Goal: Task Accomplishment & Management: Manage account settings

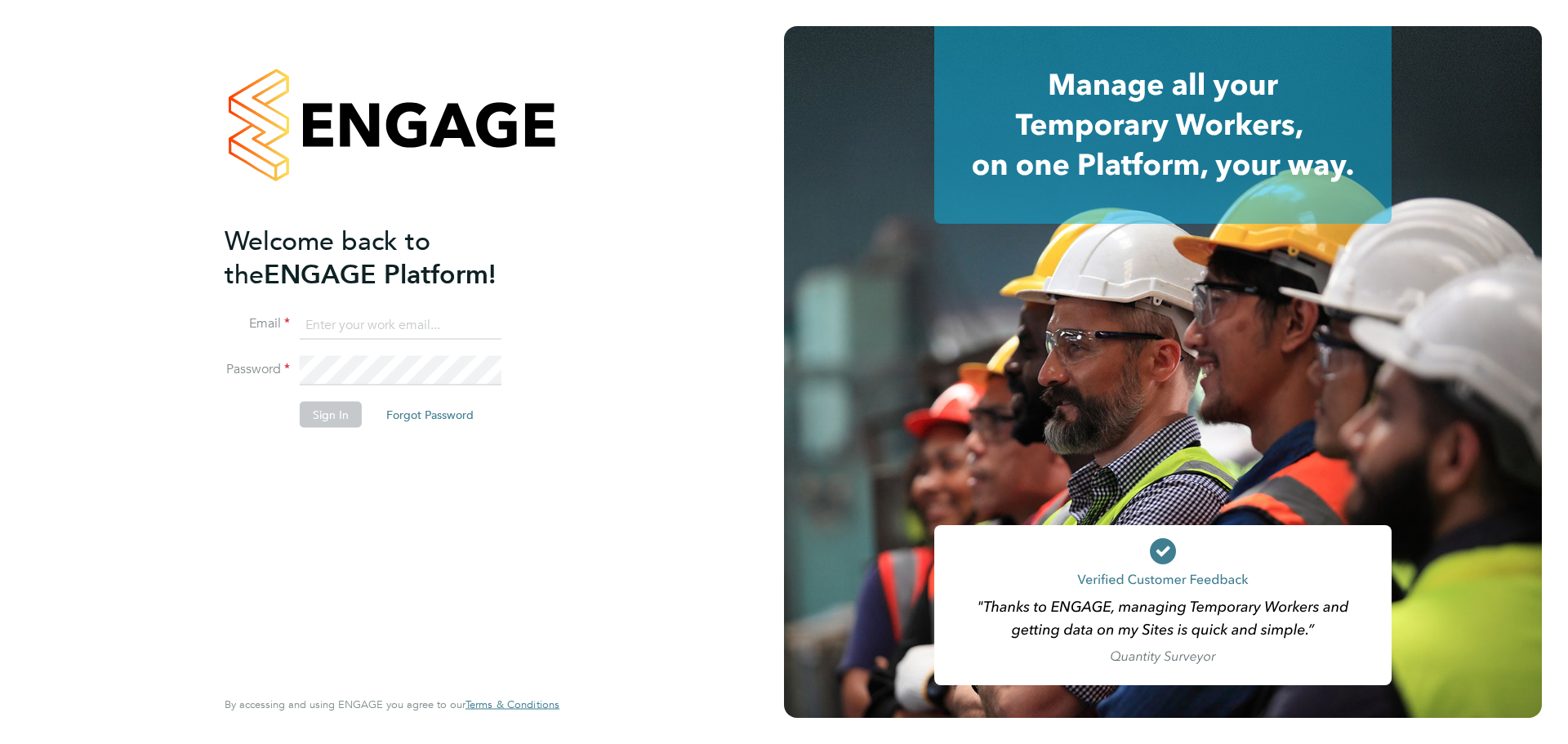
type input "lauren.alldis@technicalresources.co.uk"
click at [346, 422] on button "Sign In" at bounding box center [331, 413] width 62 height 26
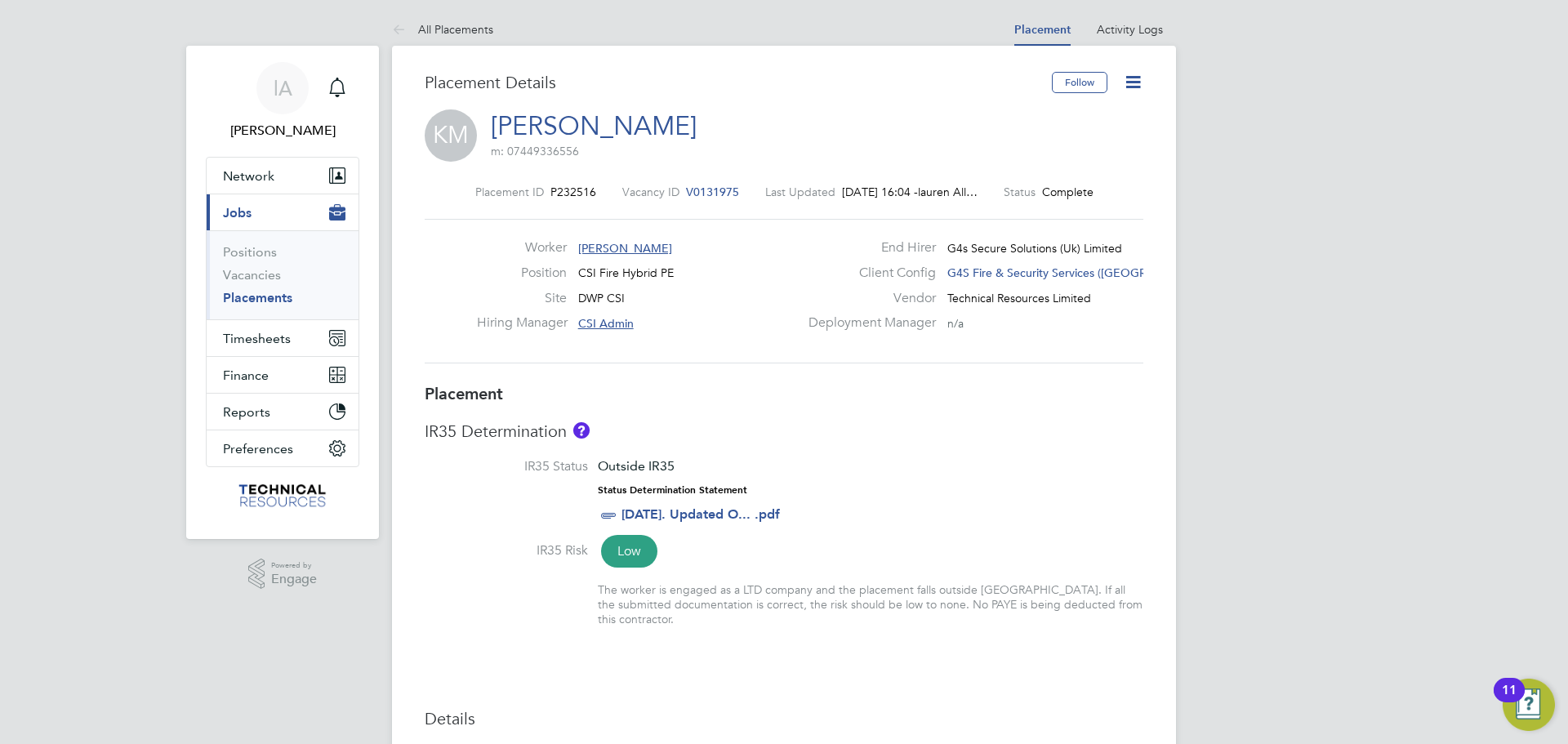
drag, startPoint x: 254, startPoint y: 294, endPoint x: 280, endPoint y: 289, distance: 26.5
click at [254, 294] on link "Placements" at bounding box center [258, 297] width 69 height 15
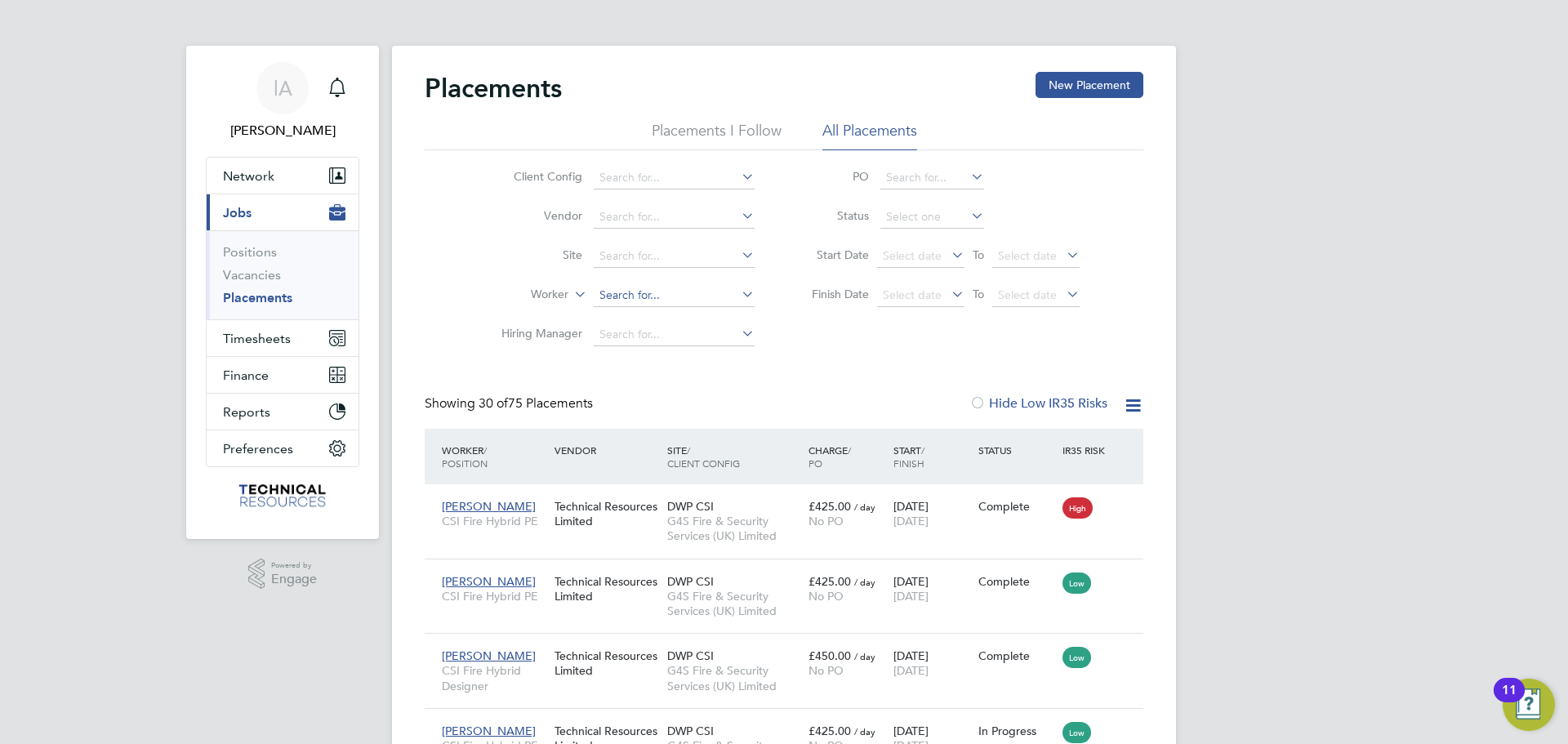
click at [667, 301] on input at bounding box center [673, 295] width 161 height 23
click at [687, 308] on li "George Robertson" at bounding box center [694, 318] width 202 height 22
type input "George Robertson"
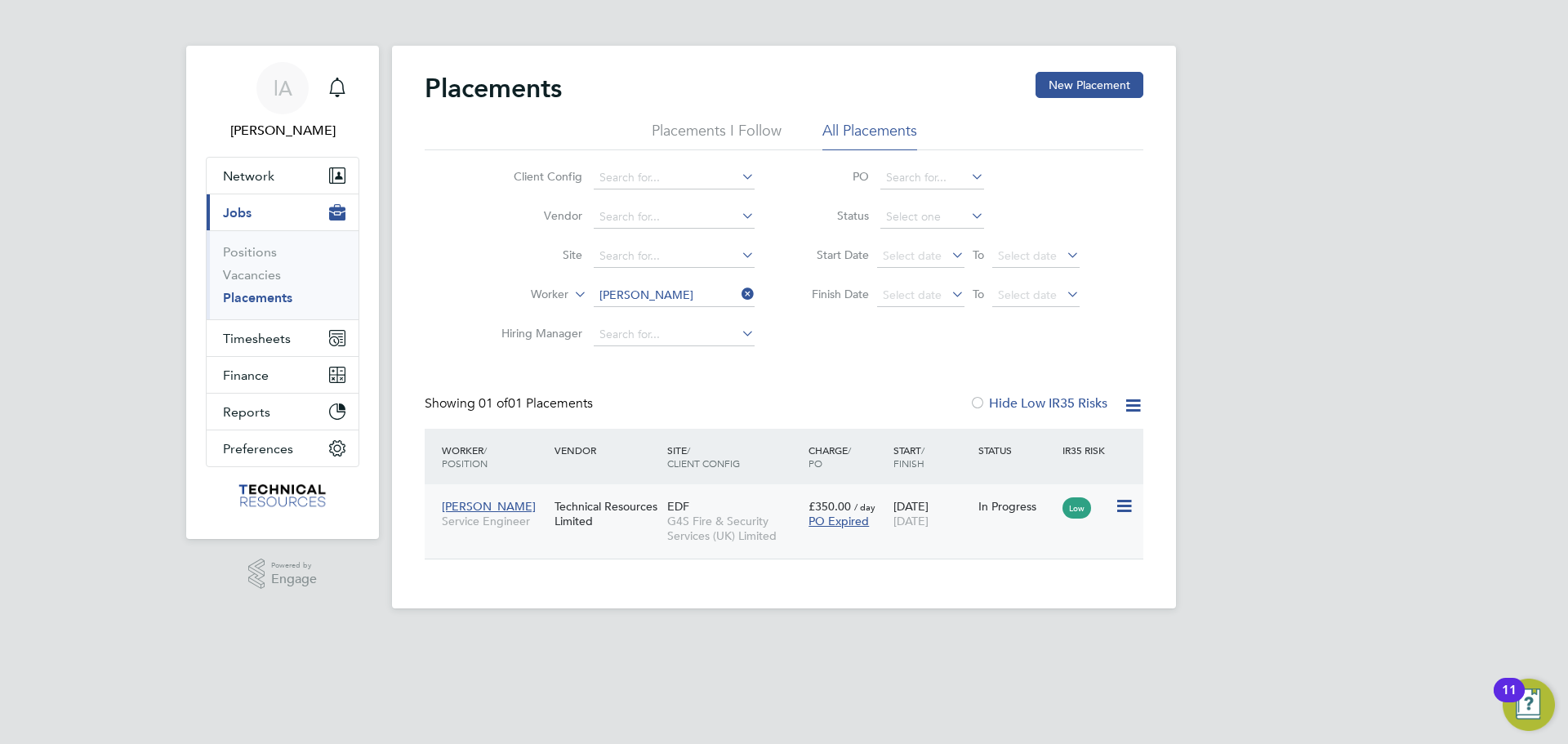
click at [630, 523] on div "Technical Resources Limited" at bounding box center [607, 513] width 113 height 45
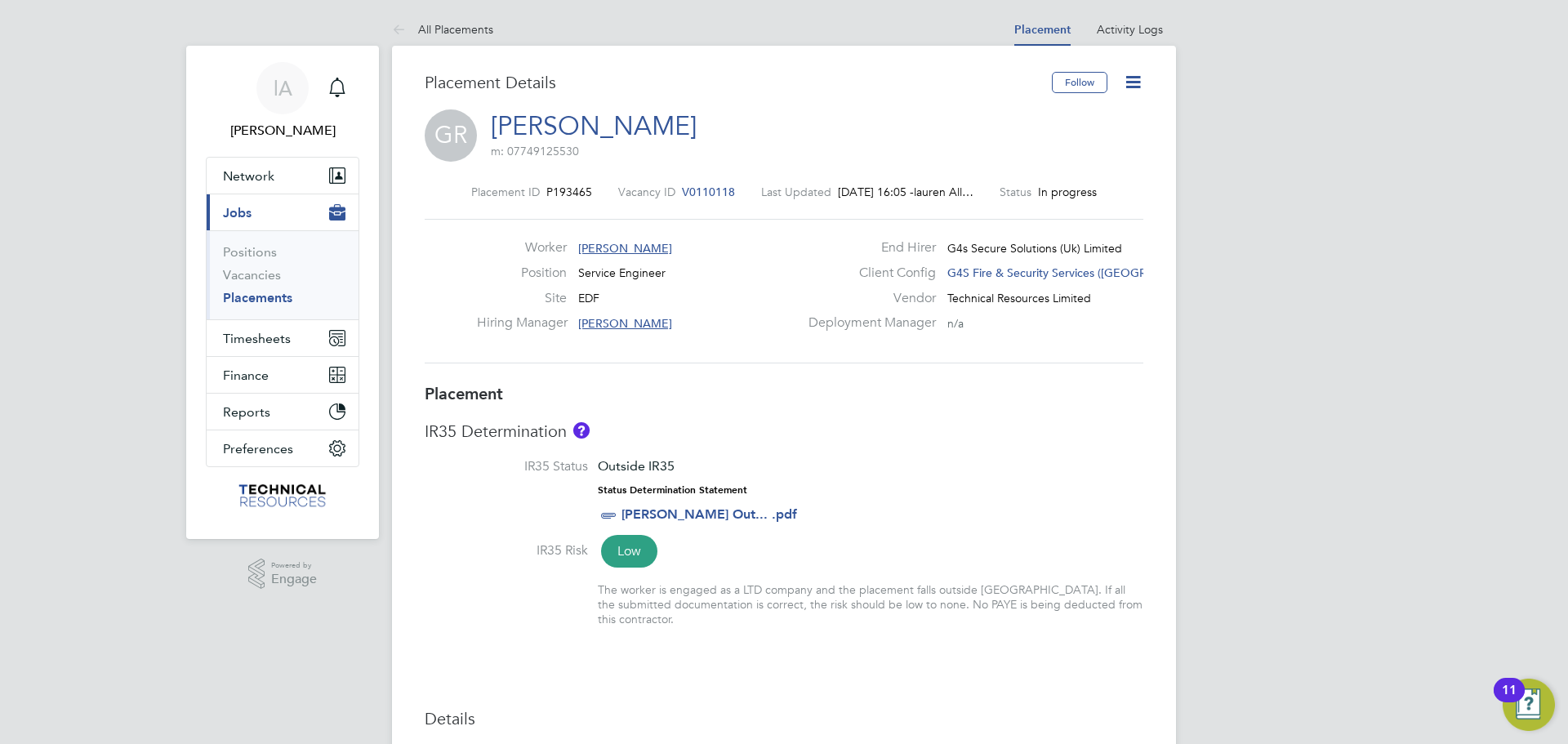
click at [1140, 78] on icon at bounding box center [1133, 82] width 20 height 20
click at [1071, 117] on li "Edit Placement e" at bounding box center [1080, 120] width 120 height 23
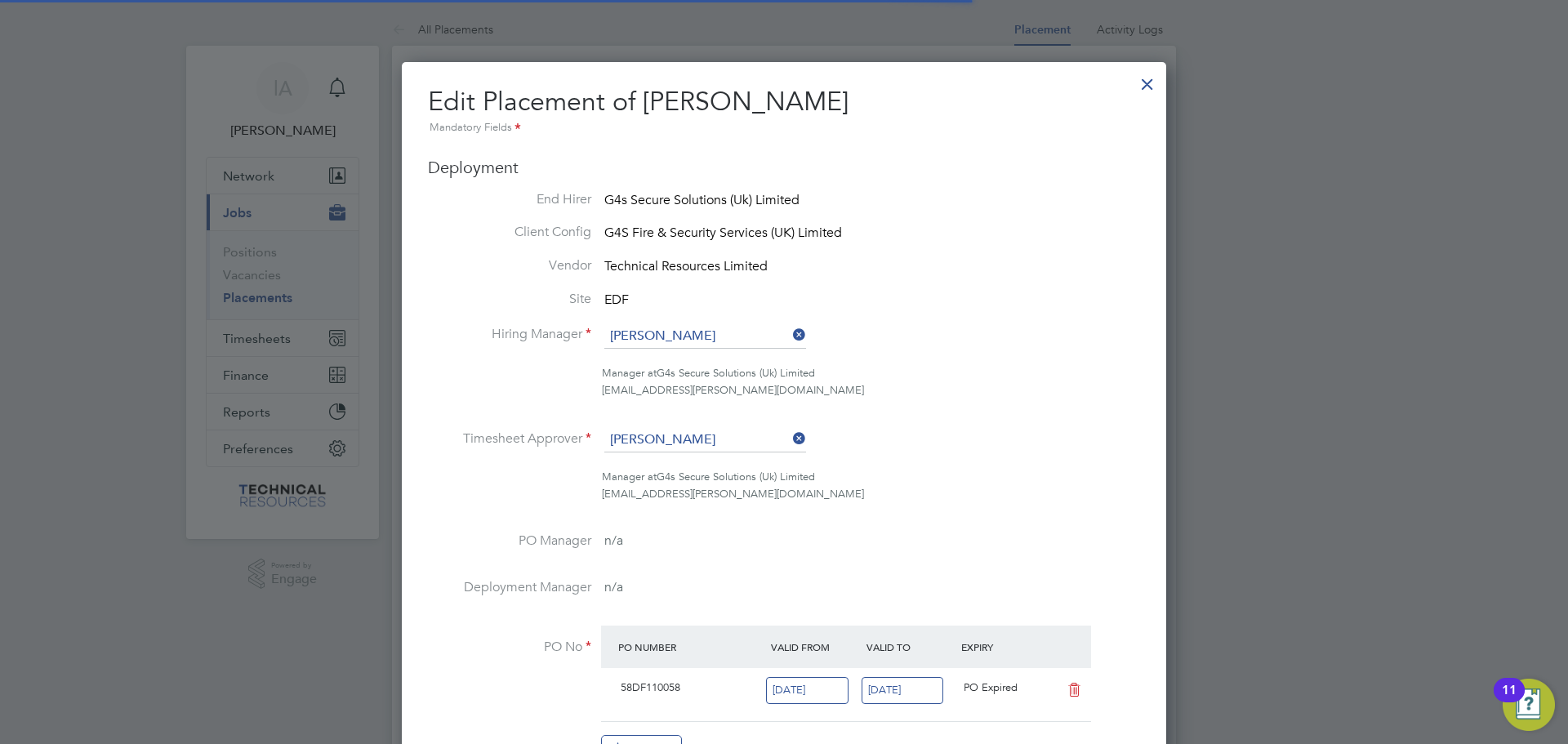
scroll to position [21, 713]
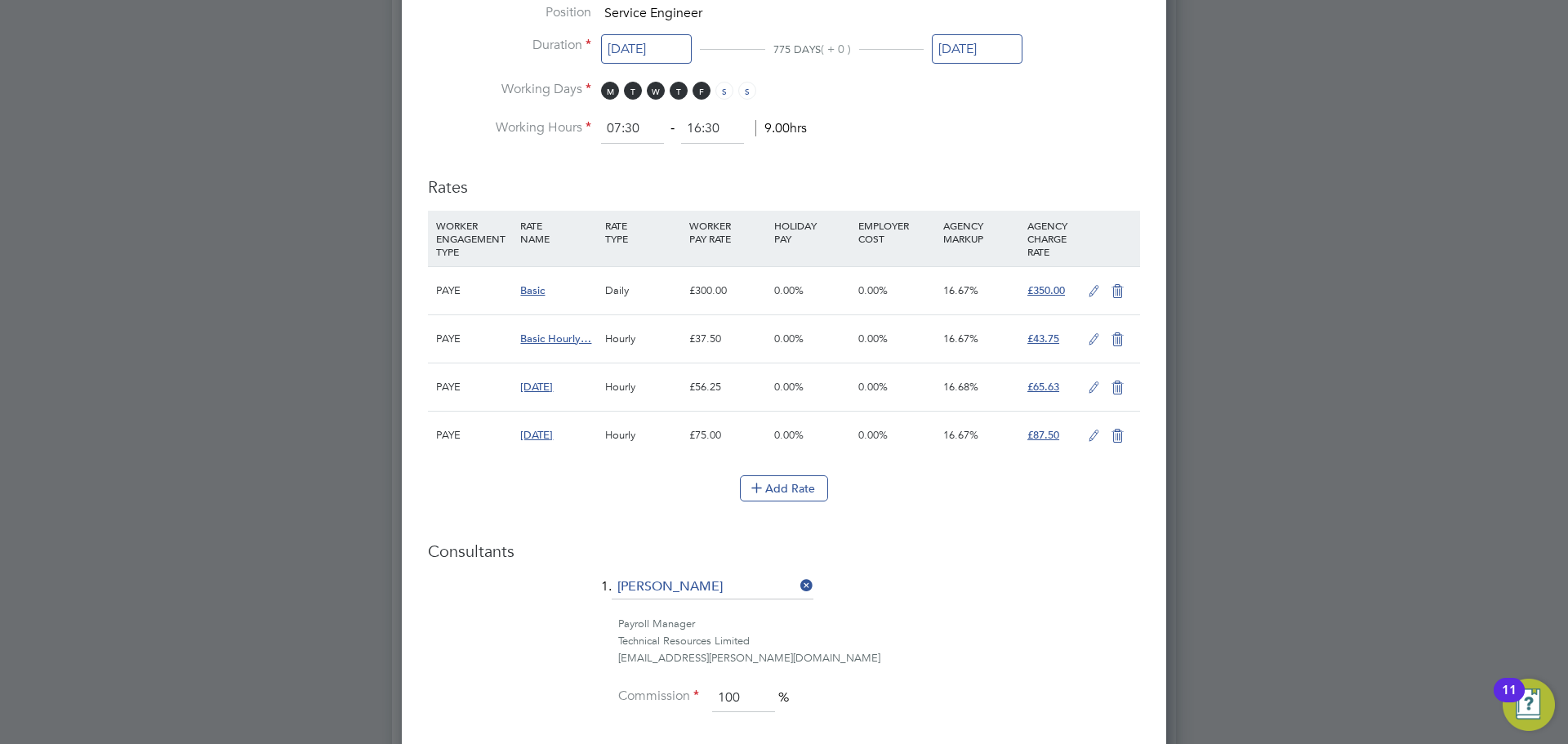
click at [711, 286] on div "£300.00" at bounding box center [727, 290] width 84 height 47
click at [1091, 288] on icon at bounding box center [1094, 292] width 20 height 13
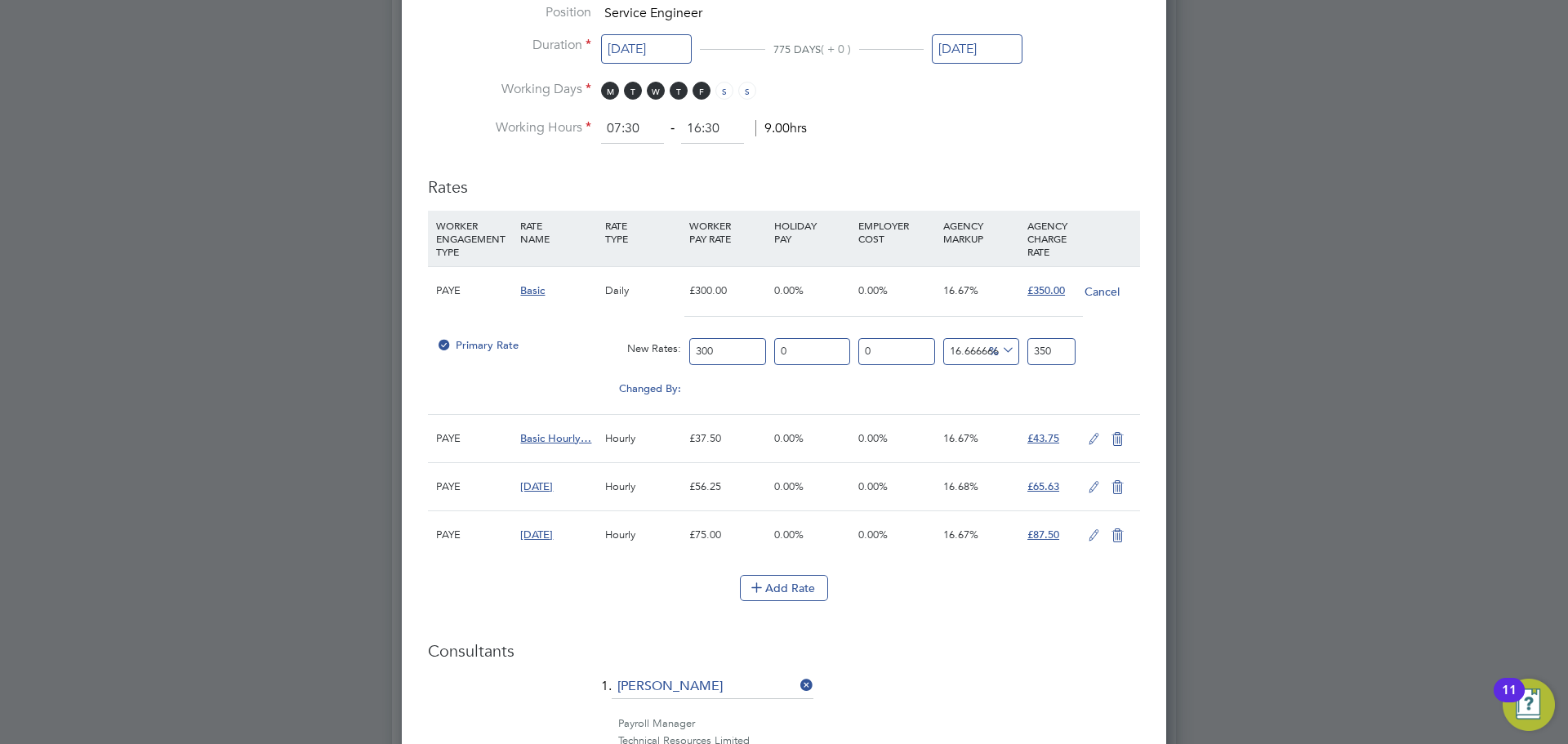
click at [740, 348] on input "300" at bounding box center [727, 352] width 76 height 27
type input "3"
type input "3.5"
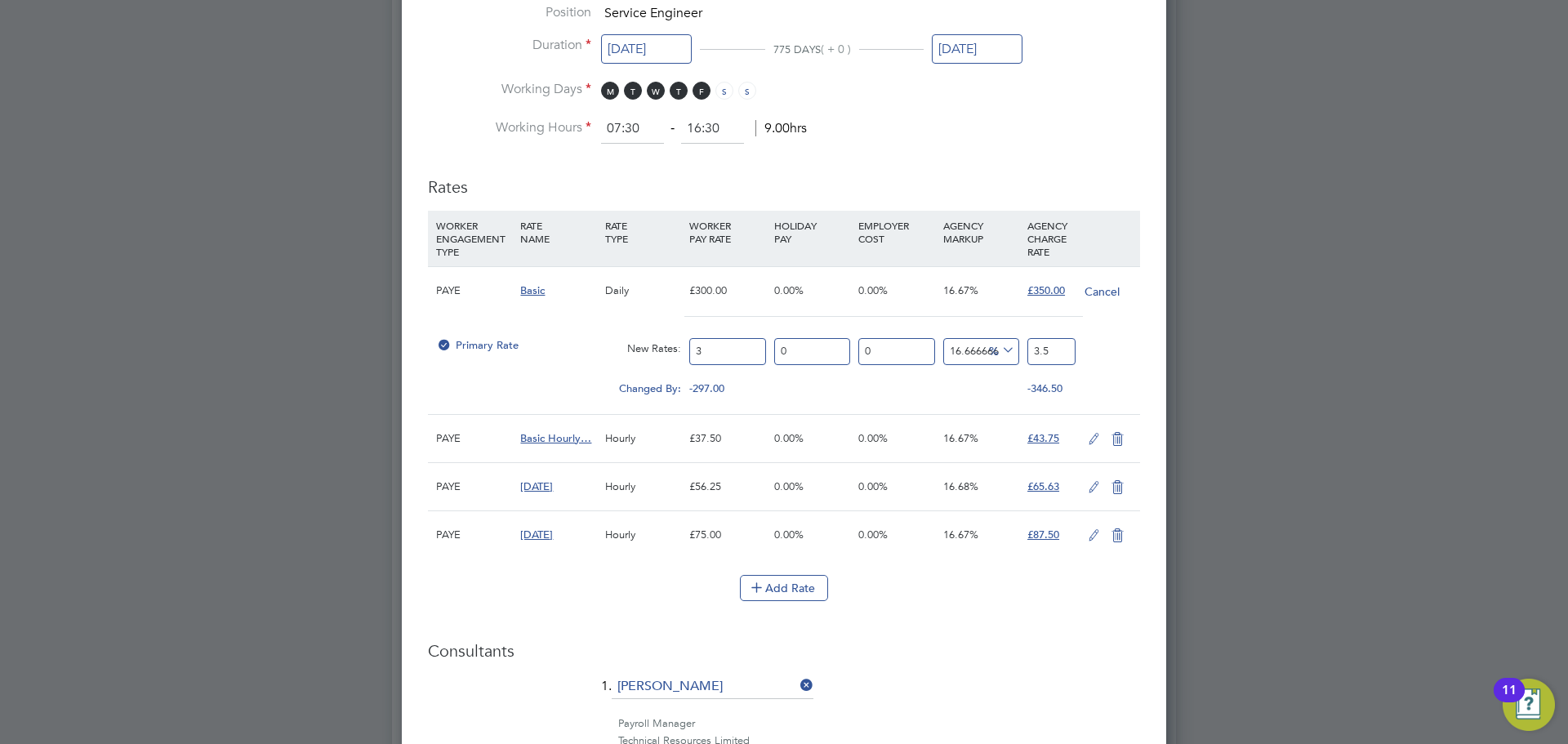
type input "34"
type input "39.666666666666664"
type input "340"
type input "396.6666666666667"
type input "340"
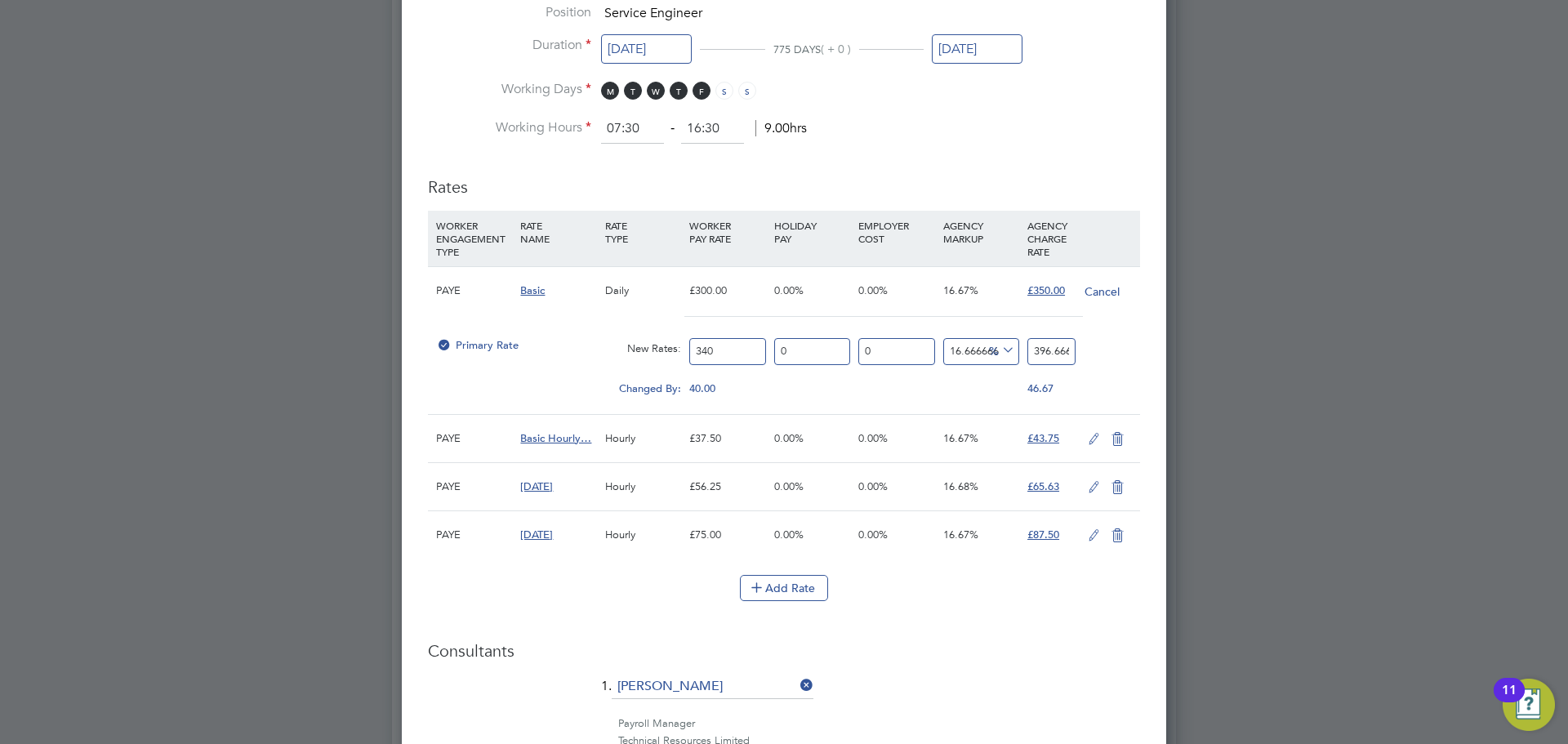
click at [1401, 388] on div at bounding box center [784, 372] width 1568 height 744
click at [1050, 351] on input "396.6666666666667" at bounding box center [1051, 352] width 48 height 27
click at [1051, 353] on input "396.6666666666667" at bounding box center [1051, 352] width 48 height 27
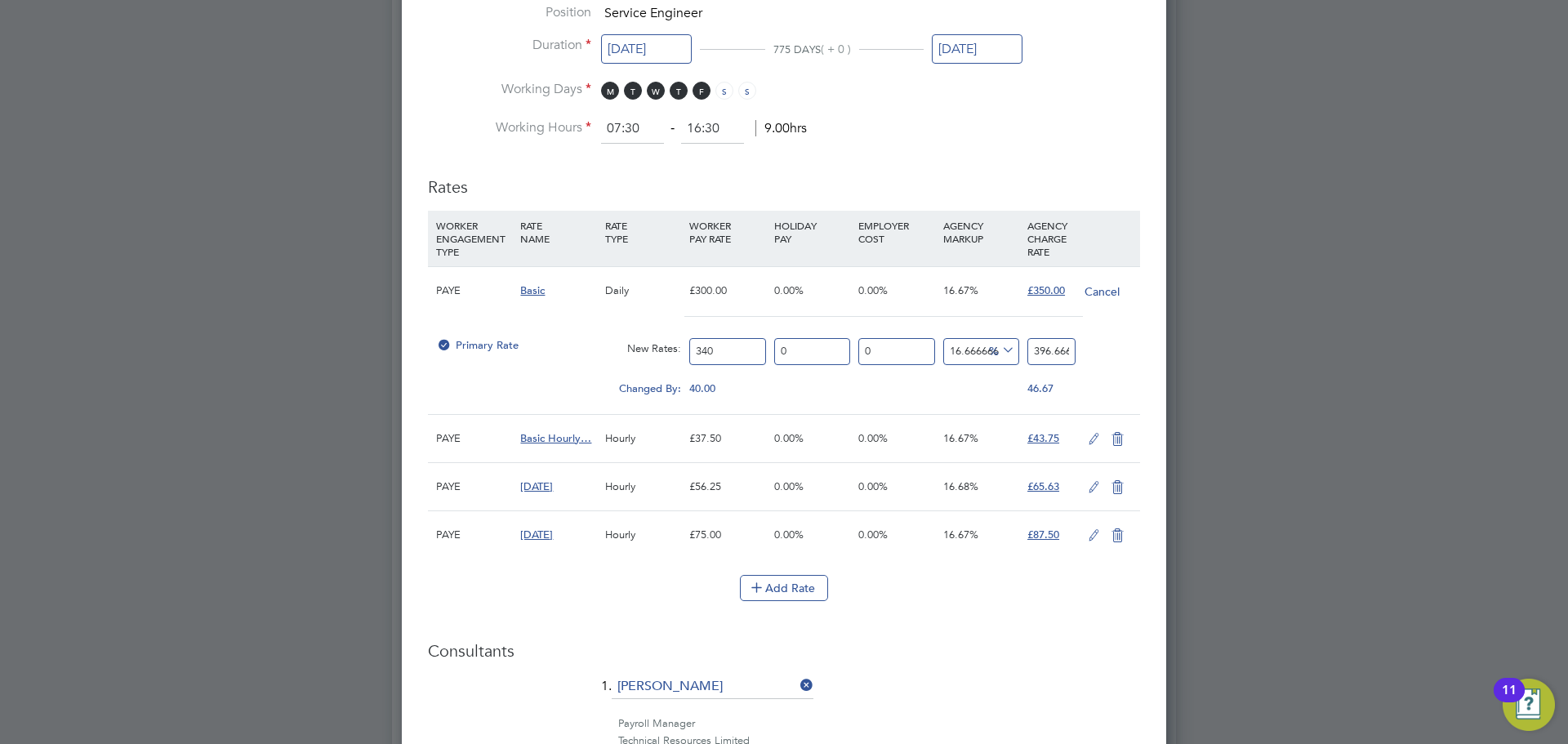
drag, startPoint x: 1051, startPoint y: 353, endPoint x: 1059, endPoint y: 348, distance: 9.4
click at [1053, 353] on input "396.6666666666667" at bounding box center [1051, 352] width 48 height 27
type input "-99.11764705882354"
type input "3"
type input "-88.52941176470588"
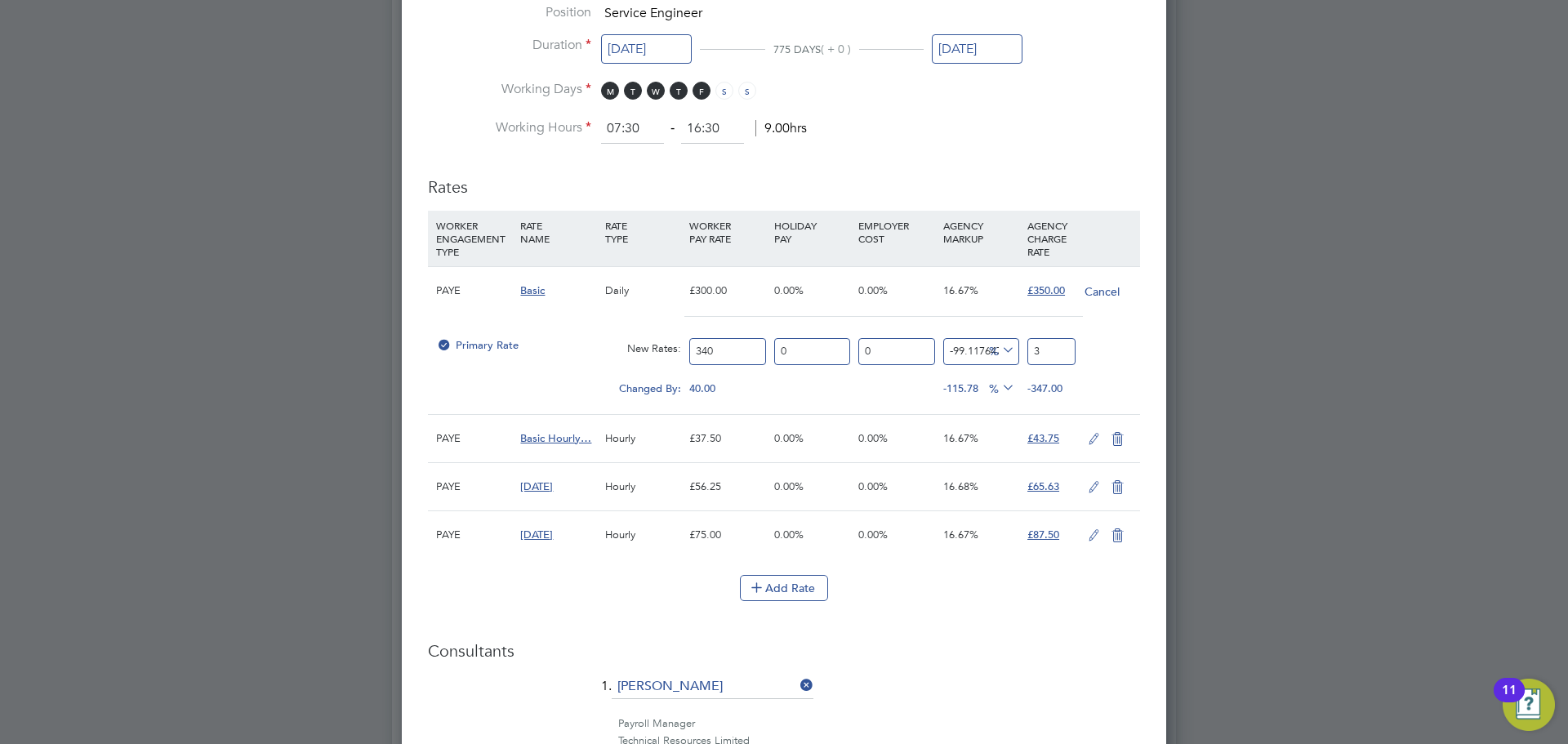
type input "39"
type input "14.705882352941176"
type input "390"
click at [1206, 404] on div at bounding box center [784, 372] width 1568 height 744
click at [449, 344] on div at bounding box center [444, 350] width 16 height 13
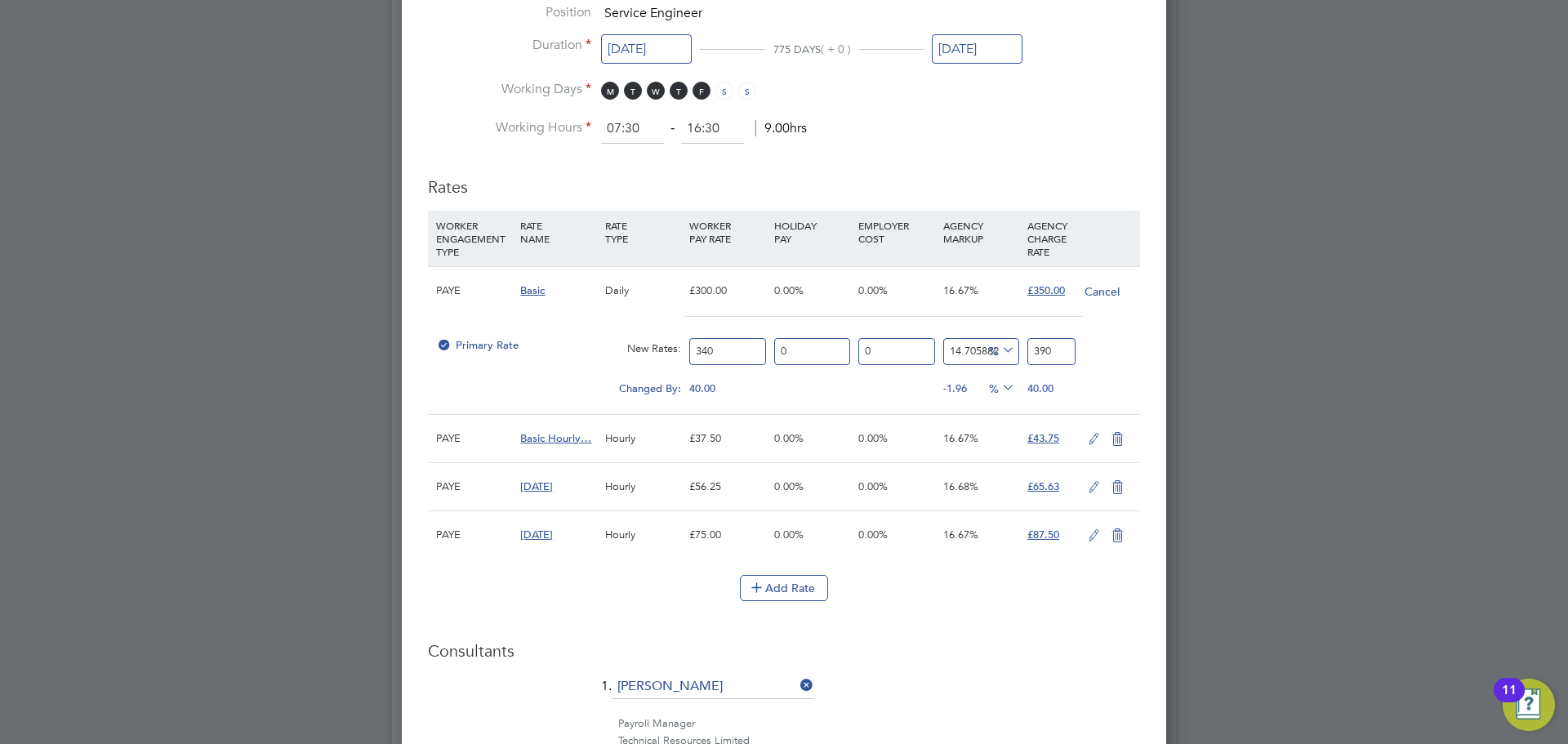
click at [1096, 438] on icon at bounding box center [1094, 439] width 20 height 13
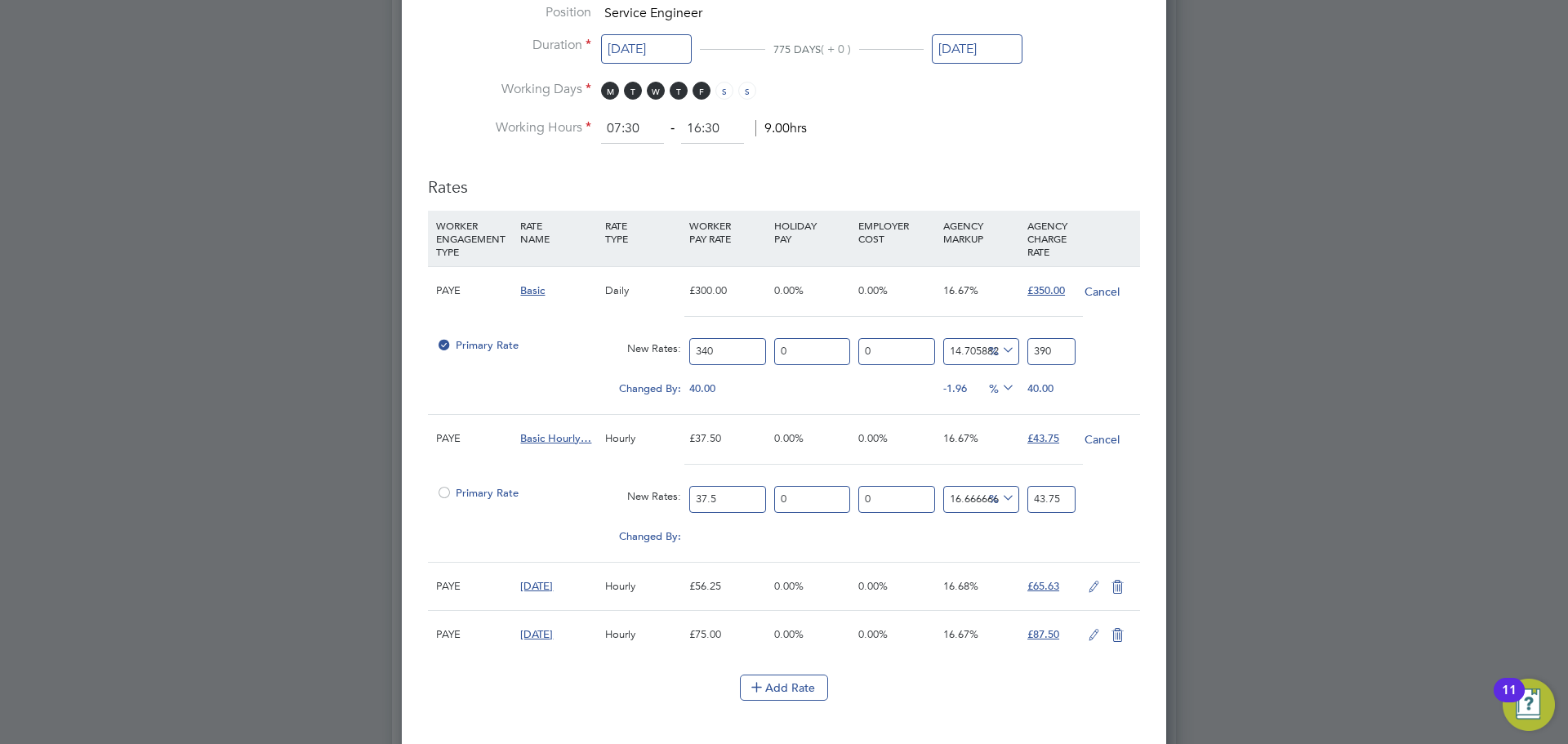
scroll to position [2123, 765]
click at [735, 495] on input "37.5" at bounding box center [727, 499] width 76 height 27
type input "4"
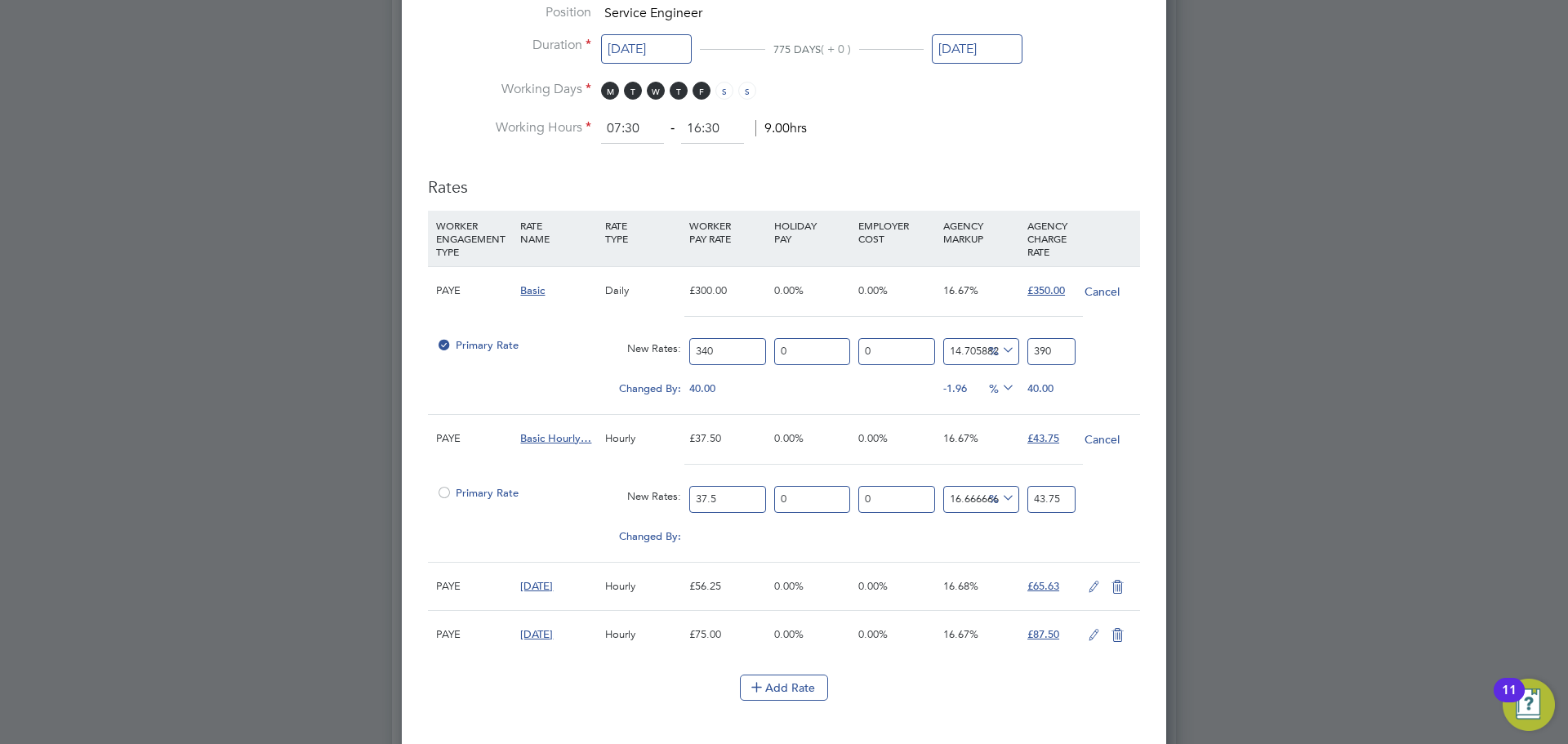
type input "4.666666666666667"
type input "42"
type input "49"
type input "42.5"
type input "49.583333333333336"
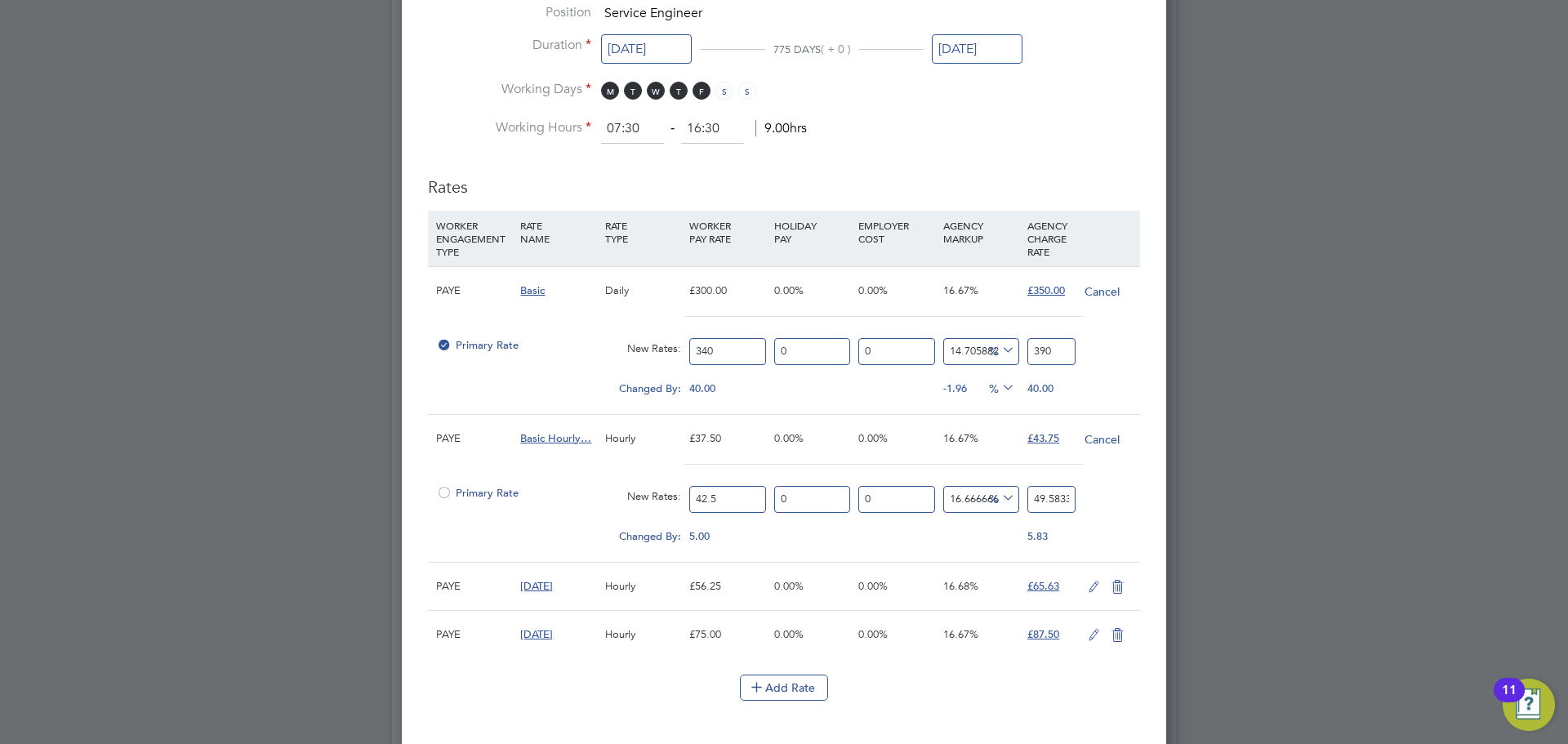
type input "42.5"
click at [1039, 497] on input "49.583333333333336" at bounding box center [1051, 499] width 48 height 27
type input "-81.17647058823529"
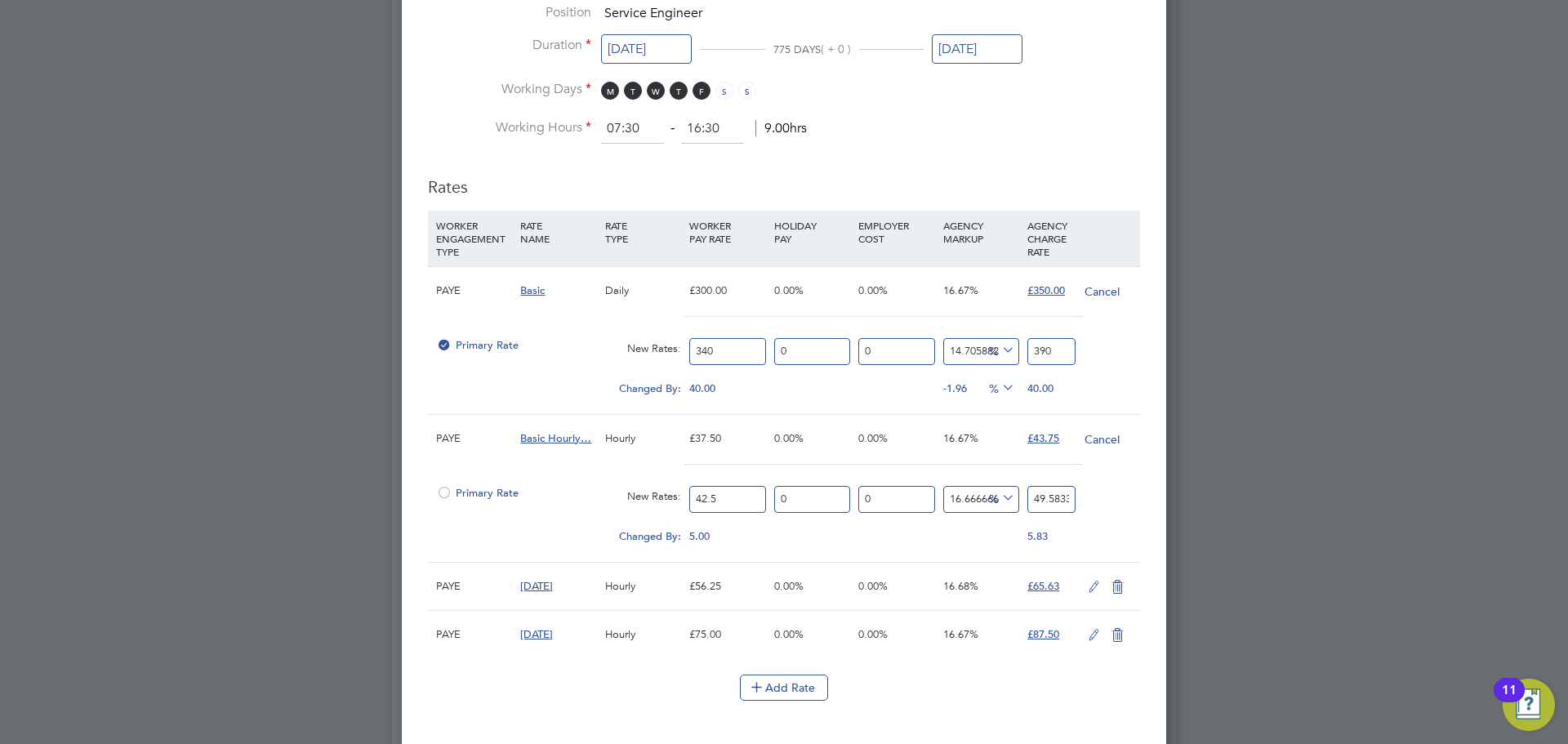
type input "8"
type input "-90.58823529411765"
type input "4"
type input "12.941176470588236"
type input "48"
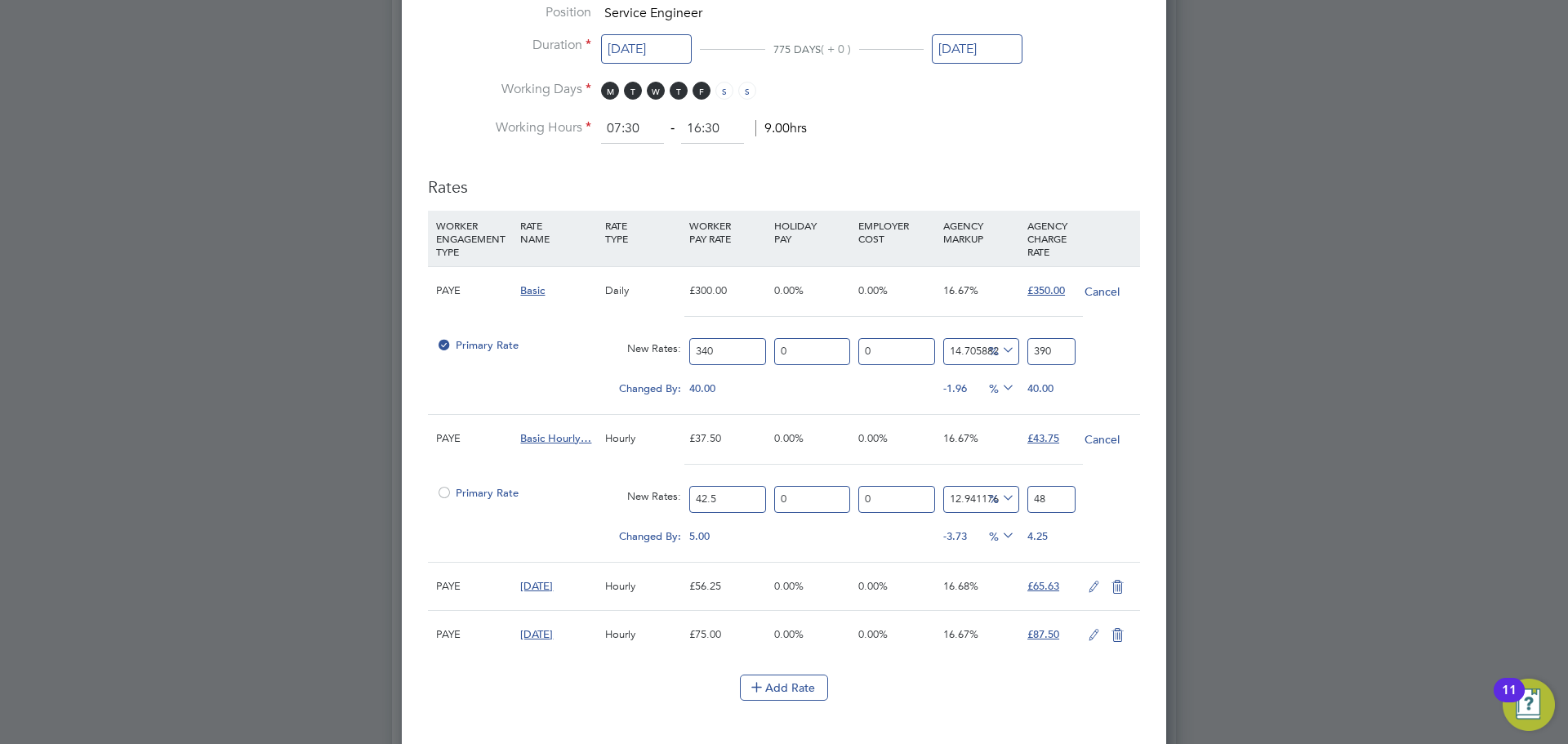
type input "14.588235294117647"
type input "48.7"
type input "14.705882352941176"
type input "48.75"
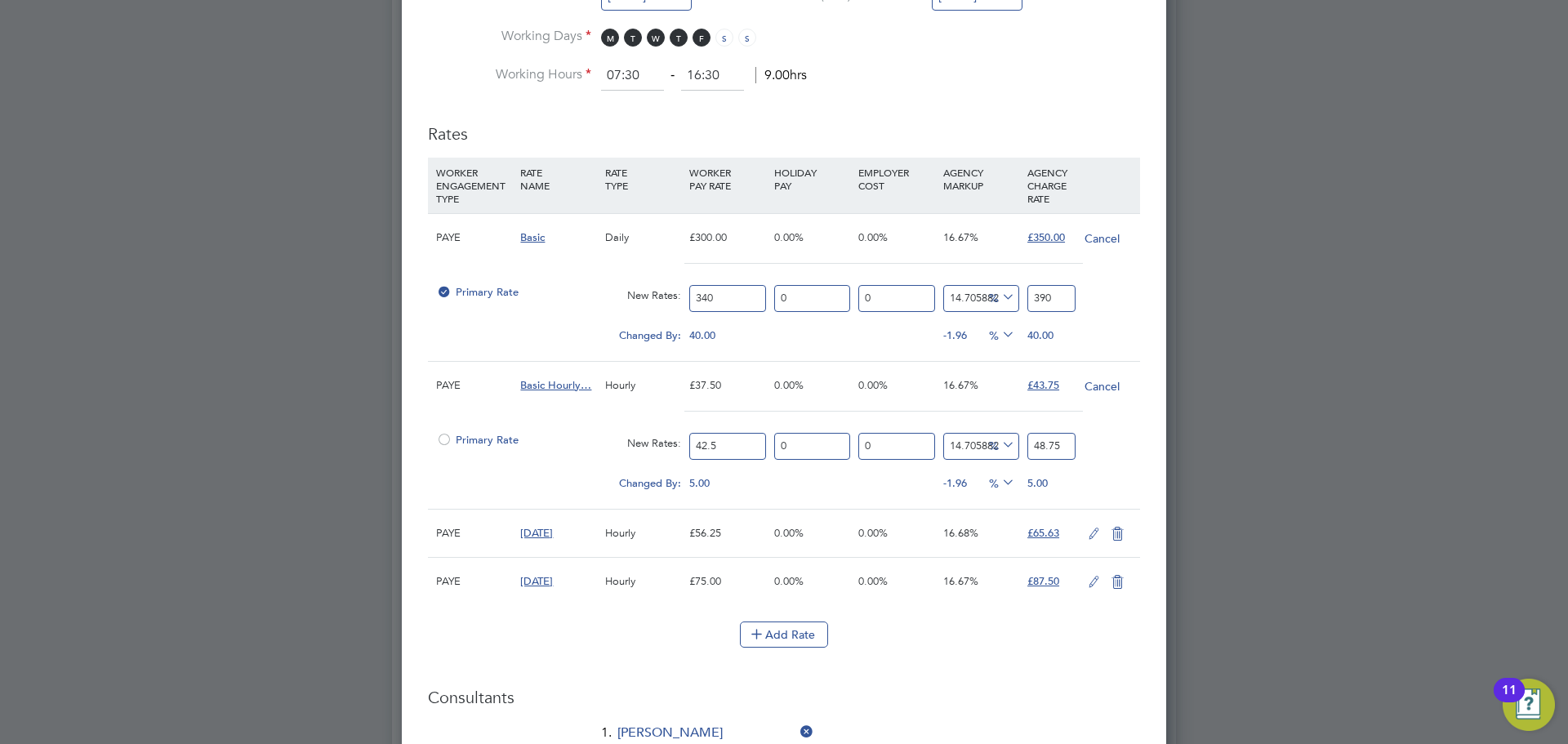
scroll to position [980, 0]
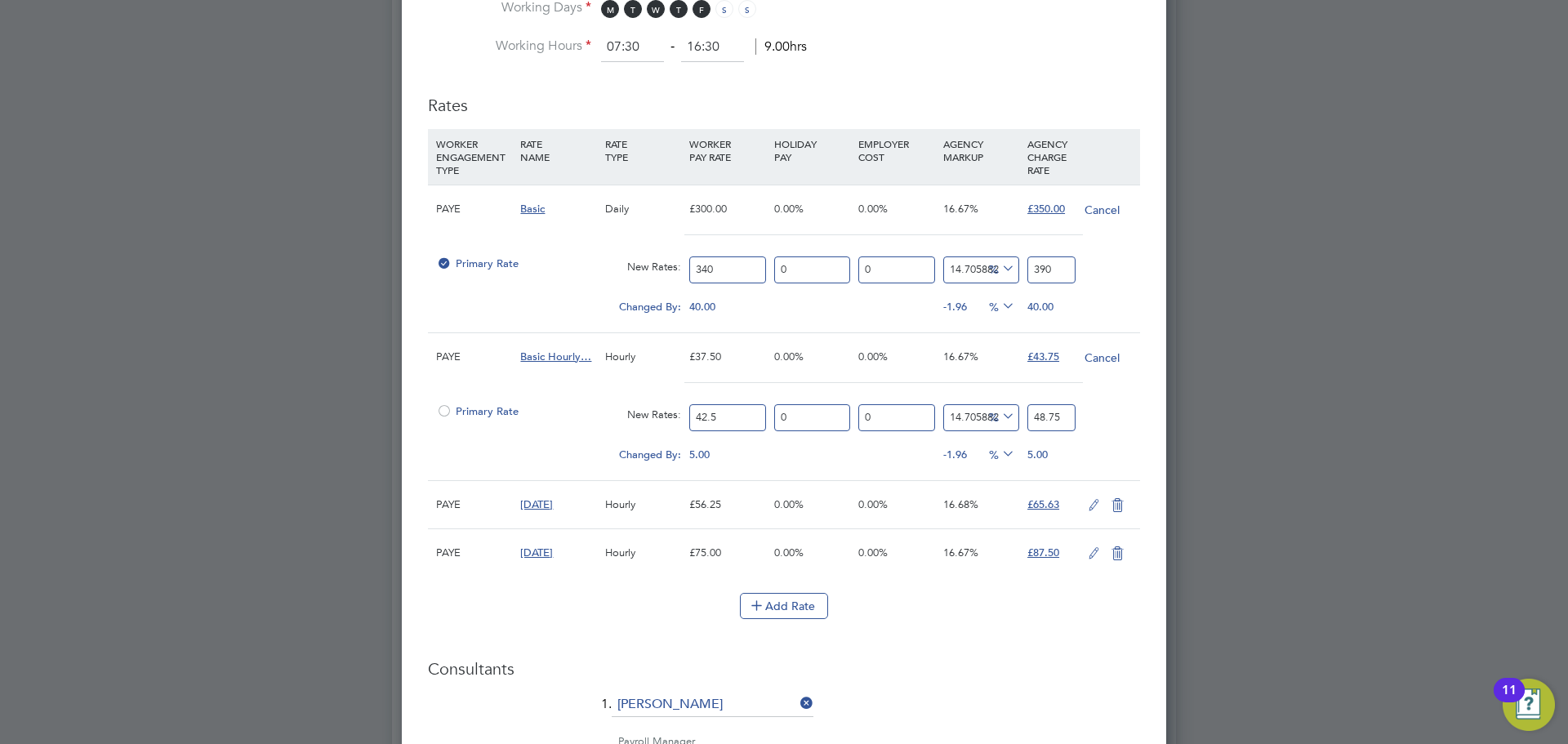
click at [552, 506] on span "Saturday" at bounding box center [536, 504] width 33 height 13
drag, startPoint x: 627, startPoint y: 624, endPoint x: 777, endPoint y: 565, distance: 161.2
click at [627, 621] on li "Add Rate" at bounding box center [784, 614] width 712 height 42
click at [1095, 506] on icon at bounding box center [1094, 506] width 20 height 13
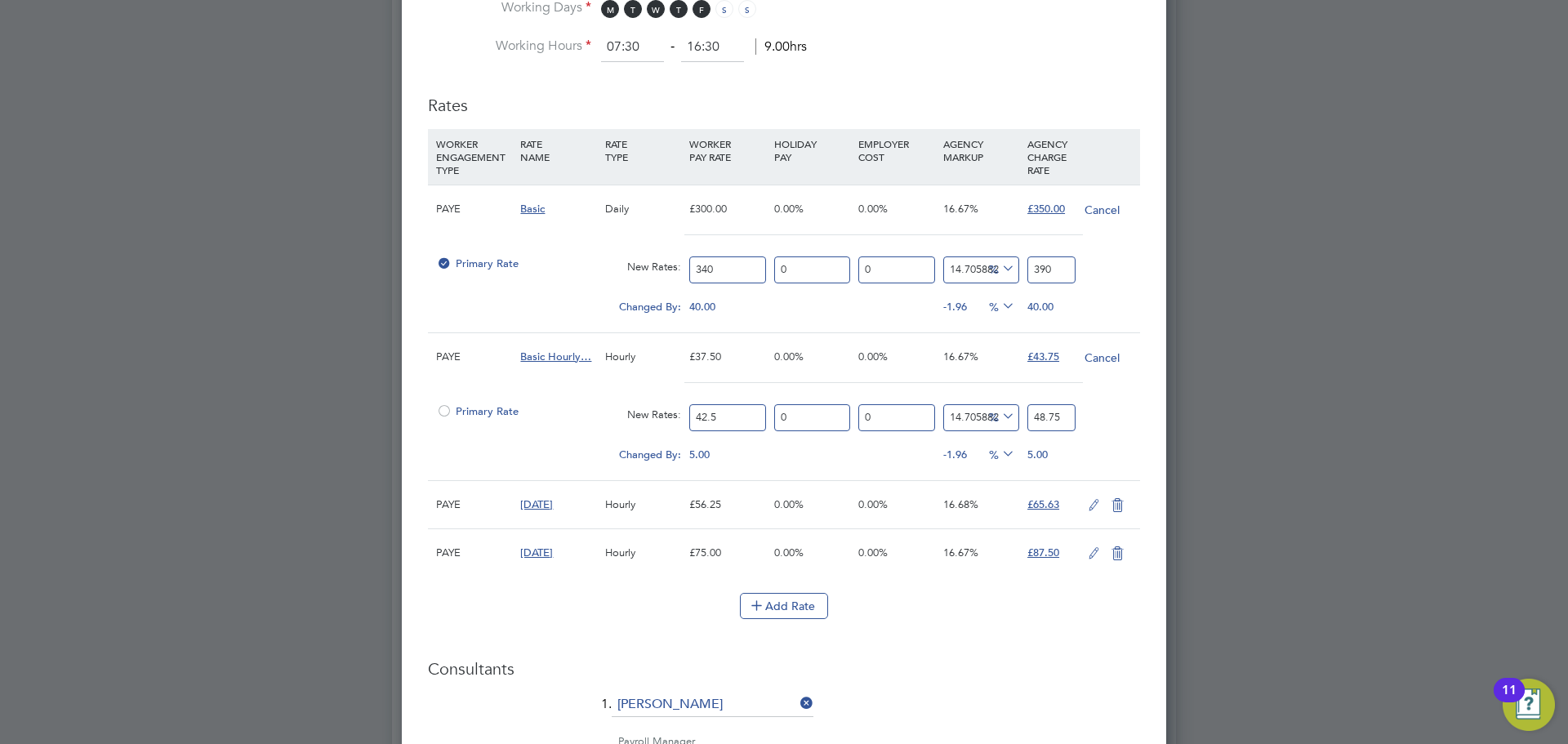
scroll to position [2223, 765]
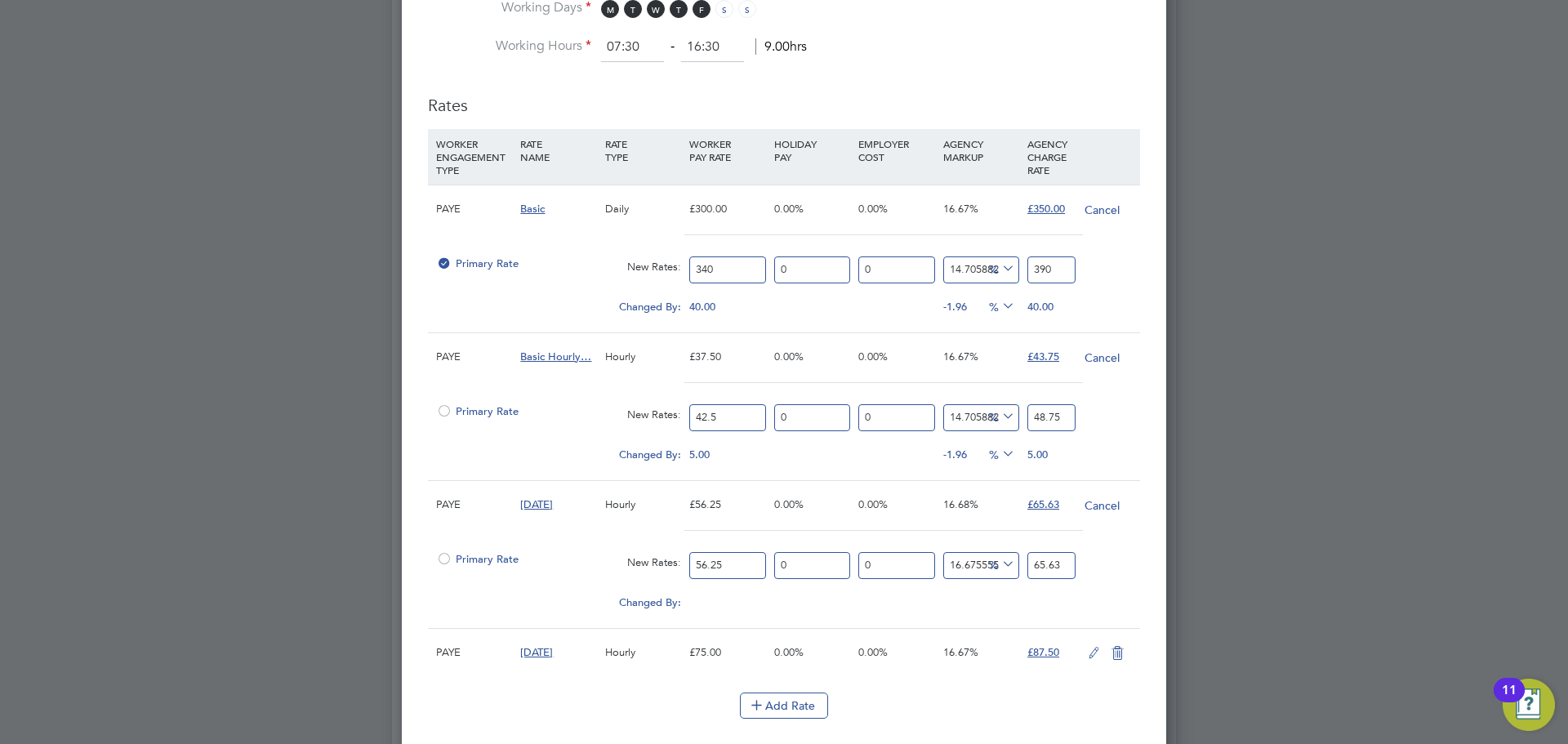
click at [553, 505] on span "Saturday" at bounding box center [536, 504] width 33 height 13
drag, startPoint x: 1221, startPoint y: 573, endPoint x: 1212, endPoint y: 564, distance: 12.7
click at [1222, 571] on div at bounding box center [784, 372] width 1568 height 744
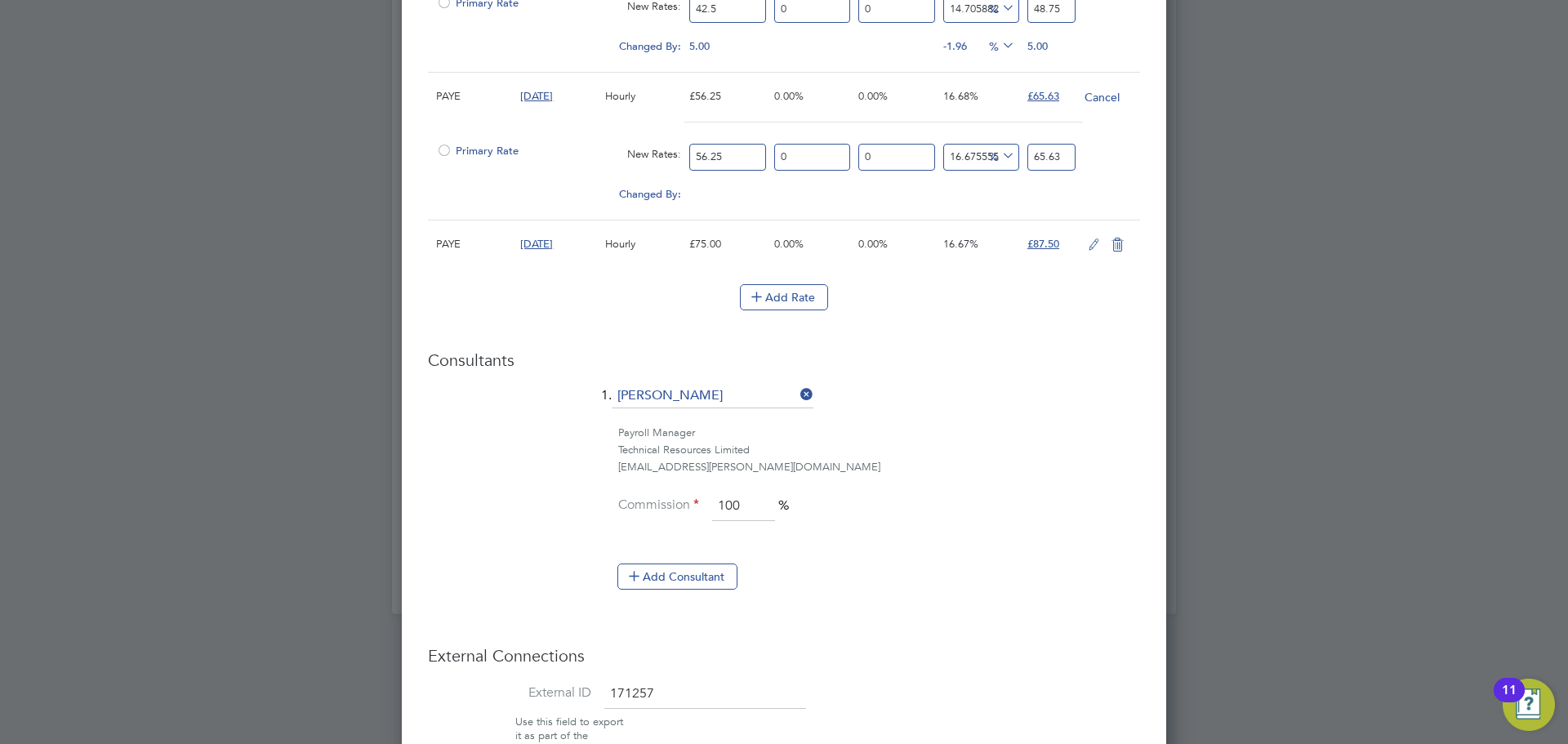
scroll to position [1540, 0]
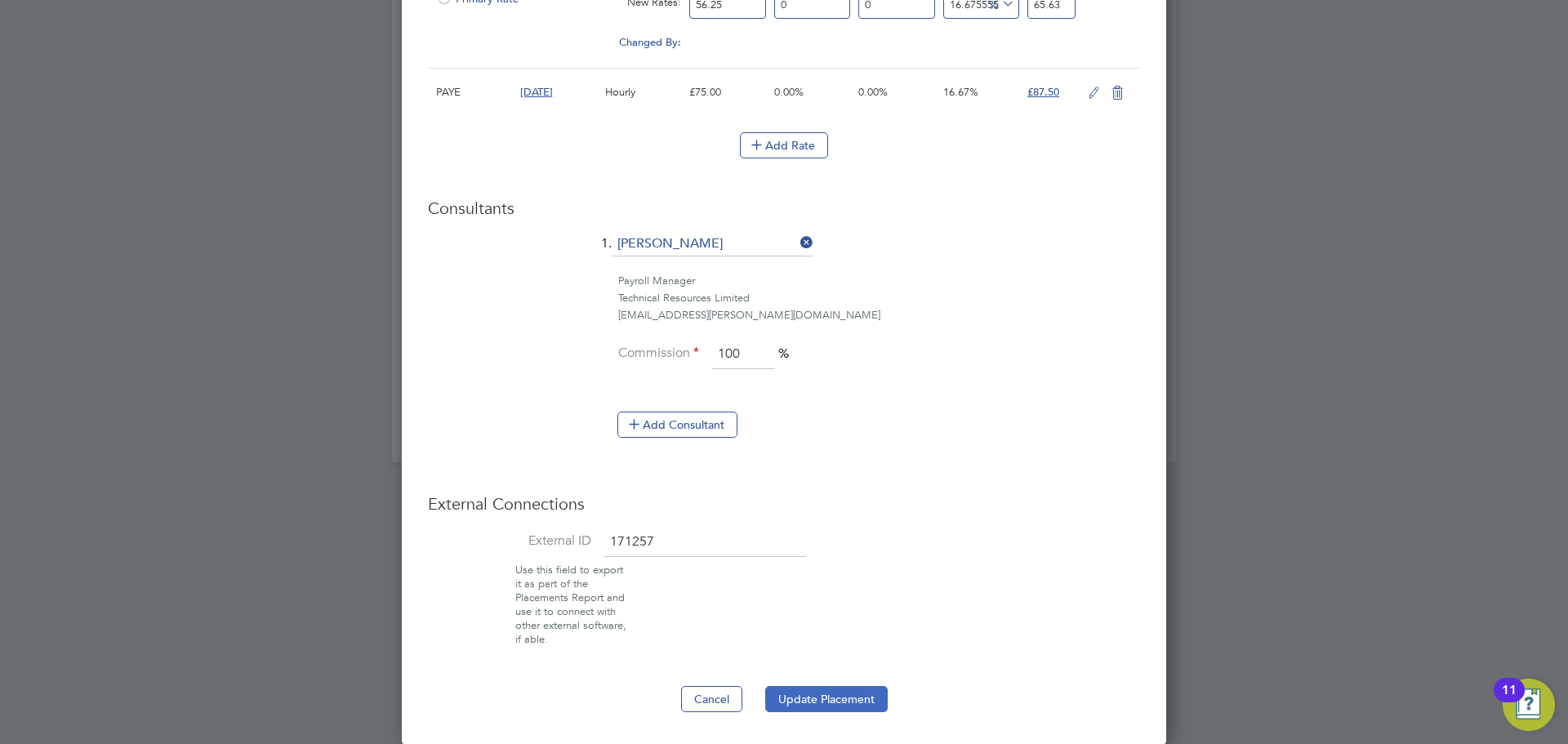
click at [829, 704] on button "Update Placement" at bounding box center [827, 699] width 123 height 26
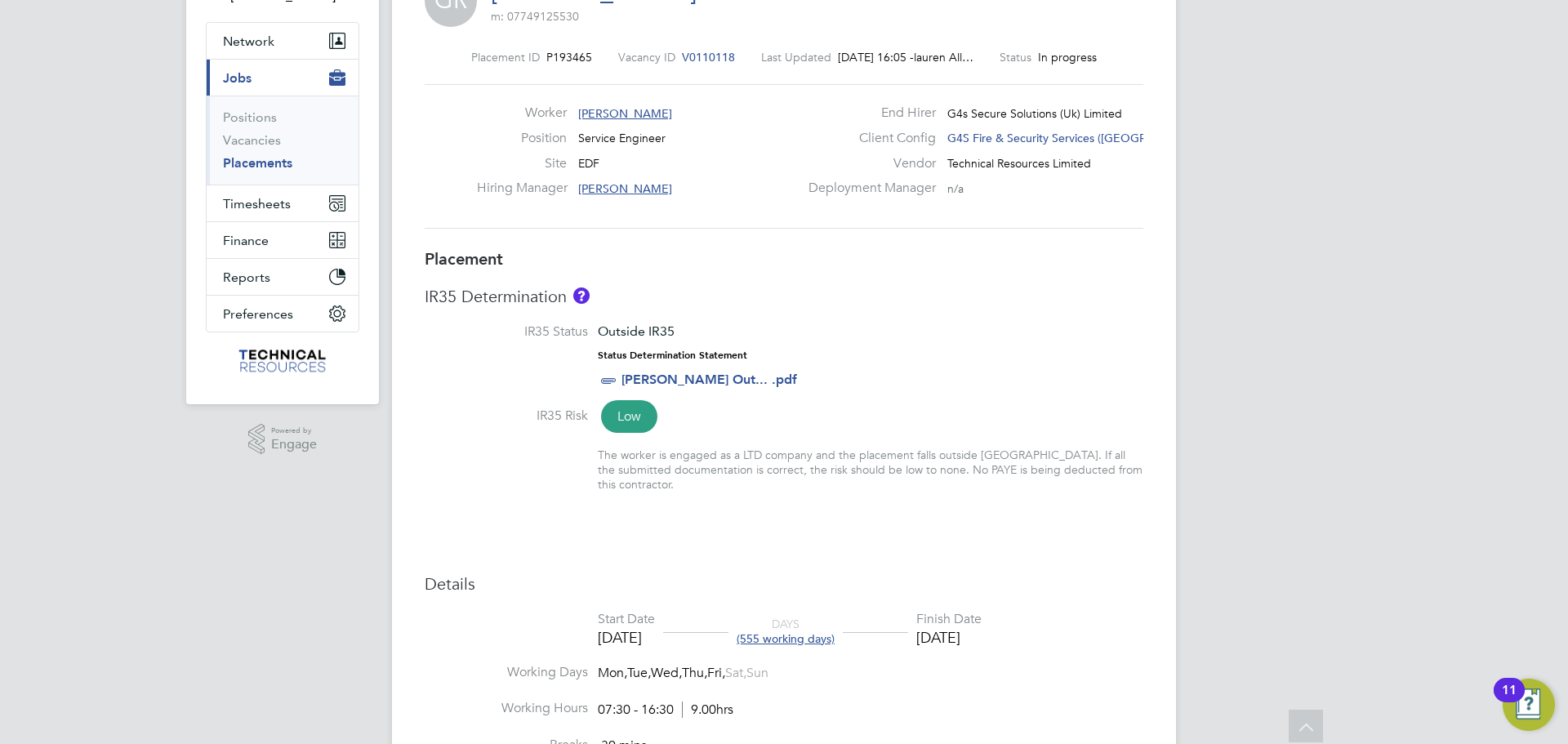
scroll to position [0, 0]
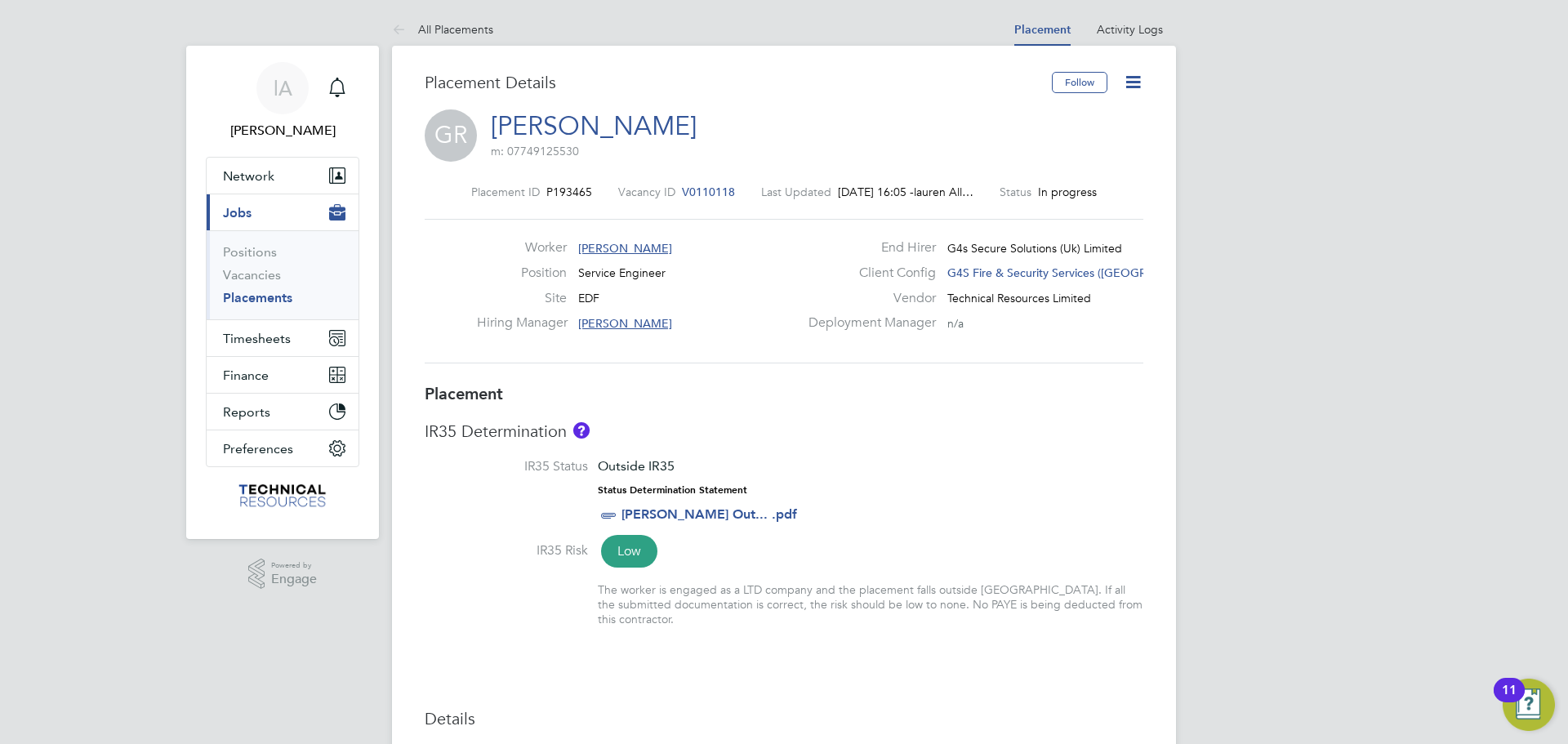
click at [1133, 76] on icon at bounding box center [1133, 82] width 20 height 20
click at [1071, 118] on li "Edit Placement e" at bounding box center [1080, 120] width 120 height 23
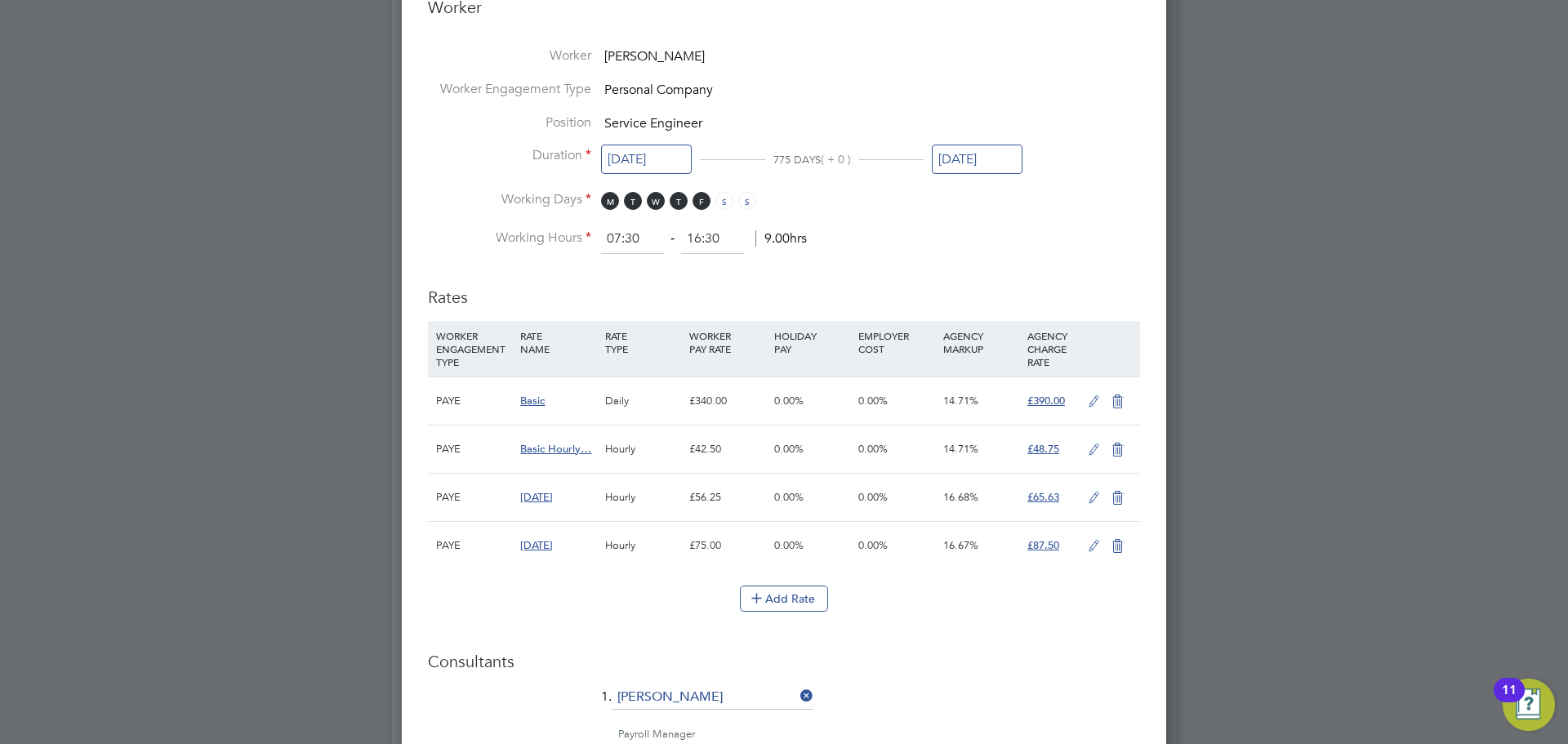
scroll to position [816, 0]
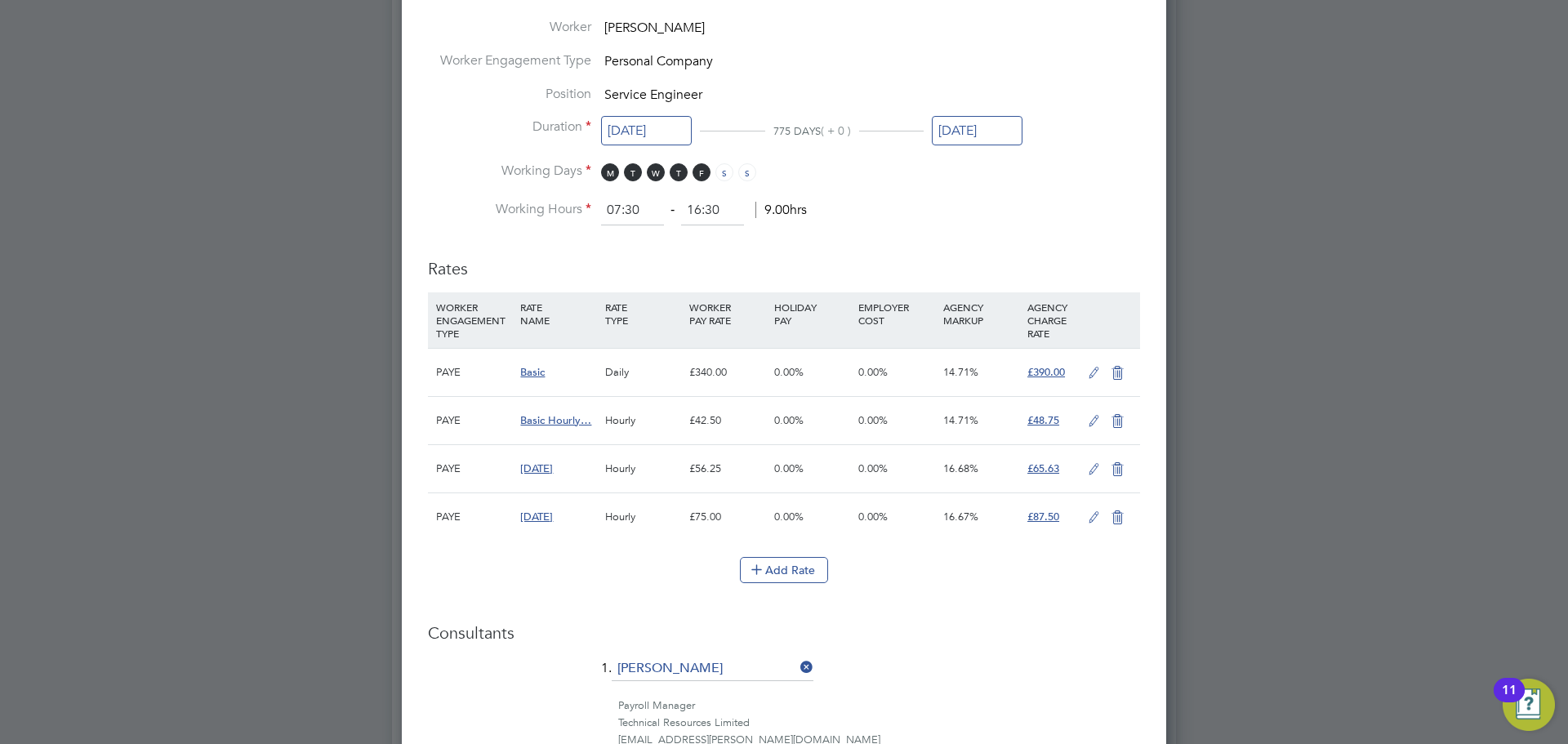
click at [1096, 515] on icon at bounding box center [1094, 518] width 20 height 13
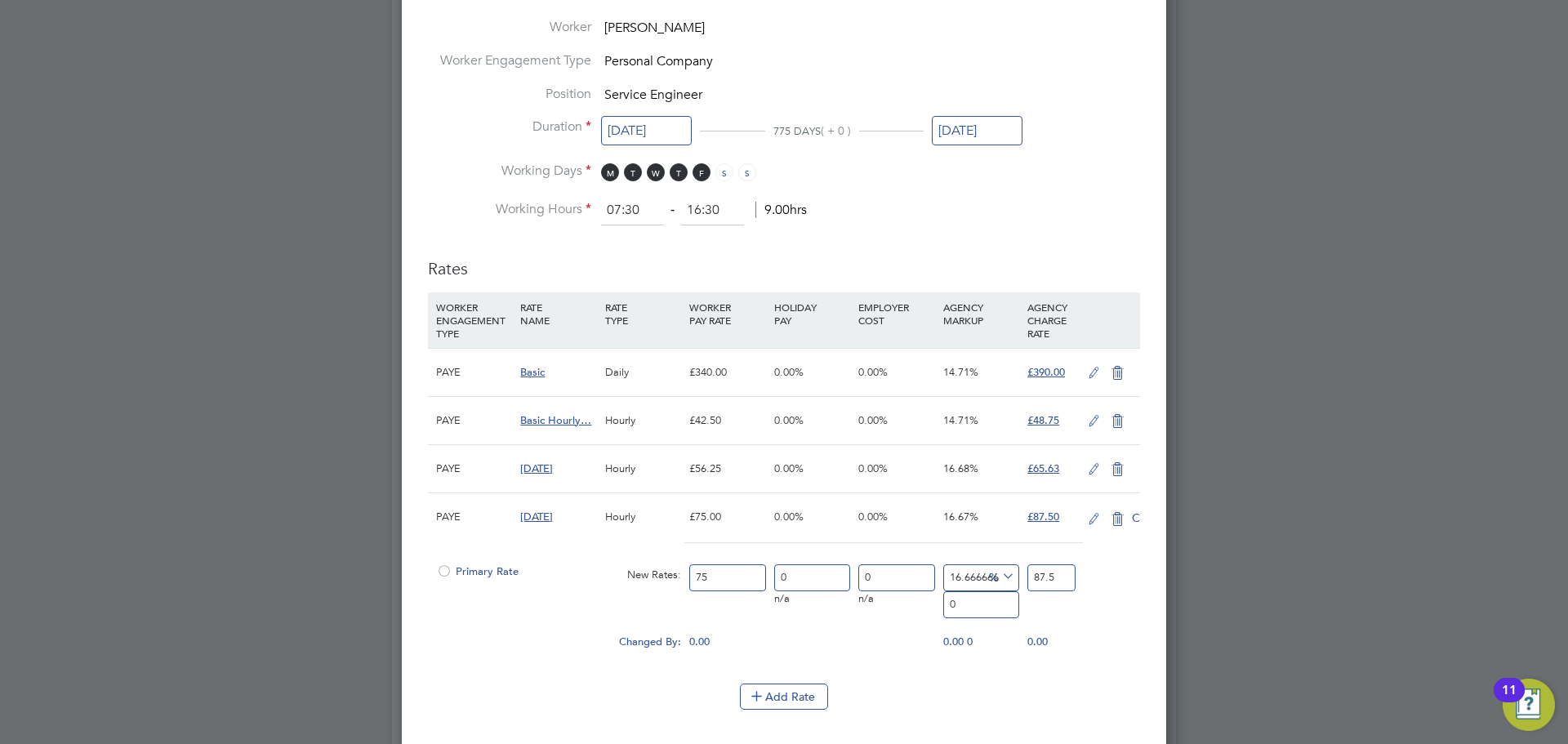
scroll to position [2024, 765]
click at [741, 578] on input "75" at bounding box center [727, 578] width 76 height 27
click at [741, 578] on input "75" at bounding box center [727, 578] width 76 height 27
click at [740, 577] on input "75" at bounding box center [727, 578] width 76 height 27
type input "758"
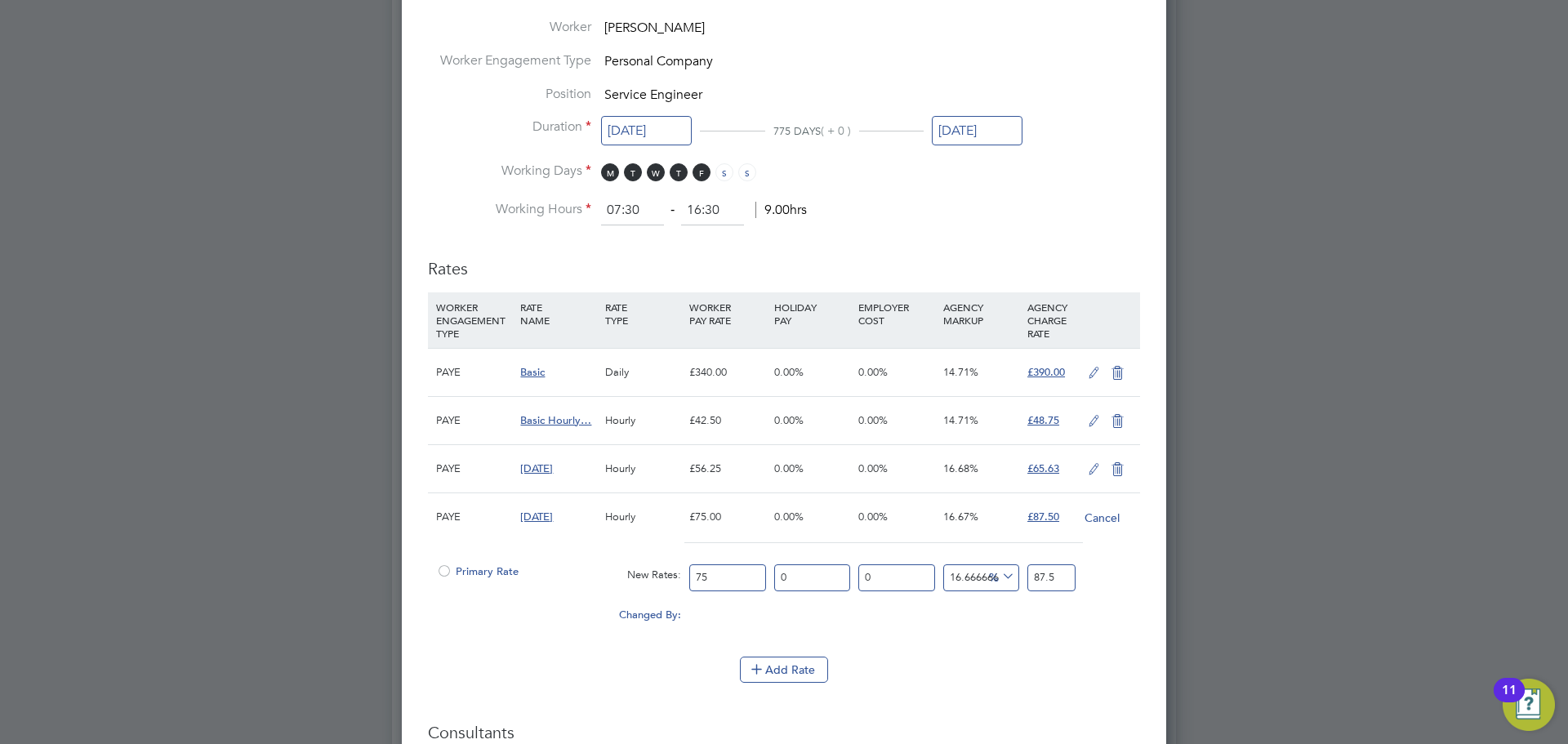
type input "884.3333333333334"
type input "7585"
type input "8849.166666666666"
type input "758"
type input "884.3333333333334"
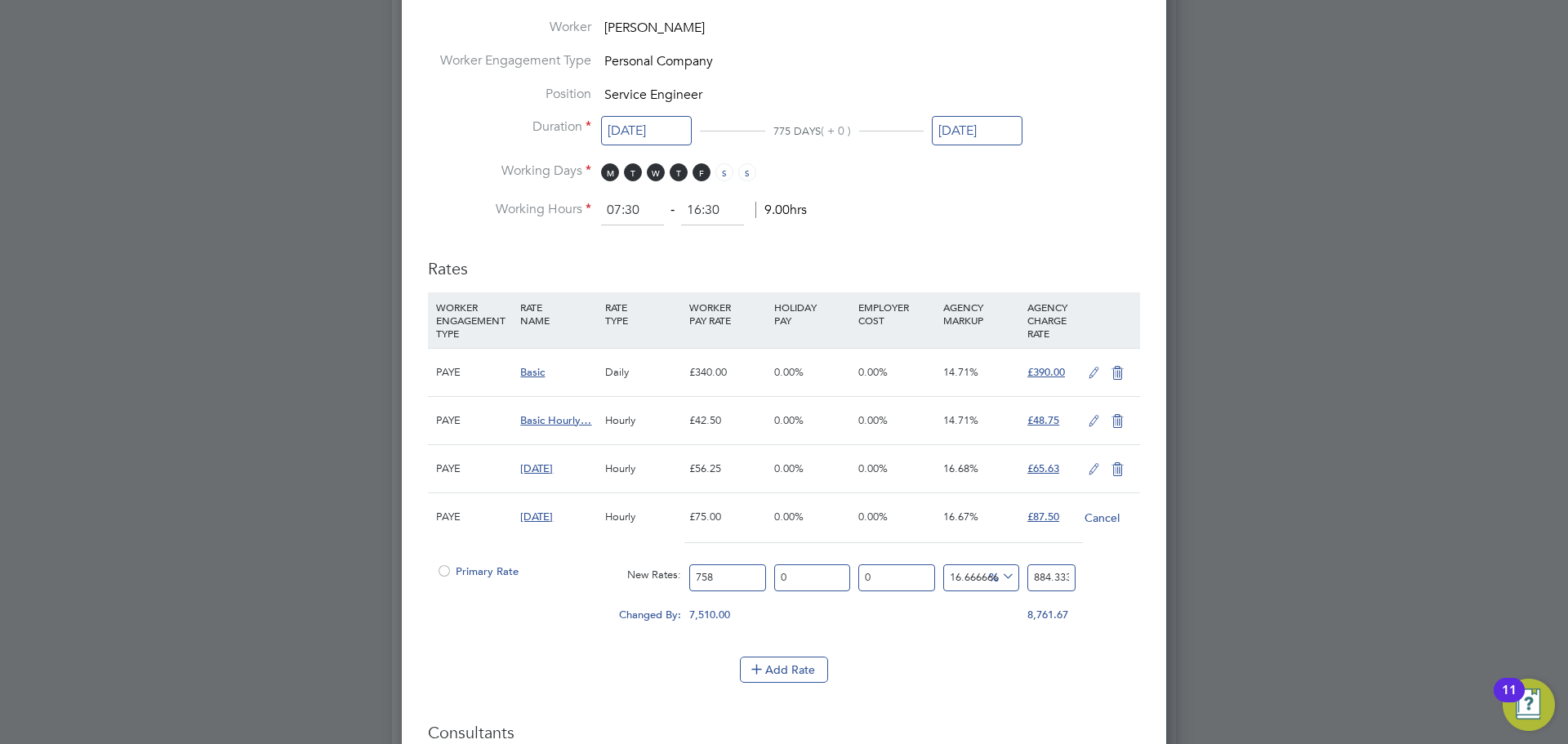
type input "75"
type input "87.5"
type input "7"
type input "8.166666666666666"
type input "8"
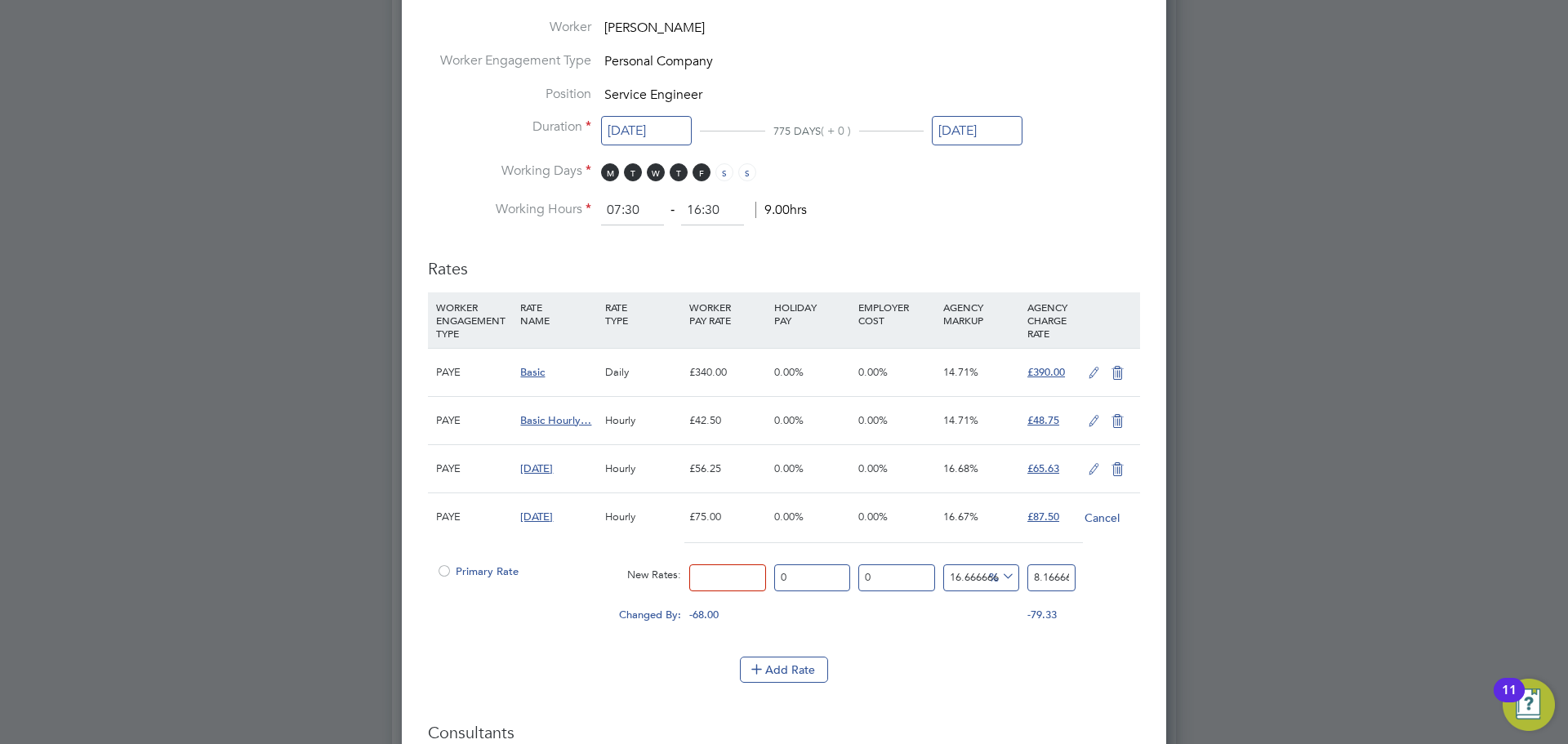
type input "9.333333333333334"
type input "85"
type input "99.16666666666667"
type input "85"
click at [1056, 571] on input "99.16666666666667" at bounding box center [1051, 578] width 48 height 27
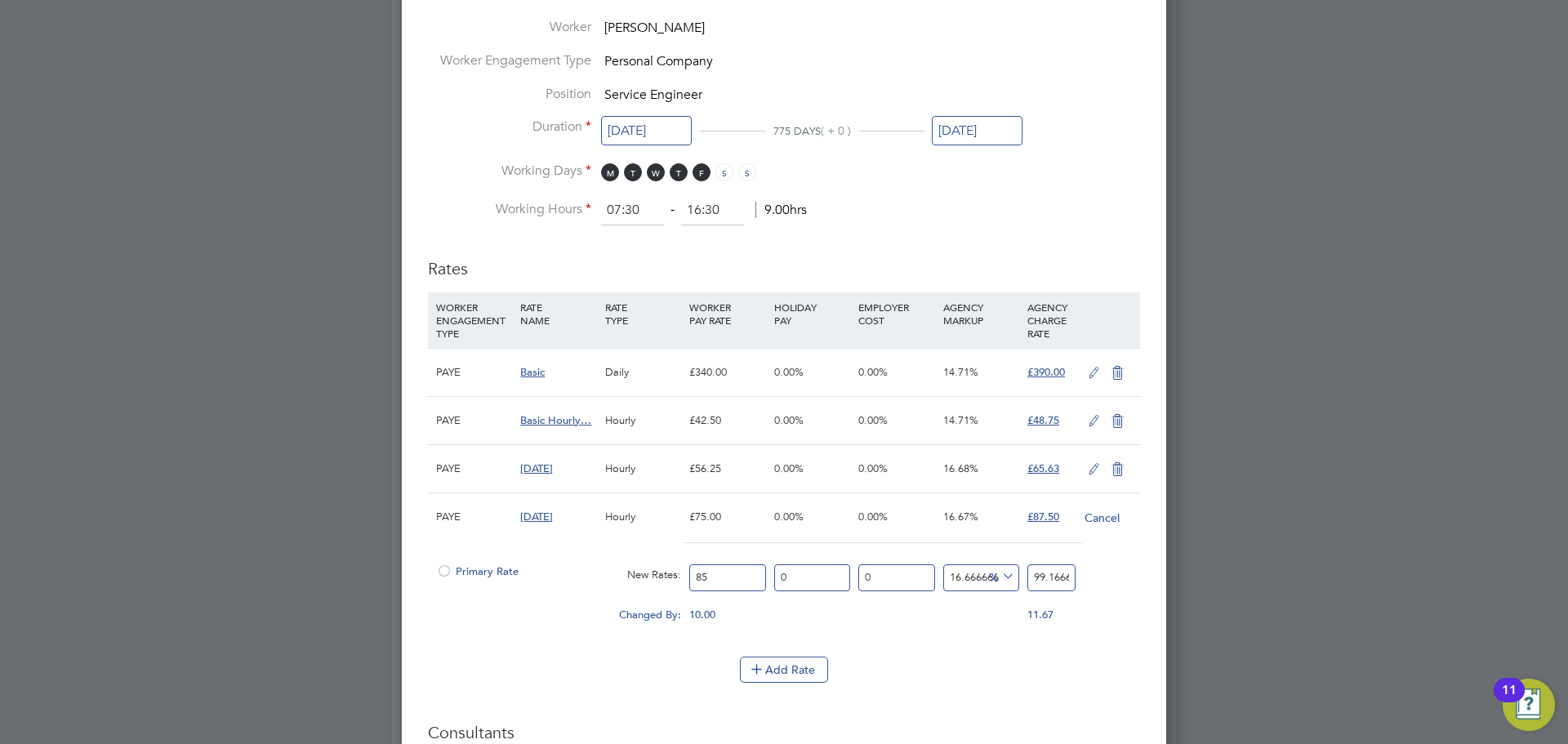
click at [1056, 571] on input "99.16666666666667" at bounding box center [1051, 578] width 48 height 27
type input "-89.41176470588235"
type input "9"
type input "14.117647058823529"
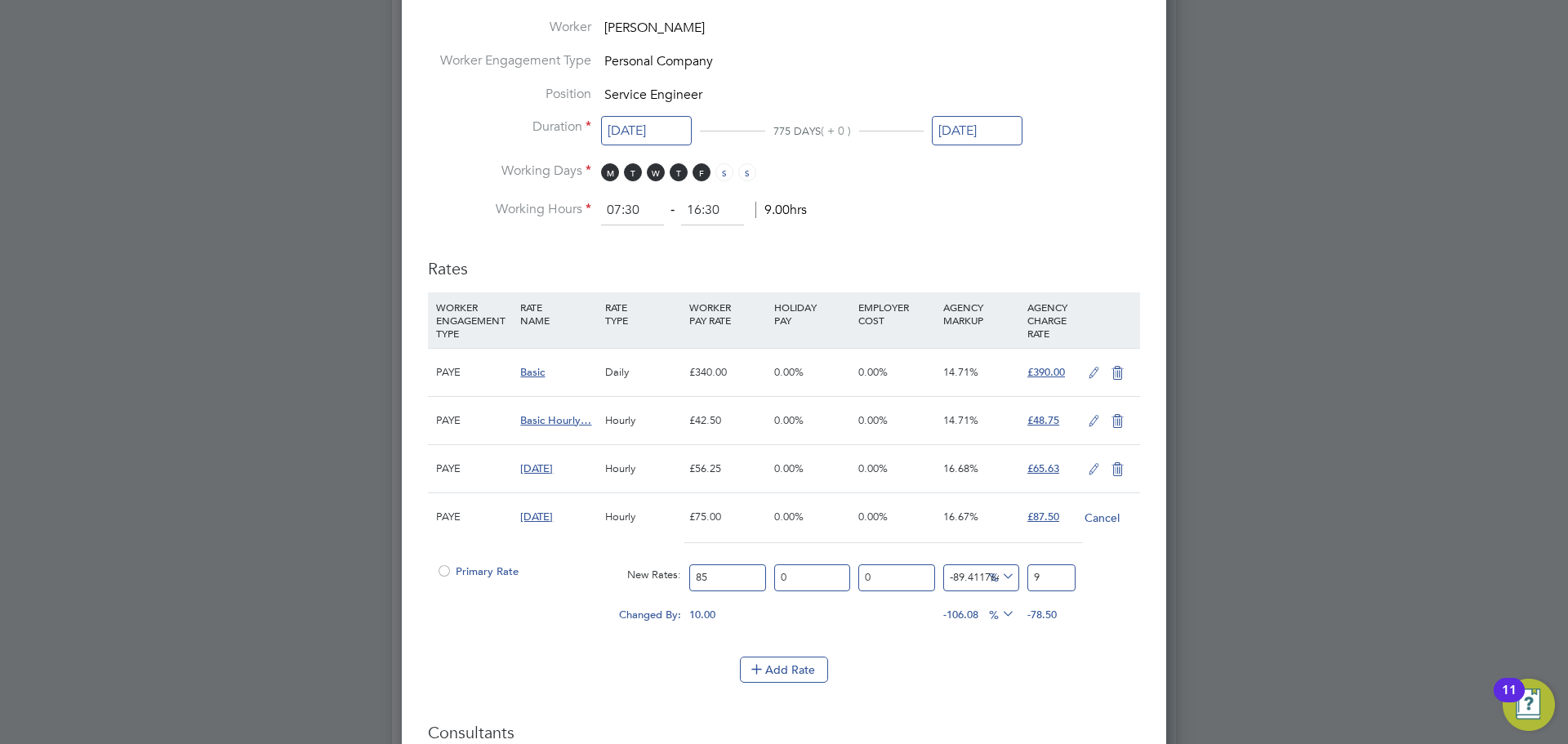
type input "97"
type input "14.705882352941176"
type input "97.5"
click at [782, 664] on button "Add Rate" at bounding box center [784, 669] width 88 height 26
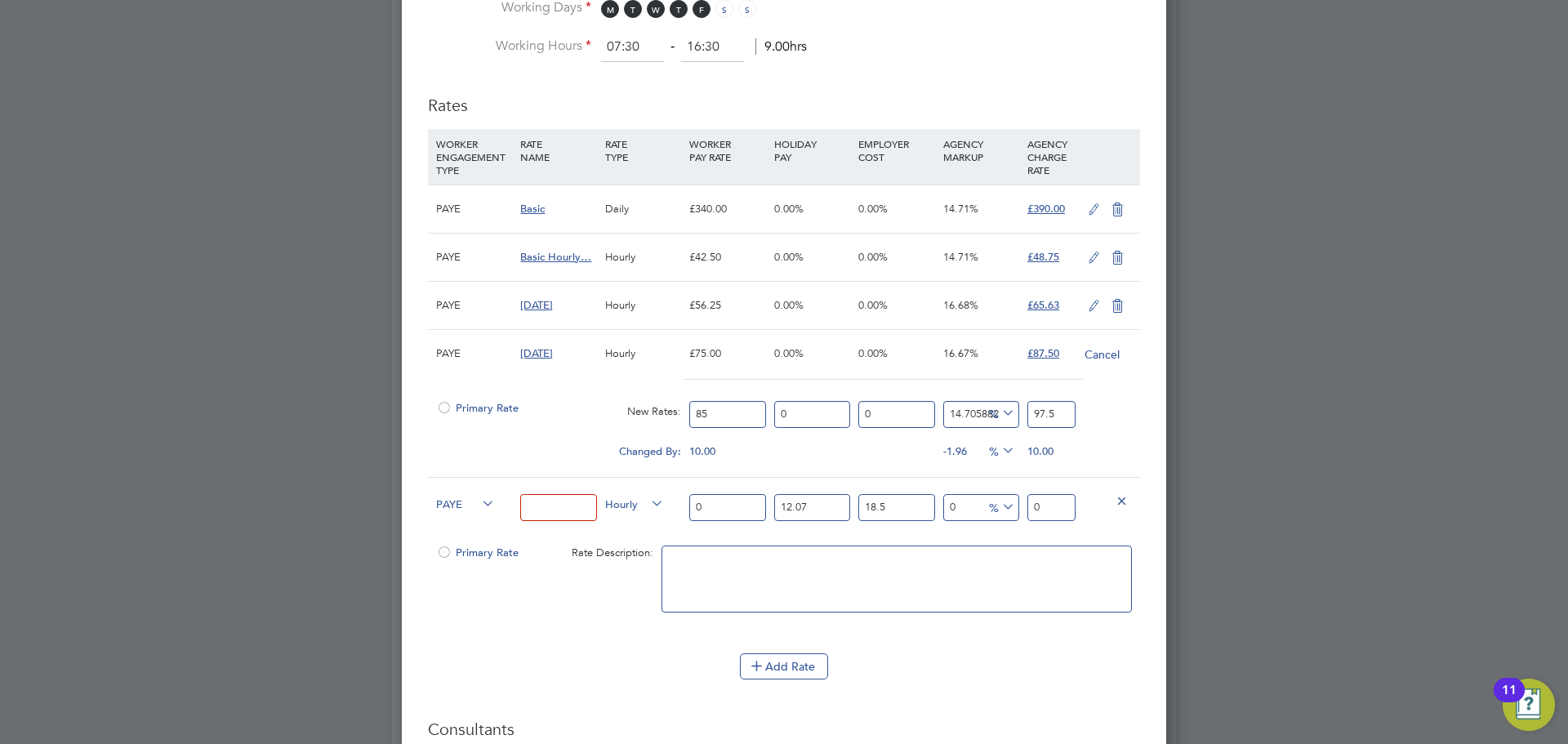
click at [553, 503] on input at bounding box center [558, 508] width 76 height 27
type input "o"
type input "Overtime"
click at [722, 503] on input "0" at bounding box center [727, 508] width 76 height 27
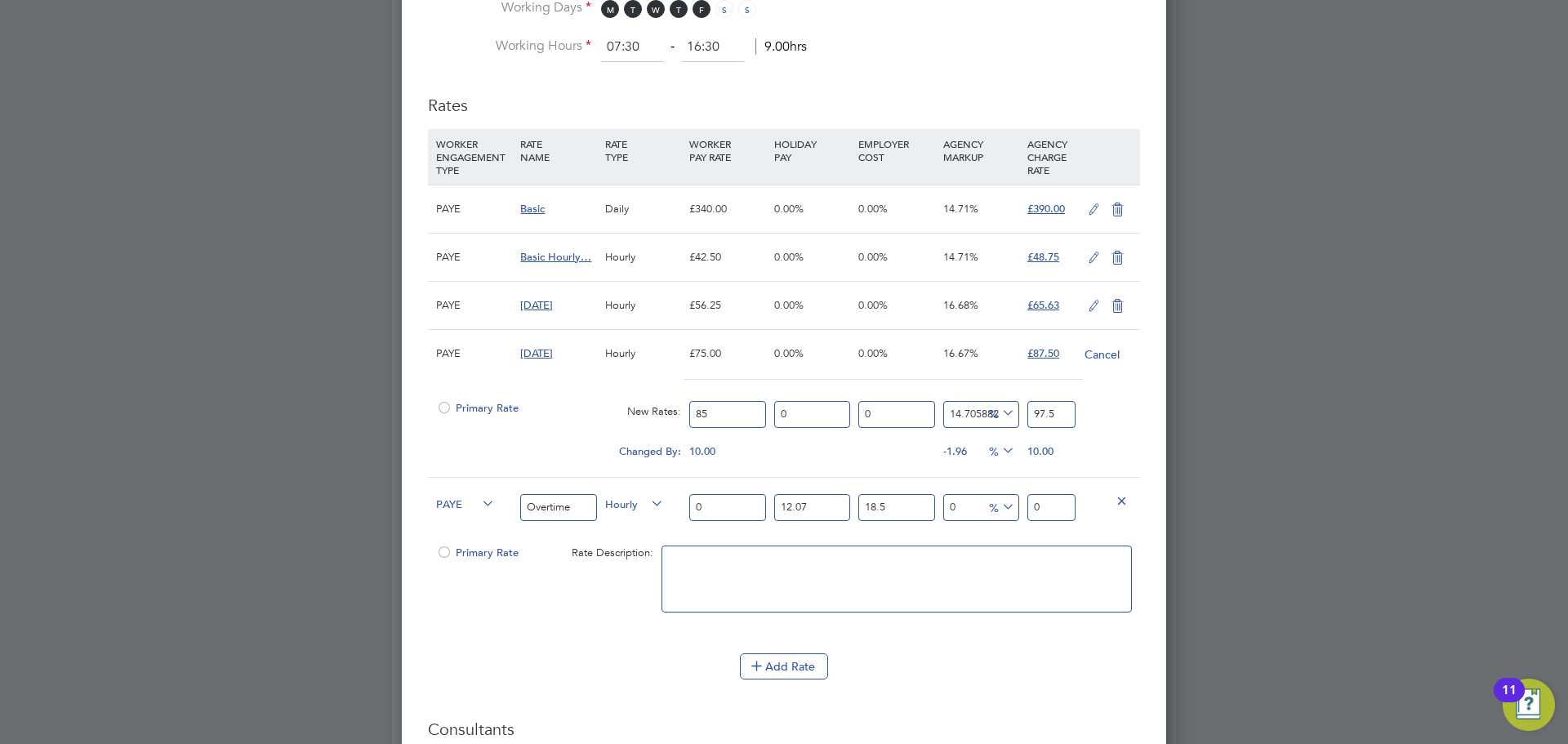
type input "04"
type input "5.312118"
type input "042"
type input "55.777239"
type input "04"
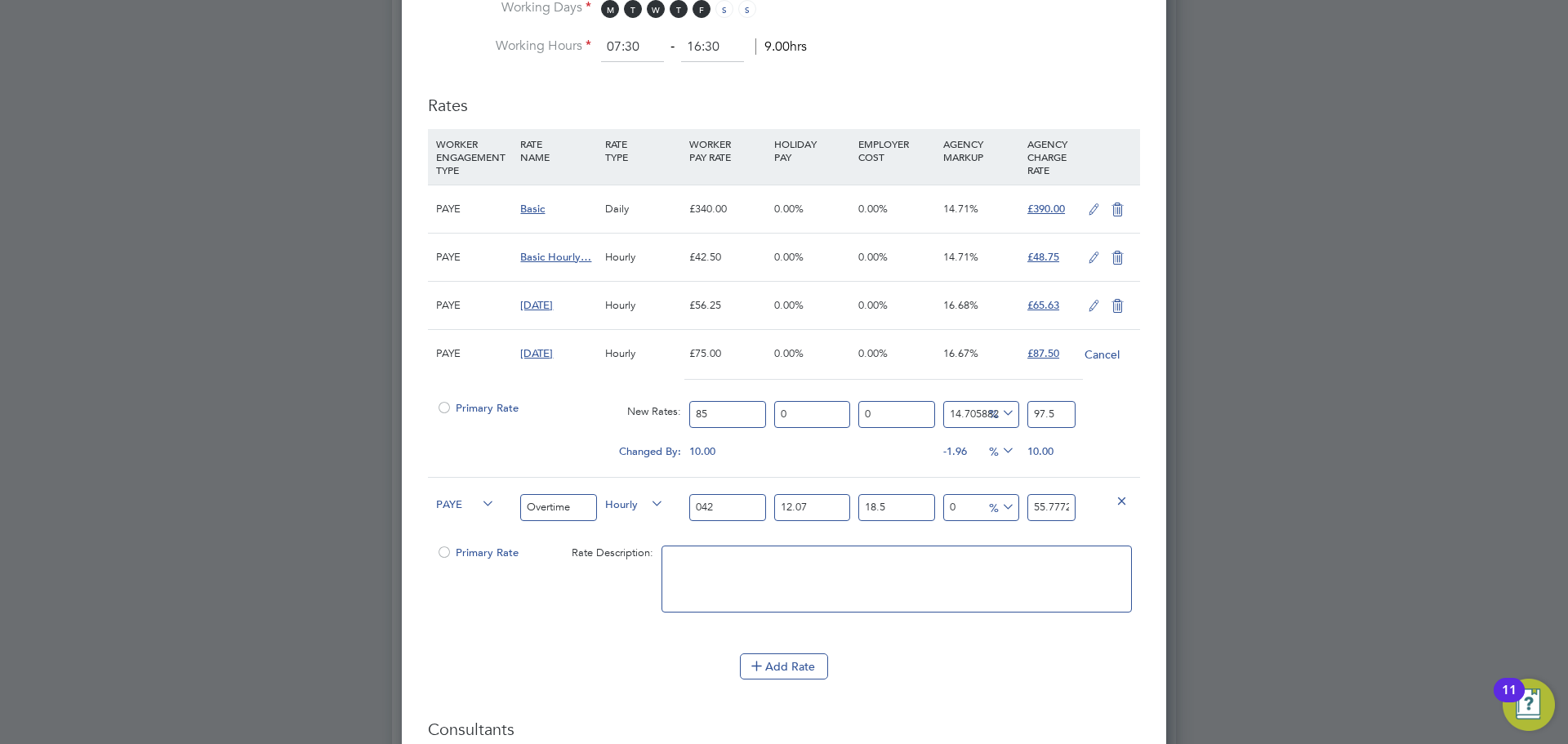
type input "5.312118"
type input "0"
type input "42"
type input "55.777239"
type input "42.5"
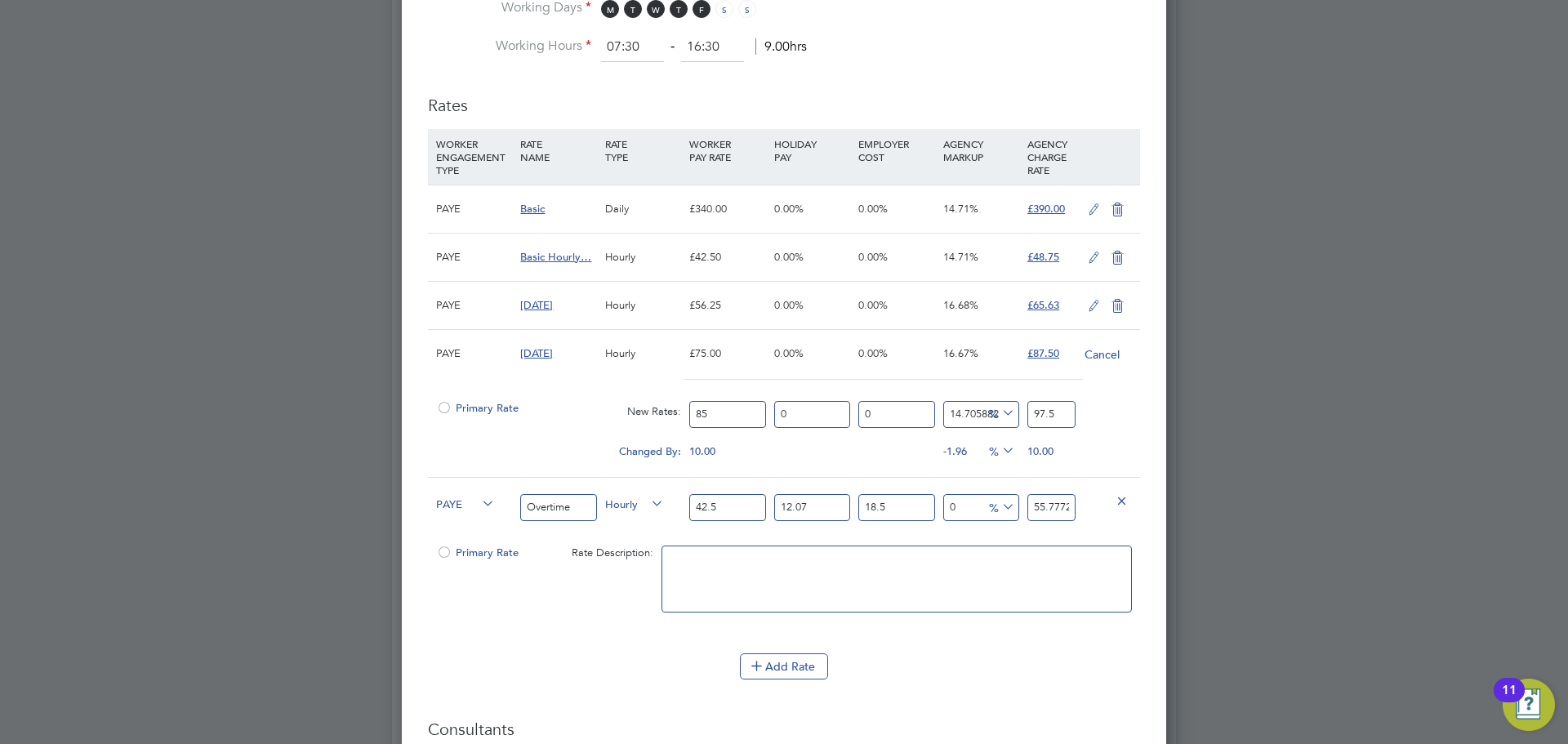
type input "56.44125375"
type input "42.5"
click at [1054, 508] on input "56.44125375" at bounding box center [1051, 508] width 48 height 27
type input "-92.91298521163698"
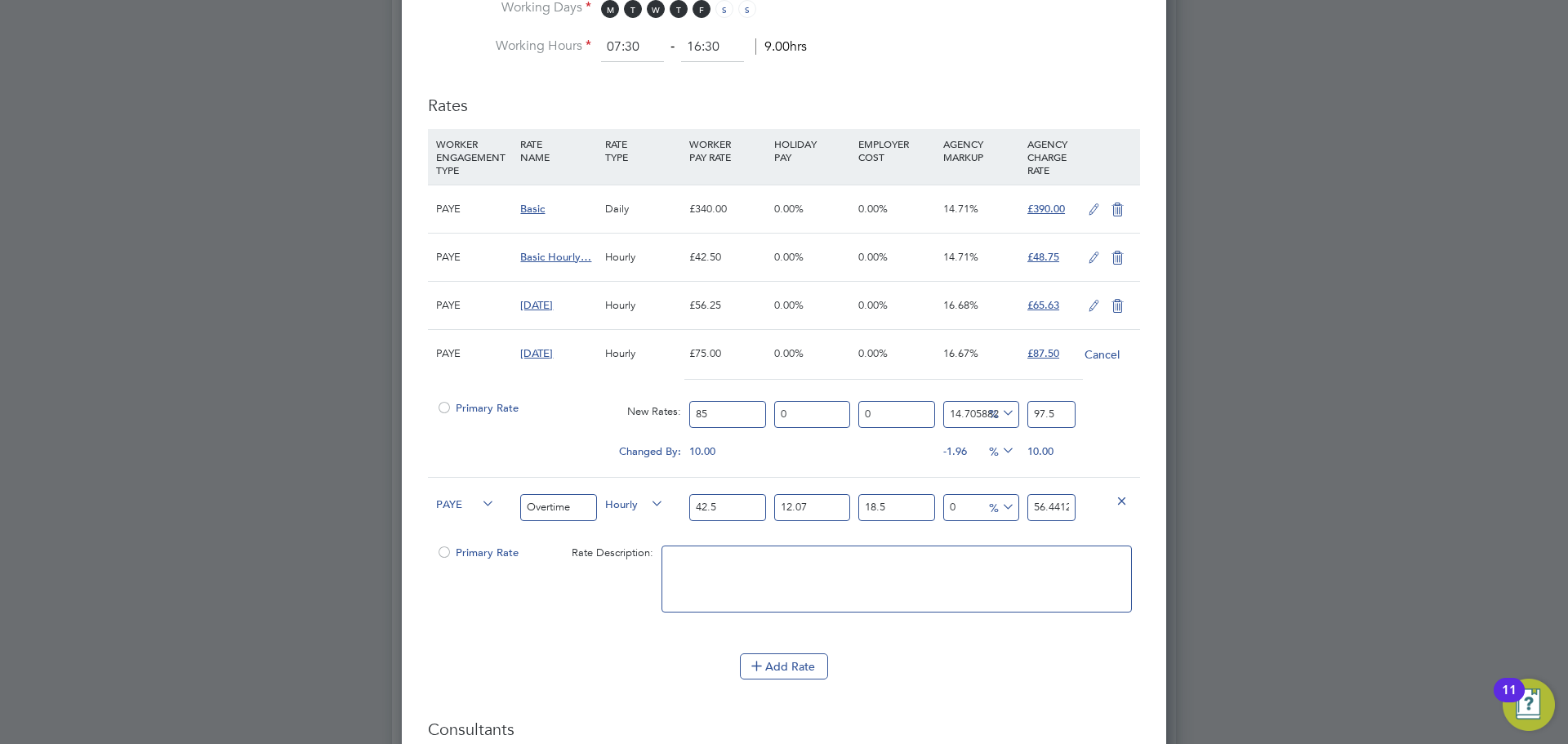
type input "4"
type input "-14.955822539643709"
type input "48"
type input "-13.71559495168018"
type input "48.7"
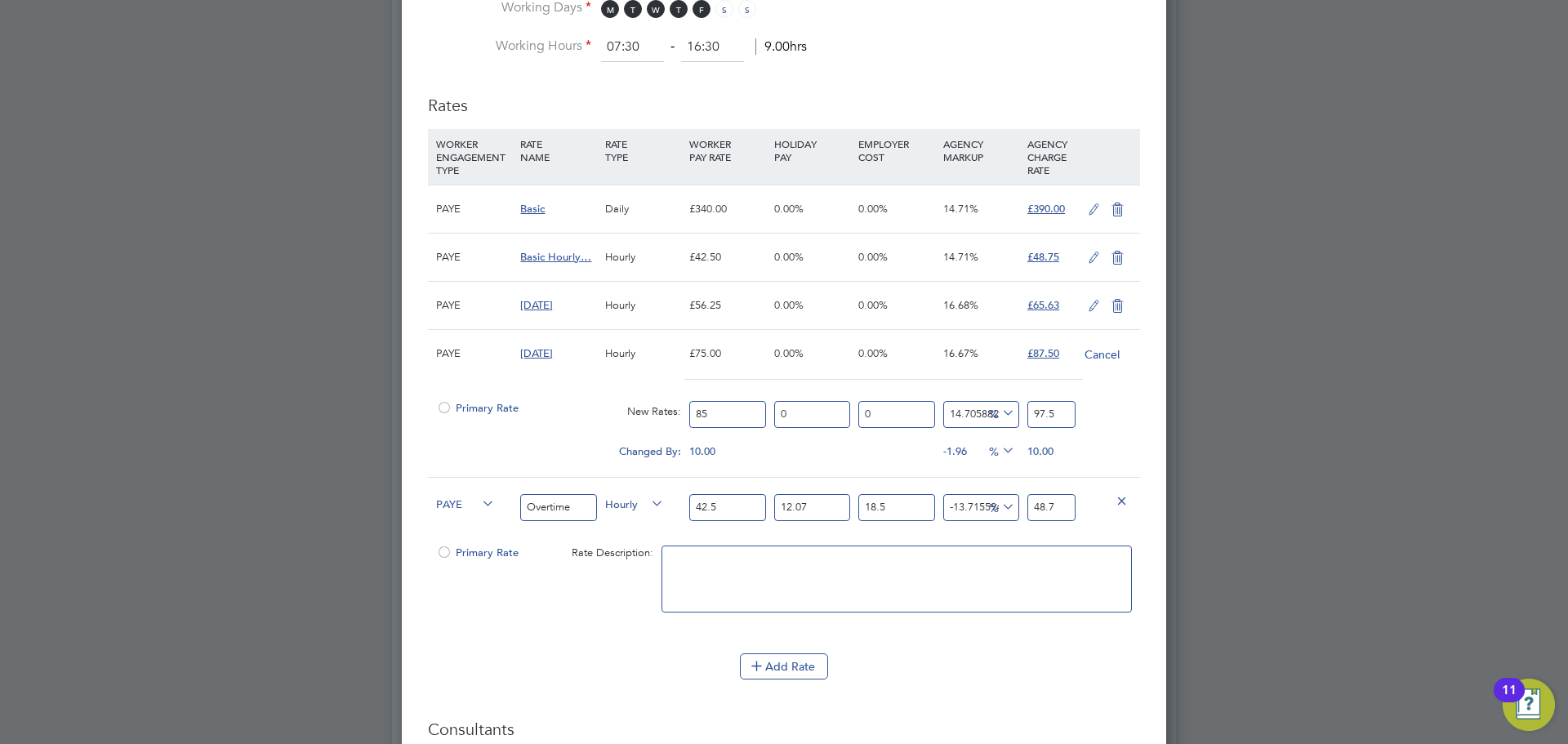
type input "-13.627007266825641"
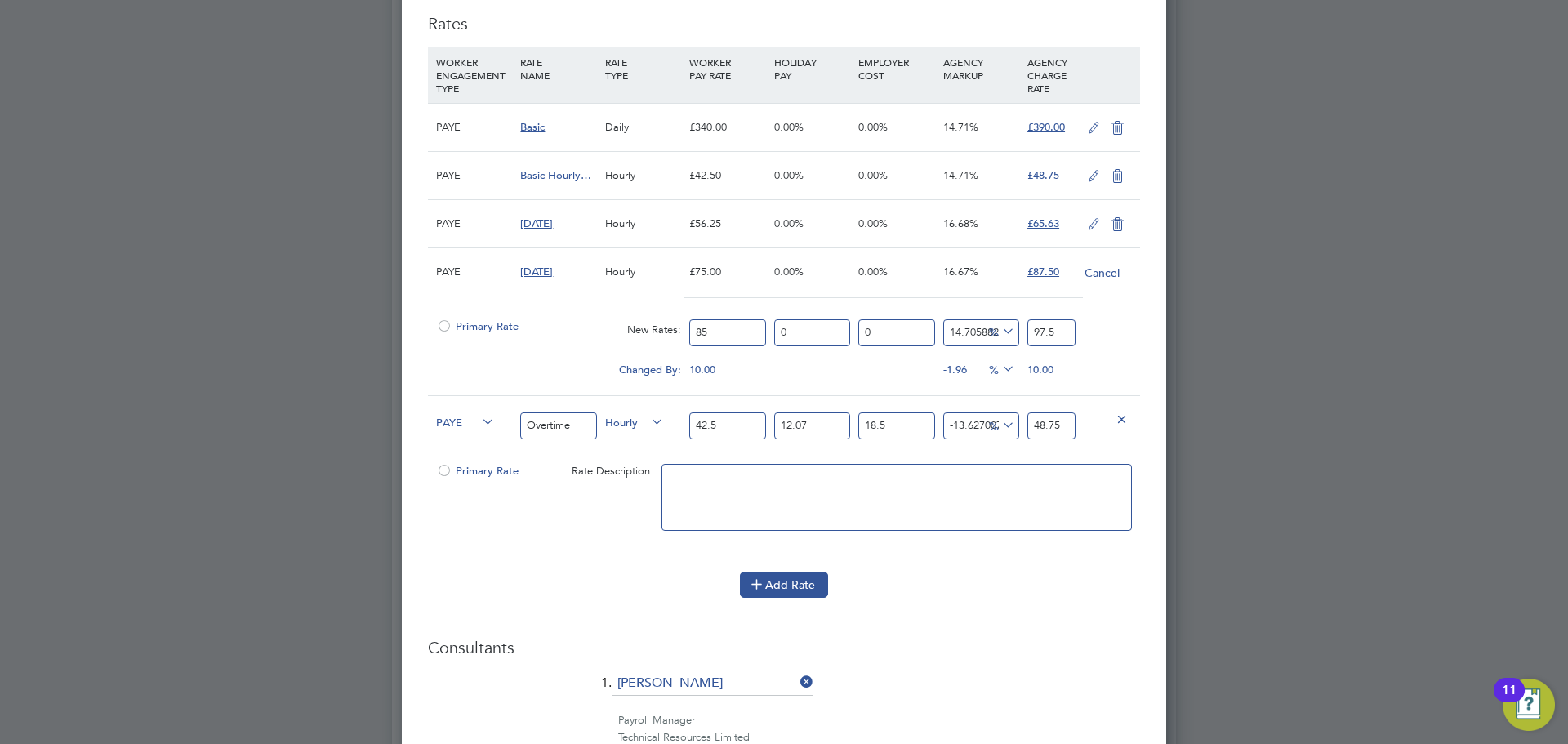
type input "48.75"
click at [802, 590] on button "Add Rate" at bounding box center [784, 584] width 88 height 26
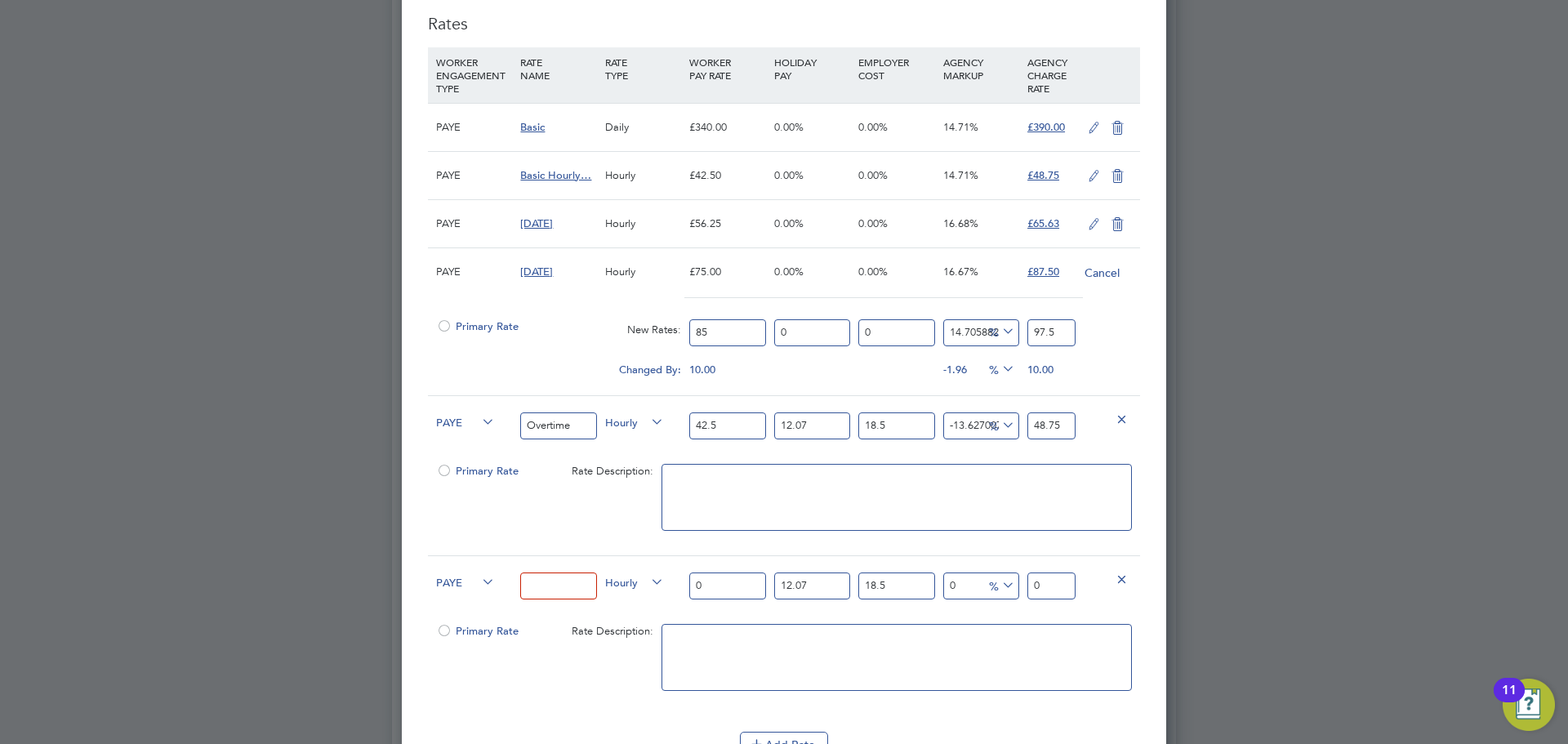
click at [569, 589] on input at bounding box center [558, 586] width 76 height 27
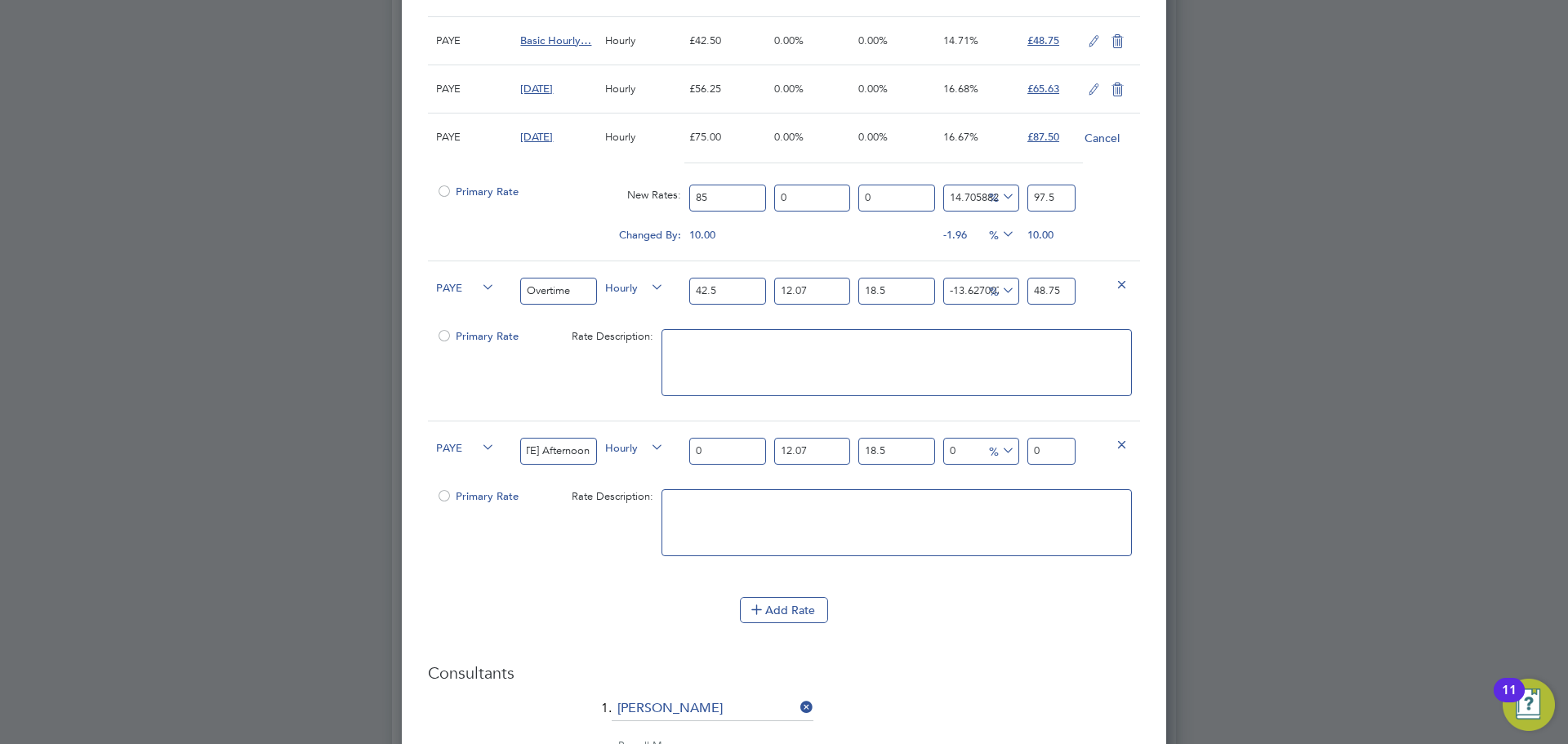
scroll to position [1225, 0]
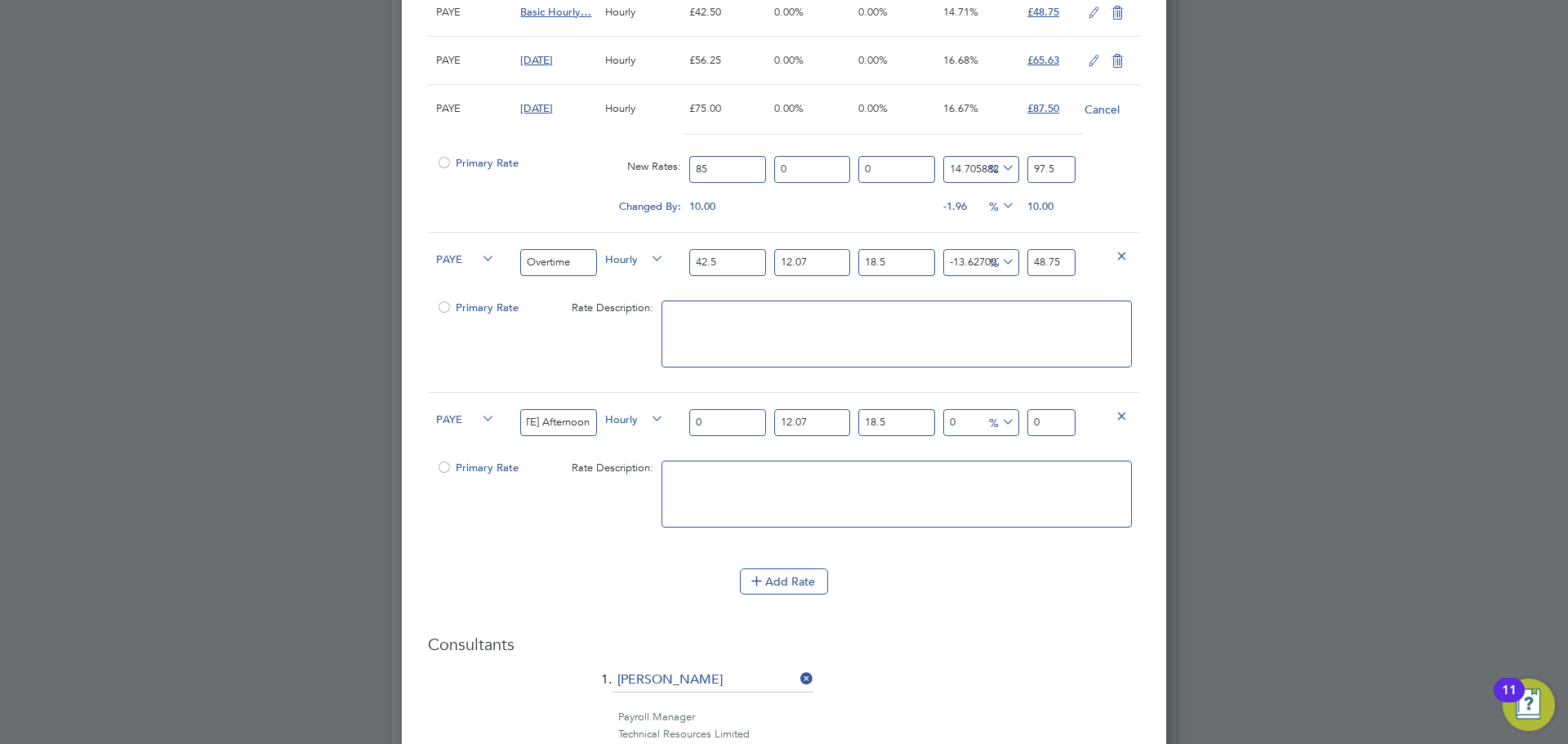
type input "[DATE] Afternoon"
click at [726, 422] on input "0" at bounding box center [727, 422] width 76 height 27
type input "08"
type input "10.624236"
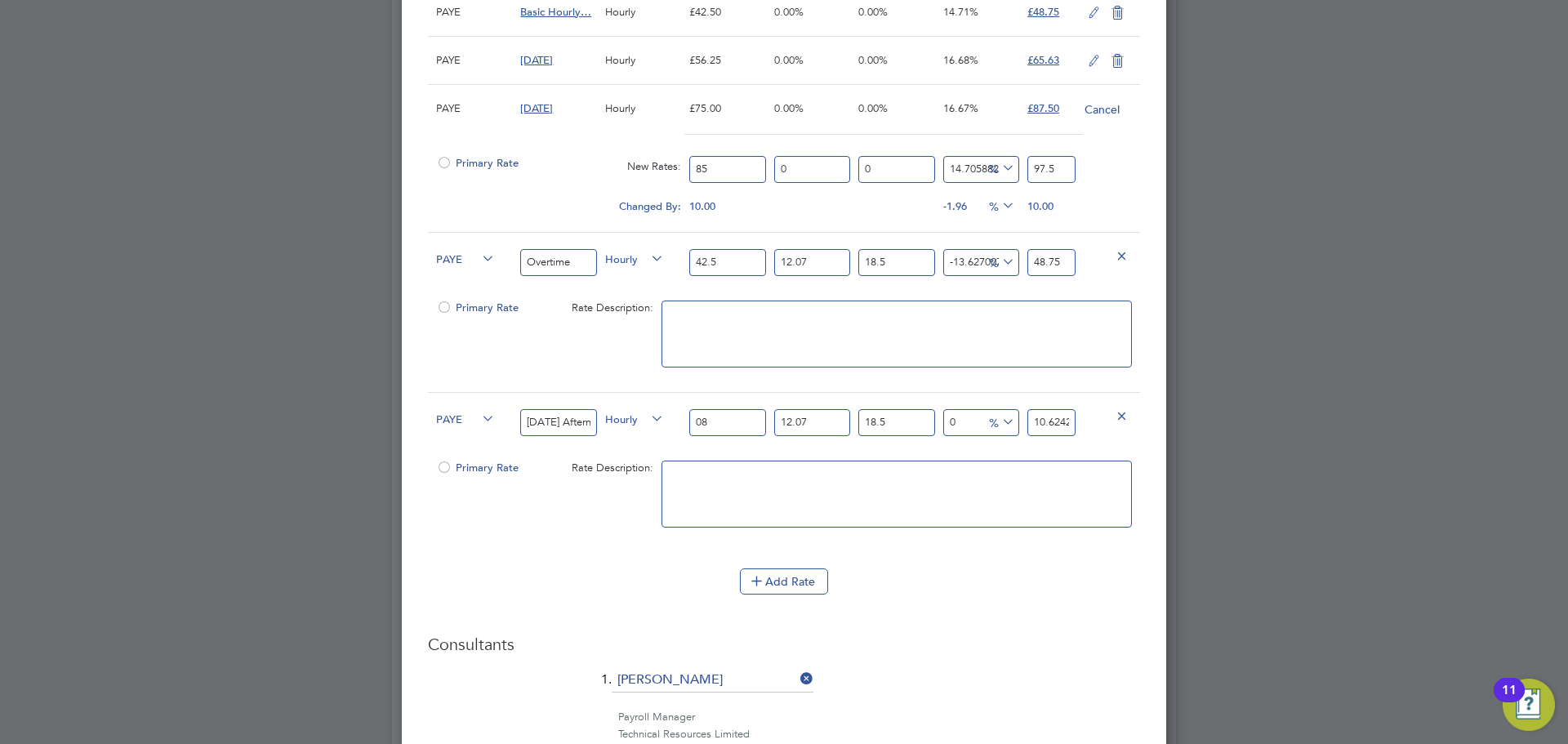
type input "085"
type input "112.8825075"
type input "08"
type input "10.624236"
type input "0"
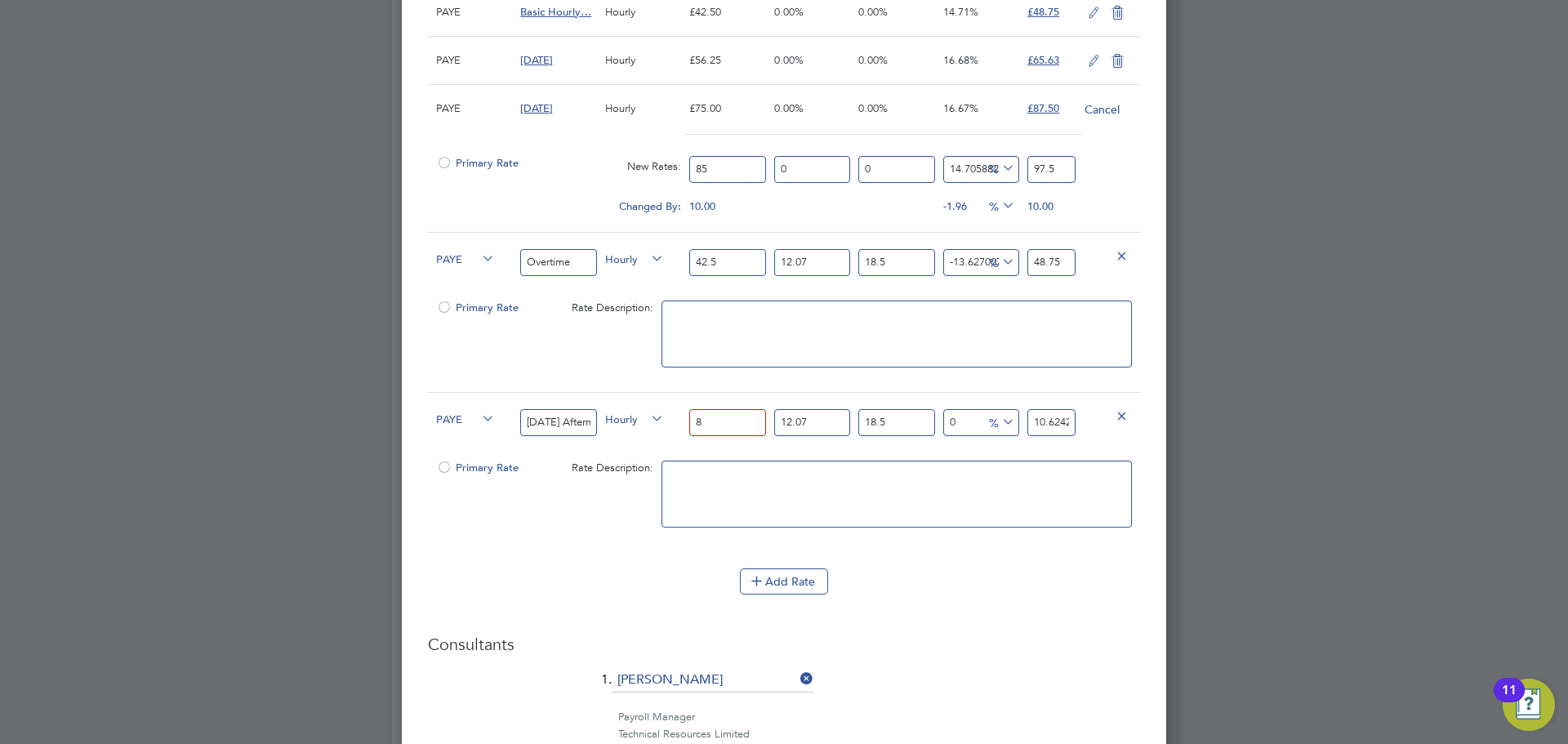
type input "85"
type input "112.8825075"
type input "85"
click at [1048, 425] on input "112.8825075" at bounding box center [1051, 422] width 48 height 27
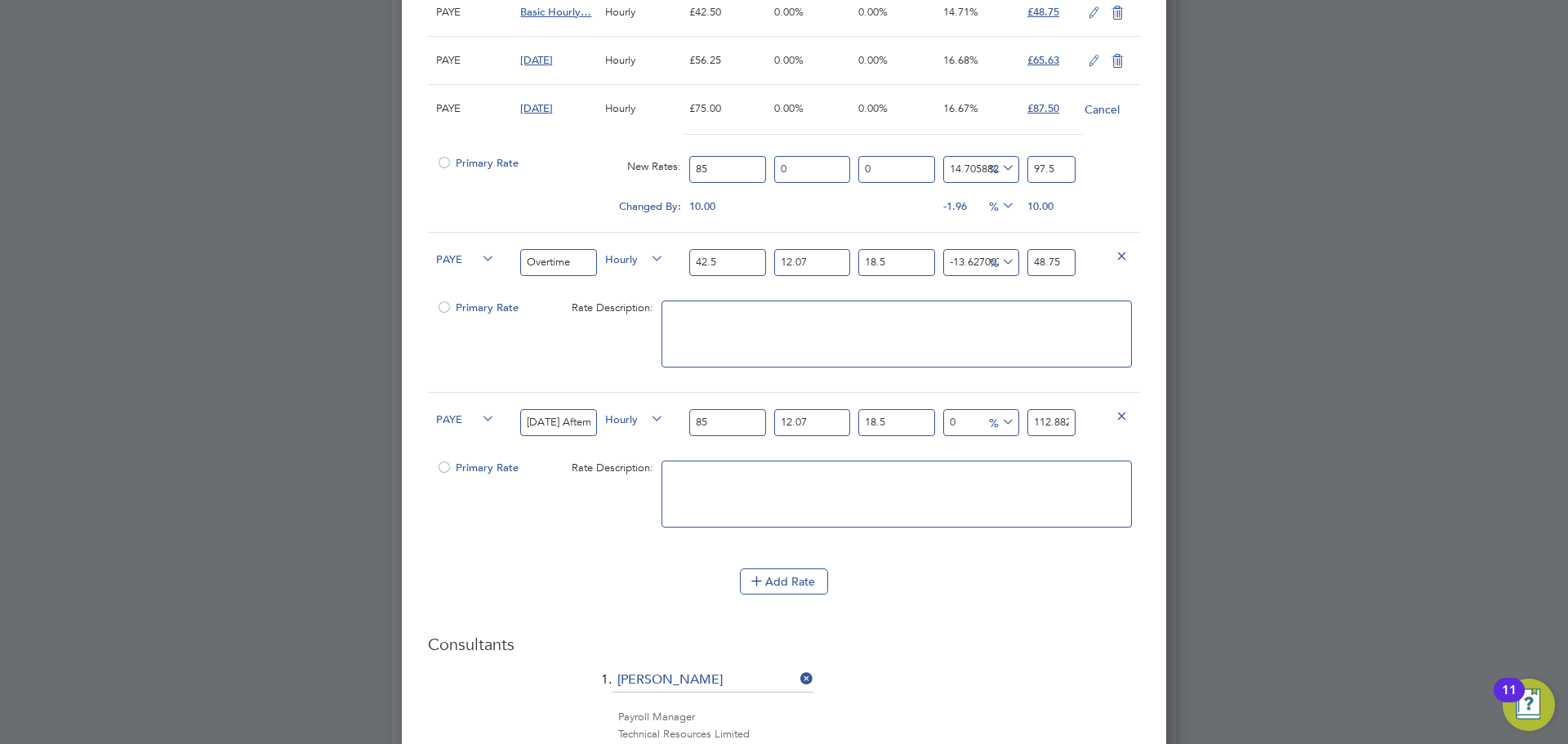
click at [1048, 425] on input "112.8825075" at bounding box center [1051, 422] width 48 height 27
type input "-92.0271083630916"
type input "9"
type input "-14.069945691098331"
type input "97"
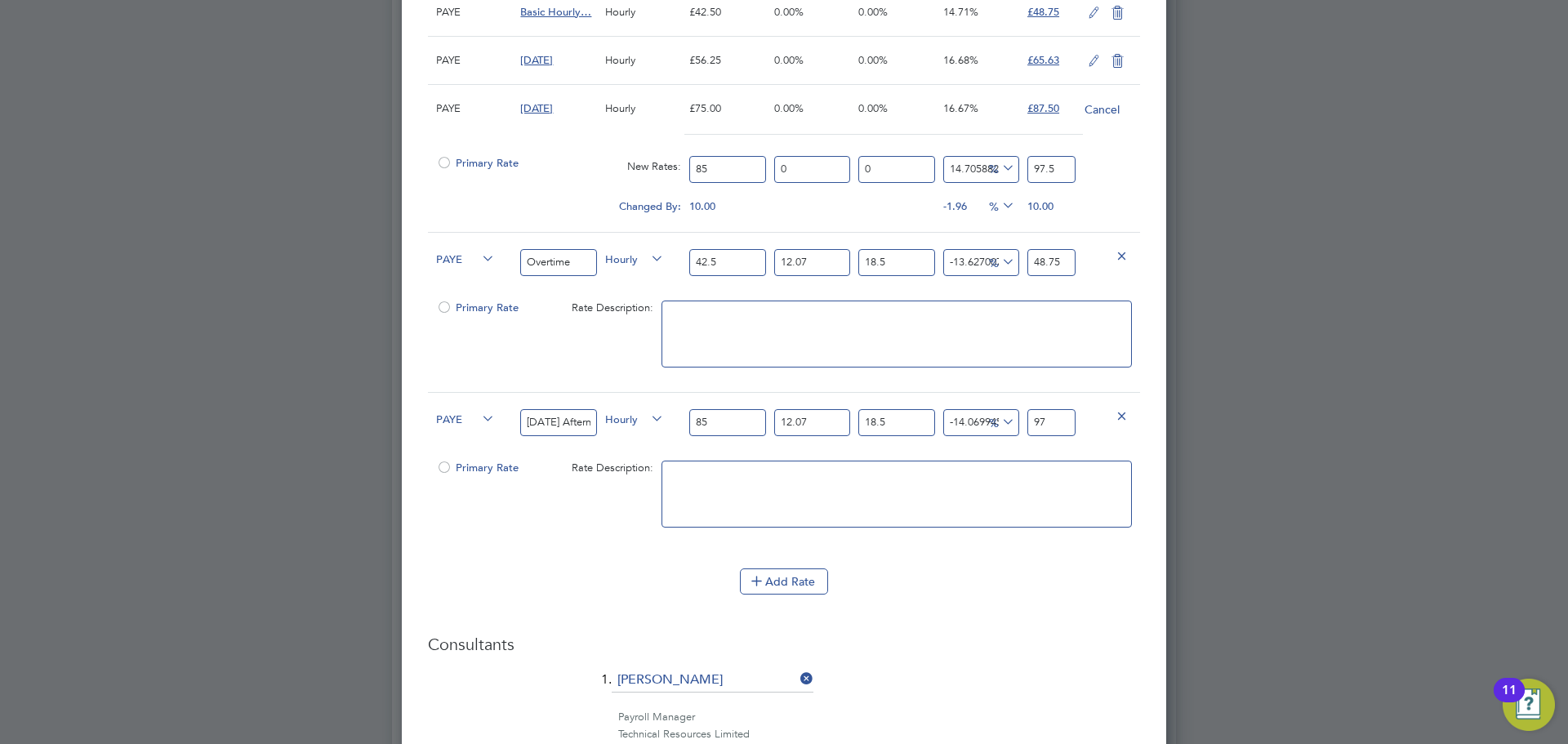
type input "-13.627007266825641"
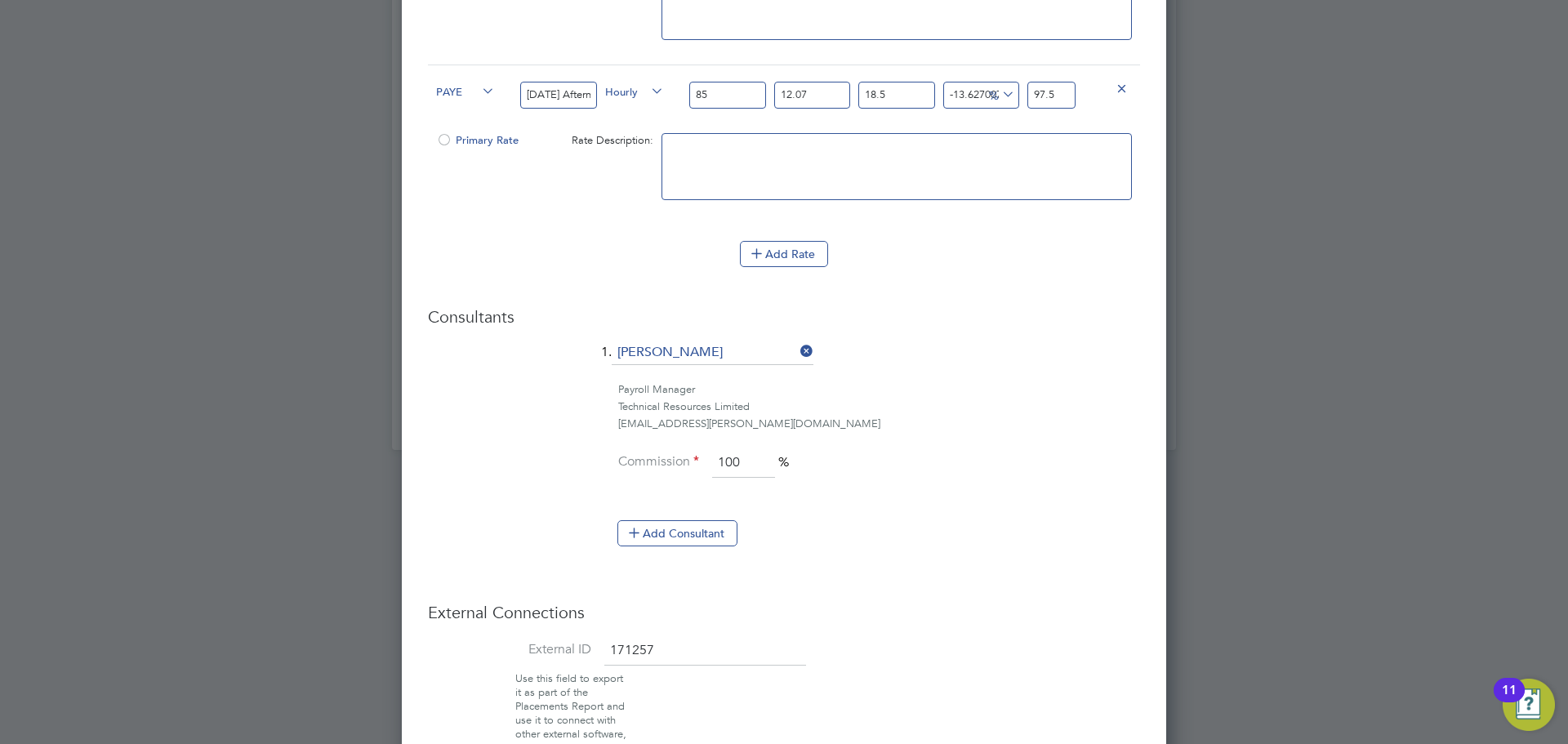
scroll to position [1661, 0]
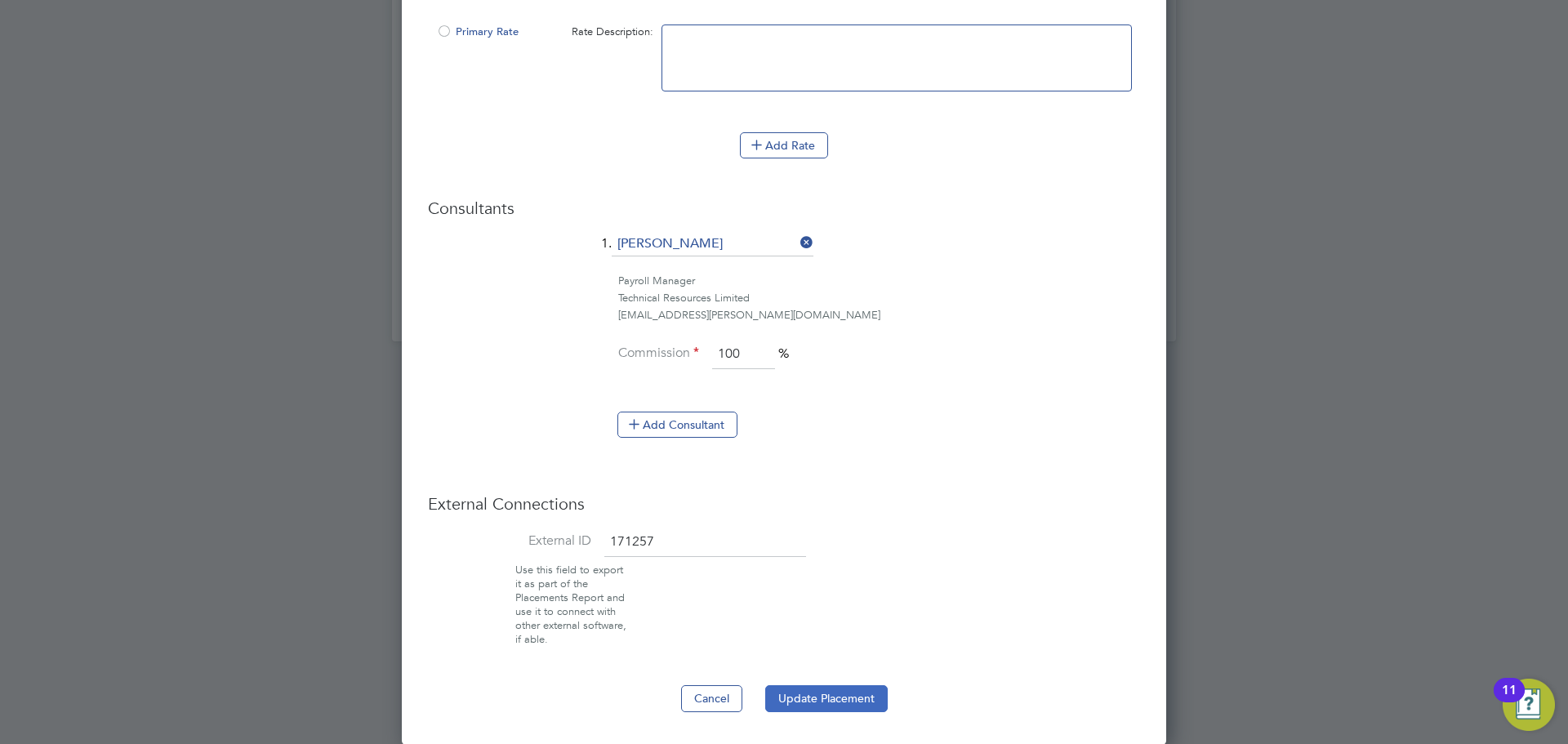
type input "97.5"
click at [821, 701] on button "Update Placement" at bounding box center [827, 698] width 123 height 26
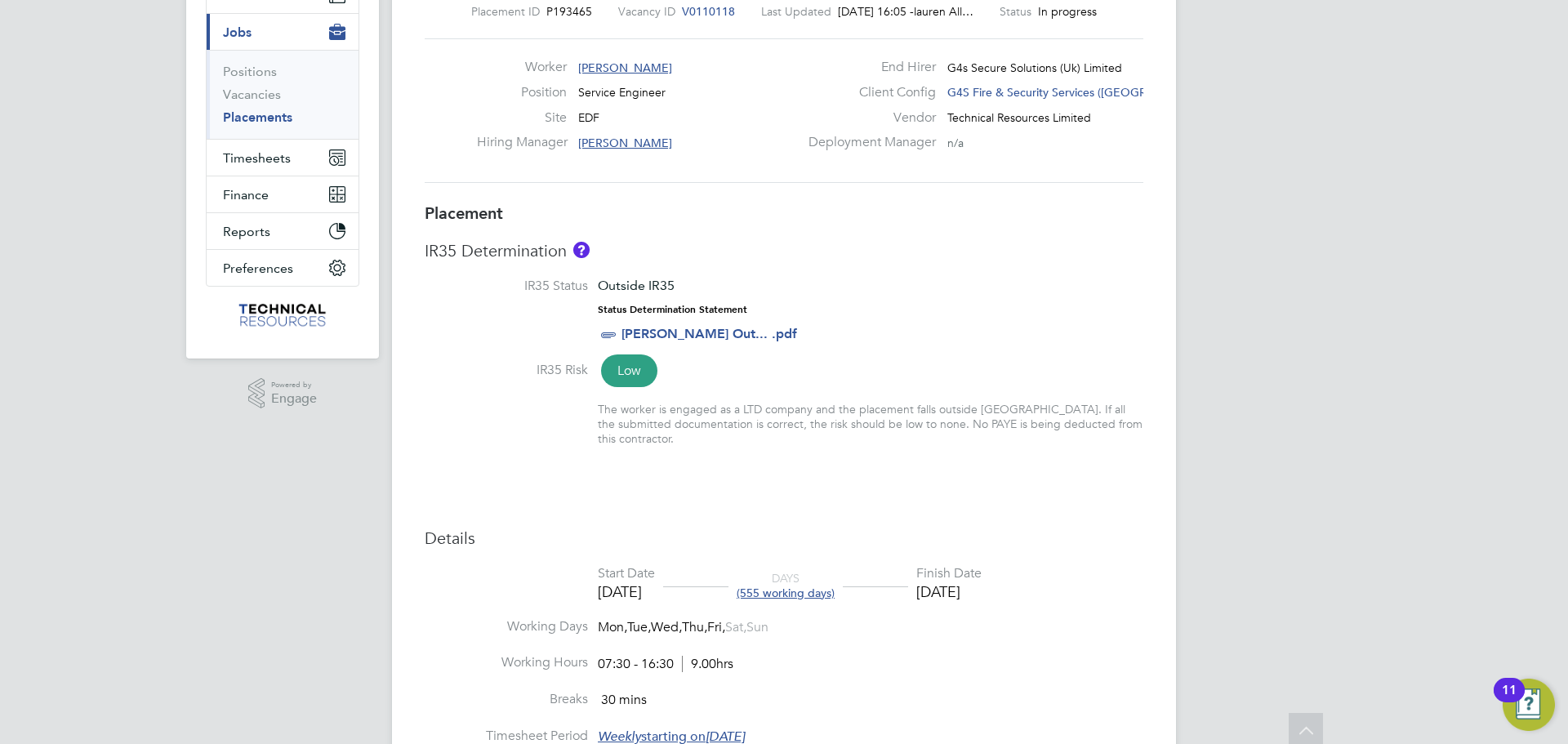
scroll to position [0, 0]
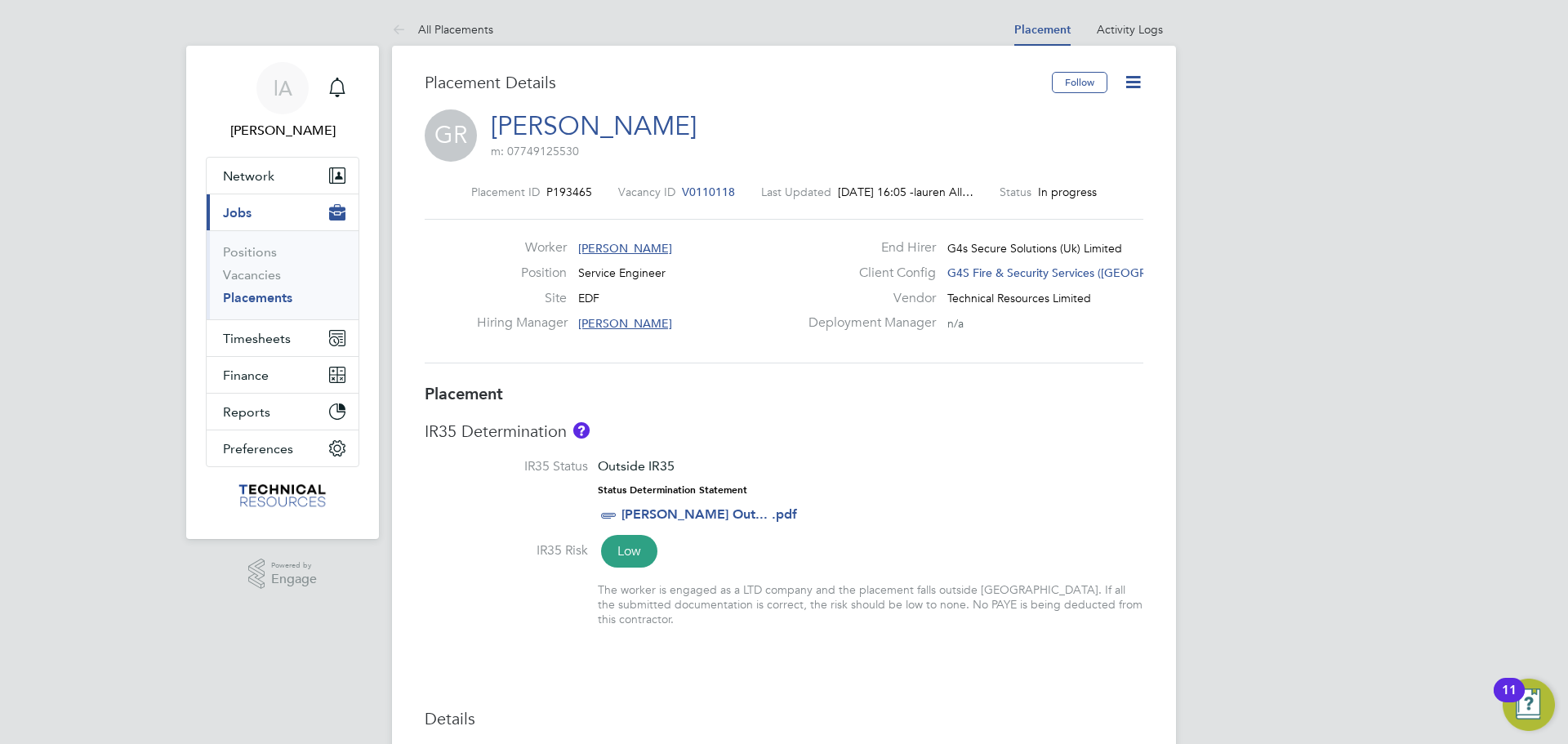
click at [1143, 82] on icon at bounding box center [1133, 82] width 20 height 20
click at [1084, 117] on li "Edit Placement e" at bounding box center [1080, 120] width 120 height 23
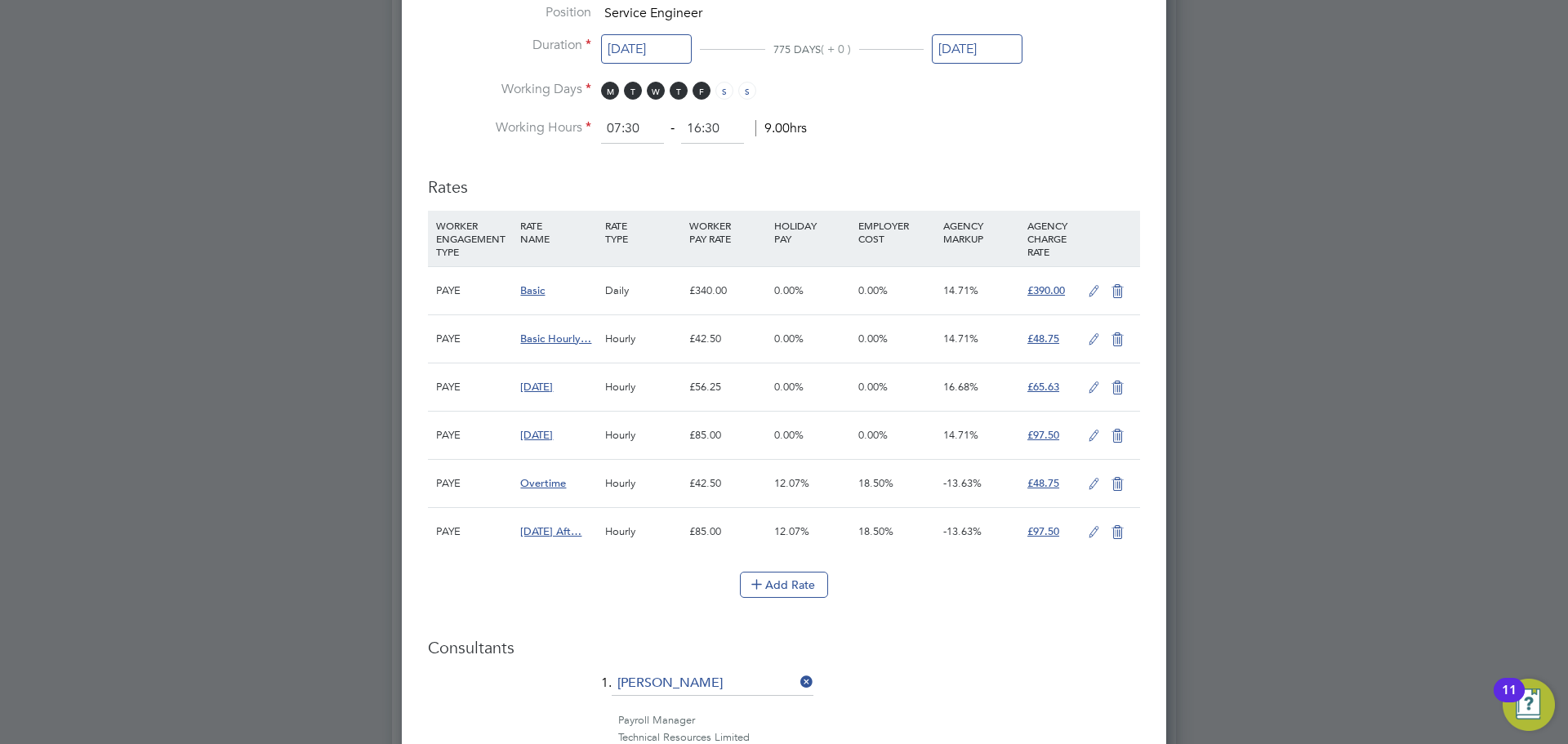
click at [1092, 383] on icon at bounding box center [1094, 388] width 20 height 13
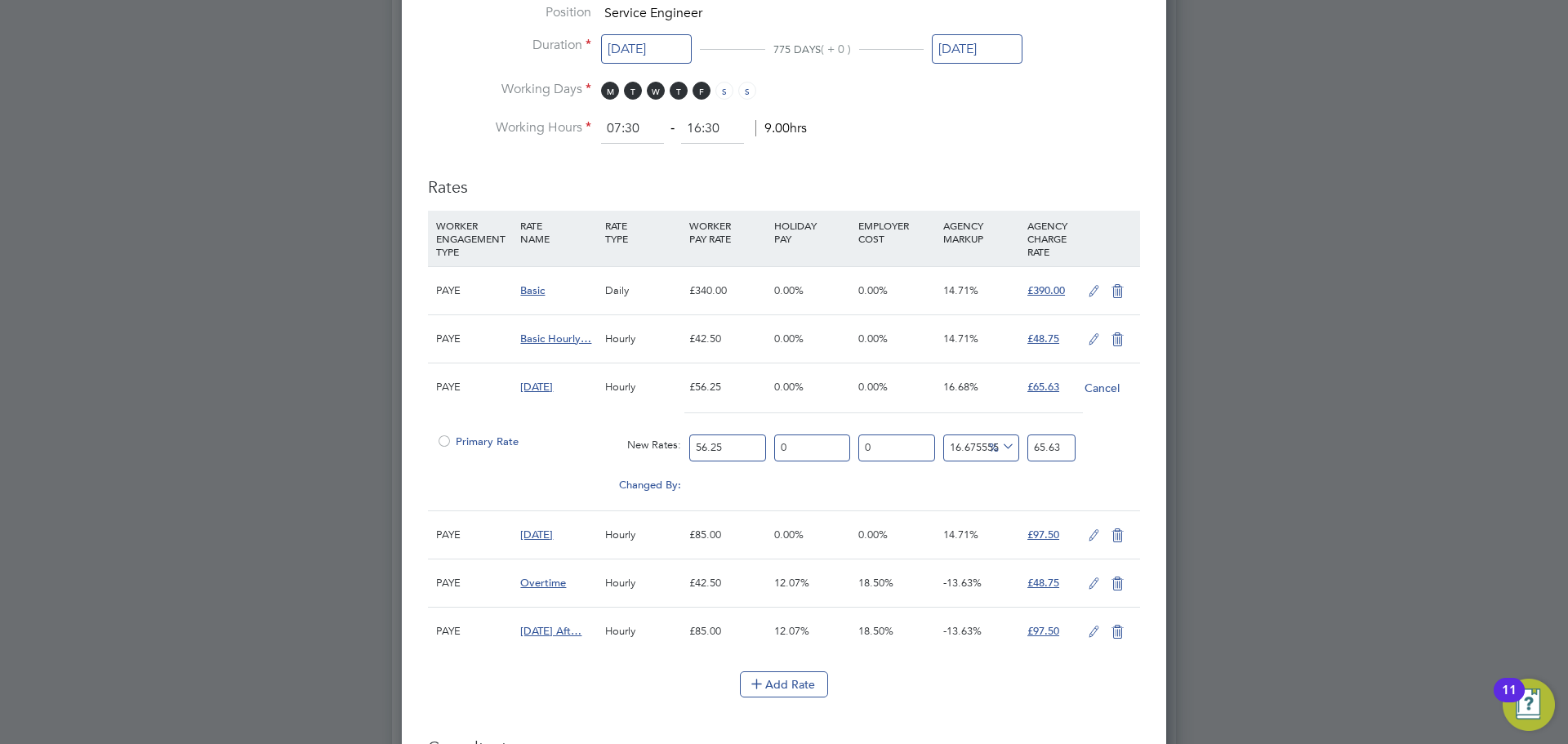
click at [724, 444] on input "56.25" at bounding box center [727, 448] width 76 height 27
type input "6"
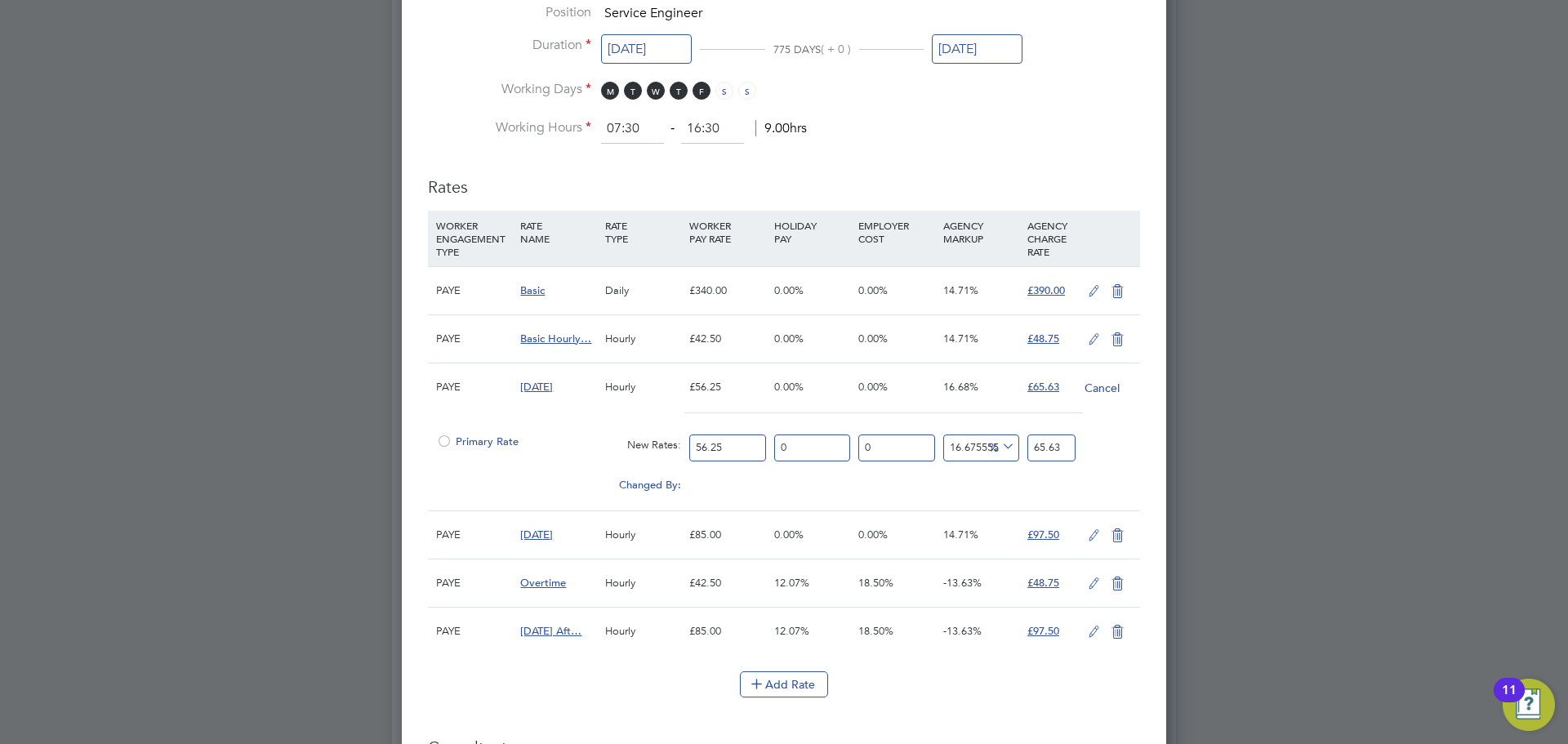
type input "7.000533333333333"
type input "63"
type input "73.5056"
type input "63.7"
type input "74.32232888888889"
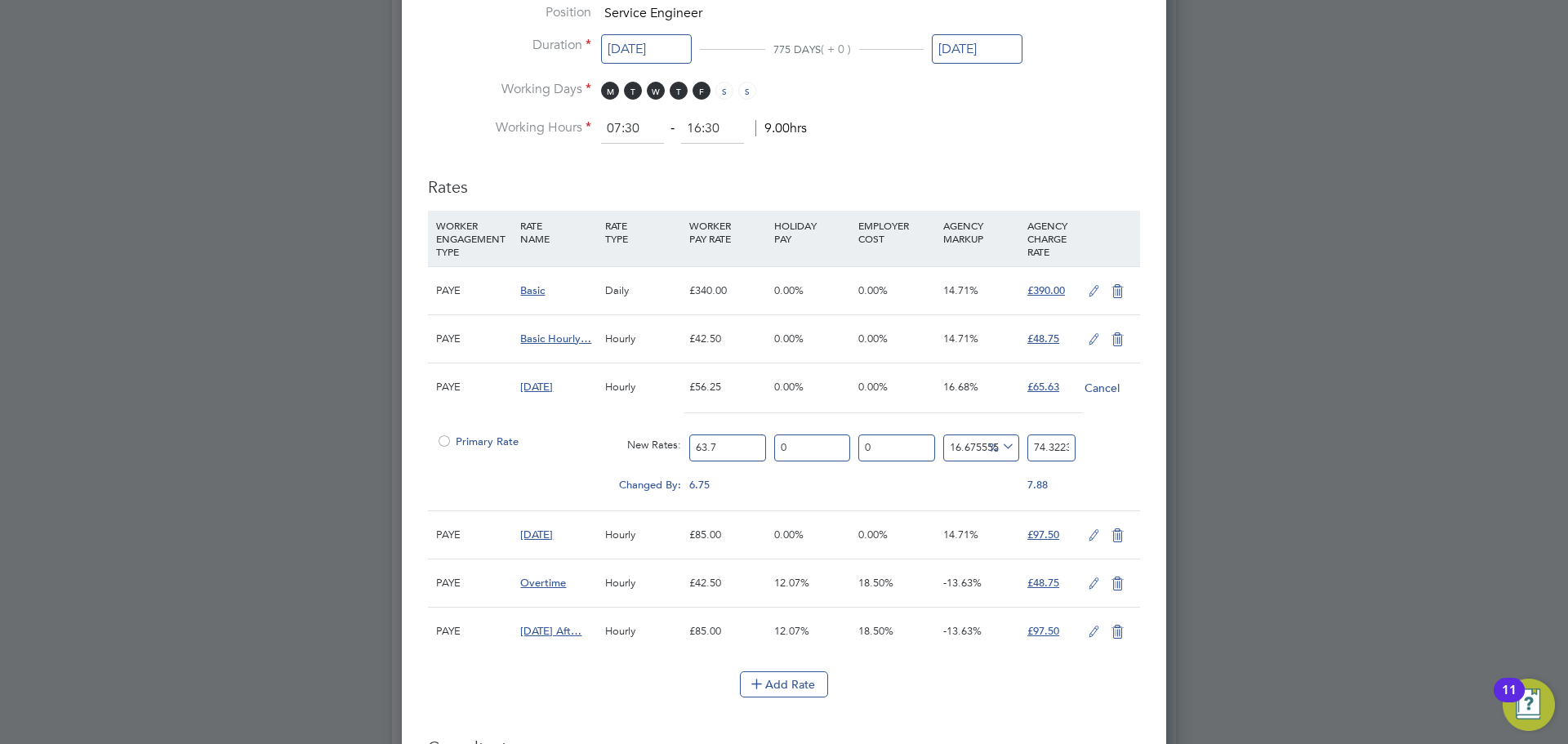
type input "63.75"
type input "74.38066666666667"
type input "63.75"
click at [1050, 449] on input "74.38066666666667" at bounding box center [1051, 448] width 48 height 27
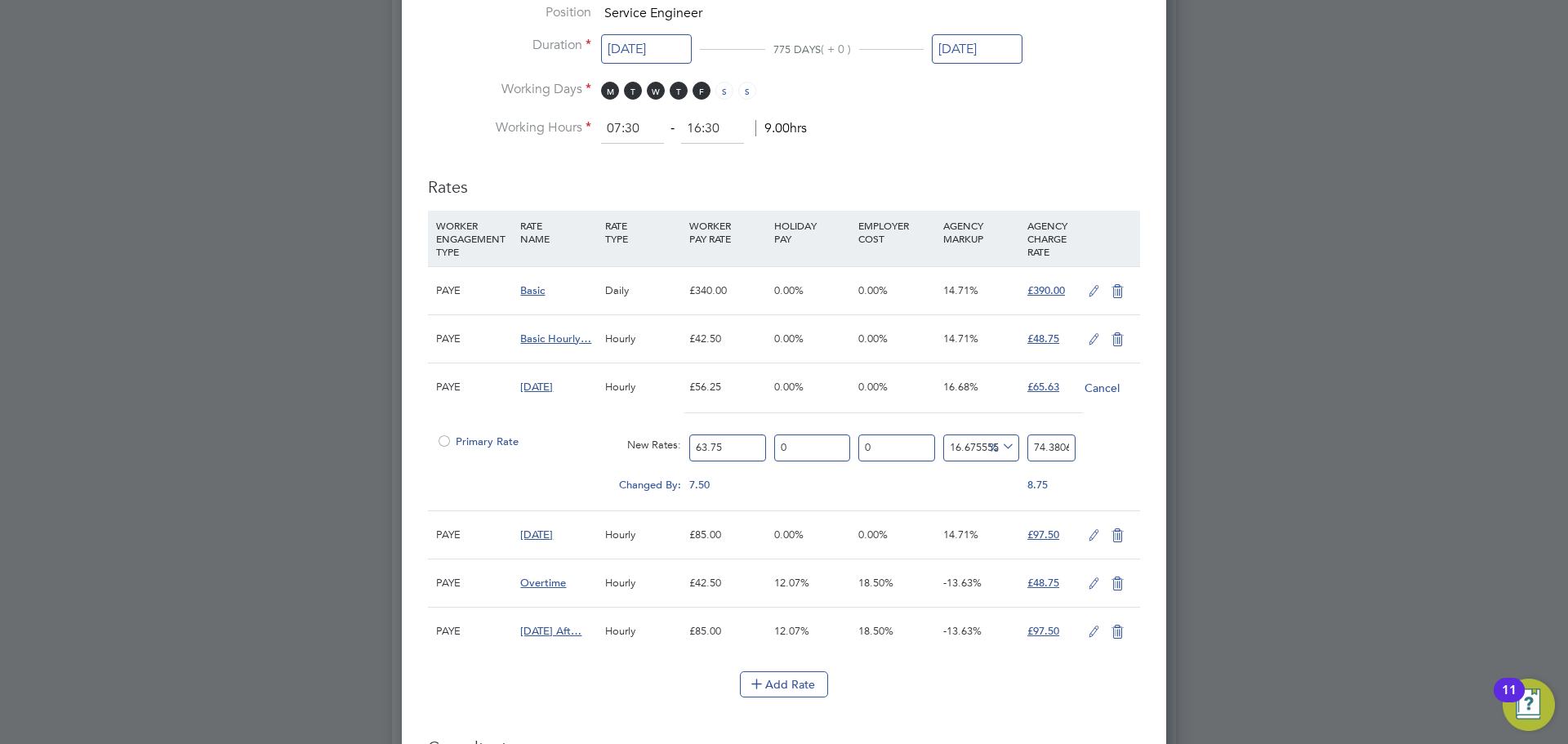
click at [1050, 449] on input "74.38066666666667" at bounding box center [1051, 448] width 48 height 27
type input "-89.01960784313725"
type input "7"
type input "14.509803921568627"
type input "73"
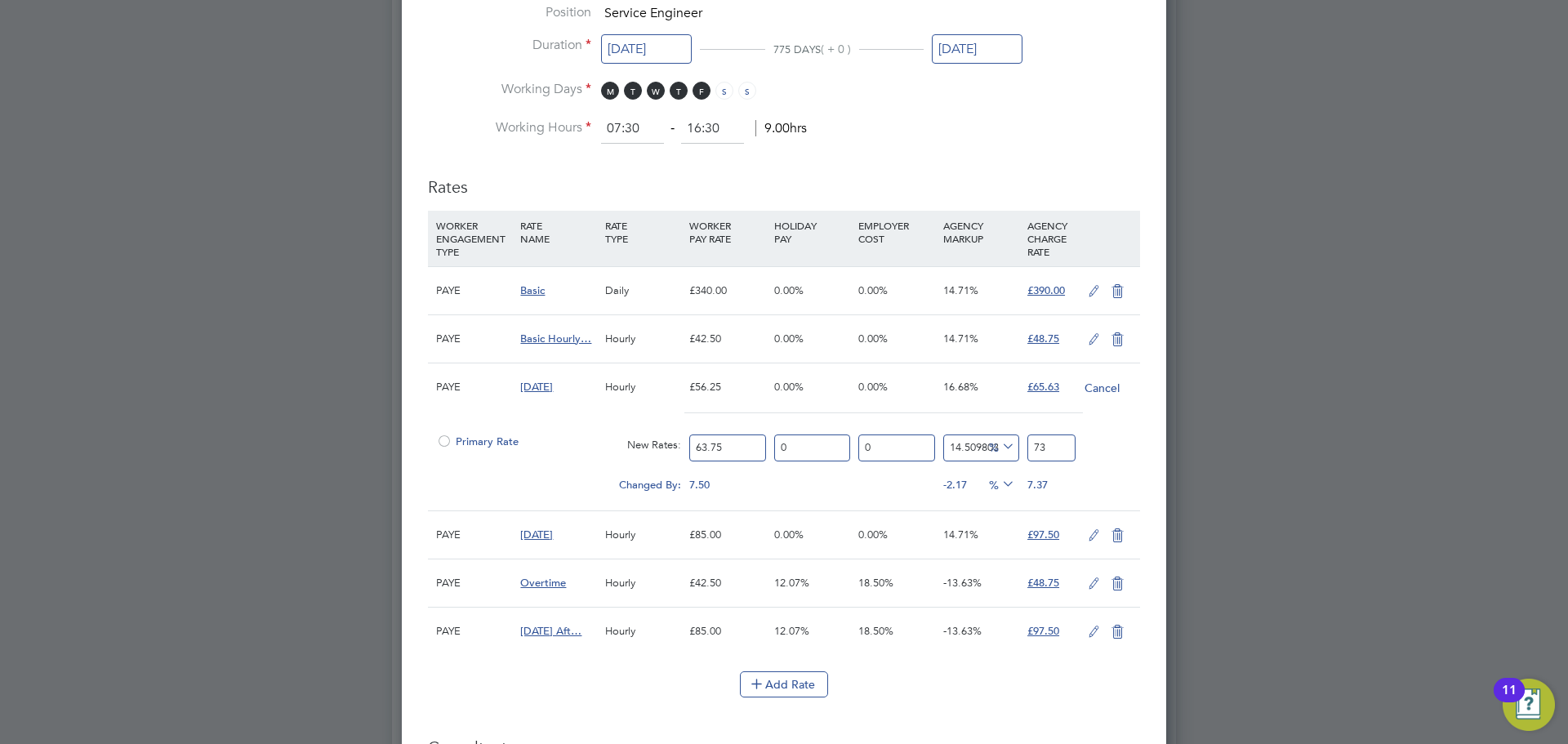
type input "14.666666666666666"
type input "73.1"
type input "14.713725490196078"
type input "73.13"
click at [544, 386] on span "Saturday" at bounding box center [536, 386] width 33 height 13
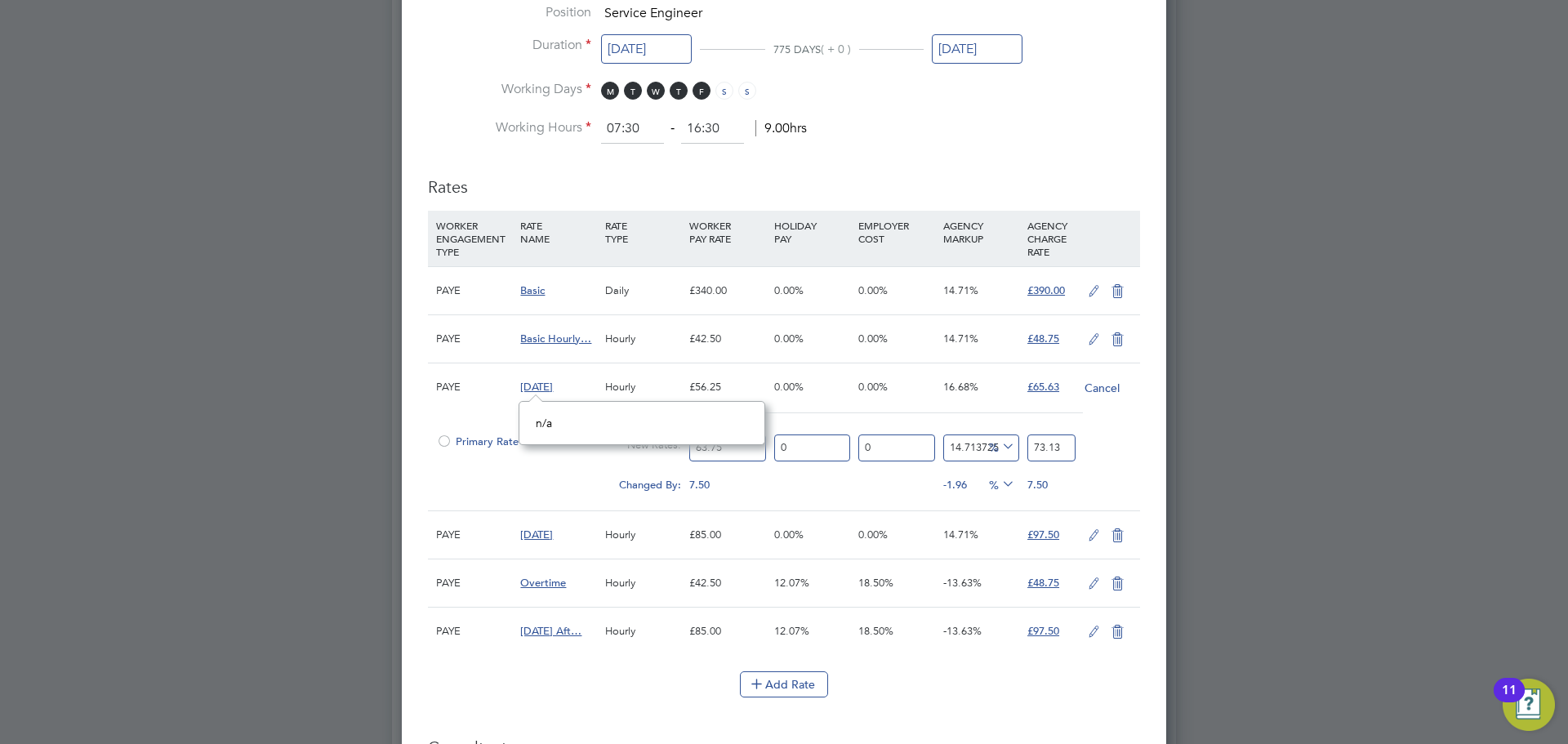
drag, startPoint x: 588, startPoint y: 428, endPoint x: 546, endPoint y: 386, distance: 59.4
click at [587, 428] on div "n/a" at bounding box center [642, 422] width 212 height 14
drag, startPoint x: 534, startPoint y: 384, endPoint x: 488, endPoint y: 481, distance: 107.4
click at [487, 481] on div "Changed By:" at bounding box center [558, 485] width 253 height 31
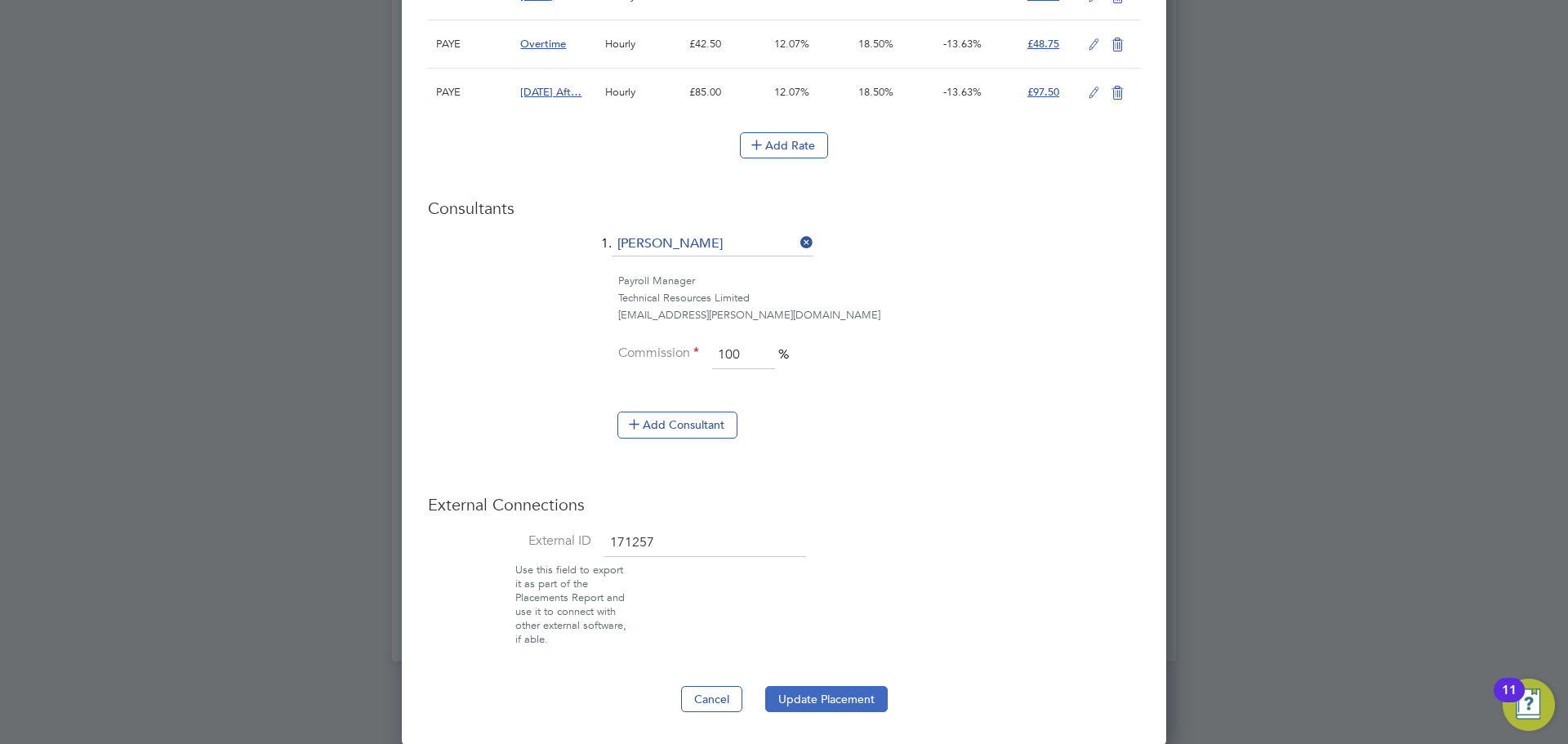
click at [827, 698] on button "Update Placement" at bounding box center [827, 699] width 123 height 26
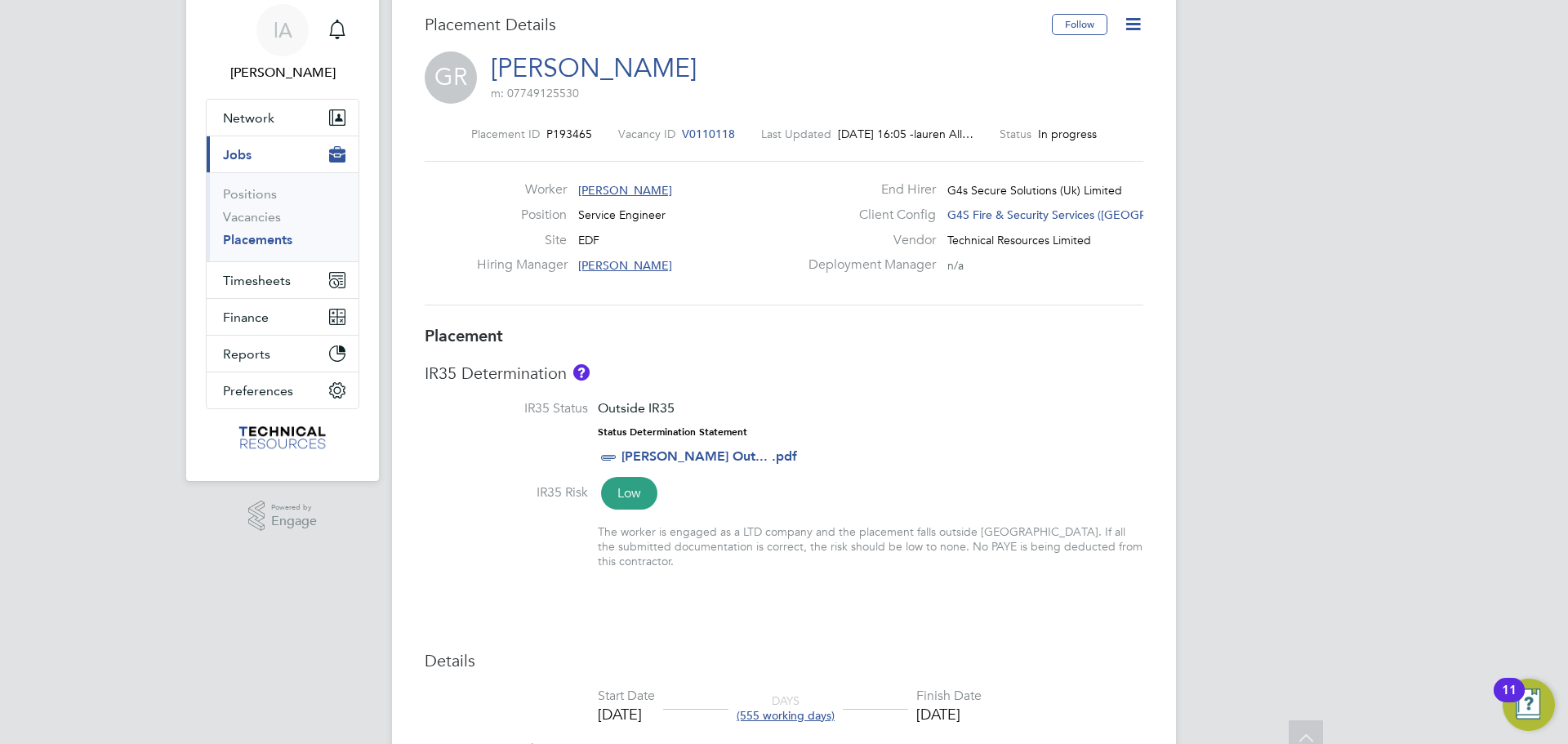
scroll to position [0, 0]
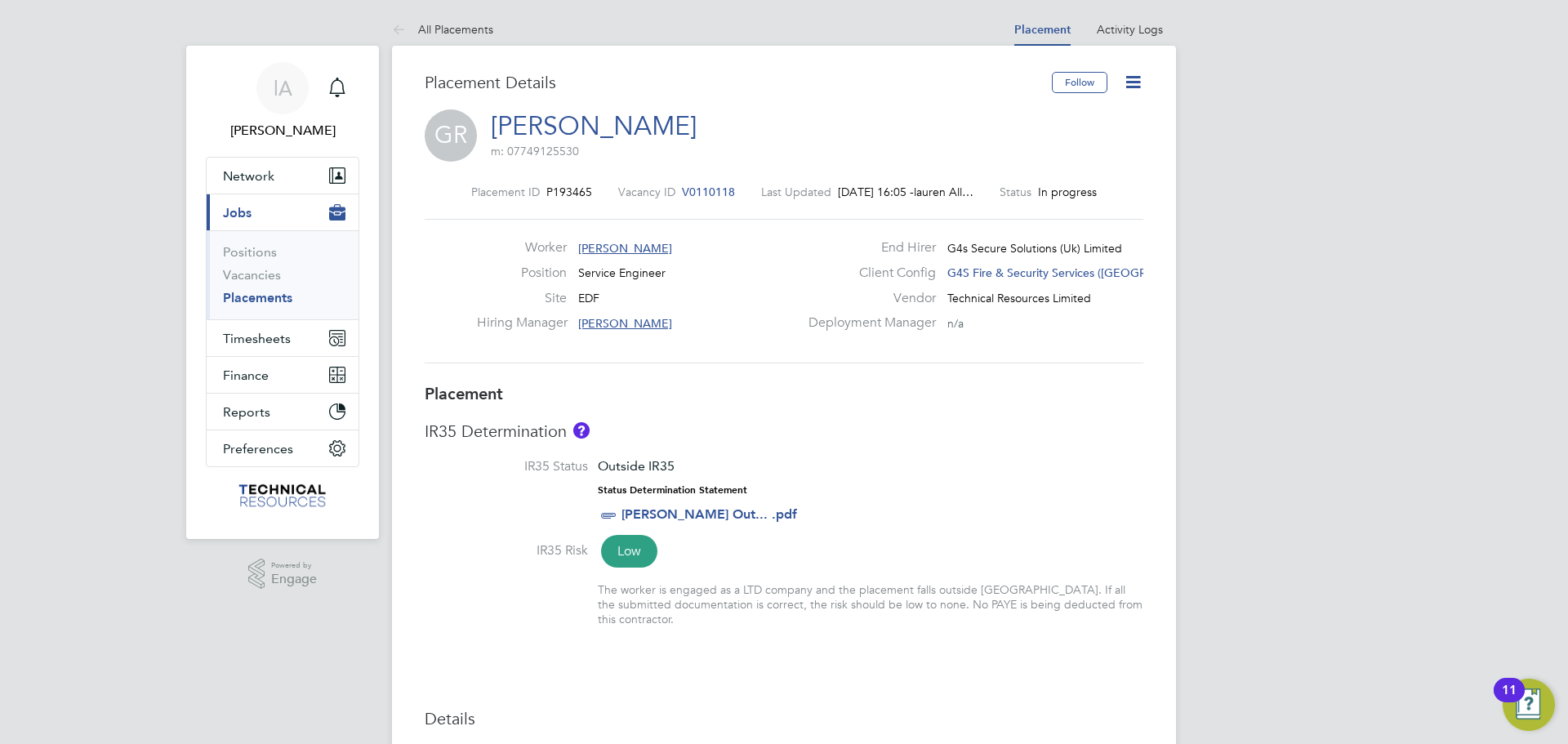
drag, startPoint x: 262, startPoint y: 299, endPoint x: 34, endPoint y: 320, distance: 229.0
click at [261, 299] on link "Placements" at bounding box center [258, 297] width 69 height 15
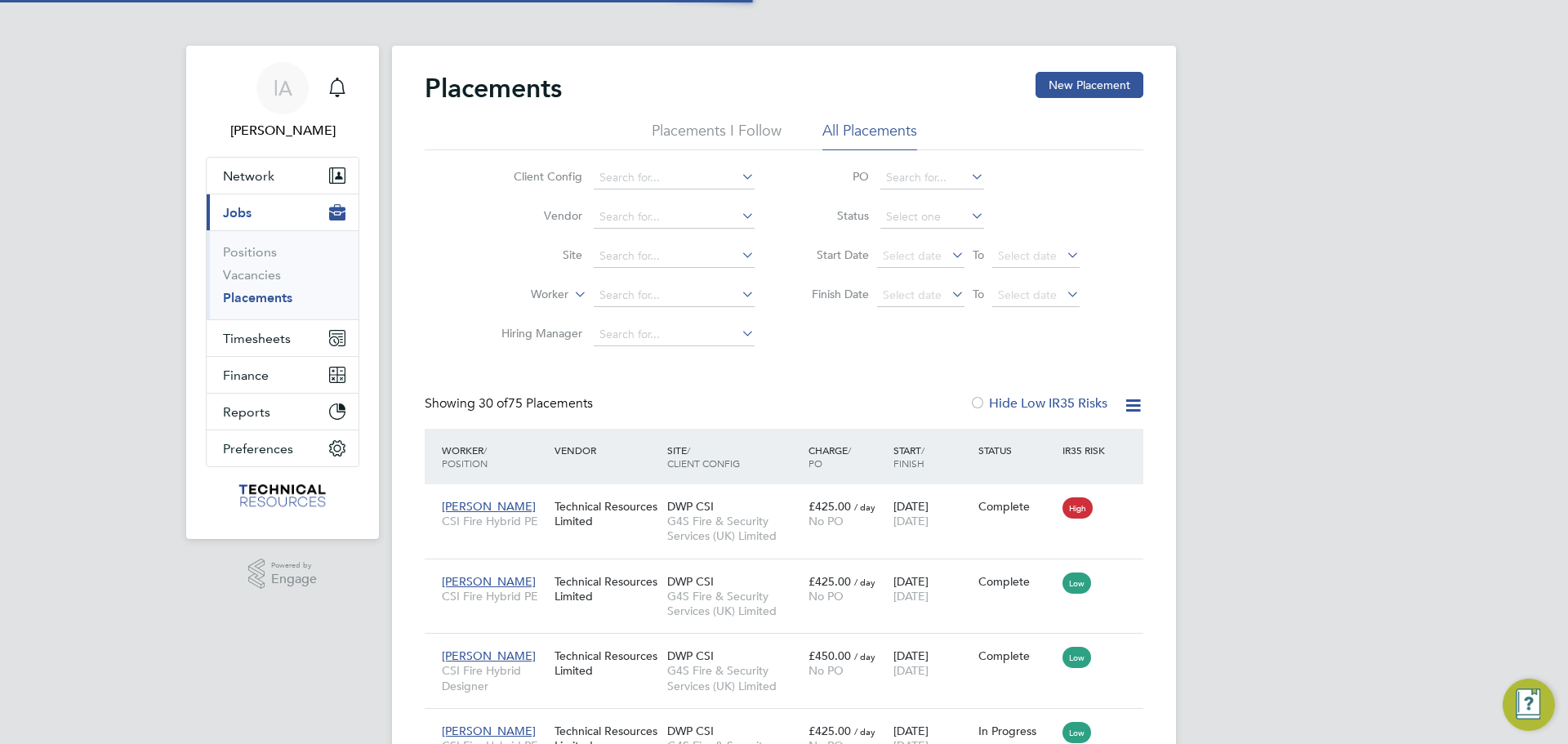
scroll to position [61, 114]
click at [633, 292] on input at bounding box center [673, 295] width 161 height 23
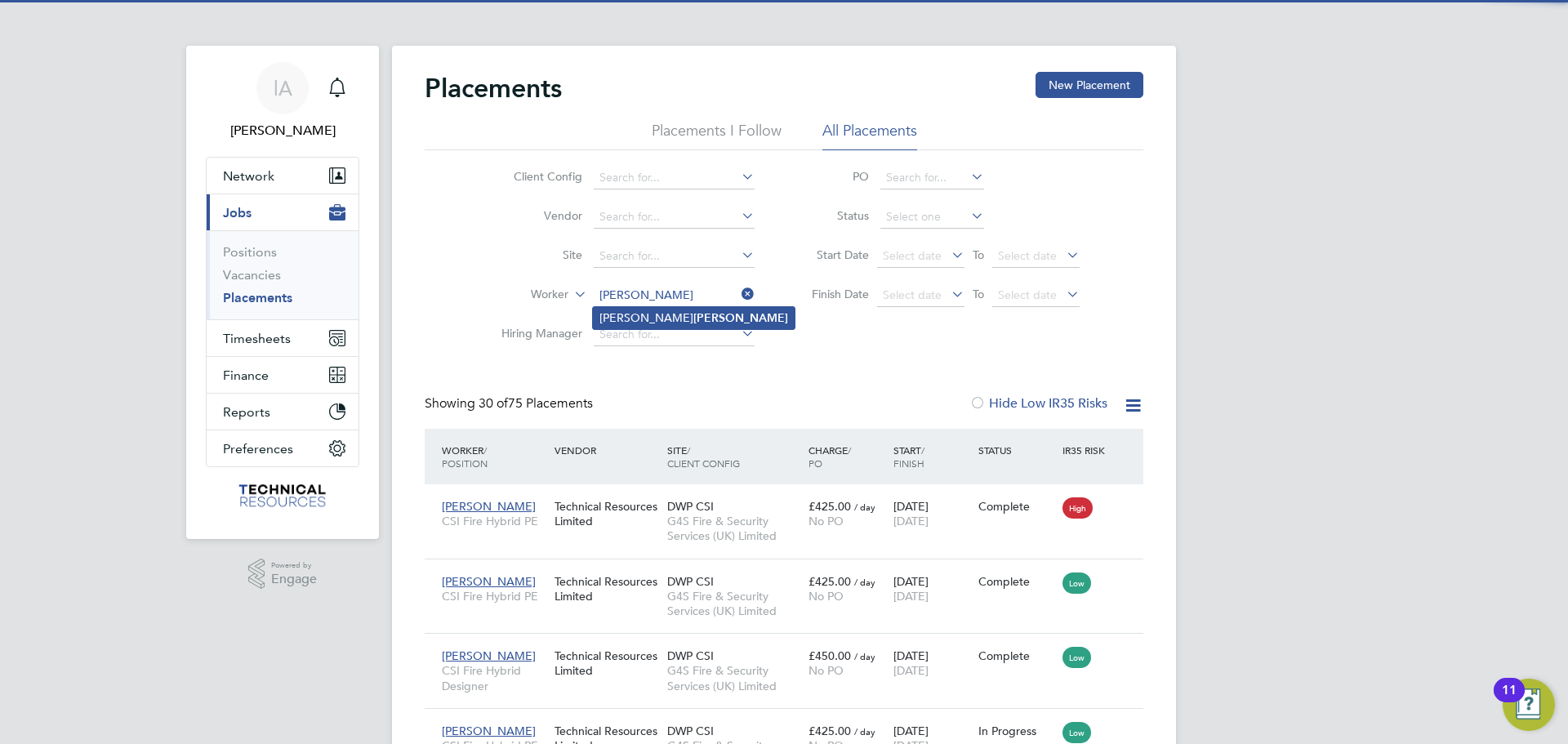
click at [666, 325] on li "David Grier" at bounding box center [694, 318] width 202 height 22
type input "David Grier"
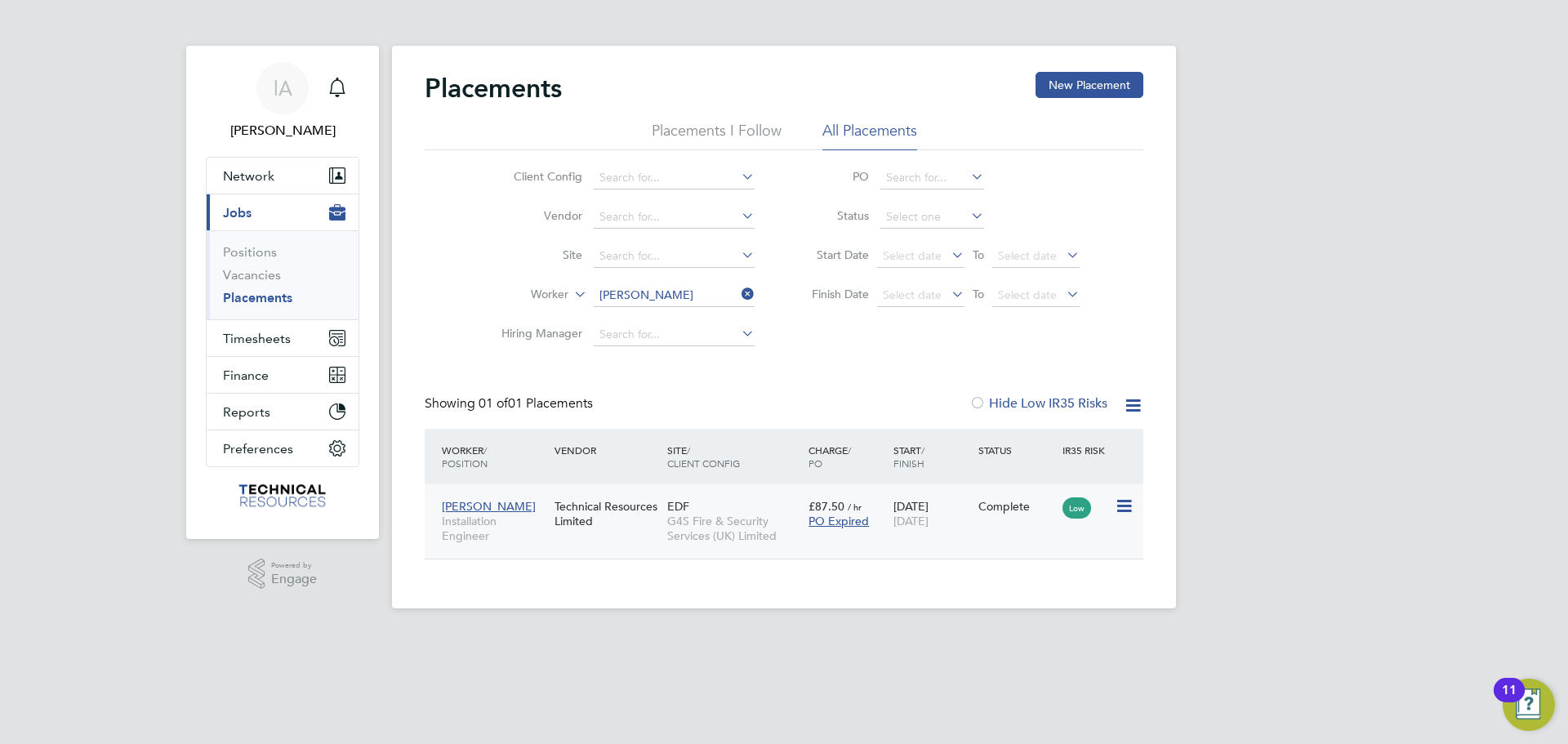
click at [609, 523] on div "Technical Resources Limited" at bounding box center [607, 513] width 113 height 45
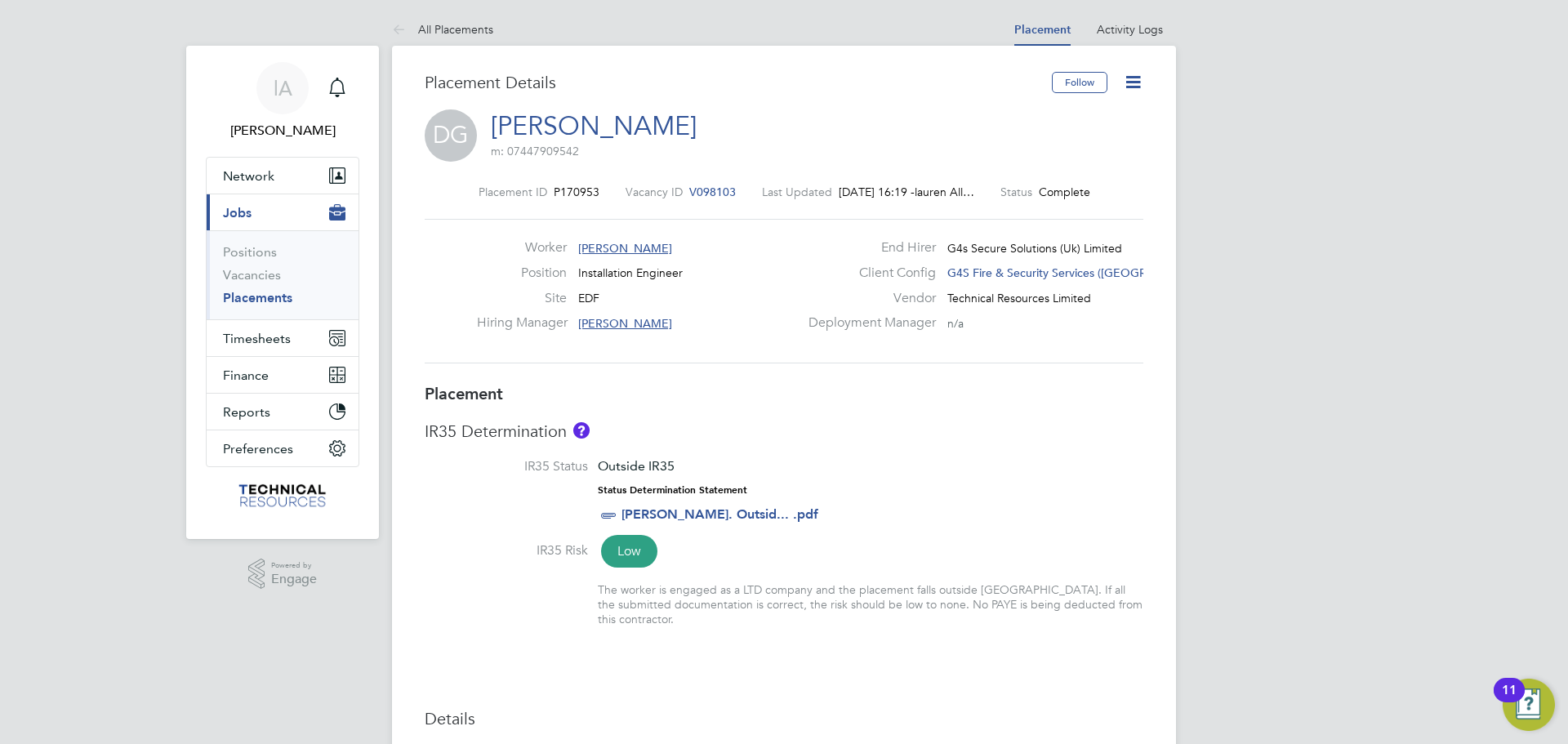
drag, startPoint x: 1126, startPoint y: 76, endPoint x: 1134, endPoint y: 82, distance: 10.0
click at [1126, 76] on icon at bounding box center [1133, 82] width 20 height 20
drag, startPoint x: 1051, startPoint y: 115, endPoint x: 1113, endPoint y: 187, distance: 95.0
click at [1052, 115] on li "Edit Placement e" at bounding box center [1080, 120] width 120 height 23
type input "[PERSON_NAME]"
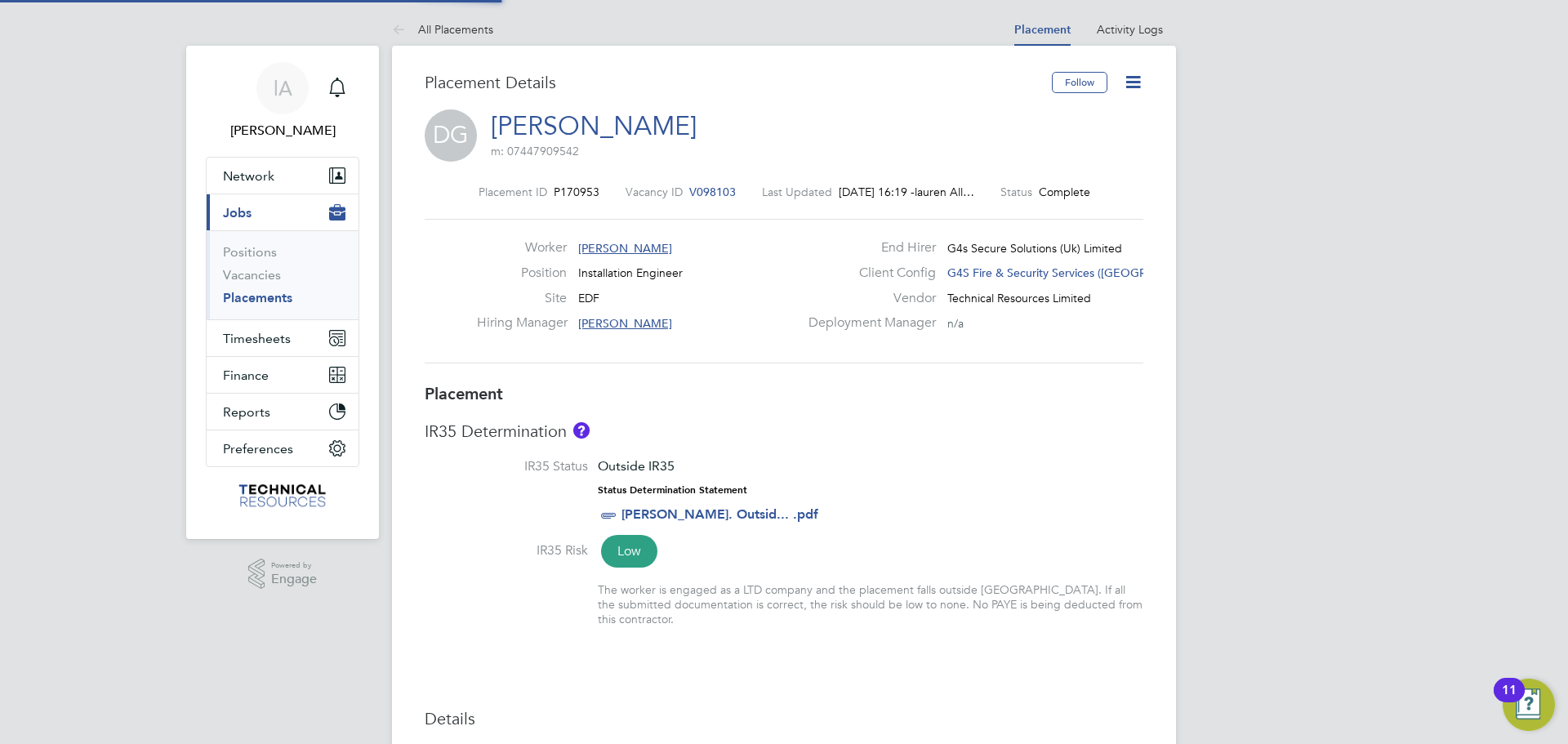
type input "[PERSON_NAME]"
type input "10 Jul 2023"
type input "26 Sep 2025"
type input "09:00"
type input "17:00"
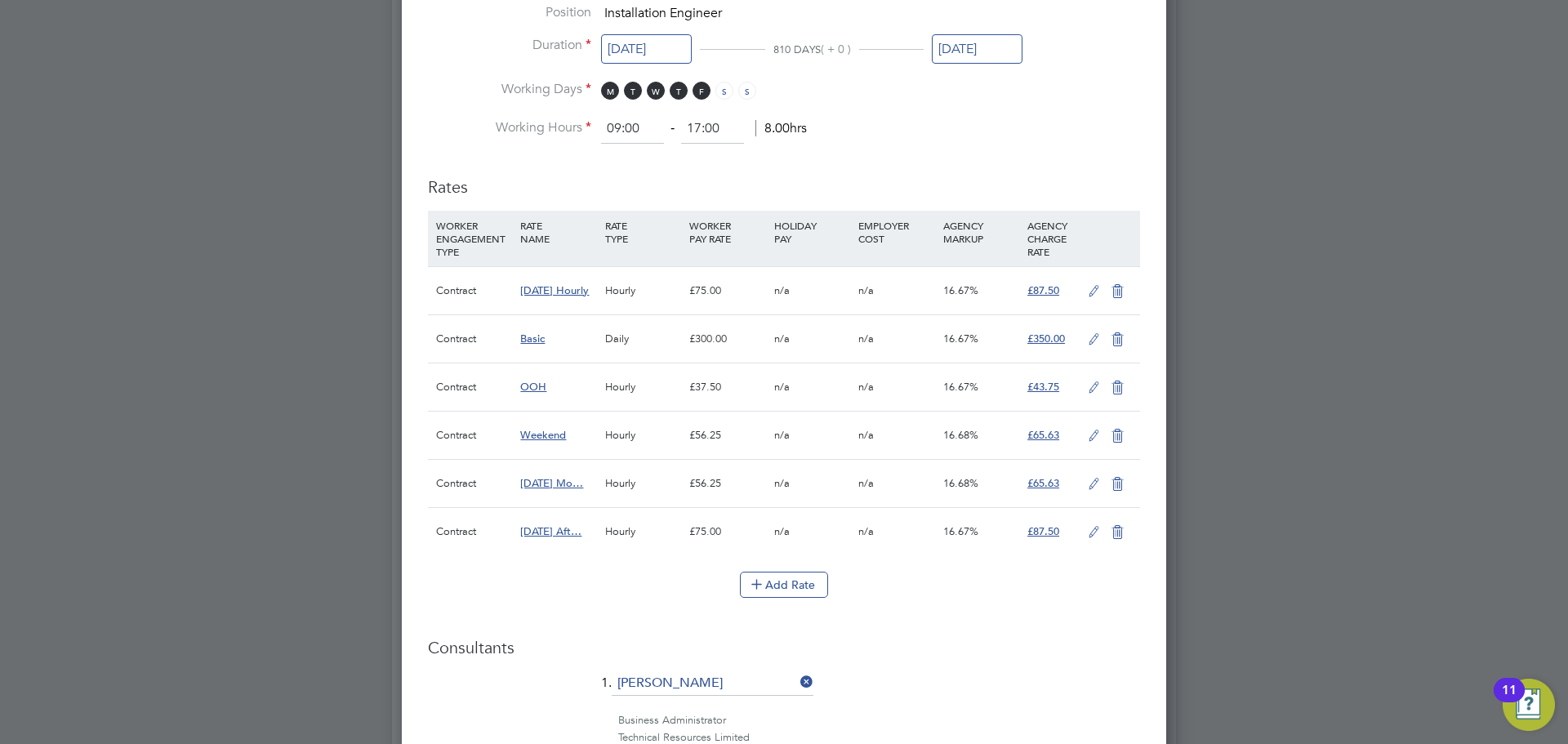
click at [1092, 337] on icon at bounding box center [1094, 340] width 20 height 13
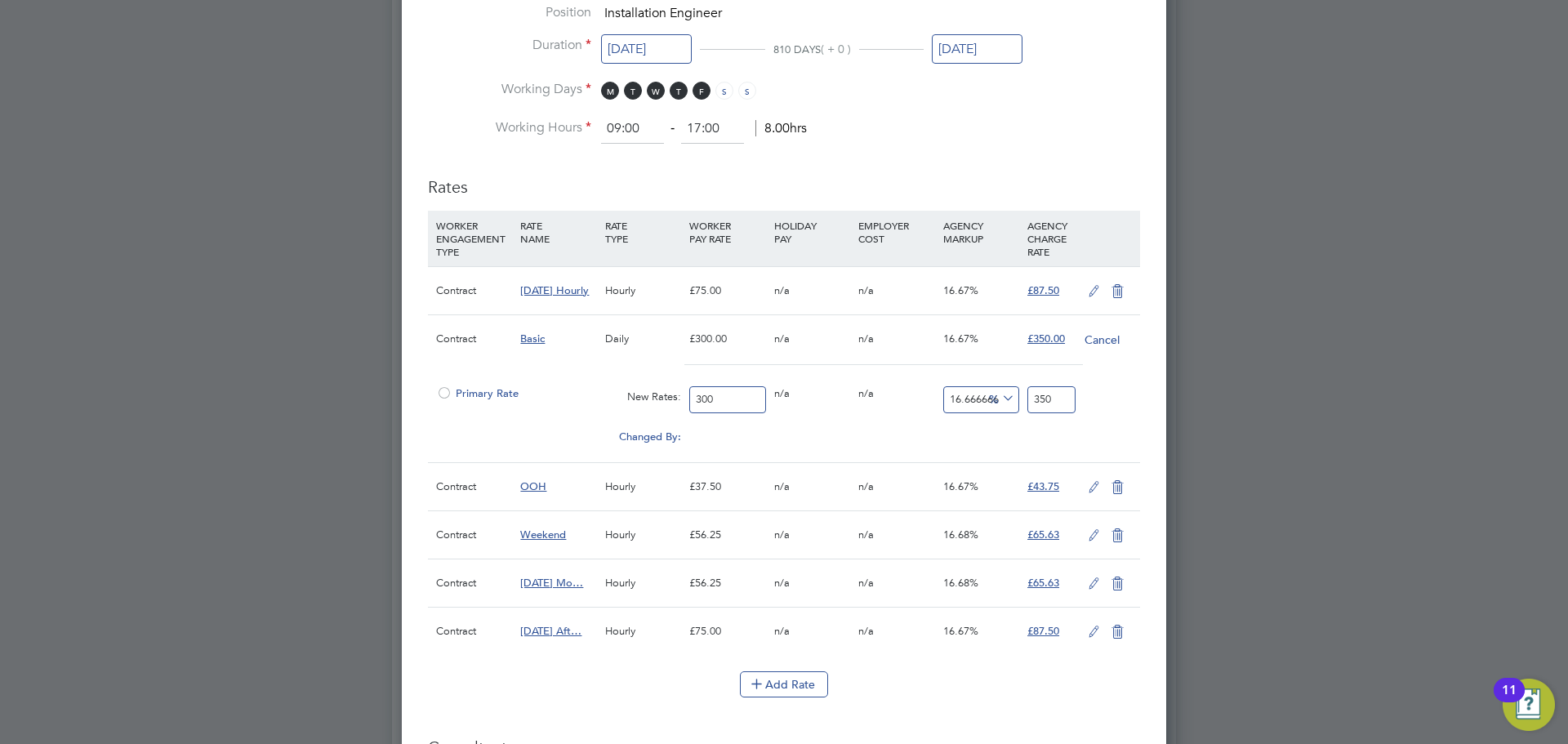
click at [748, 391] on input "300" at bounding box center [727, 400] width 76 height 27
type input "3"
type input "3.5"
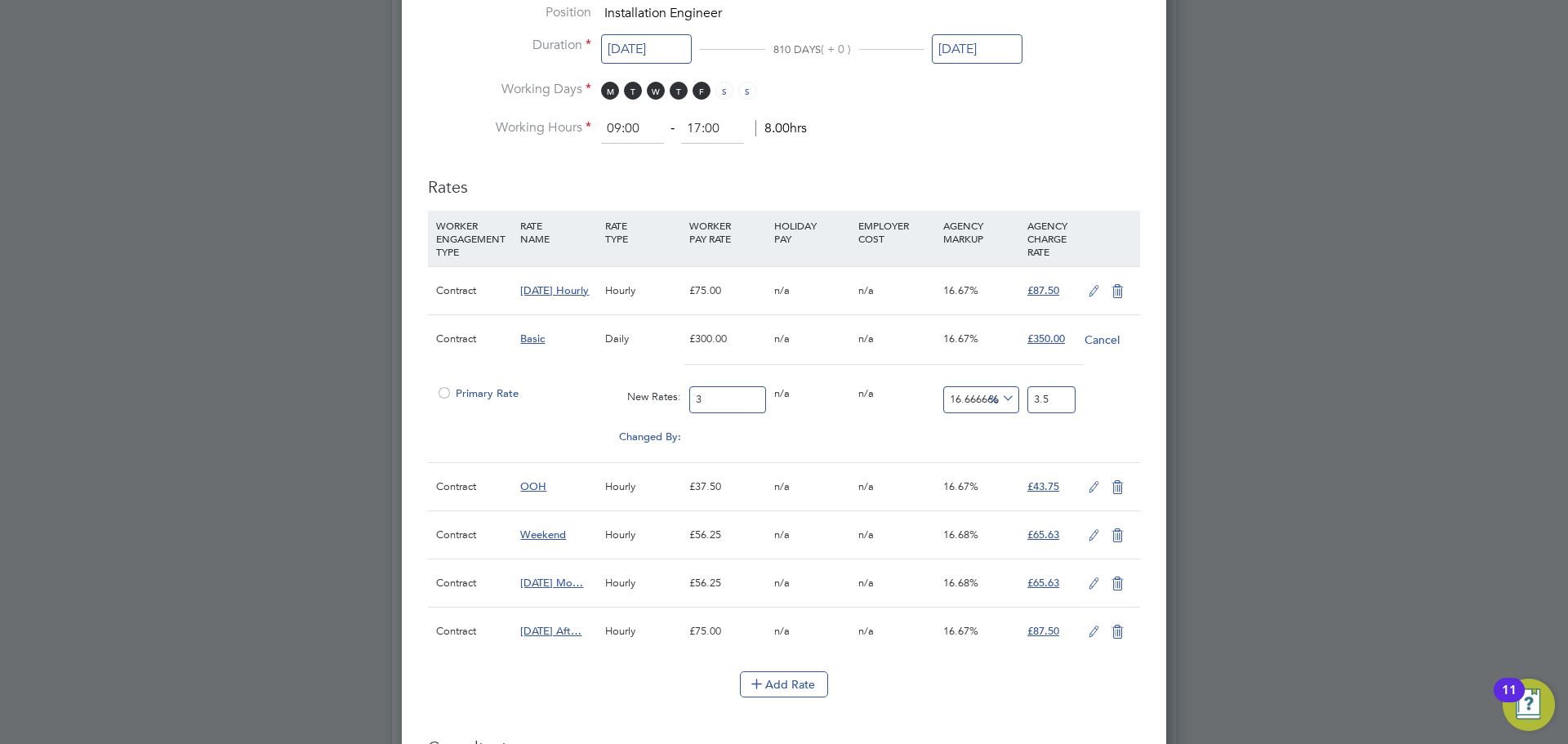
type input "32"
type input "37.333333333333336"
type input "325"
type input "379.1666666666667"
type input "325"
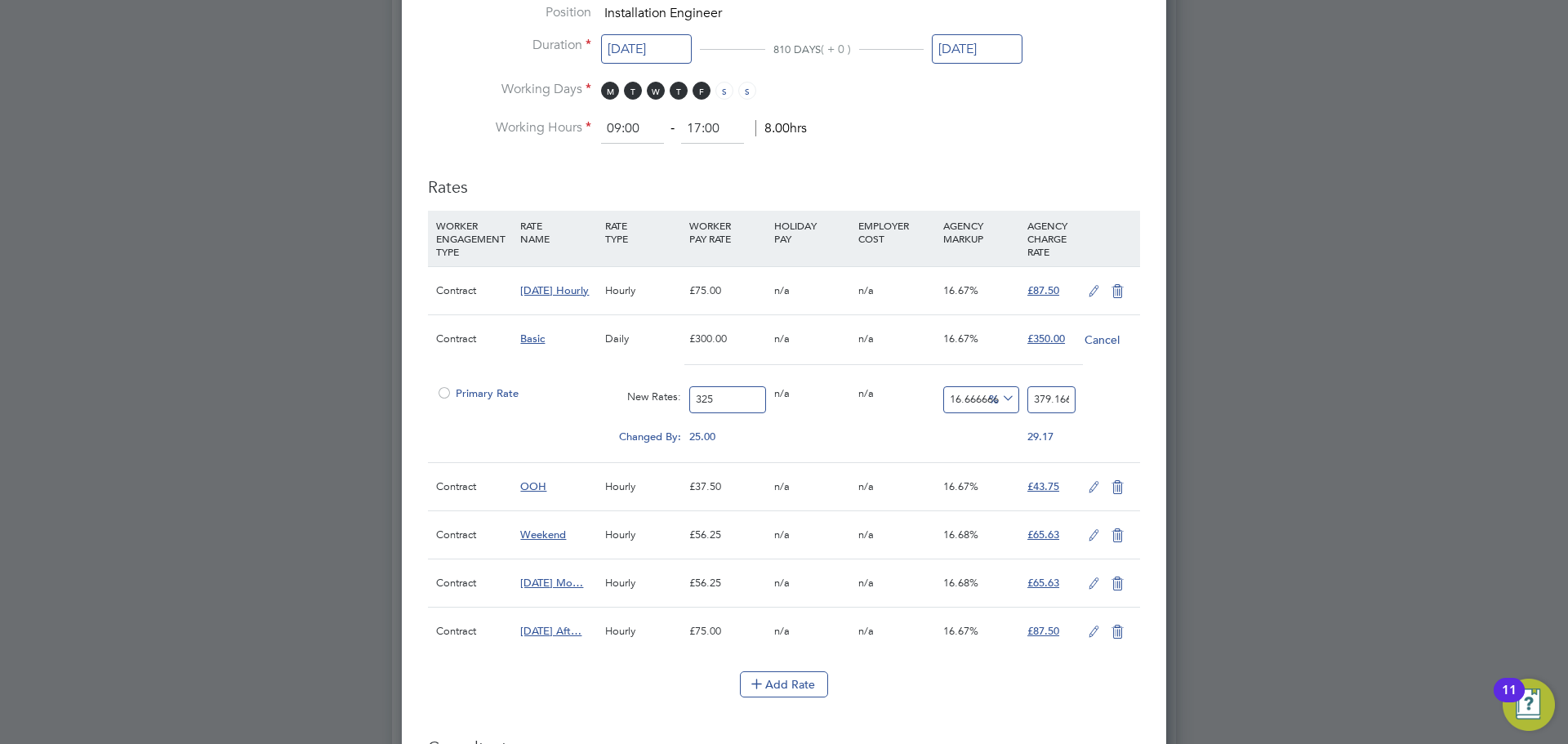
click at [1041, 397] on input "379.1666666666667" at bounding box center [1051, 400] width 48 height 27
click at [1042, 397] on input "379.1666666666667" at bounding box center [1051, 400] width 48 height 27
click at [1043, 397] on input "379.1666666666667" at bounding box center [1051, 400] width 48 height 27
type input "-99.07692307692308"
type input "3"
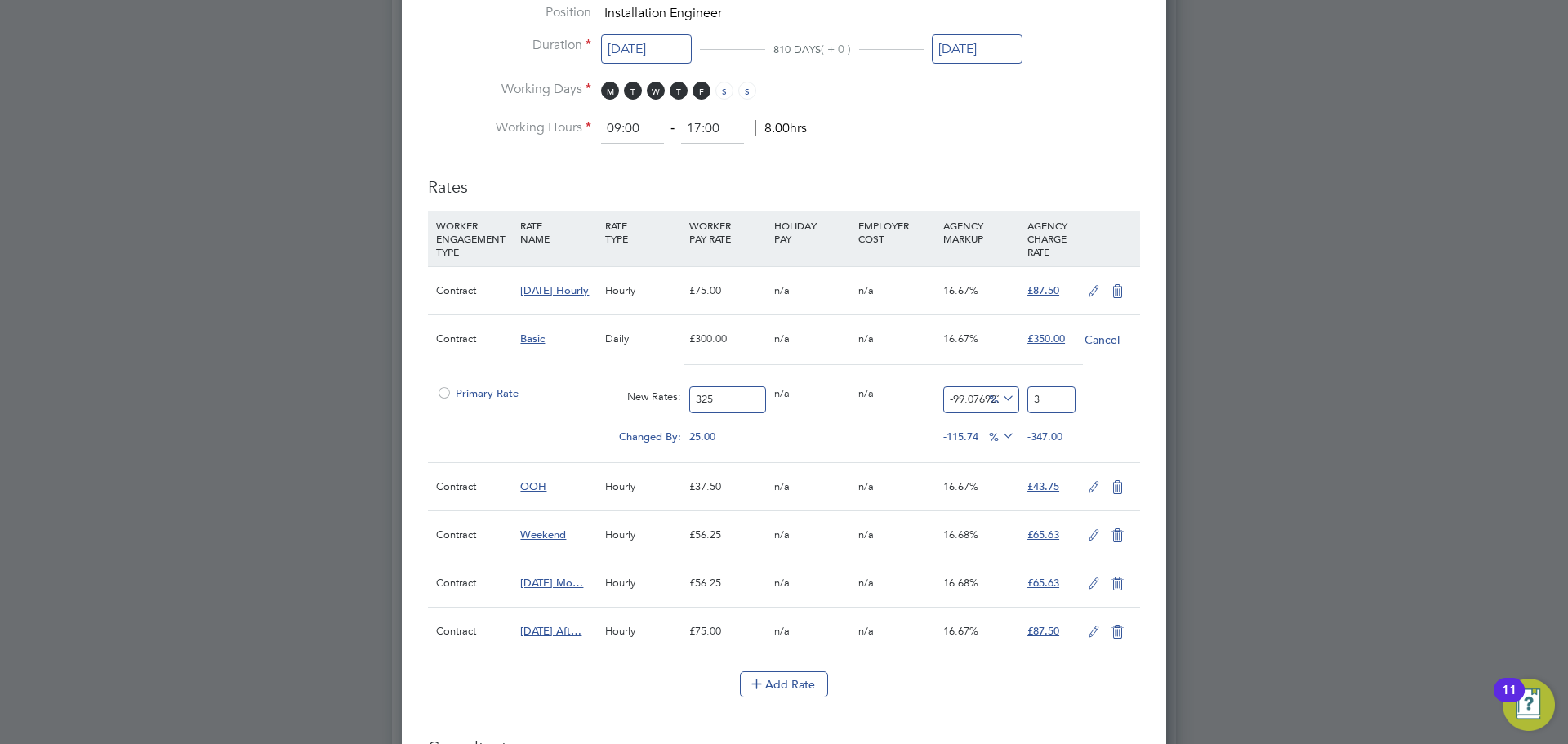
type input "-88.61538461538461"
type input "37"
type input "15.384615384615385"
type input "375"
click at [1098, 287] on icon at bounding box center [1094, 292] width 20 height 13
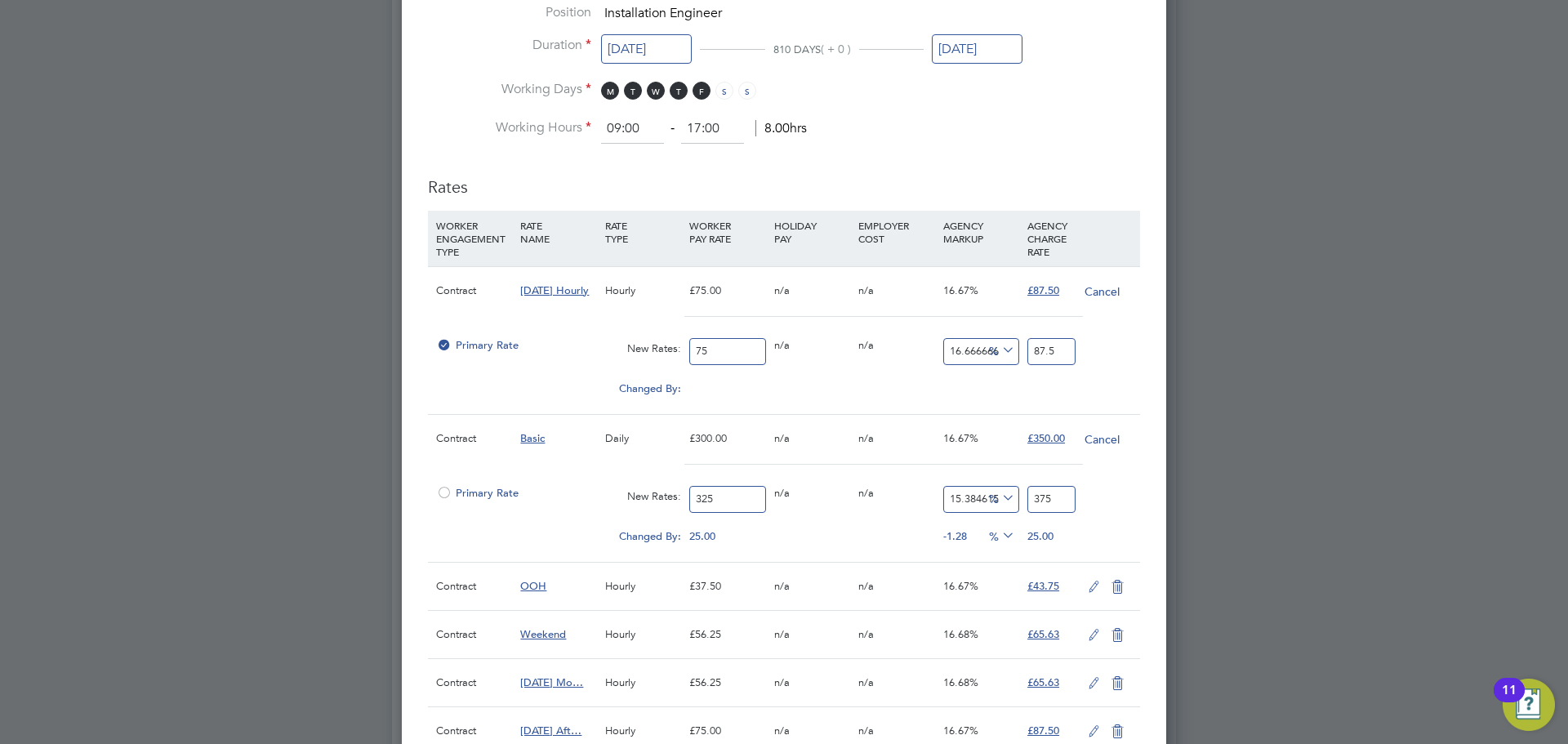
click at [718, 351] on input "75" at bounding box center [727, 352] width 76 height 27
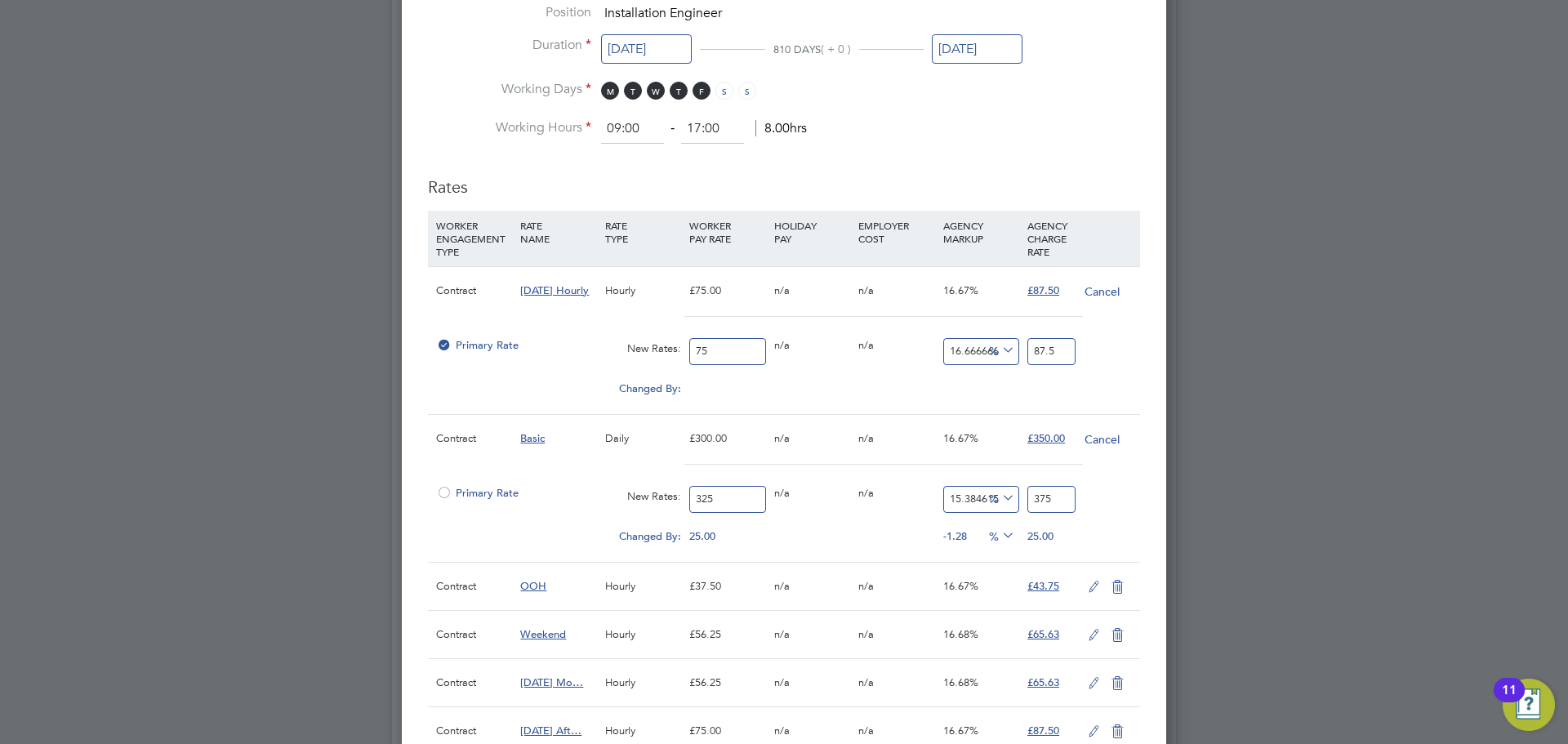
type input "8"
type input "9.333333333333334"
type input "81"
type input "94.5"
type input "81.2"
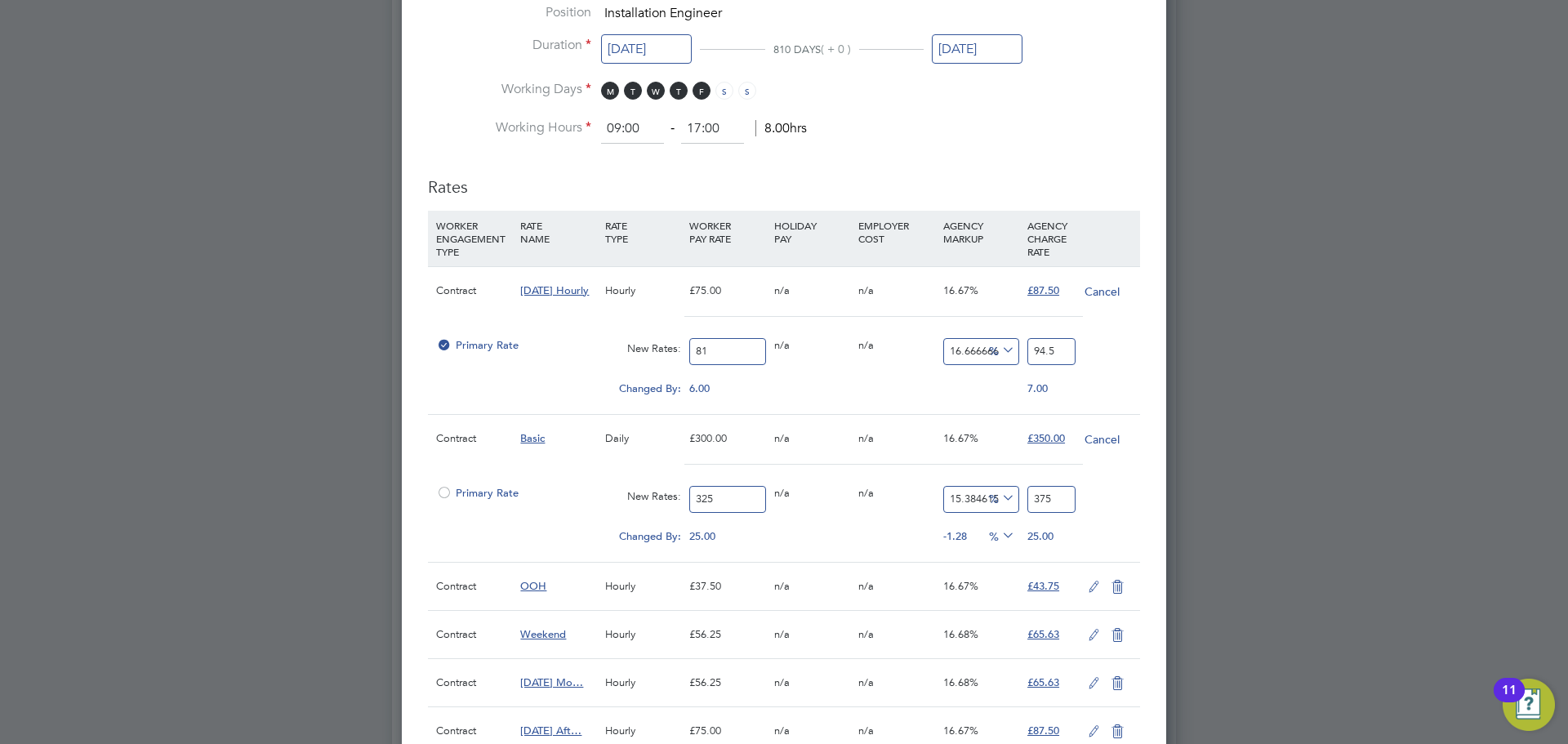
type input "94.73333333333333"
type input "81.26"
type input "94.80333333333333"
type input "81.26"
click at [1058, 347] on input "94.80333333333333" at bounding box center [1051, 352] width 48 height 27
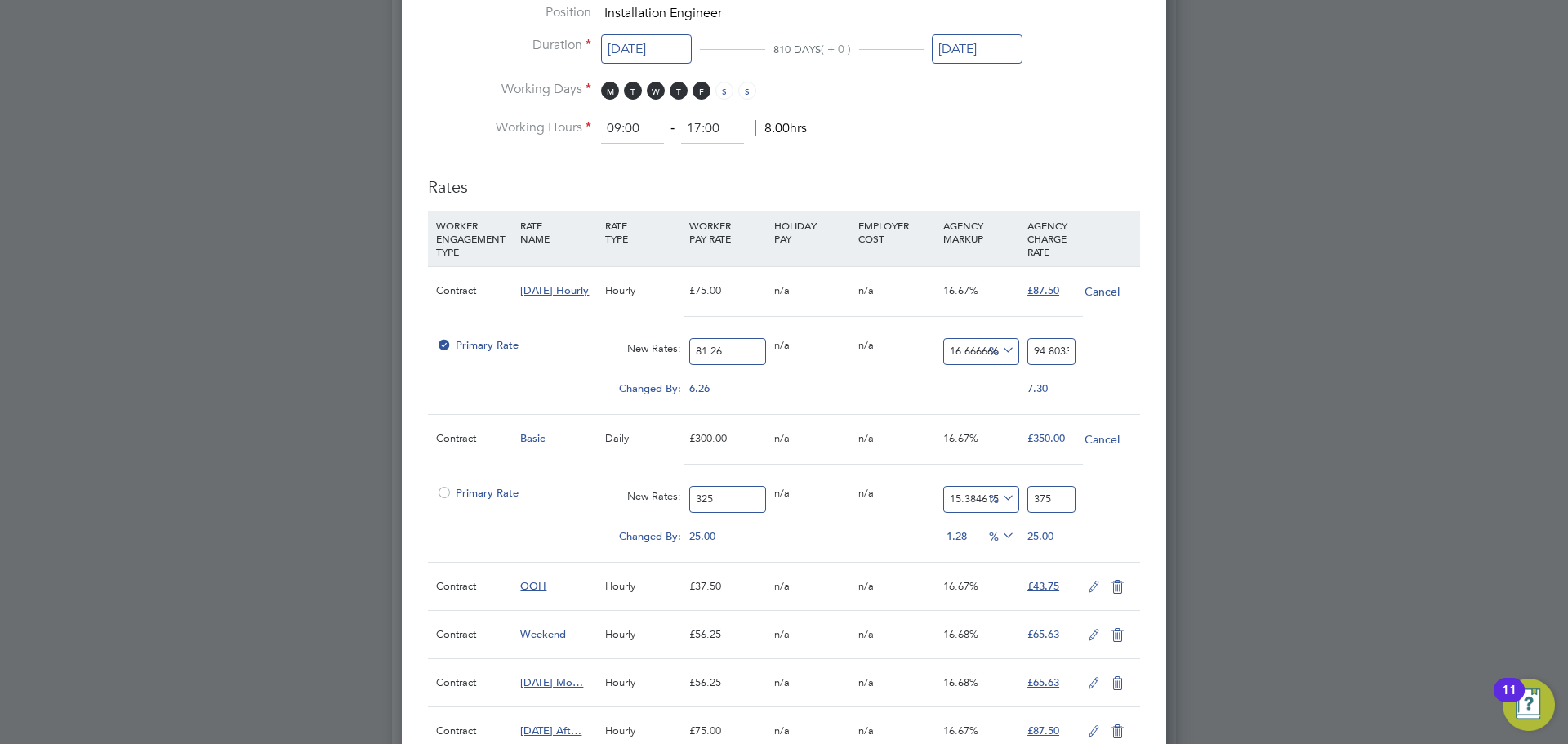
click at [1057, 347] on input "94.80333333333333" at bounding box center [1051, 352] width 48 height 27
type input "-88.92444006891459"
type input "9"
type input "14.44745262121585"
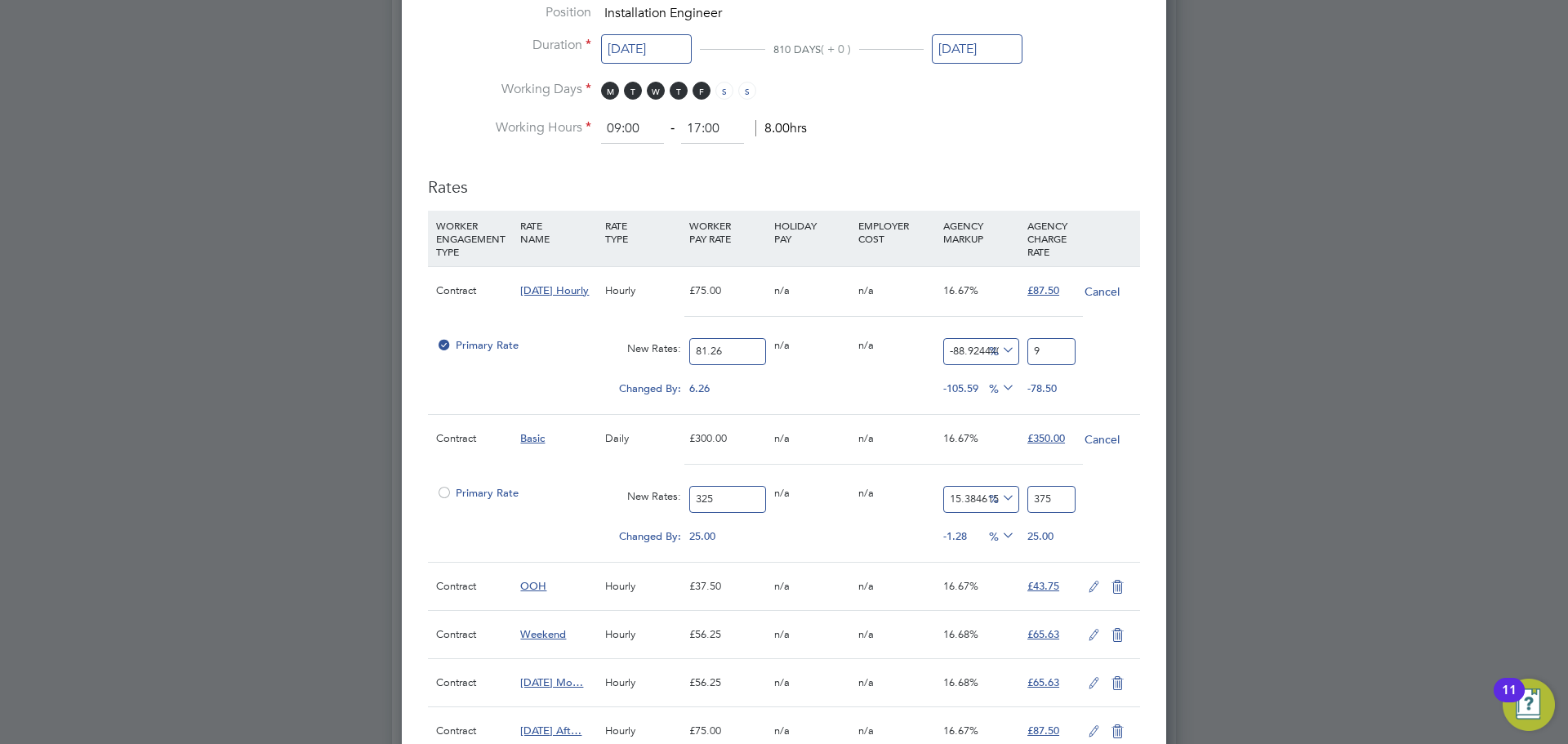
type input "93"
type input "15.308885060300272"
type input "93.7"
type input "15.382722126507506"
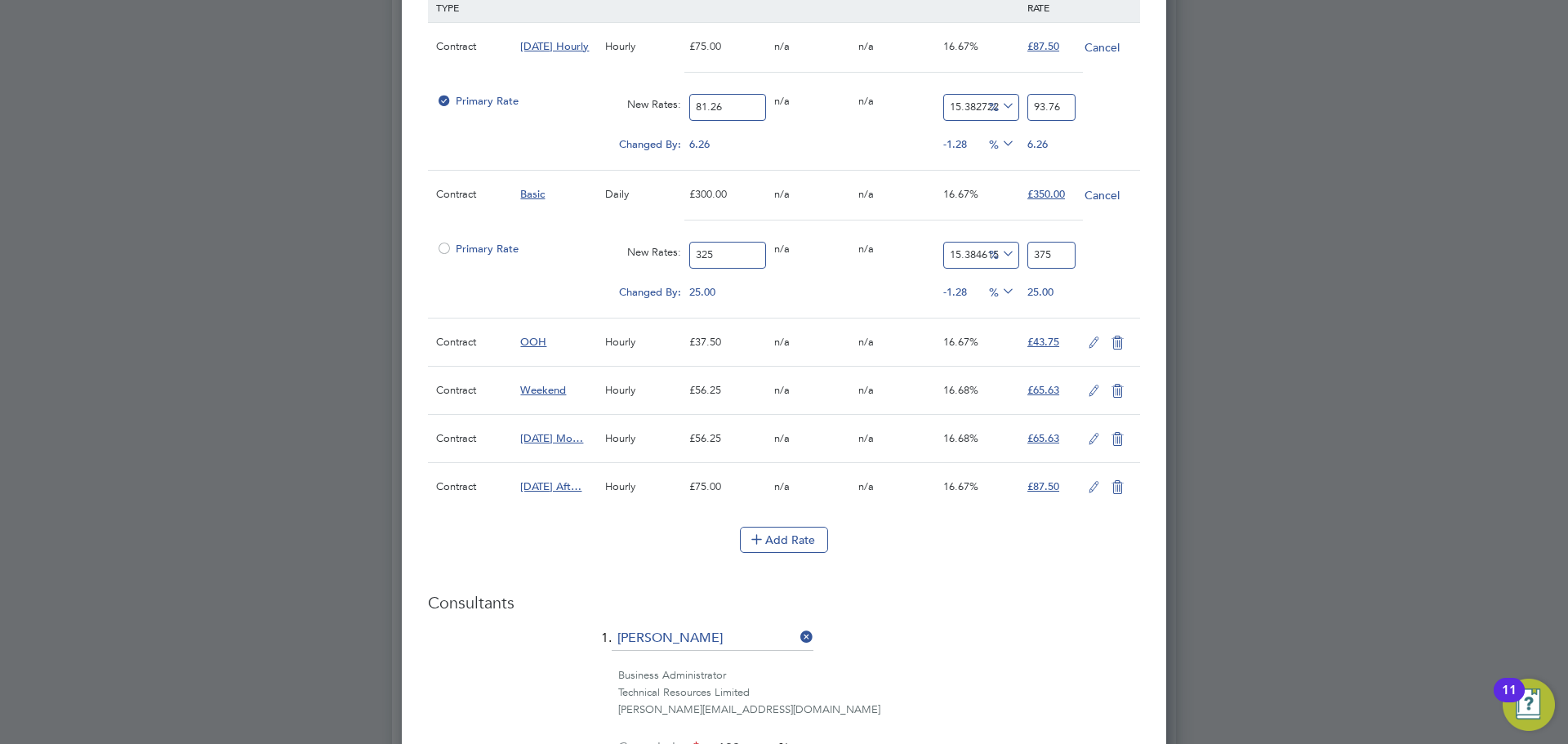
scroll to position [1144, 0]
type input "93.76"
click at [1092, 434] on icon at bounding box center [1094, 438] width 20 height 13
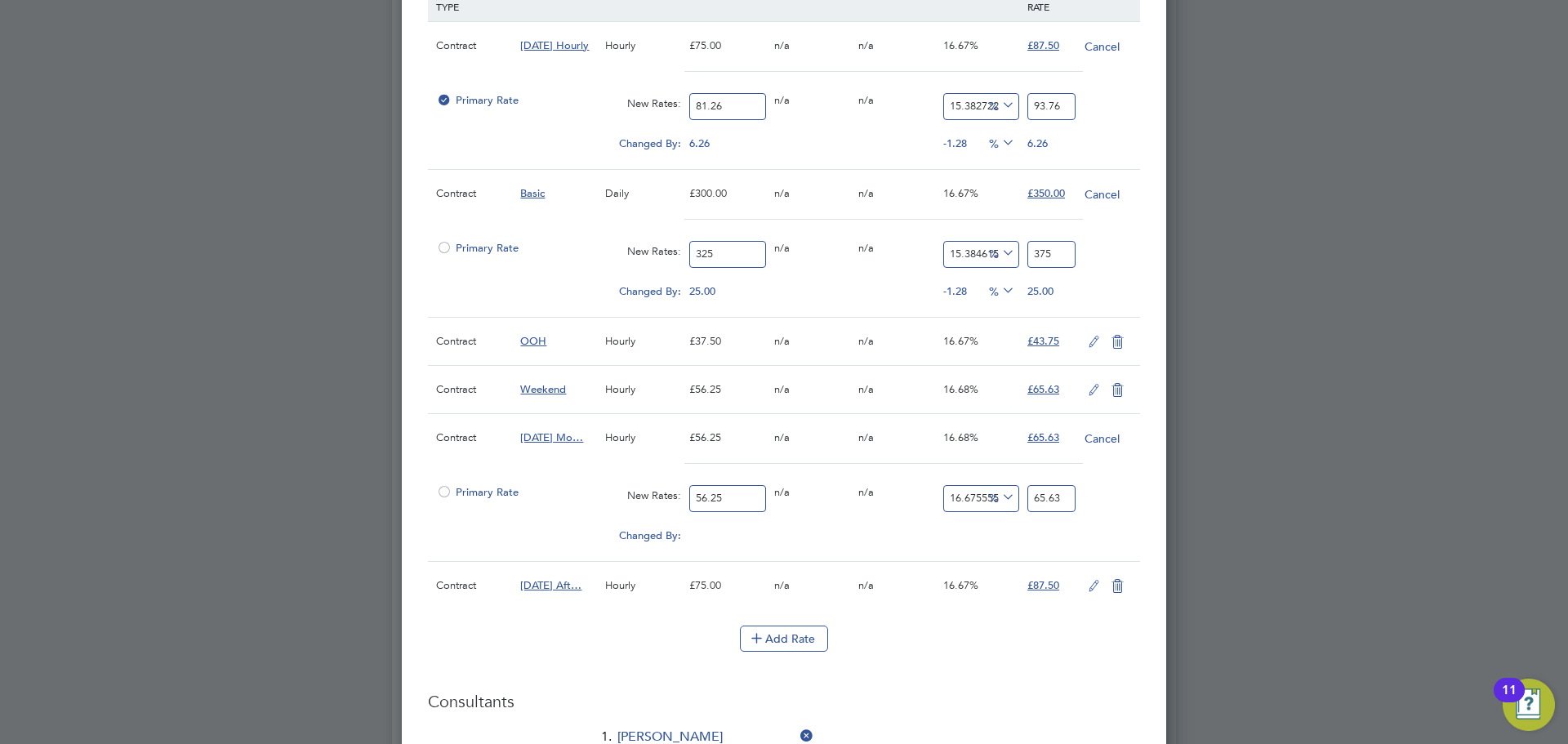
click at [721, 495] on input "56.25" at bounding box center [727, 498] width 76 height 27
type input "6"
type input "7.000533333333333"
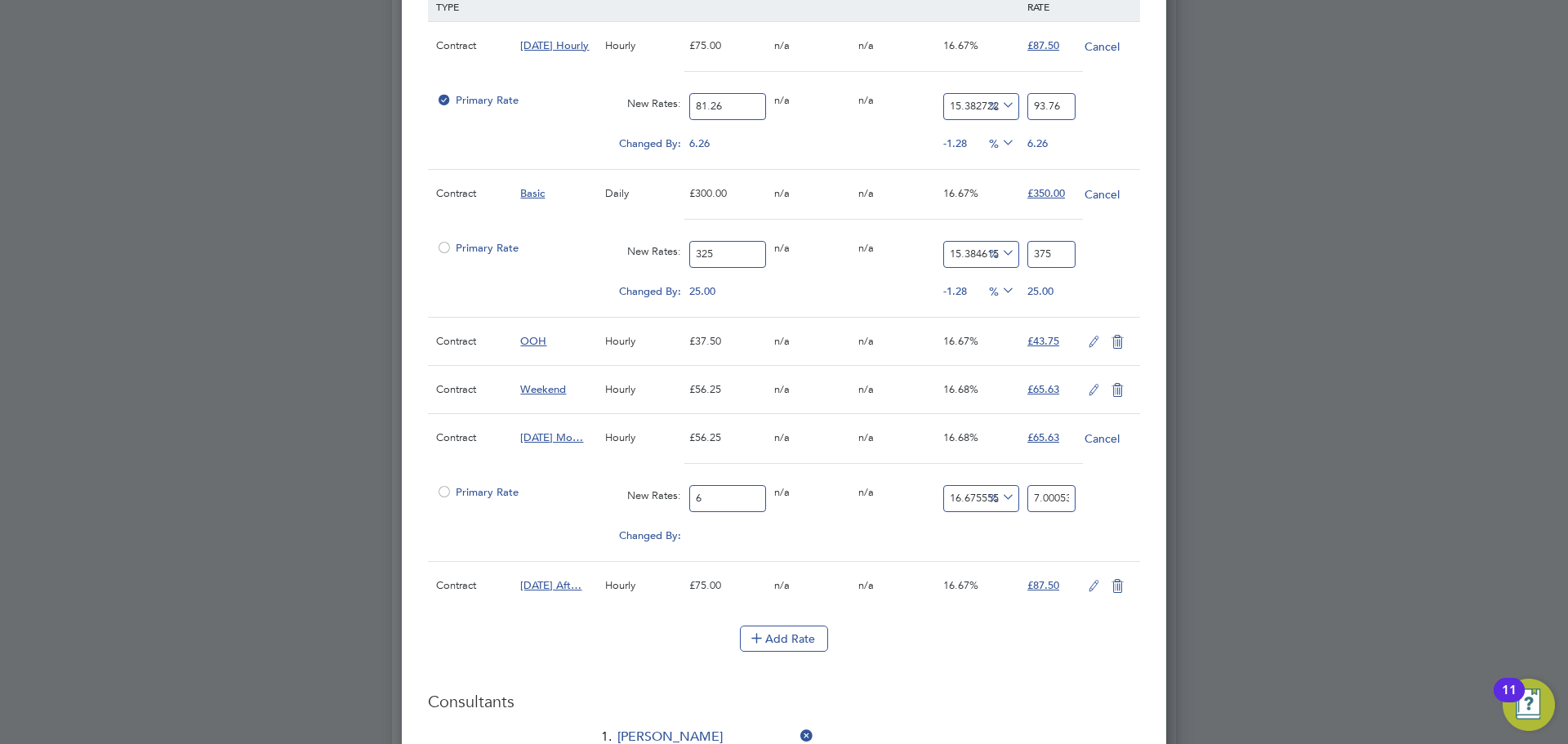
type input "60"
type input "70.00533333333334"
type input "60.9"
type input "71.05541333333333"
type input "60.93"
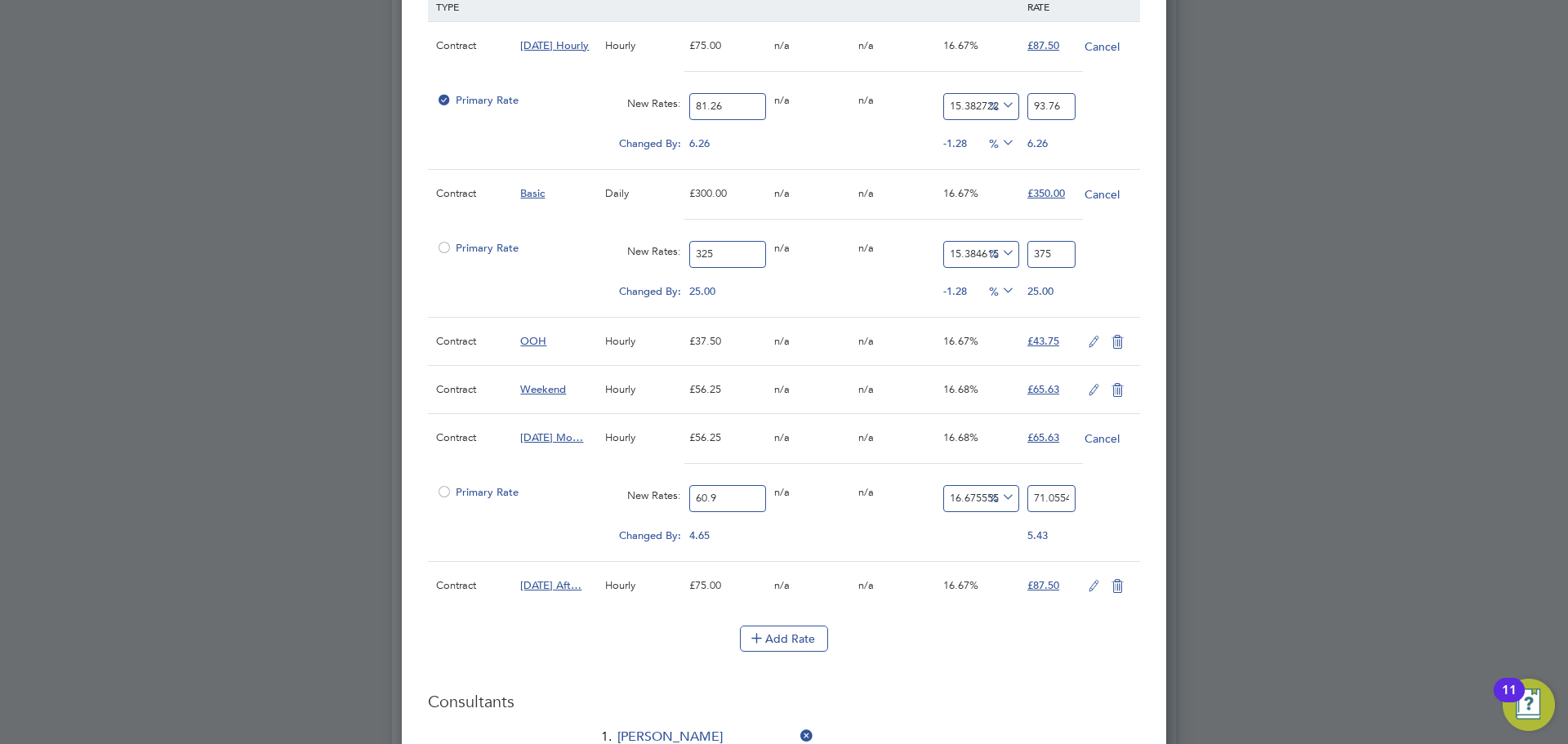
type input "71.090416"
type input "60.93"
click at [1039, 502] on input "71.090416" at bounding box center [1051, 498] width 48 height 27
click at [1039, 501] on input "71.090416" at bounding box center [1051, 498] width 48 height 27
click at [1040, 501] on input "71.090416" at bounding box center [1051, 498] width 48 height 27
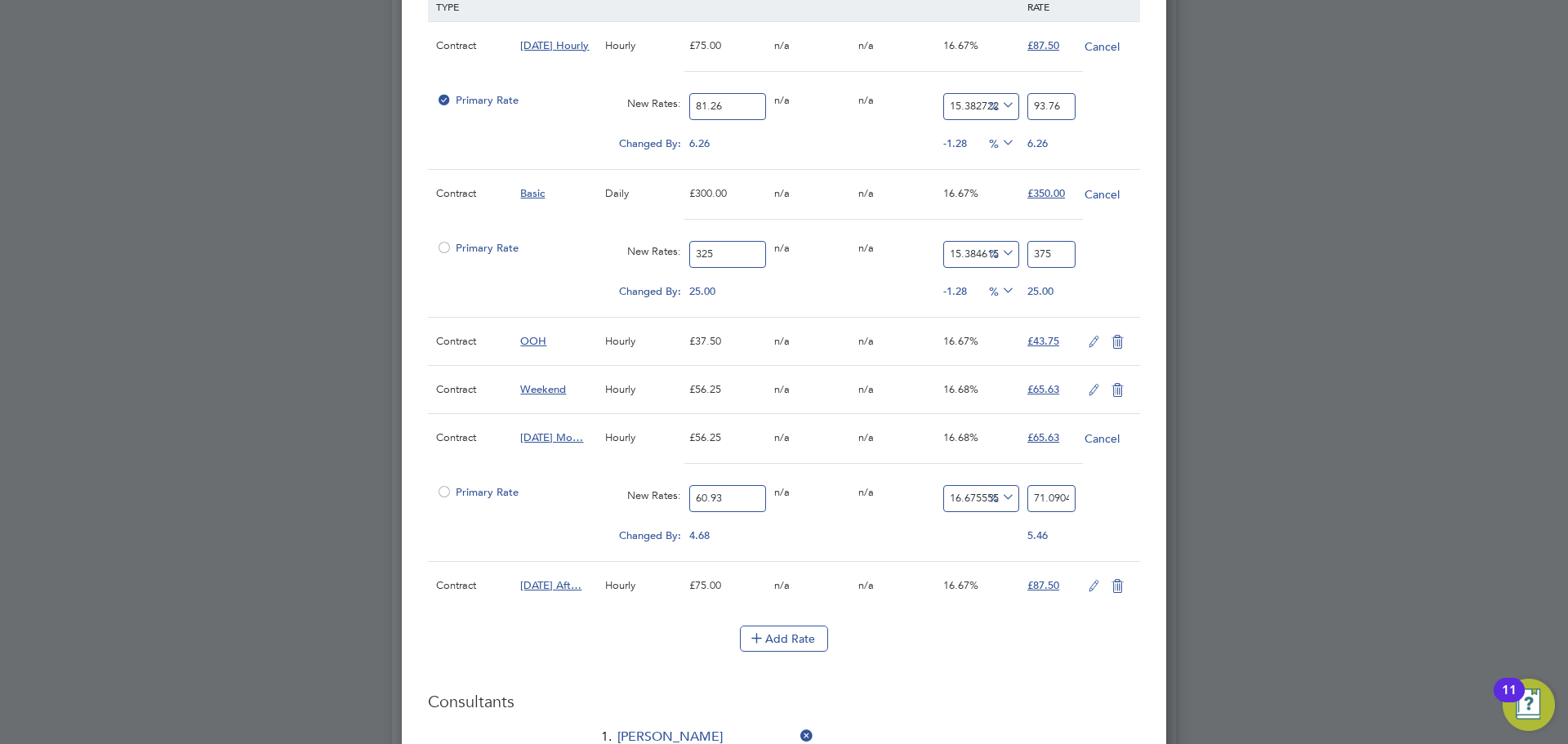
type input "-100"
type input "0"
type input "-98.35877236172657"
type input "01"
type input "-100"
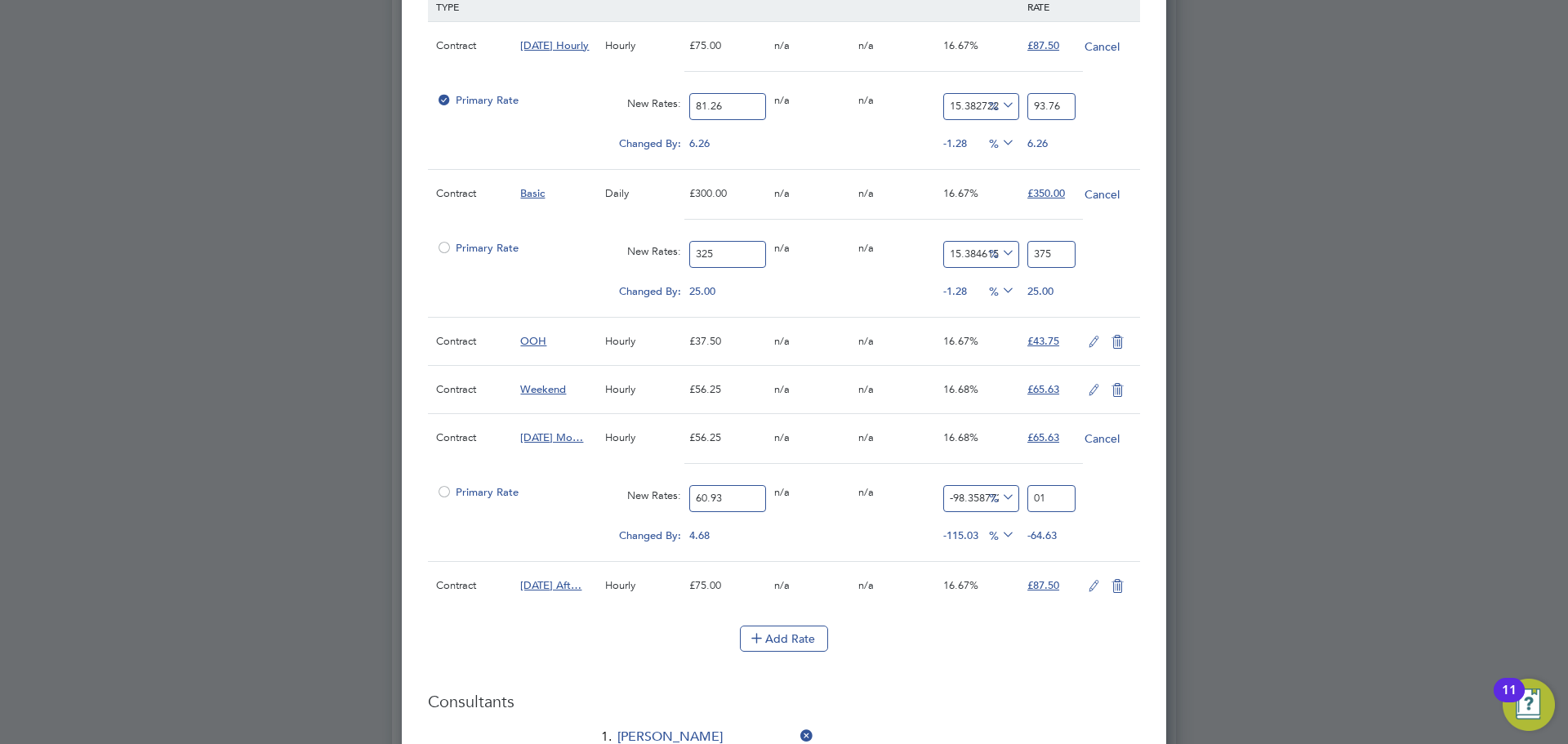
type input "0"
type input "-88.511406532086"
type input "7"
type input "14.885934679139996"
type input "70"
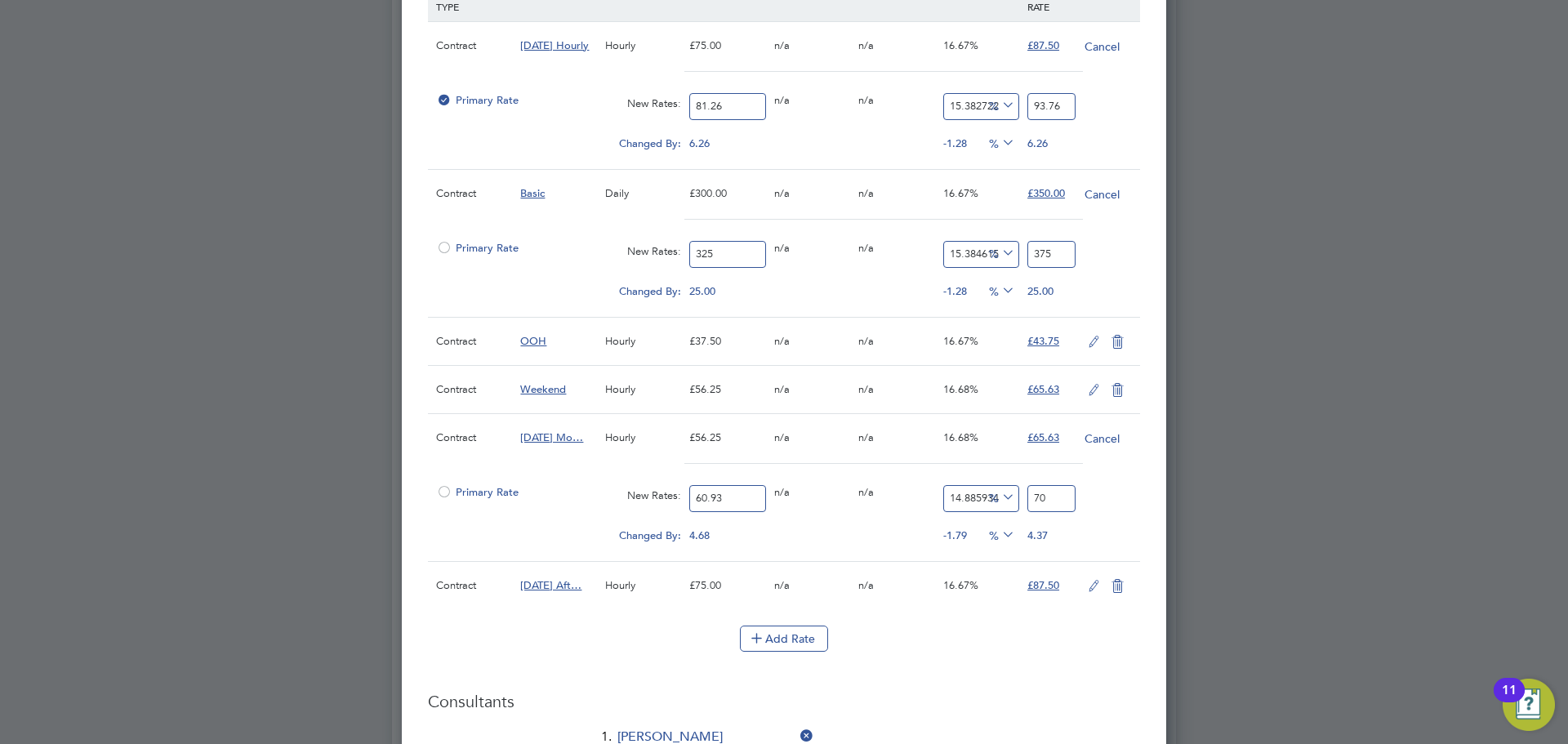
type input "15.05005744296734"
type input "70.1"
type input "15.099294272115543"
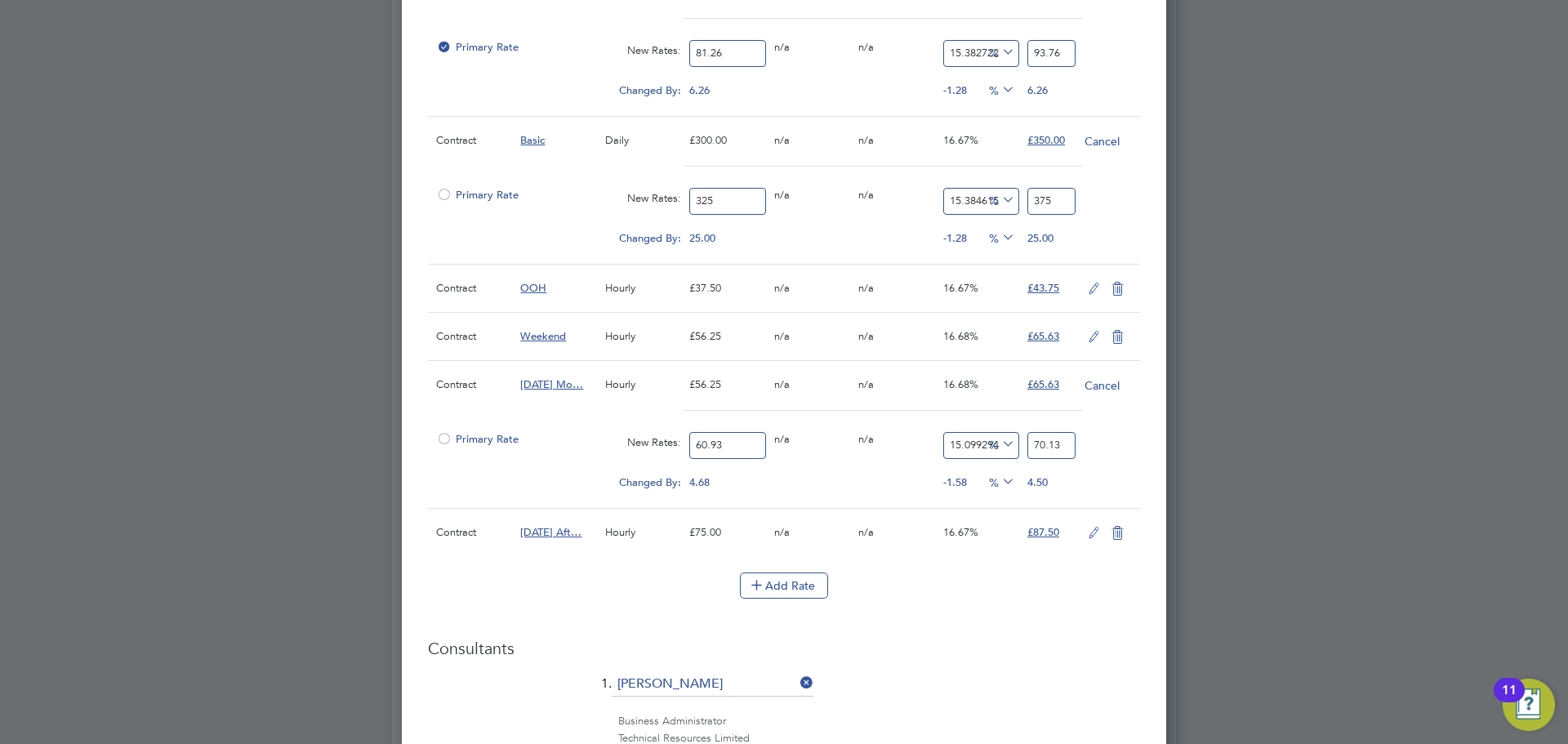
scroll to position [1225, 0]
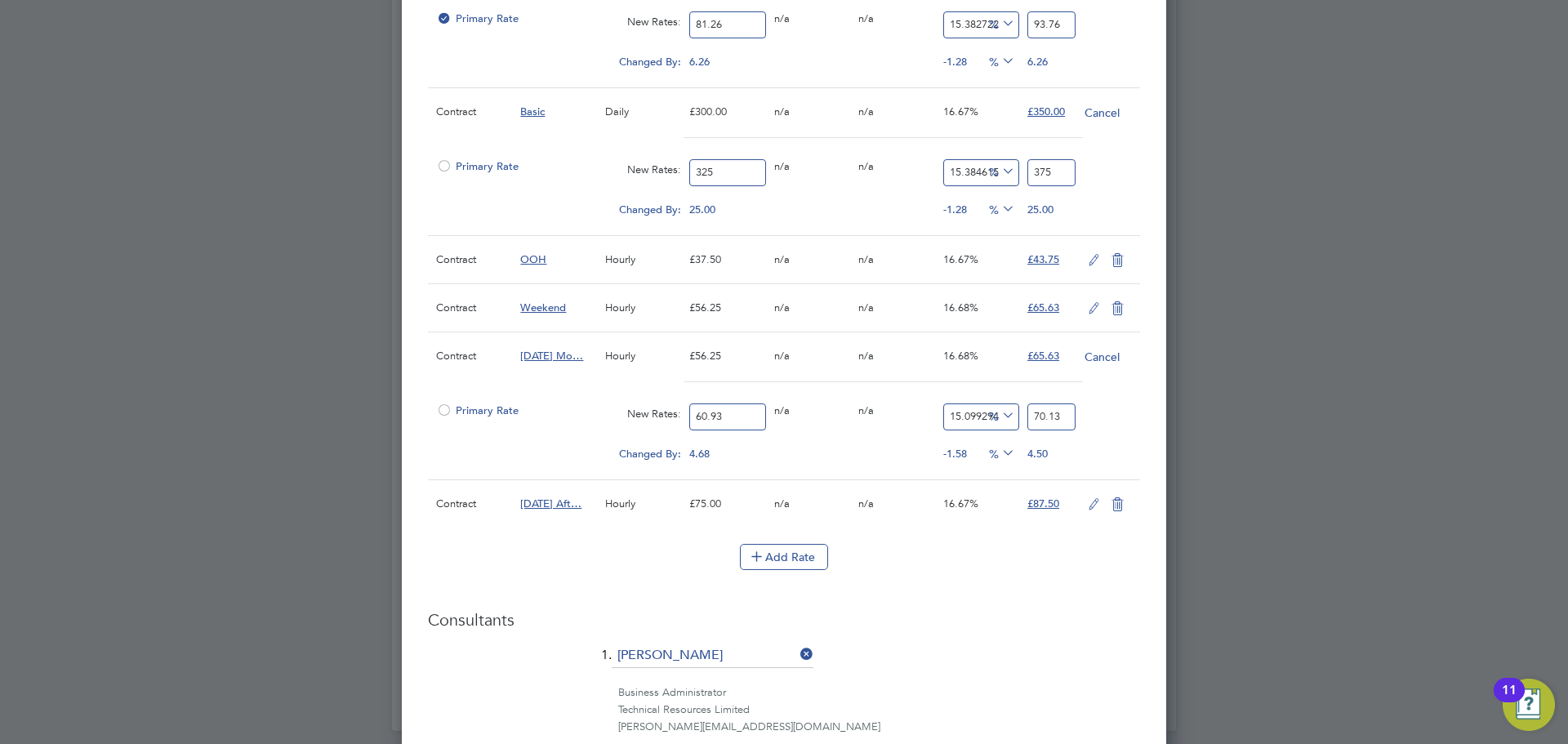
type input "70.13"
click at [1094, 503] on icon at bounding box center [1094, 505] width 20 height 13
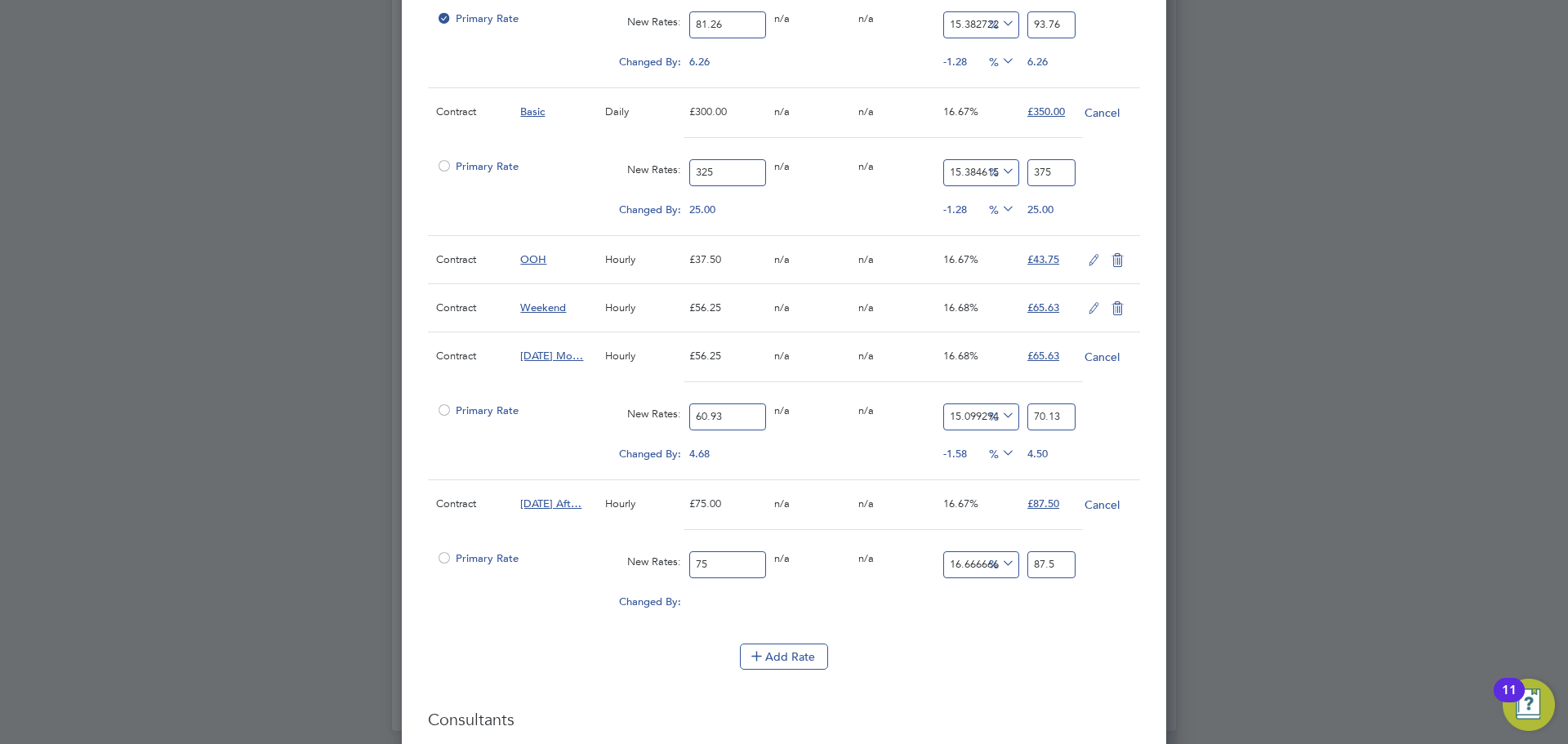
click at [710, 565] on input "75" at bounding box center [727, 565] width 76 height 27
type input "8"
type input "9.333333333333334"
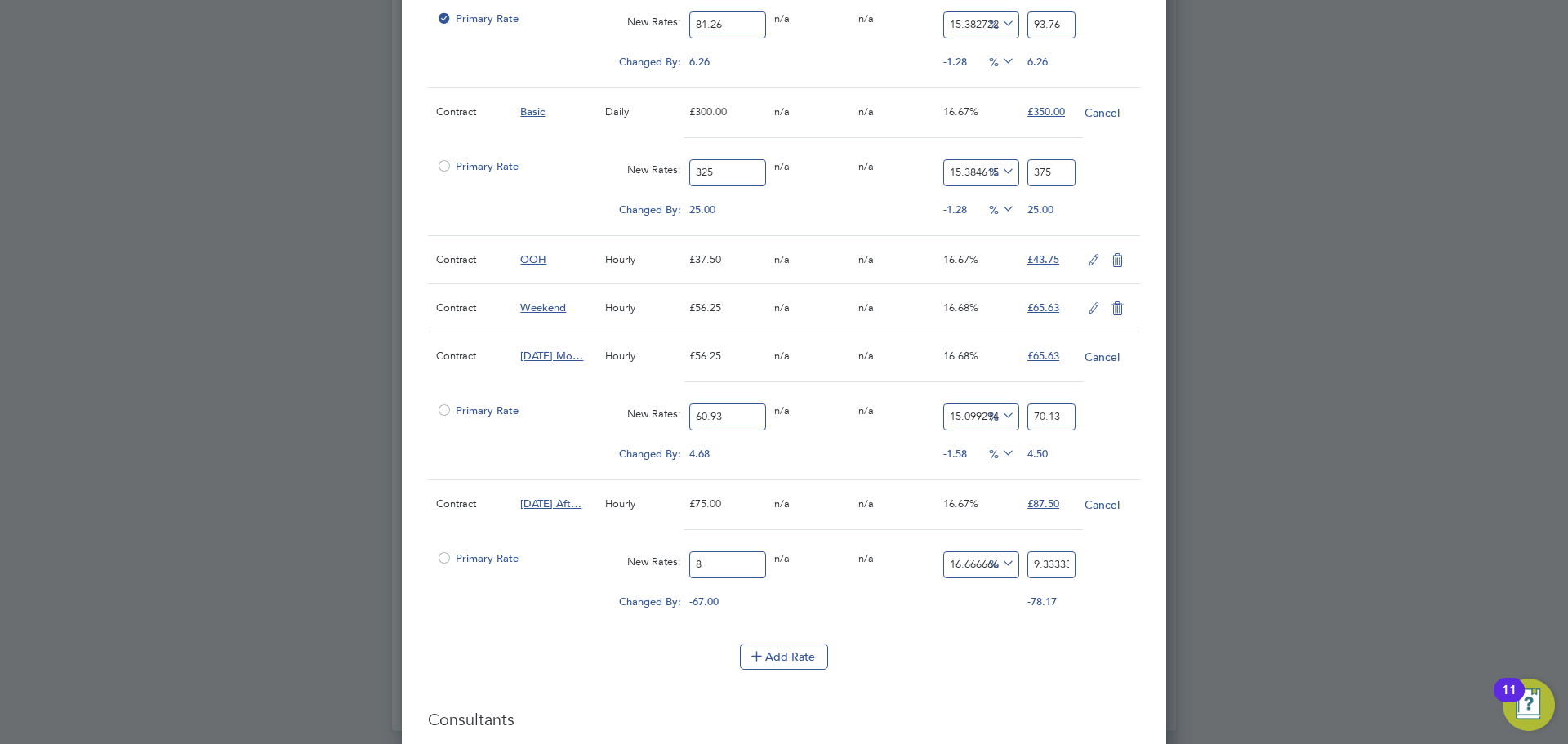
type input "81"
type input "94.5"
type input "81.2"
type input "94.73333333333333"
type input "81.26"
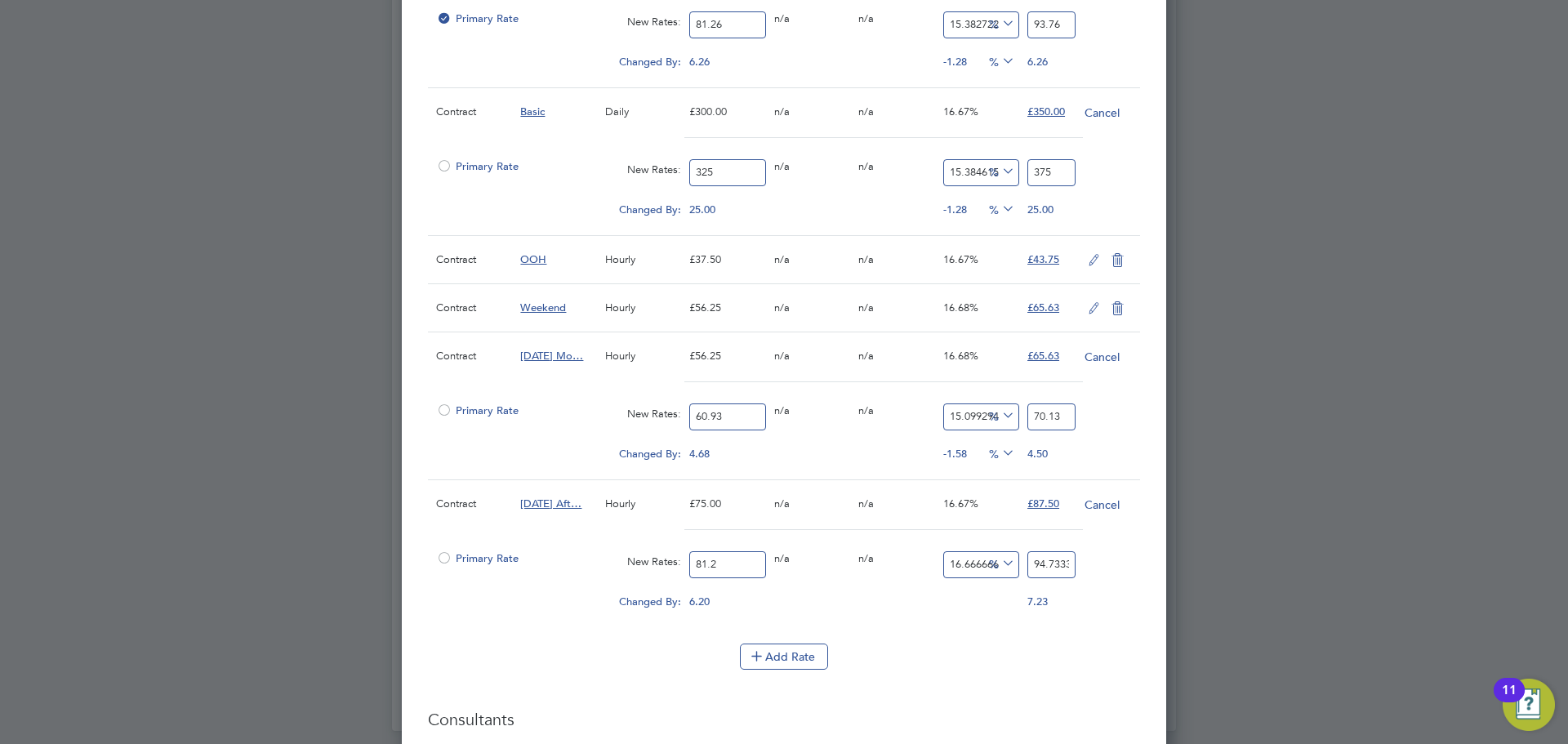
type input "94.80333333333333"
type input "81.26"
click at [1050, 564] on input "94.80333333333333" at bounding box center [1051, 565] width 48 height 27
type input "-88.92444006891459"
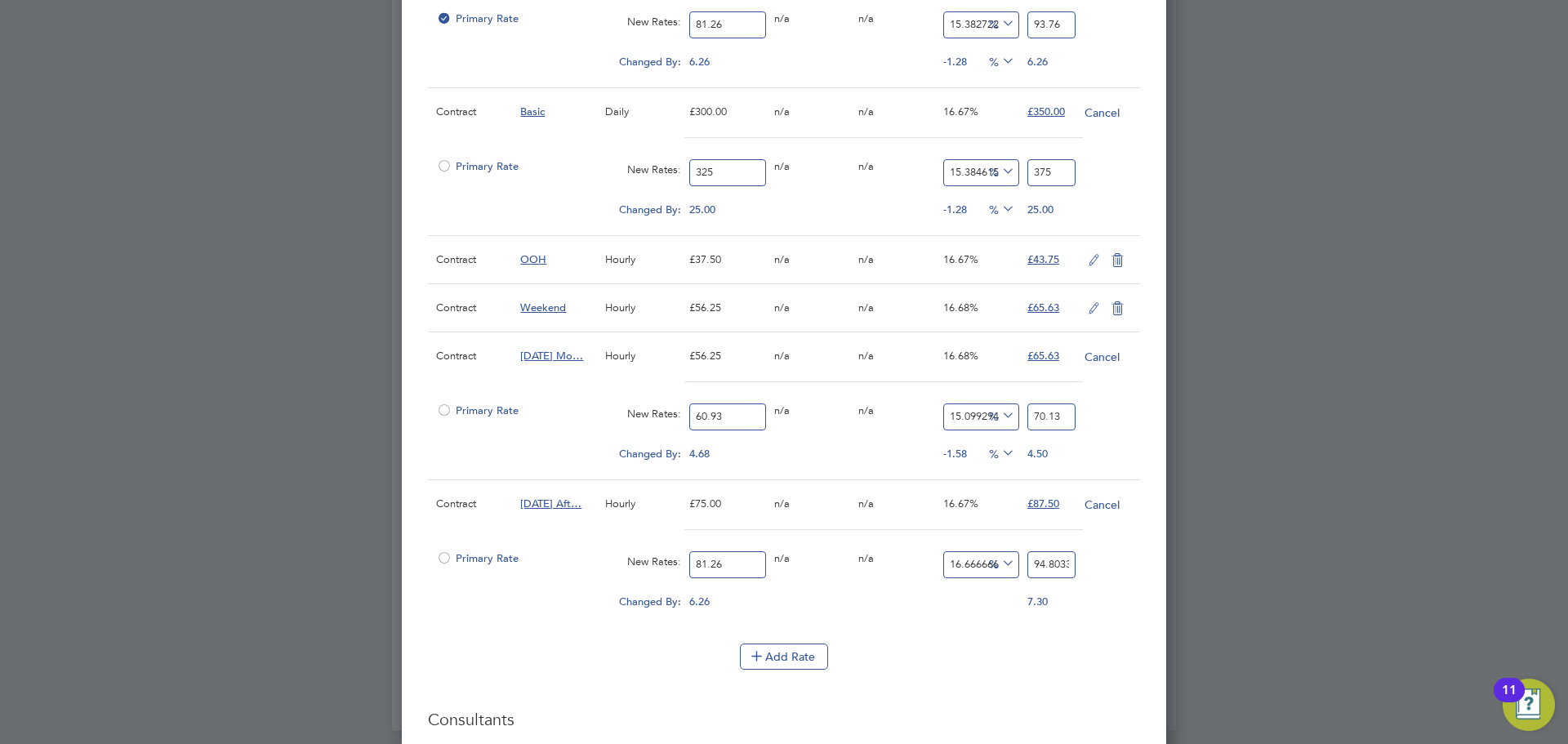
type input "9"
type input "14.44745262121585"
type input "93"
type input "15.308885060300272"
type input "93.7"
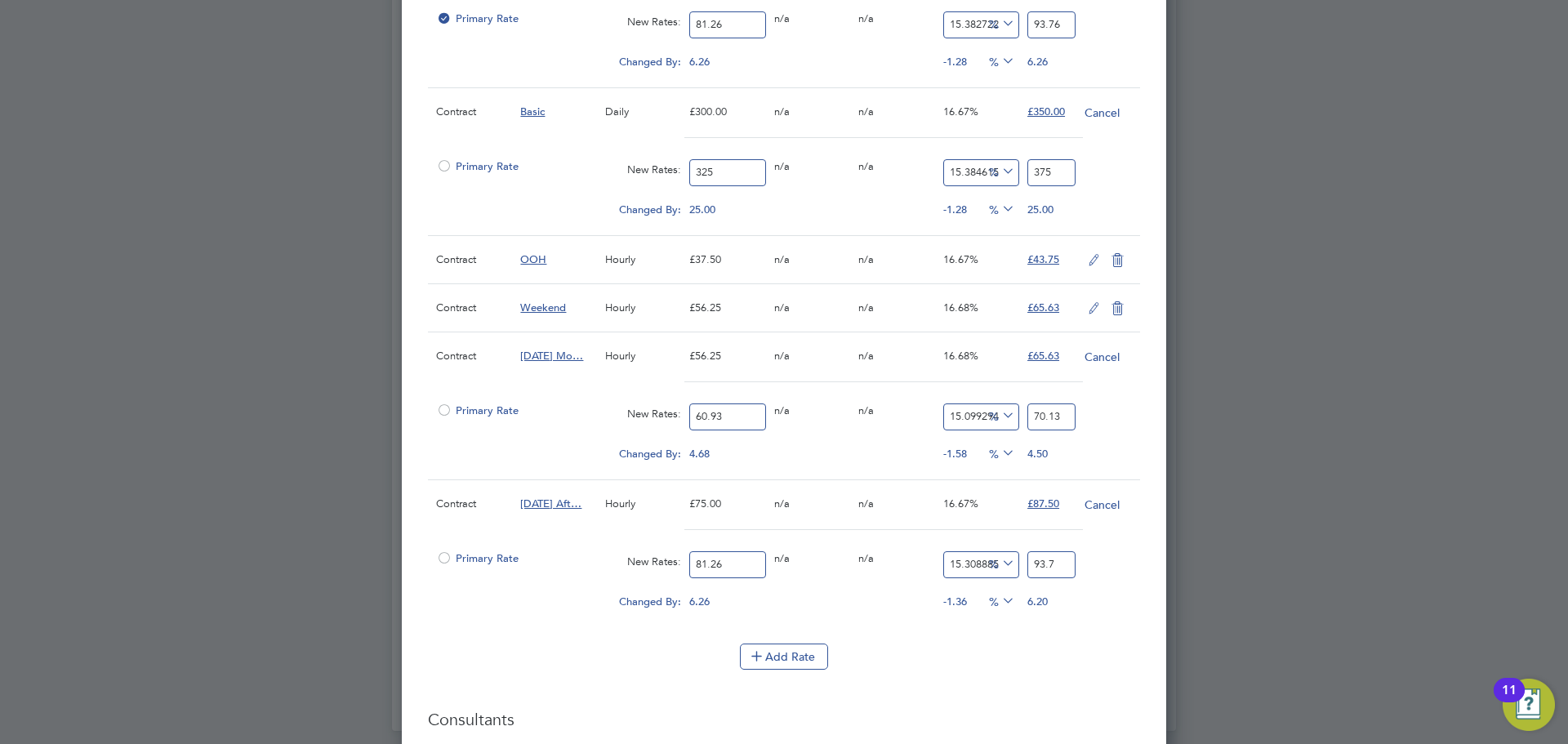
type input "15.382722126507506"
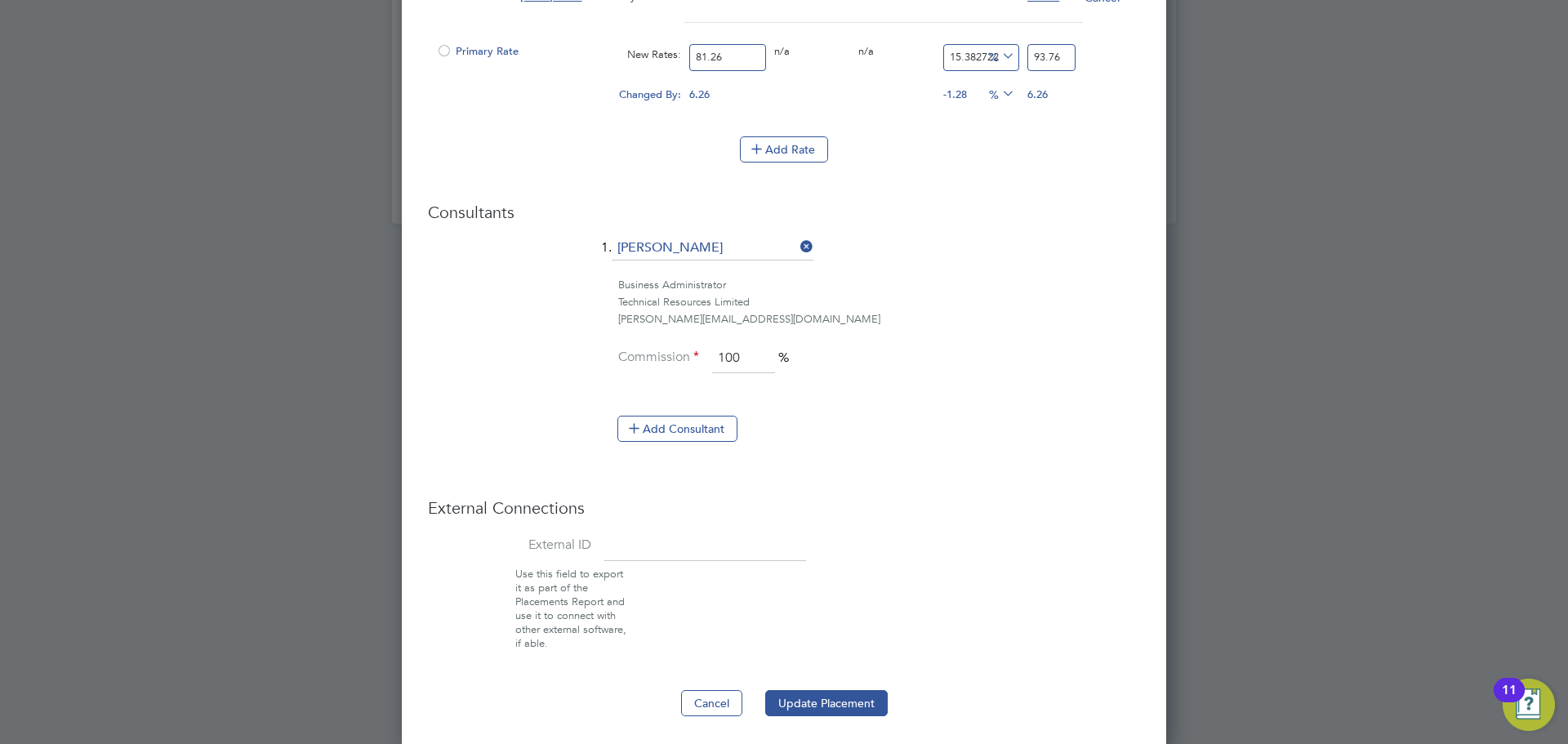
scroll to position [1736, 0]
type input "93.76"
click at [803, 694] on button "Update Placement" at bounding box center [827, 699] width 123 height 26
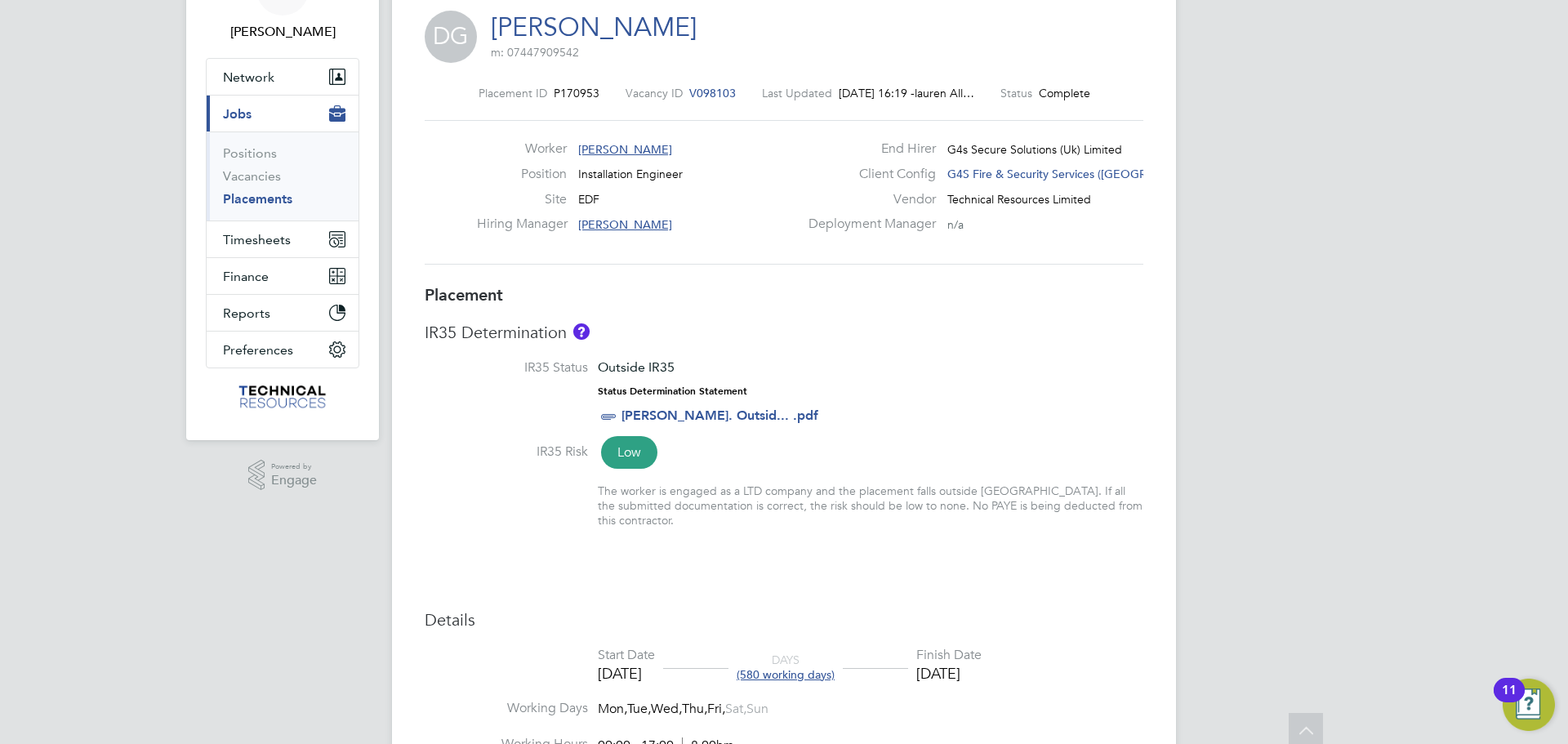
scroll to position [0, 0]
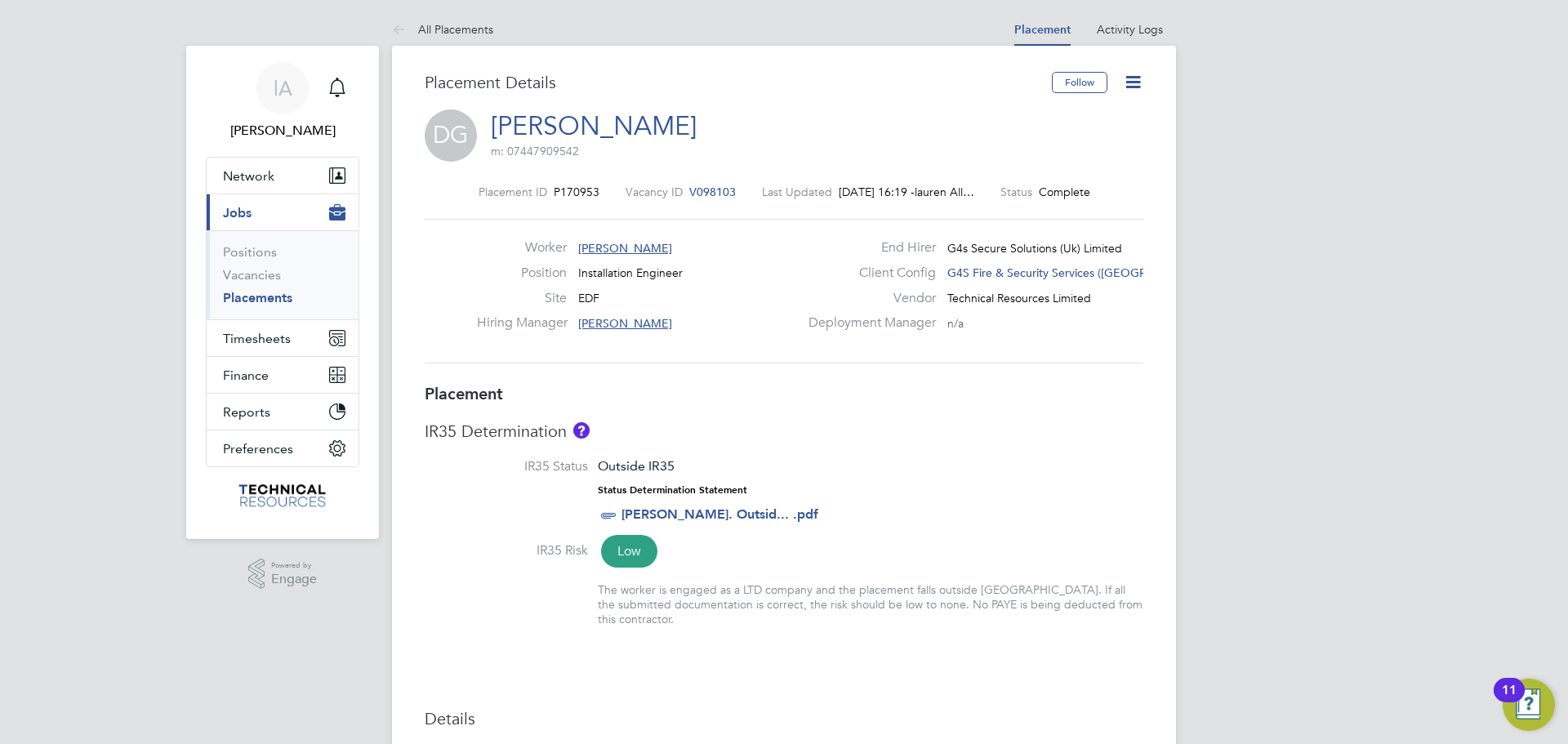
click at [1140, 76] on icon at bounding box center [1133, 82] width 20 height 20
click at [1076, 117] on li "Edit Placement e" at bounding box center [1080, 120] width 120 height 23
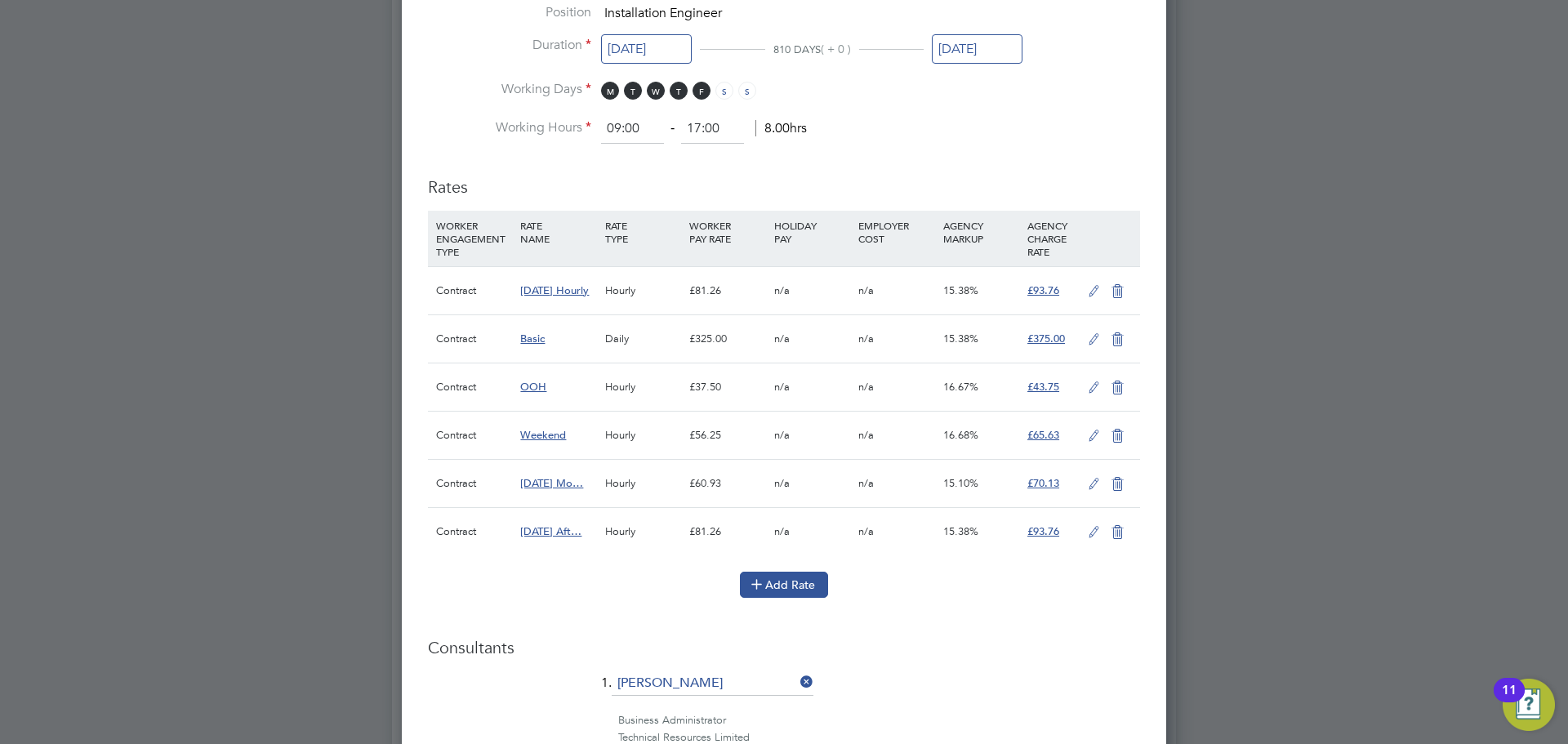
click at [783, 581] on button "Add Rate" at bounding box center [784, 584] width 88 height 26
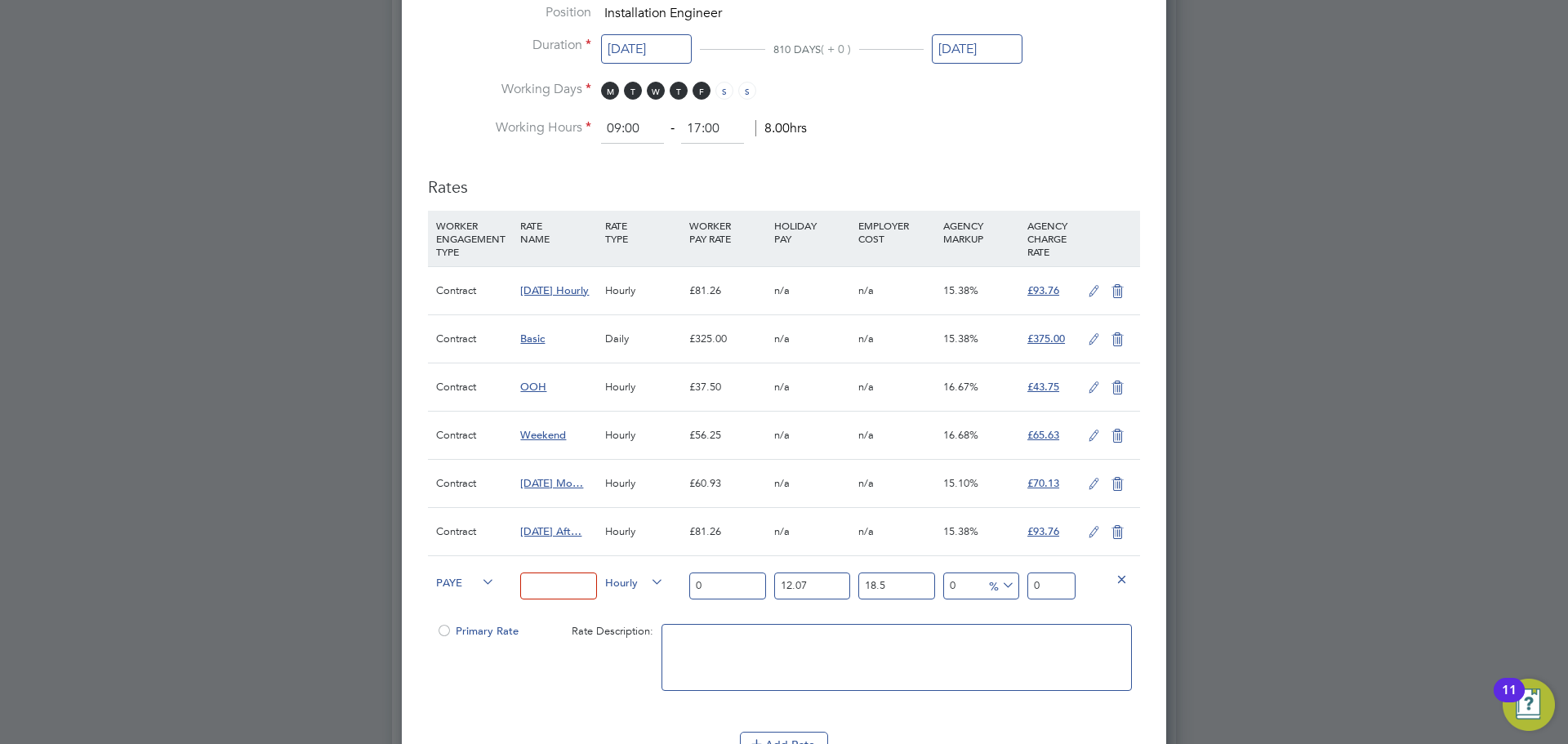
click at [572, 584] on input at bounding box center [558, 586] width 76 height 27
type input "p"
type input "Pro Rata Rate"
click at [733, 587] on input "0" at bounding box center [727, 586] width 76 height 27
type input "4"
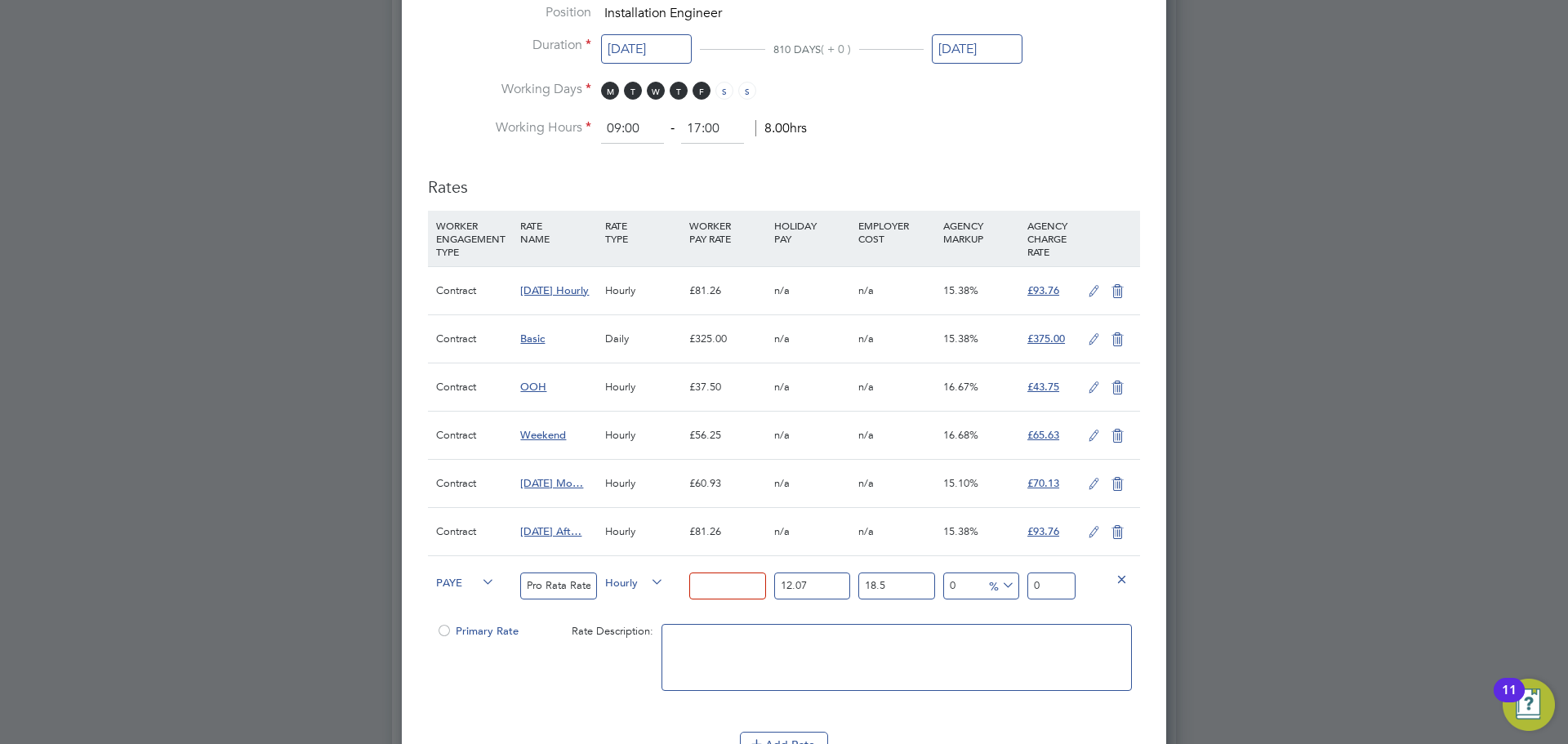
type input "5.312118"
type input "40"
type input "53.12118"
type input "40.6"
type input "53.9179977"
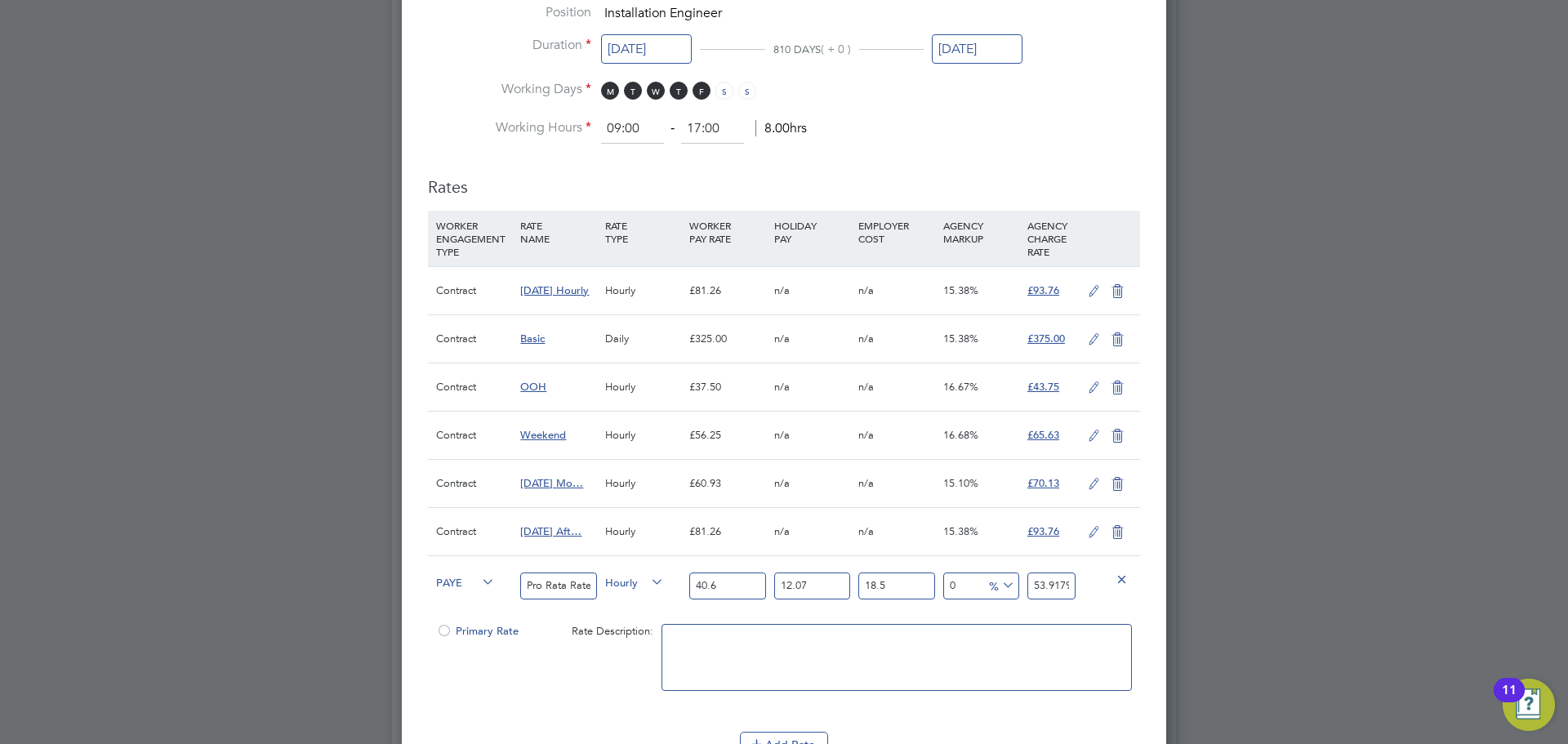
type input "40.63"
type input "53.957838585"
type input "40.63"
click at [1066, 588] on input "53.957838585" at bounding box center [1051, 586] width 48 height 27
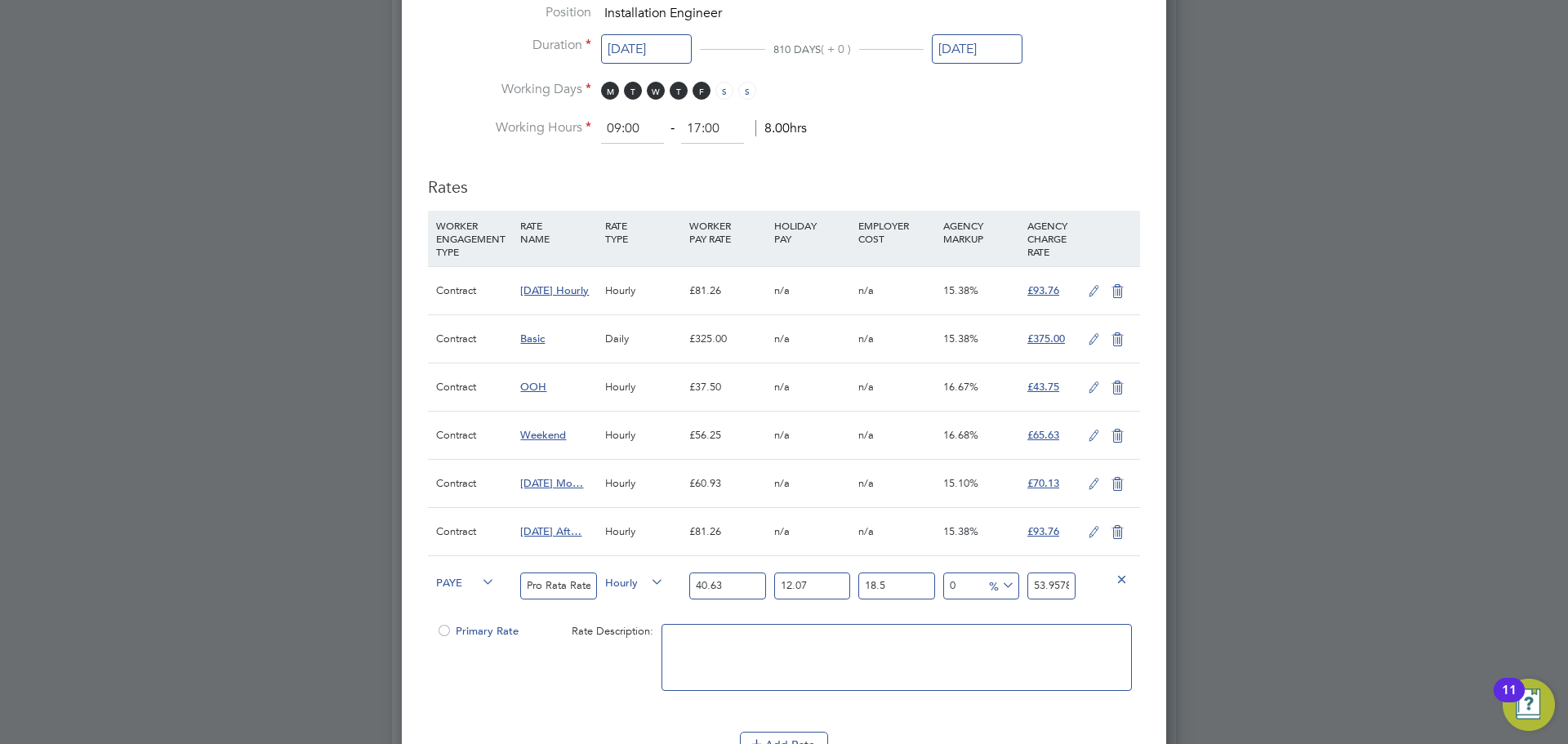
type input "-92.58680461468303"
type input "4"
type input "-14.748253068854833"
type input "46"
type input "-13.26561399179144"
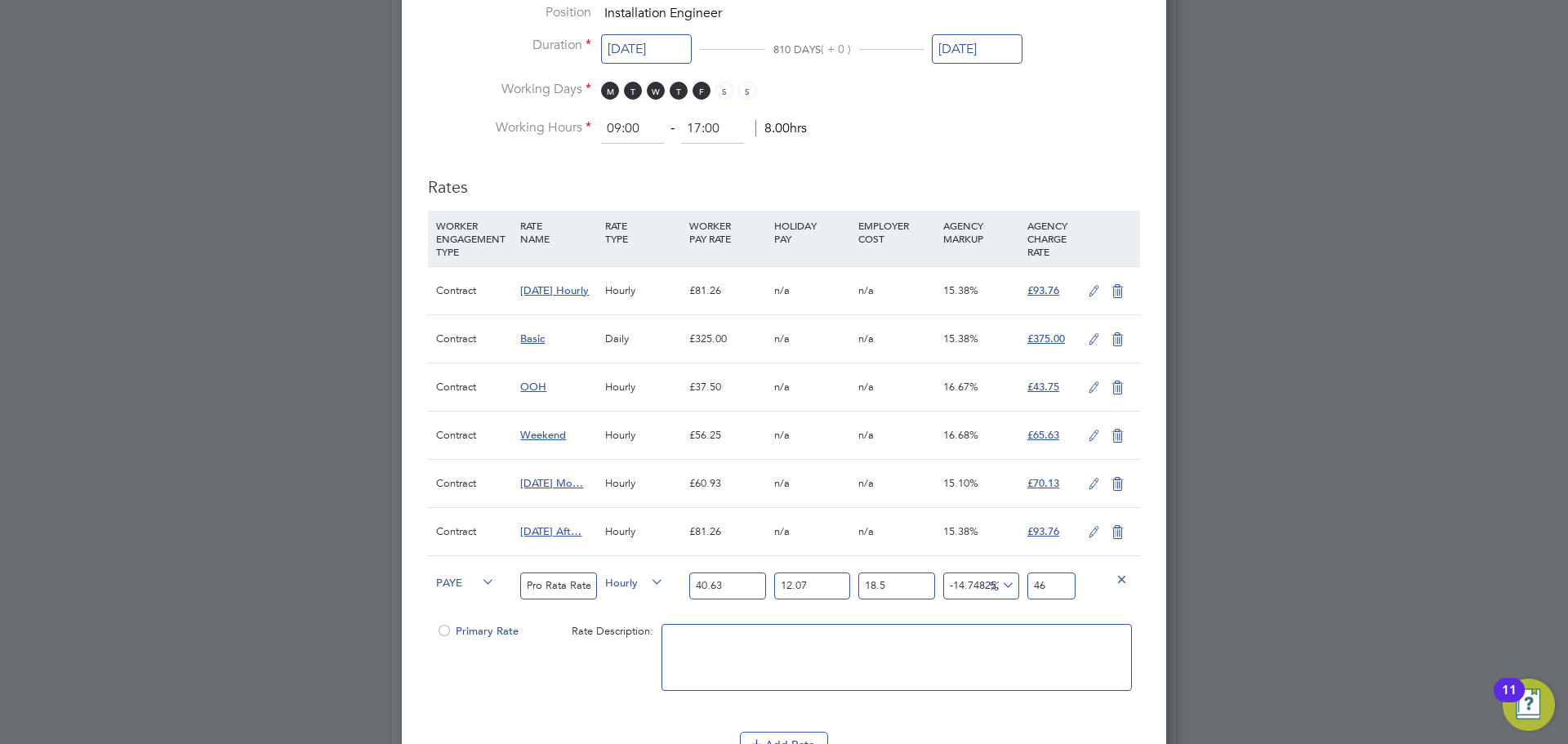
type input "46.8"
type input "-13.1173500840851"
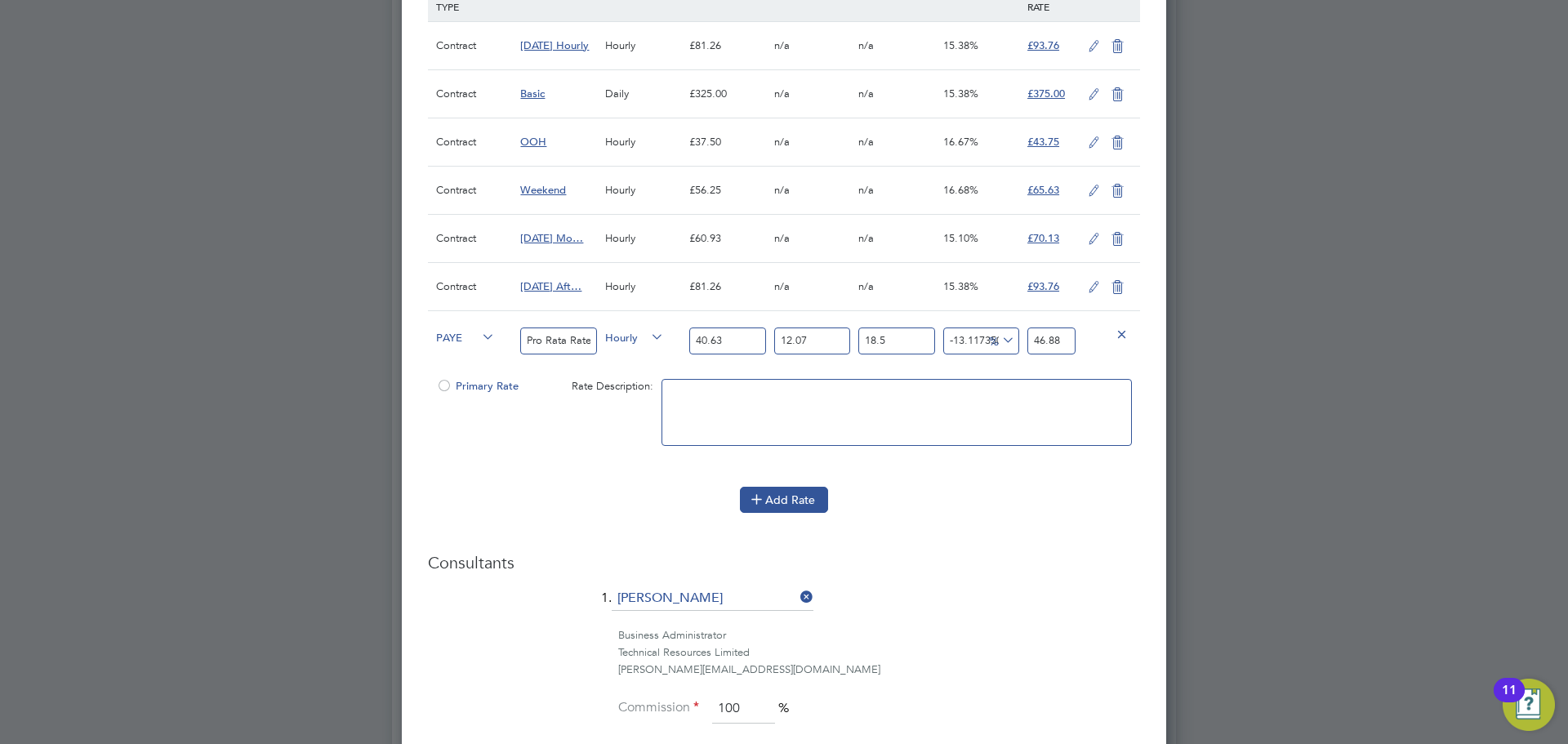
type input "46.88"
click at [774, 497] on button "Add Rate" at bounding box center [784, 499] width 88 height 26
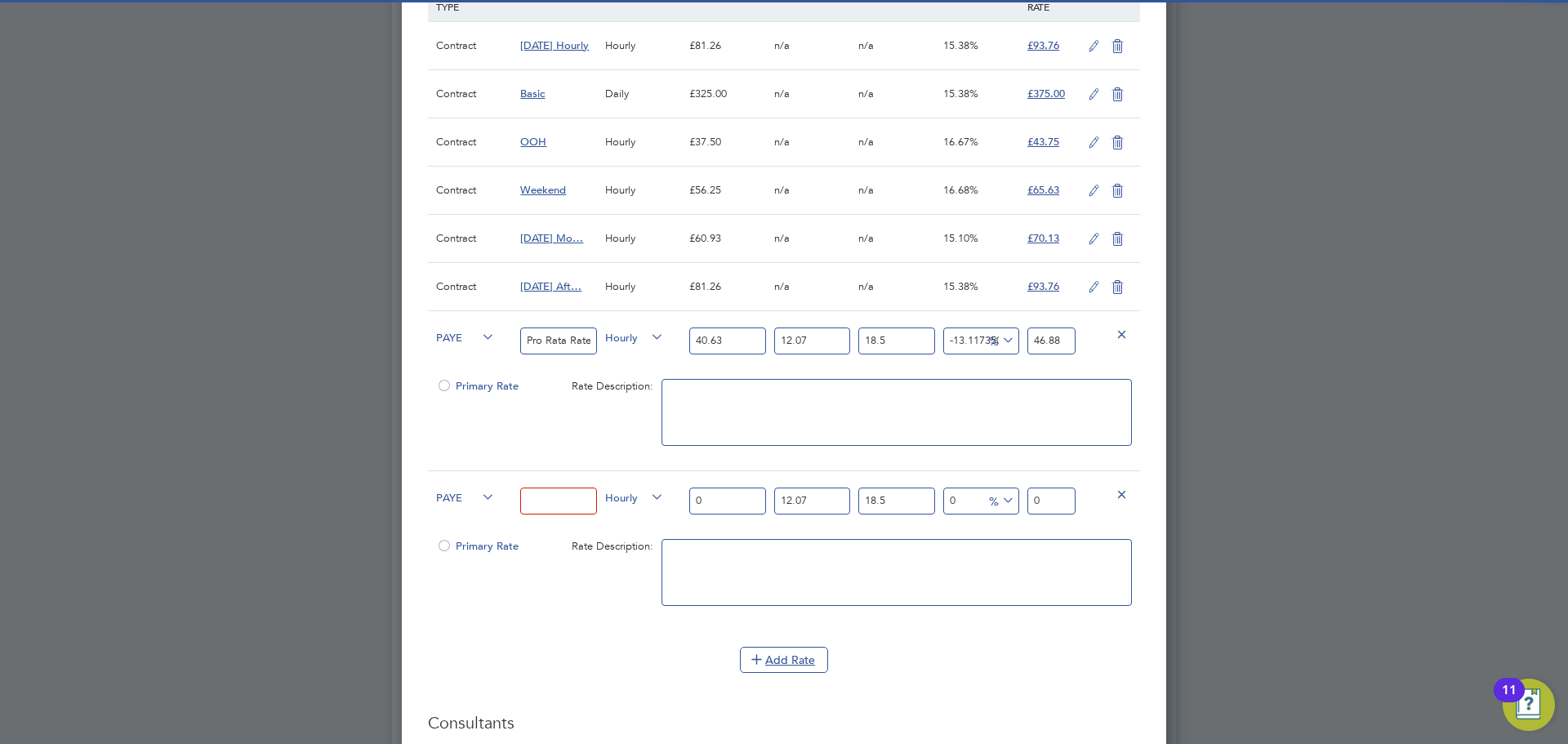
click at [567, 507] on input at bounding box center [558, 501] width 76 height 27
type input "Overtime"
click at [741, 498] on input "0" at bounding box center [727, 501] width 76 height 27
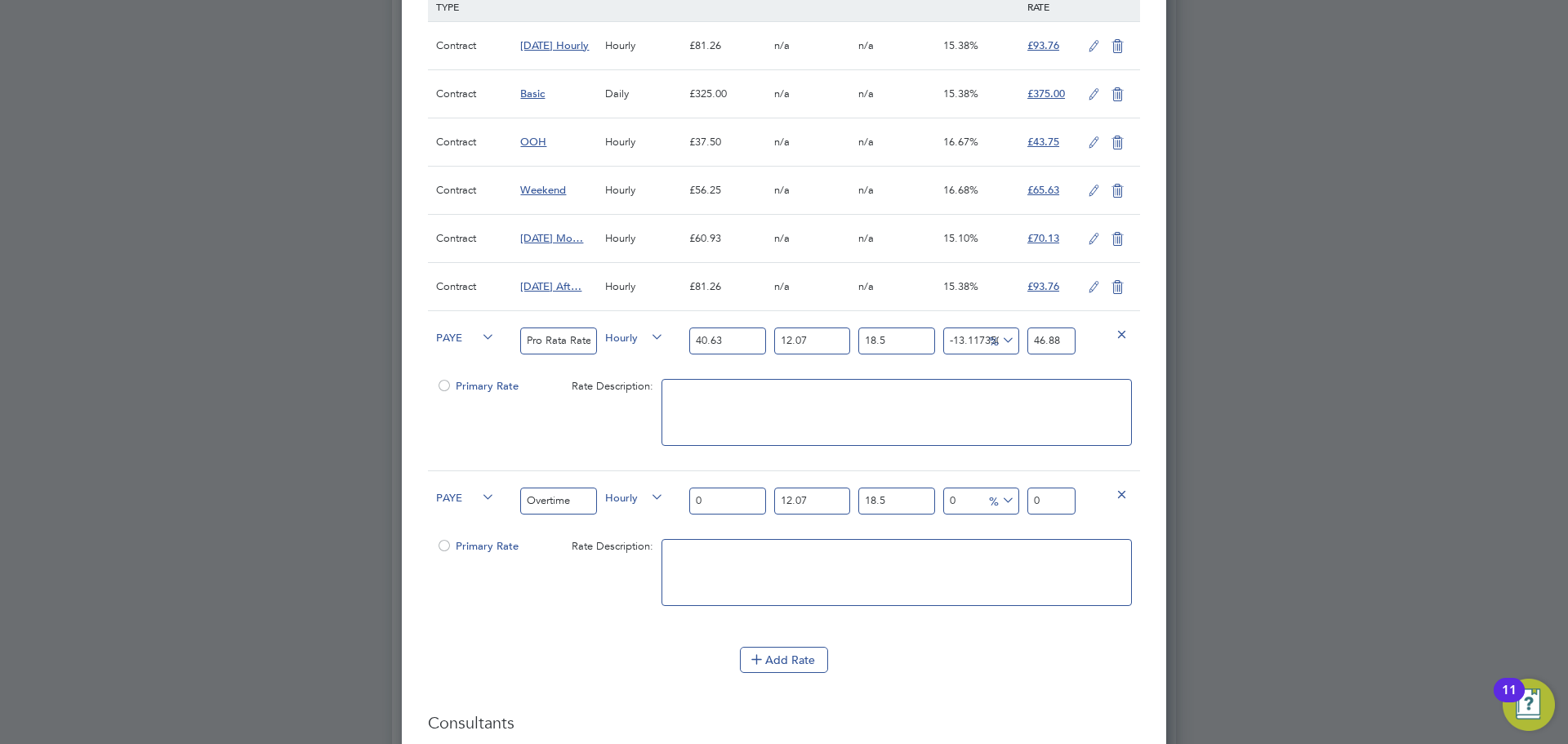
type input "4"
type input "5.312118"
type input "40"
type input "53.12118"
type input "40.6"
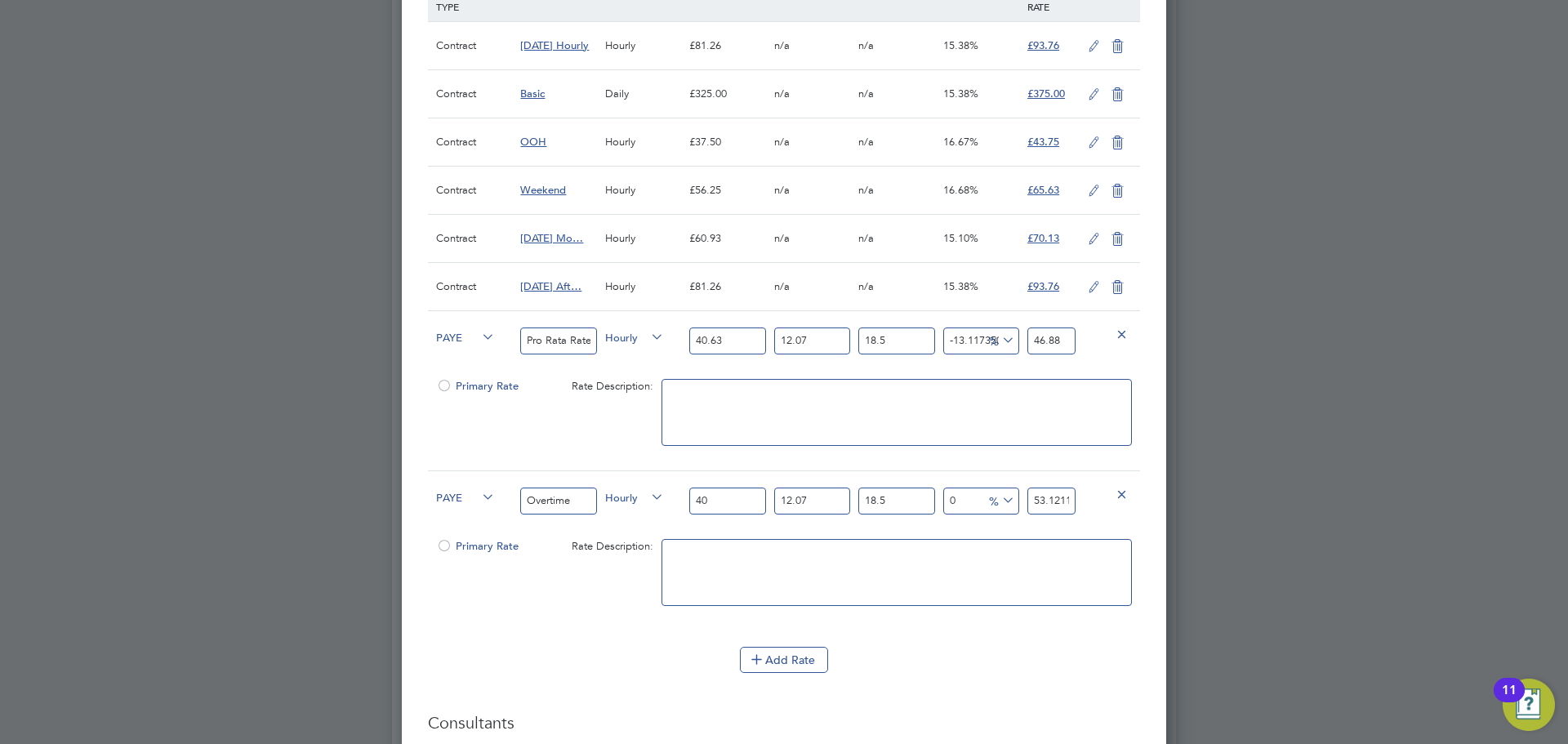
type input "53.9179977"
type input "40.63"
type input "53.957838585"
type input "40.63"
click at [1053, 507] on input "53.957838585" at bounding box center [1051, 501] width 48 height 27
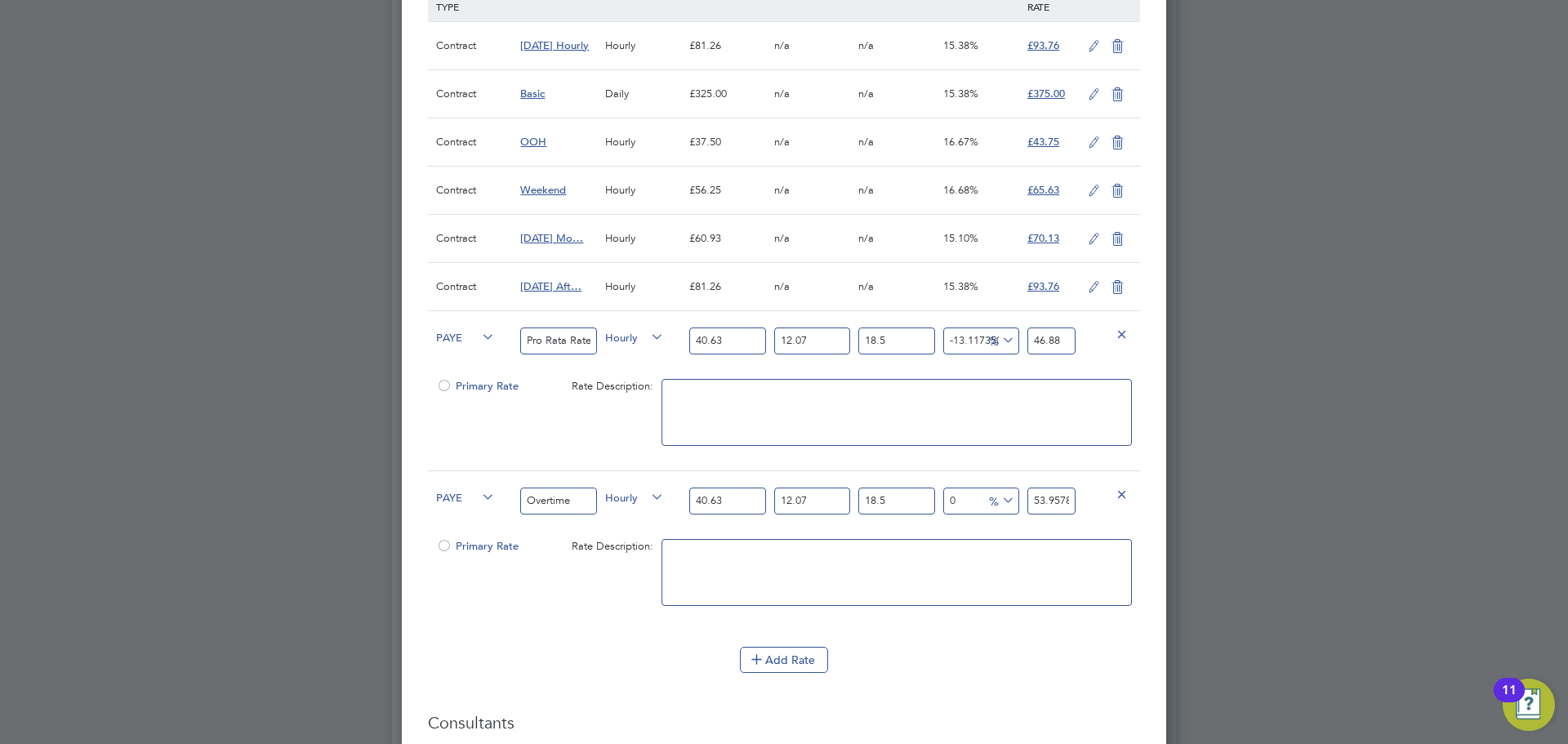
click at [1052, 505] on input "53.957838585" at bounding box center [1051, 501] width 48 height 27
click at [1052, 504] on input "53.957838585" at bounding box center [1051, 501] width 48 height 27
type input "-0.02234101071526455"
type input "53.9457838585"
type input "-0.02086851409413252"
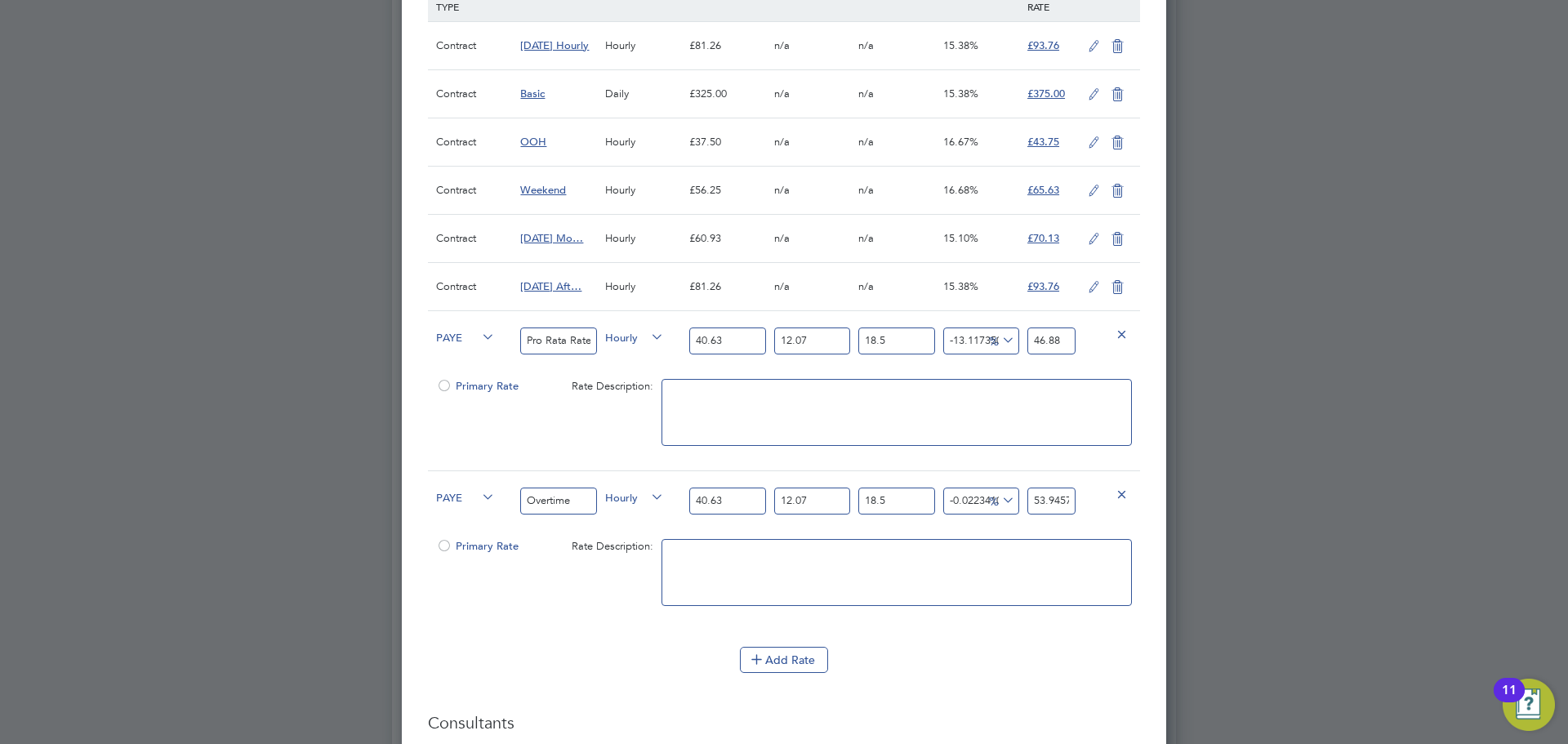
type input "53.94657838585"
type input "-0.020350604662753468"
type input "53.946857838585"
type input "-0.020298813719615564"
type input "53.9468857838585"
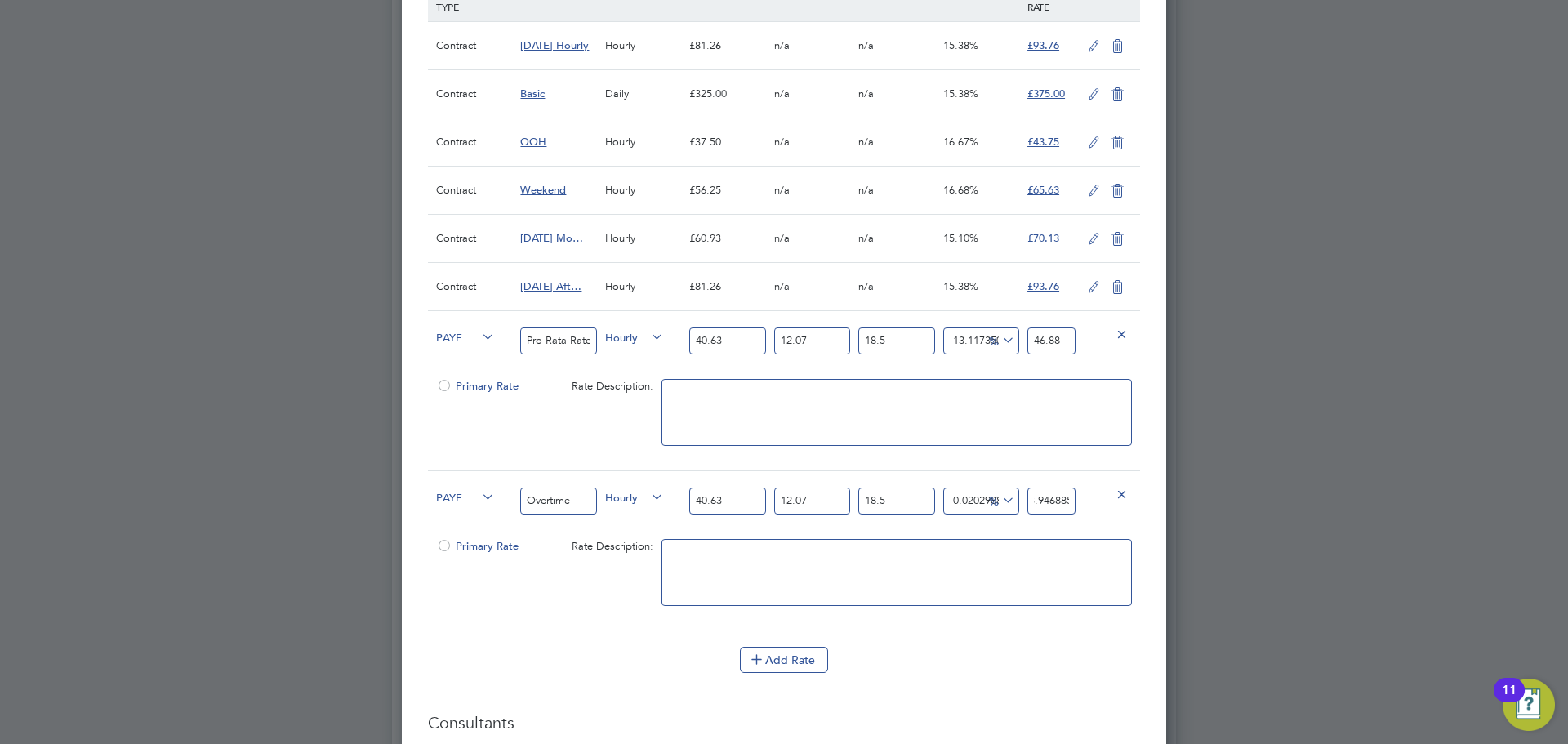
click at [1058, 501] on input "53.9468857838585" at bounding box center [1051, 501] width 48 height 27
click at [1058, 499] on input "53.9468857838585" at bounding box center [1051, 501] width 48 height 27
type input "-92.58680461468303"
type input "4"
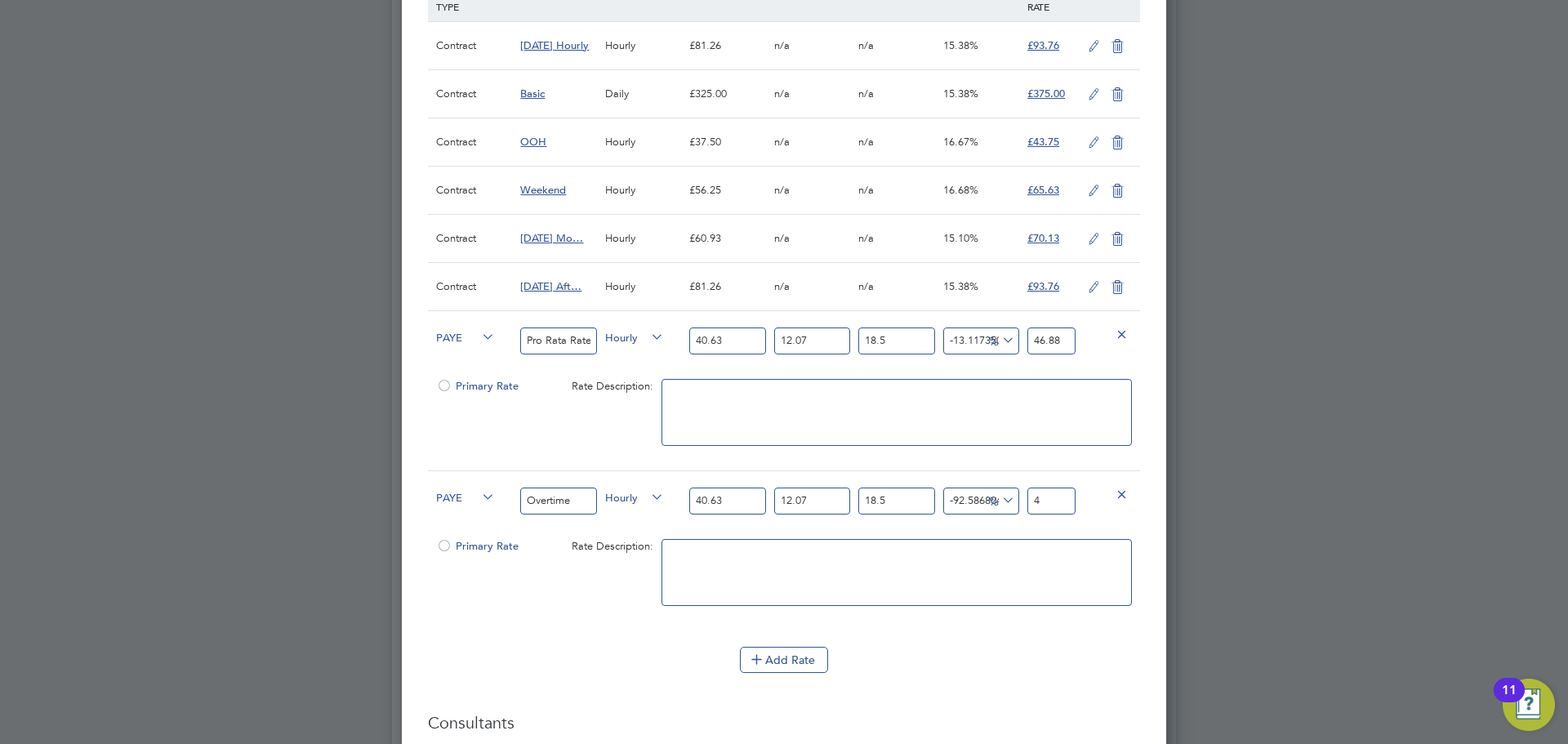
scroll to position [0, 0]
type input "-14.748253068854833"
type input "46"
type input "-13.26561399179144"
type input "46.8"
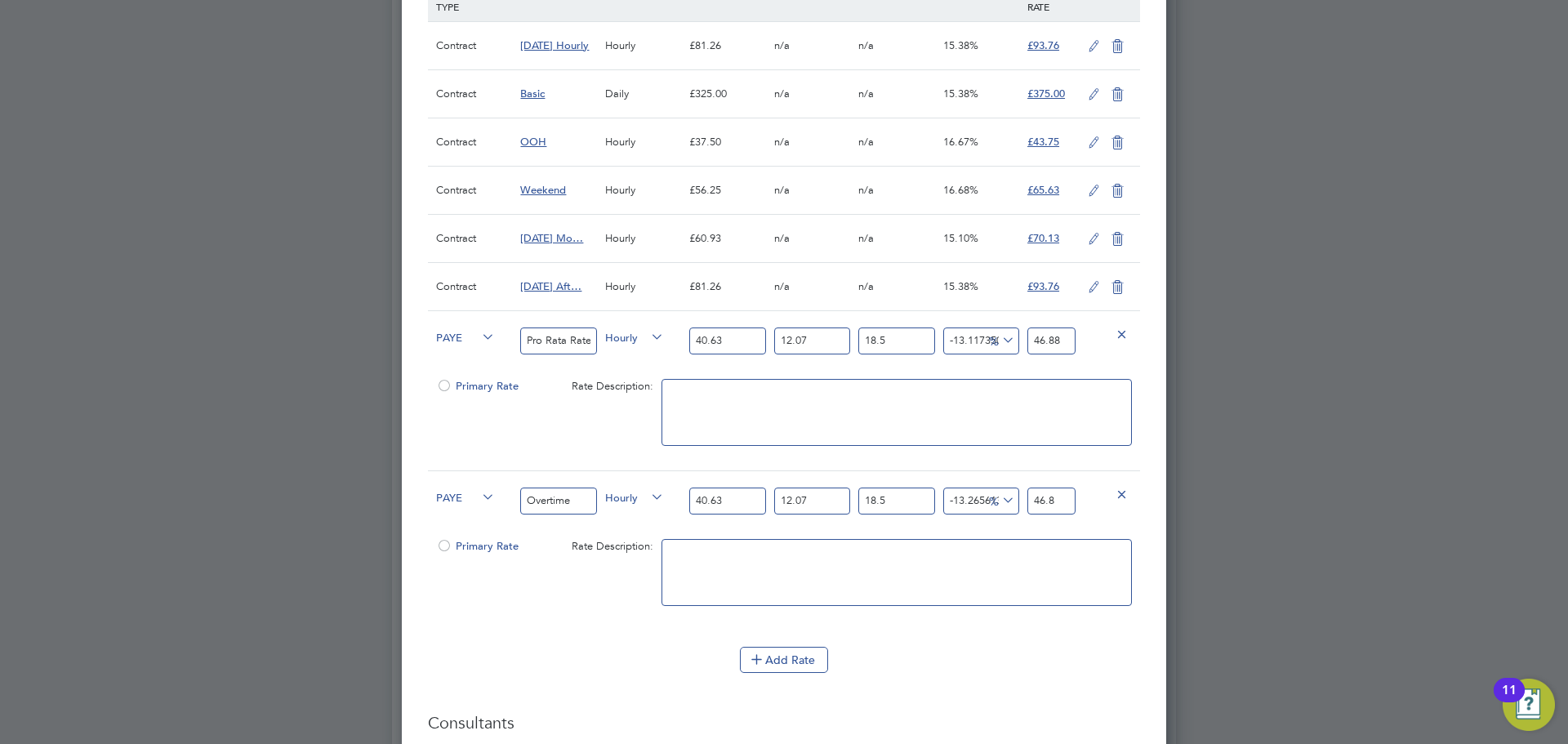
type input "-13.1173500840851"
type input "46.88"
click at [801, 662] on button "Add Rate" at bounding box center [784, 660] width 88 height 26
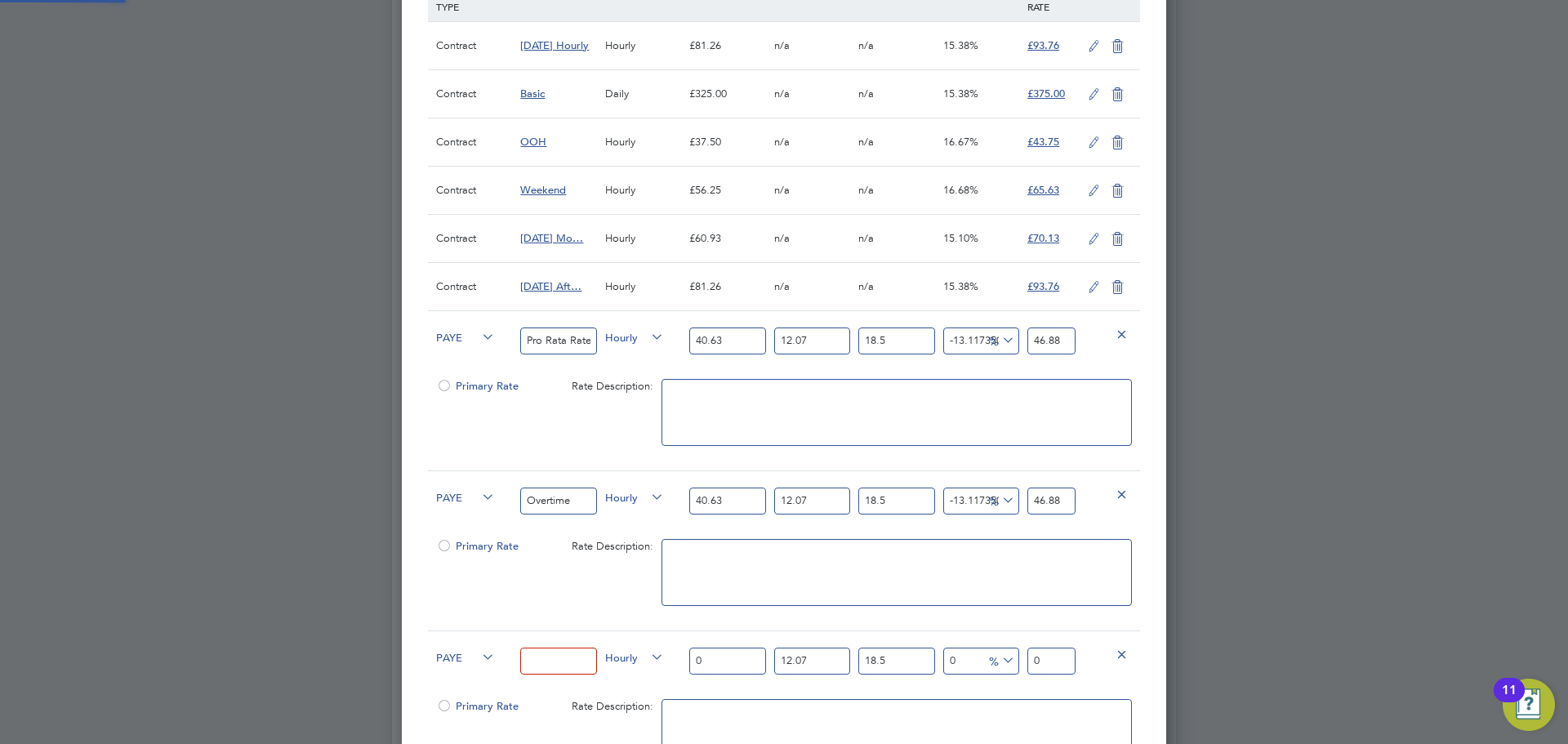
scroll to position [2500, 765]
click at [563, 653] on input at bounding box center [558, 662] width 76 height 27
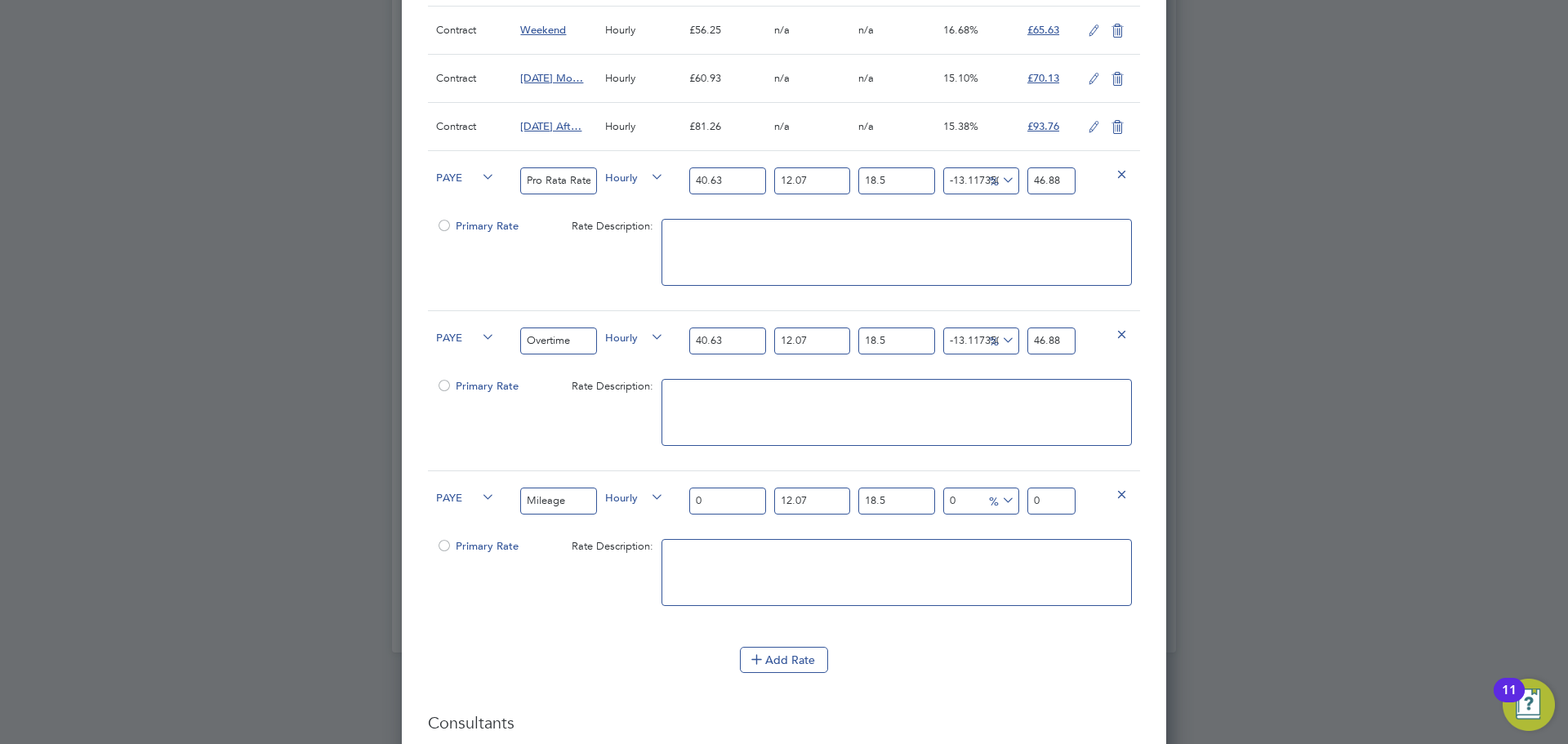
scroll to position [1307, 0]
type input "Mileage"
click at [720, 495] on input "0" at bounding box center [727, 497] width 76 height 27
type input "4"
type input "5.312118"
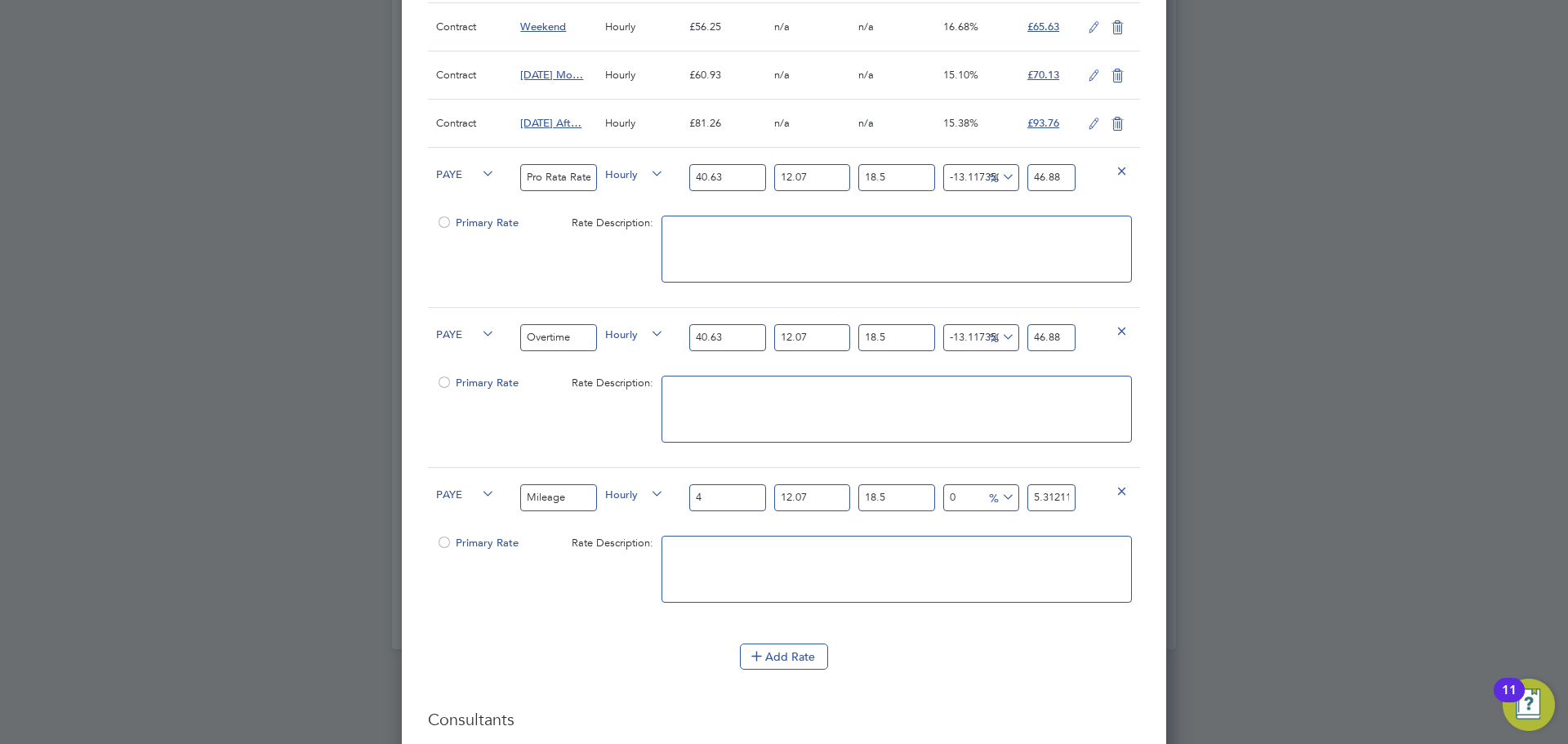
type input "45"
type input "59.7613275"
type input ".45"
type input "0.597613275"
type input ".45"
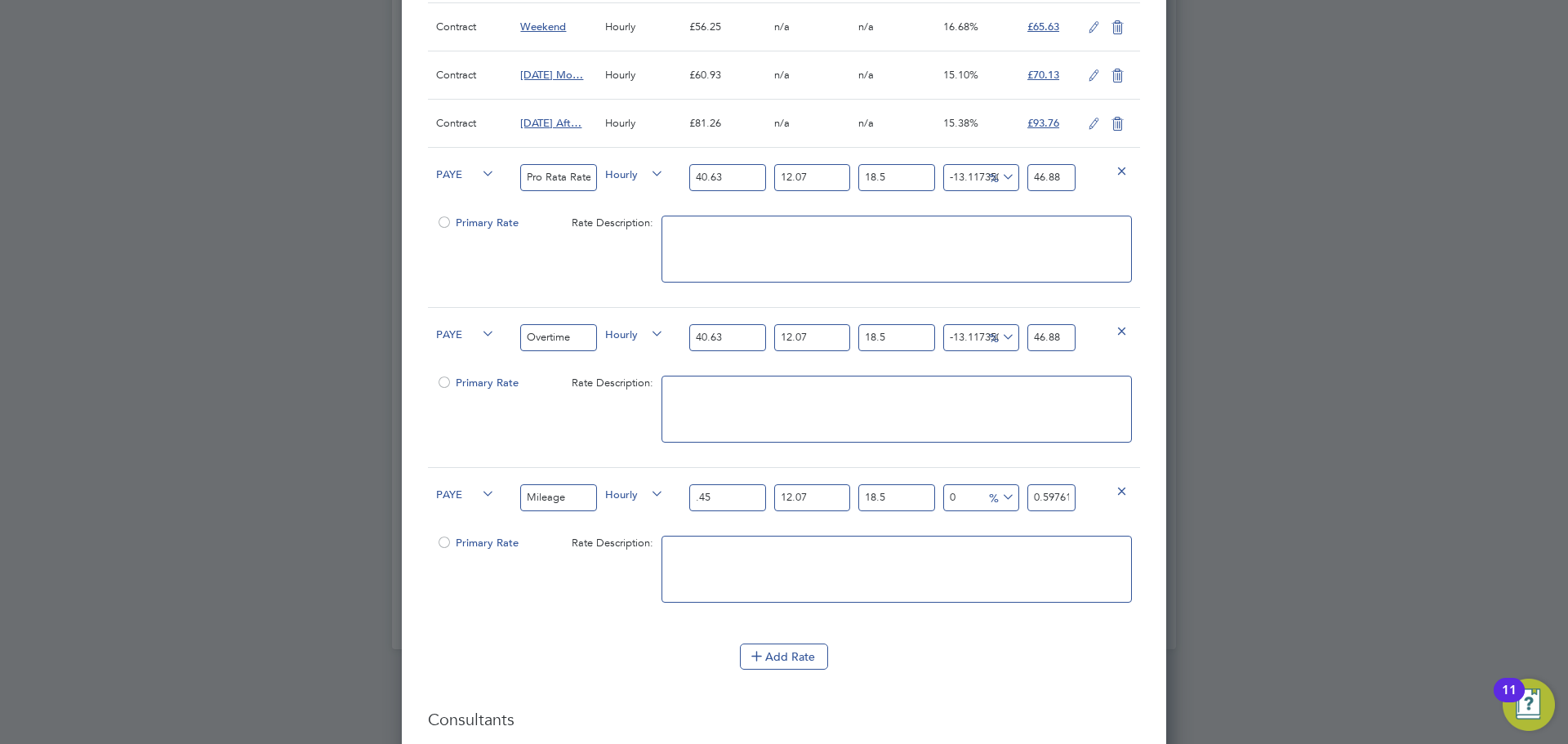
click at [1048, 498] on input "0.597613275" at bounding box center [1051, 497] width 48 height 27
type input "569.3291744565079"
type input "4"
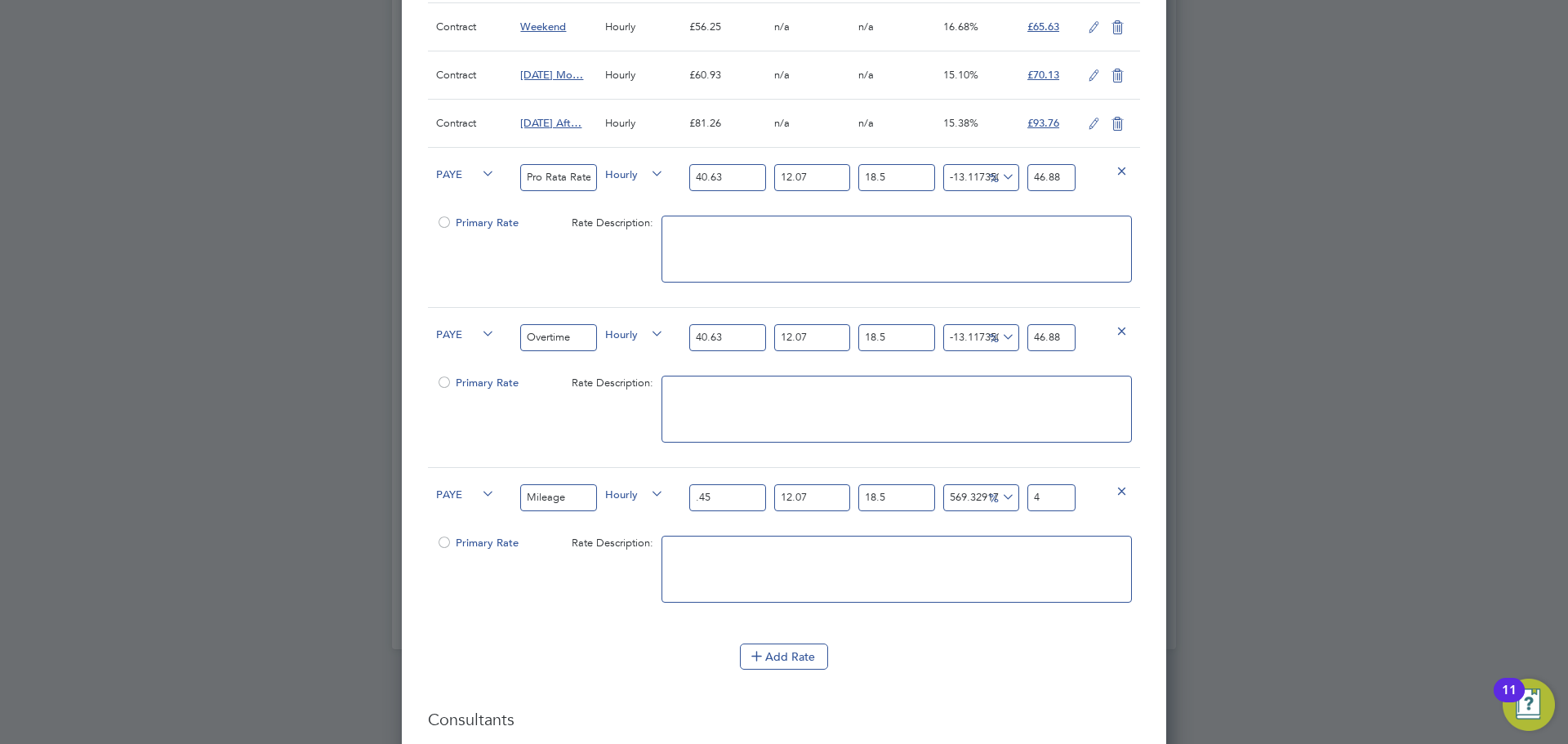
type input "7429.9532126357135"
type input "45"
type input "-24.700467873642868"
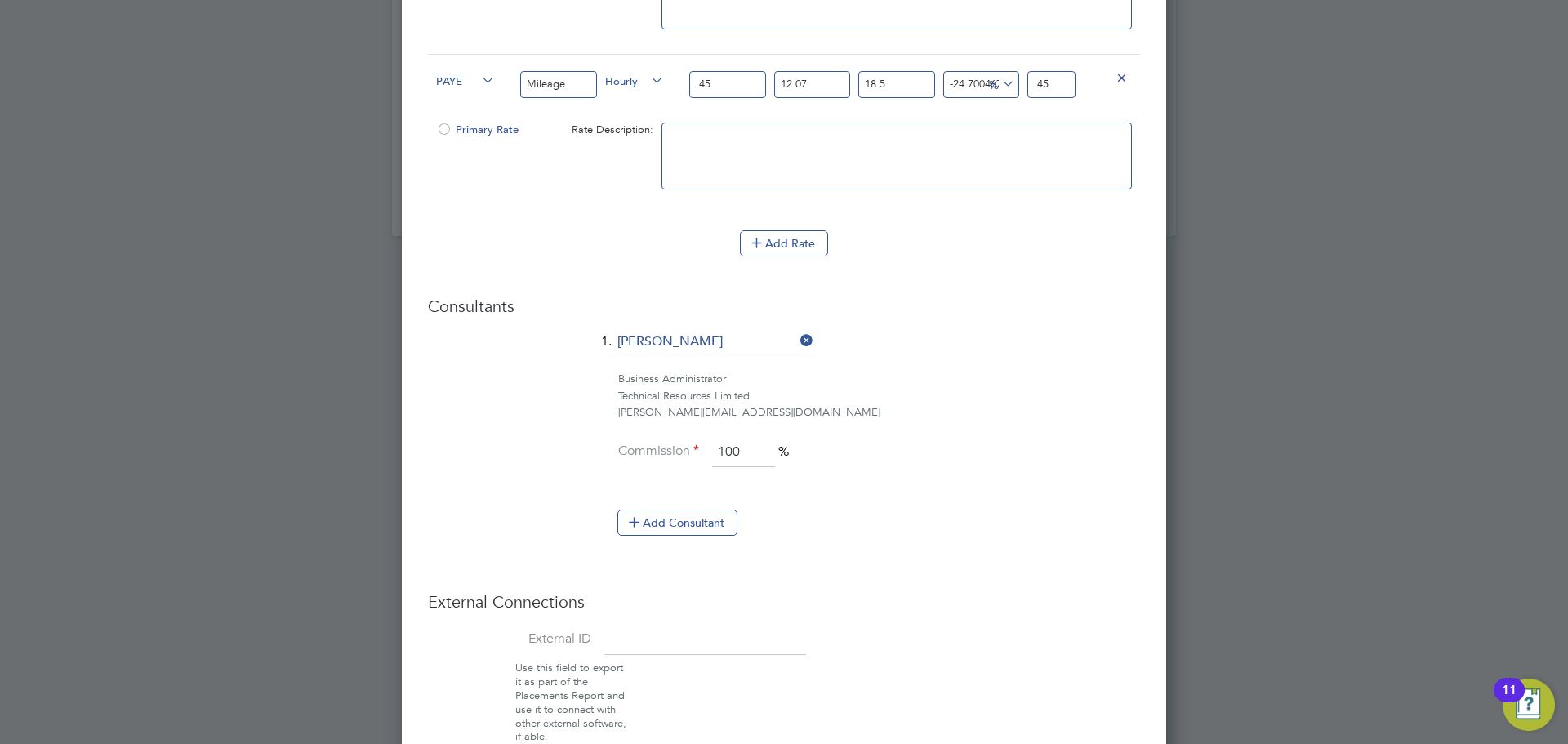
scroll to position [1818, 0]
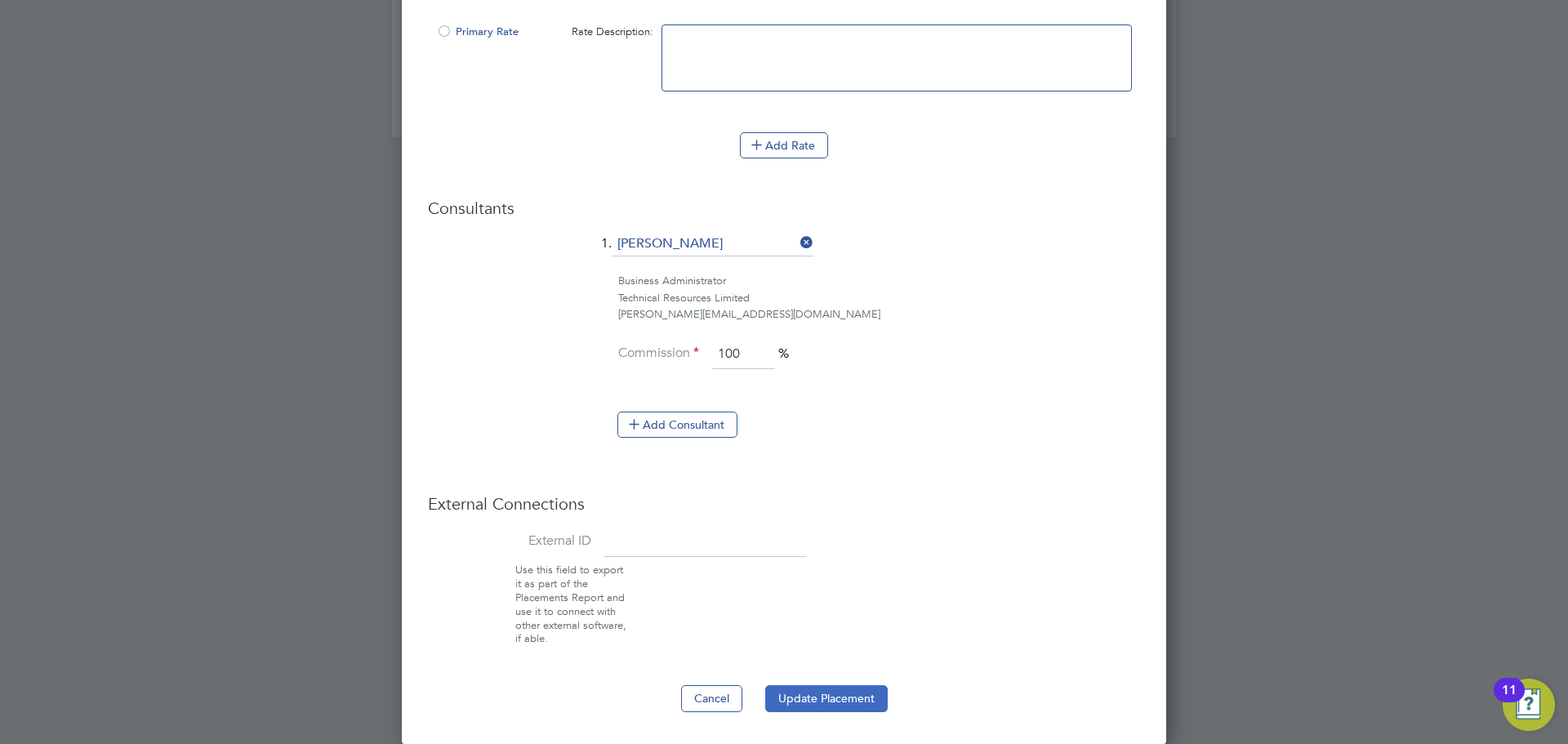
type input ".45"
click at [838, 698] on button "Update Placement" at bounding box center [827, 698] width 123 height 26
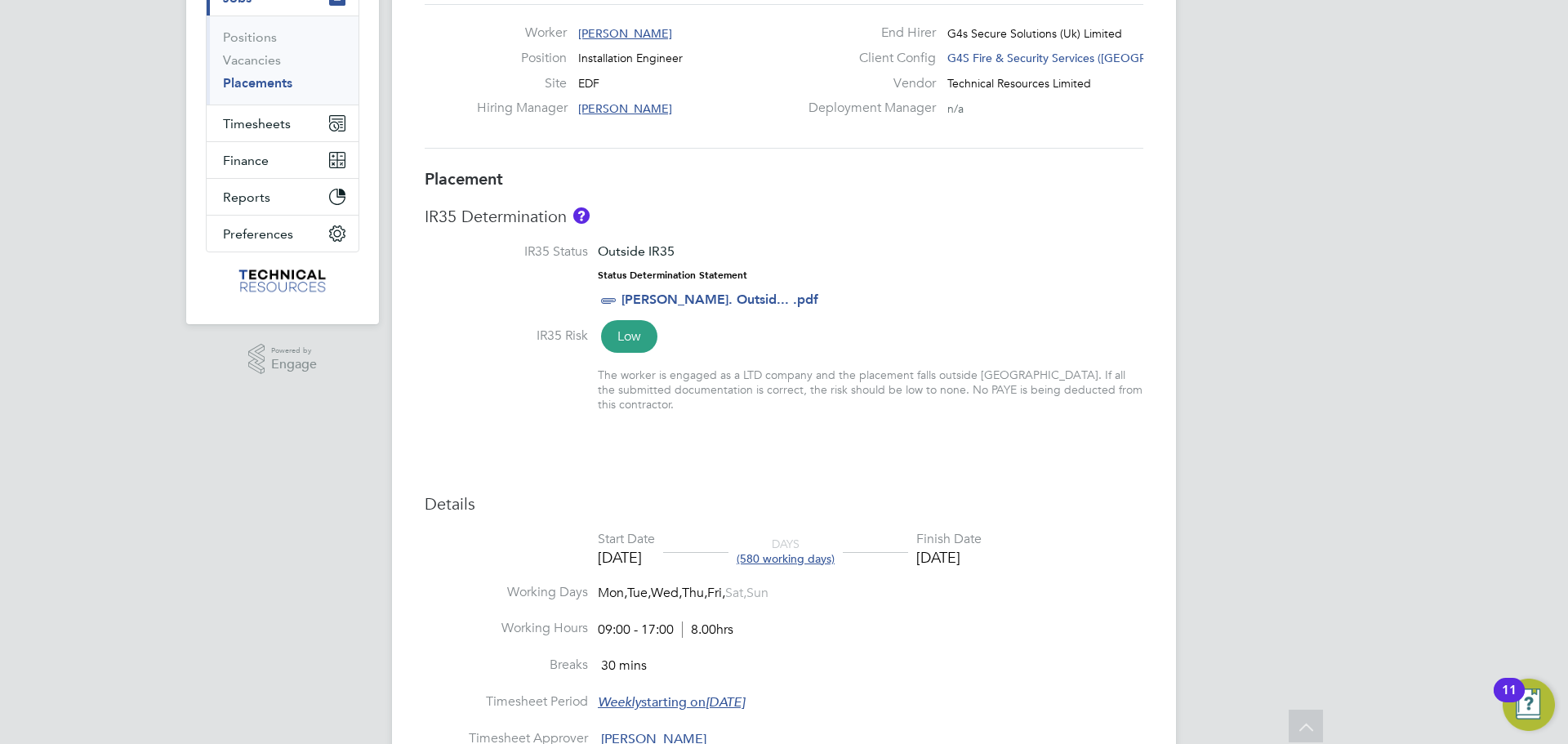
scroll to position [0, 0]
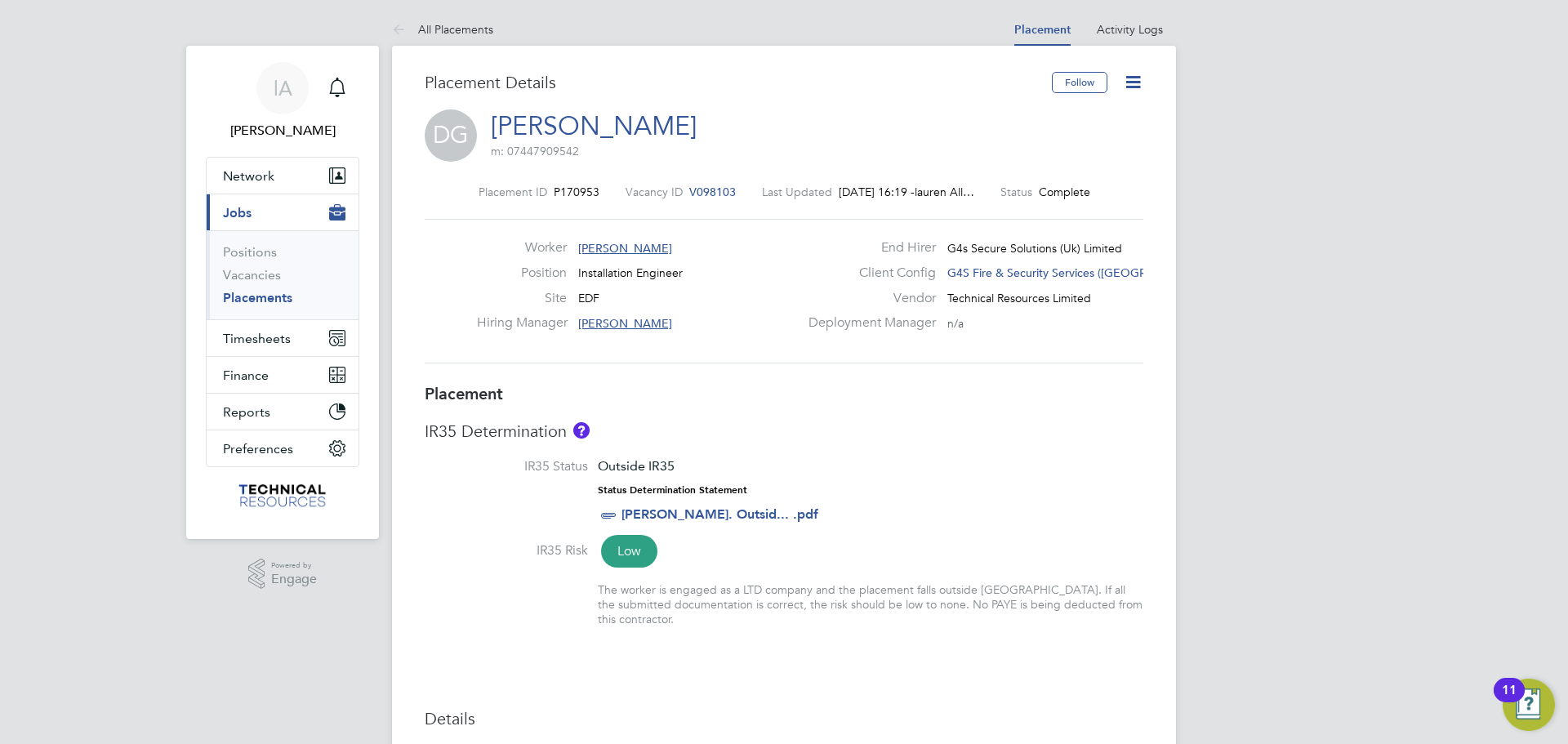
click at [1133, 76] on icon at bounding box center [1133, 82] width 20 height 20
drag, startPoint x: 1066, startPoint y: 120, endPoint x: 1111, endPoint y: 141, distance: 49.7
click at [1066, 120] on li "Edit Placement e" at bounding box center [1080, 120] width 120 height 23
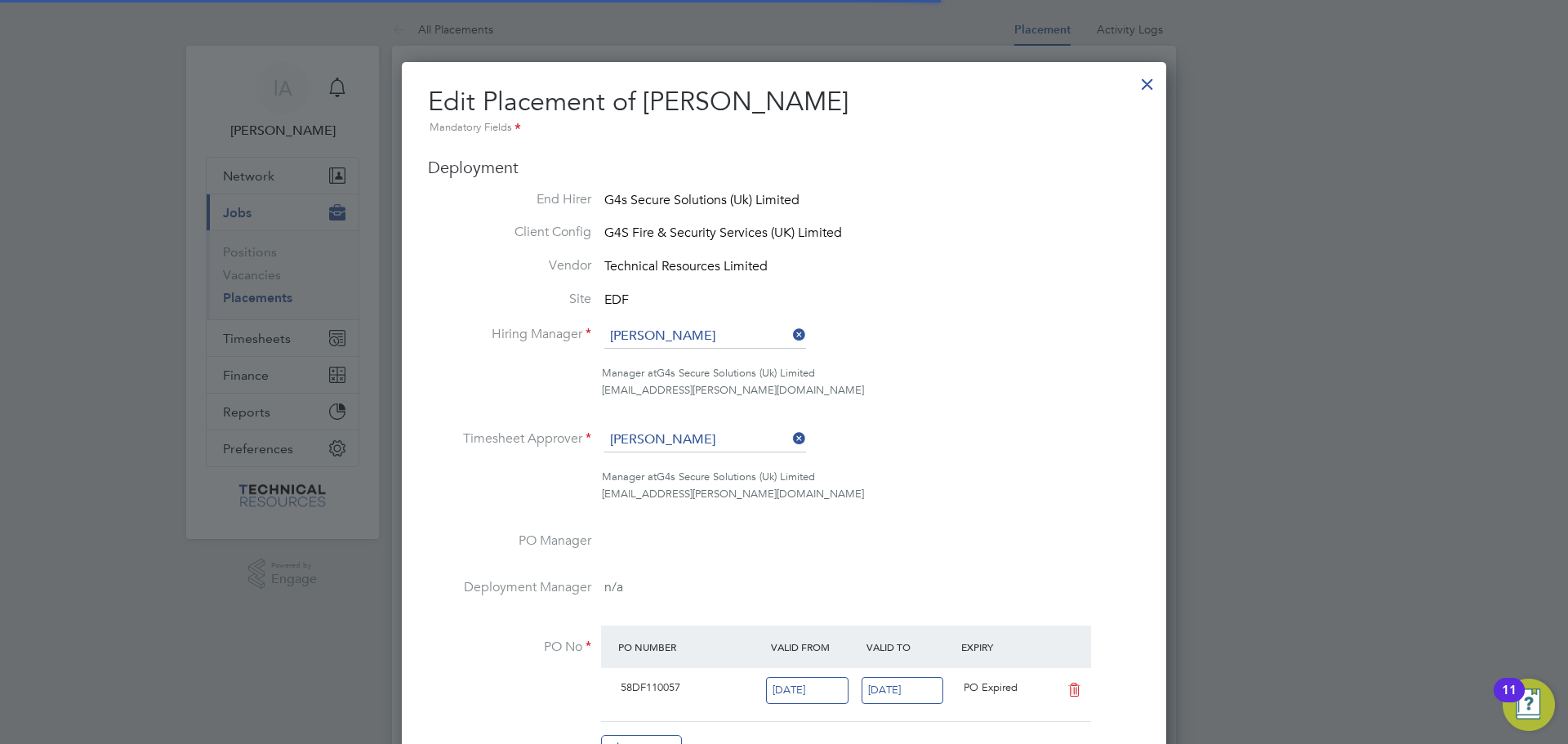
scroll to position [8, 8]
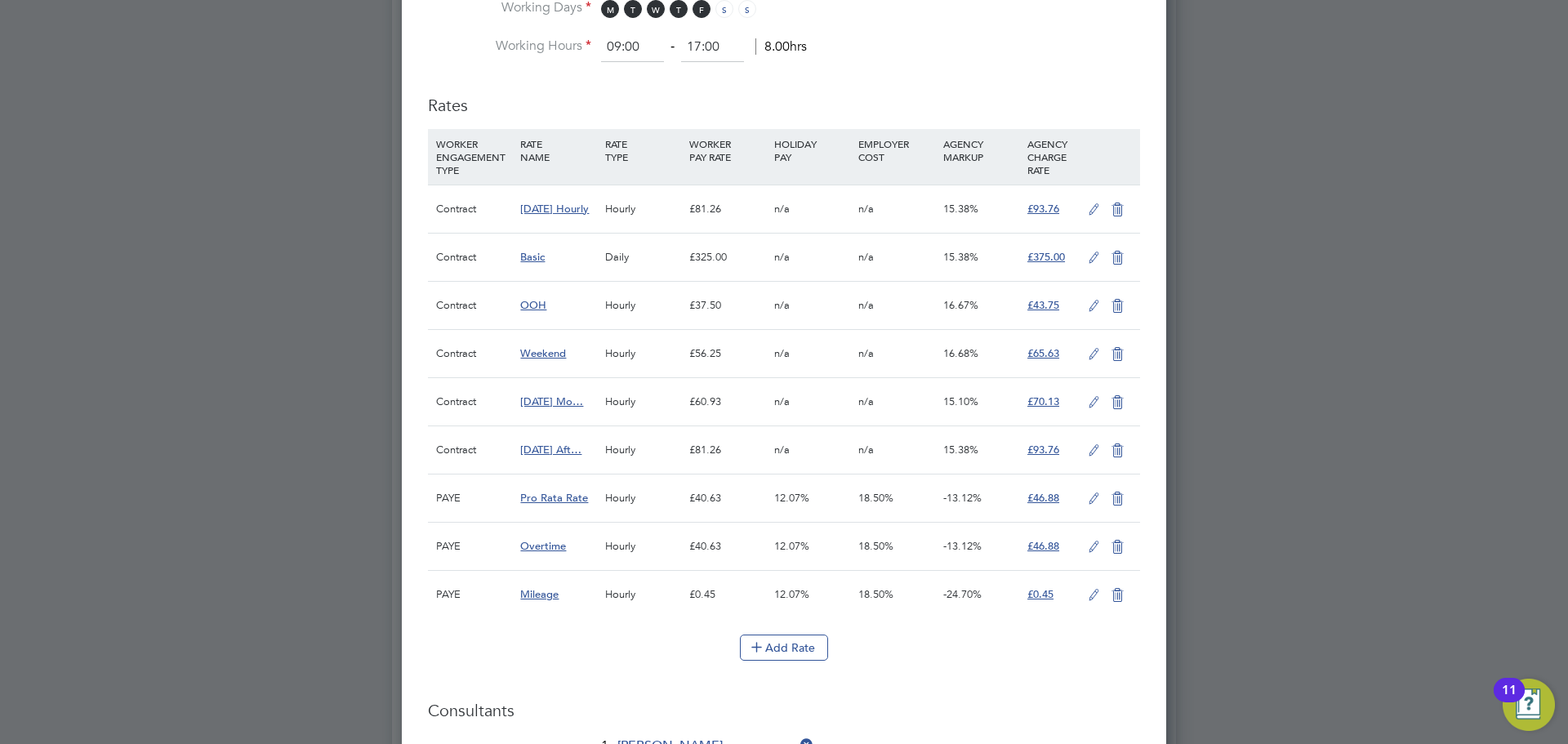
click at [1118, 352] on icon at bounding box center [1118, 354] width 20 height 13
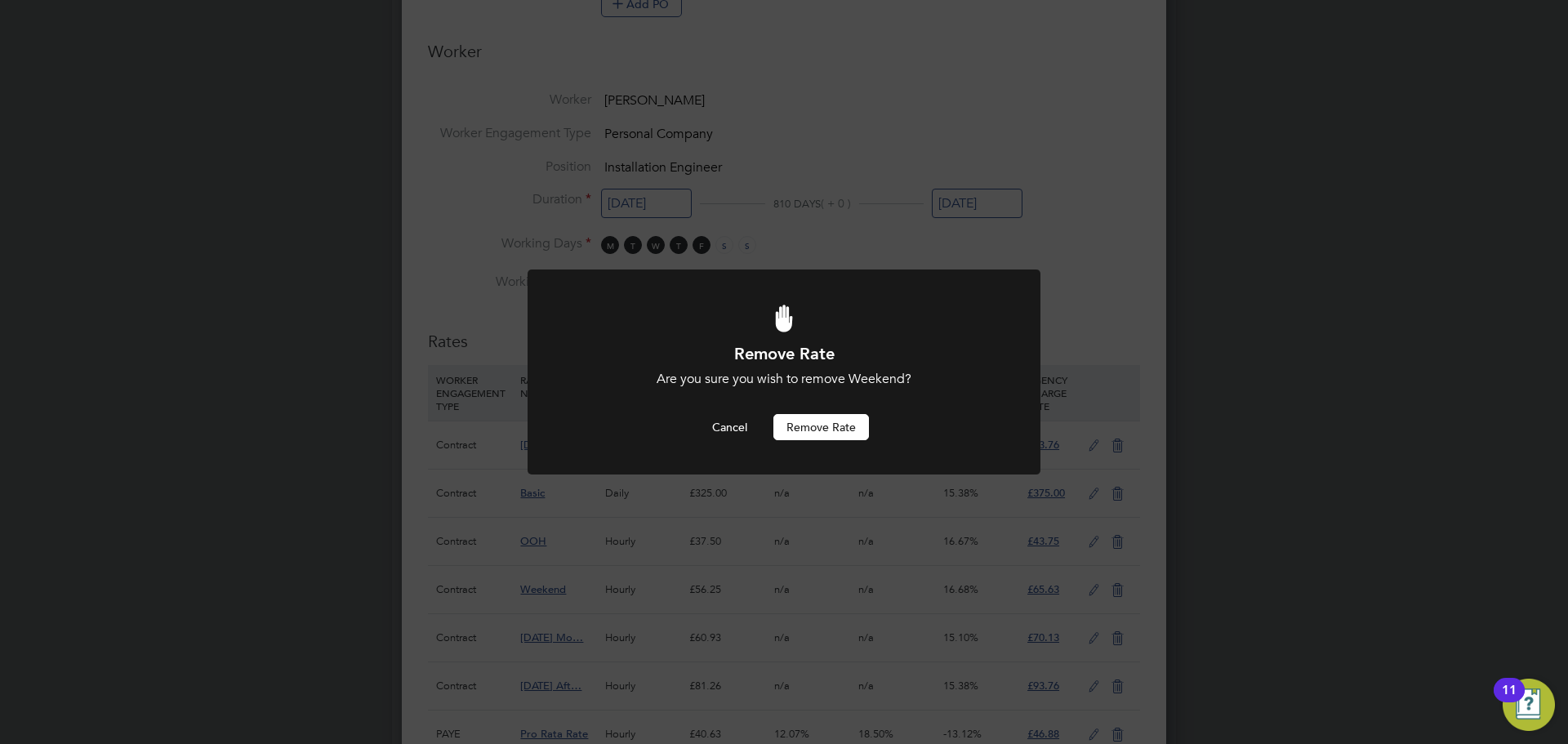
click at [827, 427] on button "Remove rate" at bounding box center [821, 427] width 96 height 26
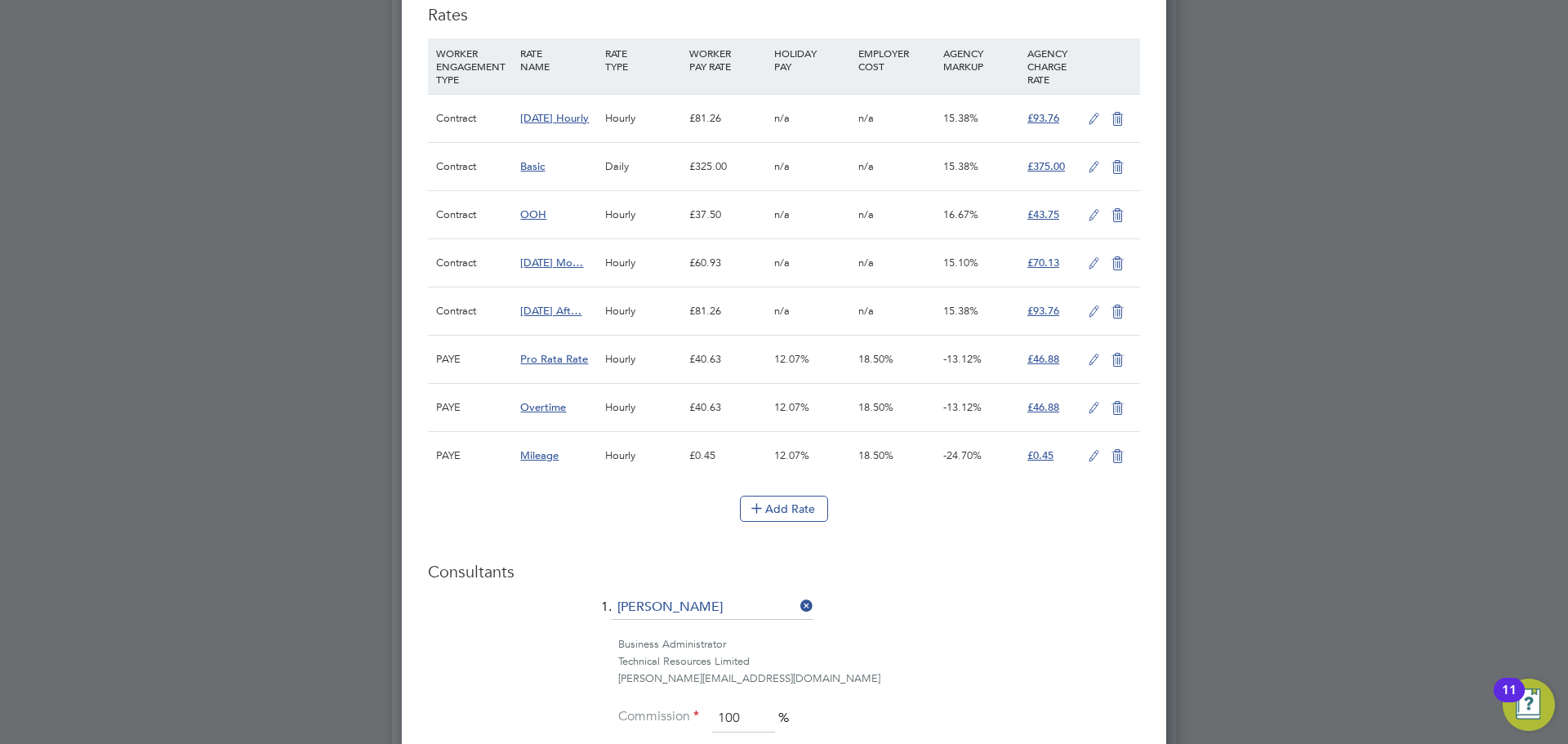
click at [1116, 215] on icon at bounding box center [1118, 215] width 20 height 13
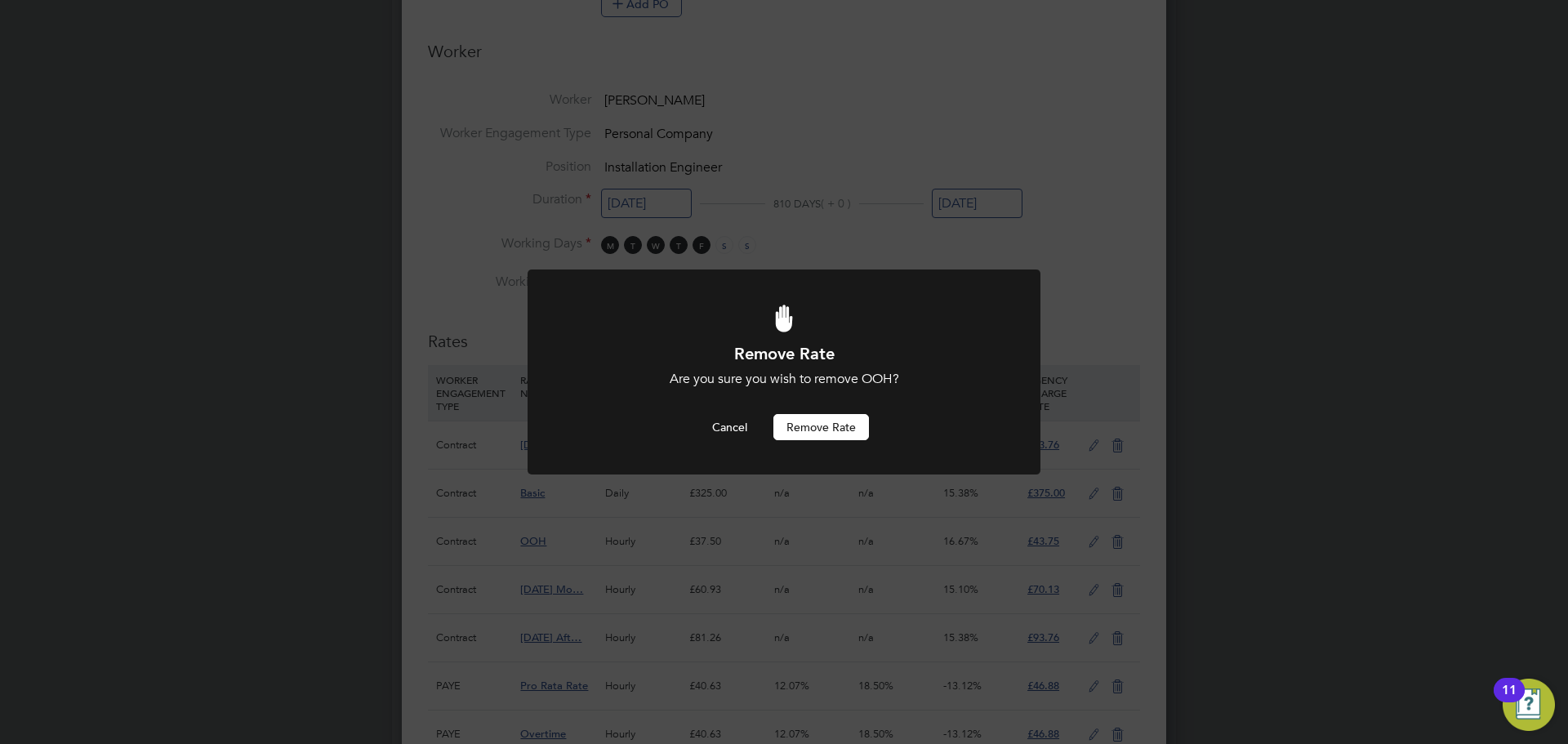
click at [809, 420] on button "Remove rate" at bounding box center [821, 427] width 96 height 26
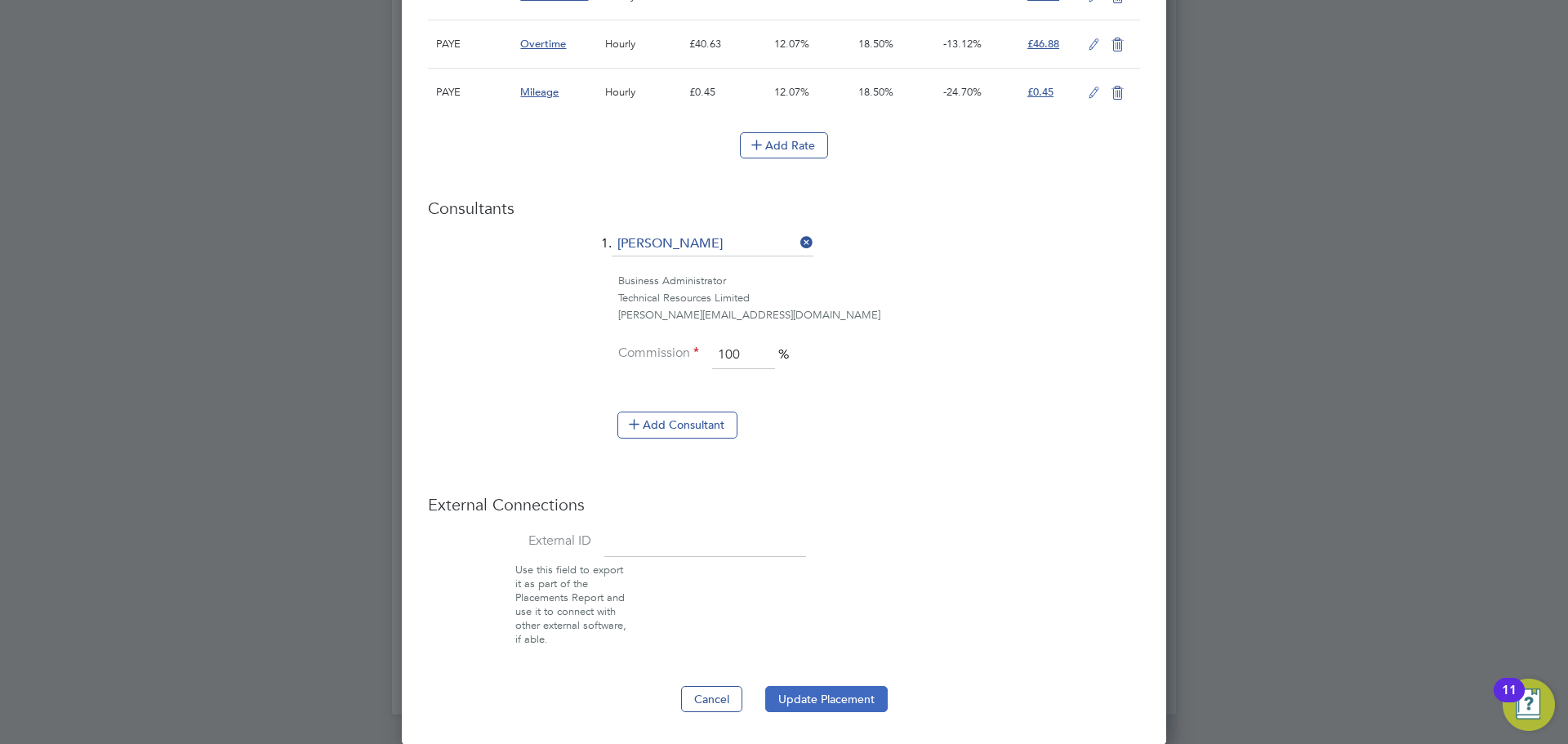
click at [844, 694] on button "Update Placement" at bounding box center [827, 699] width 123 height 26
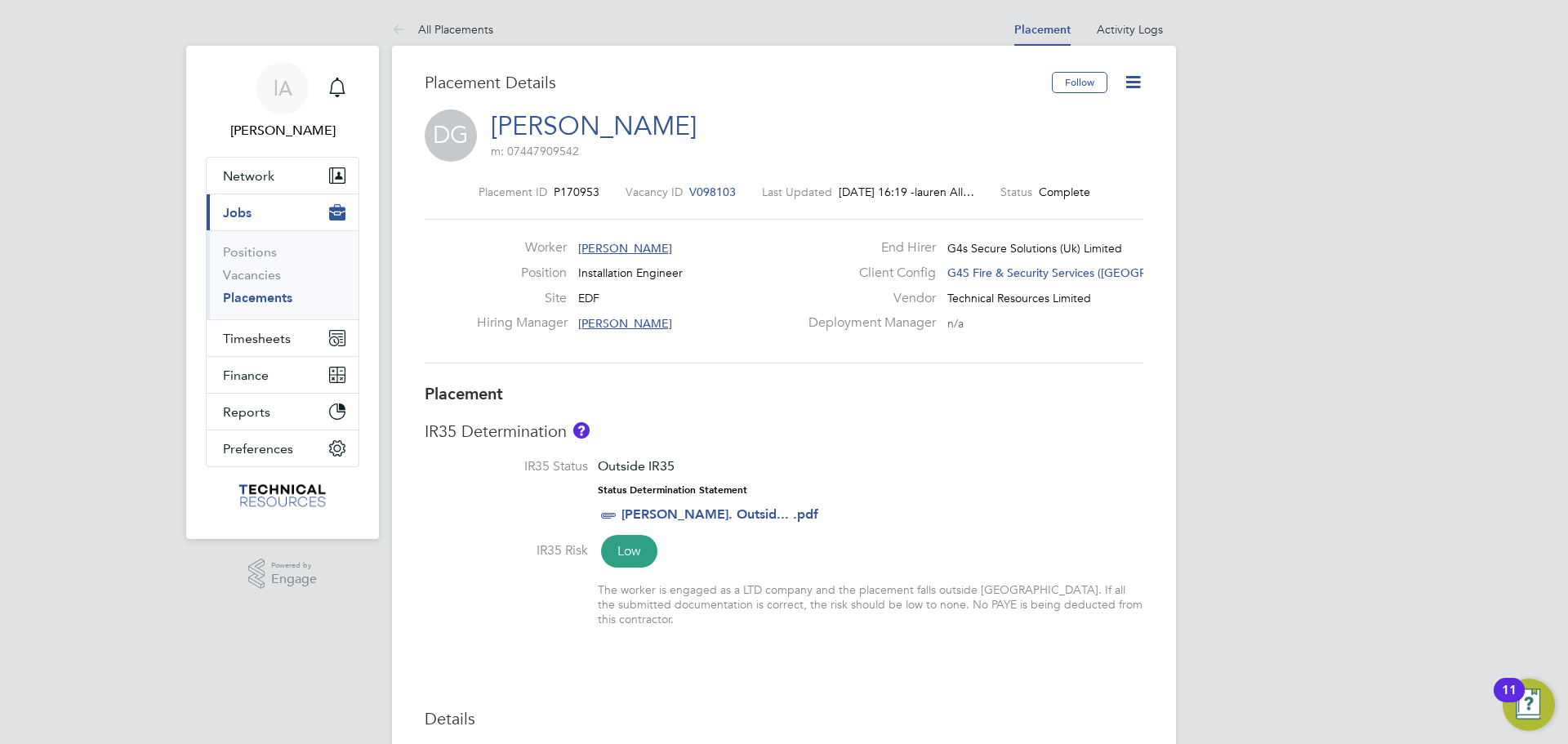
click at [279, 296] on link "Placements" at bounding box center [258, 297] width 69 height 15
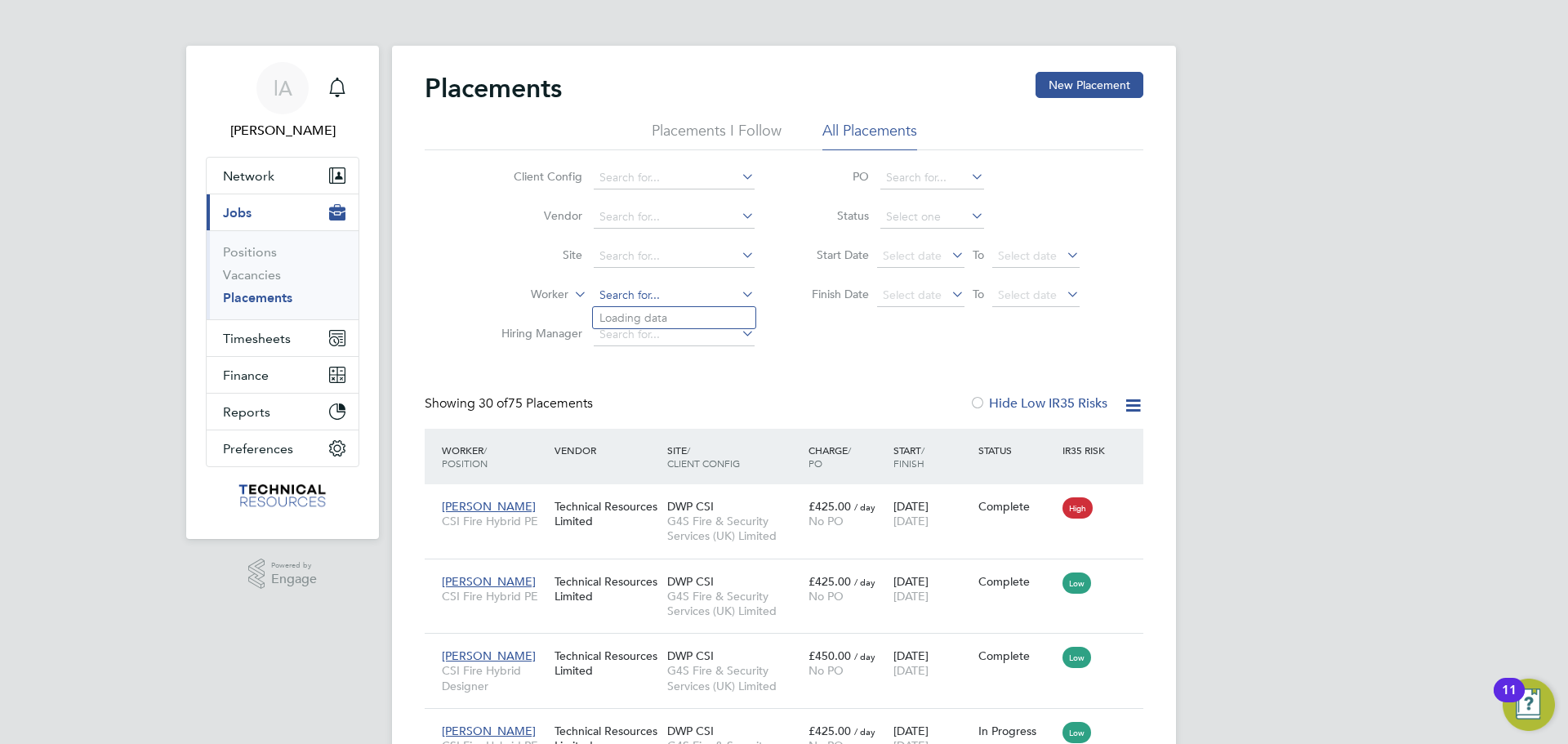
click at [683, 294] on input at bounding box center [673, 295] width 161 height 23
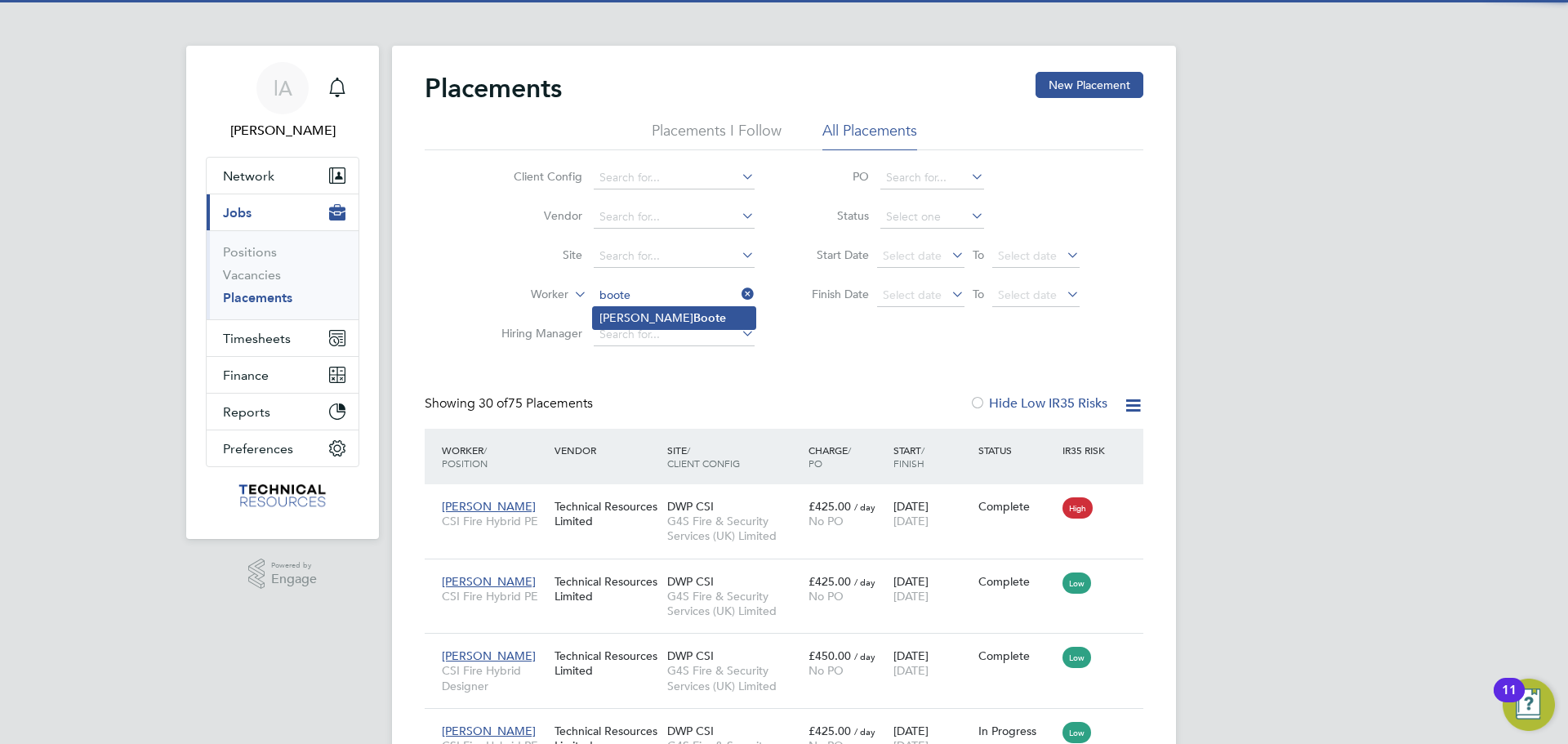
click at [675, 316] on li "Lee Boote" at bounding box center [673, 318] width 162 height 22
type input "[PERSON_NAME]"
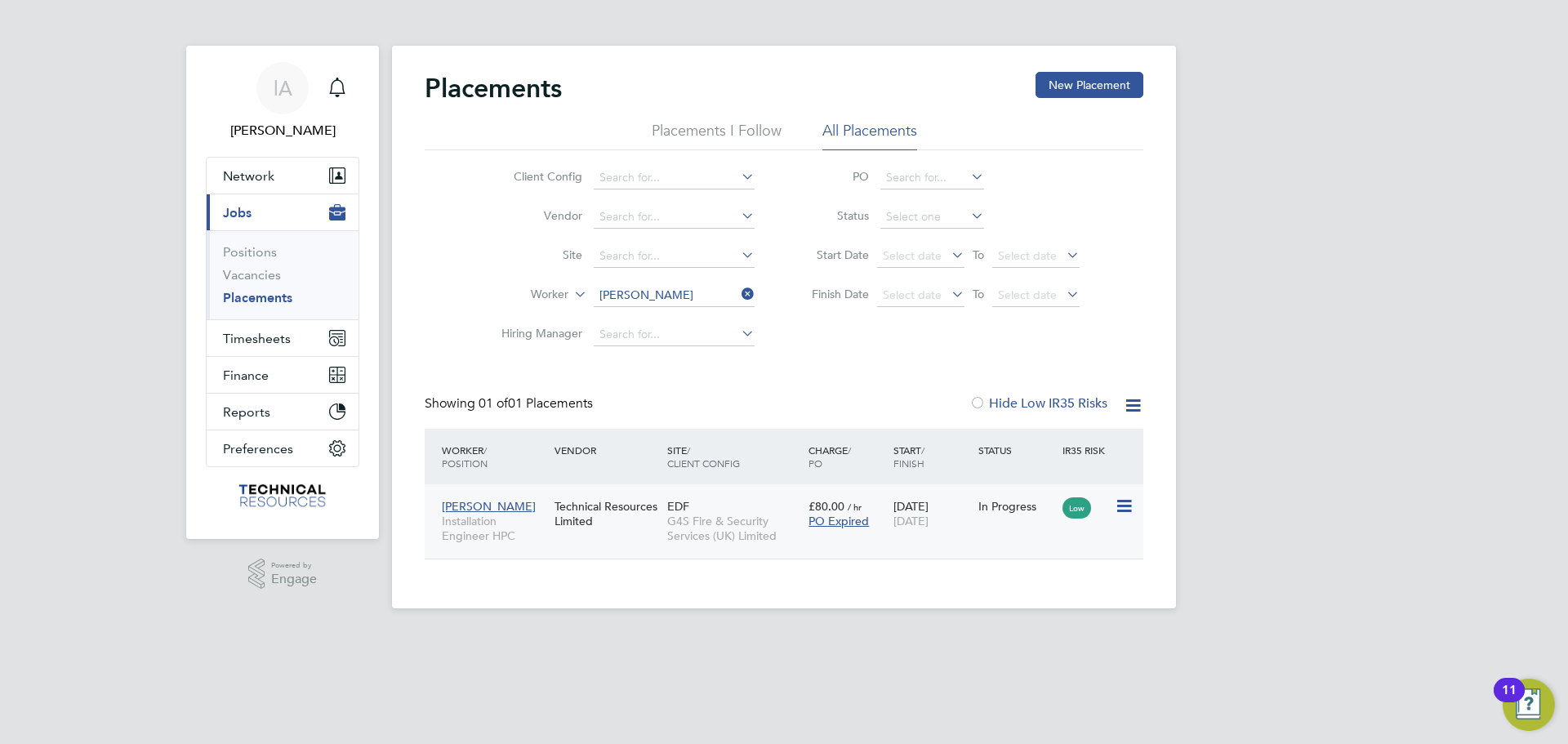
click at [666, 537] on div "EDF G4S Fire & Security Services (UK) Limited" at bounding box center [734, 521] width 141 height 61
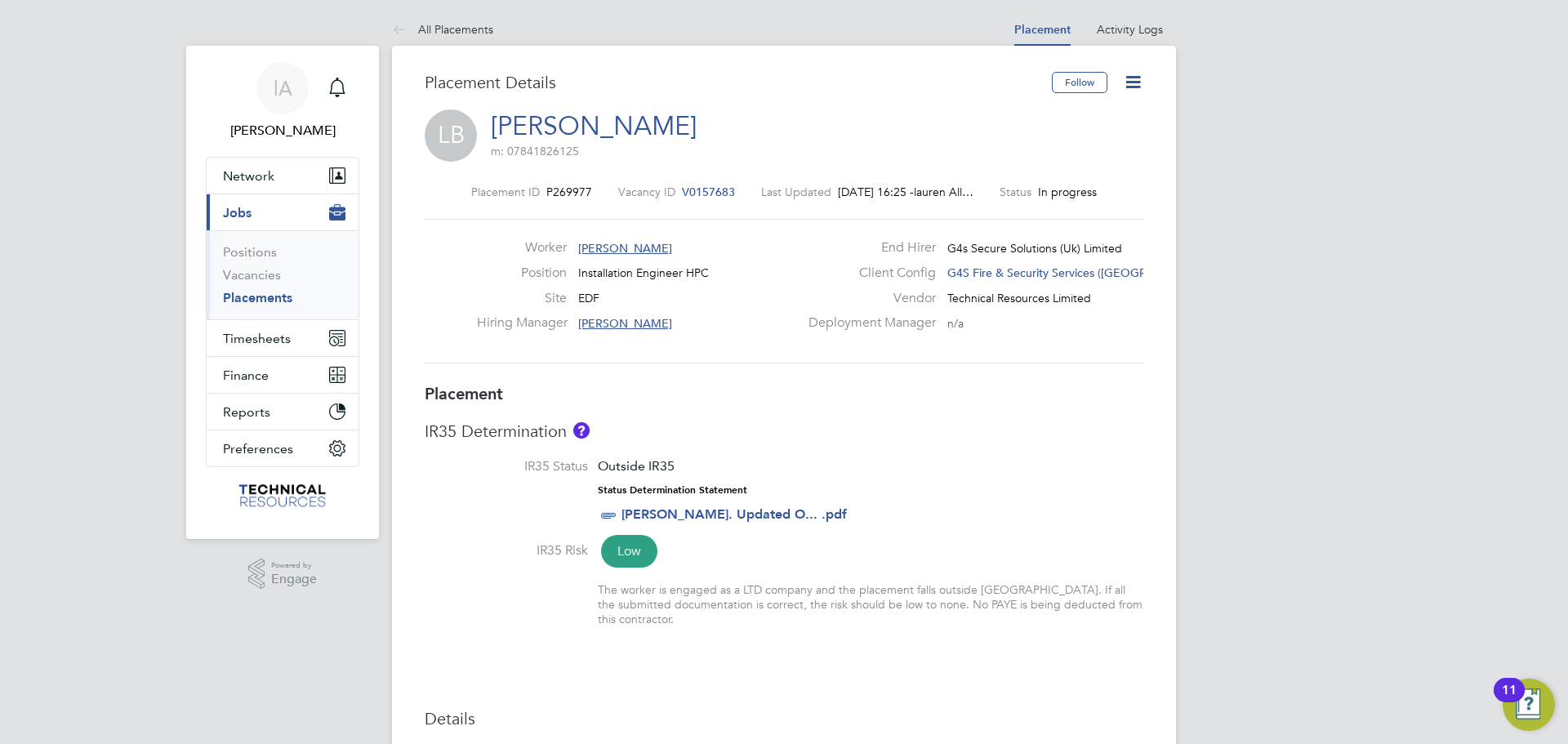
click at [1135, 78] on icon at bounding box center [1133, 82] width 20 height 20
click at [1055, 122] on li "Edit Placement e" at bounding box center [1080, 120] width 120 height 23
type input "[PERSON_NAME]"
type input "[DATE]"
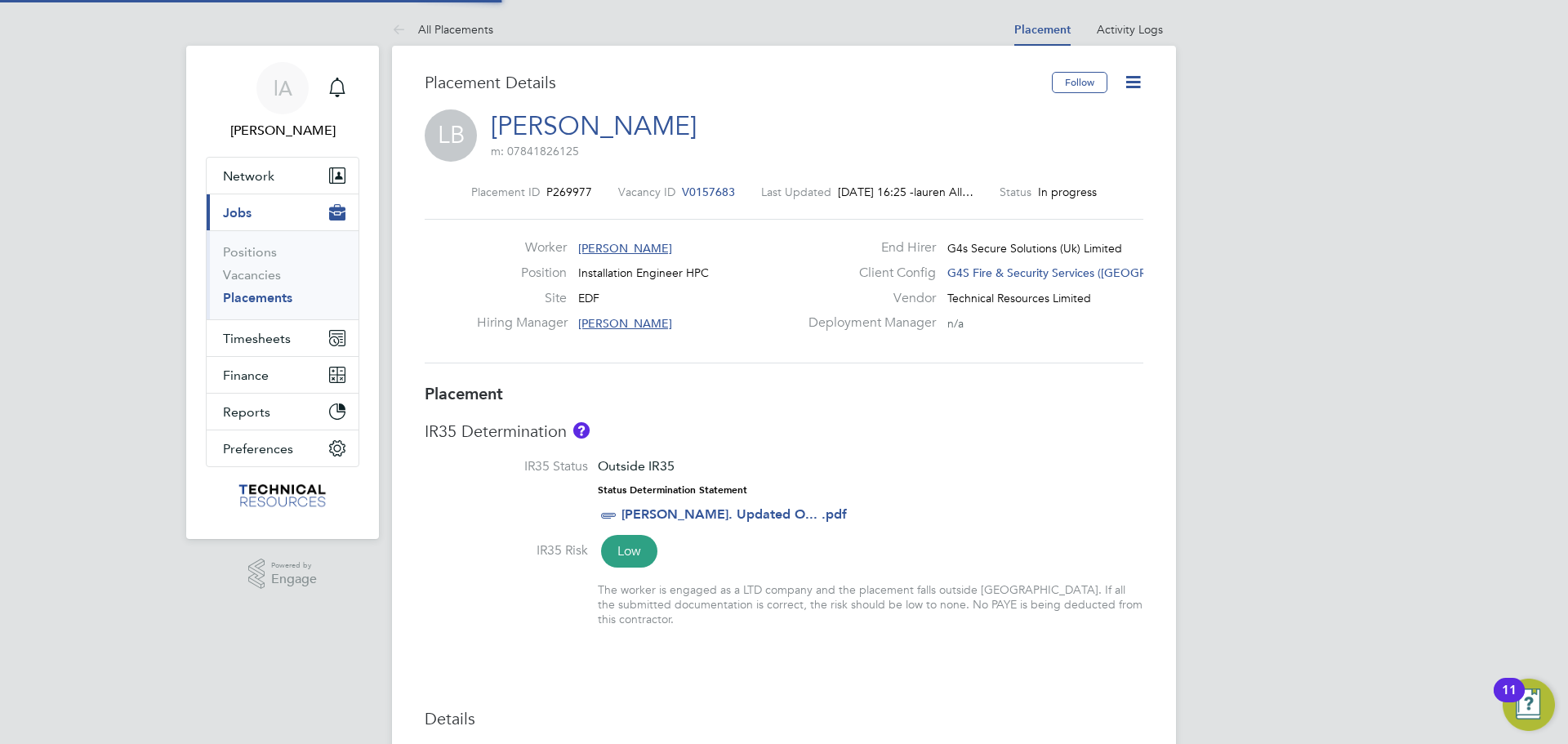
type input "[DATE]"
type input "07:30"
type input "17:00"
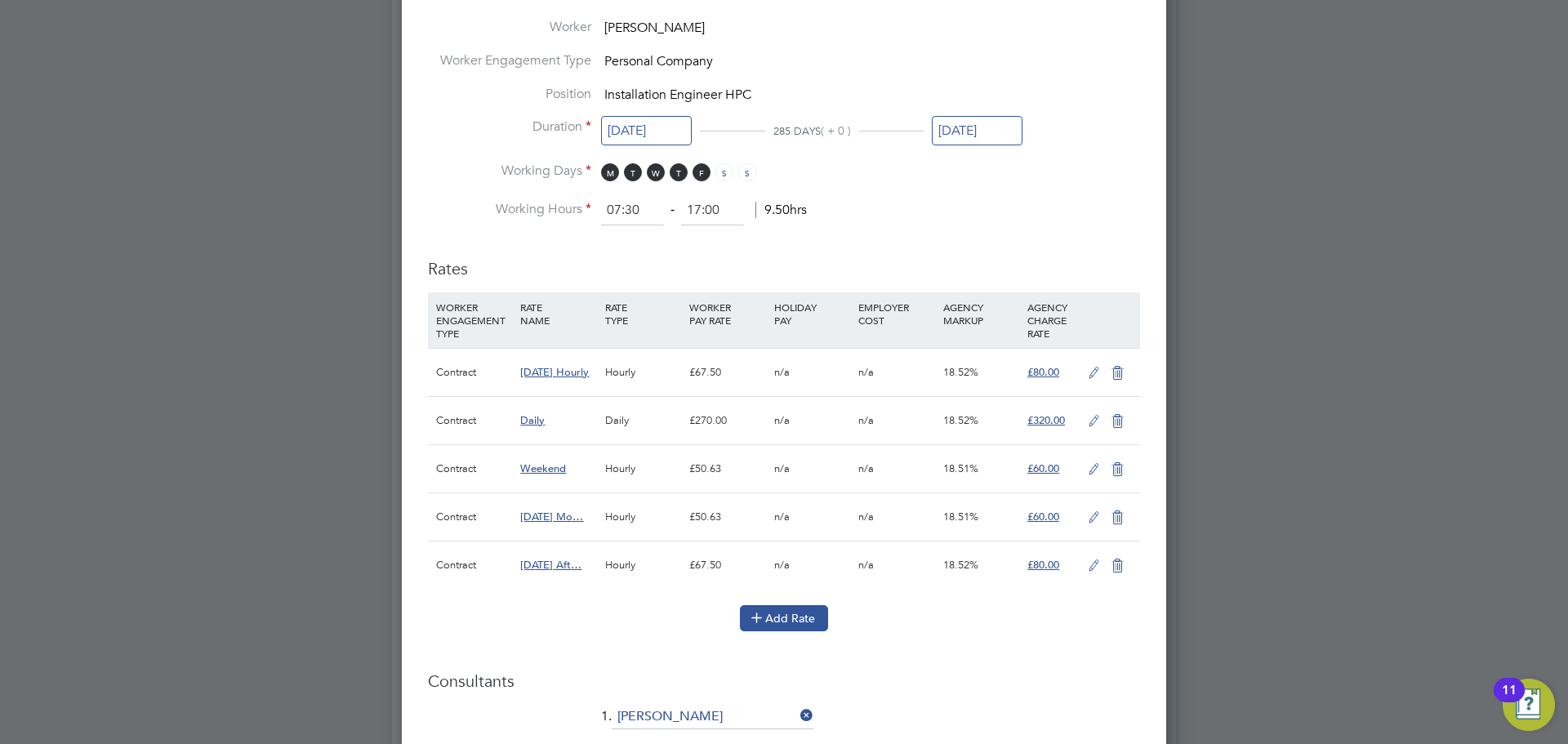
click at [784, 609] on button "Add Rate" at bounding box center [784, 618] width 88 height 26
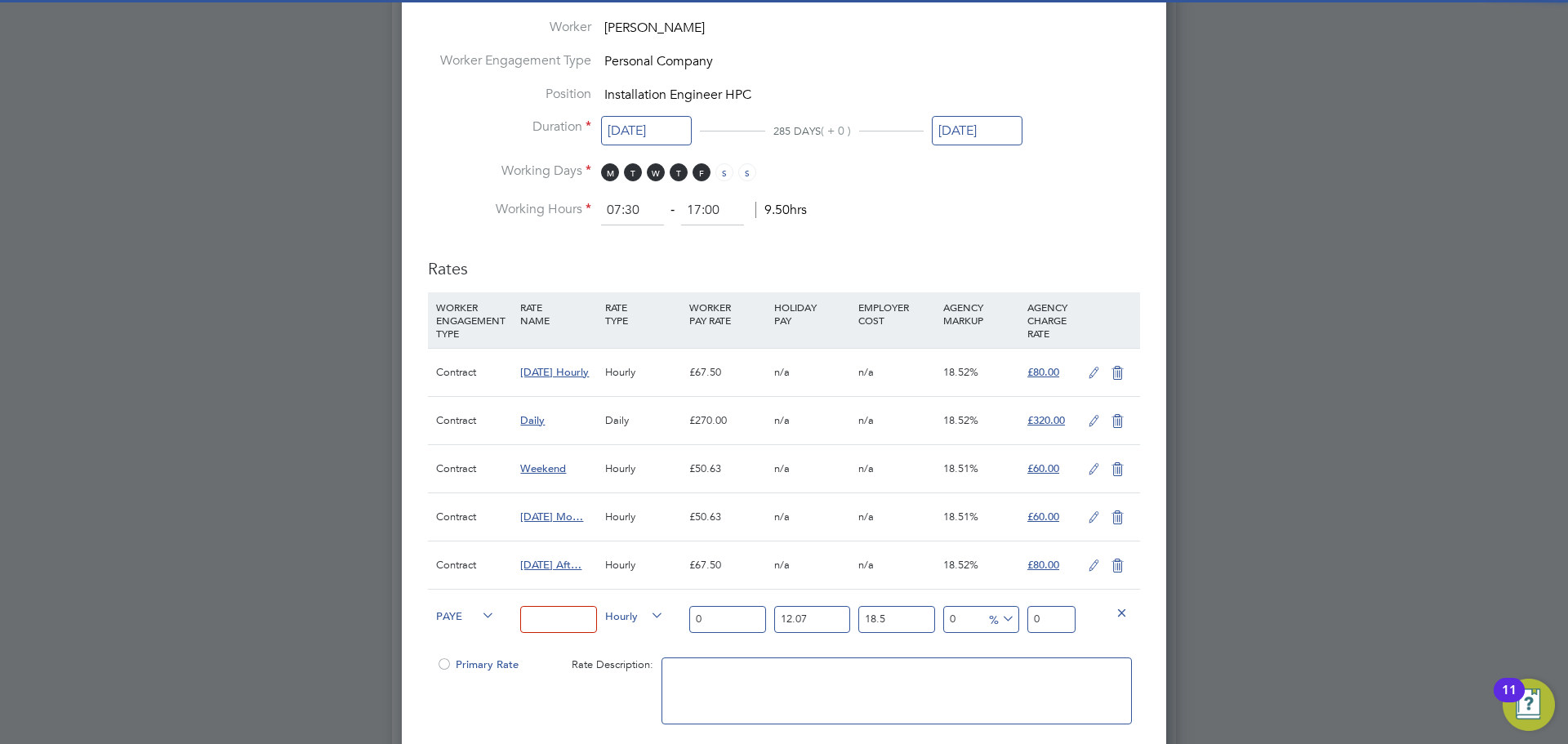
click at [585, 619] on input at bounding box center [558, 619] width 76 height 27
type input "Pro rata Rate"
click at [731, 609] on input "0" at bounding box center [727, 619] width 76 height 27
drag, startPoint x: 731, startPoint y: 609, endPoint x: 731, endPoint y: 641, distance: 32.0
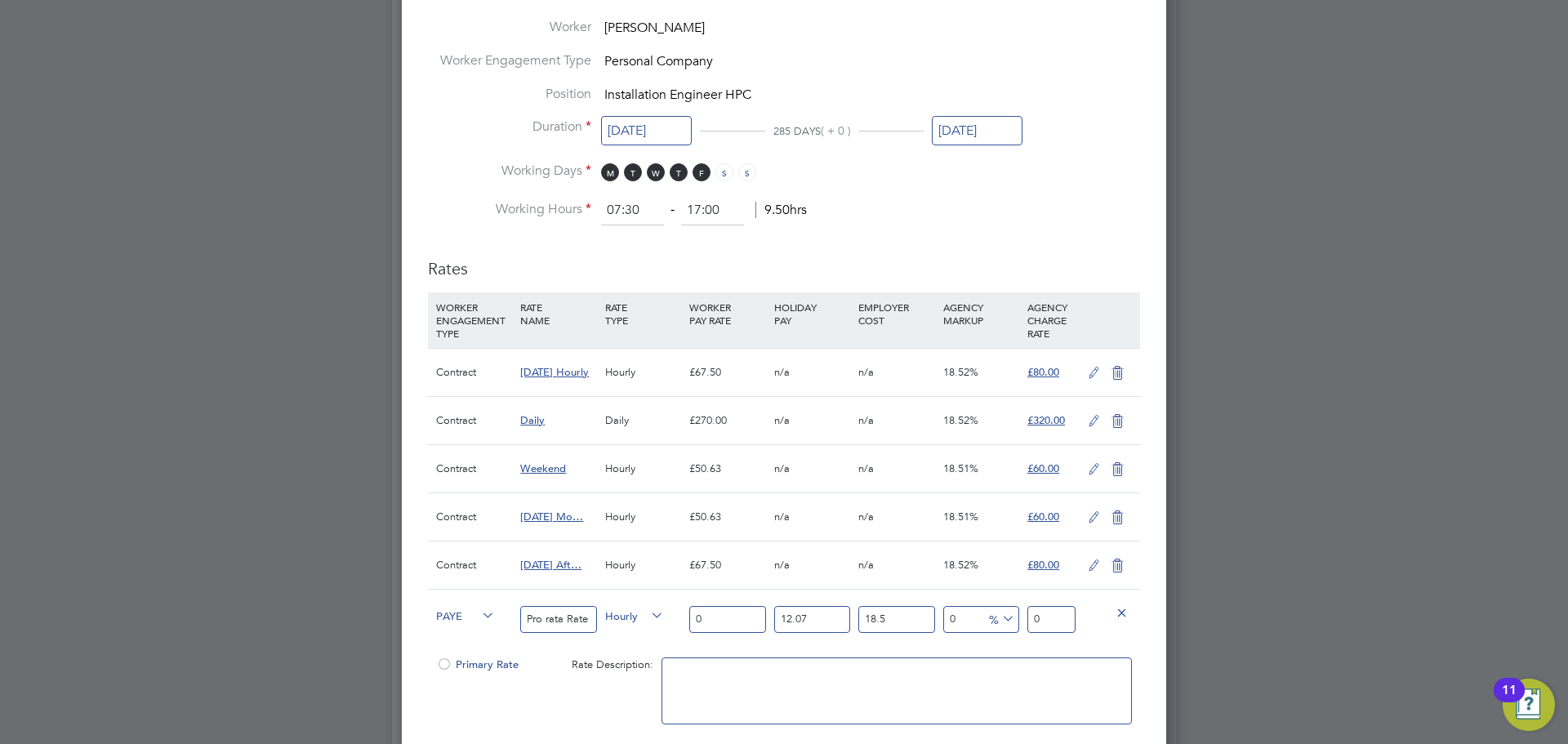
click at [731, 641] on div "0" at bounding box center [727, 619] width 84 height 60
click at [726, 620] on input "0" at bounding box center [727, 619] width 76 height 27
type input "06"
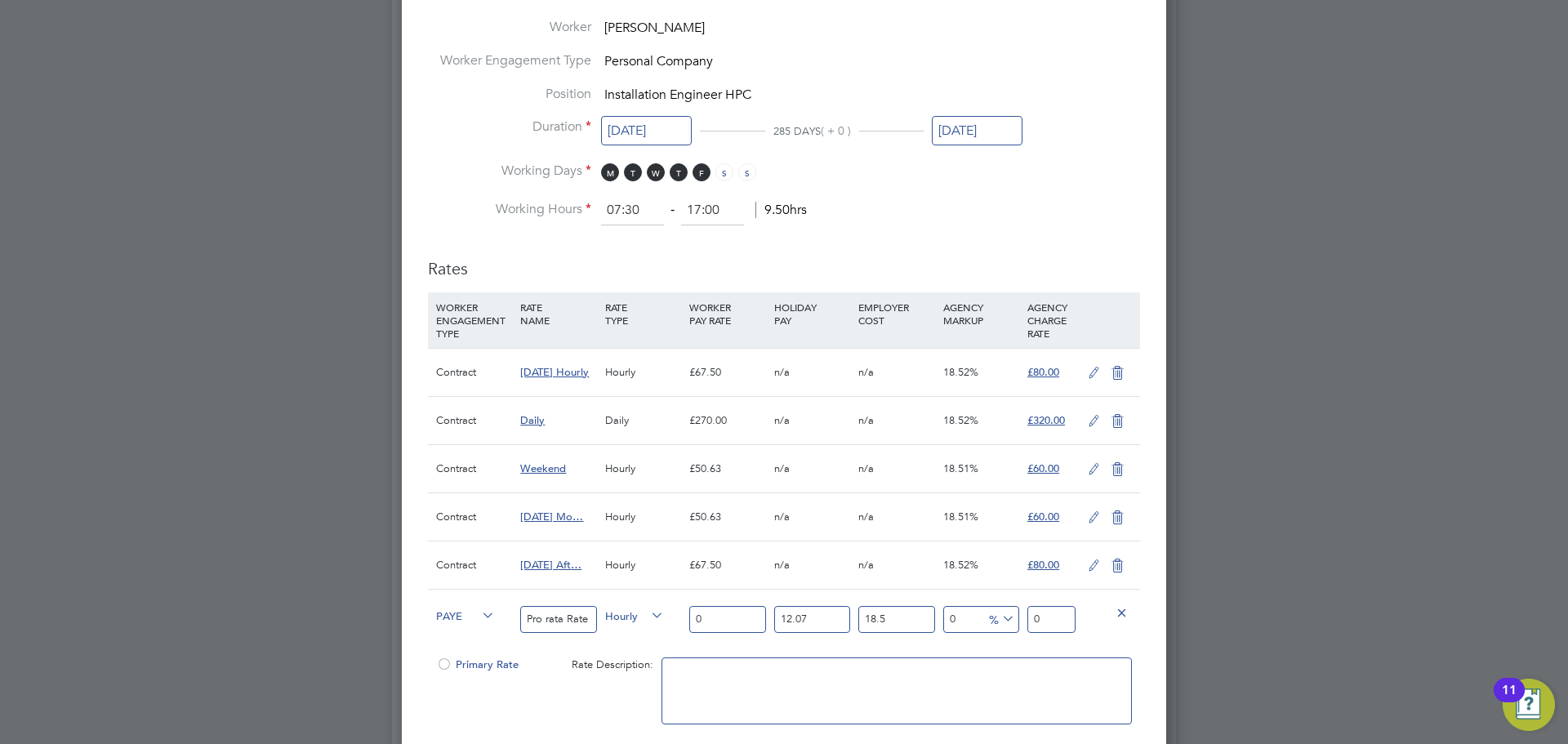
type input "7.968177"
type input "063"
type input "83.6658585"
type input "06"
type input "7.968177"
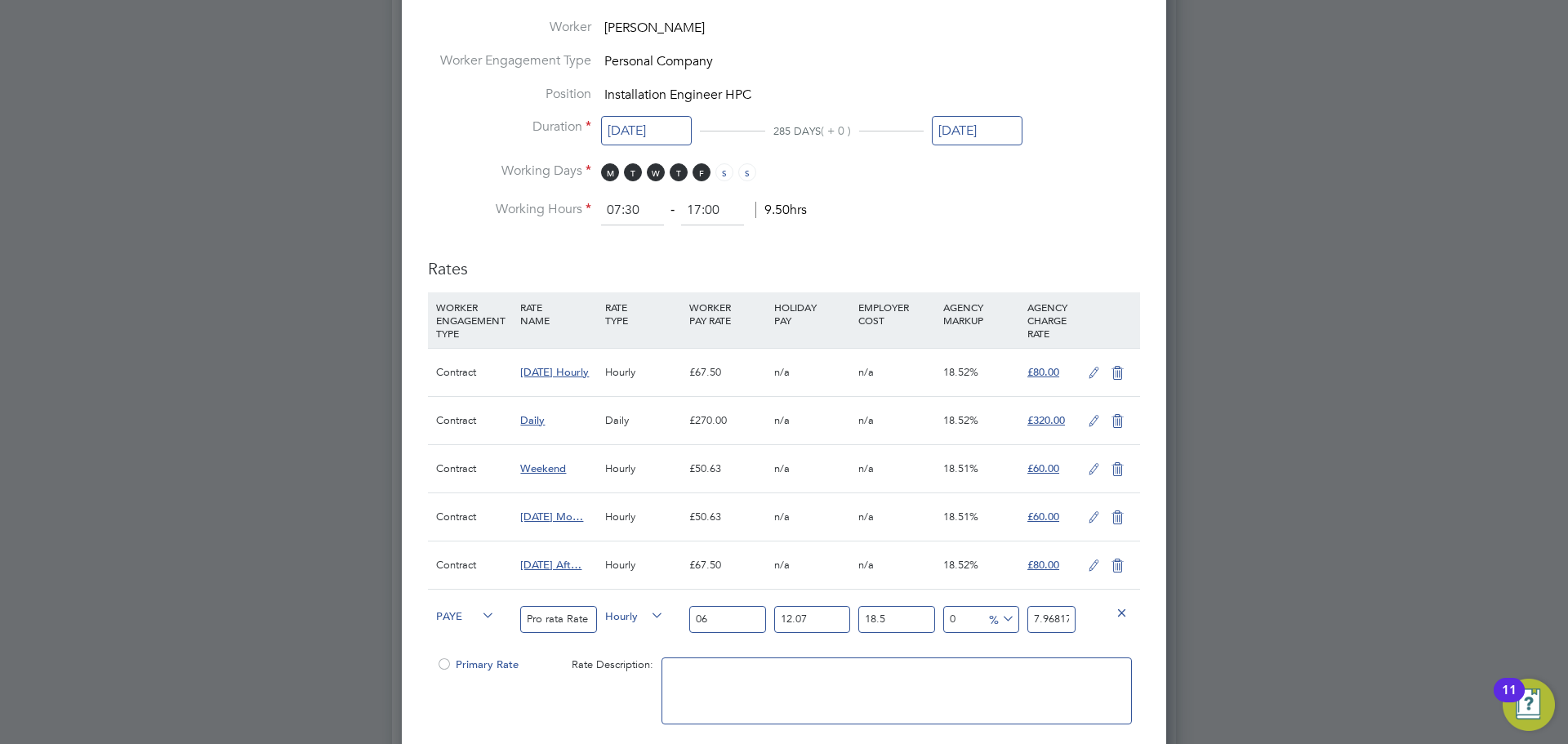
type input "0"
type input "3"
type input "3.9840885"
type input "36"
type input "47.809062"
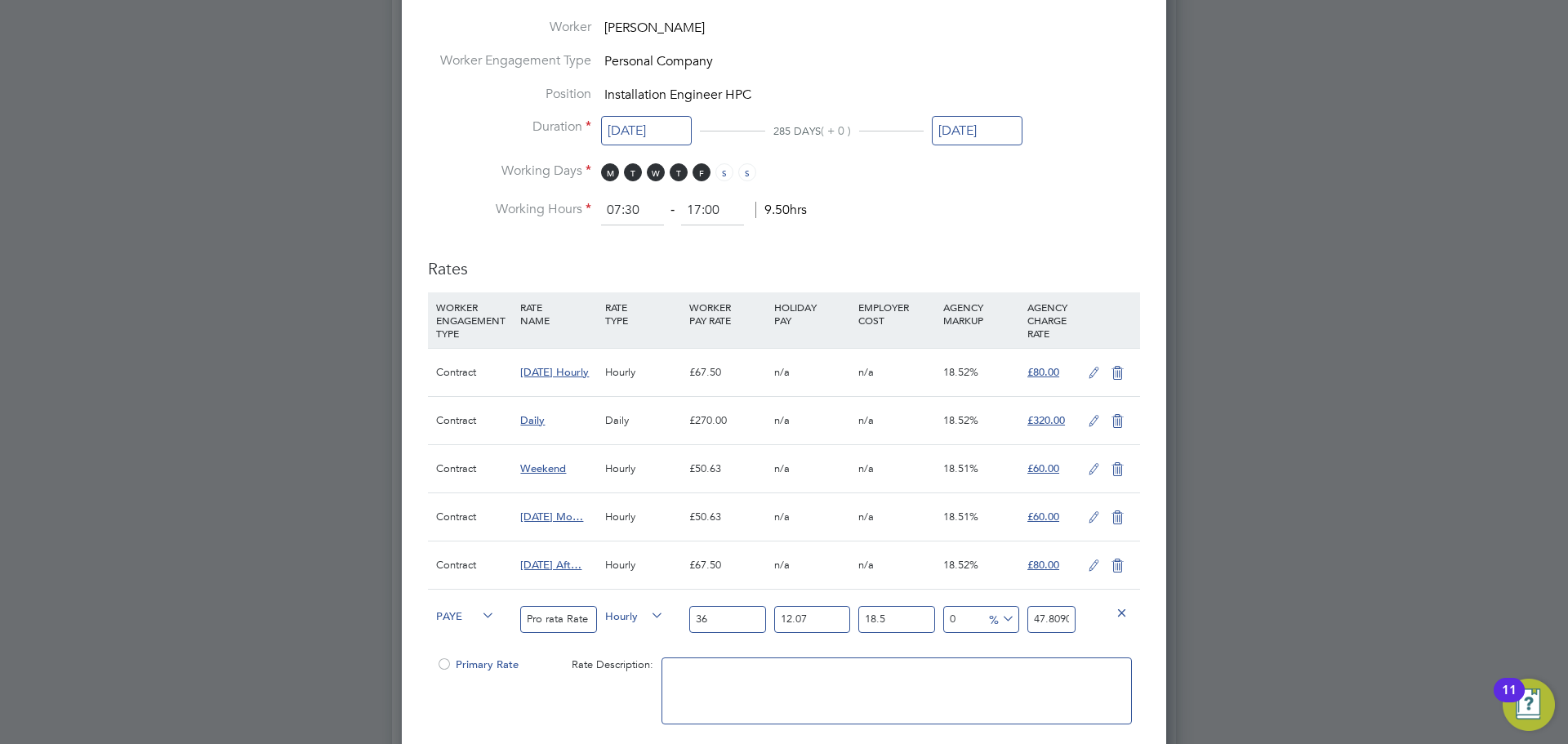
type input "36.2"
type input "48.0746679"
type input "36.25"
type input "48.141069375"
type input "36.25"
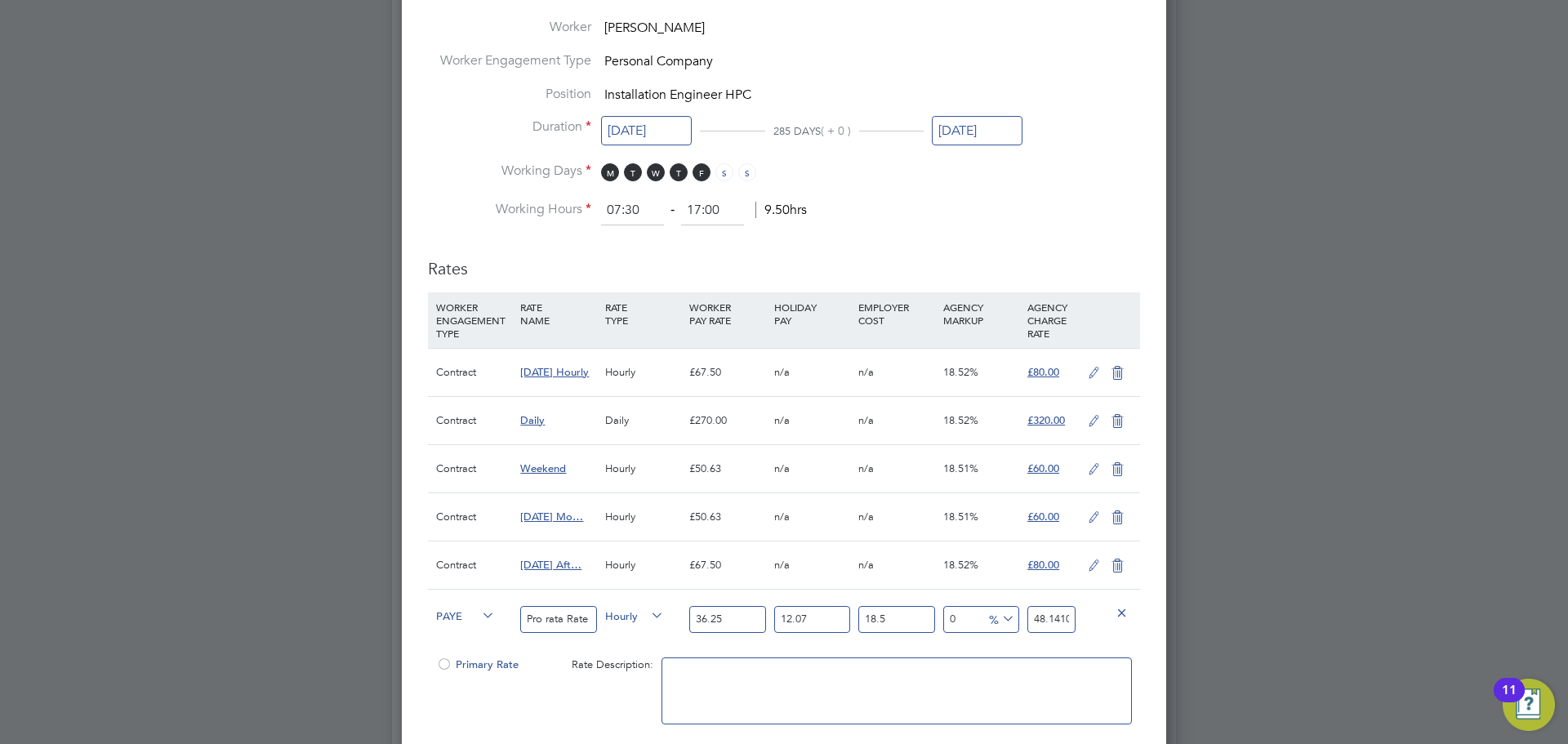
click at [1044, 609] on input "48.141069375" at bounding box center [1051, 619] width 48 height 27
type input "-91.69108611019507"
type input "4"
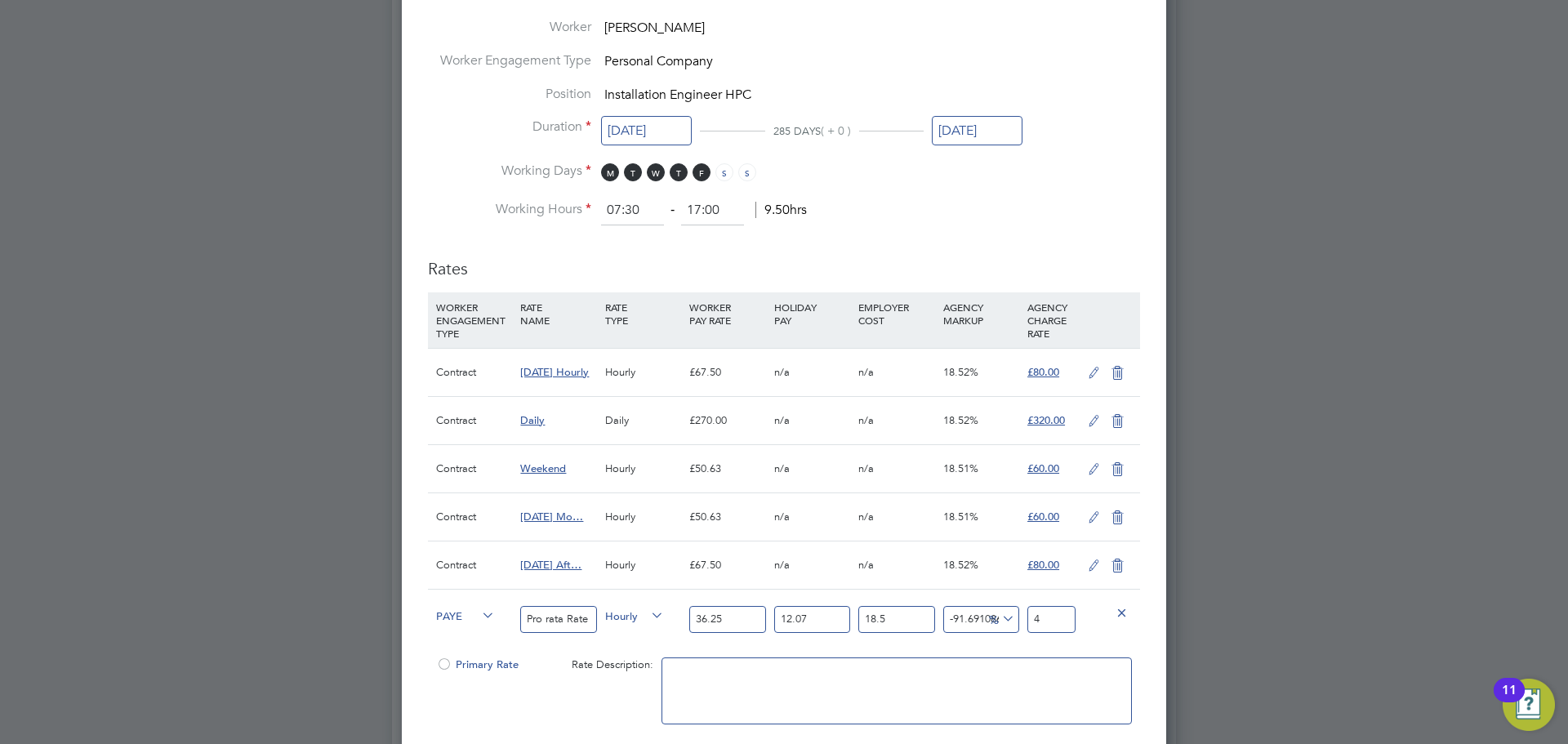
type input "-12.756404157048287"
type input "42"
type input "-11.717789920822671"
type input "42.5"
click at [1209, 512] on div at bounding box center [784, 372] width 1568 height 744
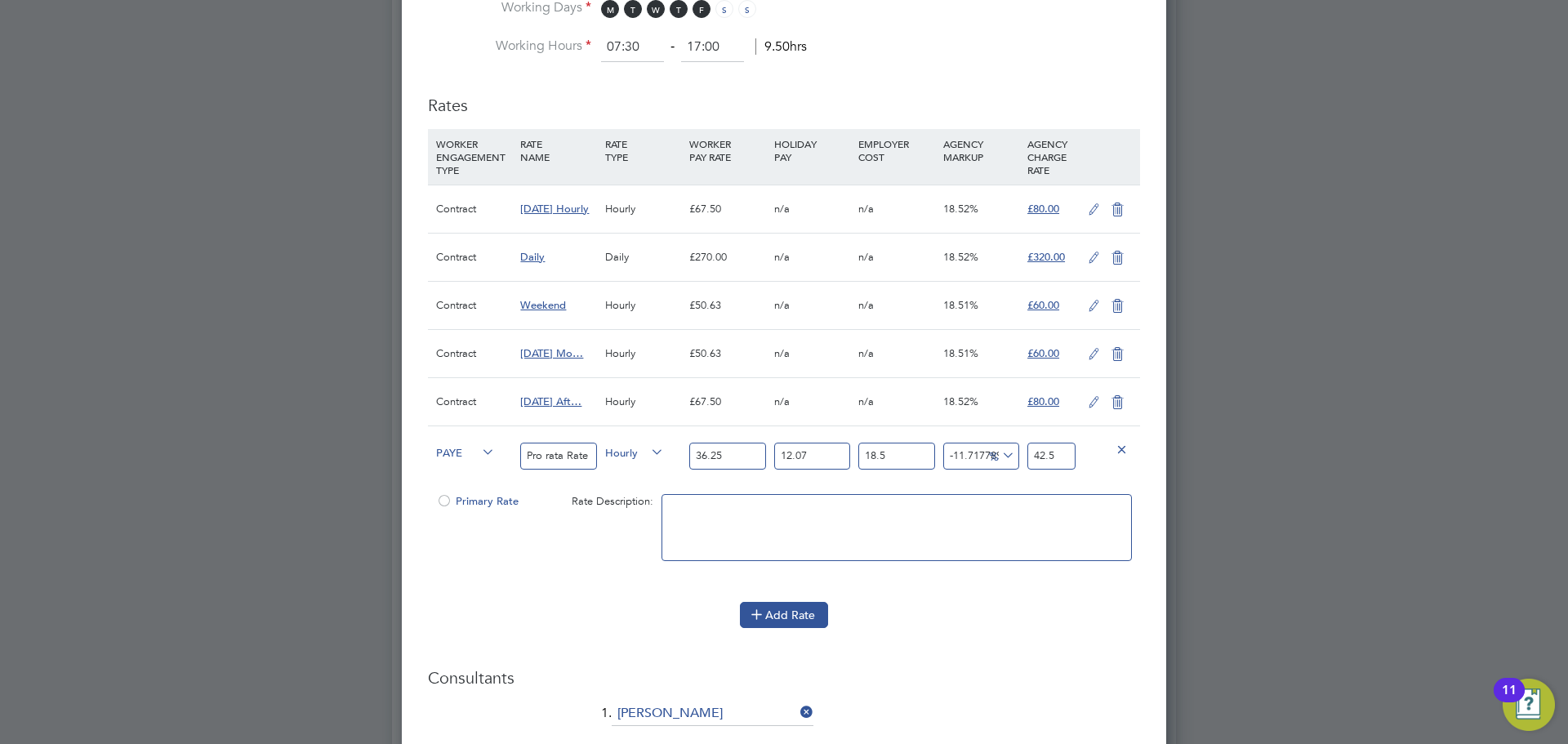
click at [799, 623] on button "Add Rate" at bounding box center [784, 614] width 88 height 26
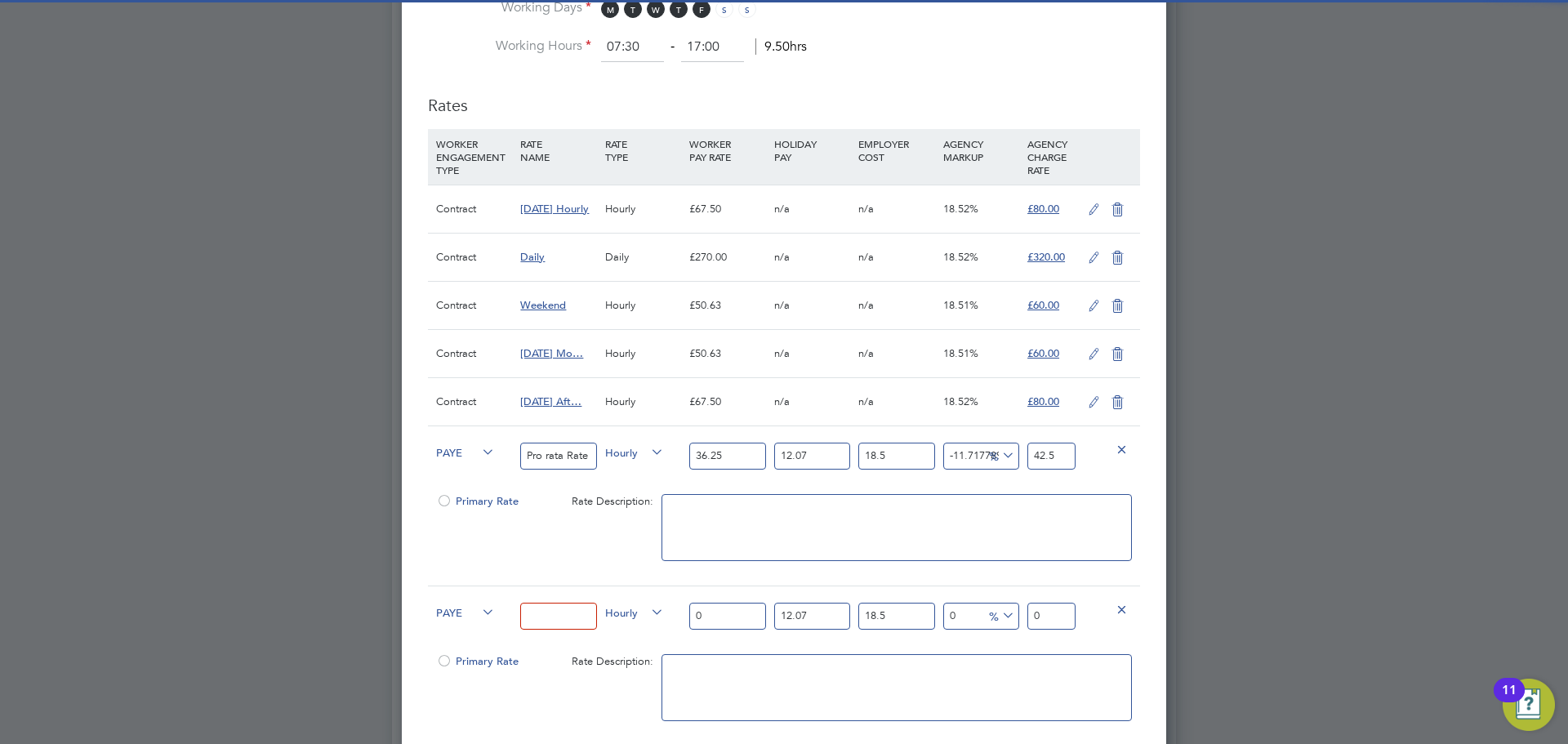
click at [584, 613] on input at bounding box center [558, 616] width 76 height 27
type input "Overtime"
click at [727, 612] on input "0" at bounding box center [727, 616] width 76 height 27
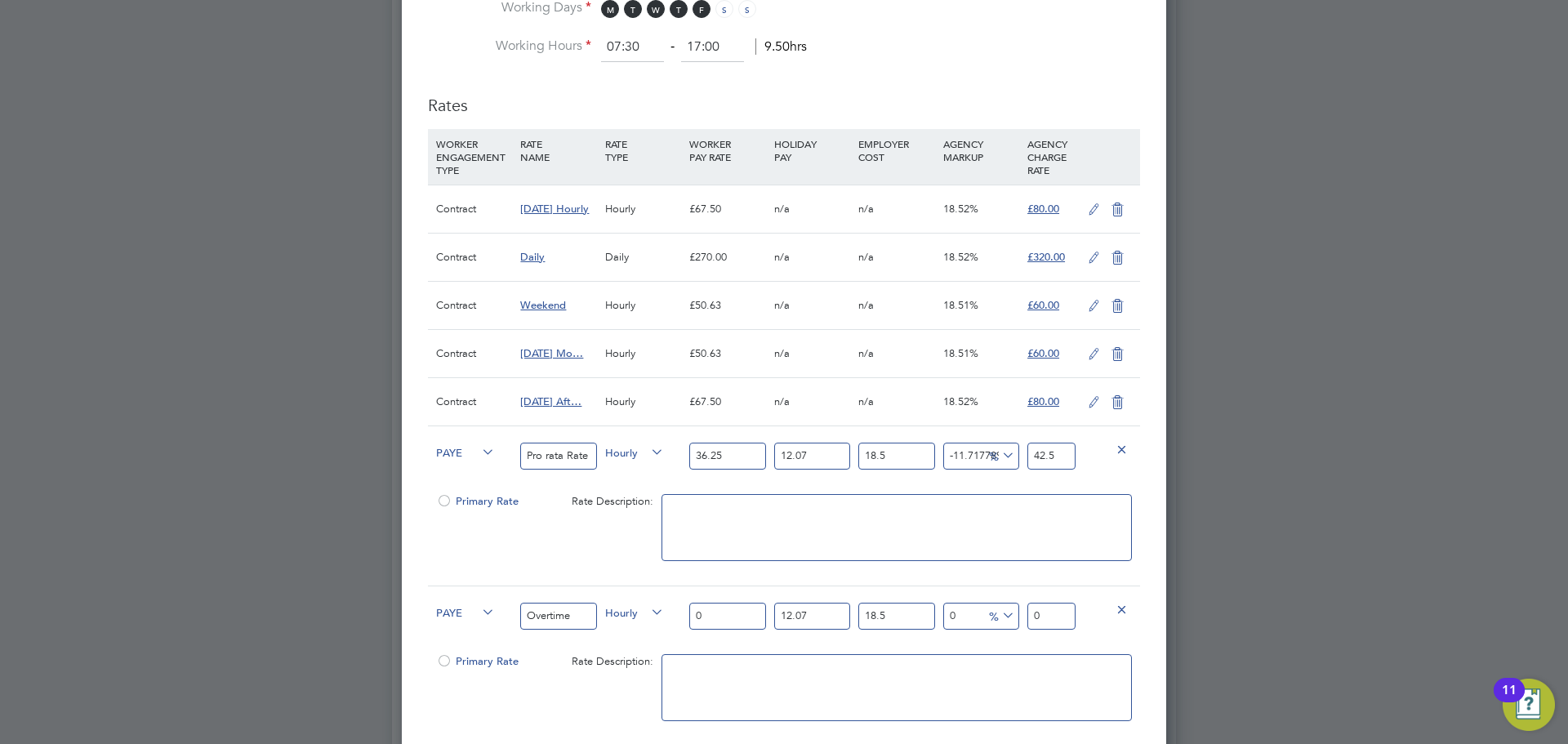
type input "3"
type input "3.9840885"
type input "36"
type input "47.809062"
type input "36.2"
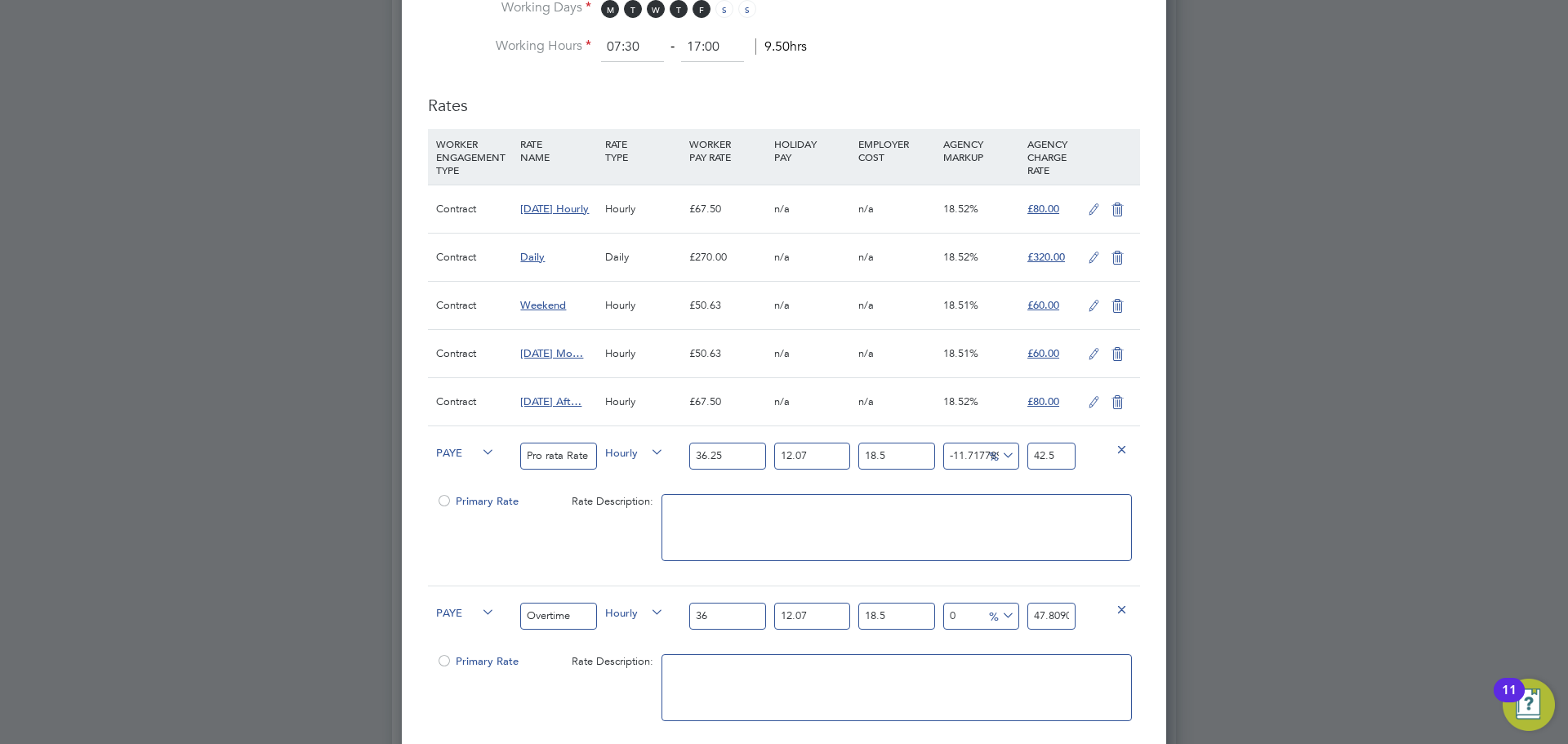
type input "48.0746679"
type input "36.25"
type input "48.141069375"
type input "36.25"
click at [1054, 623] on input "48.141069375" at bounding box center [1051, 616] width 48 height 27
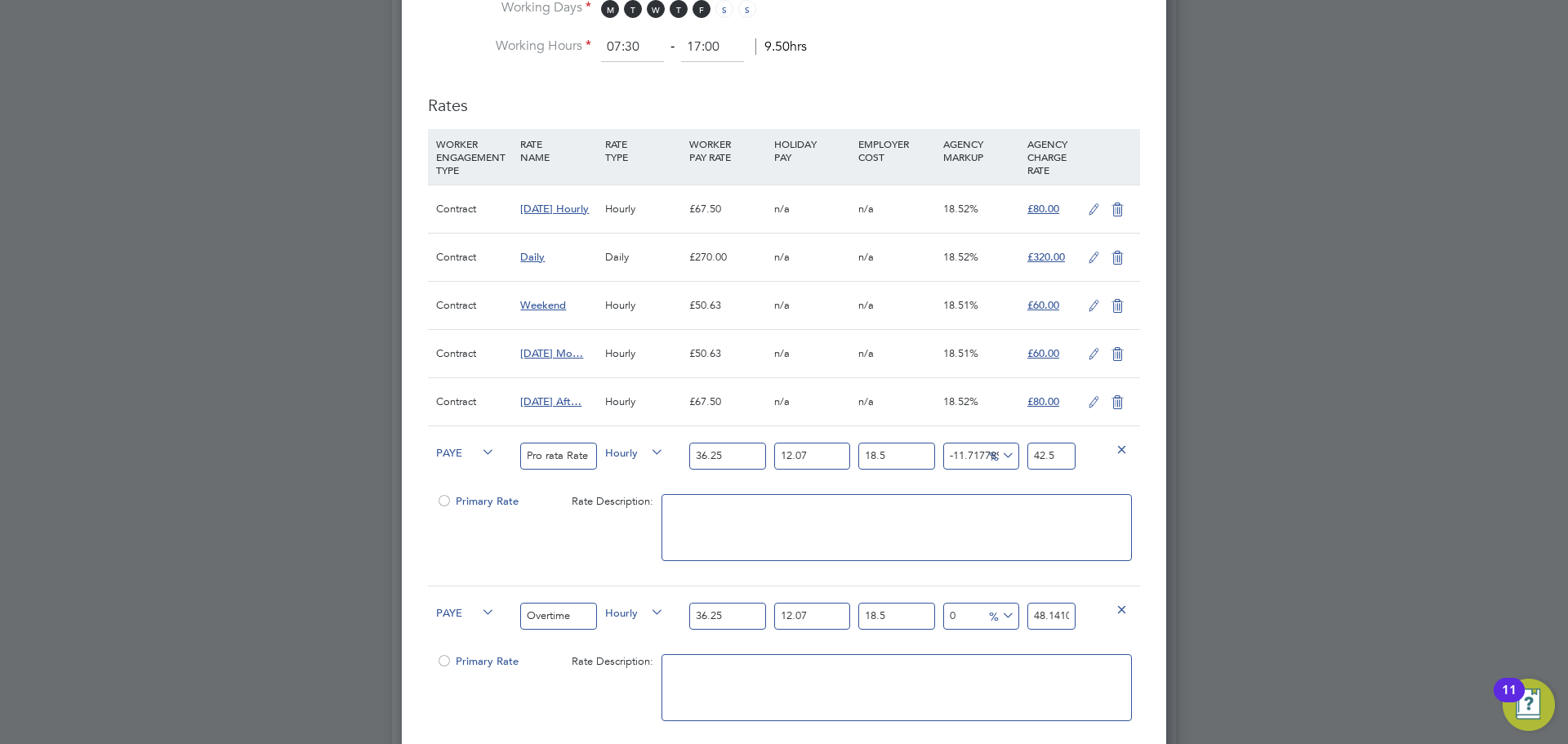
click at [1054, 623] on input "48.141069375" at bounding box center [1051, 616] width 48 height 27
click at [1053, 622] on input "48.141069375" at bounding box center [1051, 616] width 48 height 27
type input "-91.69108611019507"
type input "4"
type input "-12.756404157048287"
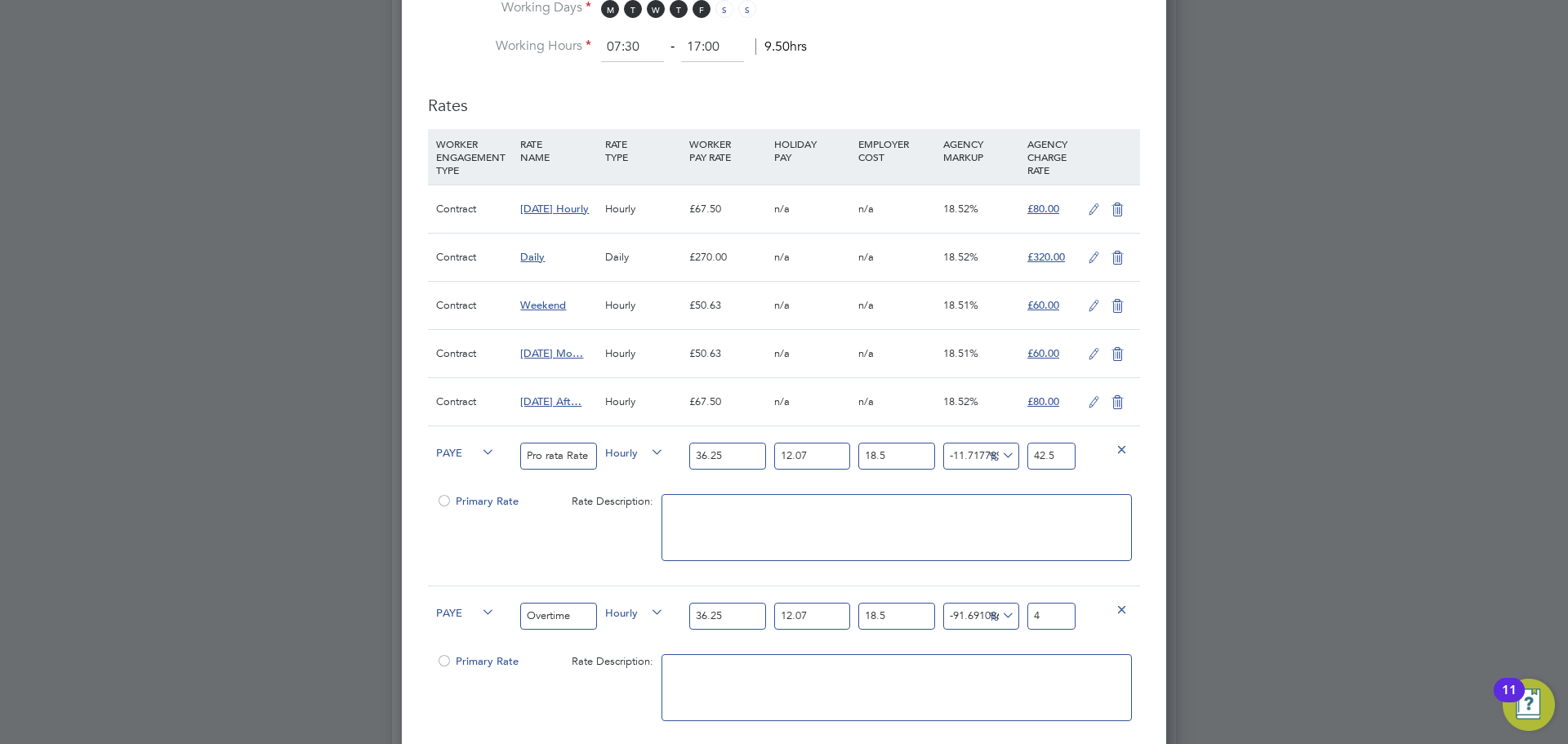
type input "42"
type input "-11.717789920822671"
type input "42.5"
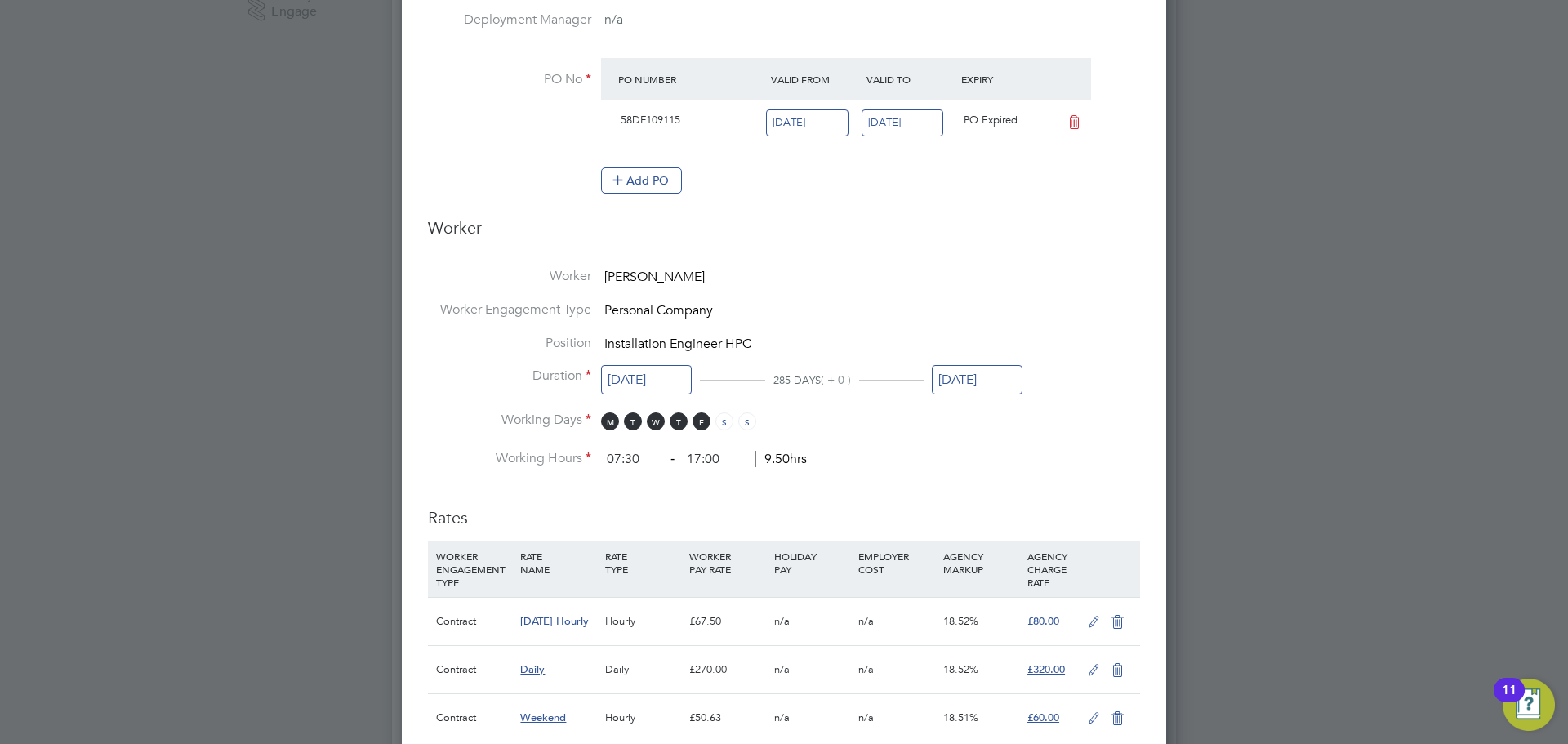
scroll to position [820, 0]
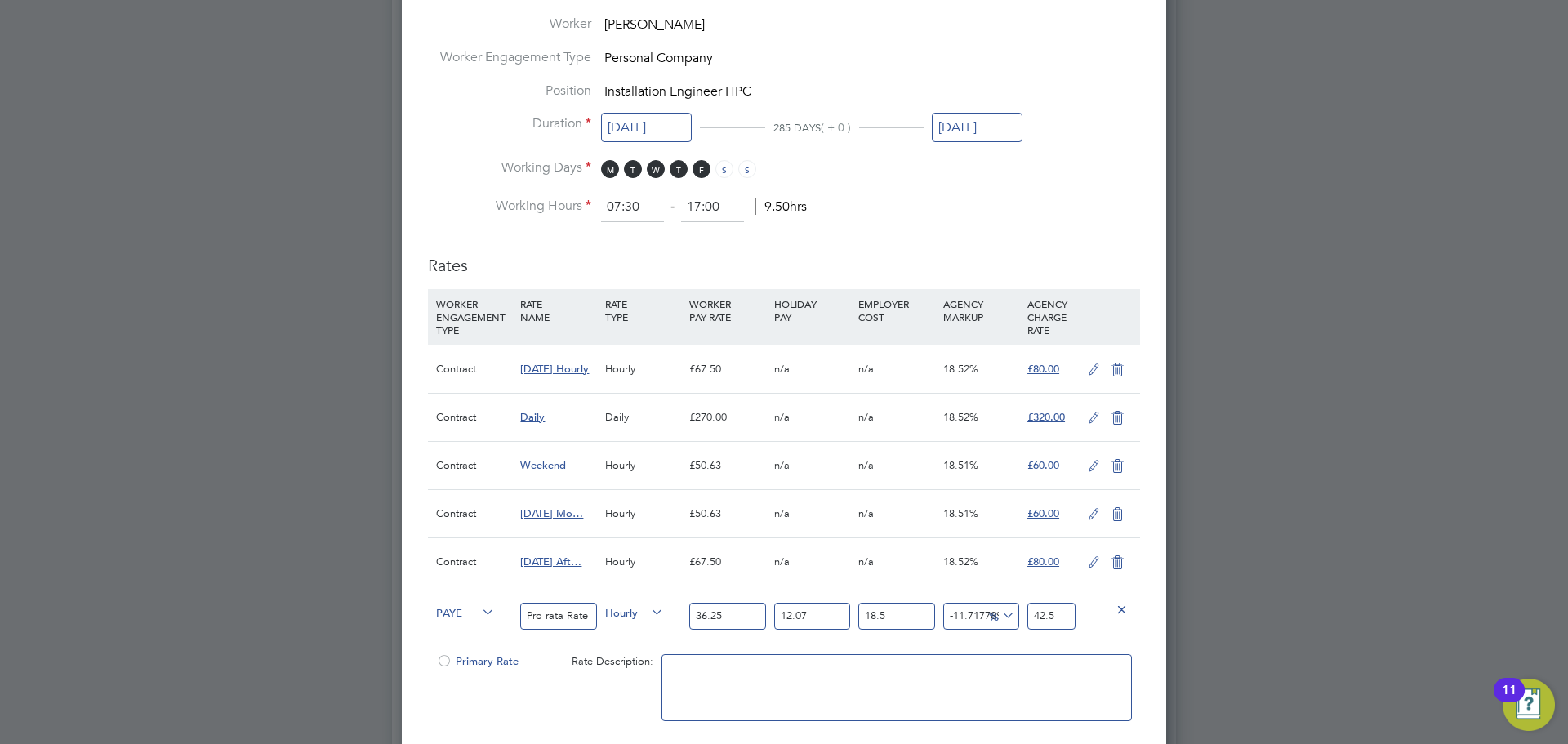
click at [1094, 365] on icon at bounding box center [1094, 370] width 20 height 13
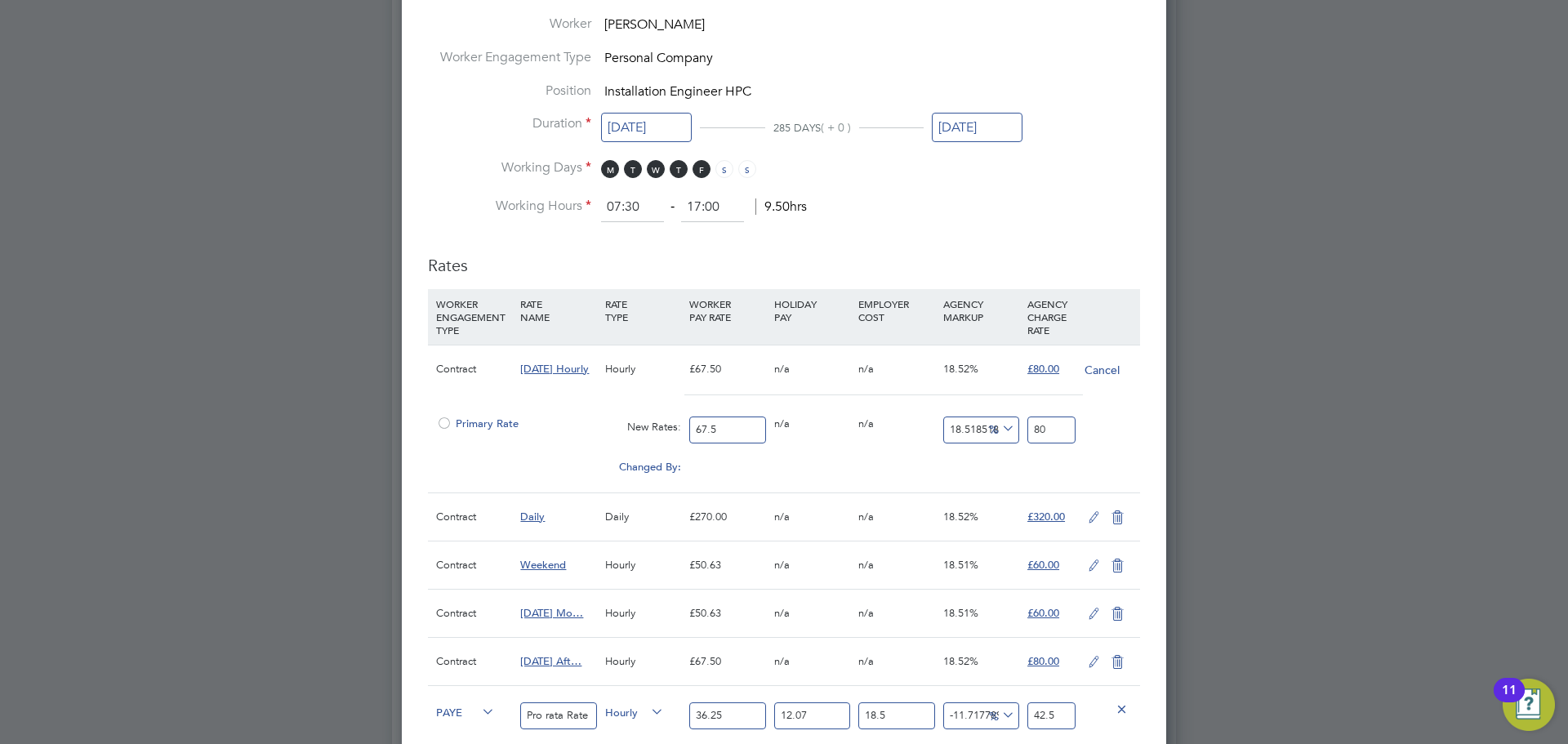
click at [728, 426] on input "67.5" at bounding box center [727, 430] width 76 height 27
click at [729, 426] on input "67.5" at bounding box center [727, 430] width 76 height 27
type input "7"
type input "8.296296296296296"
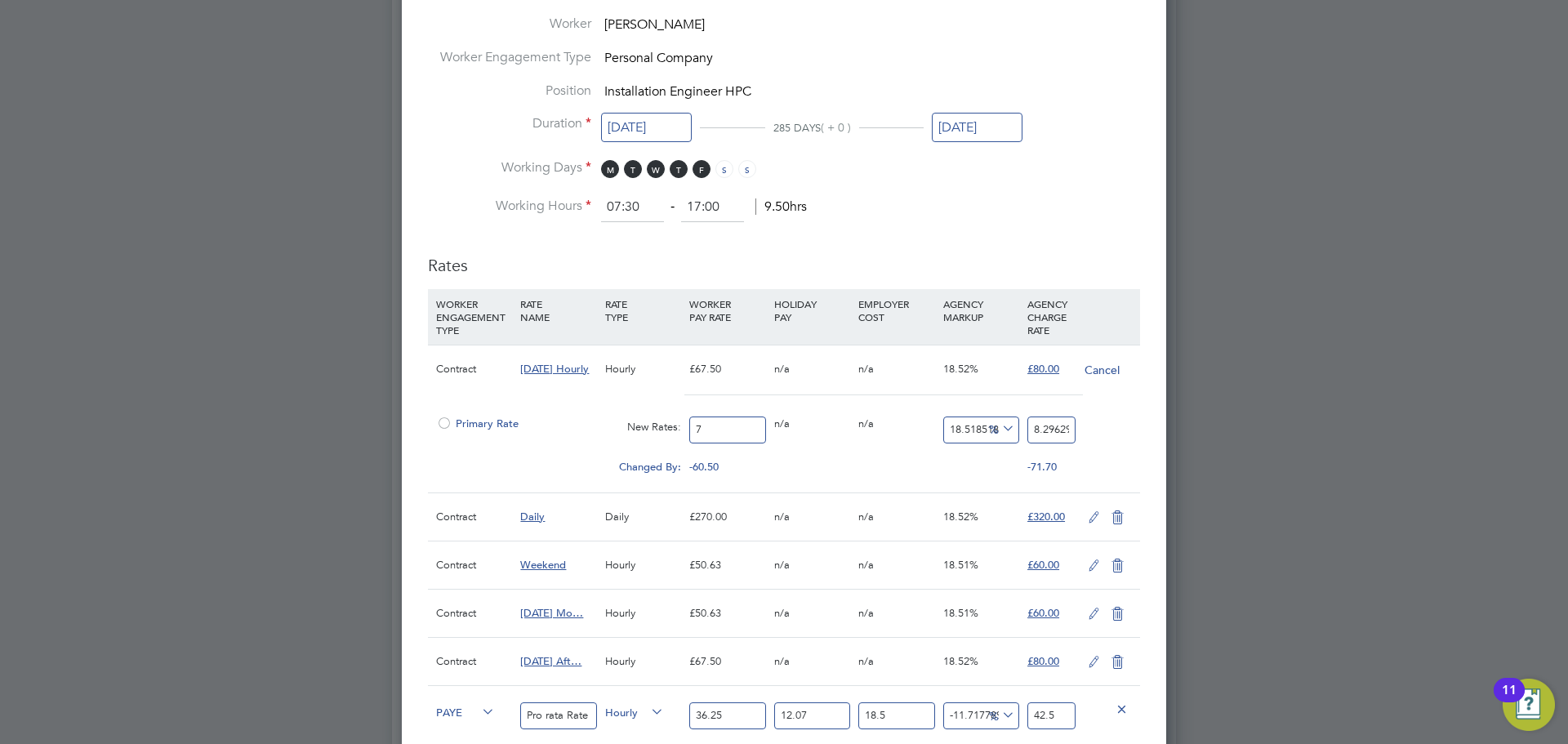
type input "72"
type input "85.33333333333333"
type input "72.5"
type input "85.92592592592592"
type input "72.5"
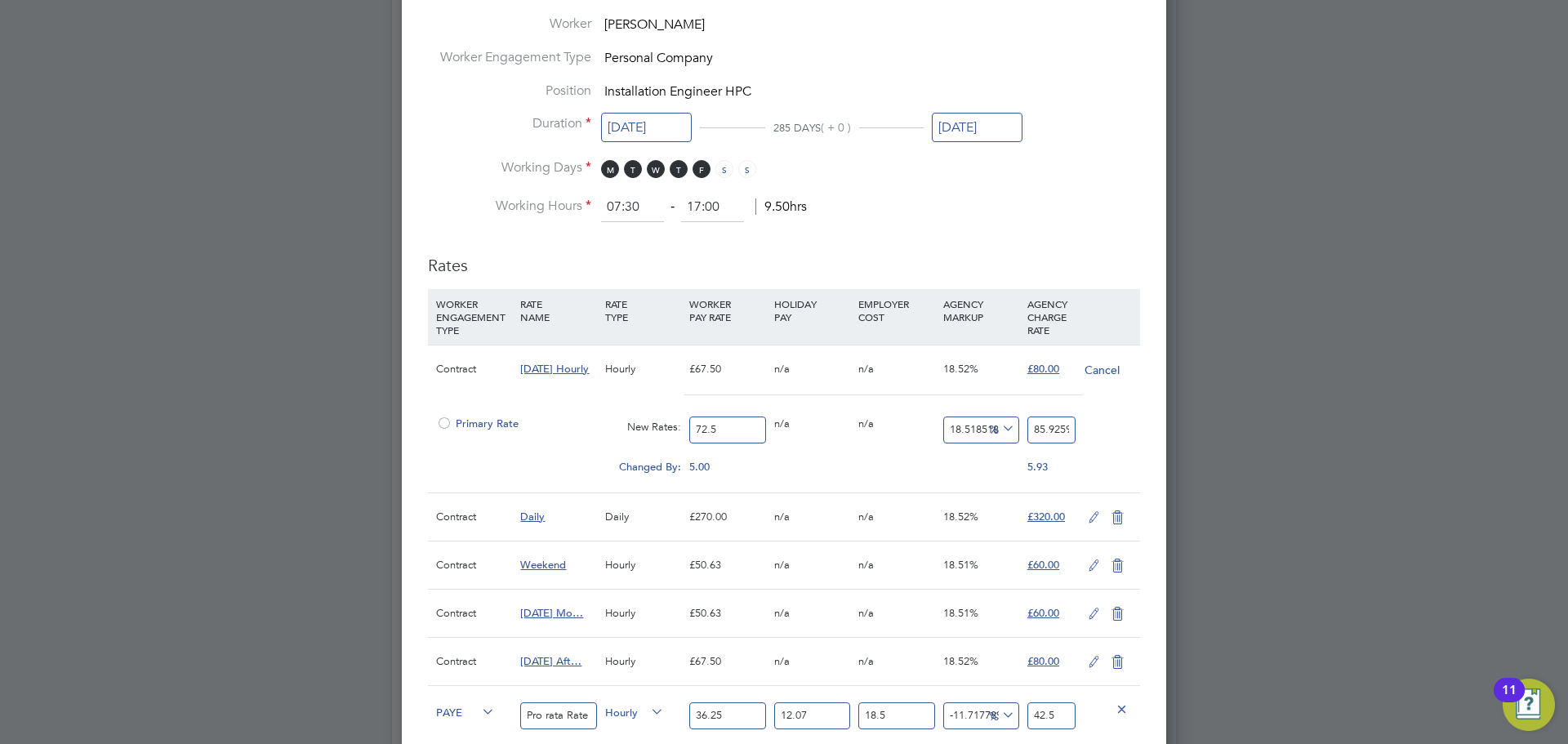
click at [1047, 432] on input "85.92592592592592" at bounding box center [1051, 430] width 48 height 27
type input "-88.96551724137932"
type input "8"
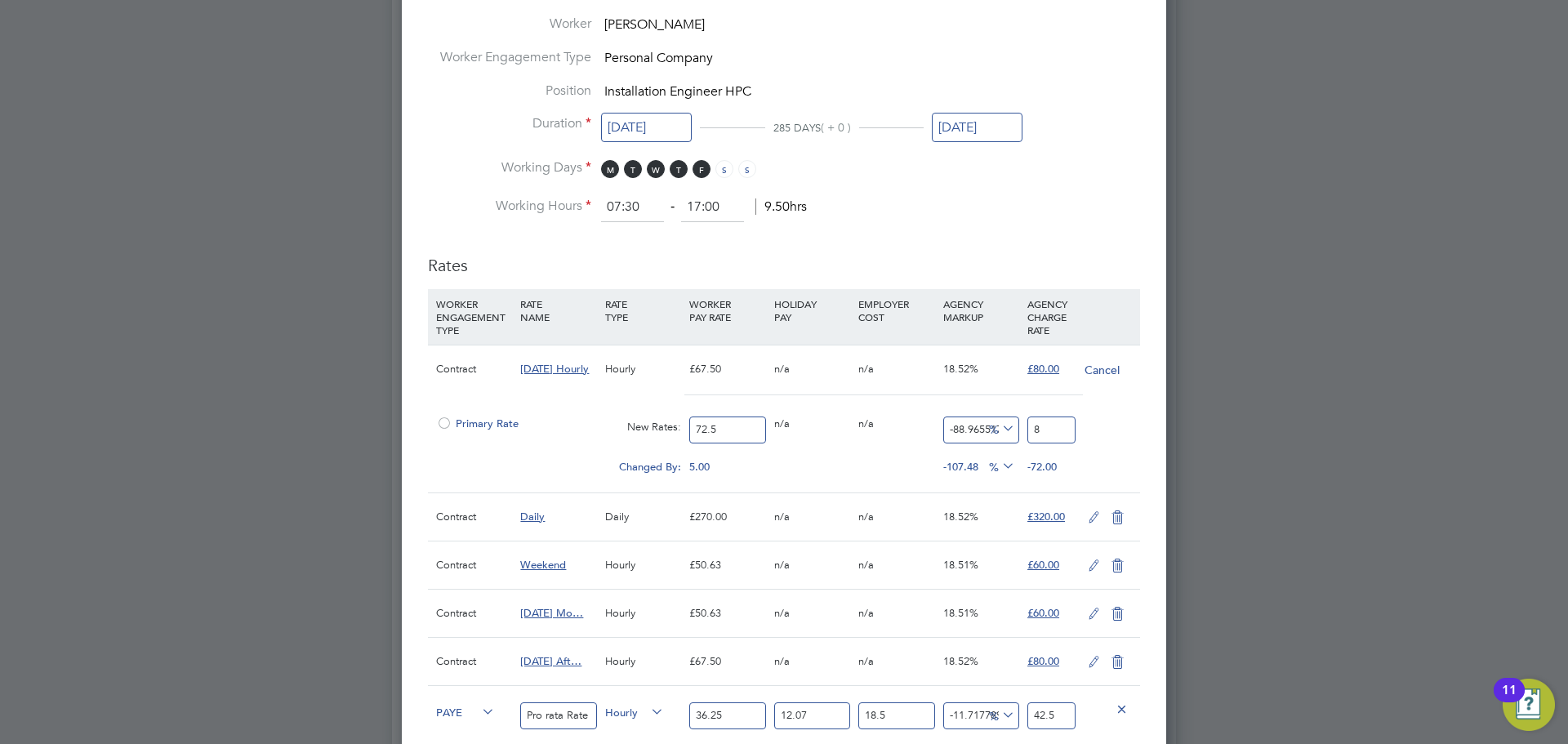
type input "17.24137931034483"
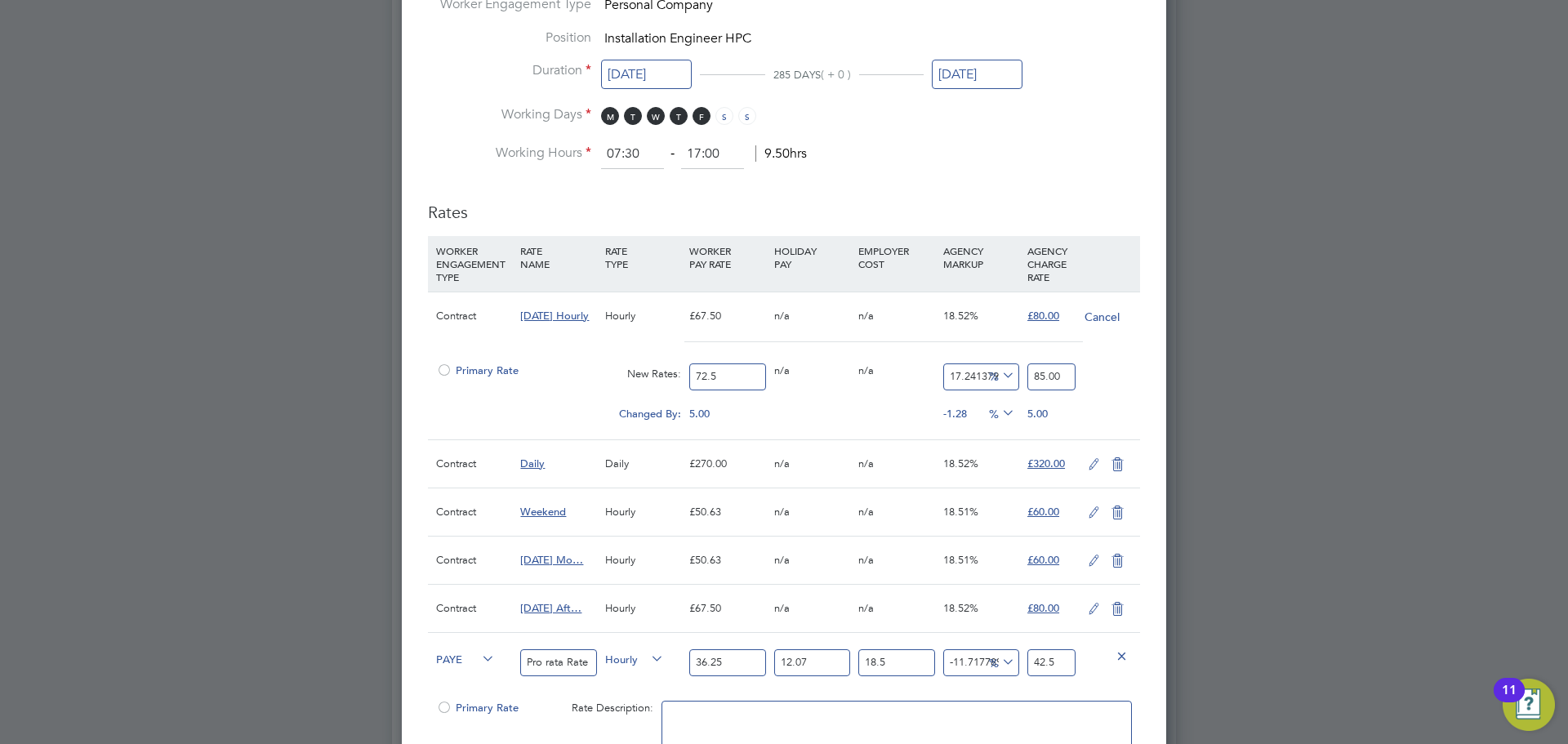
scroll to position [901, 0]
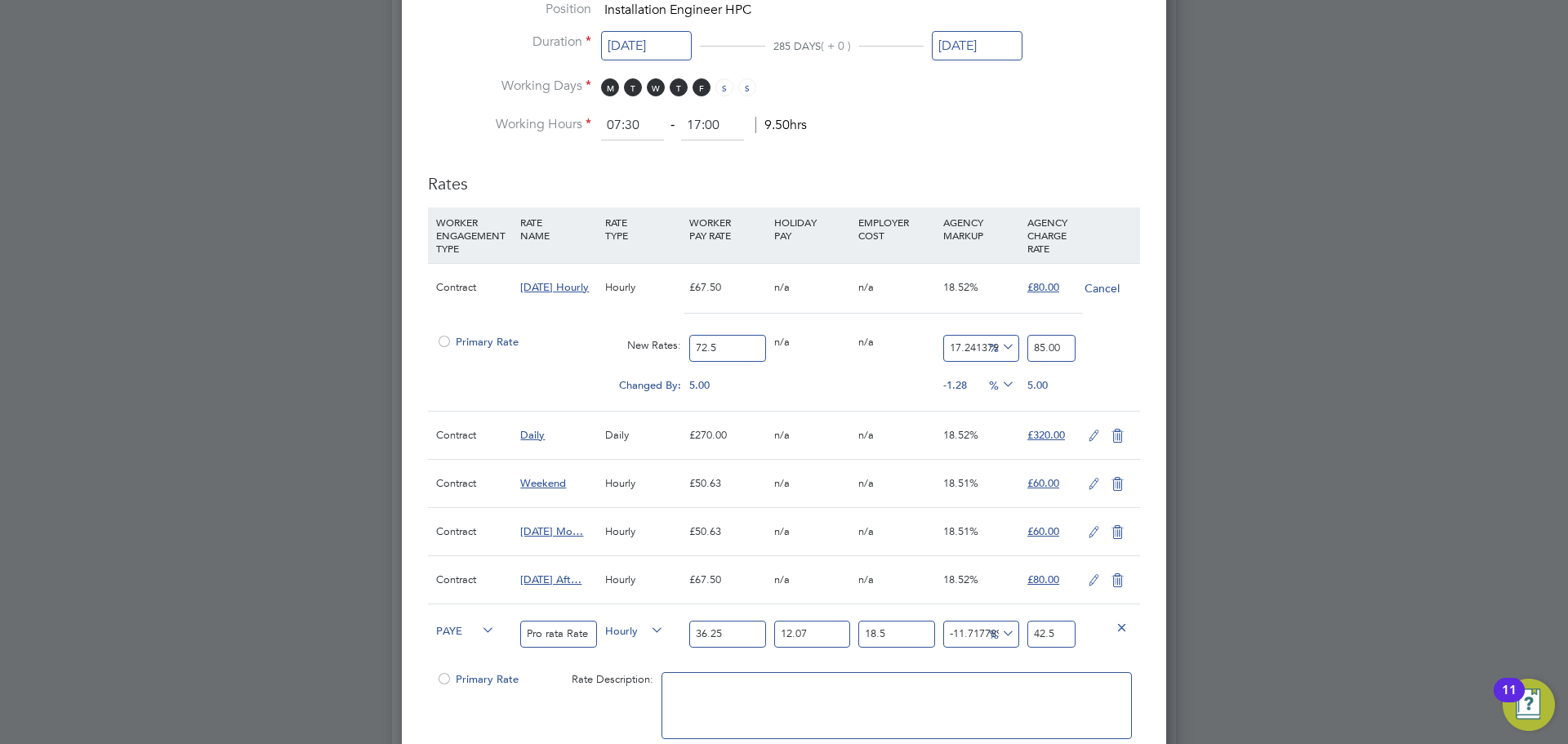
type input "85.00"
click at [1093, 432] on icon at bounding box center [1094, 436] width 20 height 13
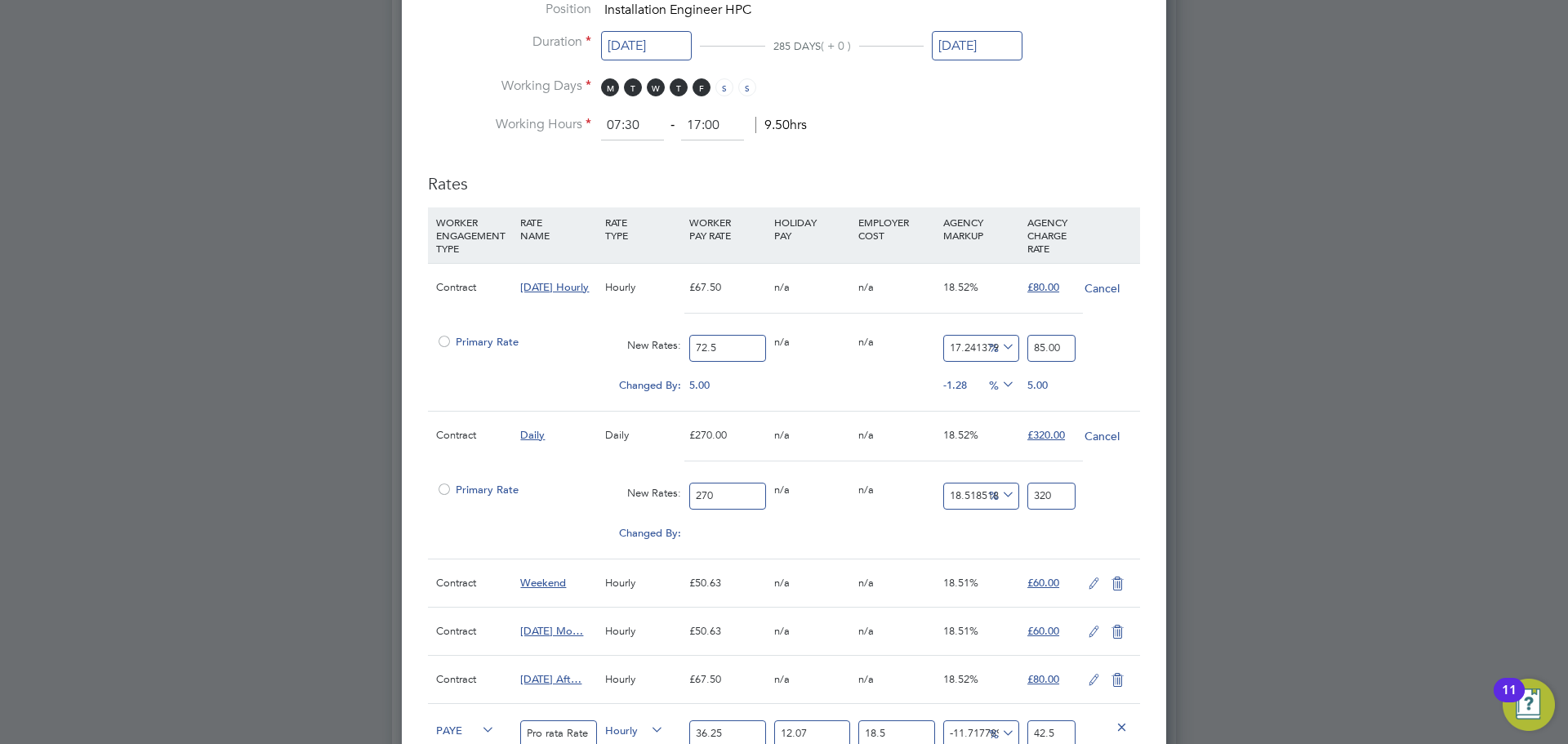
scroll to position [2491, 765]
click at [736, 487] on input "270" at bounding box center [727, 496] width 76 height 27
click at [735, 487] on input "270" at bounding box center [727, 496] width 76 height 27
type input "2"
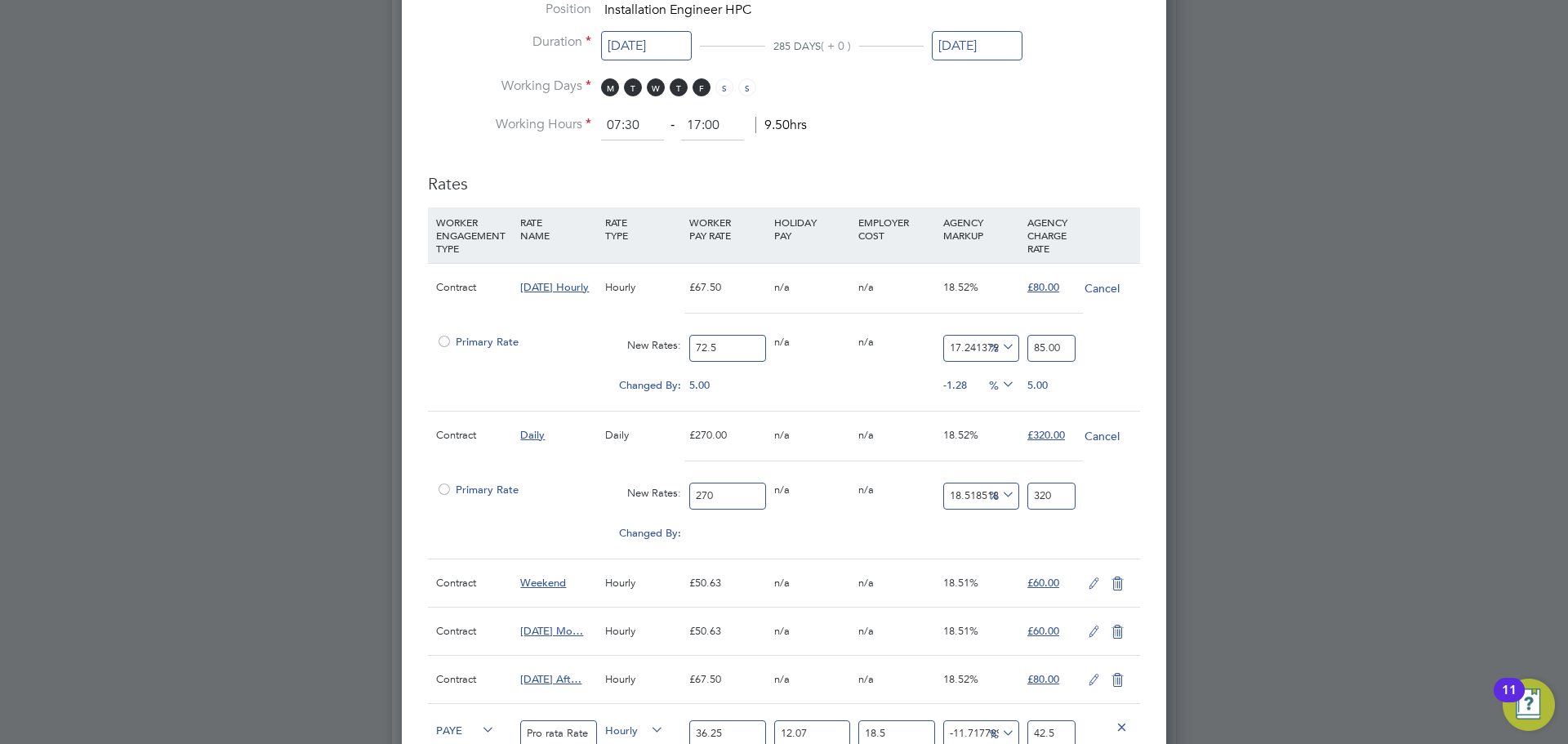
type input "2.3703703703703702"
type input "29"
type input "34.370370370370374"
type input "290"
type input "343.7037037037037"
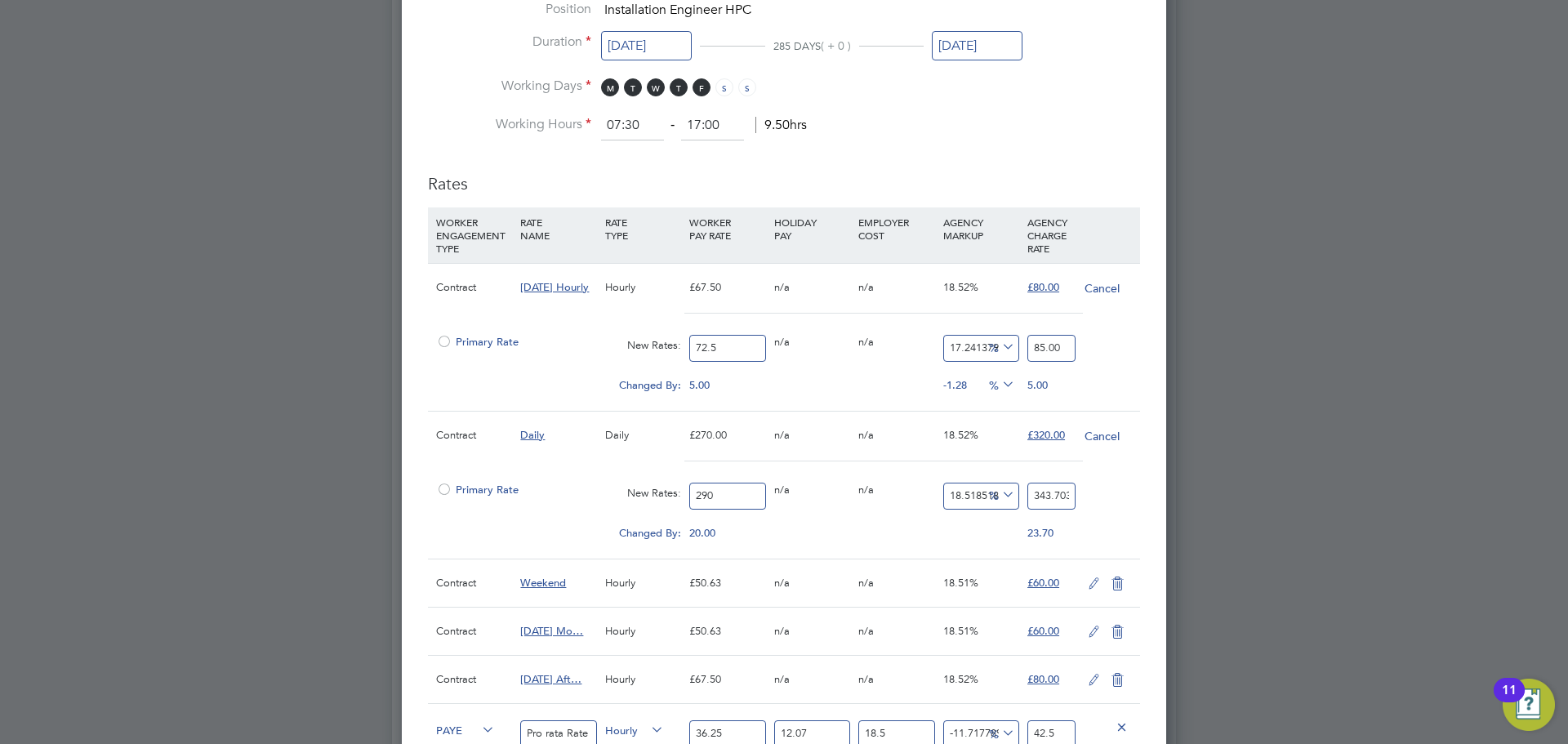
type input "290"
click at [1047, 500] on input "343.7037037037037" at bounding box center [1051, 496] width 48 height 27
click at [1047, 499] on input "343.7037037037037" at bounding box center [1051, 496] width 48 height 27
type input "-98.96551724137932"
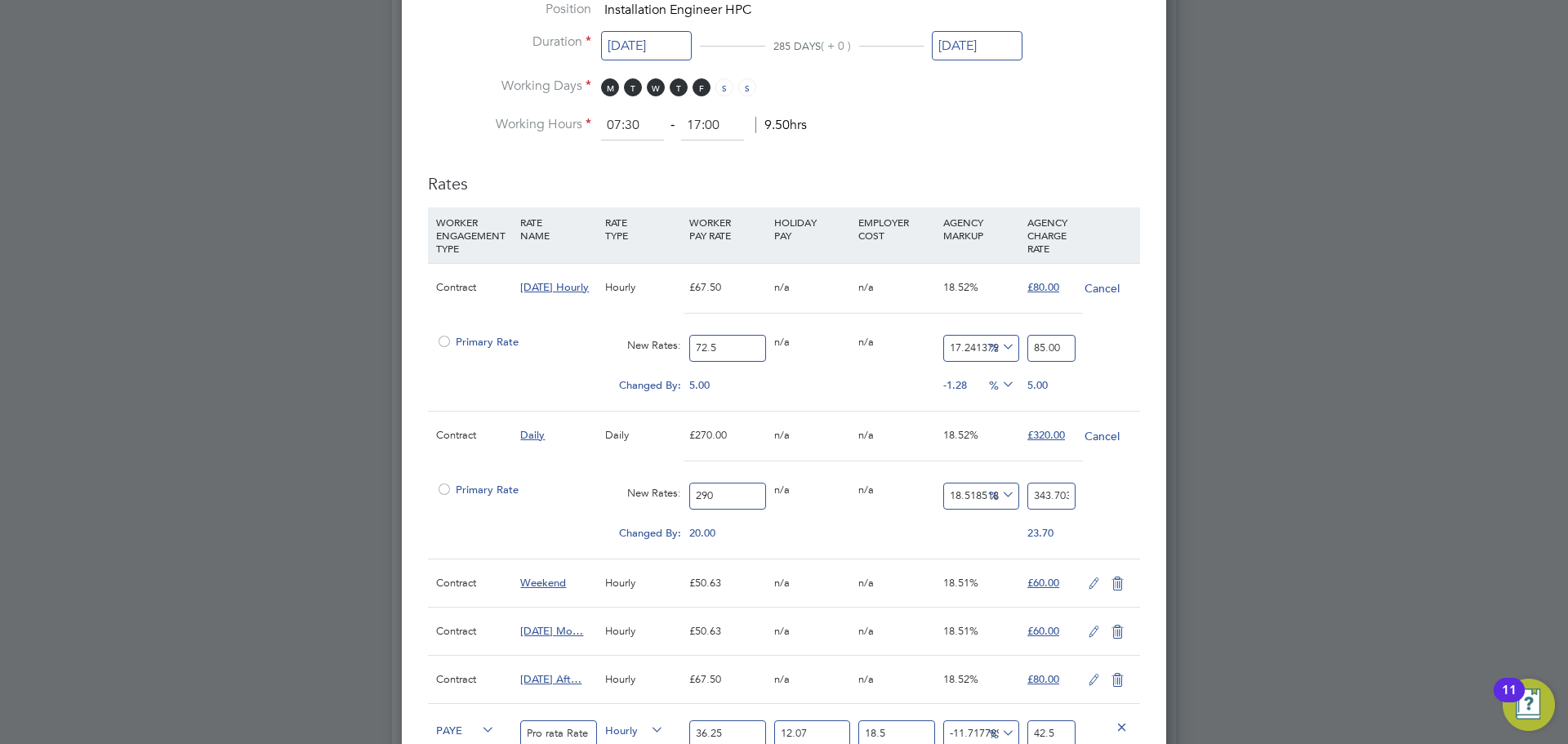
type input "3"
type input "-88.27586206896552"
type input "34"
type input "17.24137931034483"
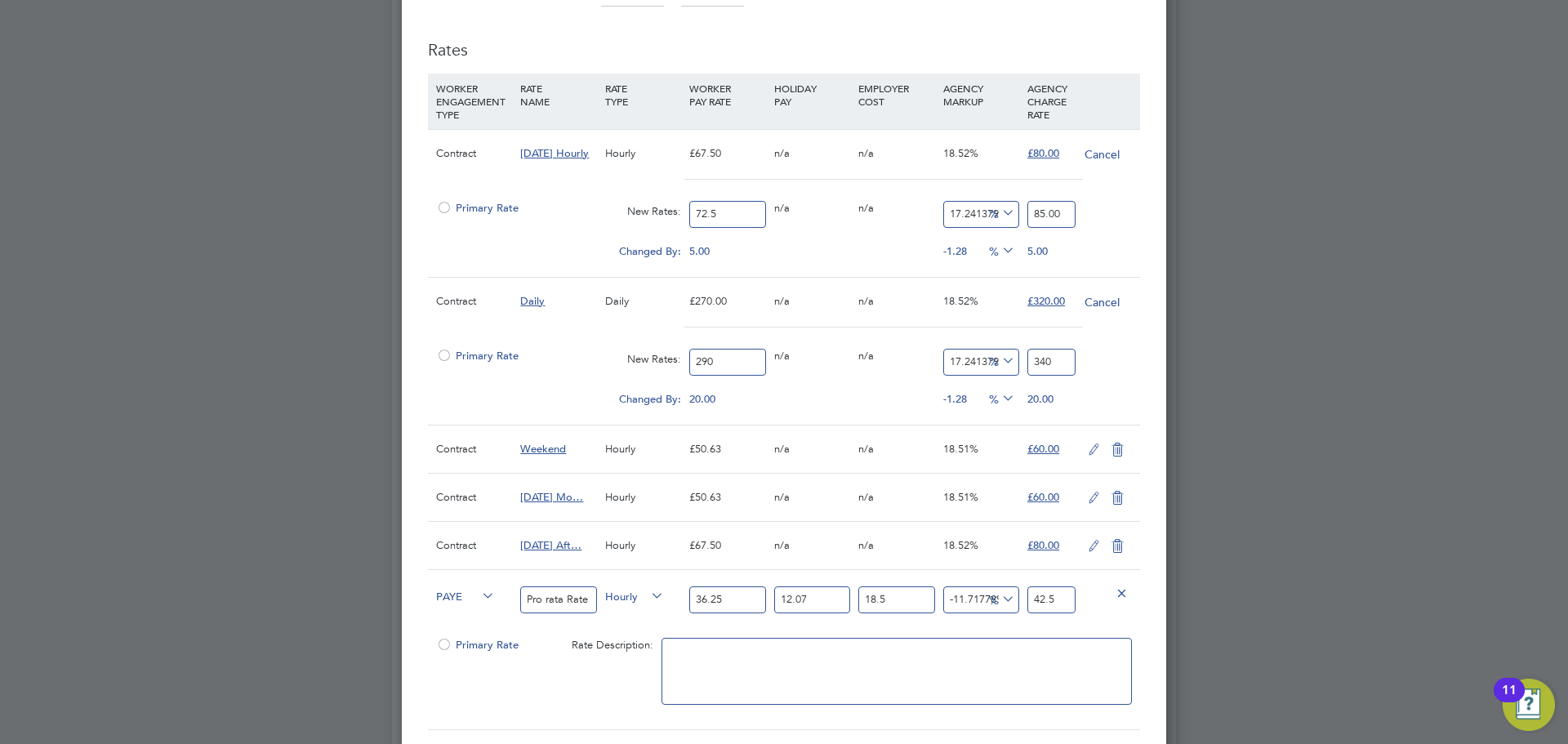
scroll to position [1065, 0]
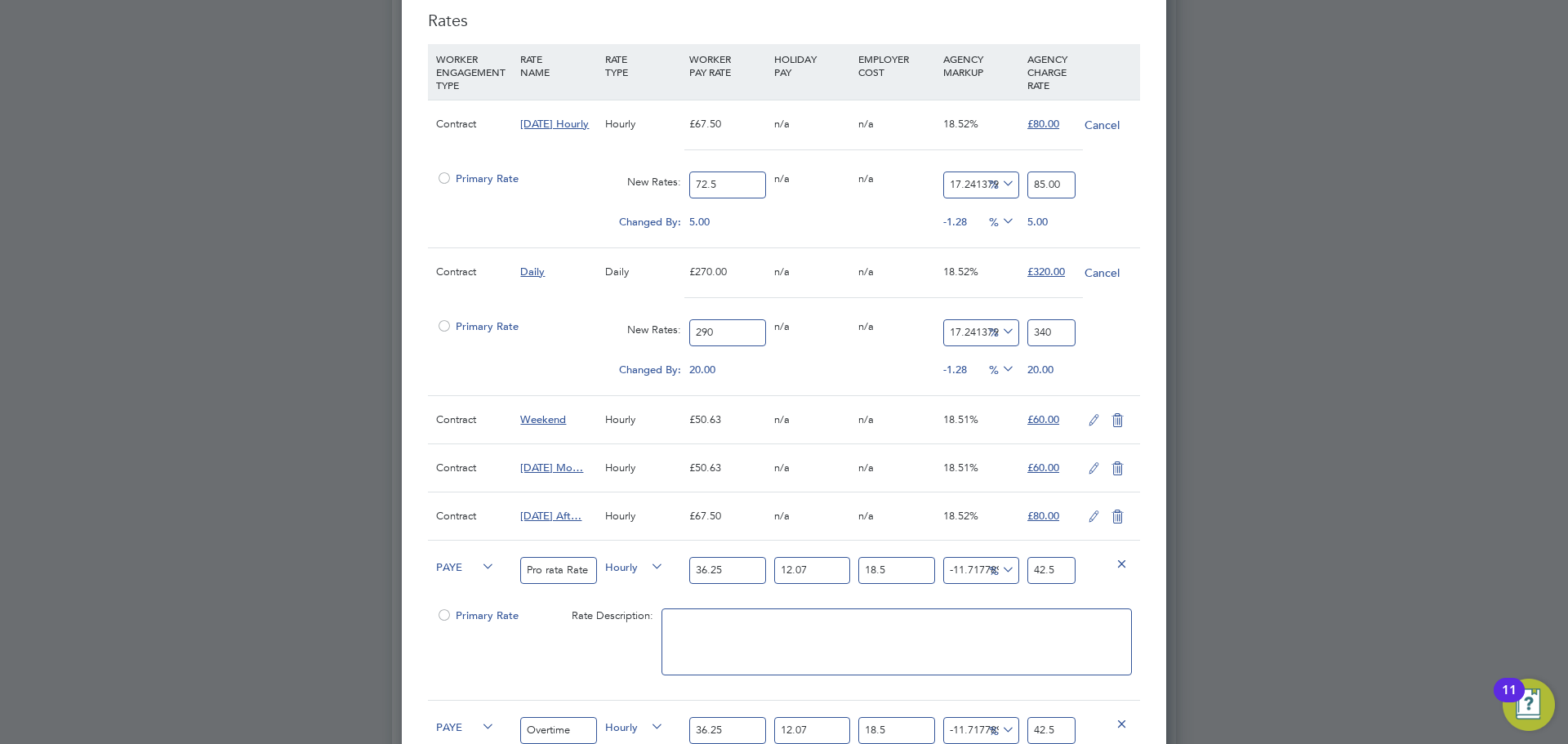
type input "340"
click at [1094, 467] on icon at bounding box center [1094, 469] width 20 height 13
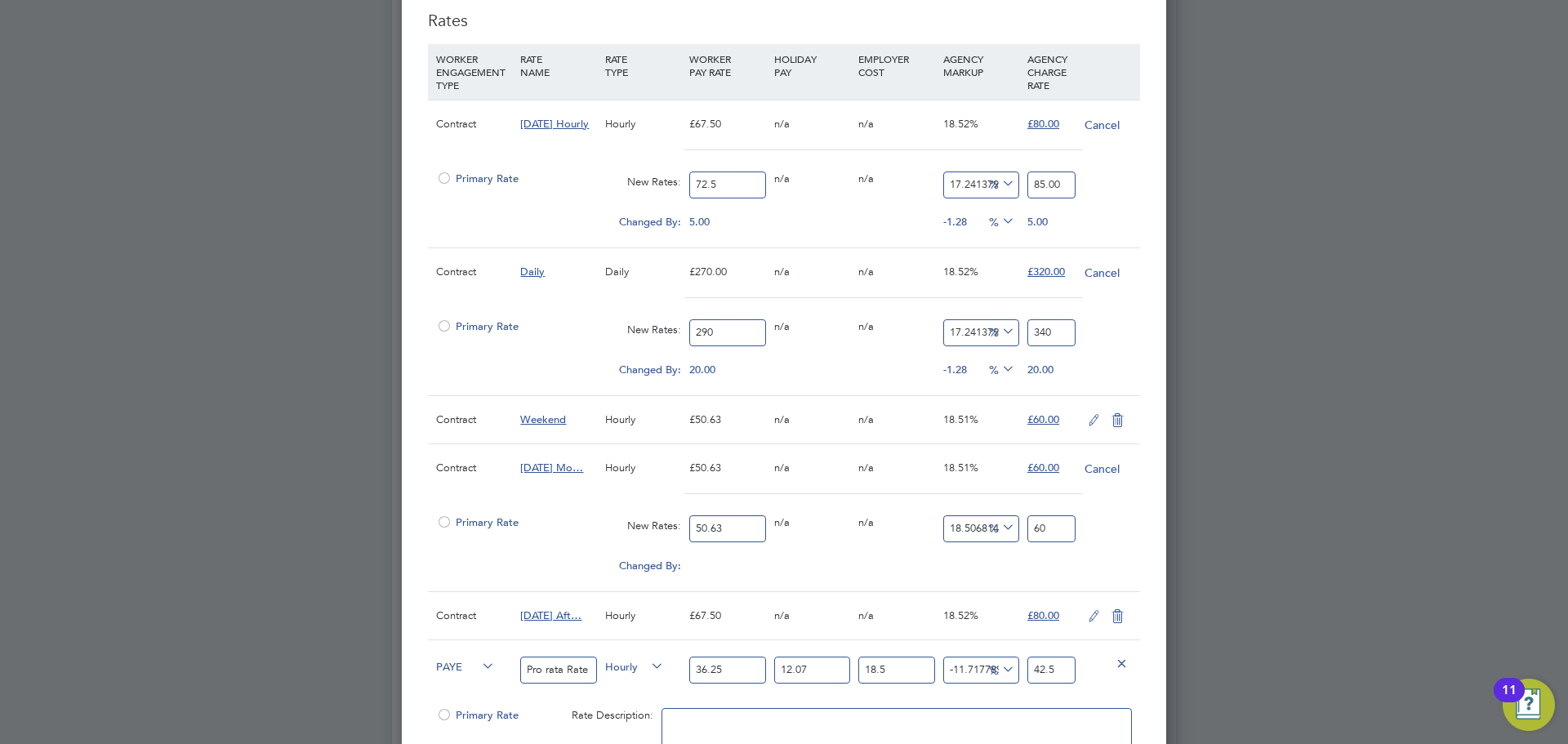
scroll to position [1146, 0]
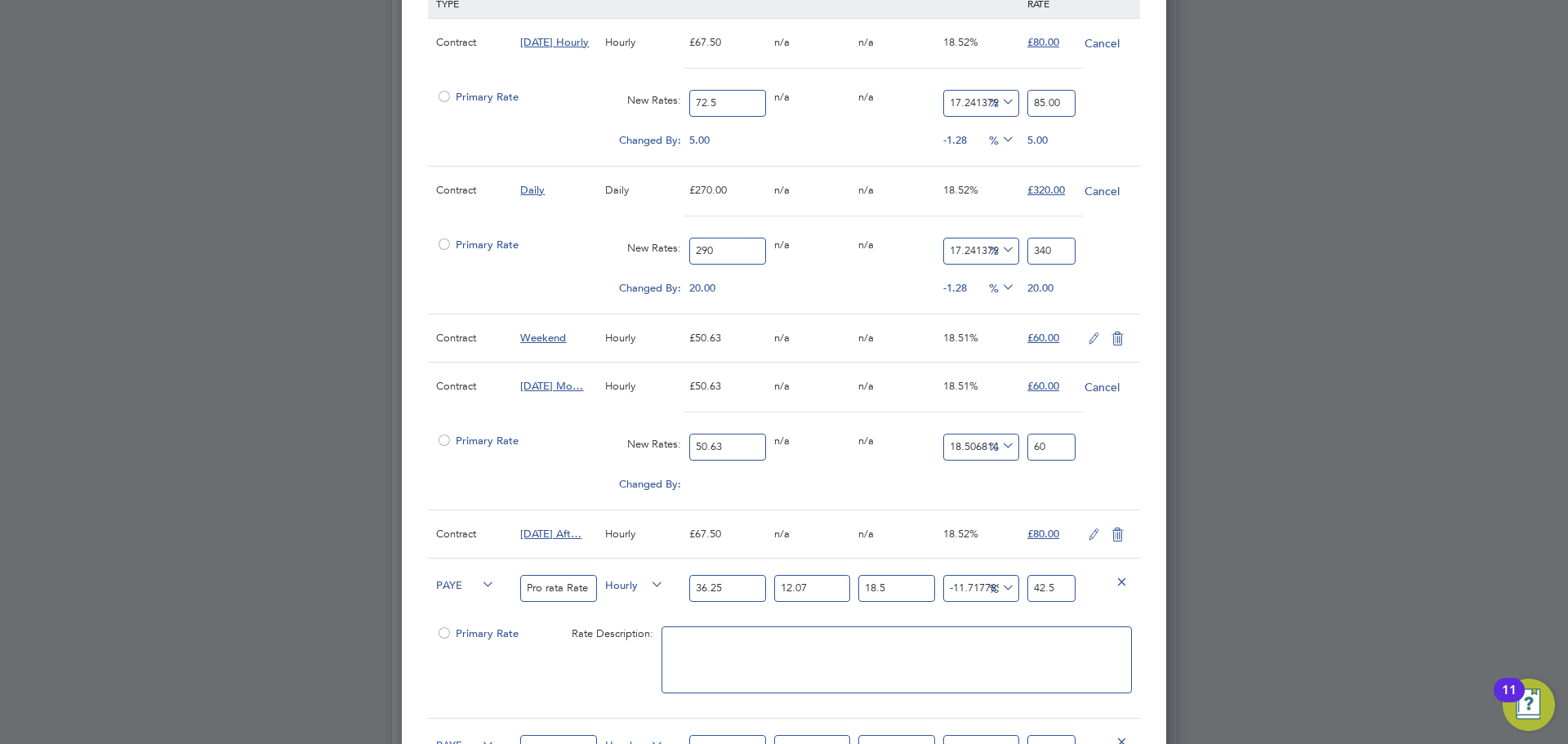
click at [738, 449] on input "50.63" at bounding box center [727, 447] width 76 height 27
type input "5"
type input "5.925340707090657"
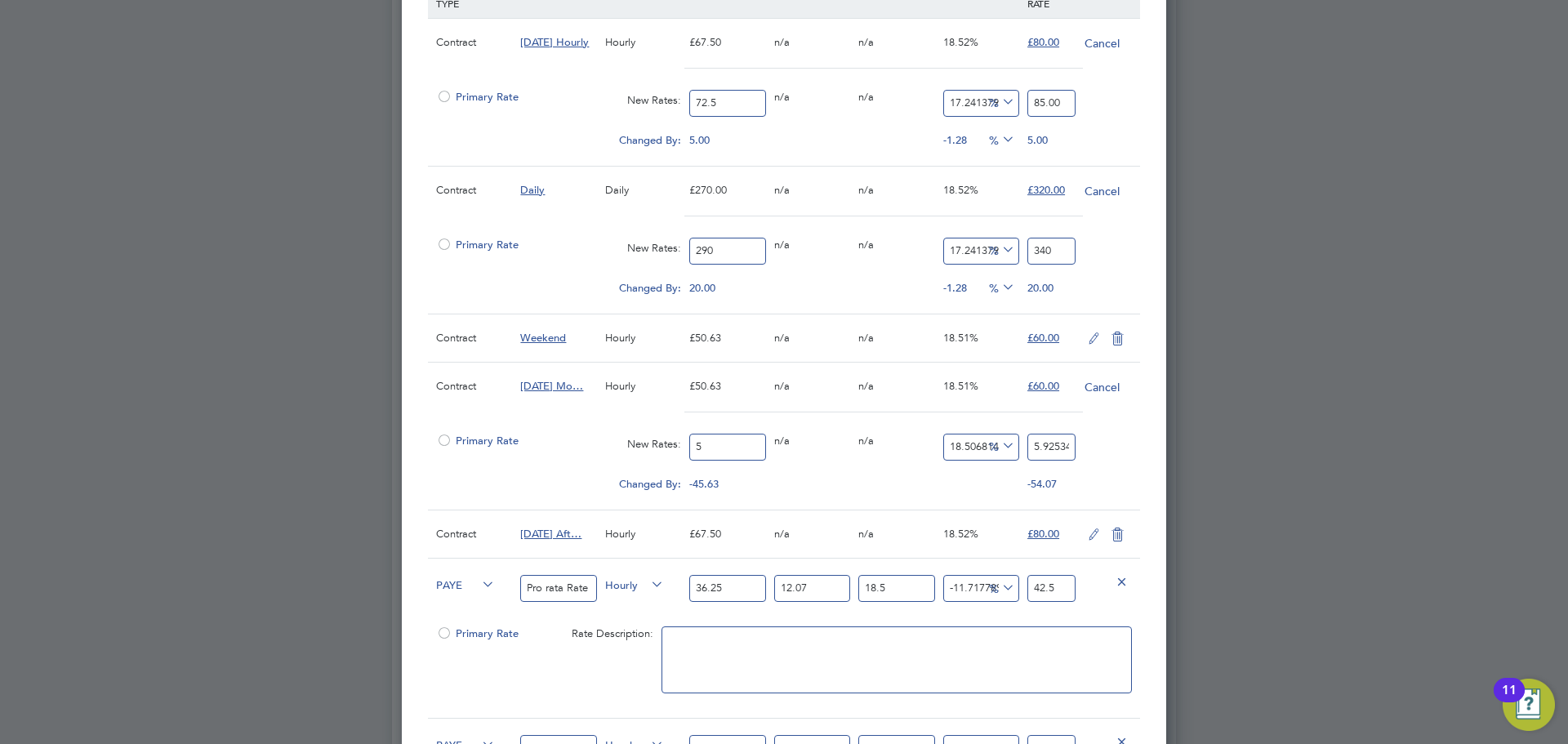
type input "54"
type input "63.9936796365791"
type input "54.3"
type input "64.34920007900455"
type input "54.38"
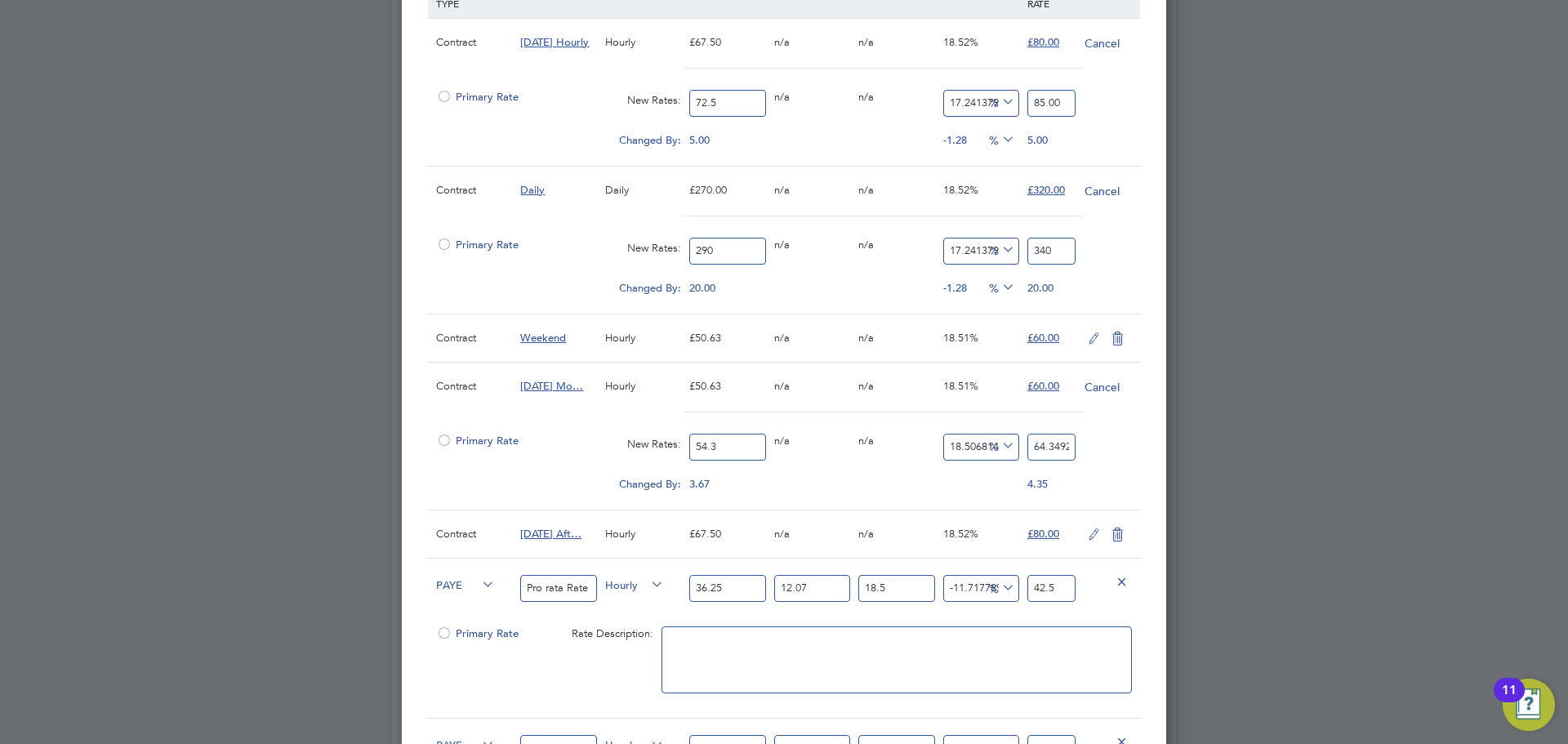
type input "64.444005530318"
type input "54.38"
click at [1047, 444] on input "64.444005530318" at bounding box center [1051, 447] width 48 height 27
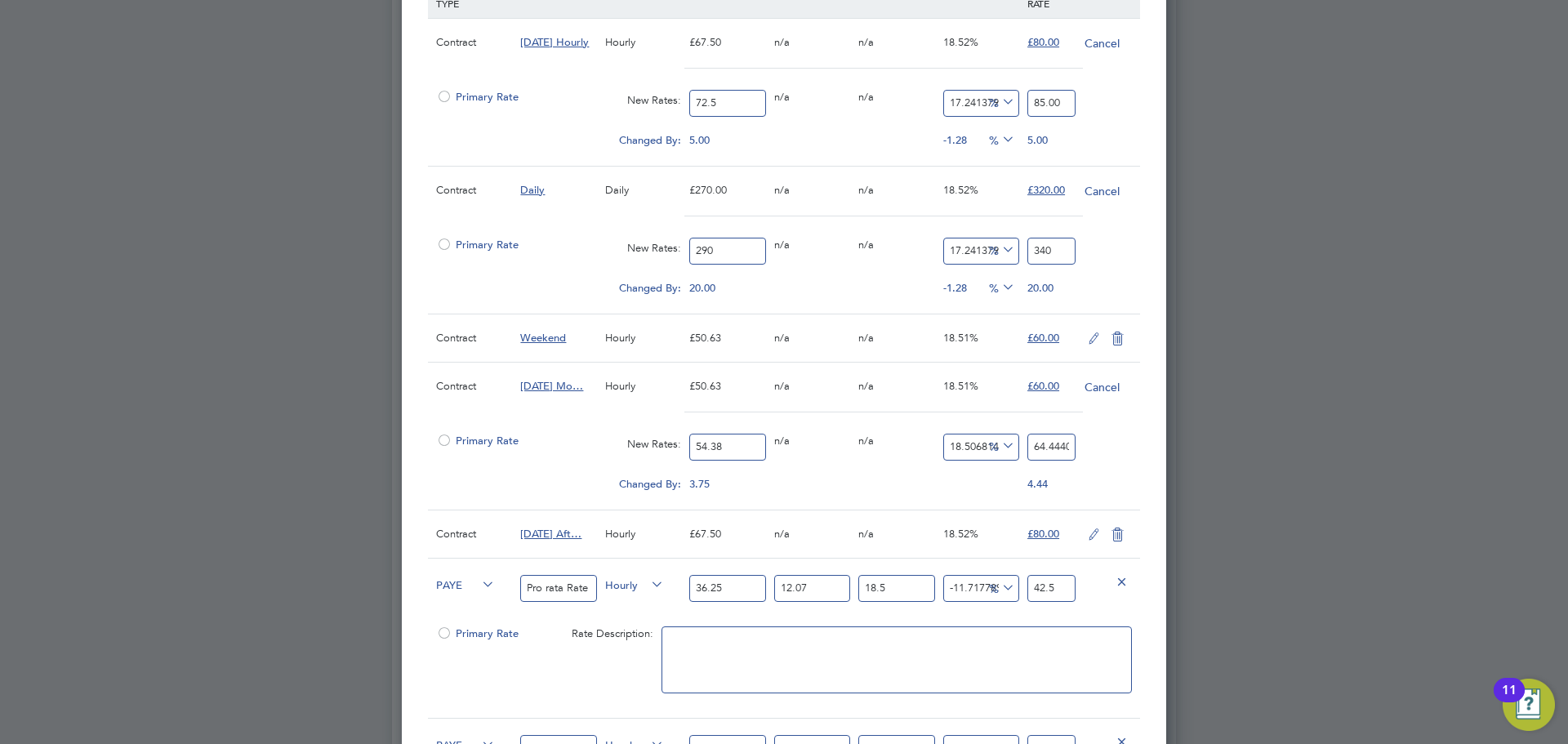
type input "-88.96653181316661"
type input "6"
type input "15.851415961750643"
type input "63"
type input "17.138653916881207"
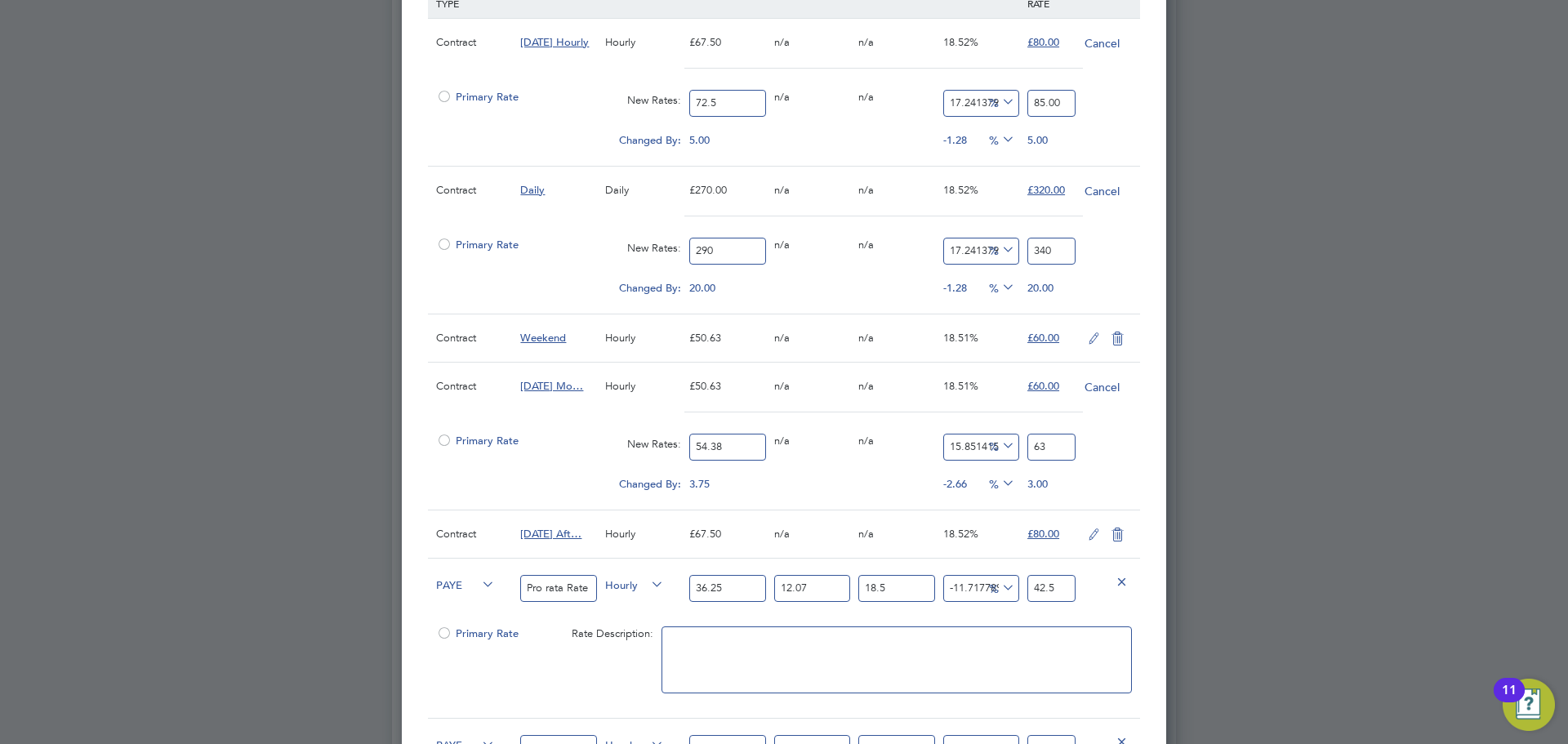
type input "63.7"
type input "17.23059948510482"
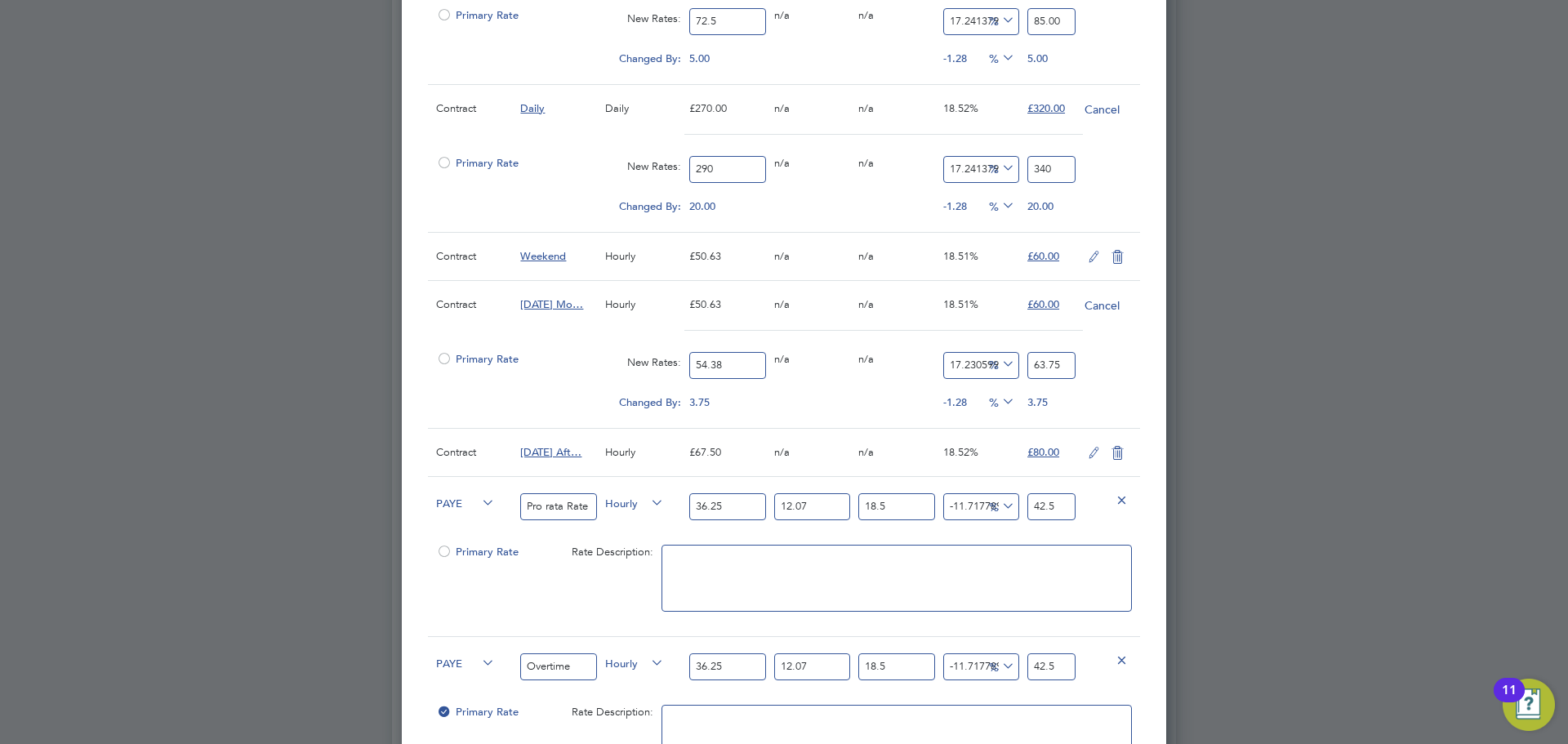
scroll to position [1310, 0]
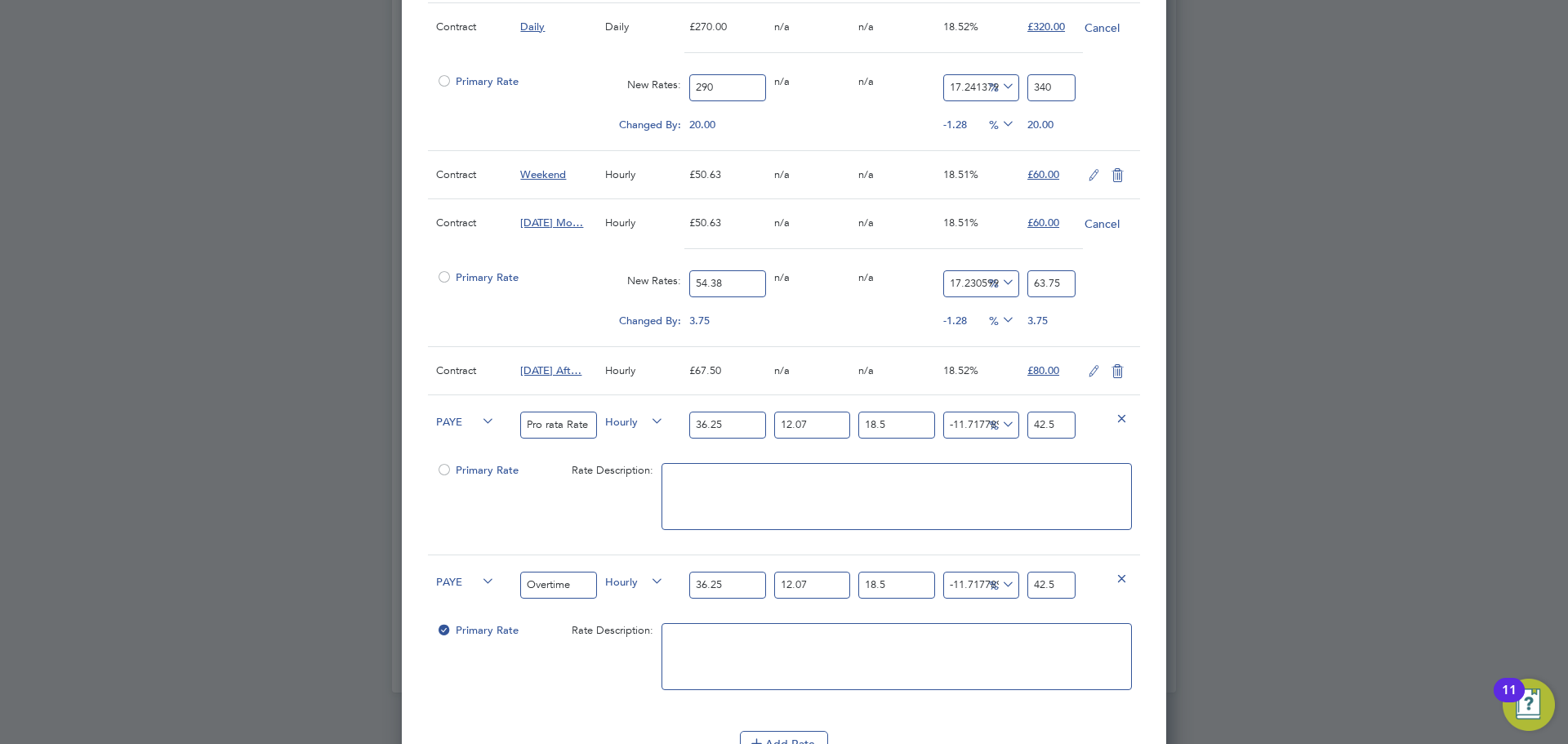
type input "63.75"
click at [1095, 367] on icon at bounding box center [1094, 372] width 20 height 13
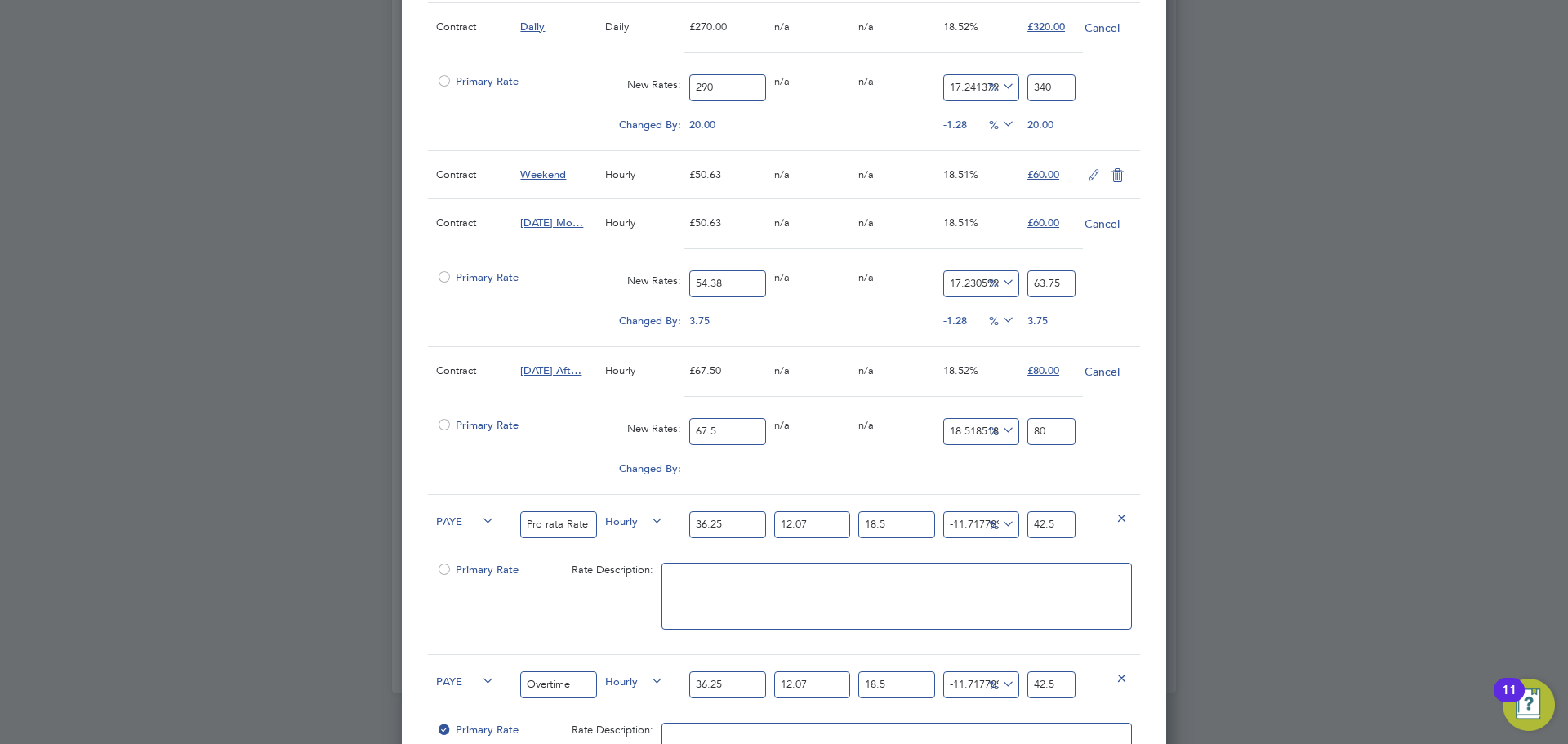
click at [745, 433] on input "67.5" at bounding box center [727, 432] width 76 height 27
type input "7"
type input "8.296296296296296"
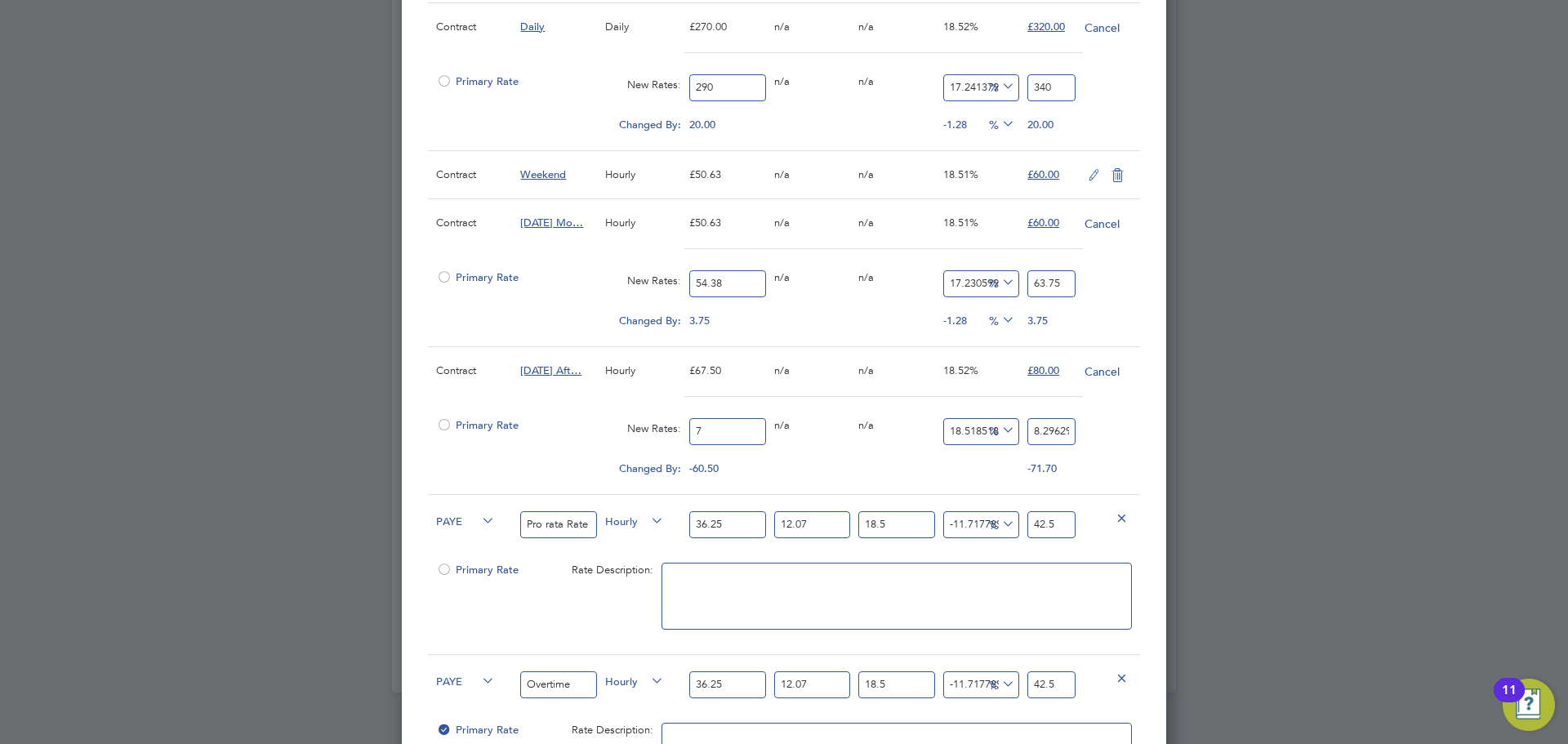
type input "72"
type input "85.33333333333333"
type input "72.5"
type input "85.92592592592592"
type input "72.5"
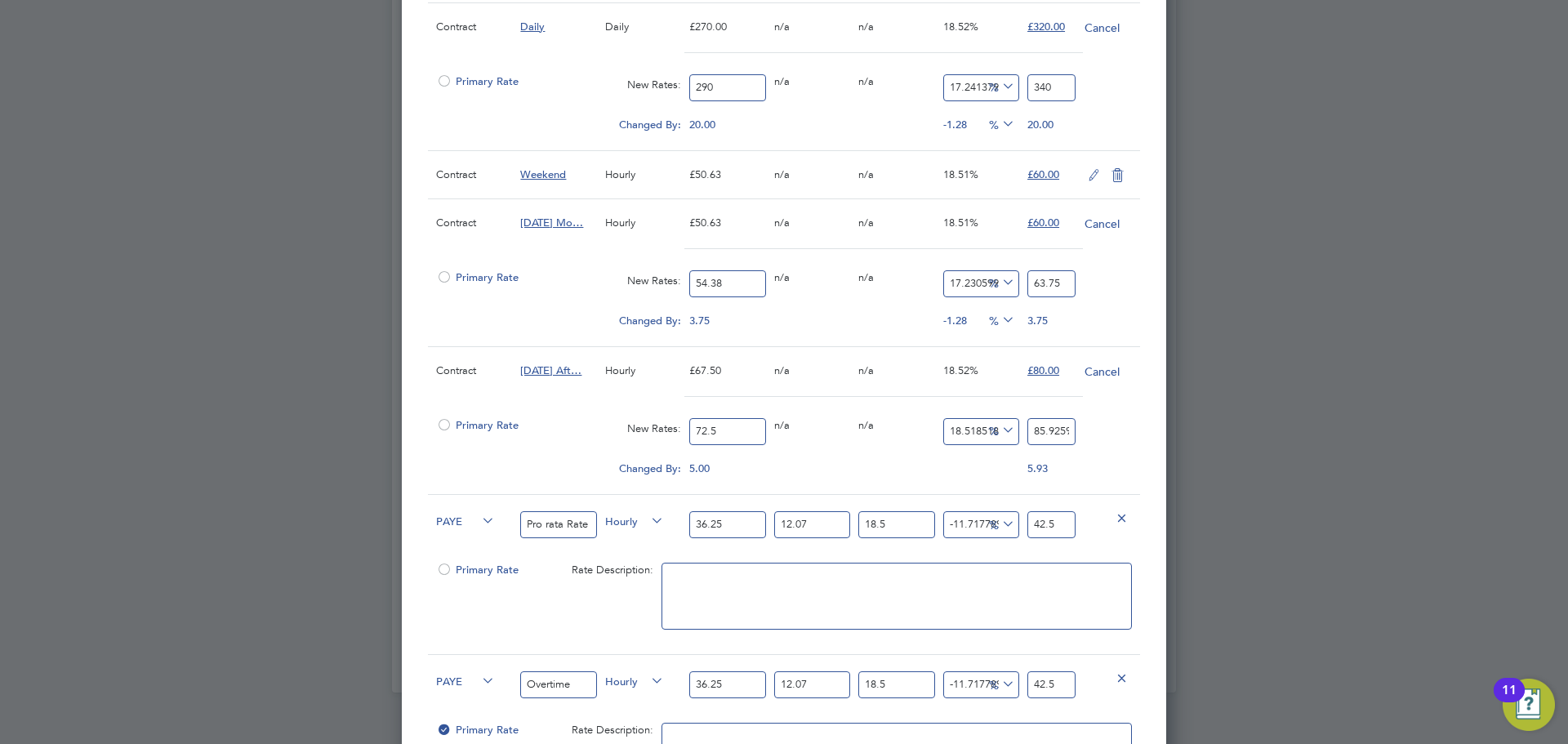
click at [1062, 428] on input "85.92592592592592" at bounding box center [1051, 432] width 48 height 27
type input "-88.96551724137932"
type input "8"
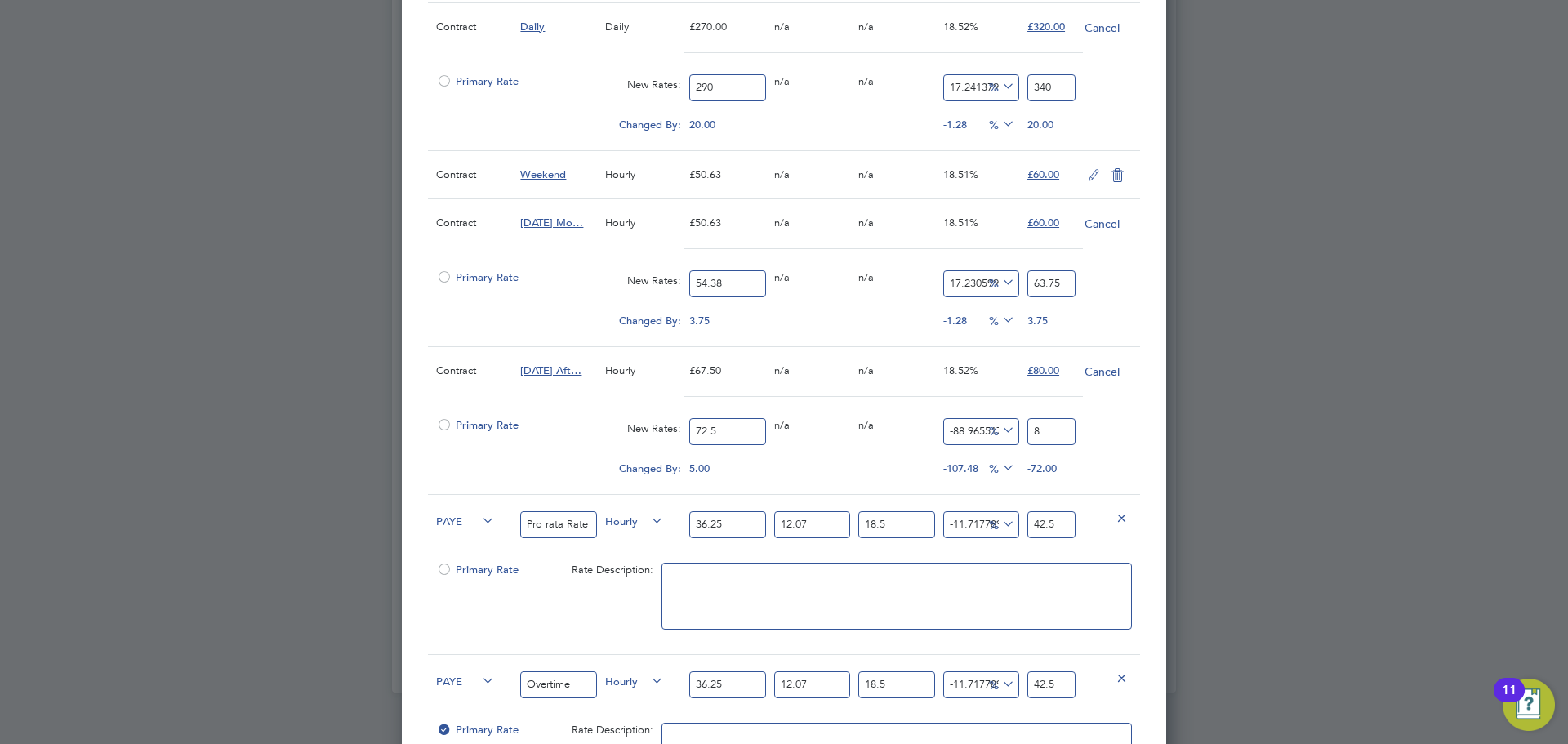
type input "17.24137931034483"
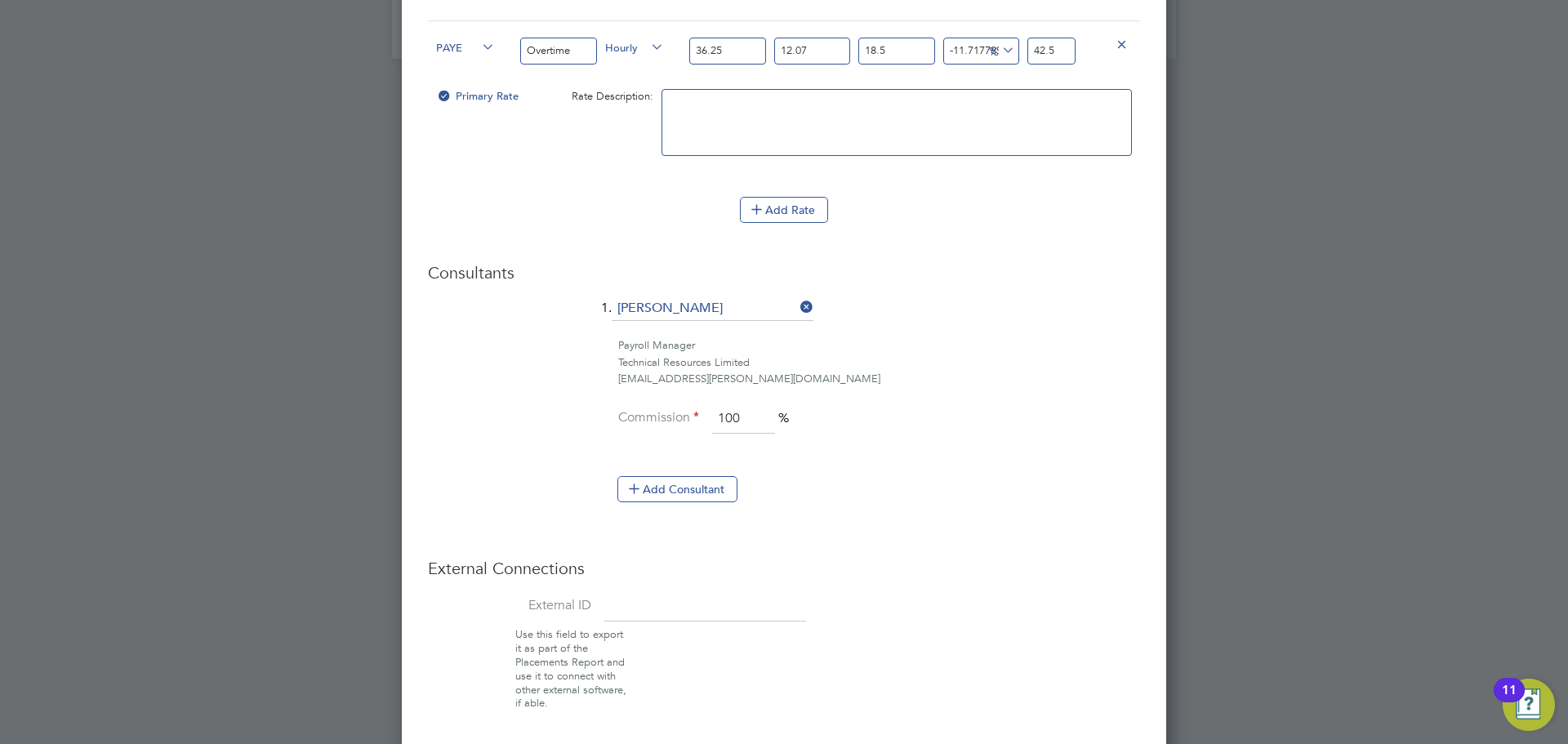
scroll to position [2008, 0]
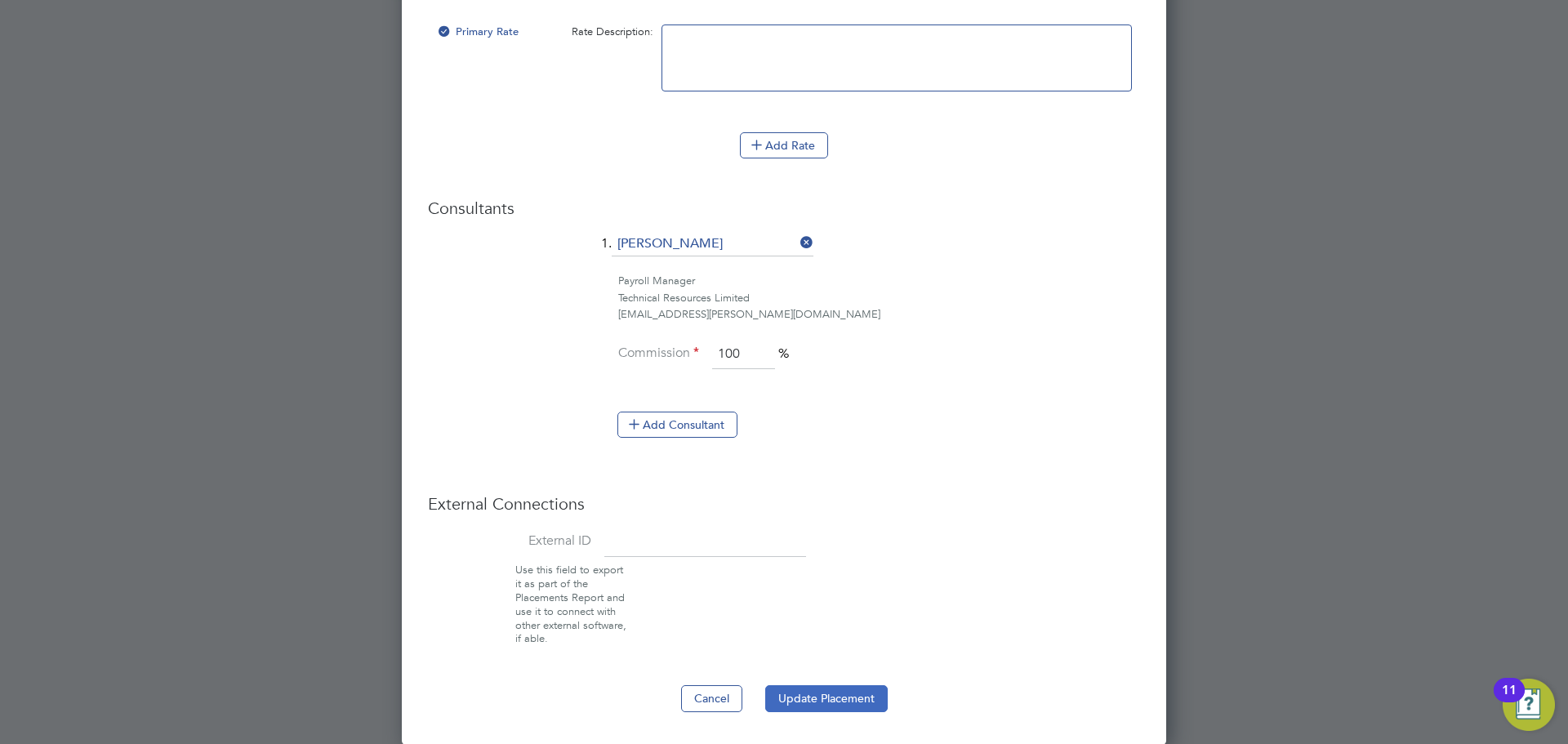
type input "85"
click at [822, 701] on button "Update Placement" at bounding box center [827, 698] width 123 height 26
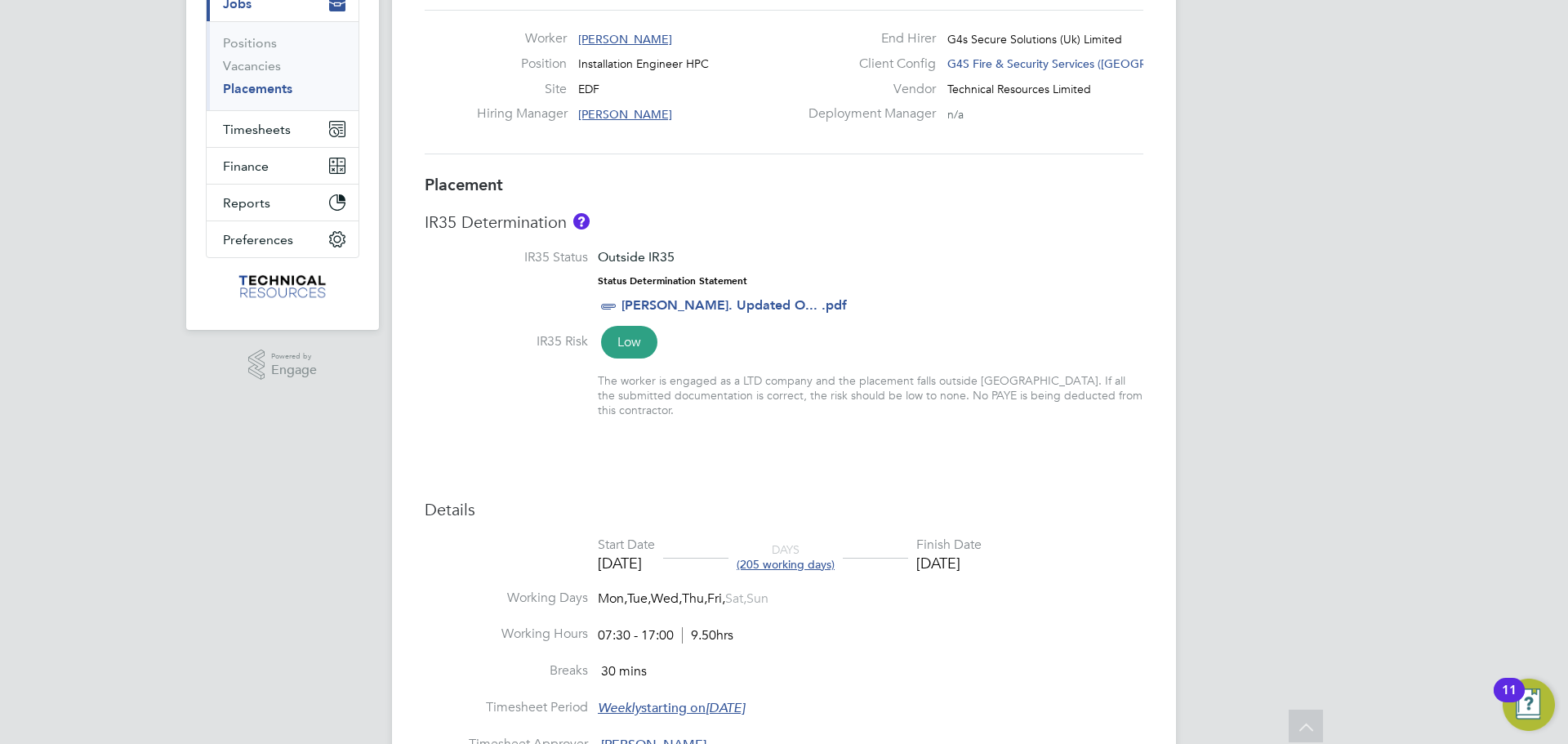
scroll to position [0, 0]
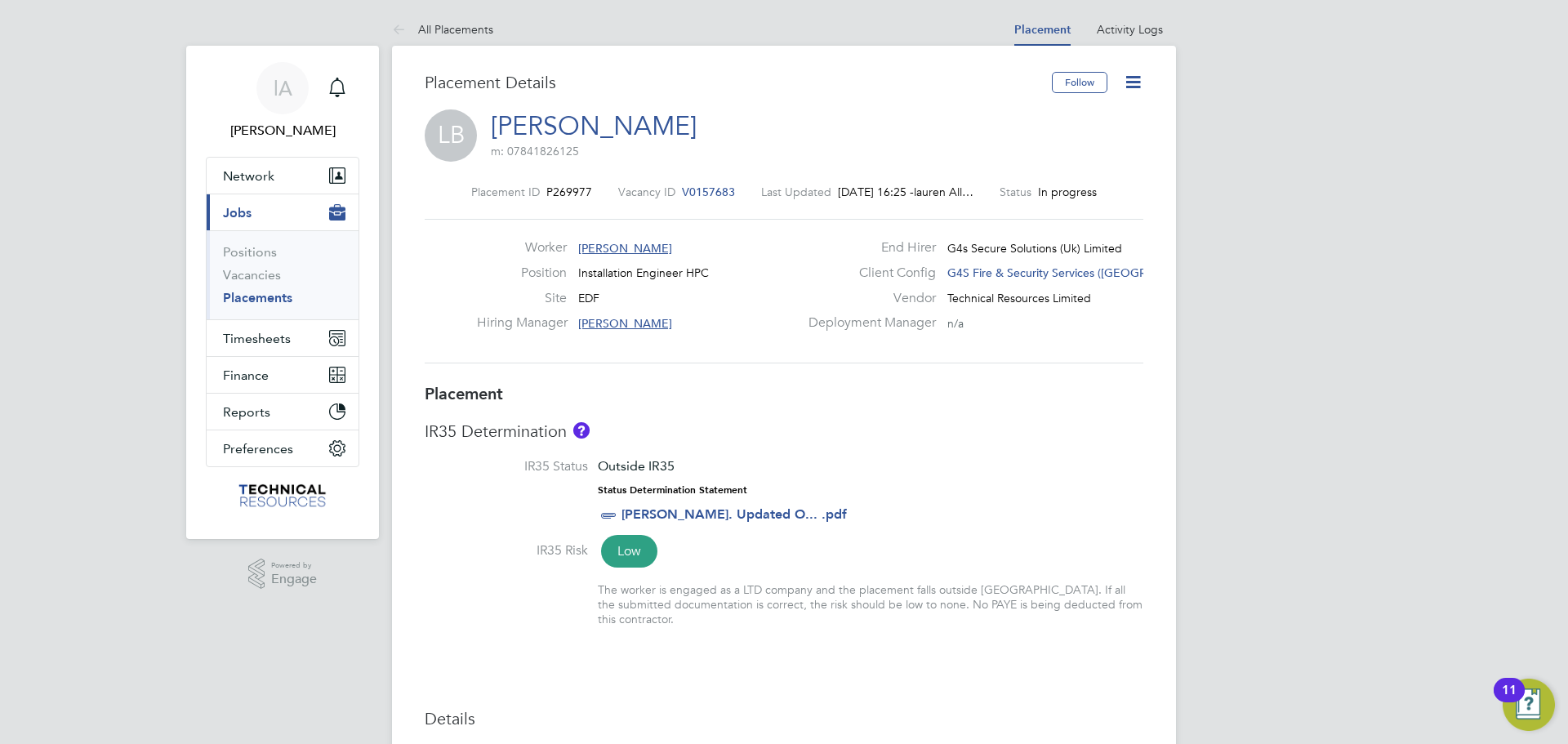
click at [1131, 79] on icon at bounding box center [1133, 82] width 20 height 20
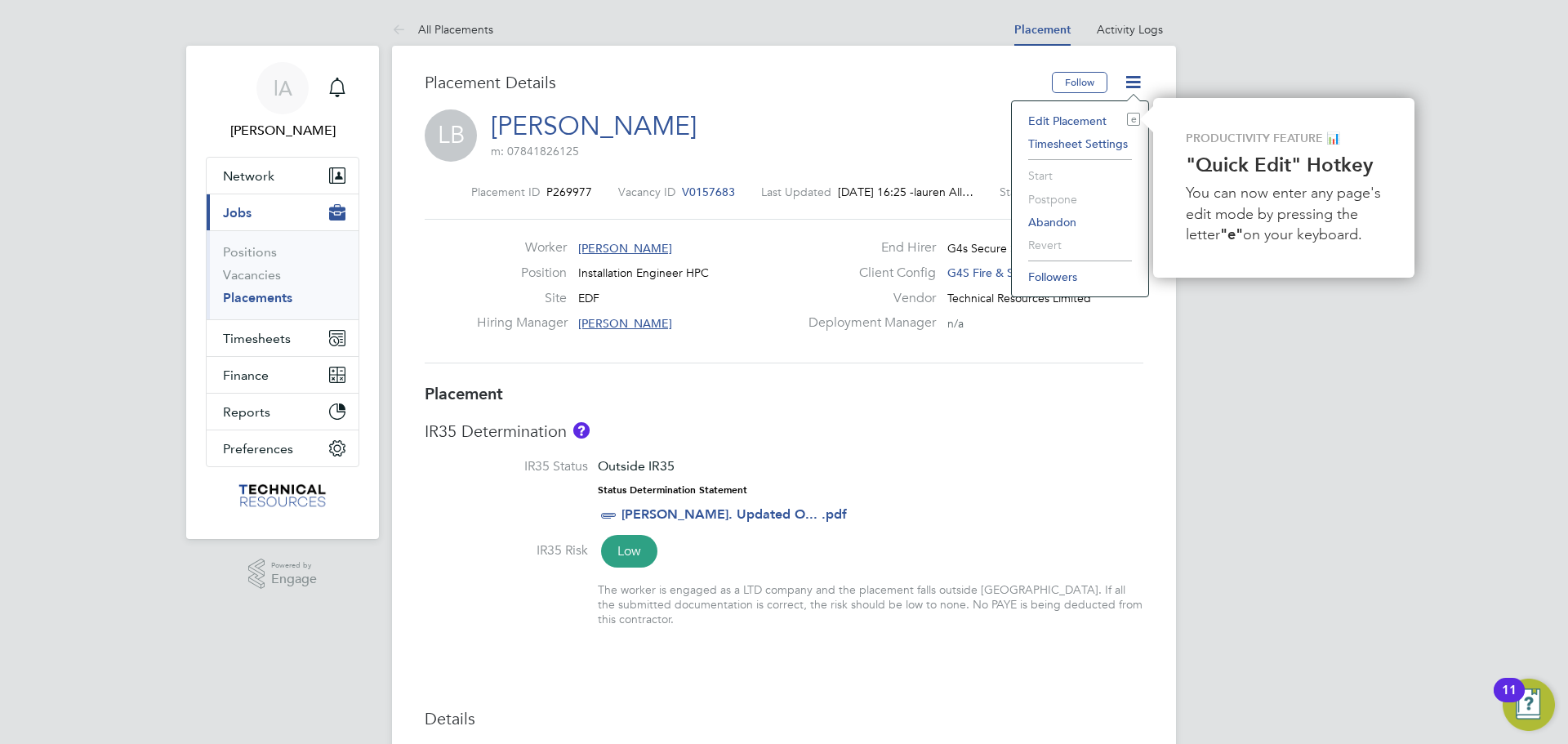
click at [1086, 119] on li "Edit Placement e" at bounding box center [1080, 120] width 120 height 23
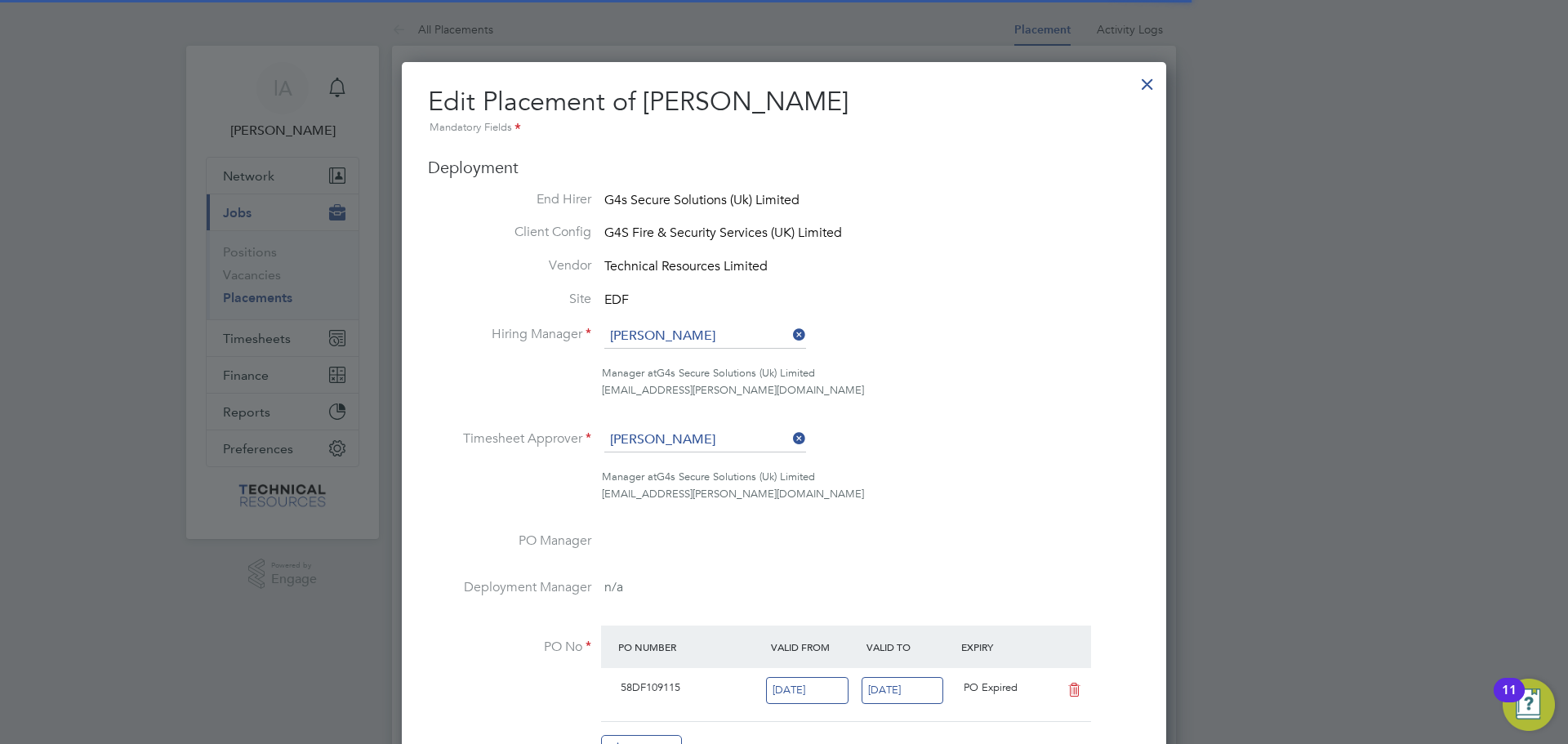
scroll to position [35, 713]
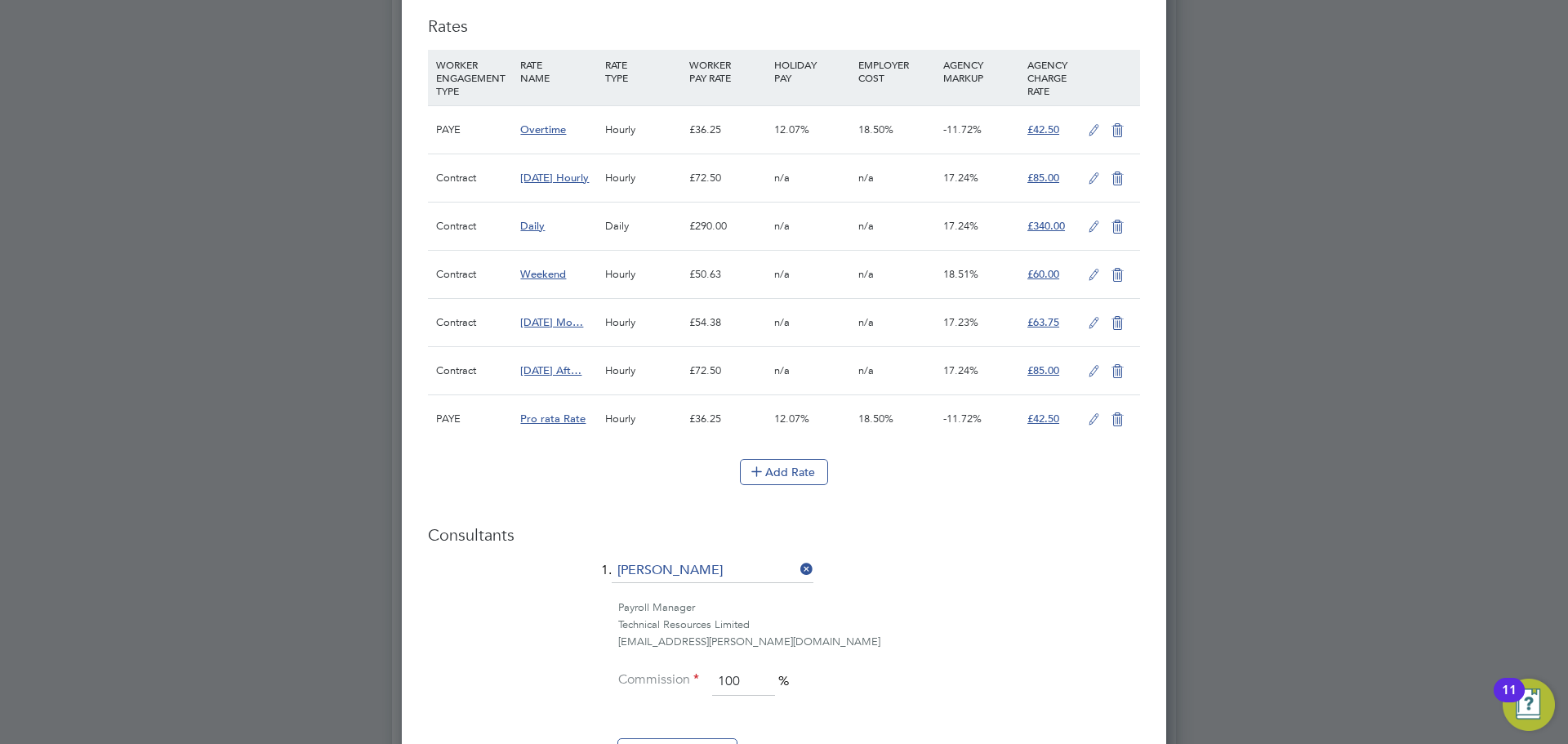
click at [1117, 274] on icon at bounding box center [1118, 275] width 20 height 13
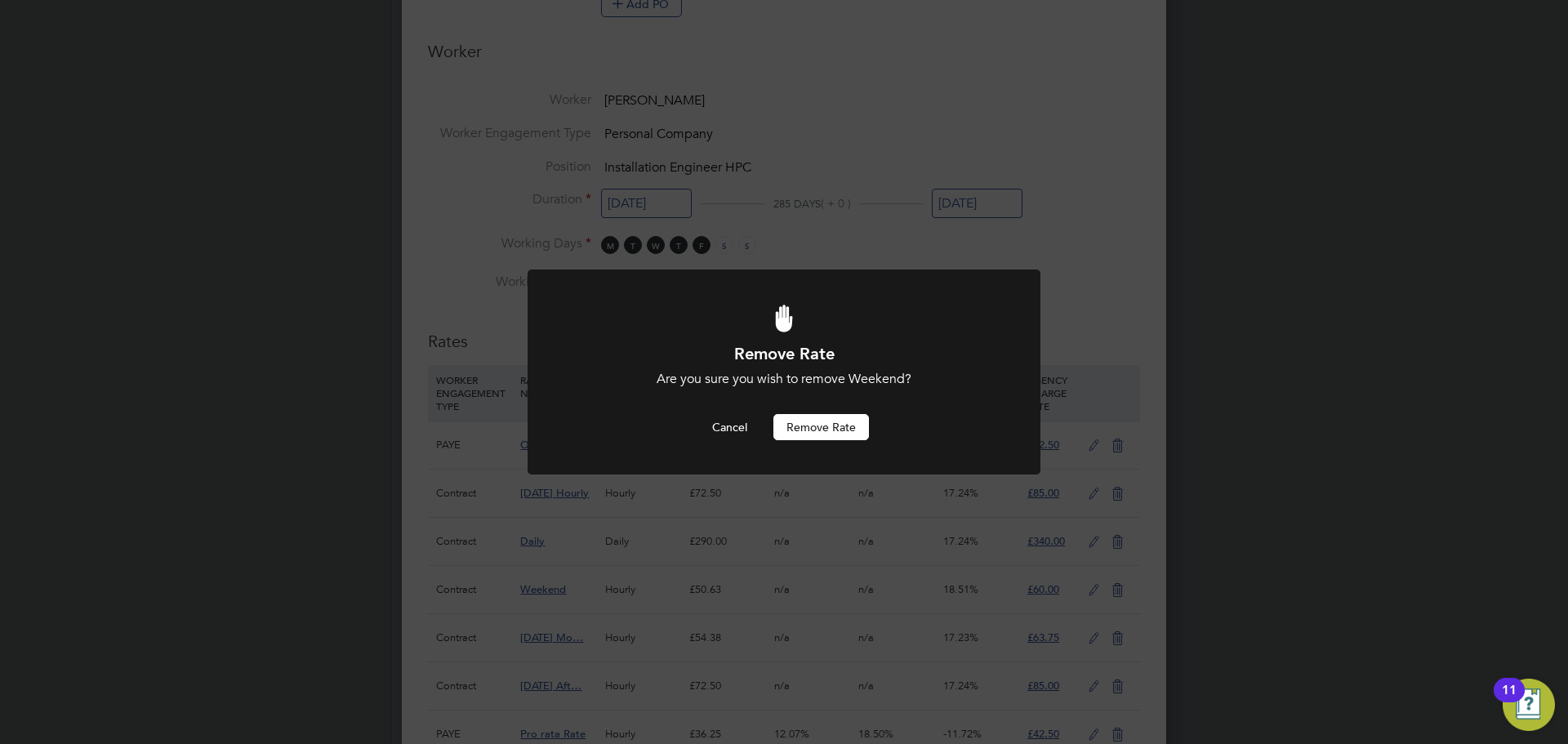
drag, startPoint x: 838, startPoint y: 430, endPoint x: 854, endPoint y: 425, distance: 16.8
click at [838, 429] on button "Remove rate" at bounding box center [821, 427] width 96 height 26
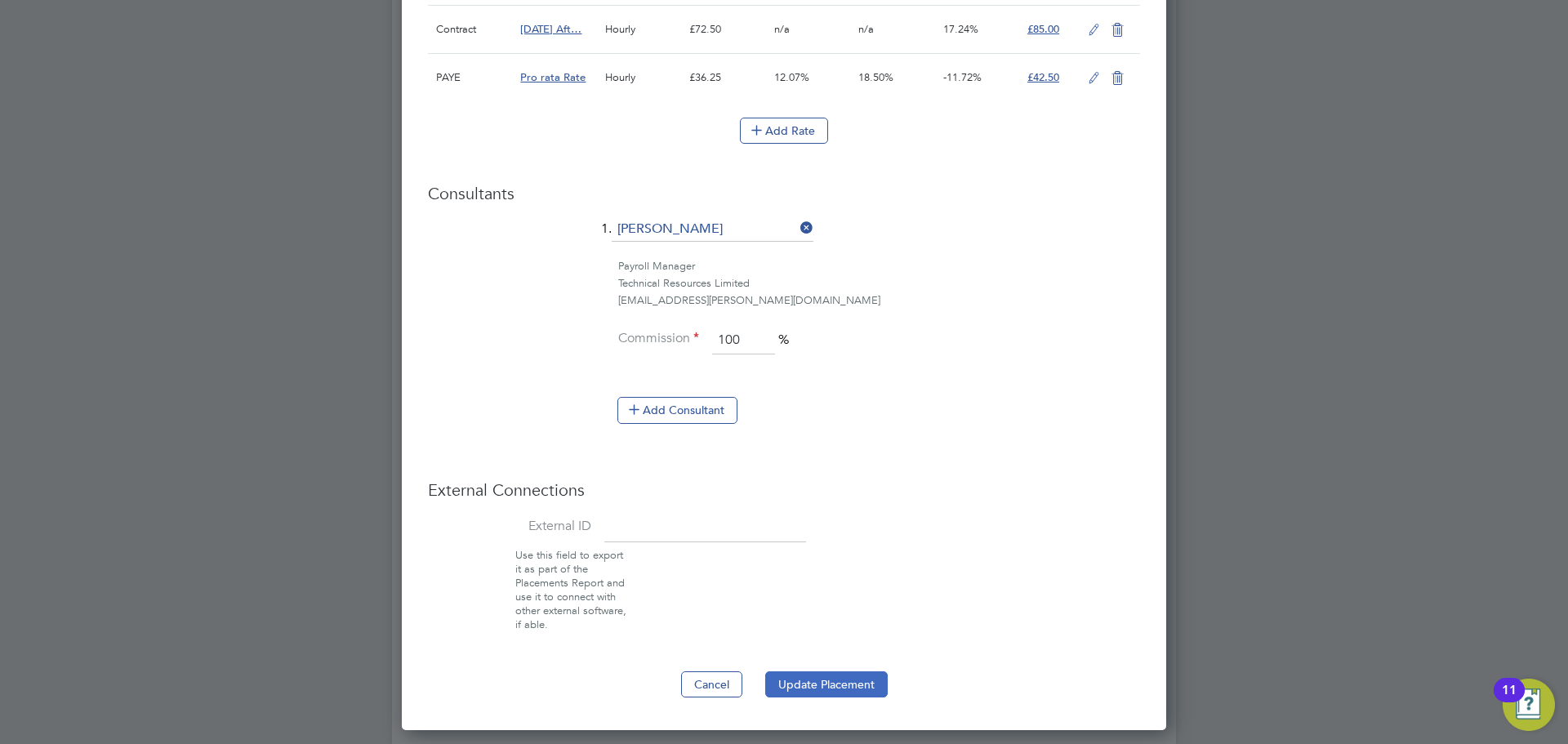
click at [852, 681] on button "Update Placement" at bounding box center [827, 684] width 123 height 26
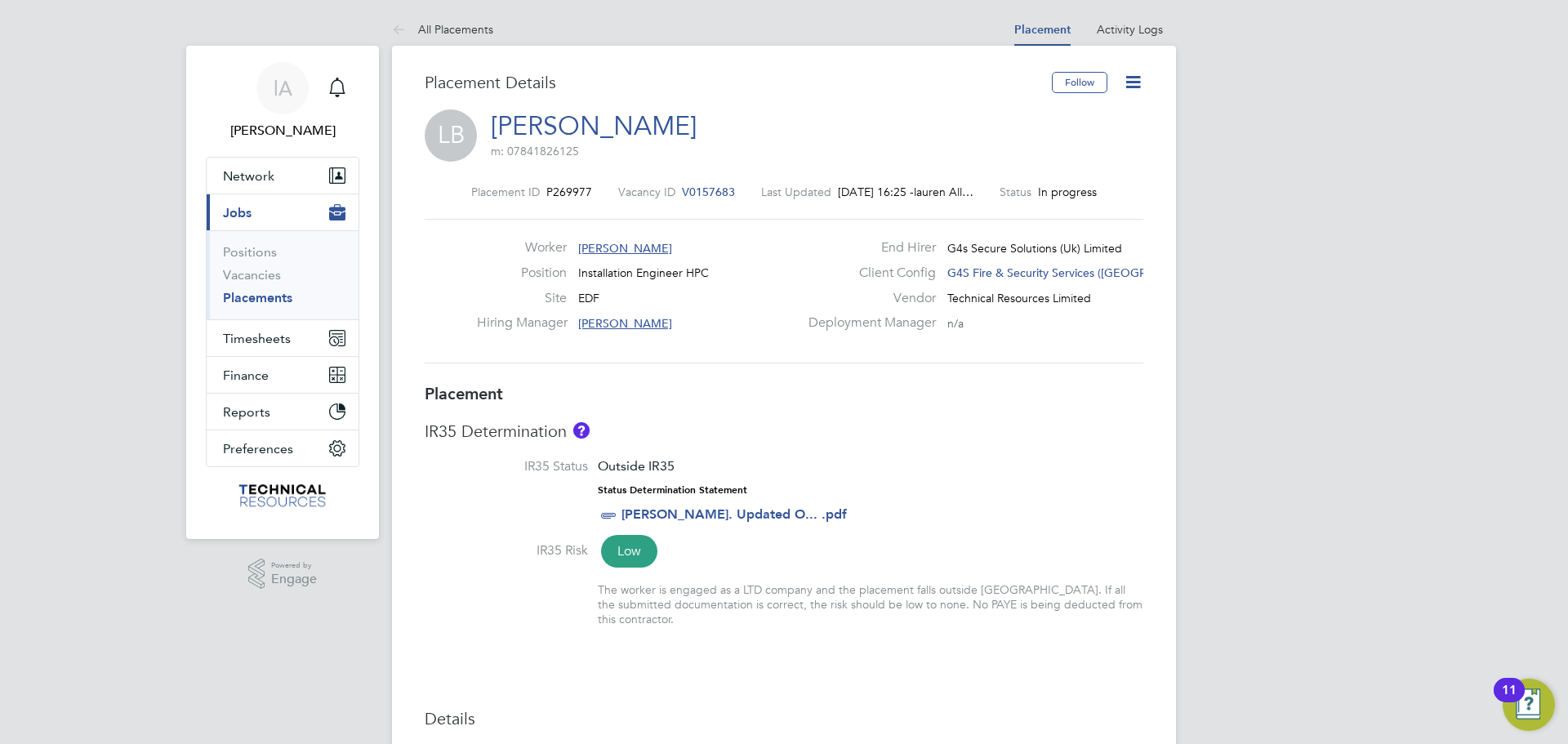
drag, startPoint x: 262, startPoint y: 300, endPoint x: 359, endPoint y: 311, distance: 97.6
click at [262, 300] on link "Placements" at bounding box center [258, 297] width 69 height 15
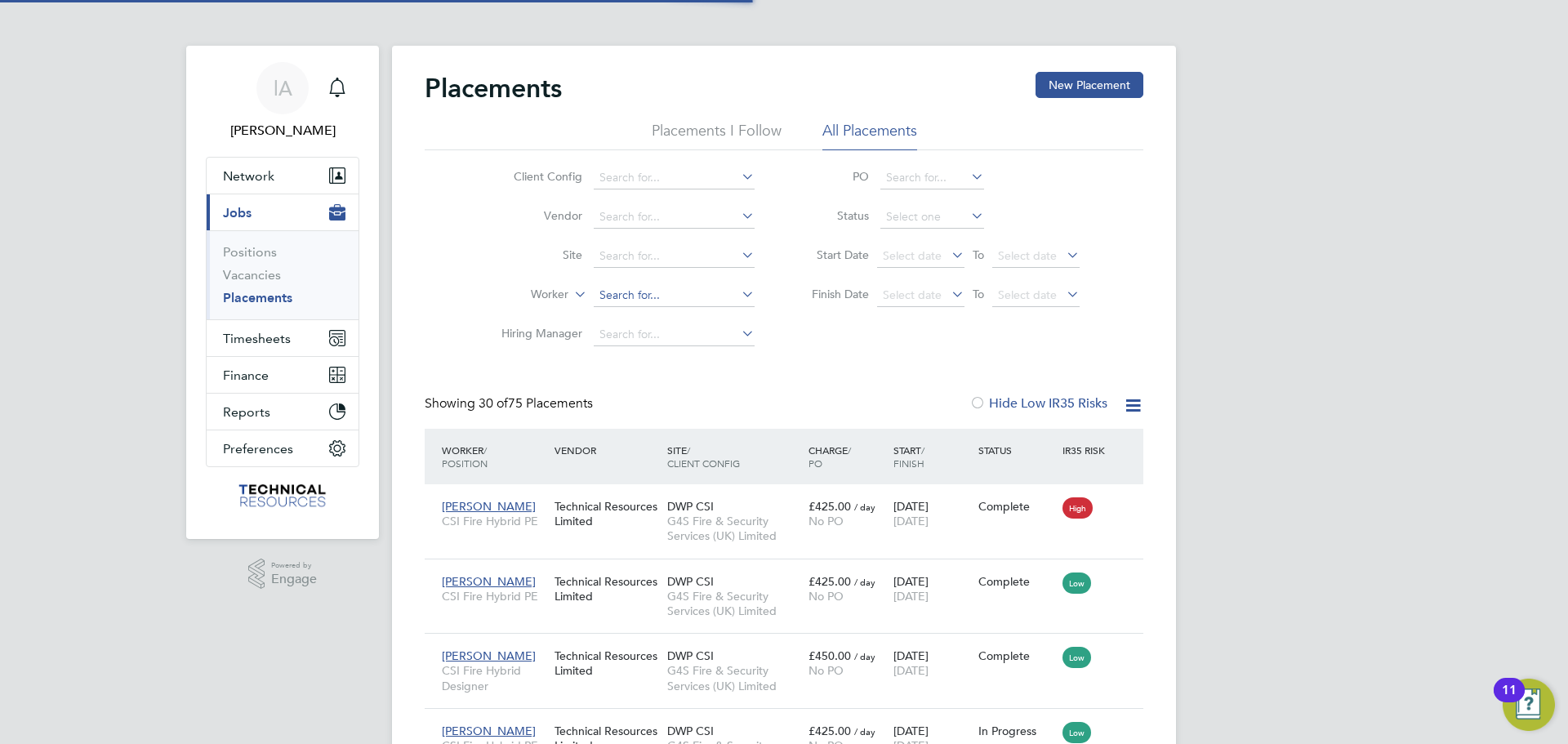
click at [690, 293] on input at bounding box center [673, 295] width 161 height 23
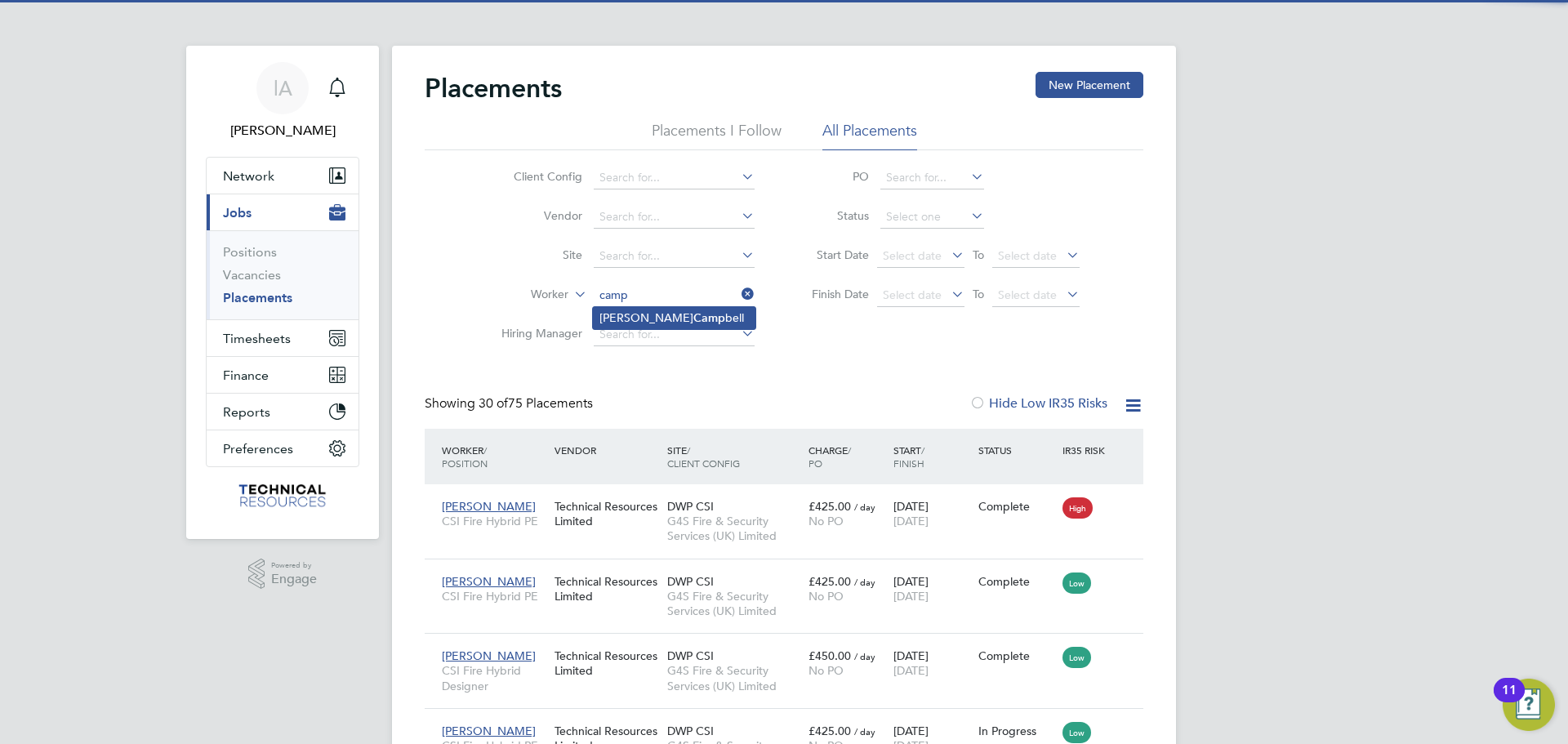
click at [697, 316] on li "Neil Camp bell" at bounding box center [673, 318] width 162 height 22
type input "[PERSON_NAME]"
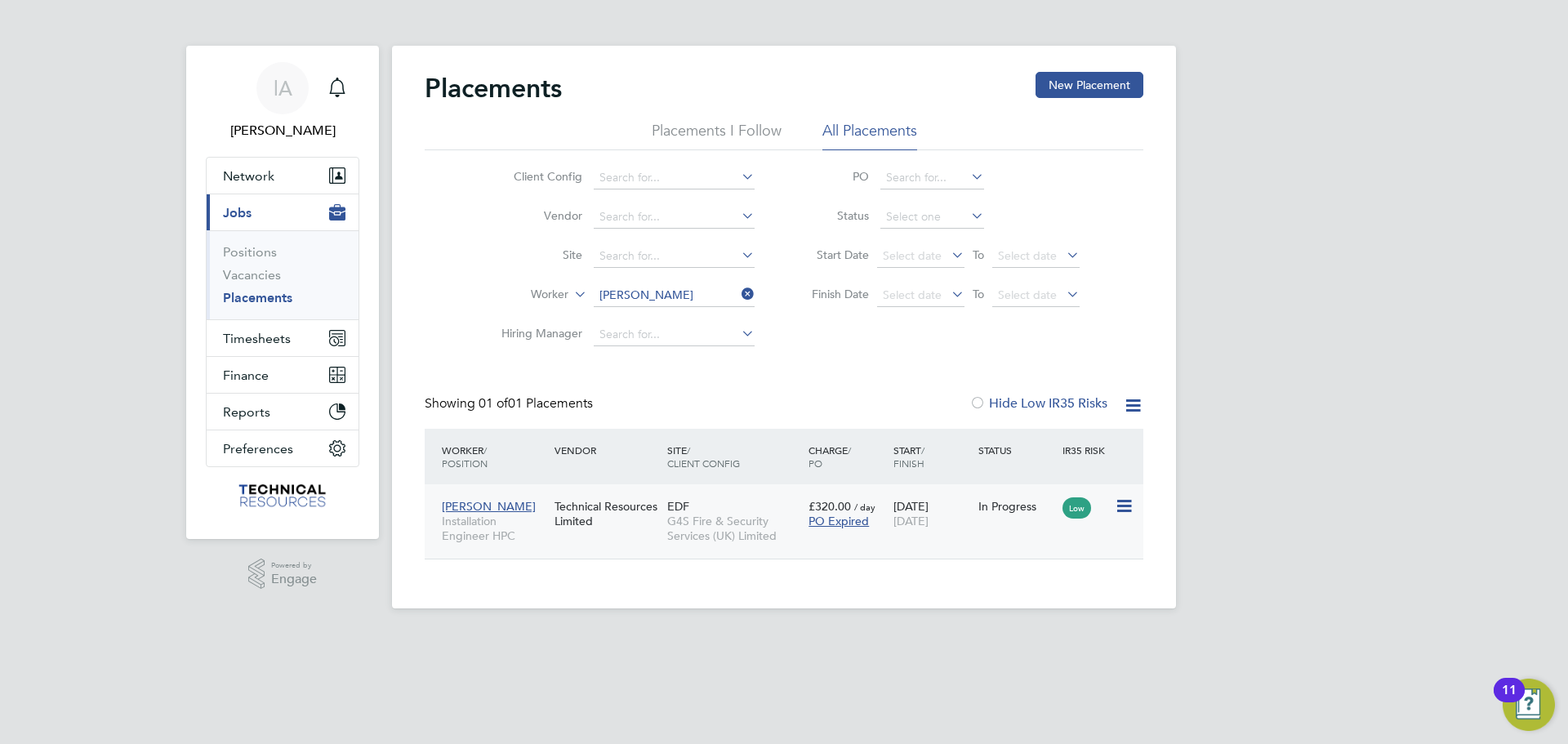
click at [609, 524] on div "Technical Resources Limited" at bounding box center [607, 513] width 113 height 45
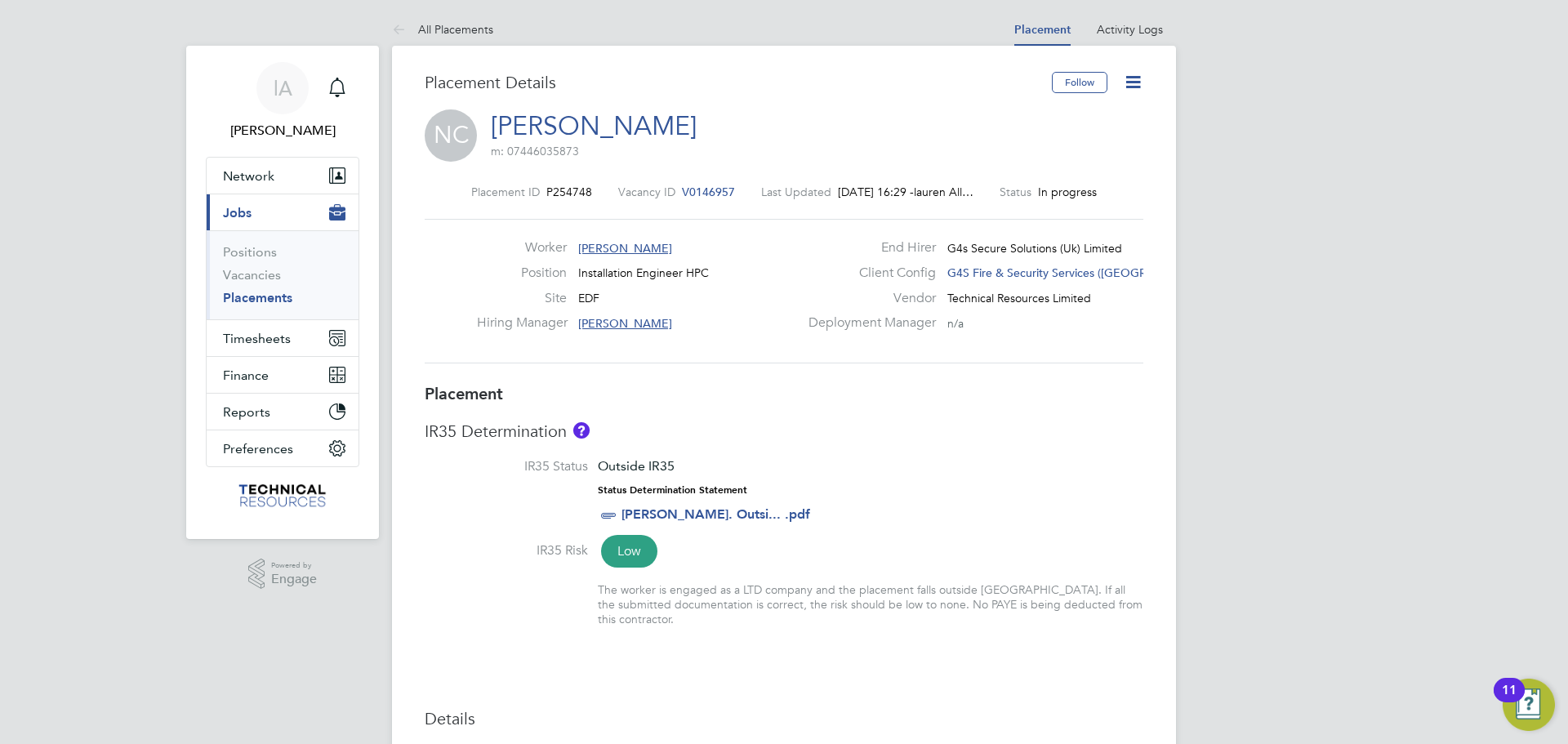
click at [1128, 78] on icon at bounding box center [1133, 82] width 20 height 20
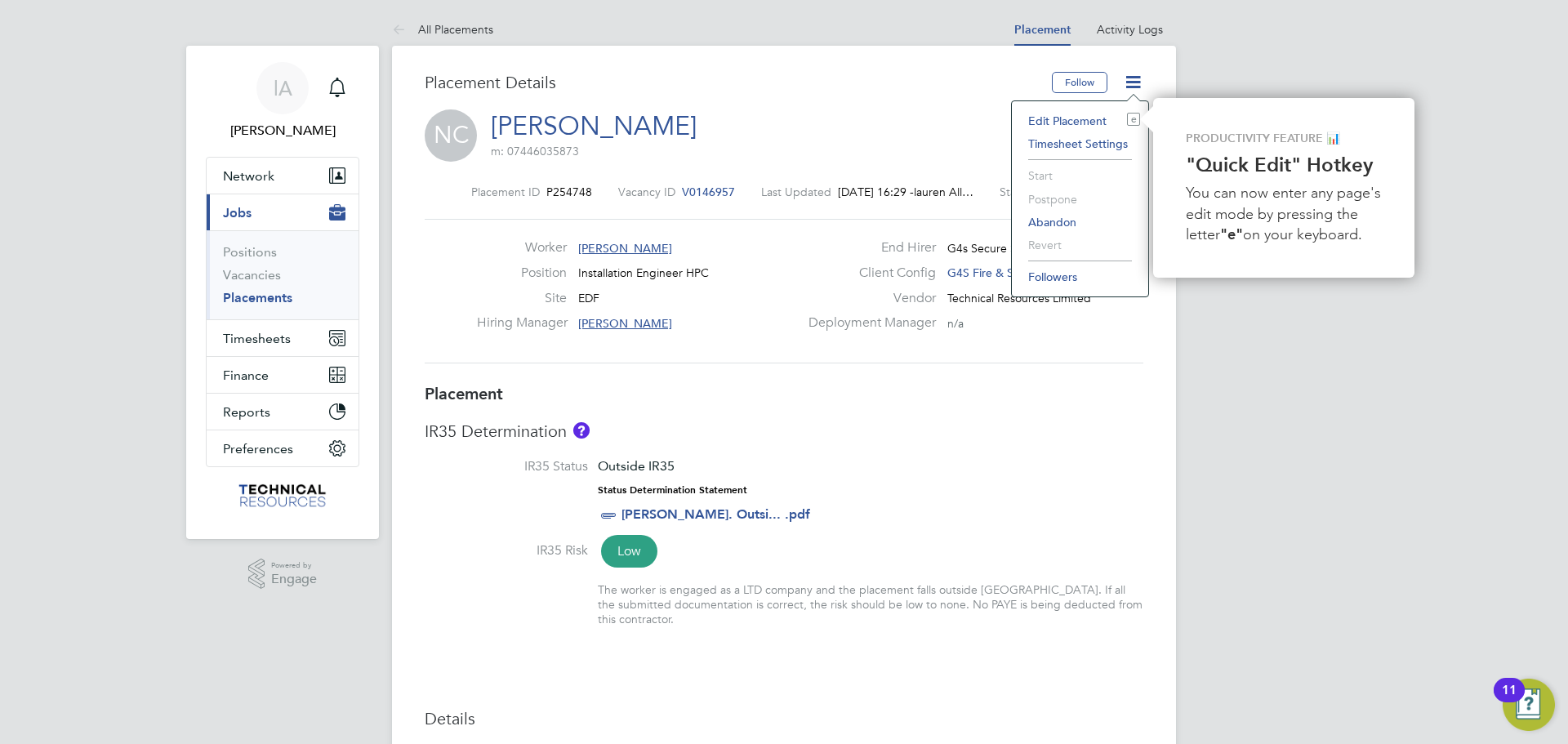
click at [1076, 117] on li "Edit Placement e" at bounding box center [1080, 120] width 120 height 23
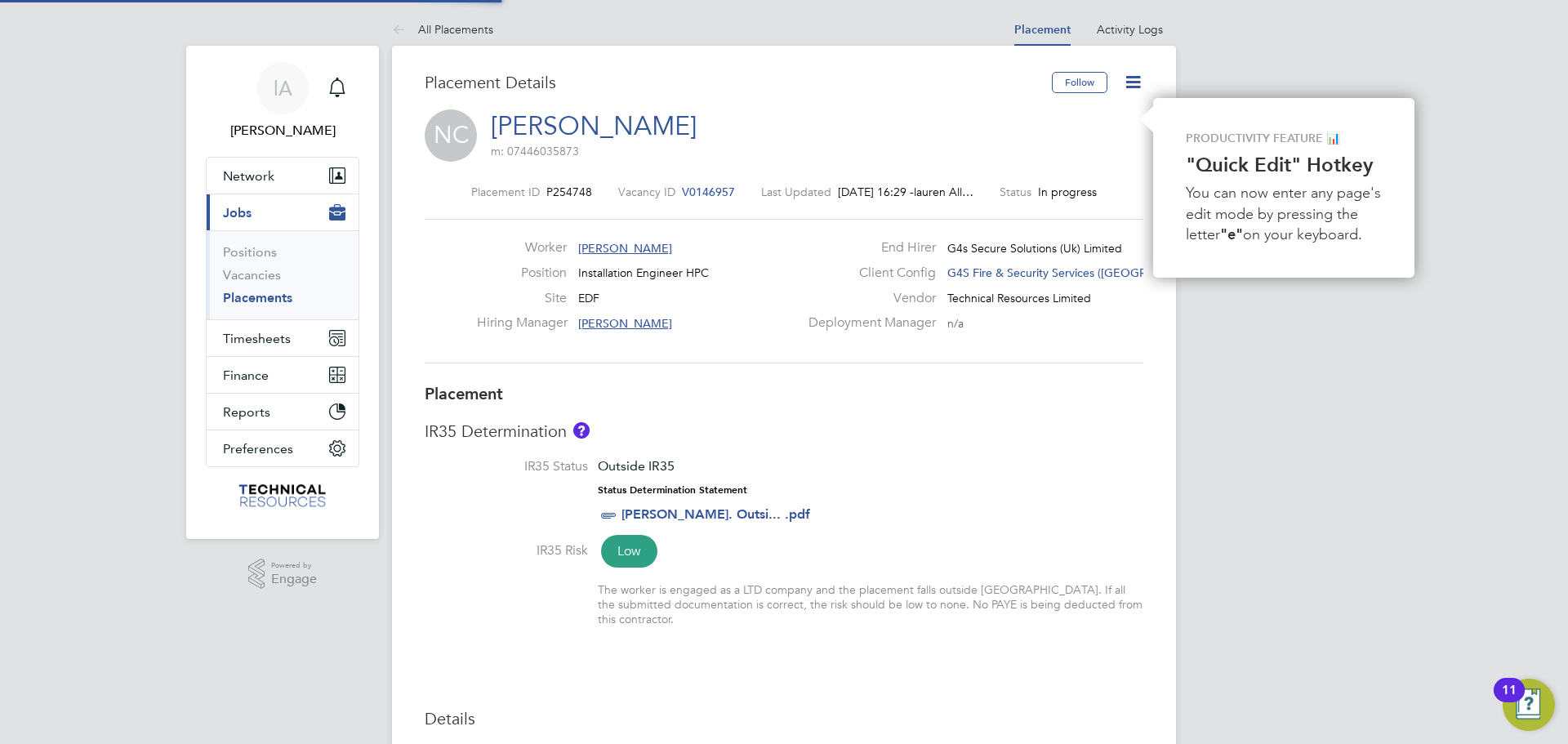
type input "[PERSON_NAME]"
type input "[DATE]"
type input "07:30"
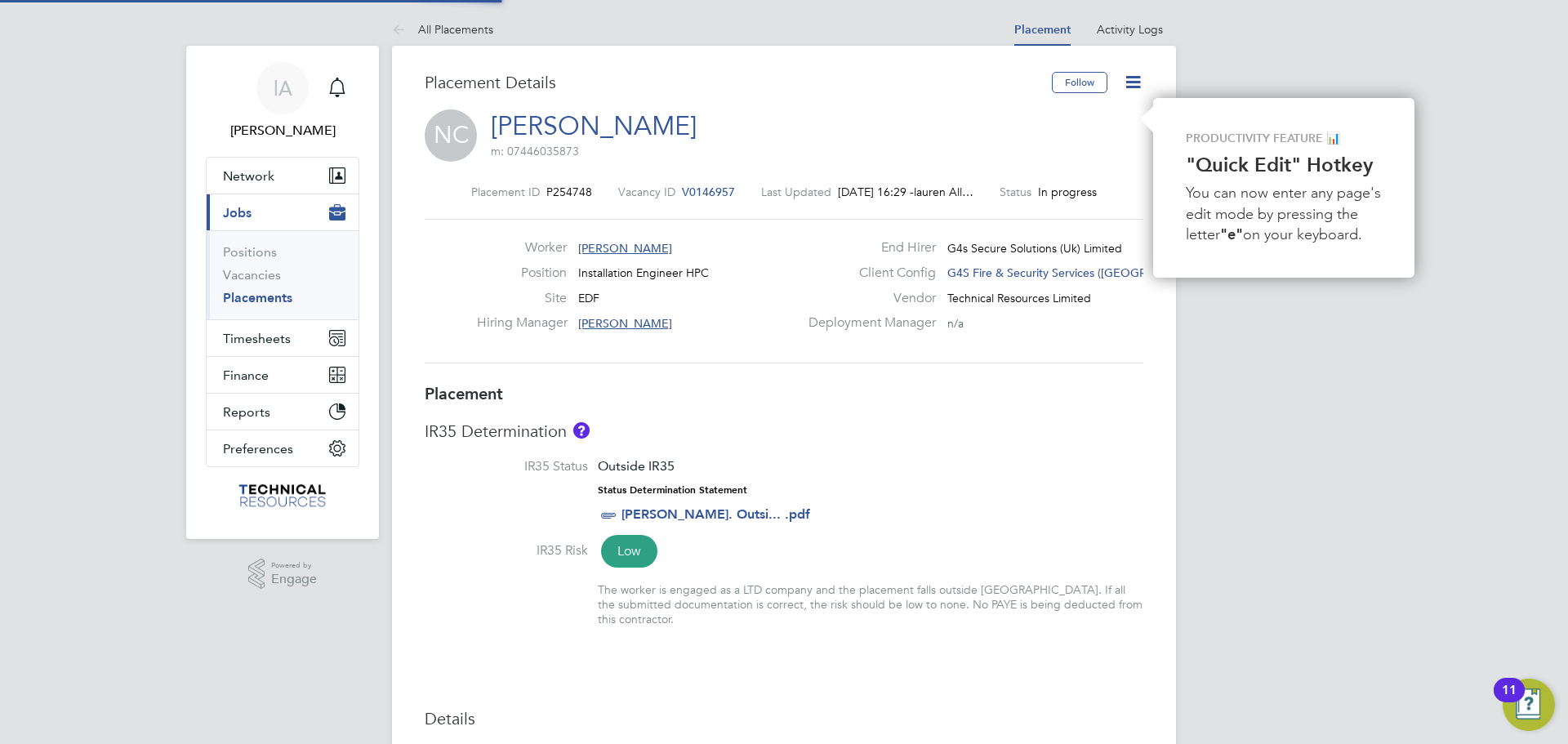
type input "17:00"
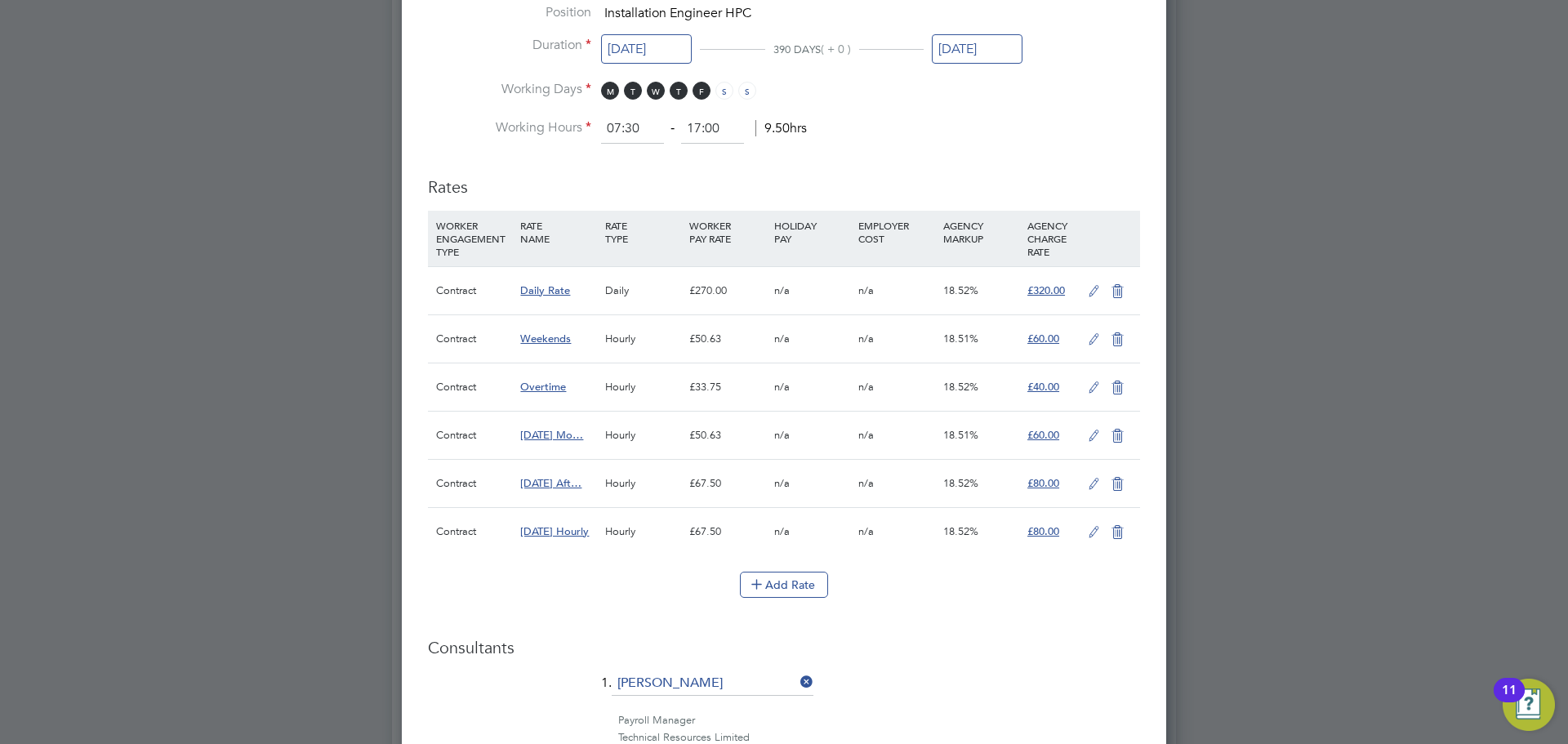
click at [1089, 290] on icon at bounding box center [1094, 292] width 20 height 13
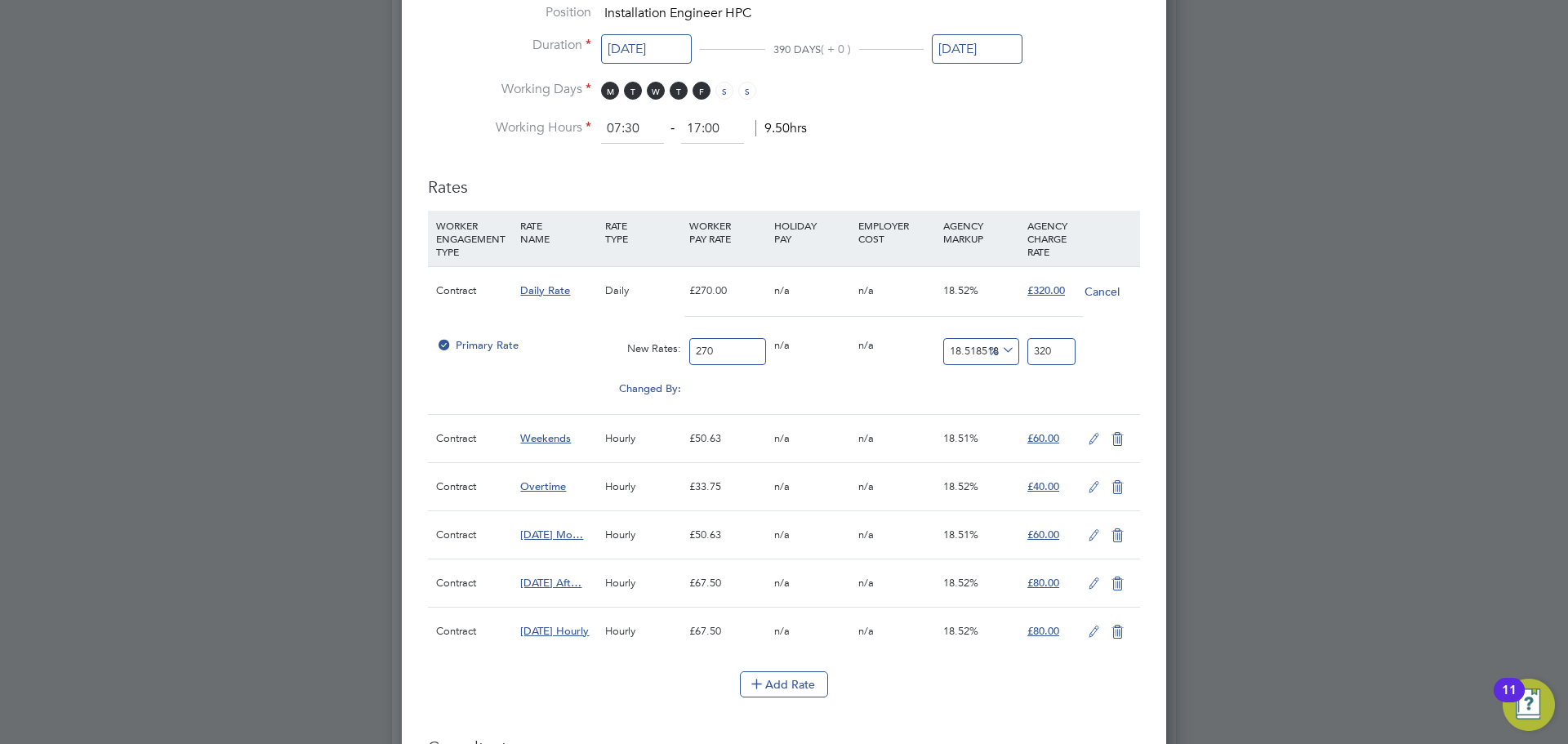
click at [726, 345] on input "270" at bounding box center [727, 352] width 76 height 27
type input "27"
type input "32"
type input "2"
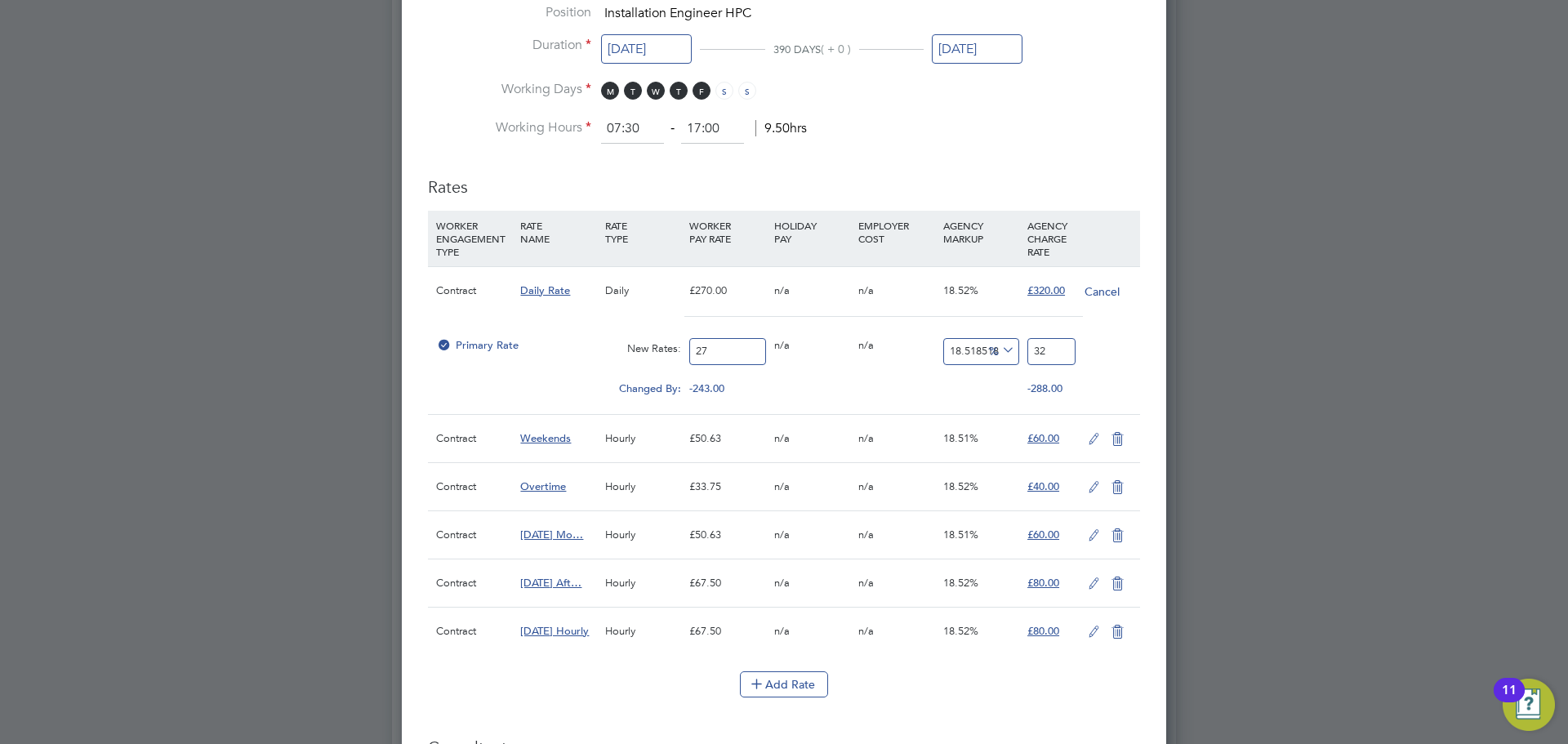
type input "2.3703703703703702"
type input "29"
type input "34.370370370370374"
type input "290"
type input "343.7037037037037"
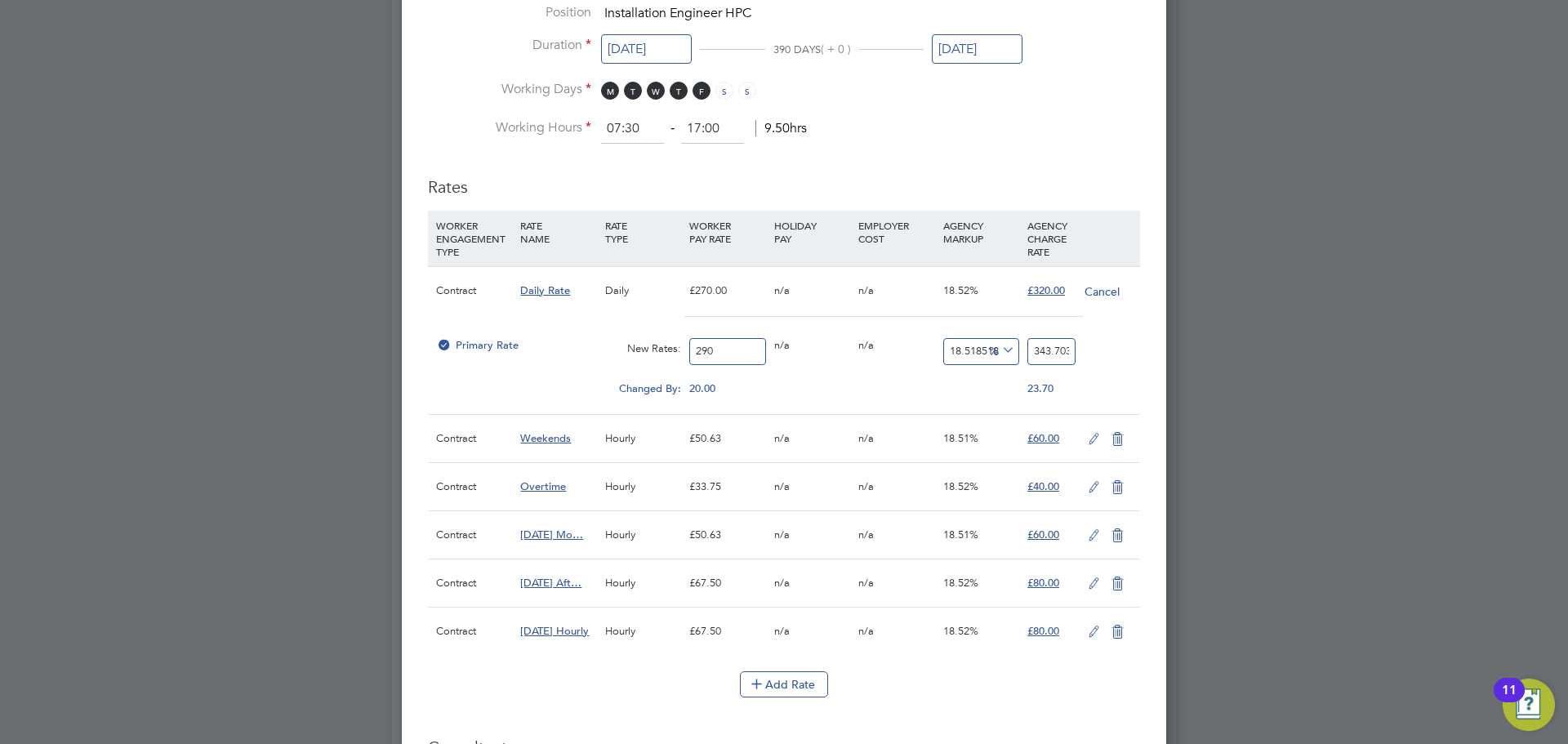
type input "290"
click at [1055, 354] on input "343.7037037037037" at bounding box center [1051, 352] width 48 height 27
type input "-98.96551724137932"
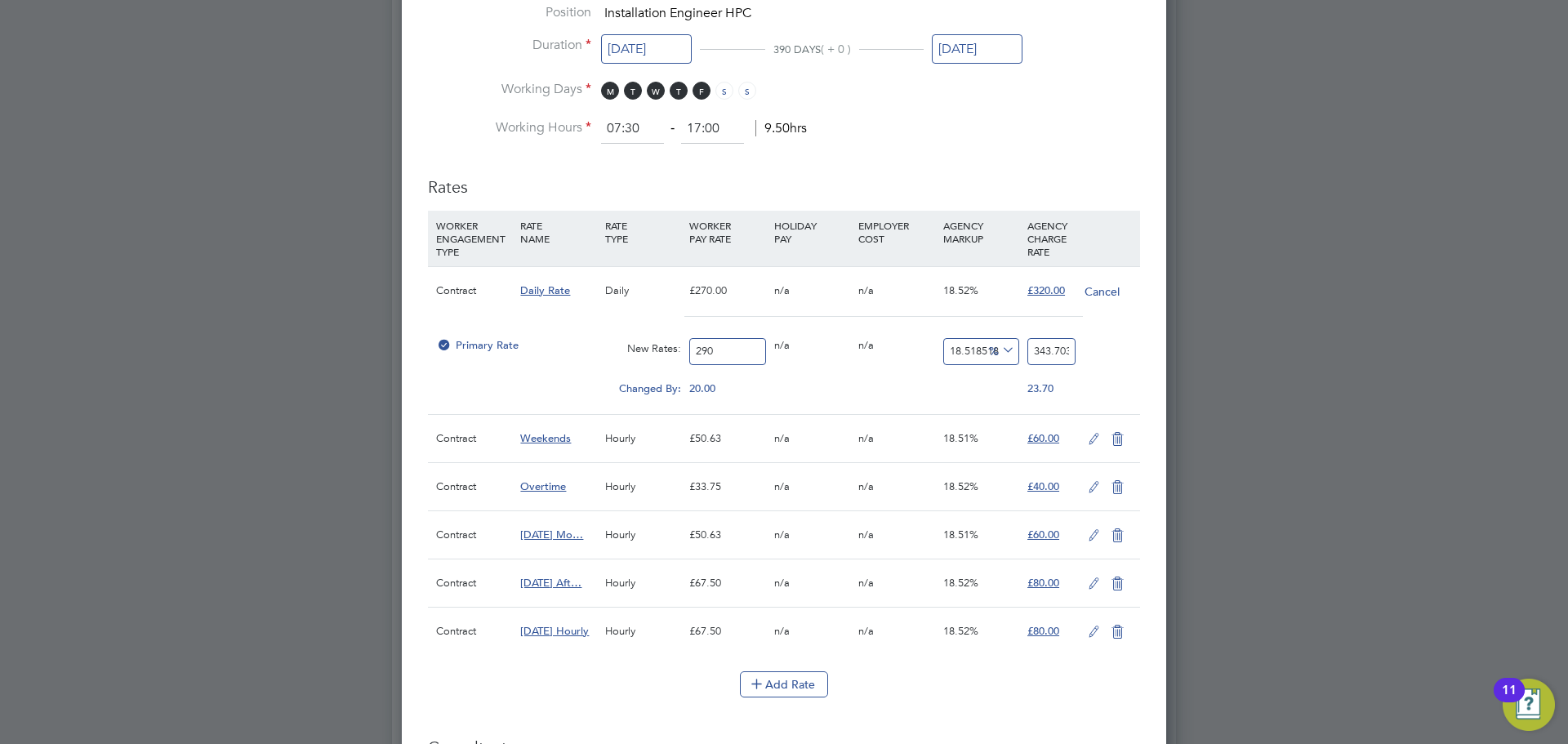
type input "3"
type input "-88.27586206896552"
type input "34"
type input "17.24137931034483"
type input "340"
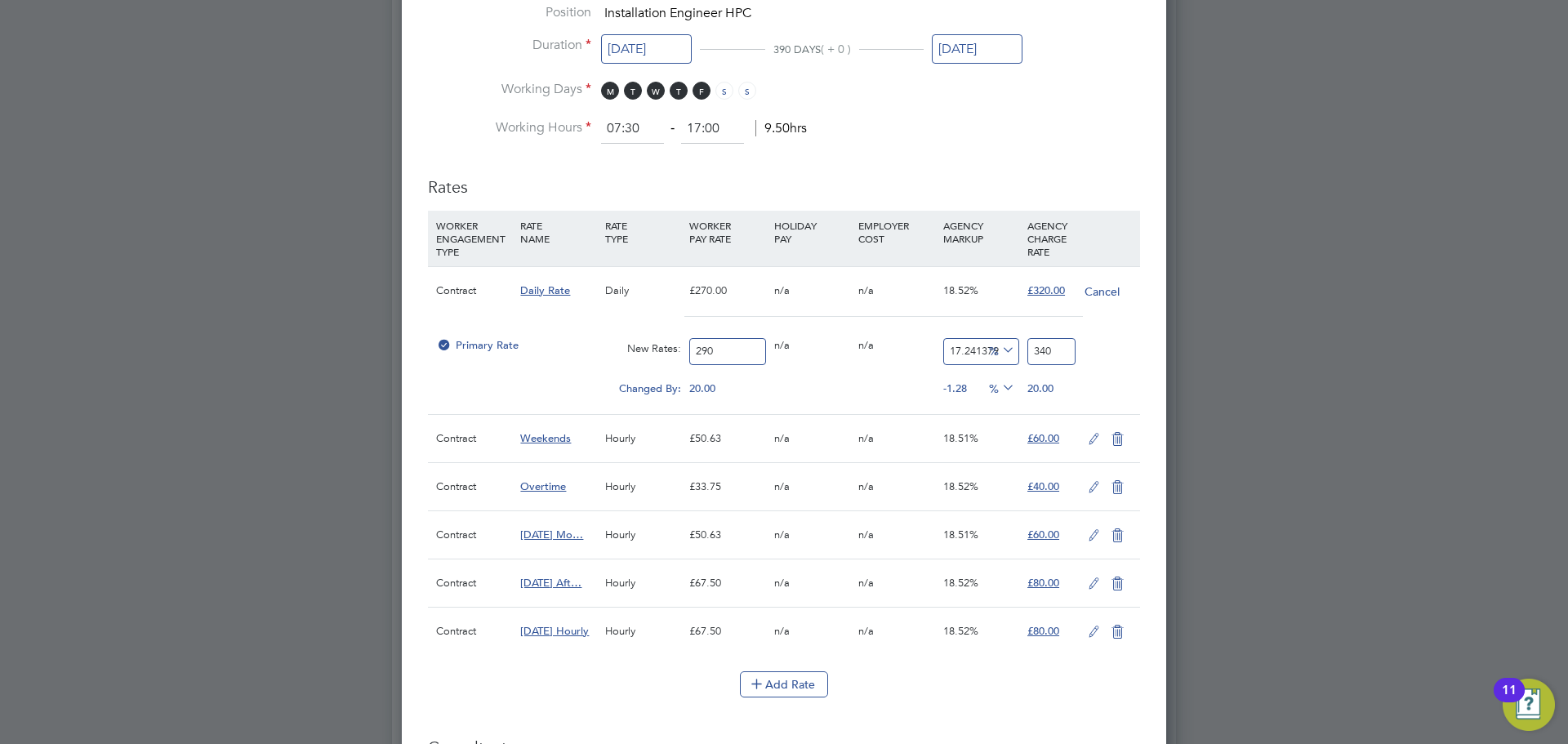
click at [1121, 439] on icon at bounding box center [1118, 439] width 20 height 13
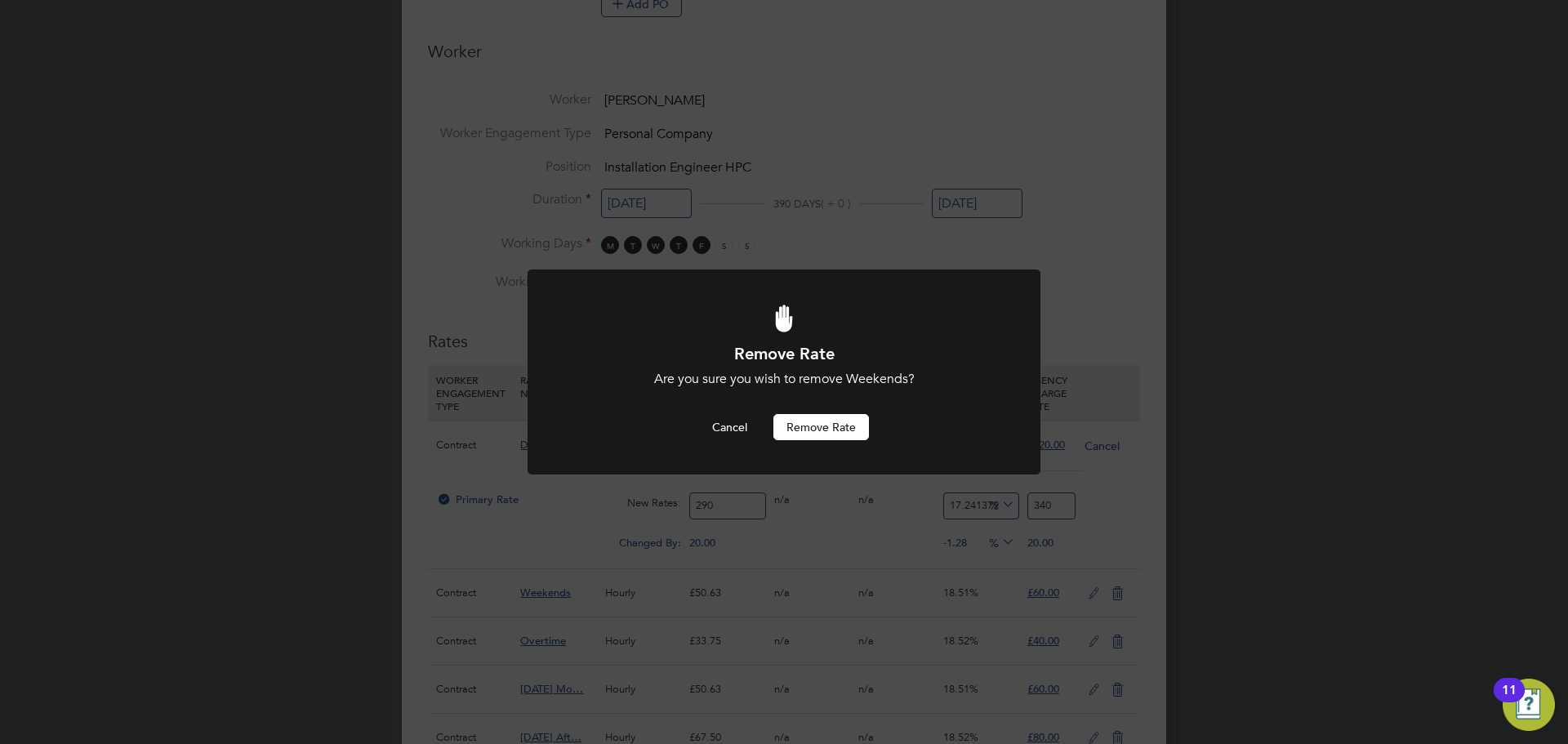
click at [795, 418] on button "Remove rate" at bounding box center [821, 427] width 96 height 26
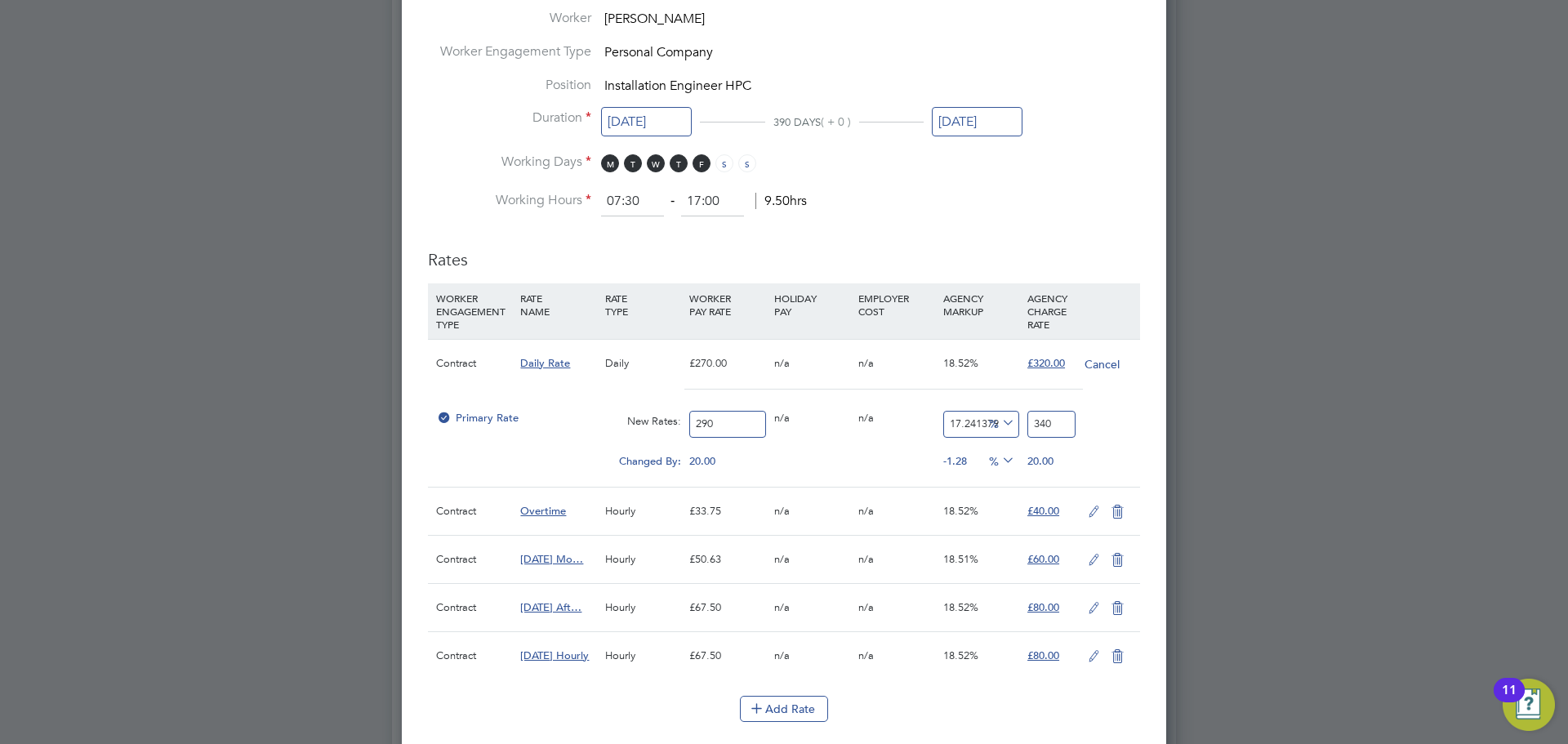
click at [1092, 508] on icon at bounding box center [1094, 513] width 20 height 13
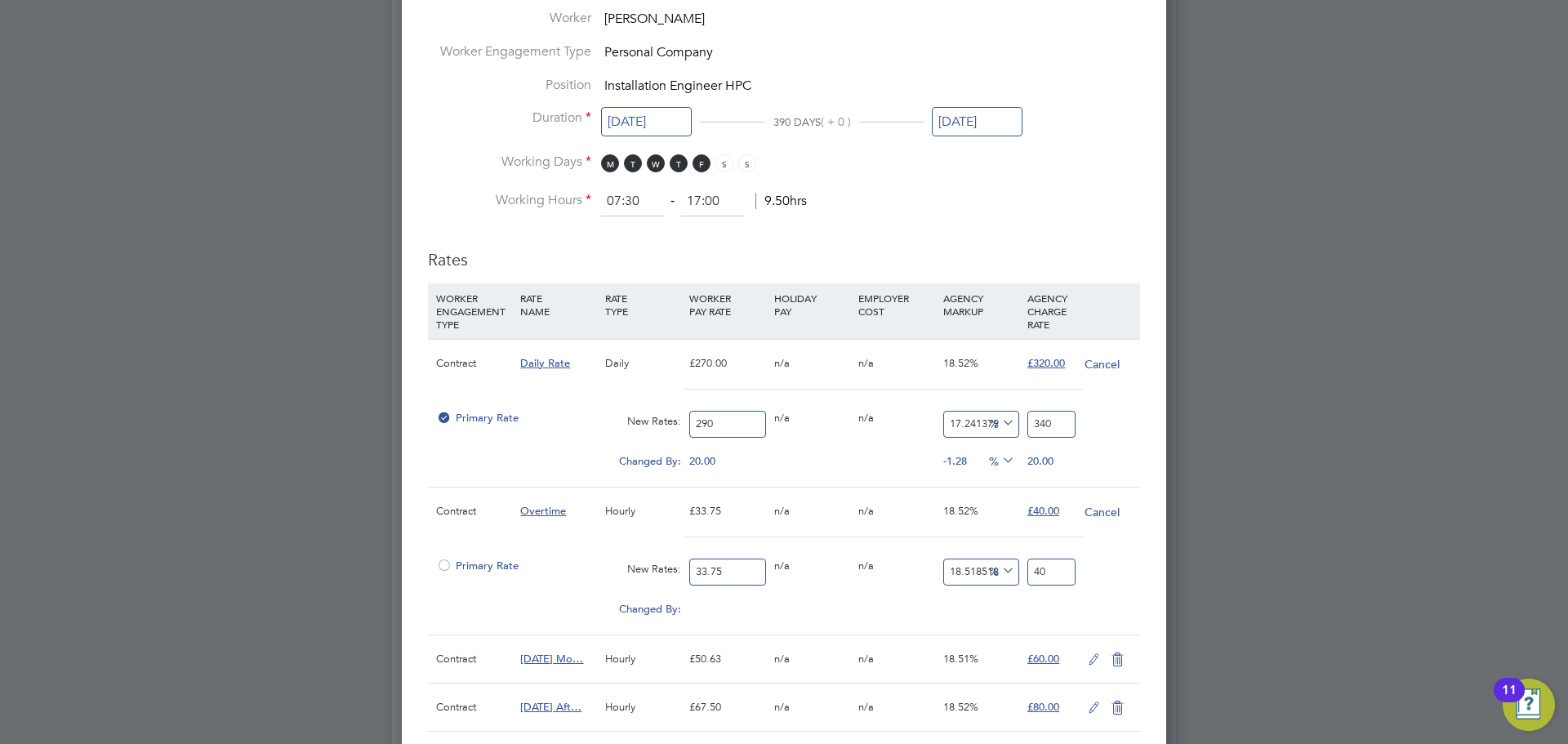
click at [726, 562] on input "33.75" at bounding box center [727, 572] width 76 height 27
click at [727, 562] on input "33.75" at bounding box center [727, 572] width 76 height 27
type input "3"
type input "3.555555555555556"
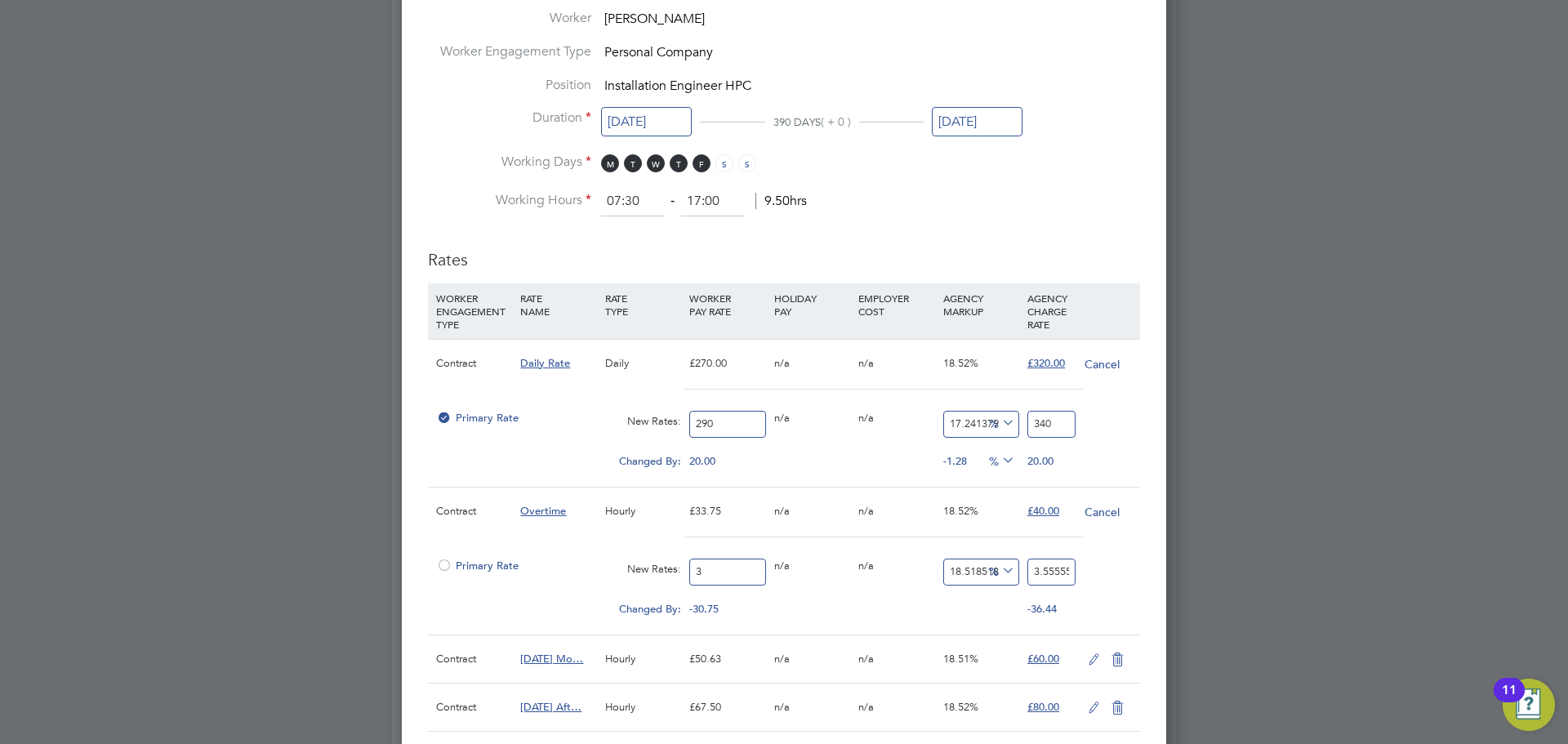
type input "36"
type input "42.666666666666664"
type input "36.2"
type input "42.903703703703705"
type input "36.25"
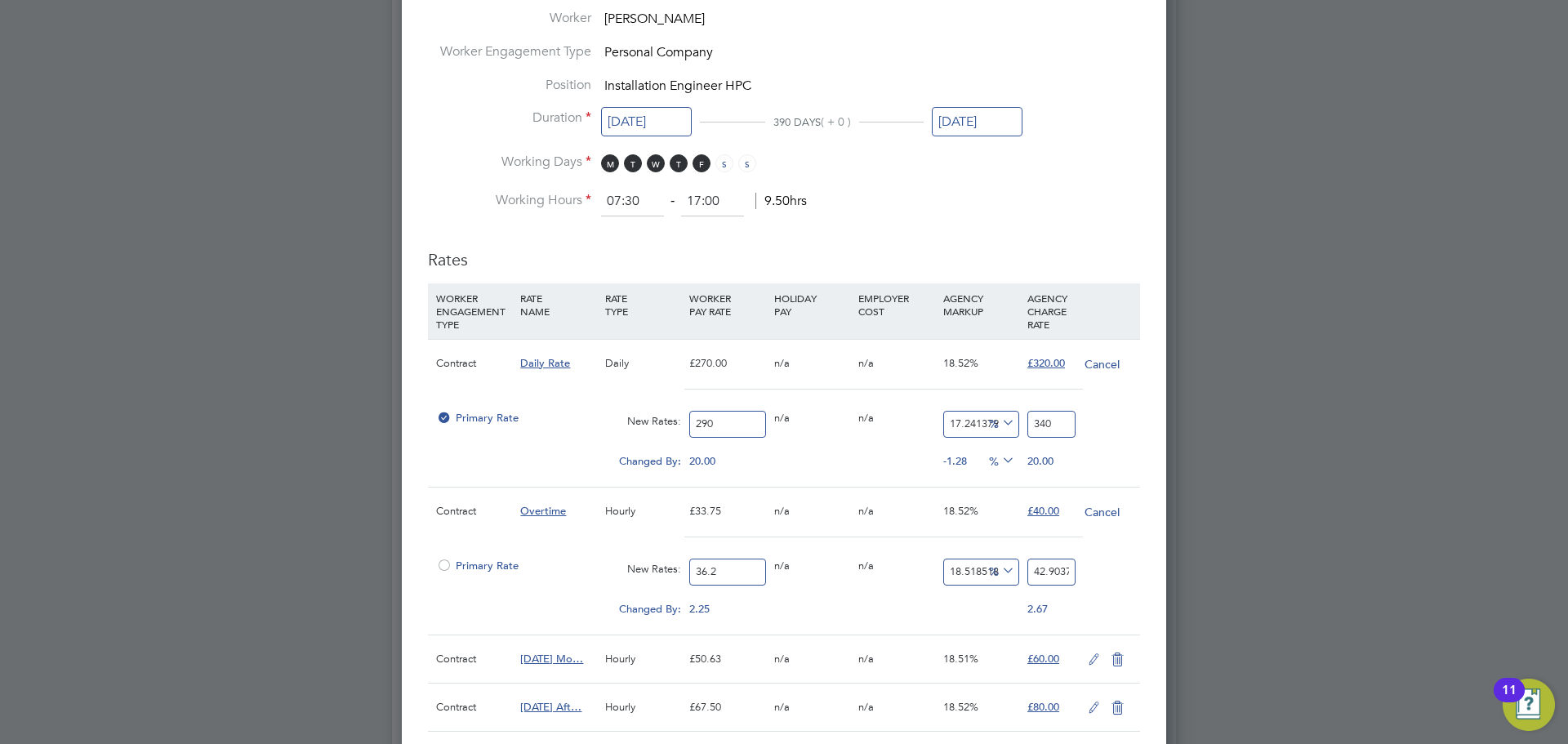
type input "42.96296296296296"
type input "36.25"
click at [1055, 576] on input "42.96296296296296" at bounding box center [1051, 572] width 48 height 27
click at [1055, 574] on input "42.96296296296296" at bounding box center [1051, 572] width 48 height 27
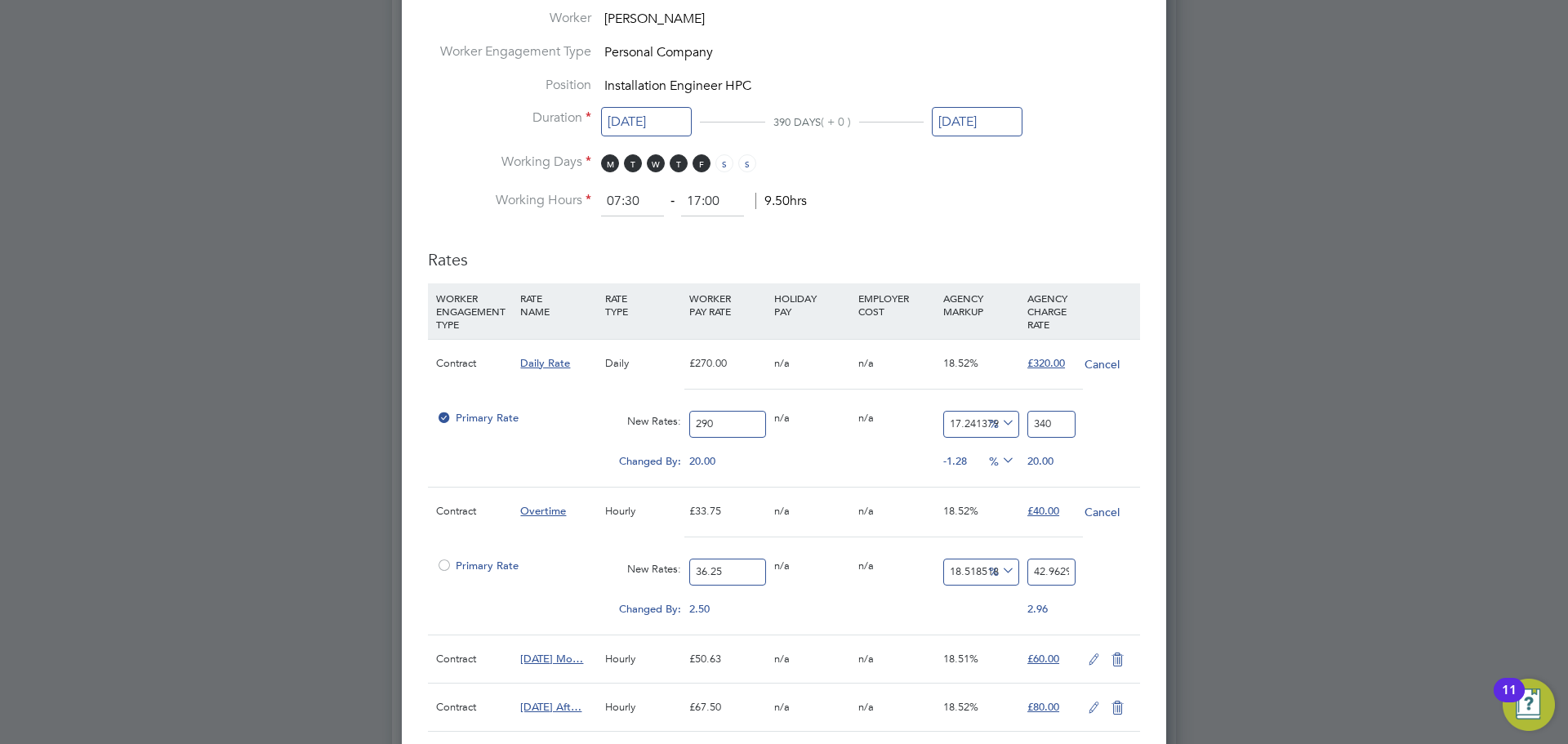
type input "-88.96551724137932"
type input "4"
type input "15.862068965517242"
type input "42"
type input "17.24137931034483"
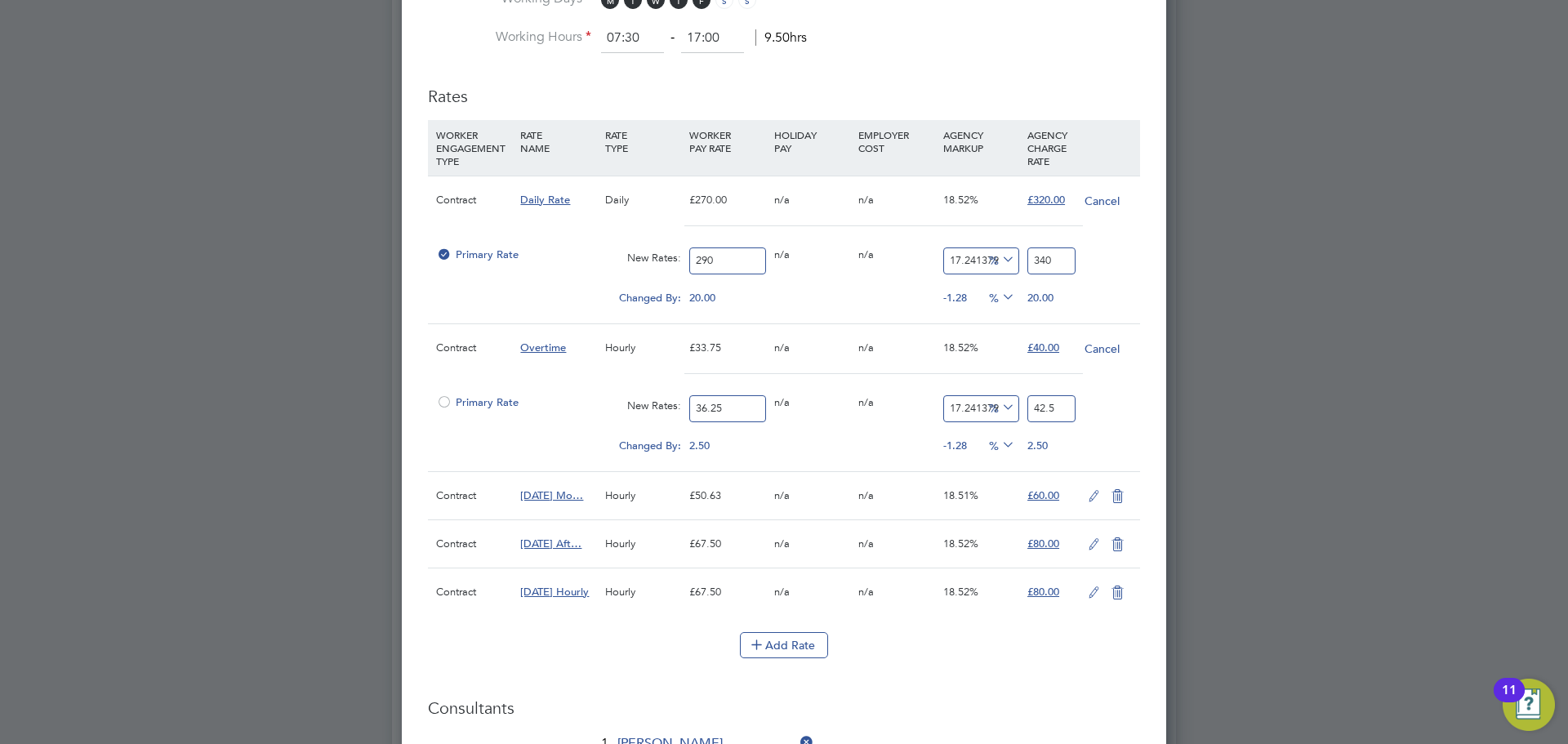
type input "42.5"
click at [1098, 497] on icon at bounding box center [1094, 497] width 20 height 13
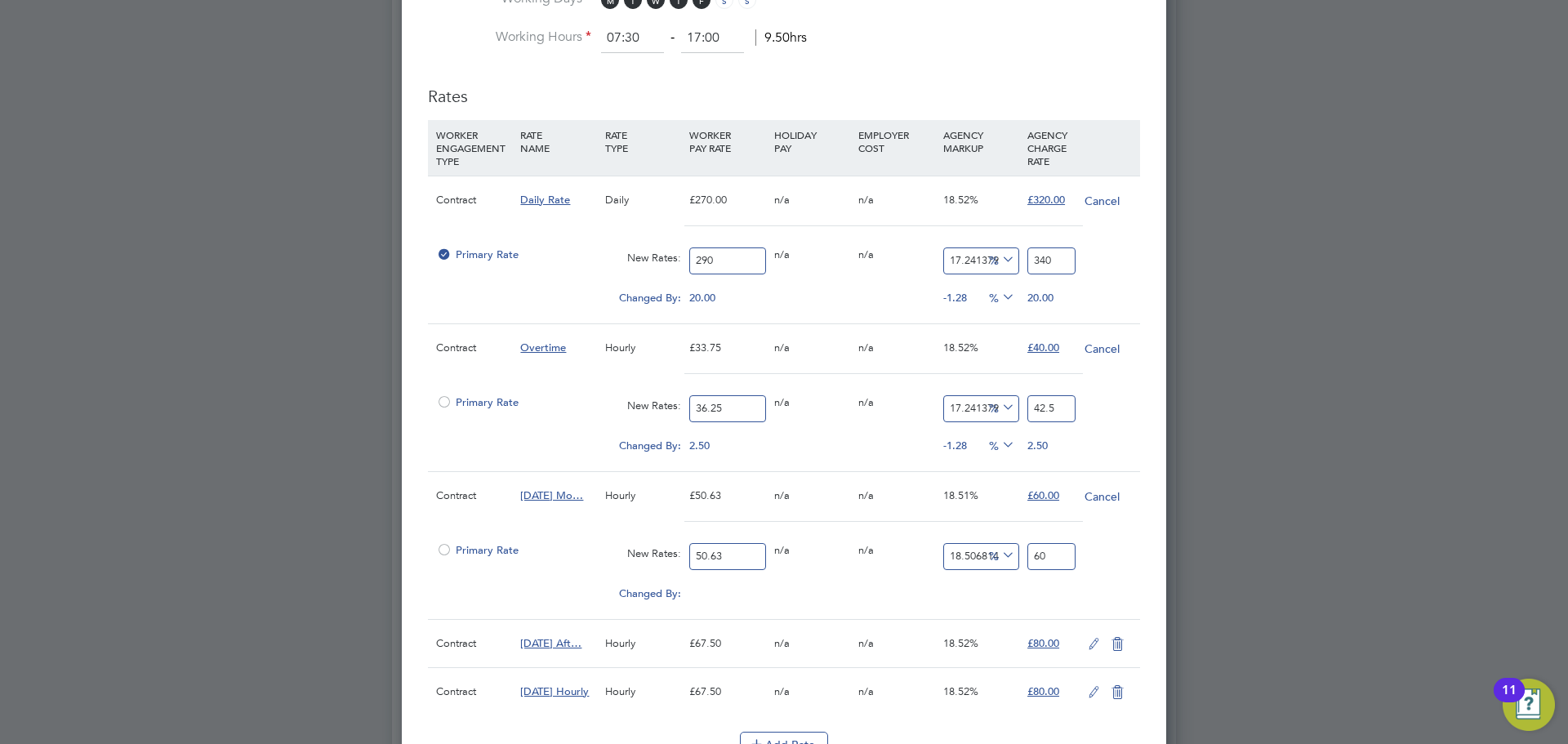
click at [750, 550] on input "50.63" at bounding box center [727, 556] width 76 height 27
type input "5"
type input "5.925340707090657"
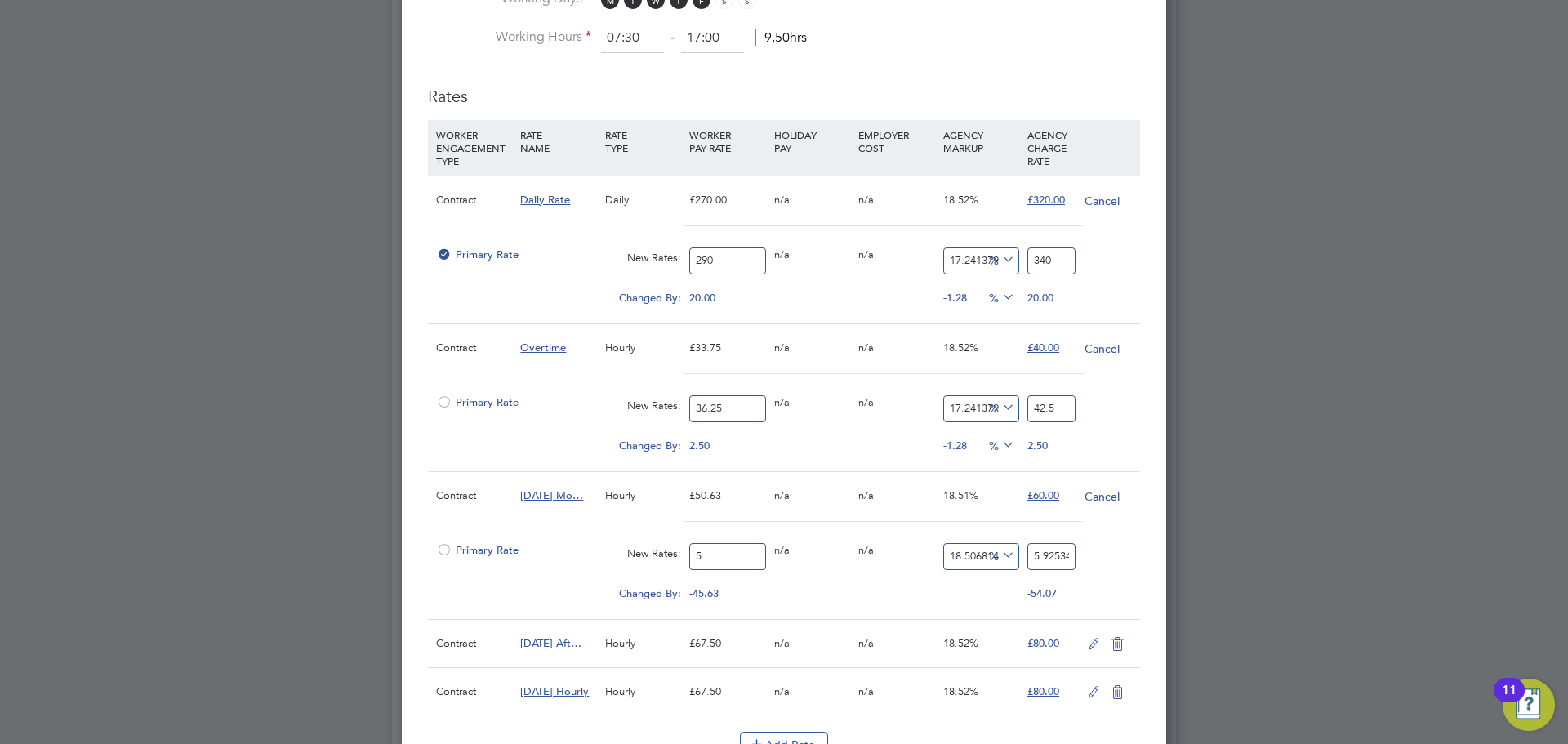
type input "54"
type input "63.9936796365791"
type input "54.3"
type input "64.34920007900455"
type input "54.38"
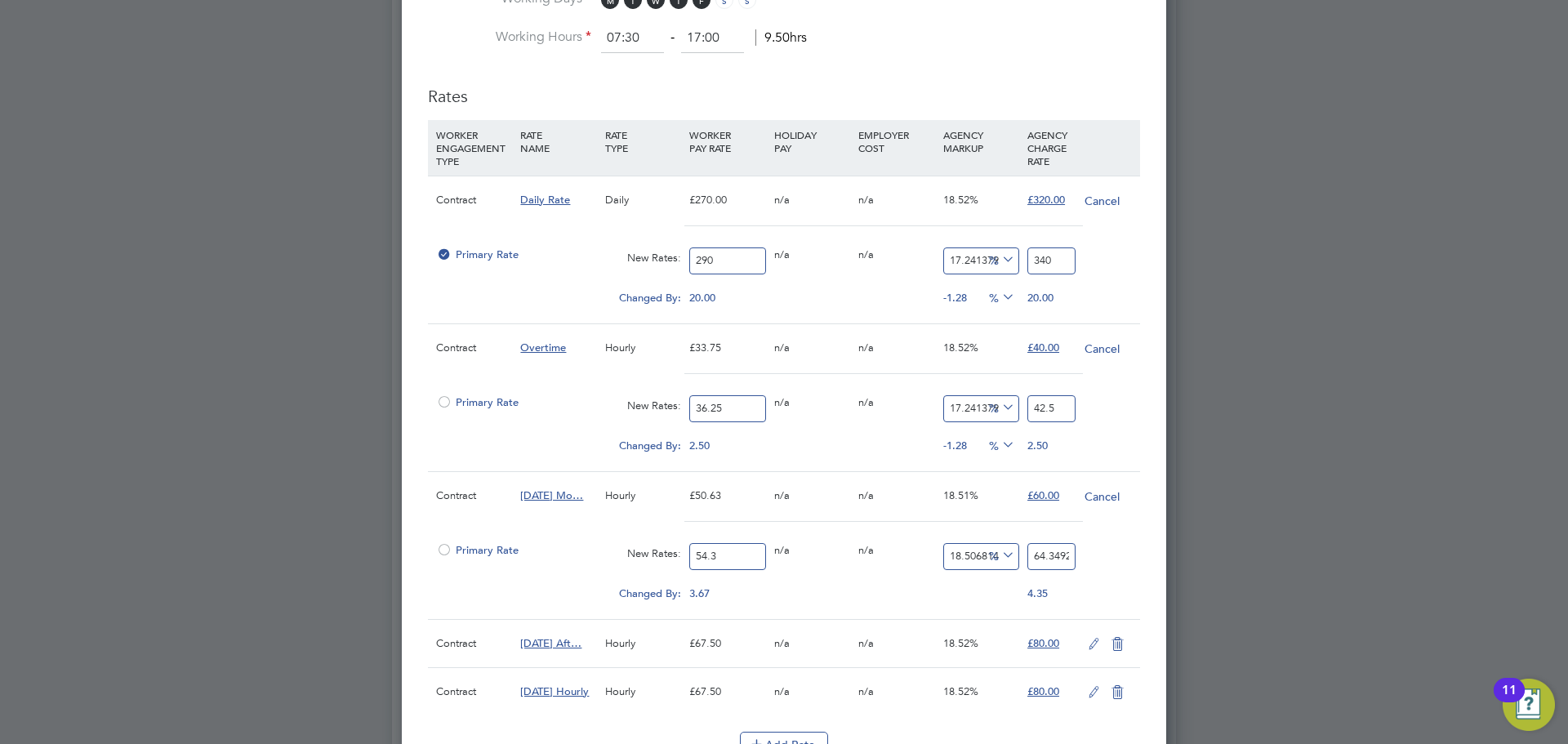
type input "64.444005530318"
type input "54.38"
click at [1058, 560] on input "64.444005530318" at bounding box center [1051, 556] width 48 height 27
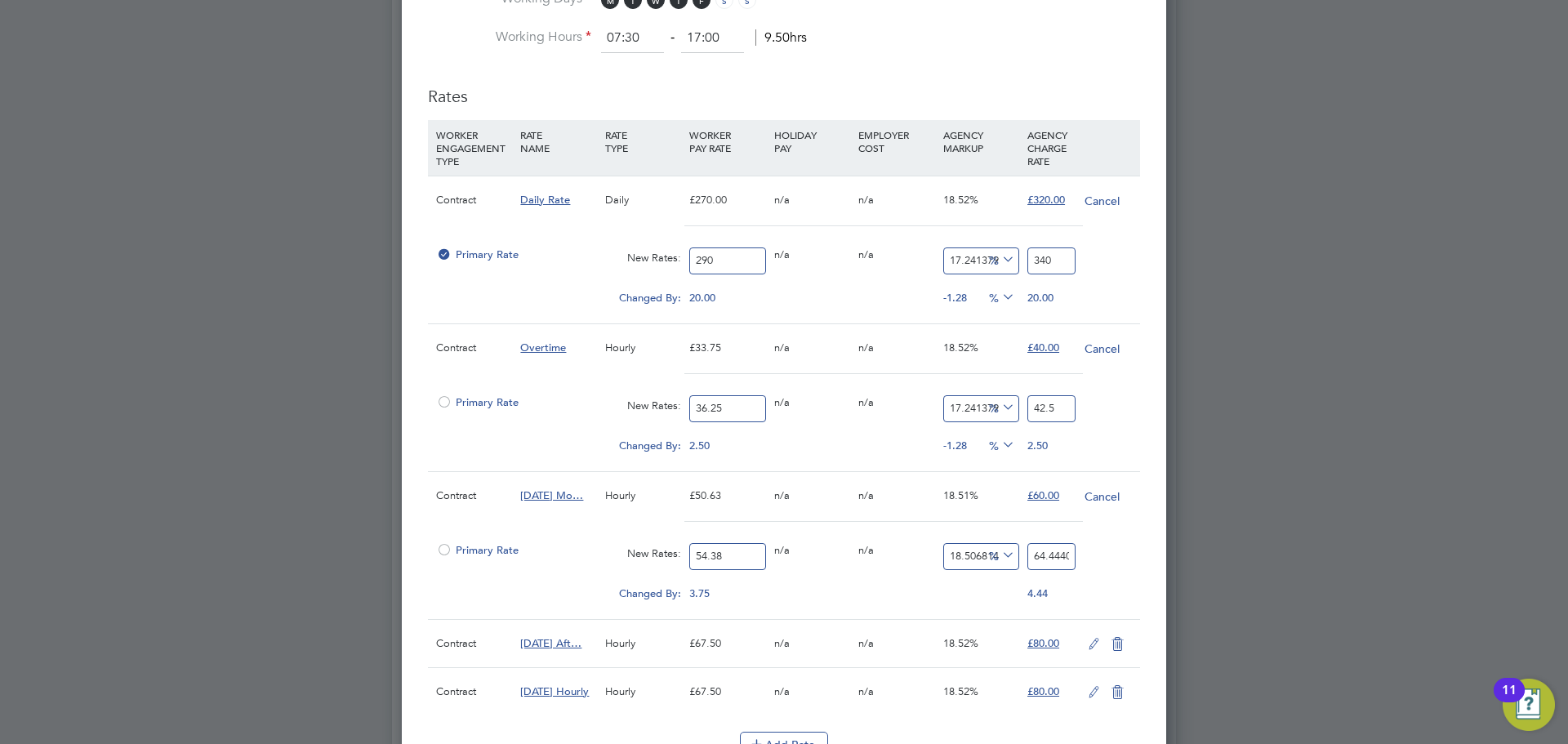
type input "-88.96653181316661"
type input "6"
type input "15.851415961750643"
type input "63"
type input "17.138653916881207"
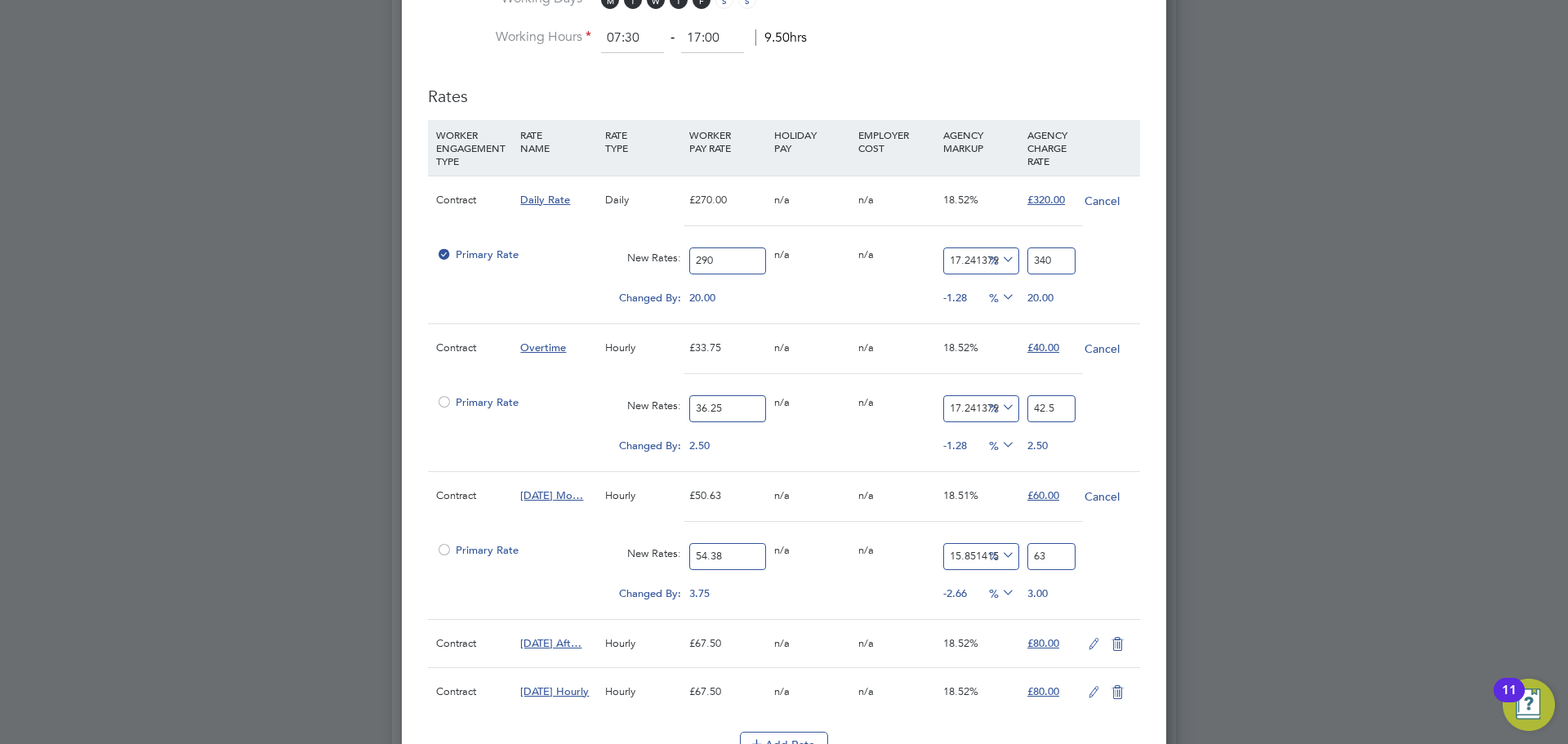
type input "63.7"
type input "17.23059948510482"
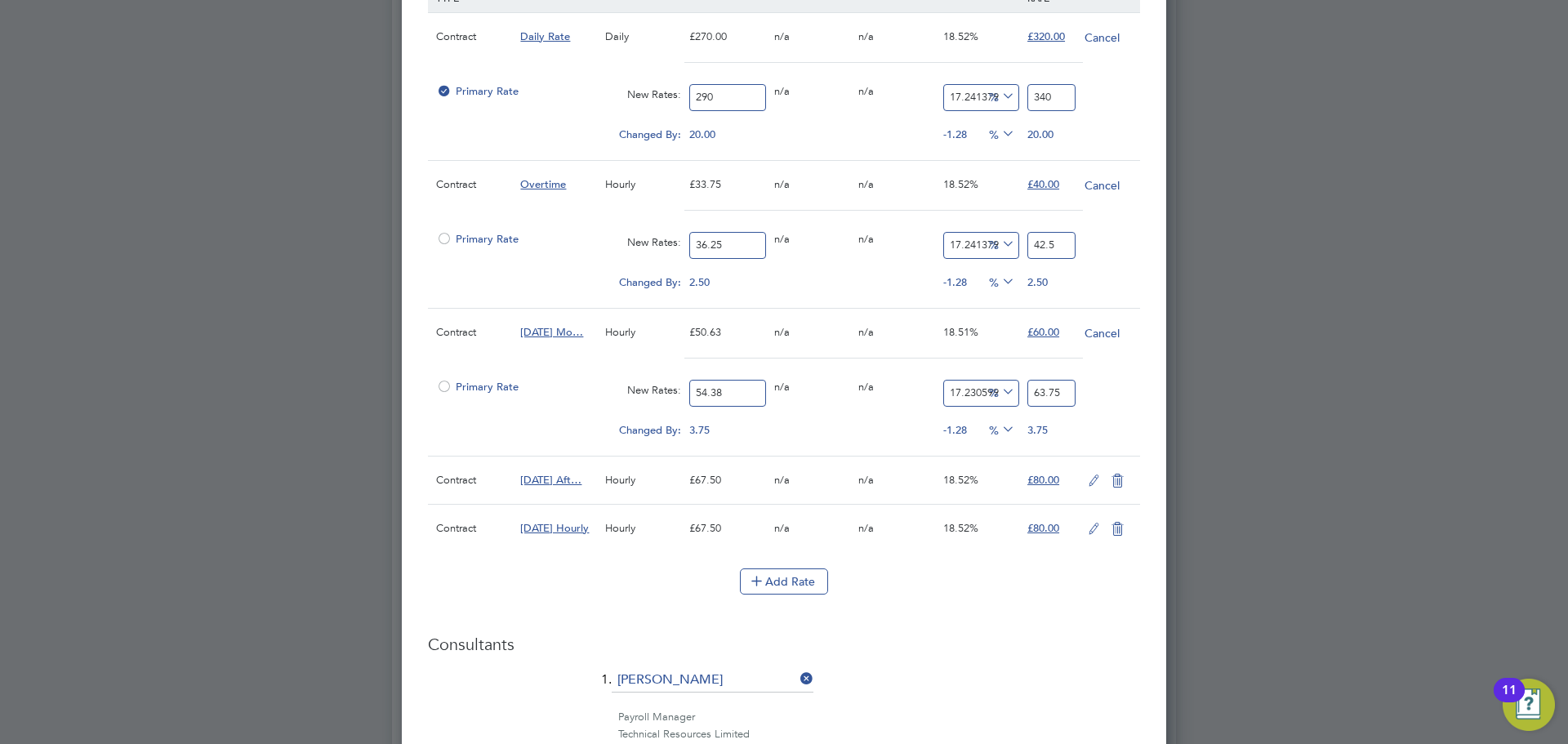
type input "63.75"
click at [1098, 480] on icon at bounding box center [1094, 481] width 20 height 13
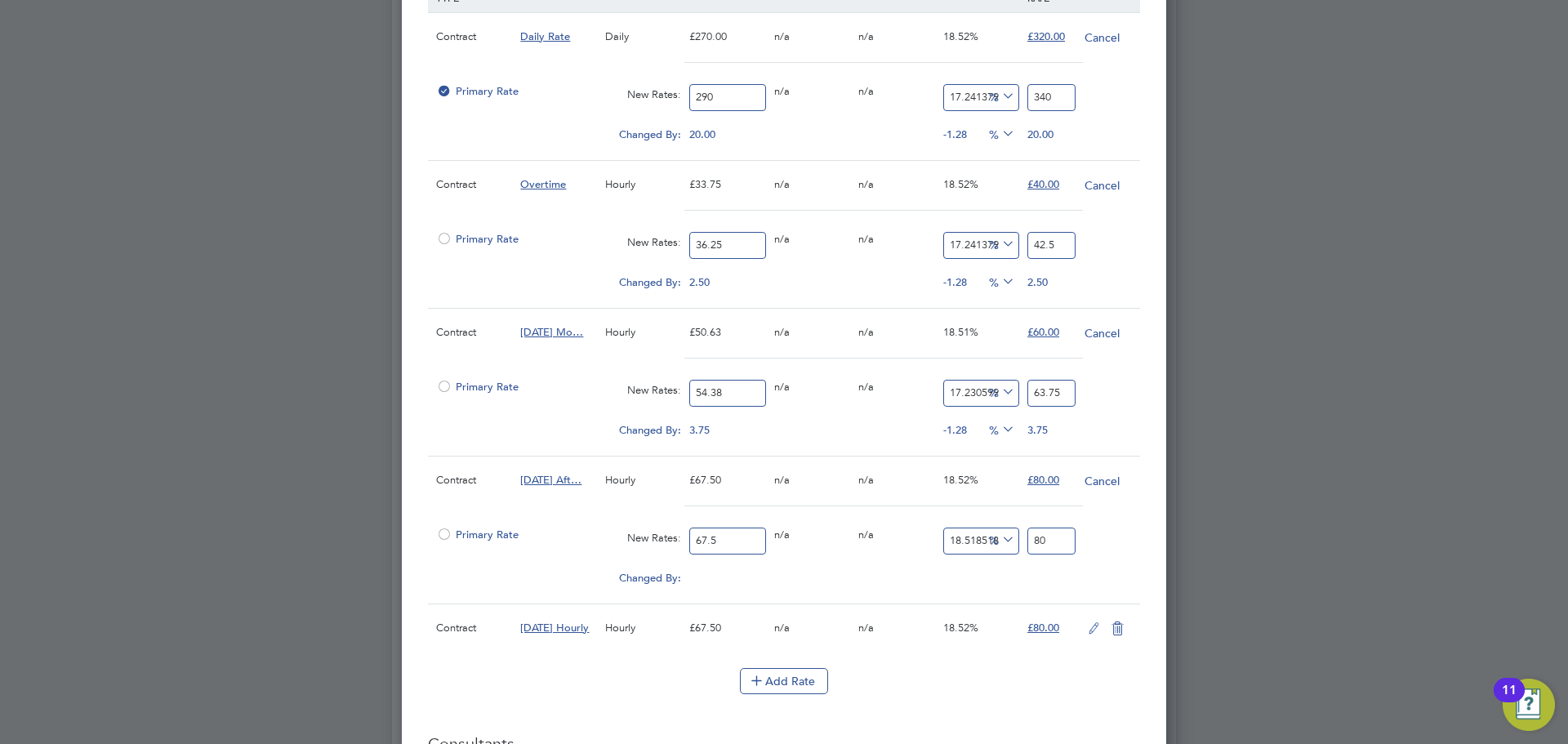
click at [727, 539] on input "67.5" at bounding box center [727, 541] width 76 height 27
type input "7"
type input "8.296296296296296"
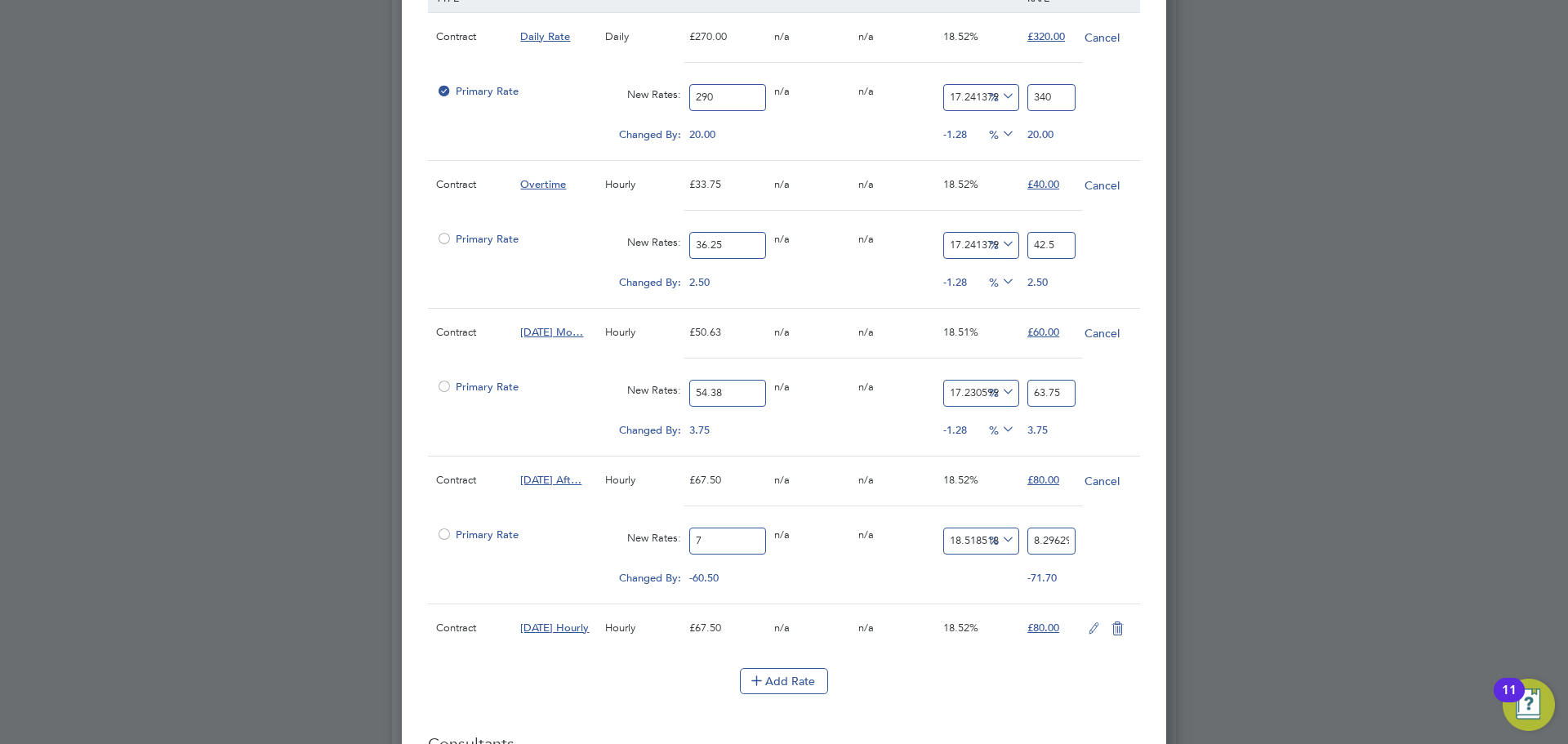
type input "72"
type input "85.33333333333333"
type input "72.5"
type input "85.92592592592592"
type input "72.5"
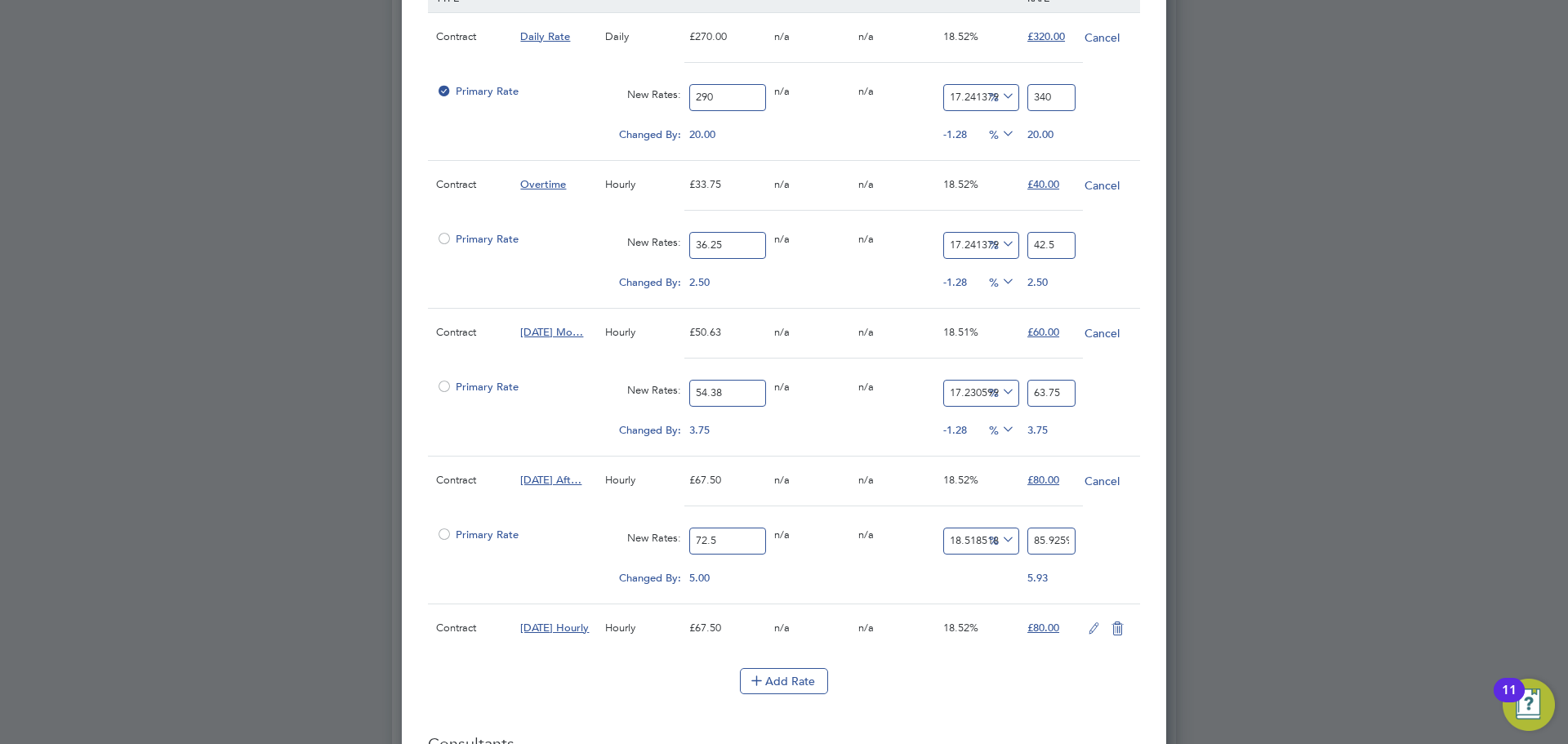
click at [1054, 533] on input "85.92592592592592" at bounding box center [1051, 541] width 48 height 27
type input "-88.96551724137932"
type input "8"
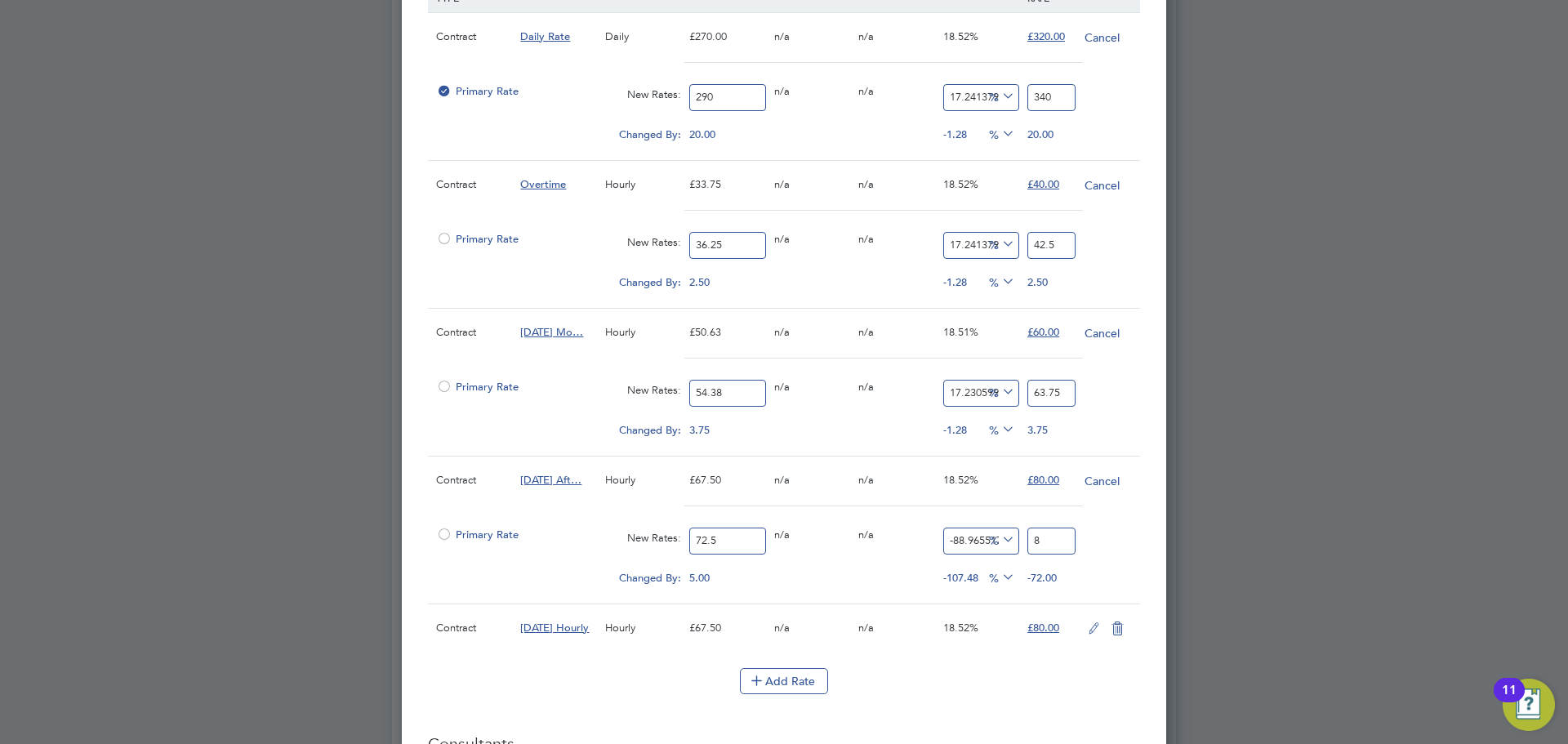
type input "17.24137931034483"
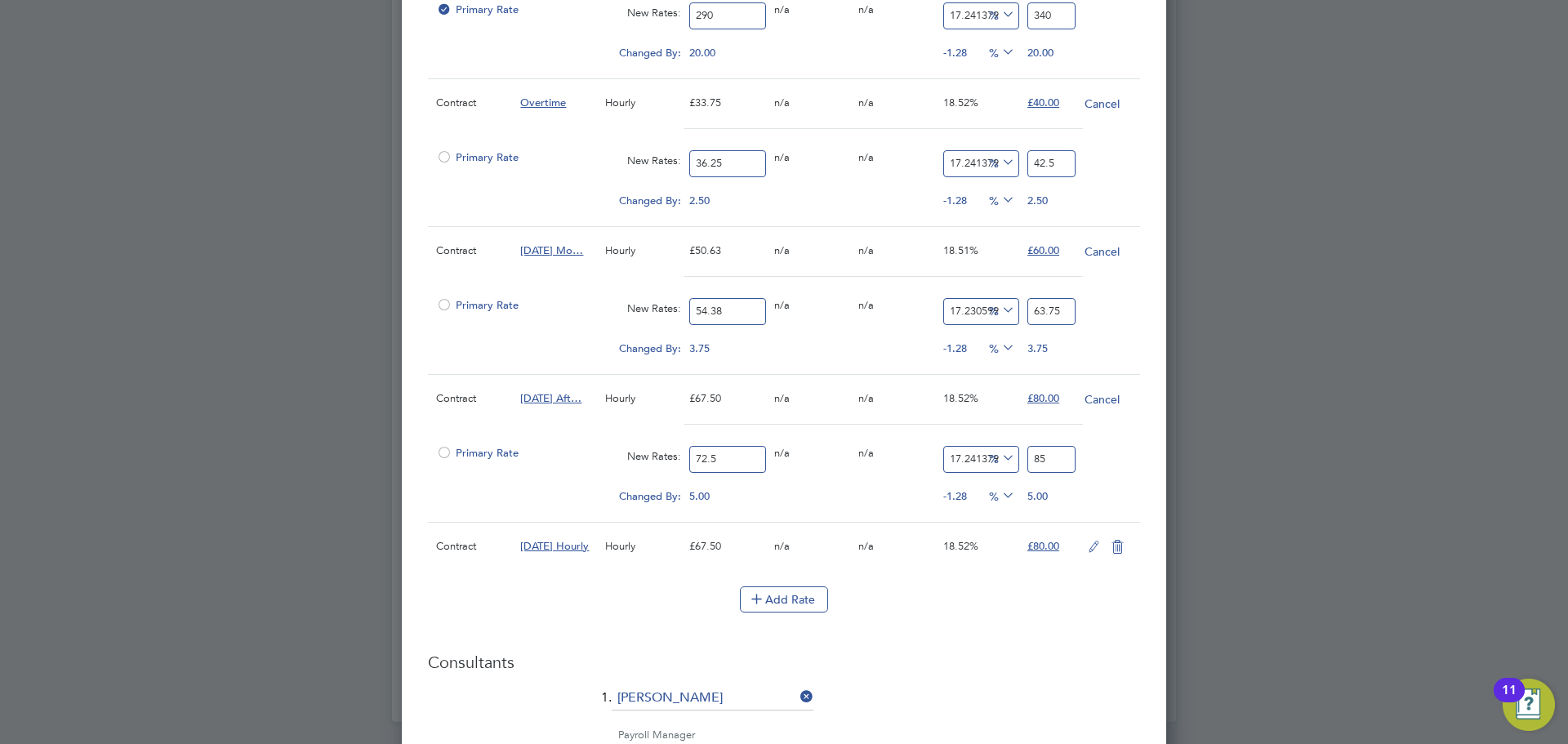
type input "85"
click at [1092, 544] on icon at bounding box center [1094, 547] width 20 height 13
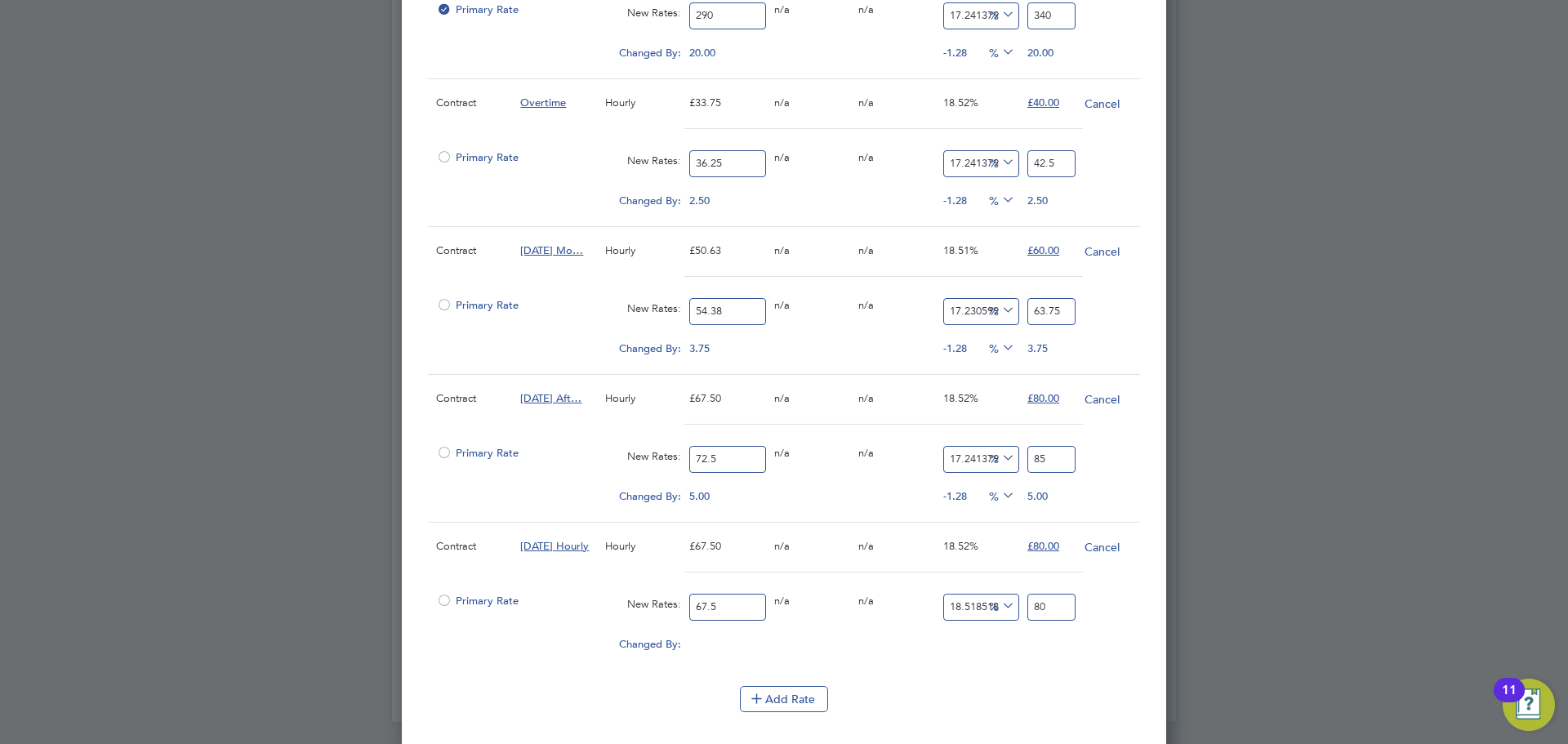
click at [752, 605] on input "67.5" at bounding box center [727, 607] width 76 height 27
type input "7"
type input "8.296296296296296"
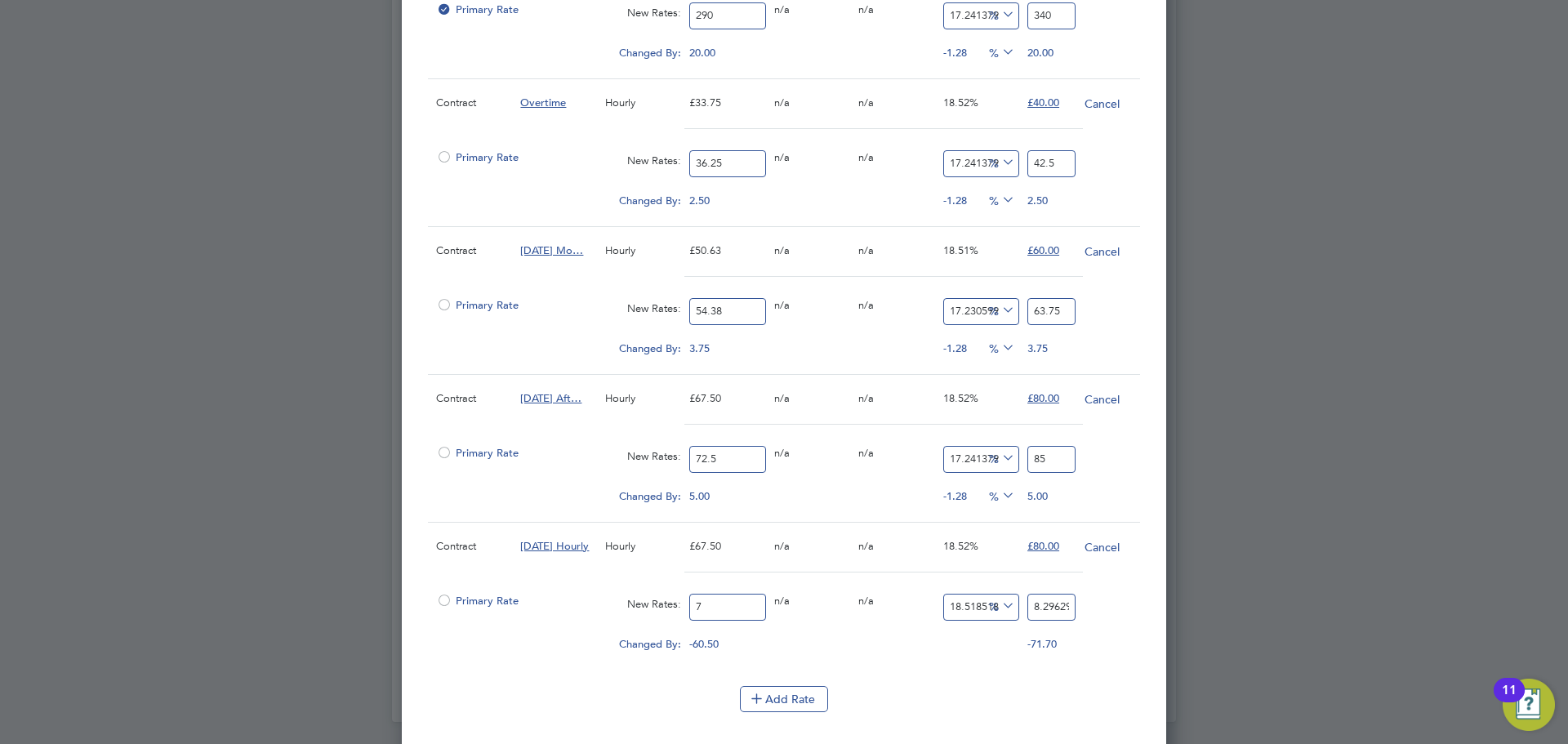
type input "72"
type input "85.33333333333333"
type input "725"
type input "859.2592592592592"
type input "72"
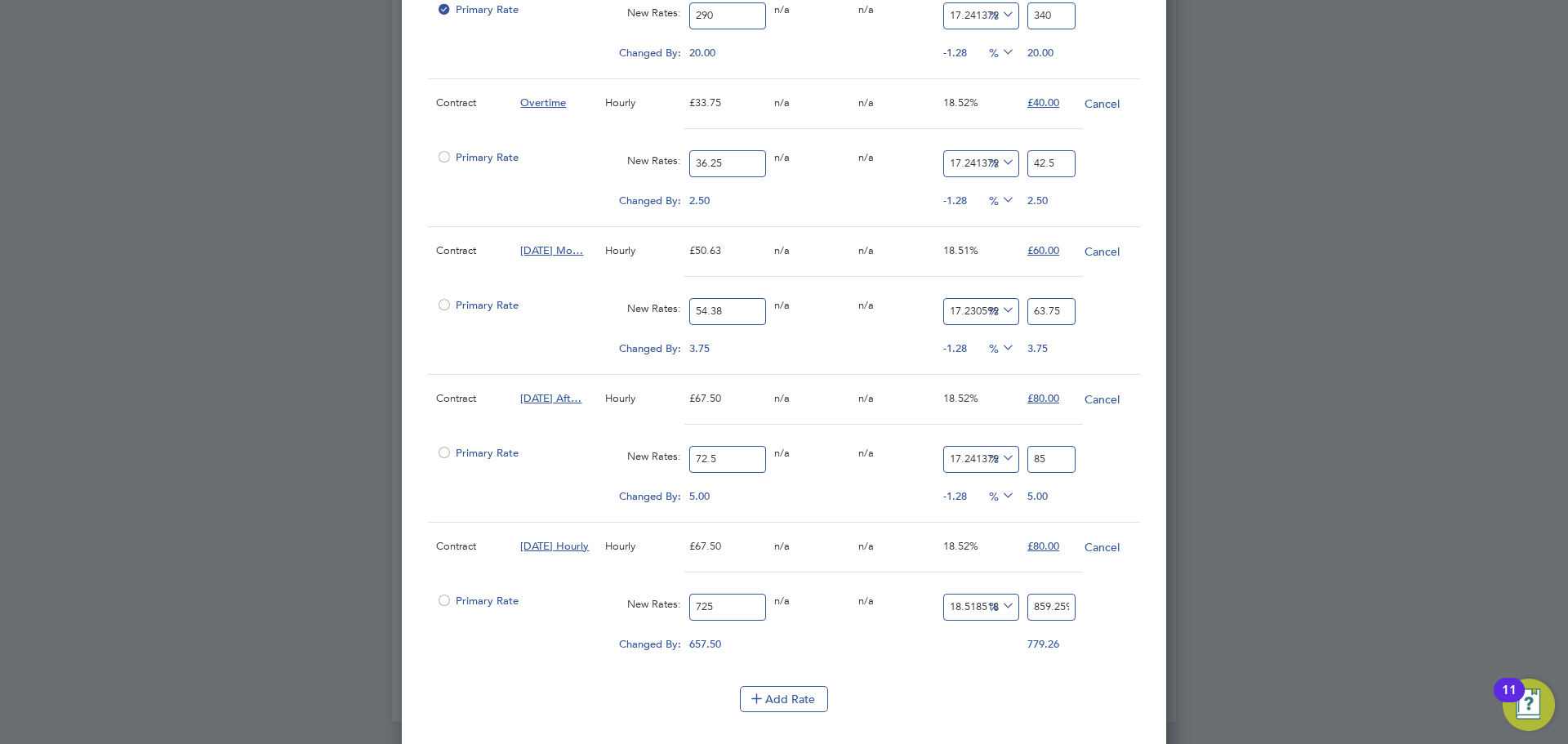
type input "85.33333333333333"
type input "72.5"
type input "85.92592592592592"
type input "72.5"
click at [1059, 608] on input "85.92592592592592" at bounding box center [1051, 607] width 48 height 27
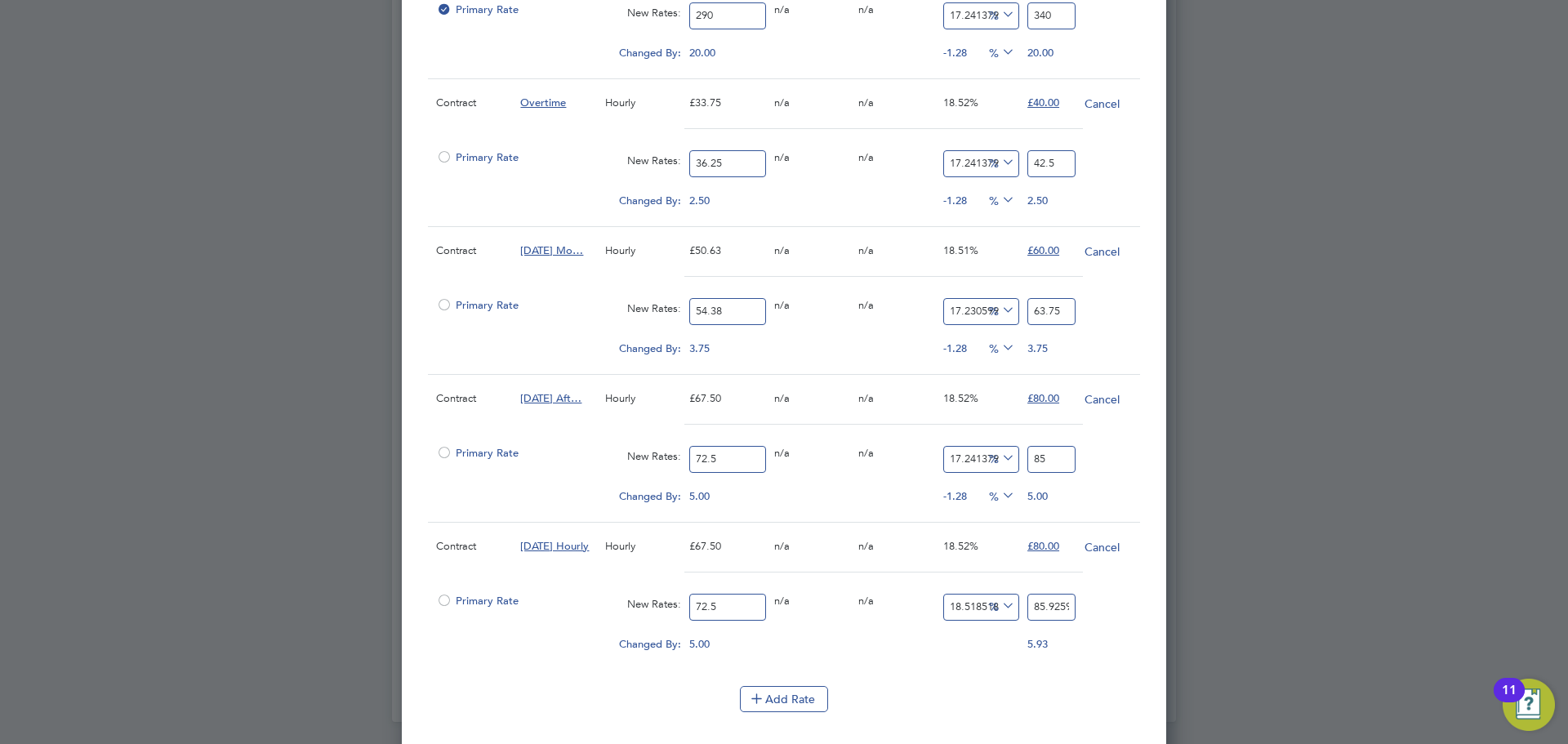
click at [1059, 608] on input "85.92592592592592" at bounding box center [1051, 607] width 48 height 27
type input "-88.96551724137932"
type input "8"
type input "17.24137931034483"
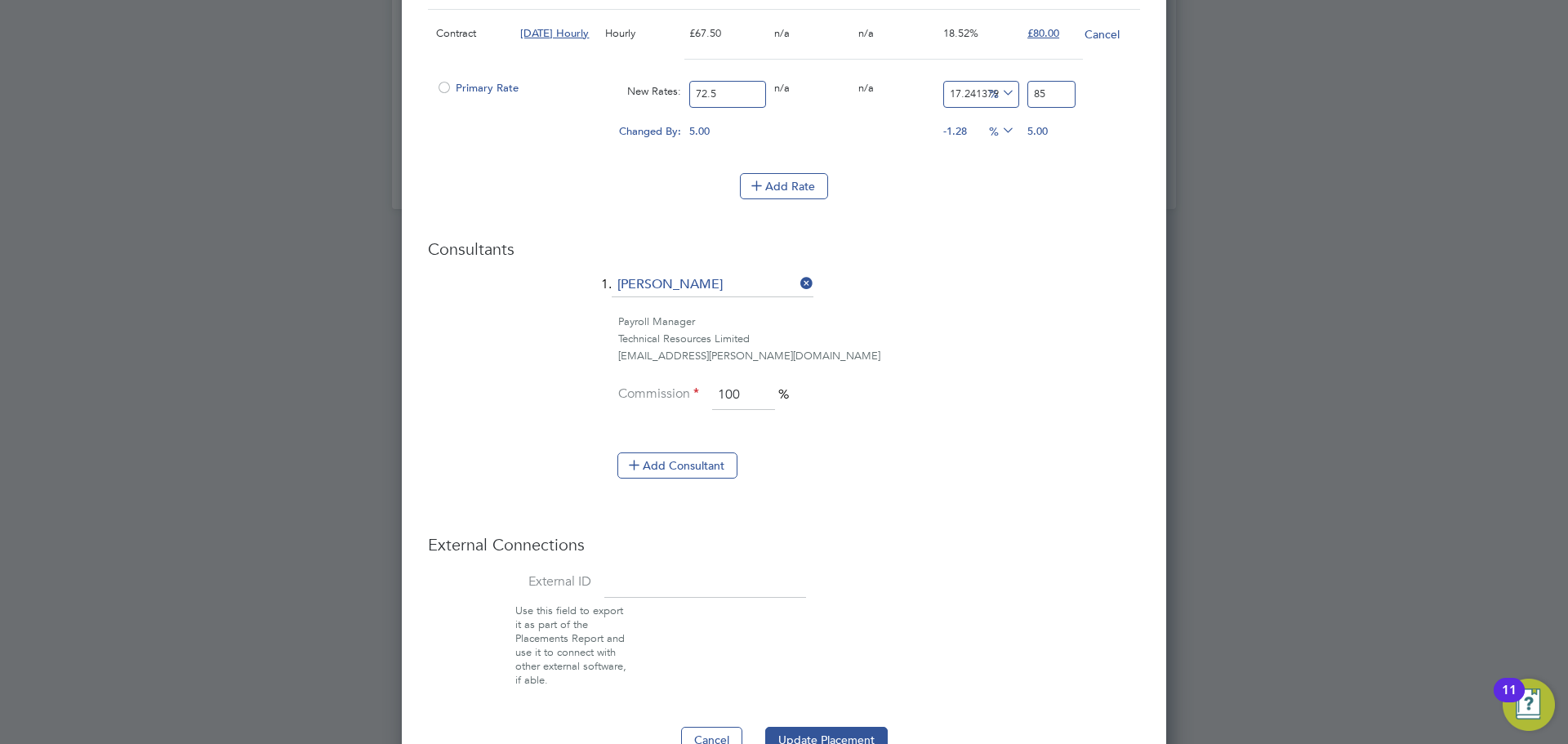
scroll to position [1788, 0]
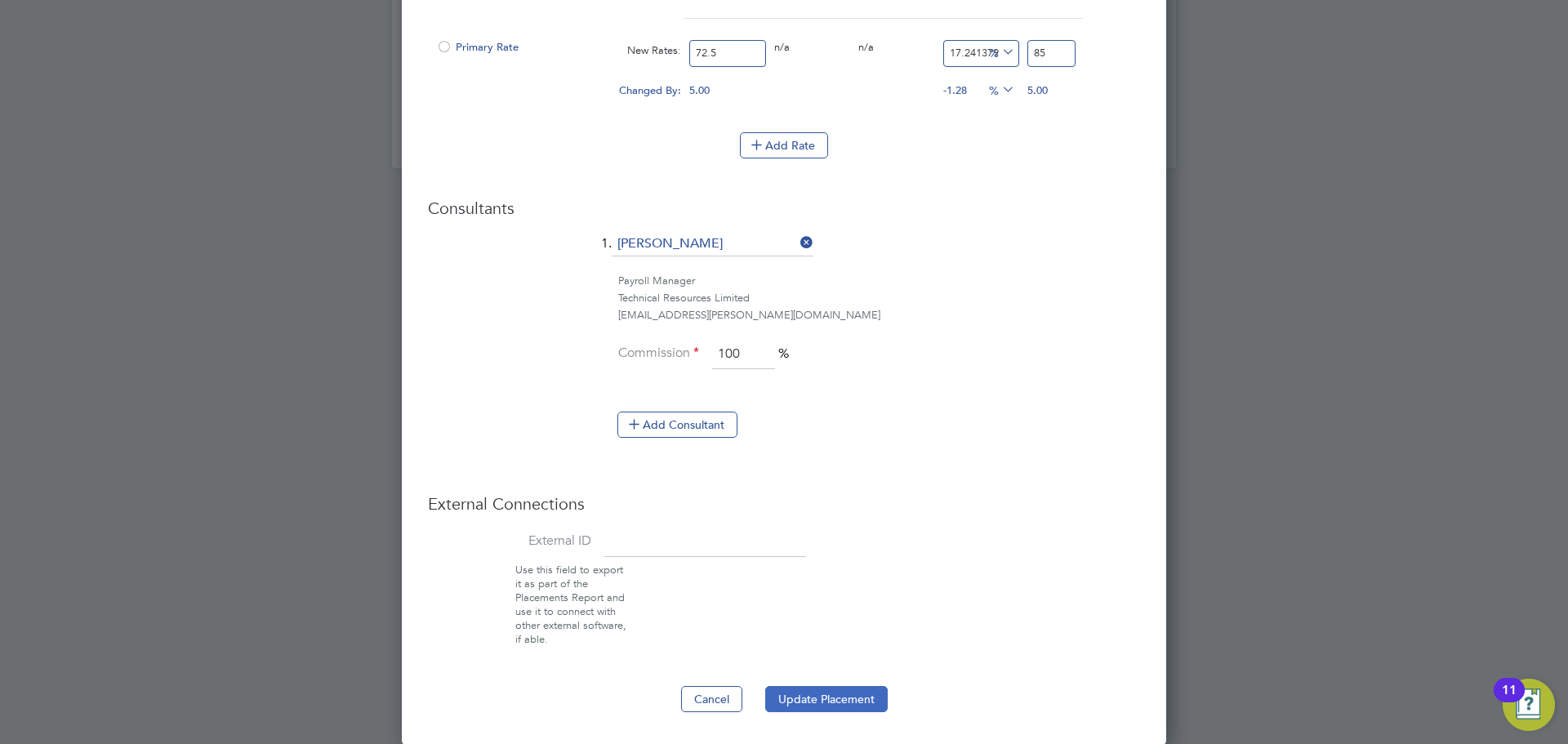
type input "85"
click at [826, 703] on button "Update Placement" at bounding box center [827, 699] width 123 height 26
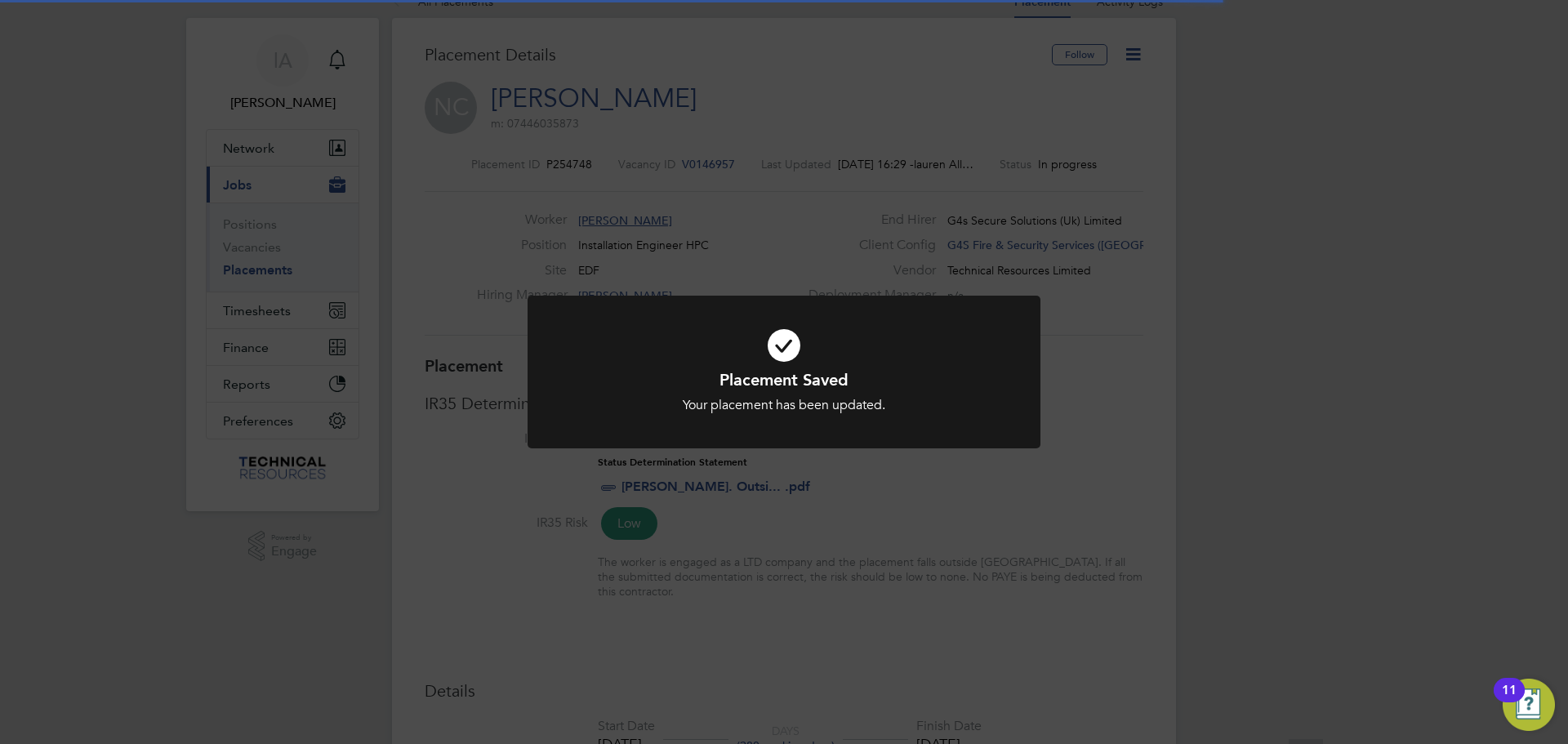
scroll to position [8, 8]
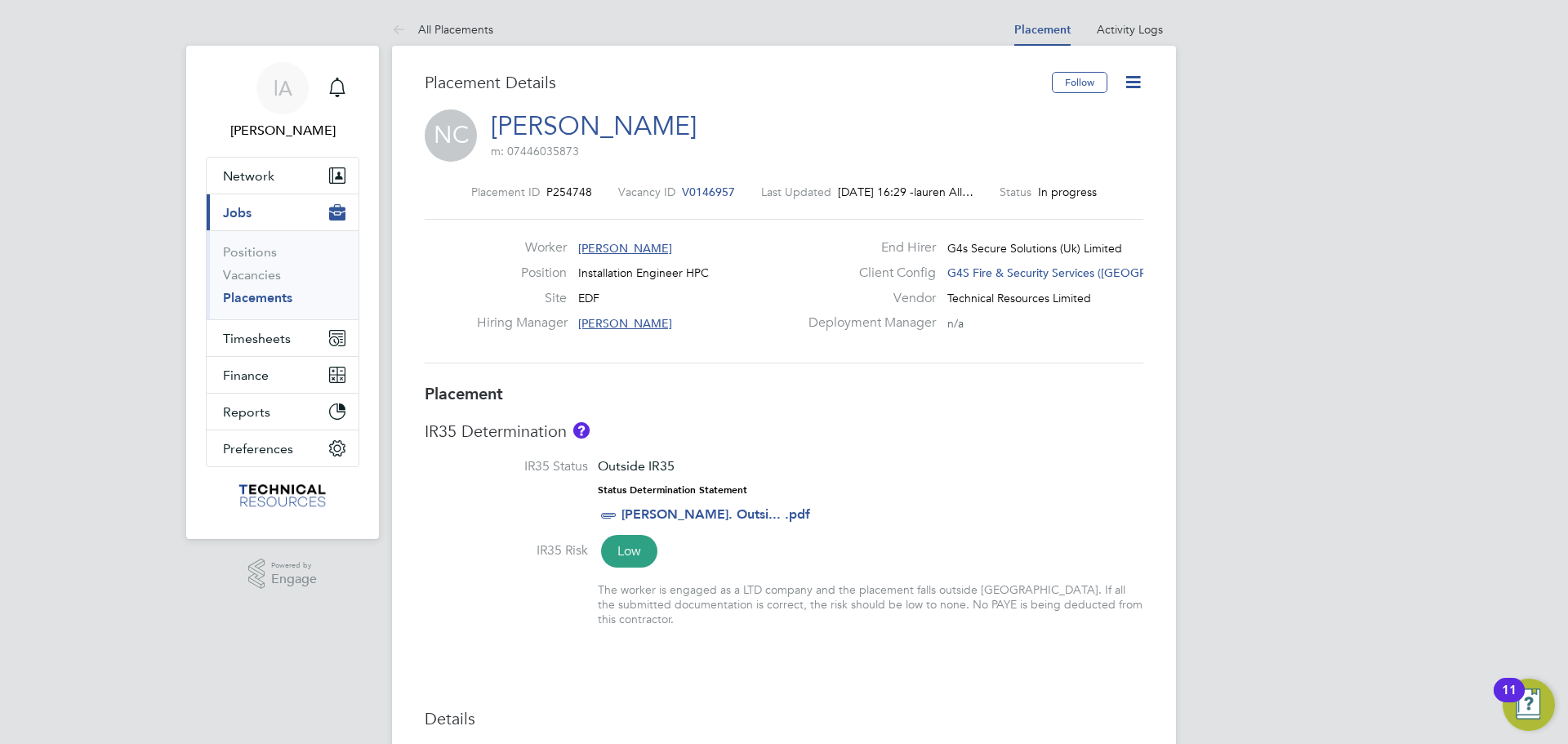
click at [1129, 79] on icon at bounding box center [1133, 82] width 20 height 20
click at [1089, 121] on li "Edit Placement e" at bounding box center [1080, 120] width 120 height 23
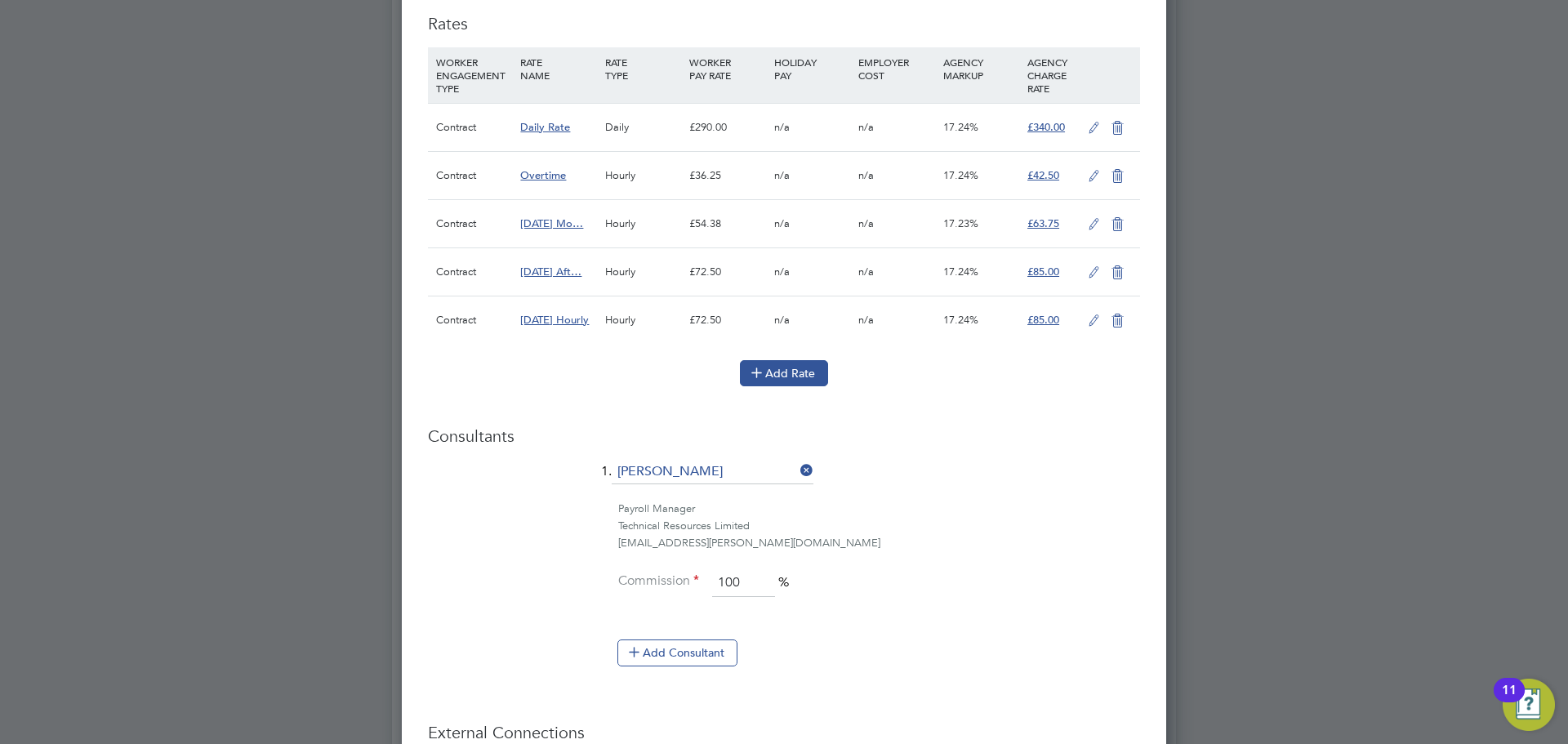
click at [808, 375] on button "Add Rate" at bounding box center [784, 373] width 88 height 26
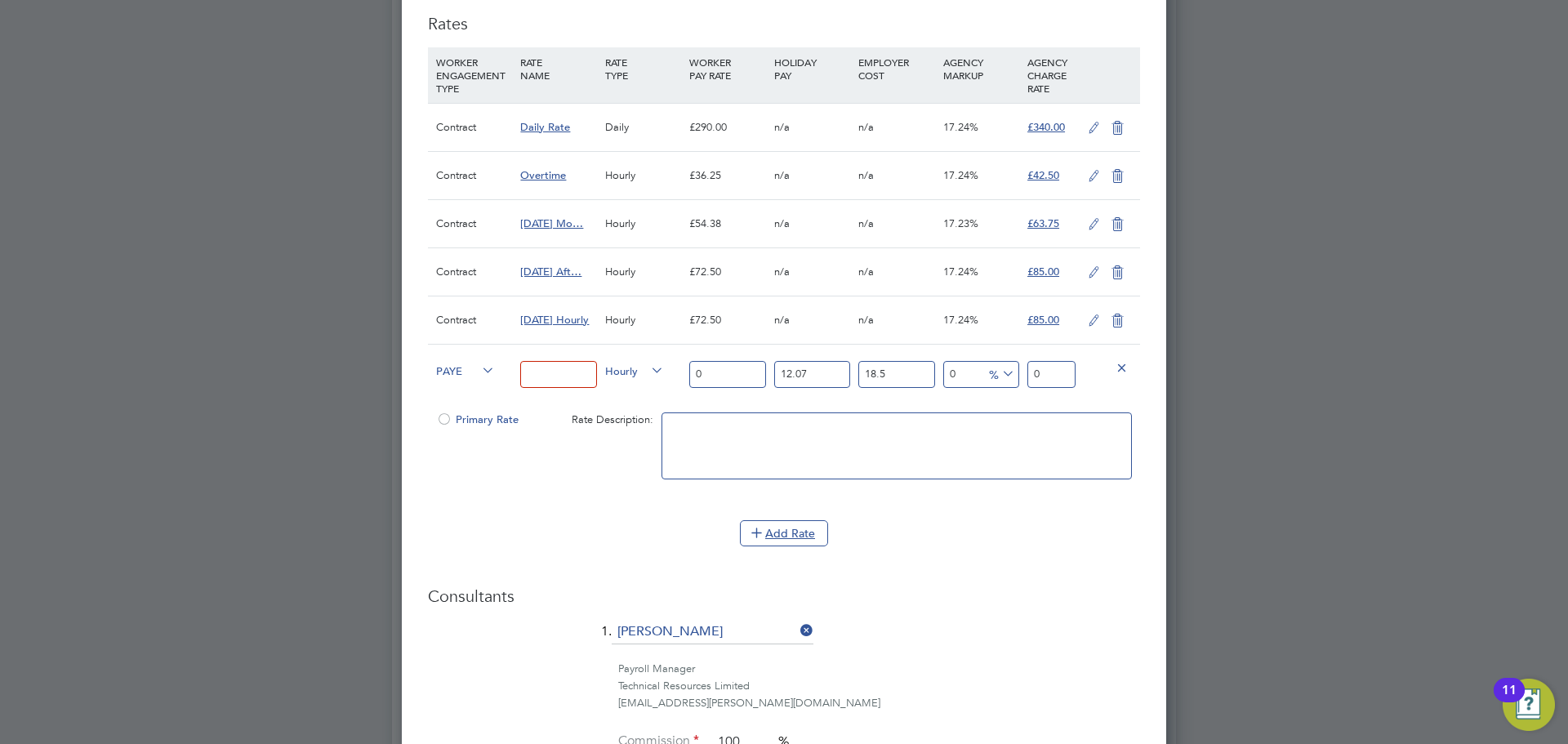
click at [552, 371] on input at bounding box center [558, 375] width 76 height 27
type input "Pro Rata Rate"
click at [743, 372] on input "0" at bounding box center [727, 375] width 76 height 27
click at [742, 371] on input "0" at bounding box center [727, 375] width 76 height 27
click at [743, 371] on input "0" at bounding box center [727, 375] width 76 height 27
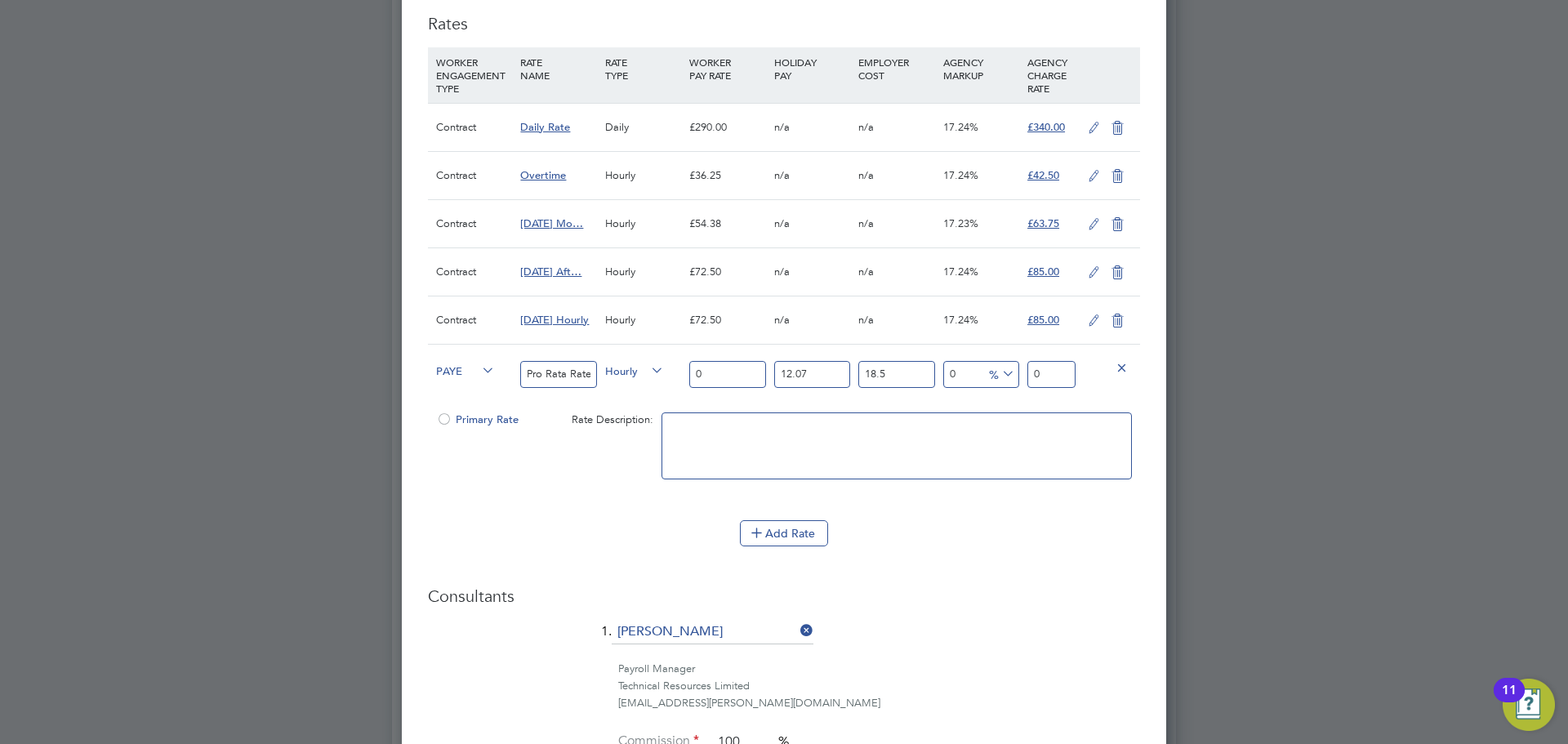
type input "3"
type input "3.9840885"
type input "36"
type input "47.809062"
type input "362"
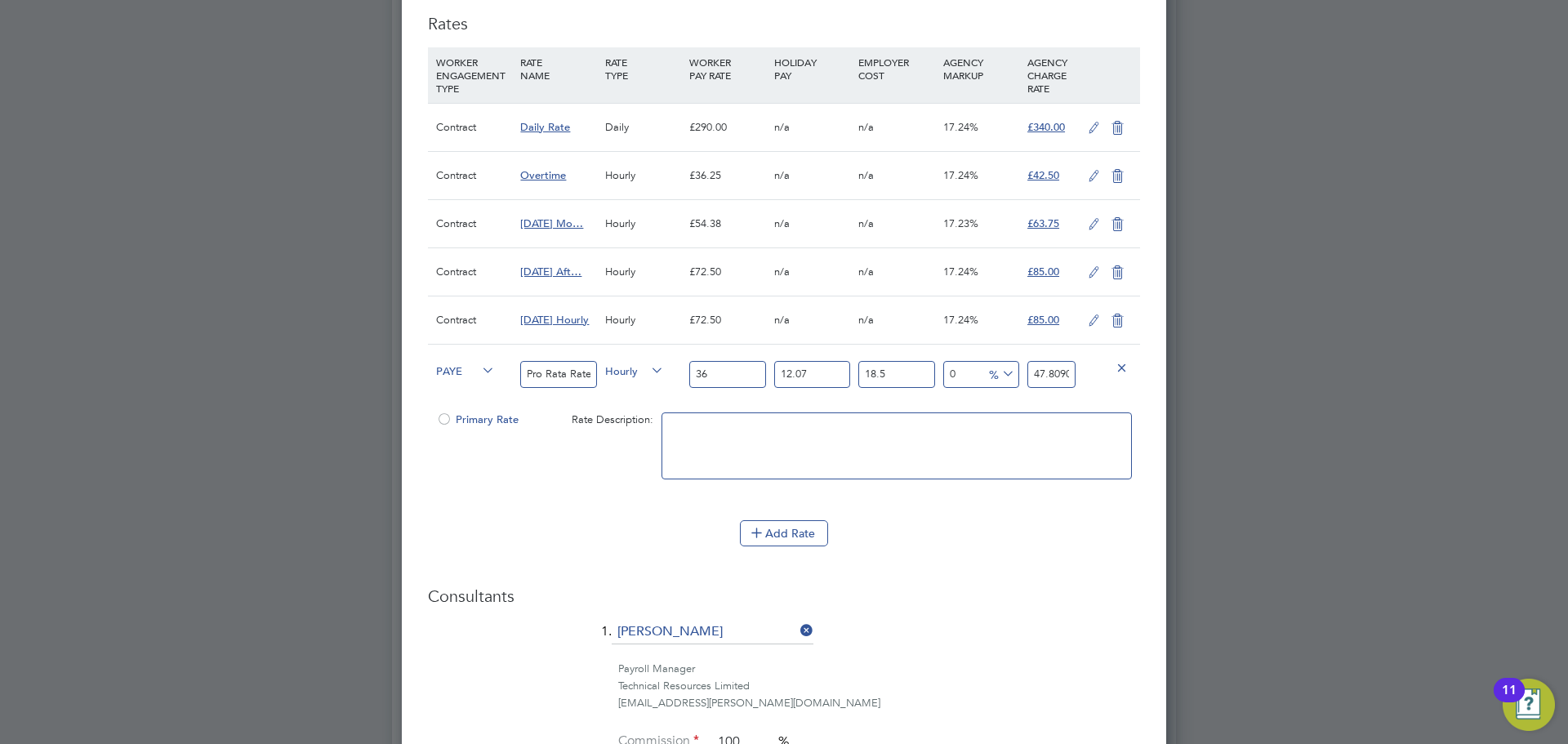
type input "480.746679"
type input "36"
type input "47.809062"
type input "36.2"
type input "48.0746679"
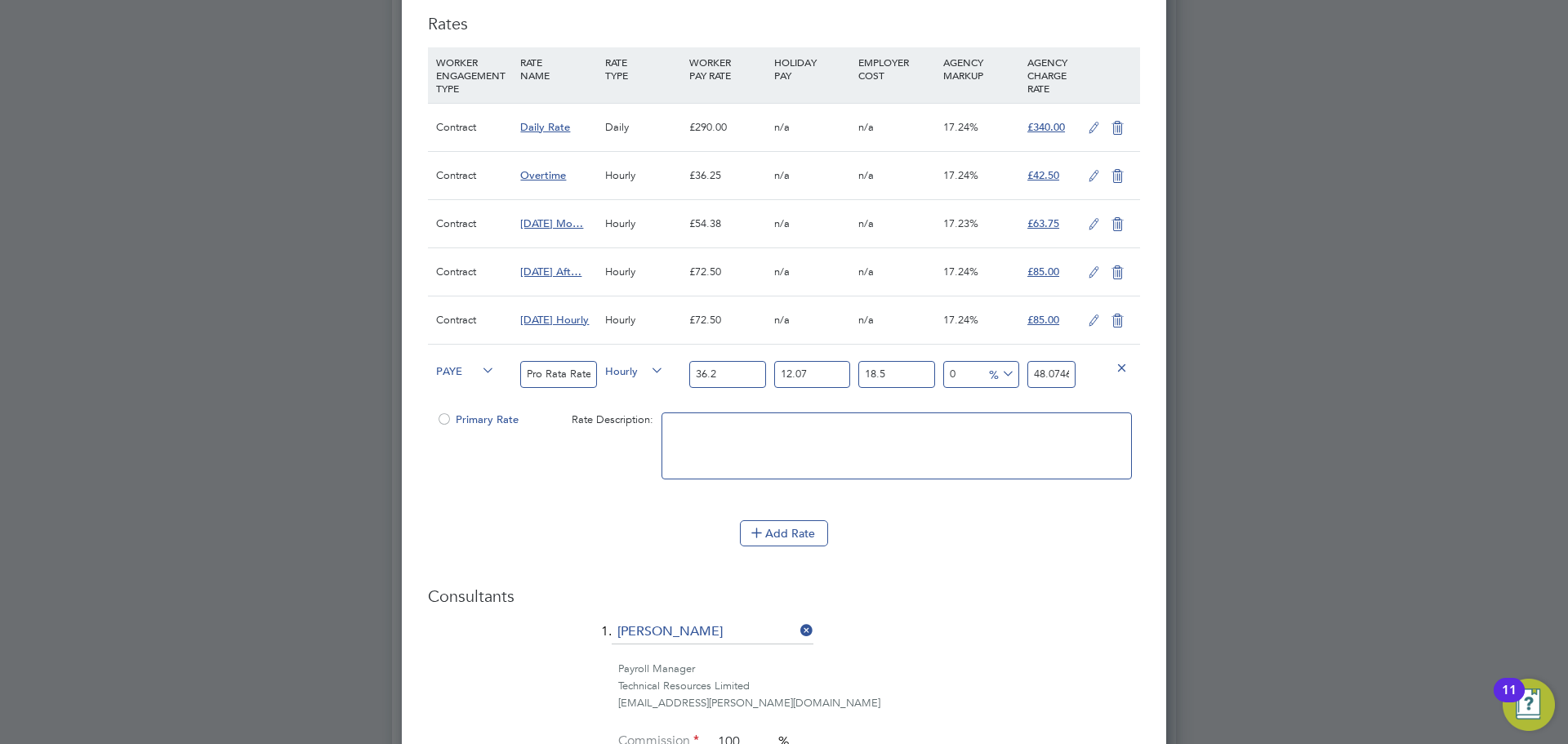
type input "36.25"
type input "48.141069375"
type input "36.25"
click at [1045, 369] on input "48.141069375" at bounding box center [1051, 375] width 48 height 27
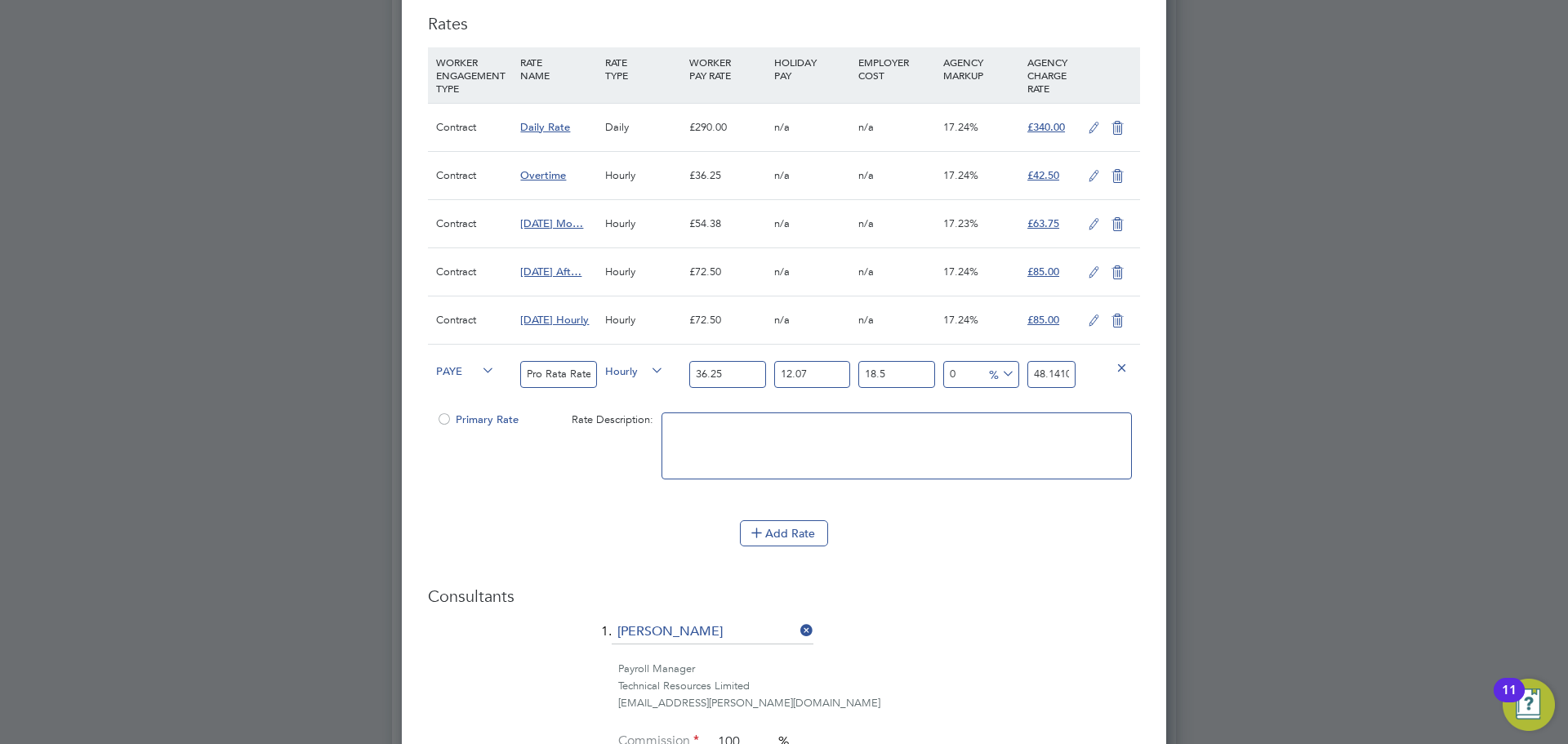
click at [1045, 369] on input "48.141069375" at bounding box center [1051, 375] width 48 height 27
type input "-91.69108611019507"
type input "42"
type input "-11.717789920822671"
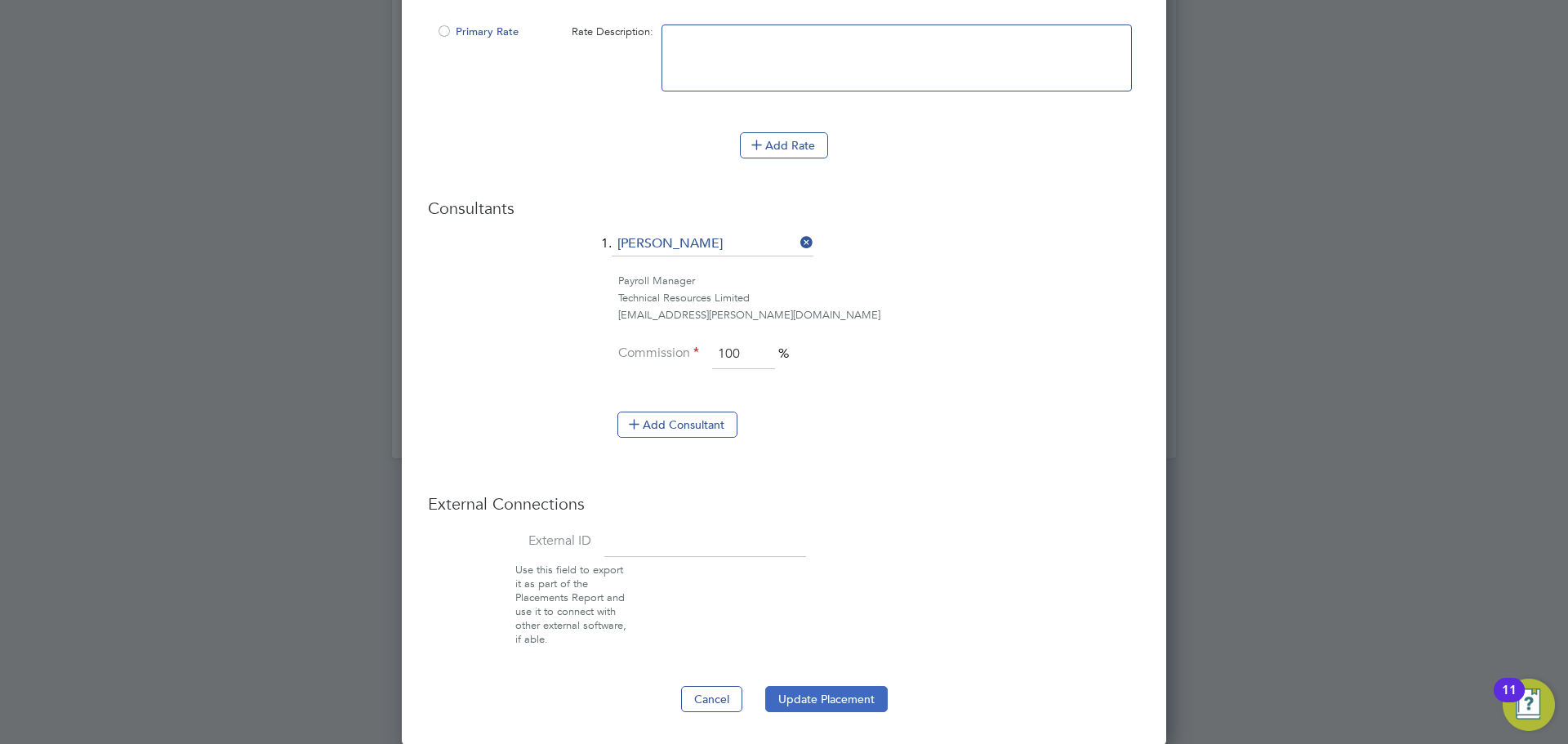
type input "42.5"
click at [867, 695] on button "Update Placement" at bounding box center [827, 699] width 123 height 26
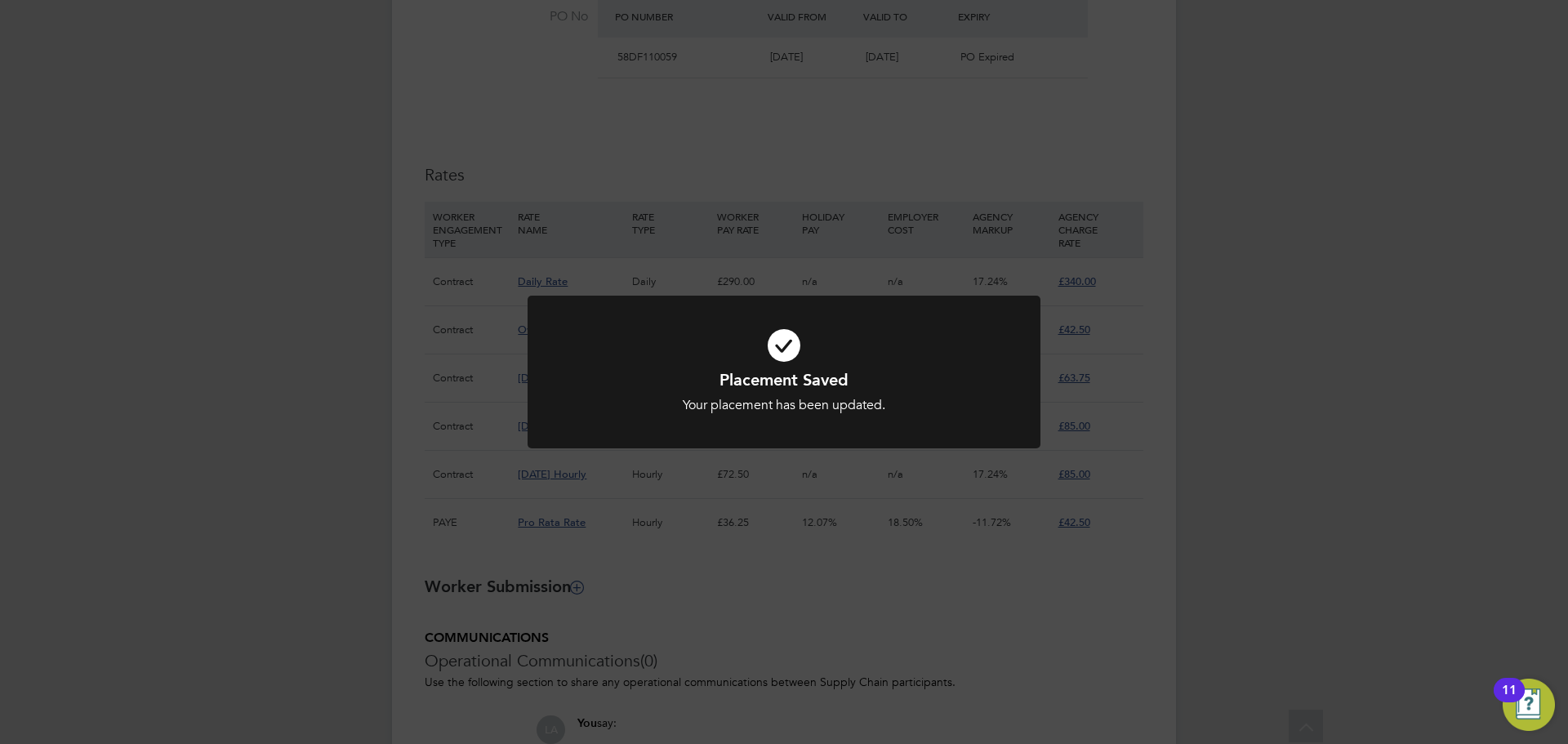
click at [1342, 380] on div "Placement Saved Your placement has been updated. Cancel Okay" at bounding box center [784, 372] width 1568 height 744
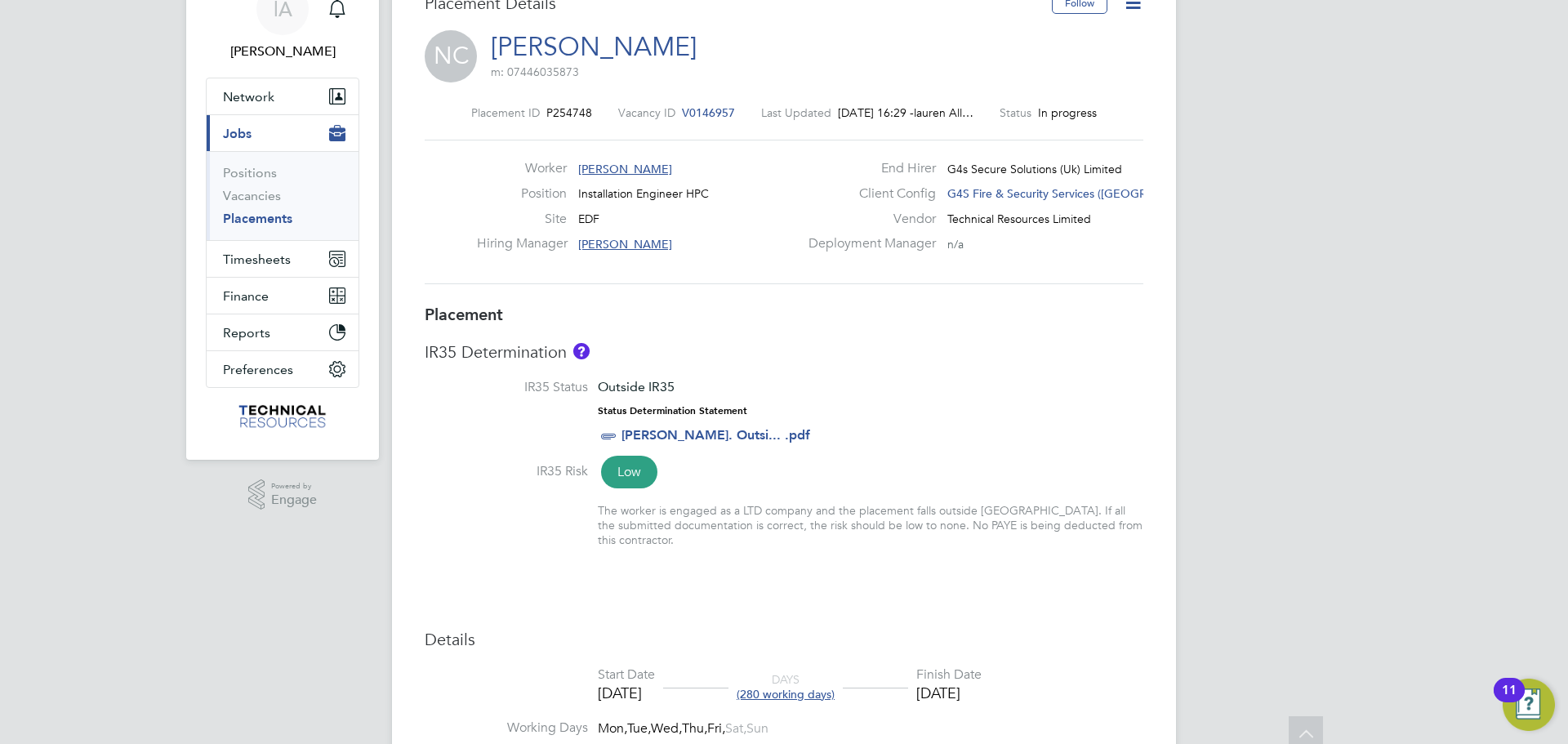
scroll to position [0, 0]
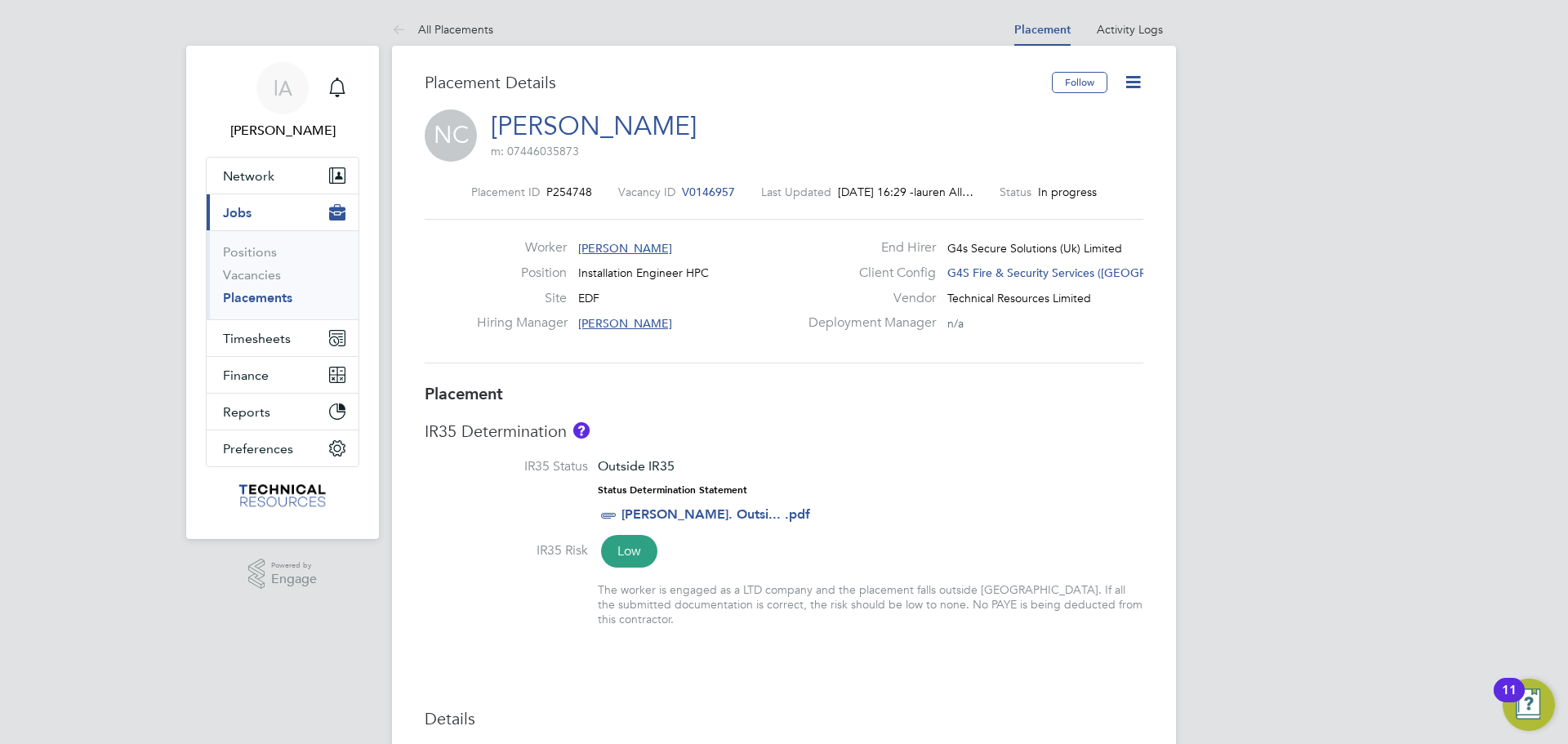
drag, startPoint x: 270, startPoint y: 296, endPoint x: 290, endPoint y: 300, distance: 20.4
click at [270, 296] on link "Placements" at bounding box center [258, 297] width 69 height 15
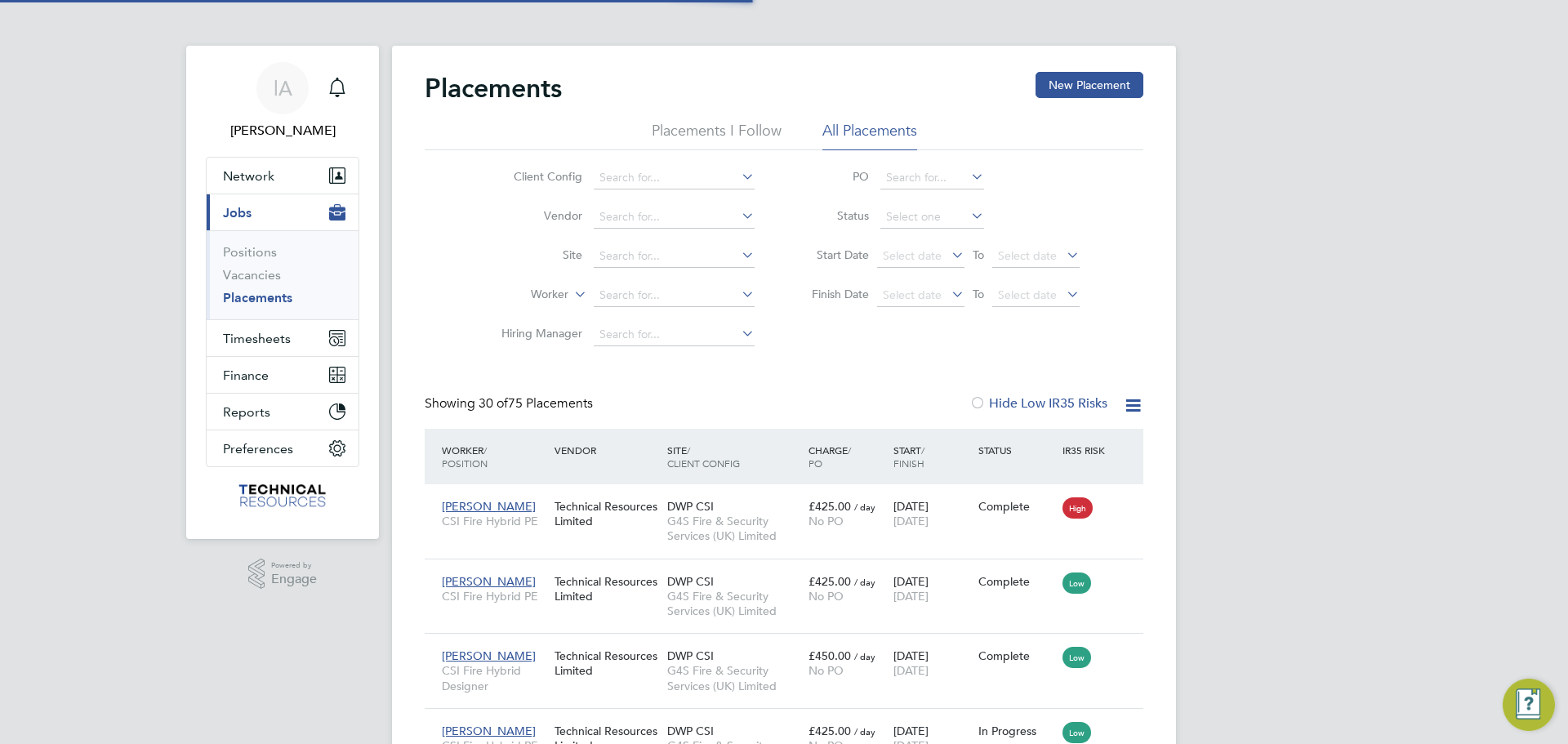
scroll to position [8, 8]
click at [631, 301] on input at bounding box center [673, 295] width 161 height 23
type input "o"
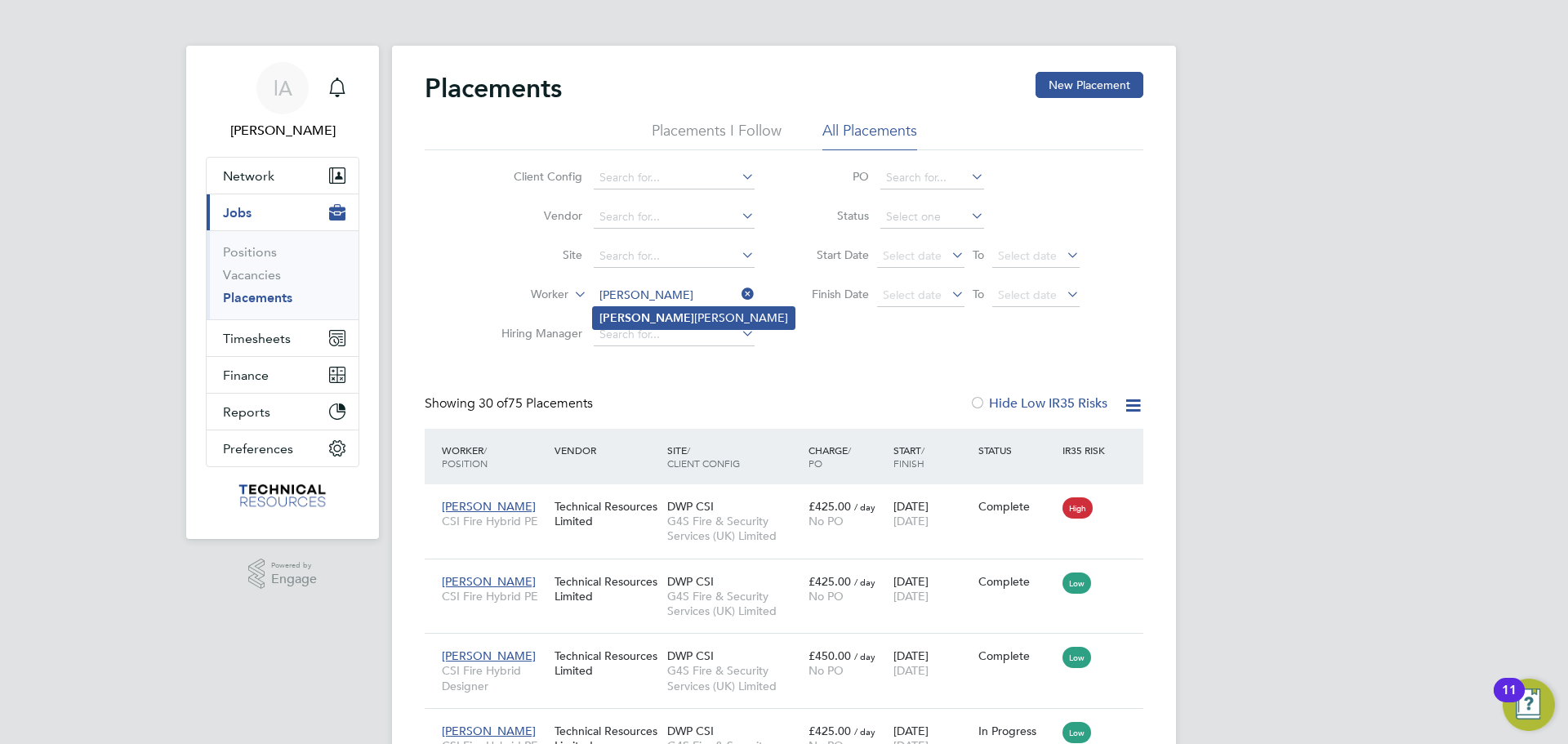
click at [702, 317] on li "[PERSON_NAME]" at bounding box center [694, 318] width 202 height 22
type input "[PERSON_NAME]"
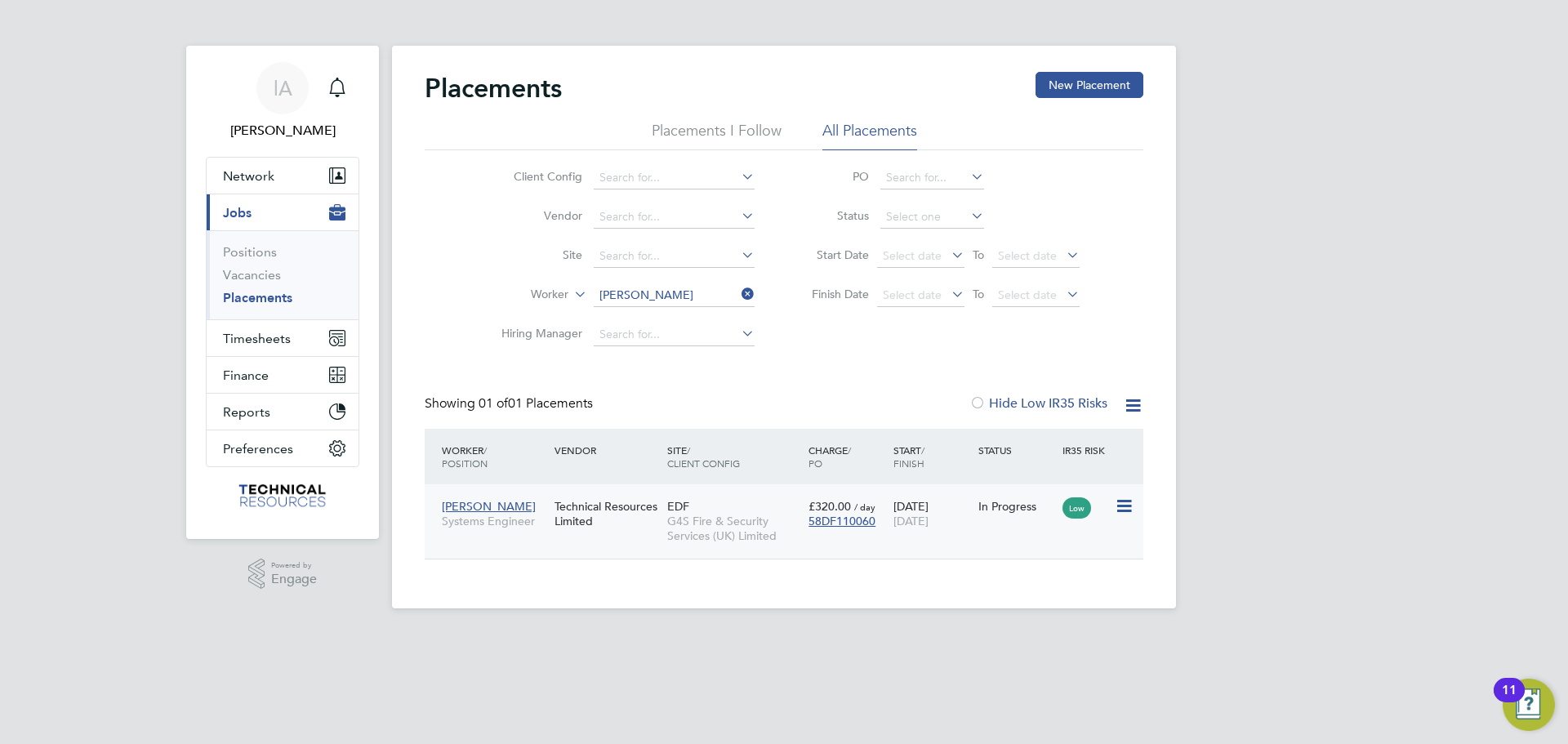
click at [592, 526] on div "Technical Resources Limited" at bounding box center [607, 513] width 113 height 45
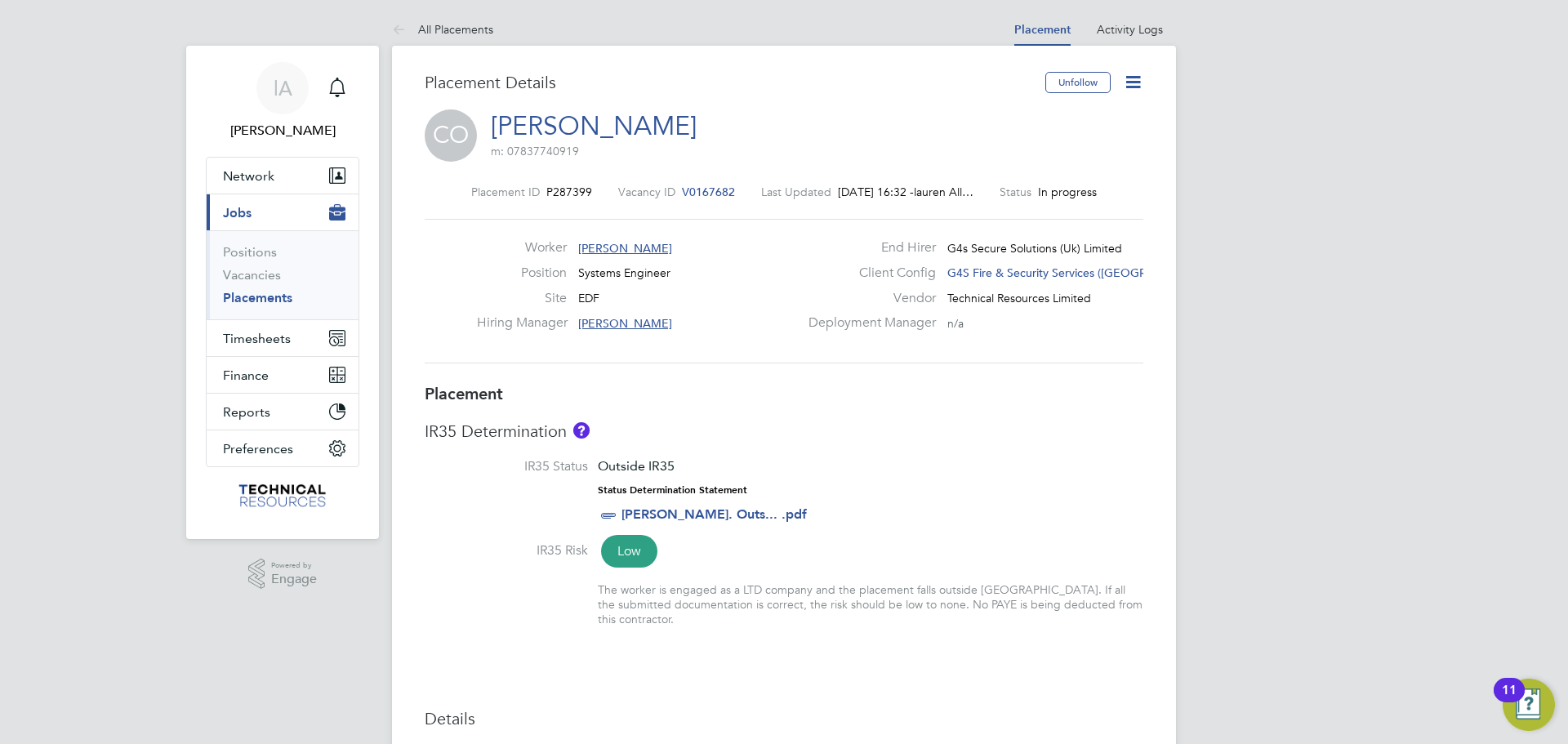
click at [1132, 77] on icon at bounding box center [1133, 82] width 20 height 20
click at [1066, 119] on li "Edit Placement e" at bounding box center [1080, 120] width 120 height 23
type input "[PERSON_NAME]"
type input "[DATE]"
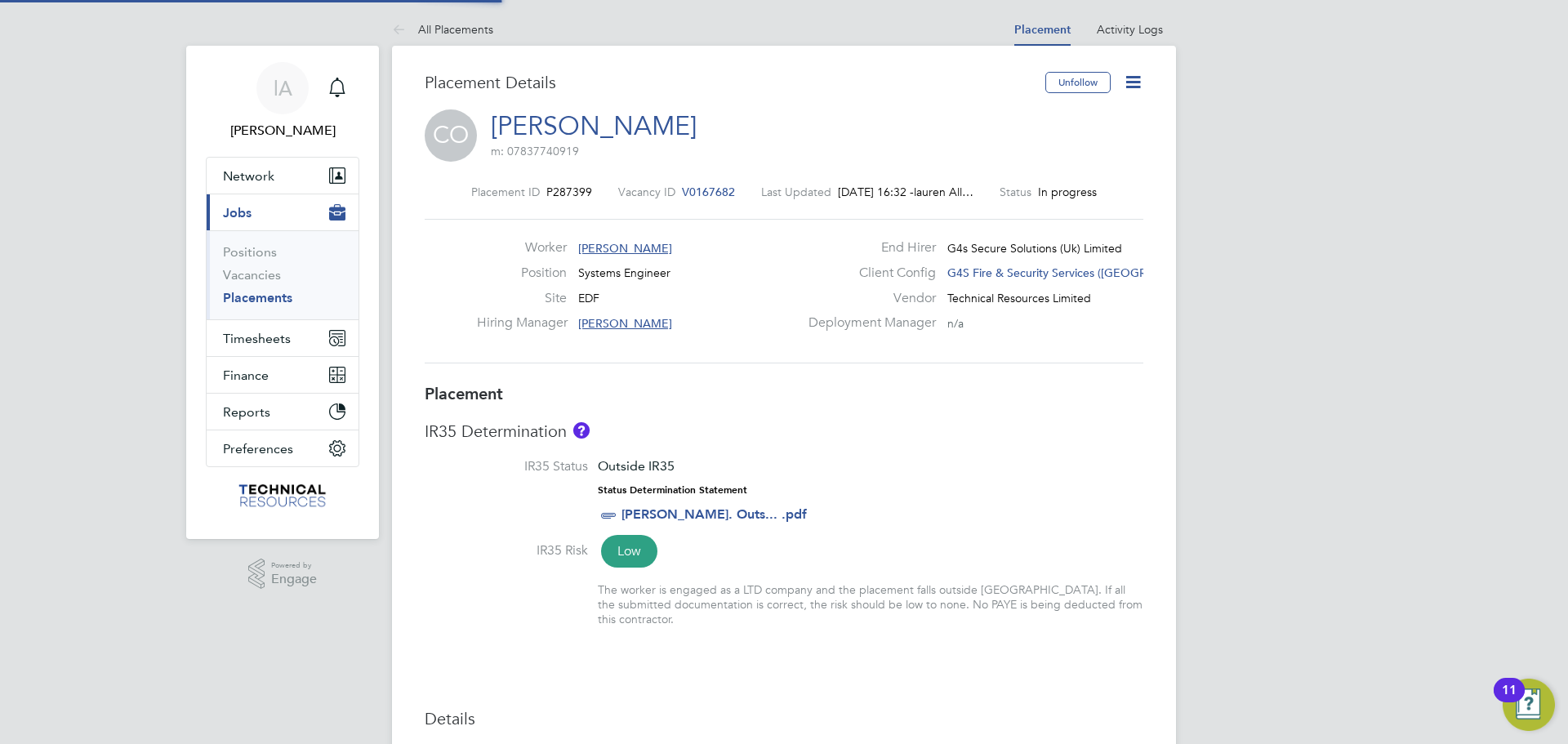
type input "[DATE]"
type input "07:30"
type input "16:30"
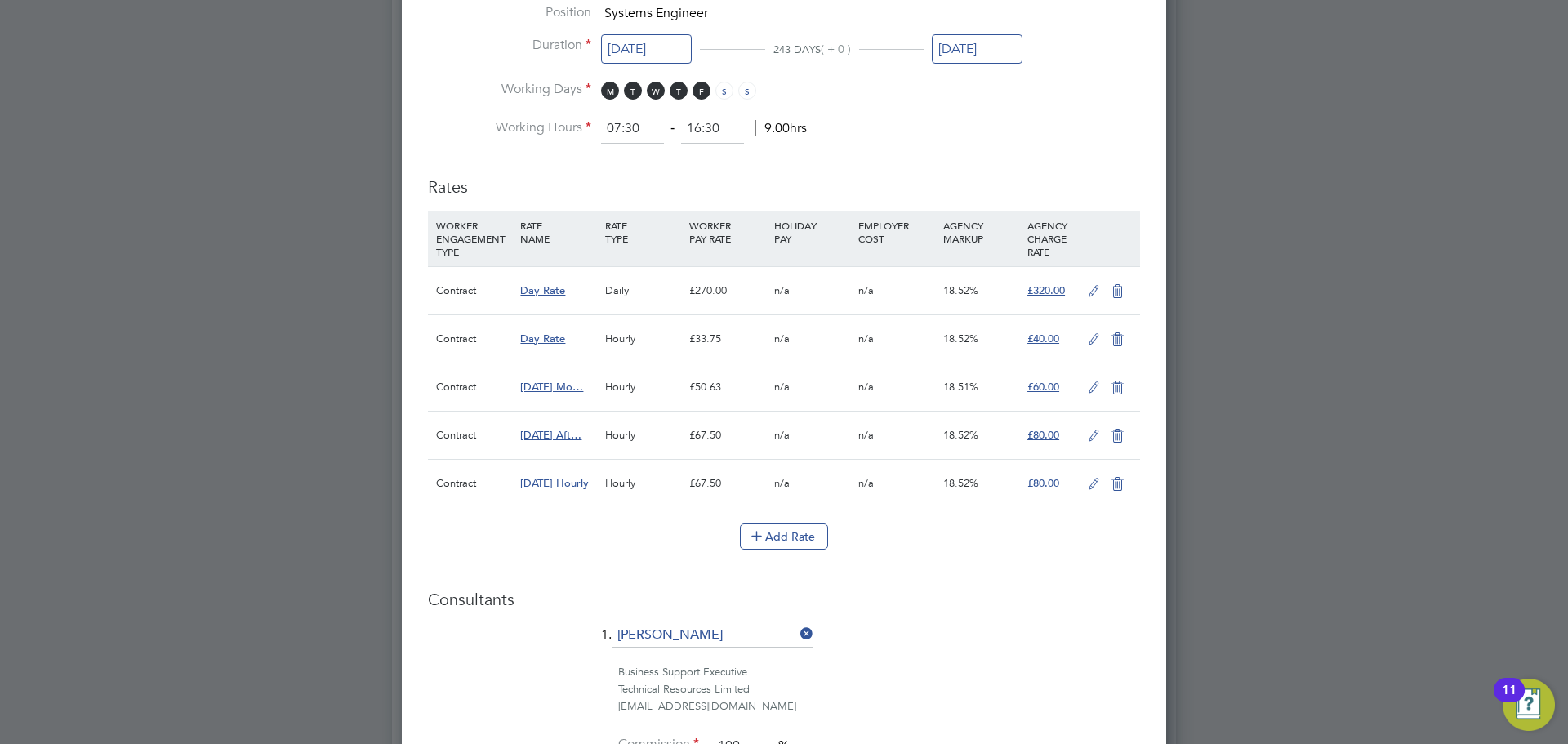
click at [1093, 290] on icon at bounding box center [1094, 292] width 20 height 13
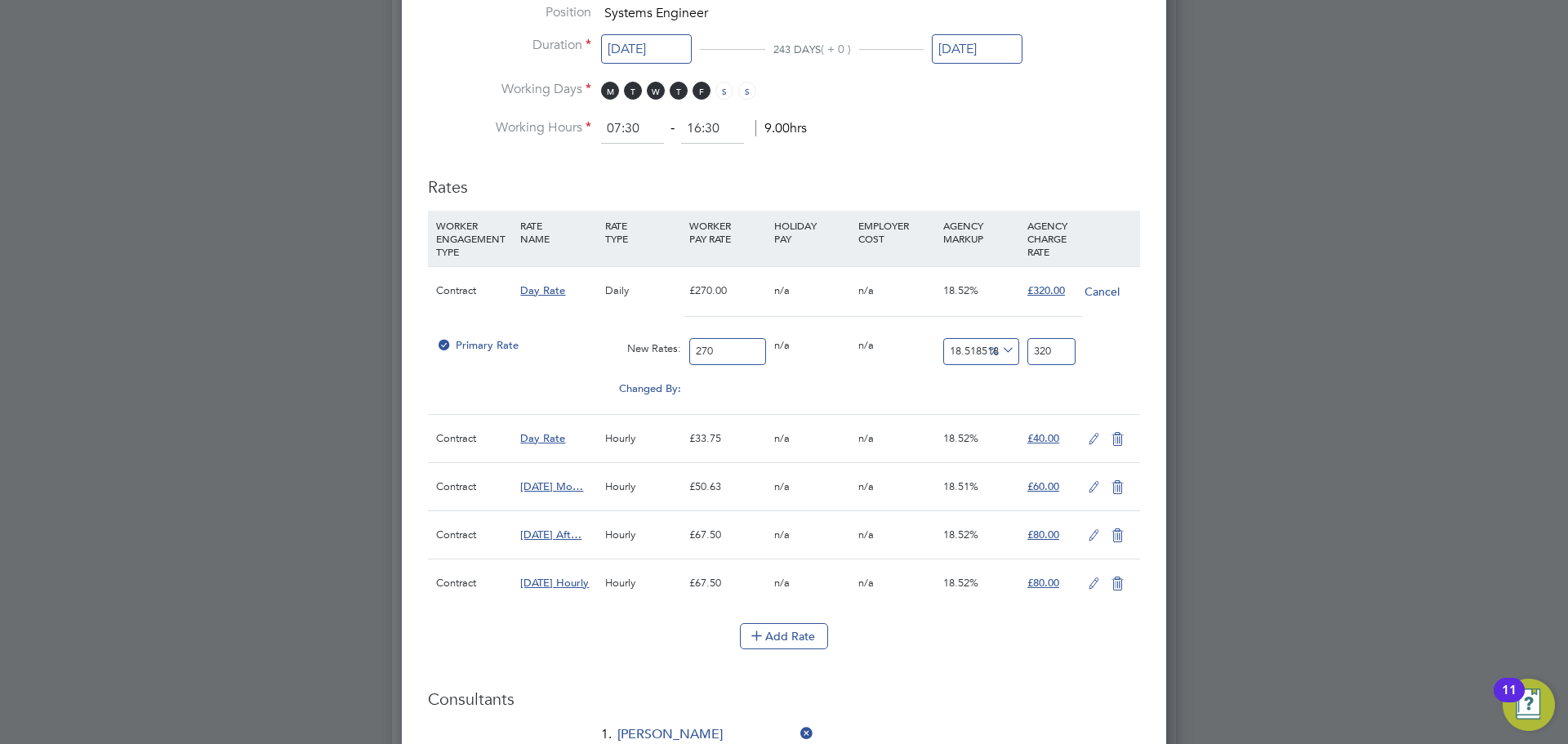
click at [731, 348] on input "270" at bounding box center [727, 352] width 76 height 27
type input "2"
type input "2.3703703703703702"
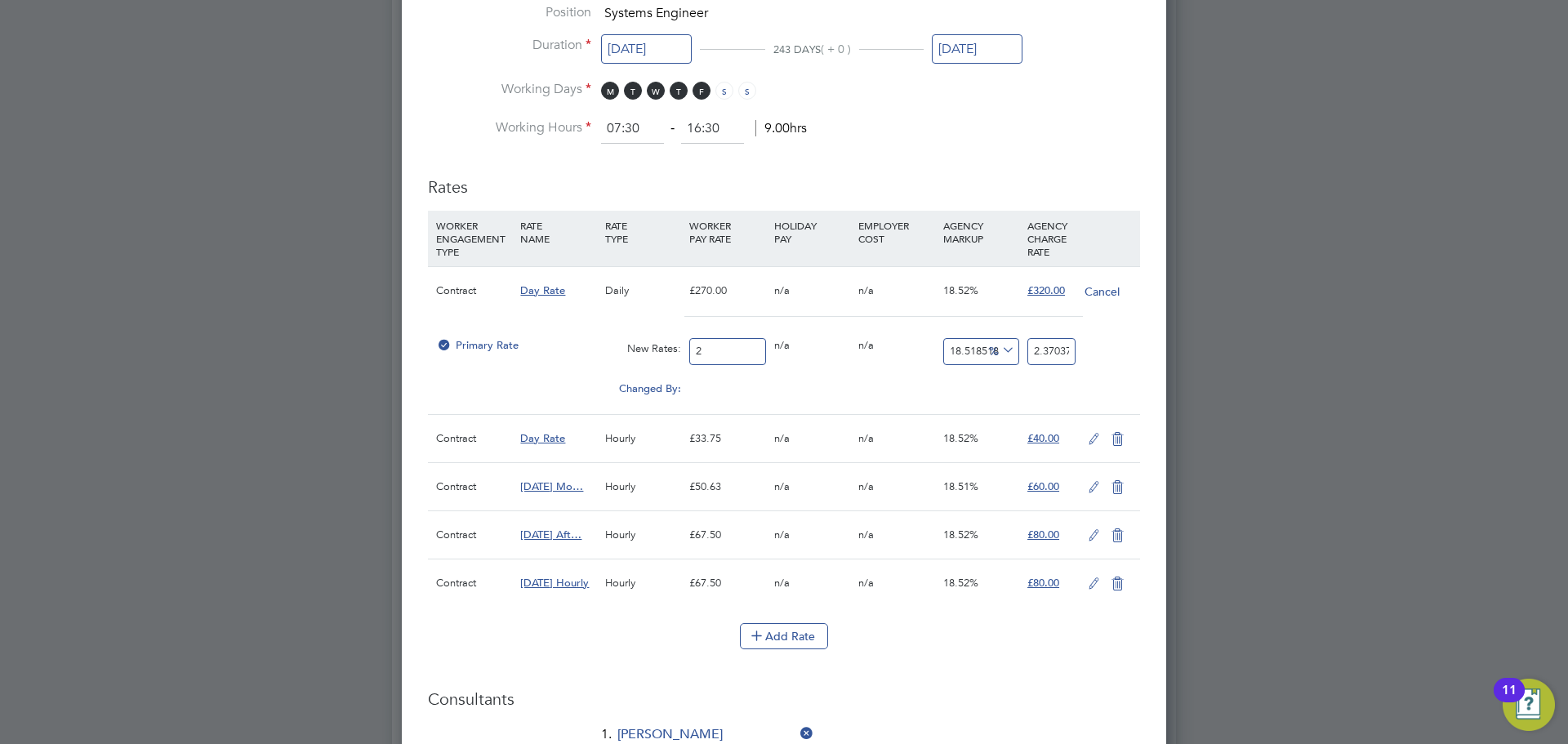
type input "29"
type input "34.370370370370374"
type input "290"
type input "343.7037037037037"
type input "290"
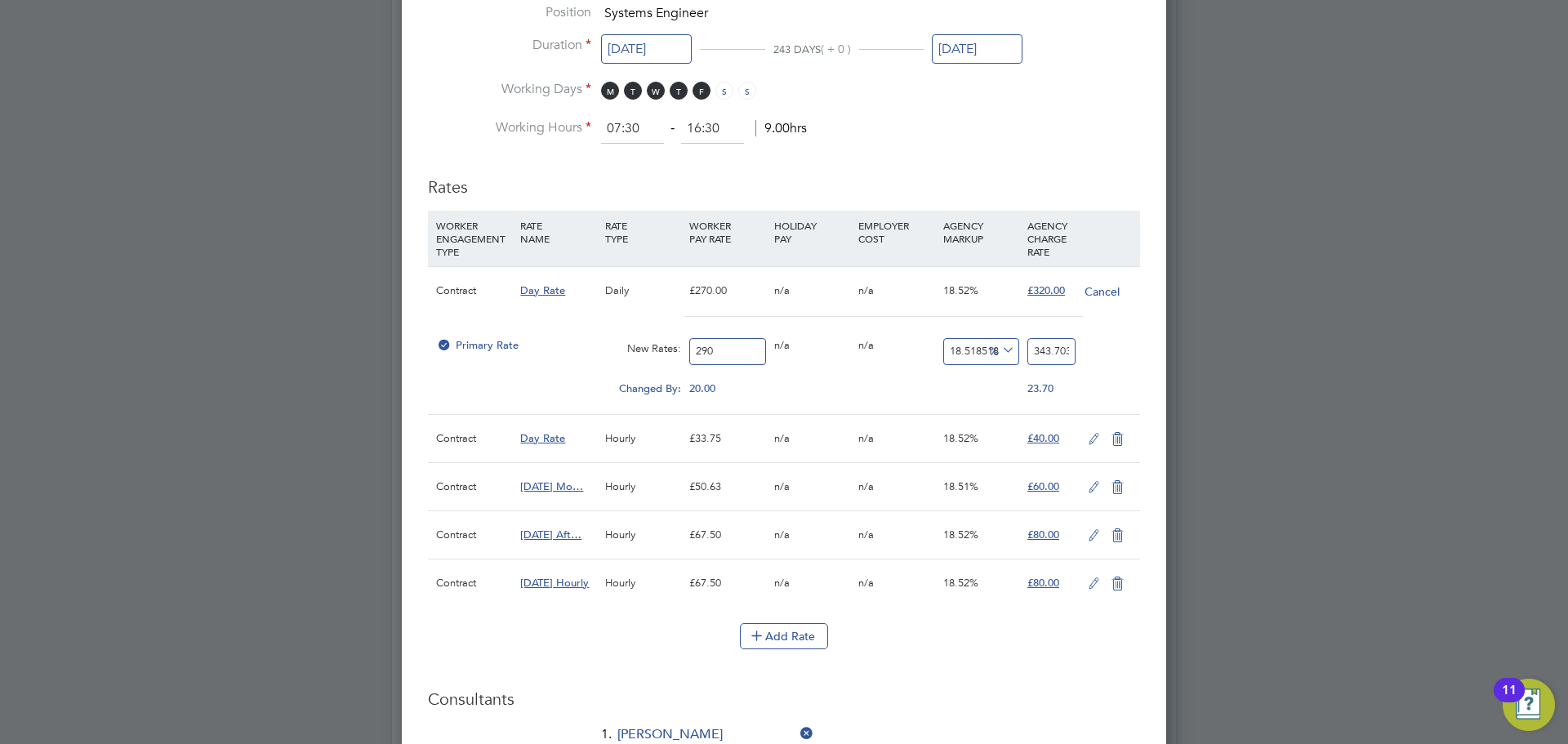
click at [1039, 346] on input "343.7037037037037" at bounding box center [1051, 352] width 48 height 27
type input "-98.96551724137932"
type input "3"
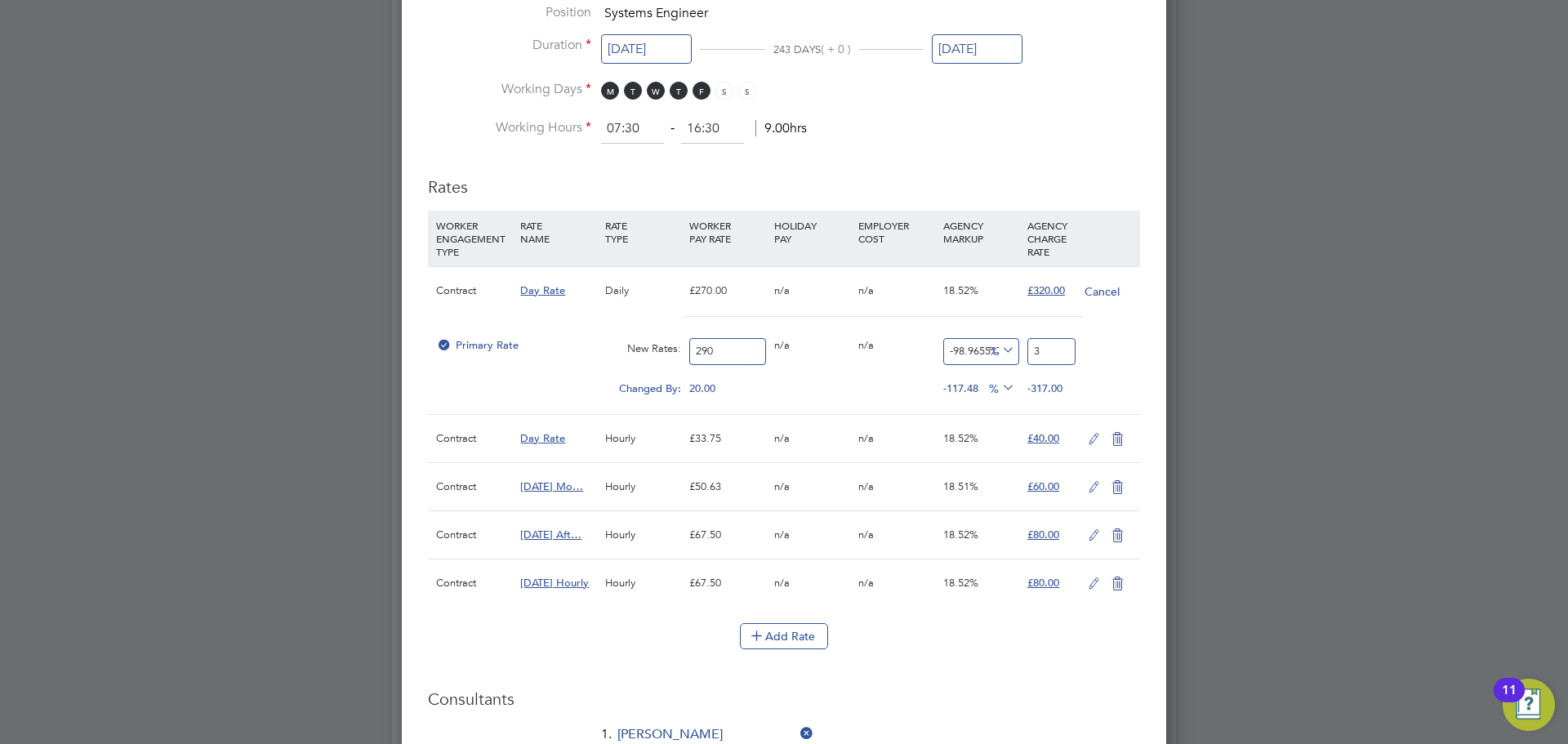
type input "-88.27586206896552"
type input "34"
type input "17.24137931034483"
type input "340"
click at [1120, 437] on icon at bounding box center [1118, 439] width 20 height 13
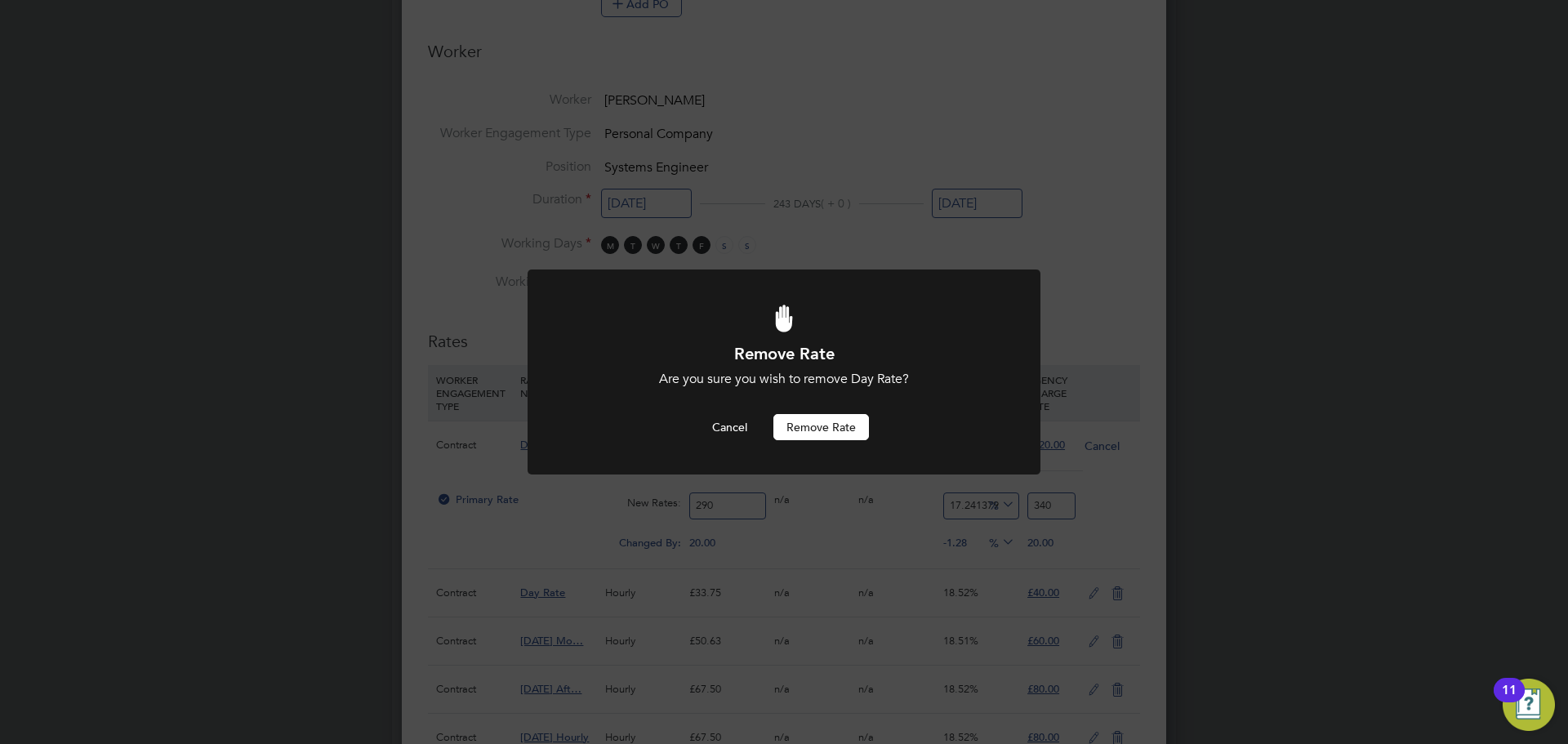
click at [845, 431] on button "Remove rate" at bounding box center [821, 427] width 96 height 26
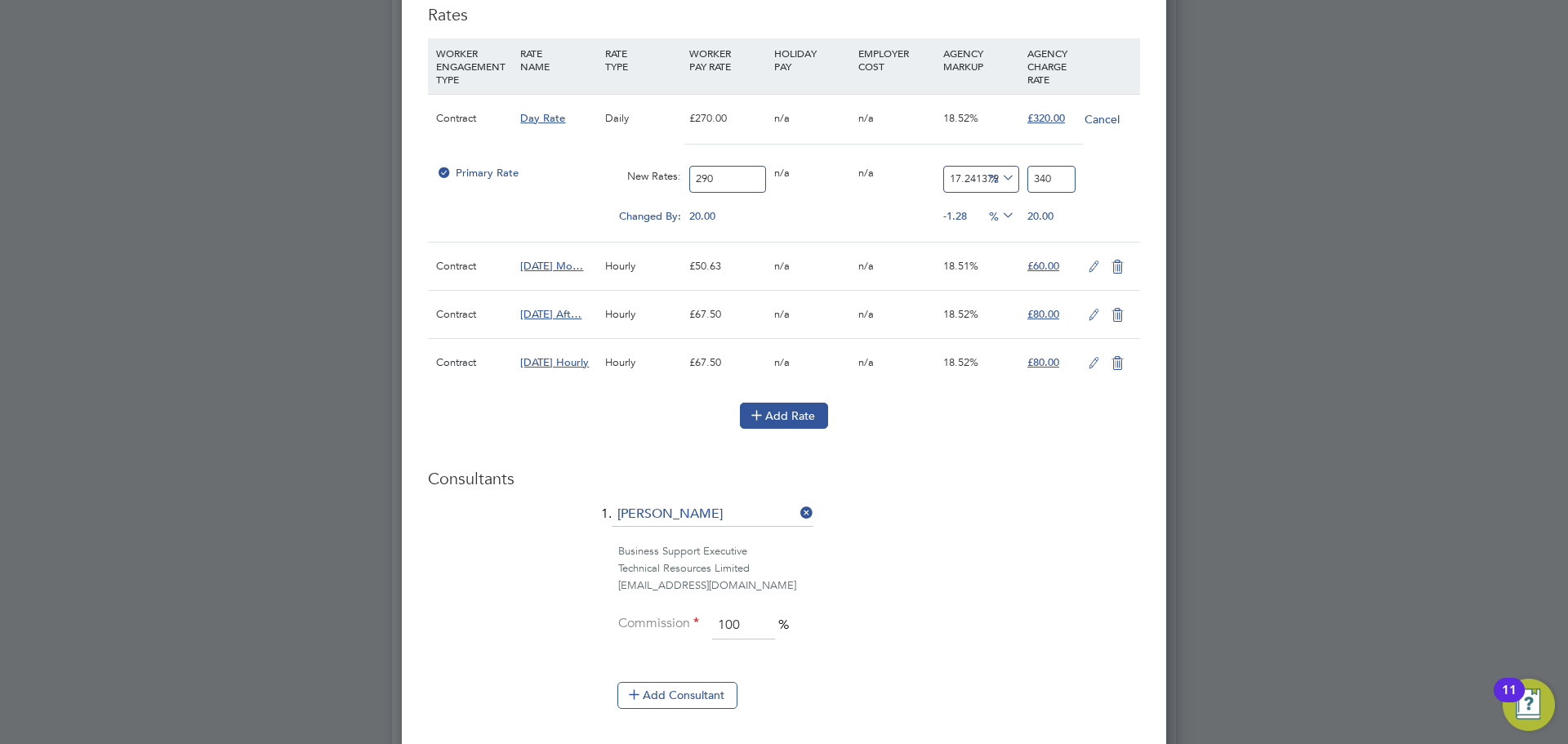
click at [785, 415] on button "Add Rate" at bounding box center [784, 415] width 88 height 26
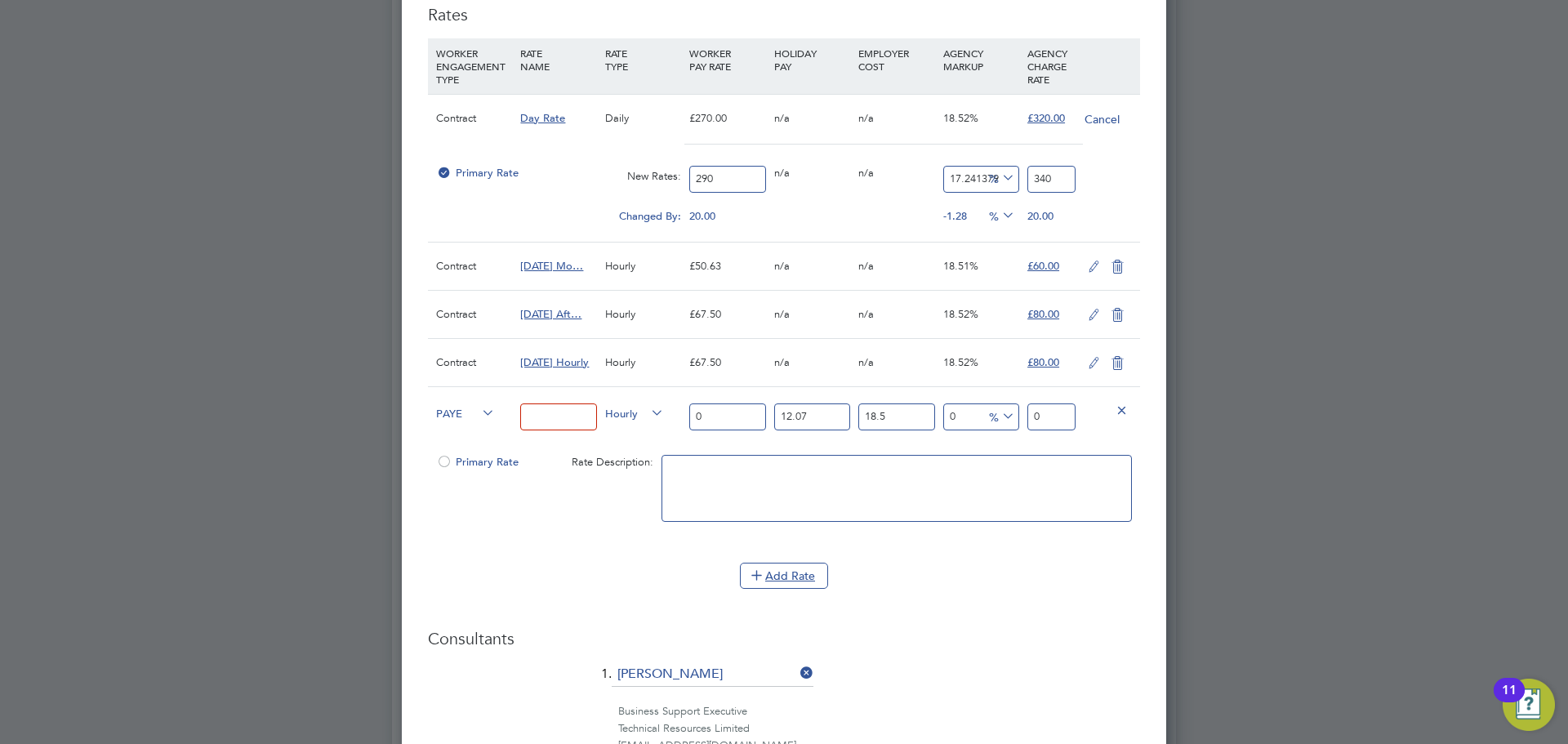
click at [573, 415] on input at bounding box center [558, 417] width 76 height 27
type input "Pro Rata Rate"
click at [731, 417] on input "0" at bounding box center [727, 417] width 76 height 27
click at [731, 415] on input "0" at bounding box center [727, 417] width 76 height 27
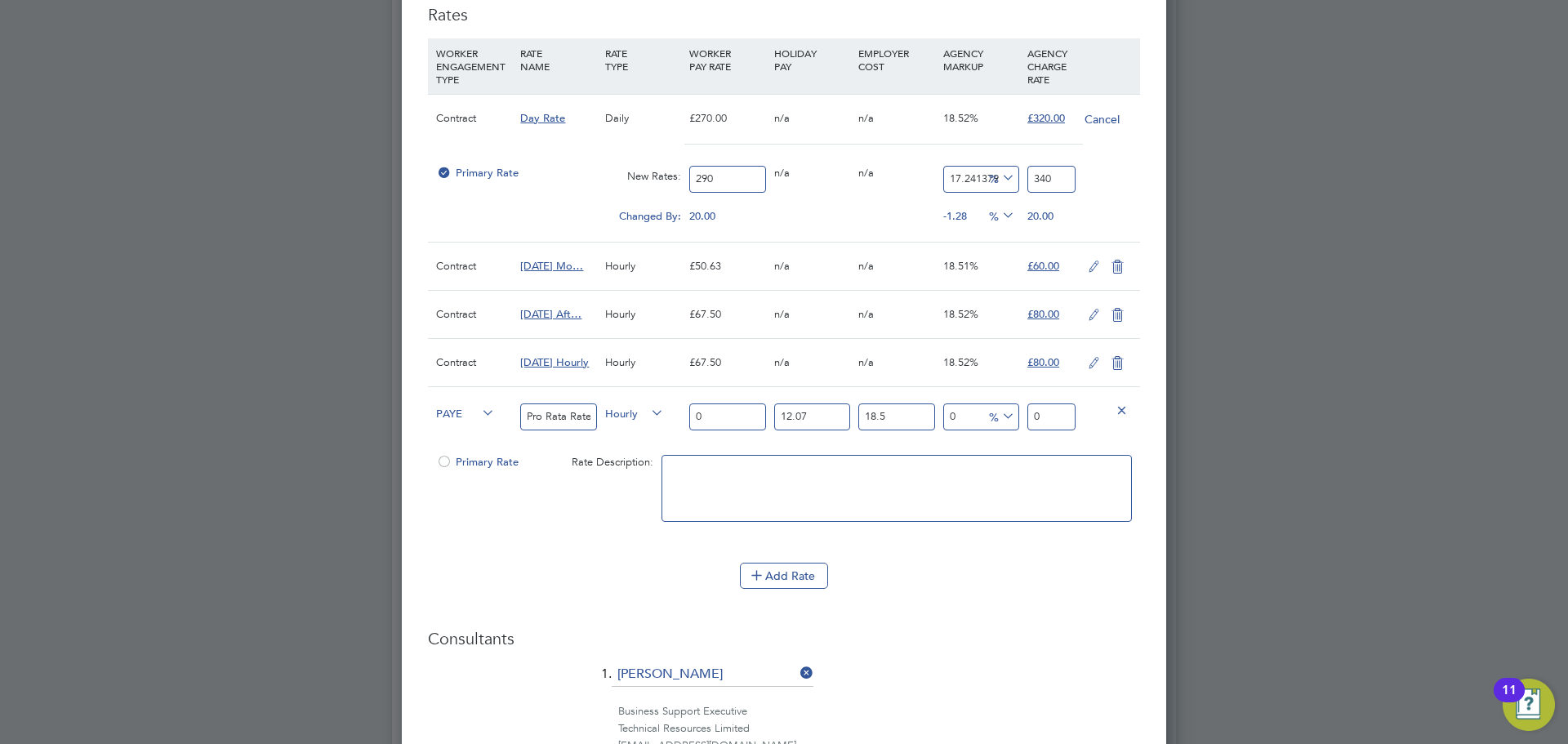
drag, startPoint x: 751, startPoint y: 380, endPoint x: 718, endPoint y: 426, distance: 56.6
click at [743, 388] on div "WORKER ENGAGEMENT TYPE RATE NAME RATE TYPE WORKER PAY RATE HOLIDAY PAY EMPLOYER…" at bounding box center [784, 293] width 712 height 508
click at [717, 420] on input "0" at bounding box center [727, 417] width 76 height 27
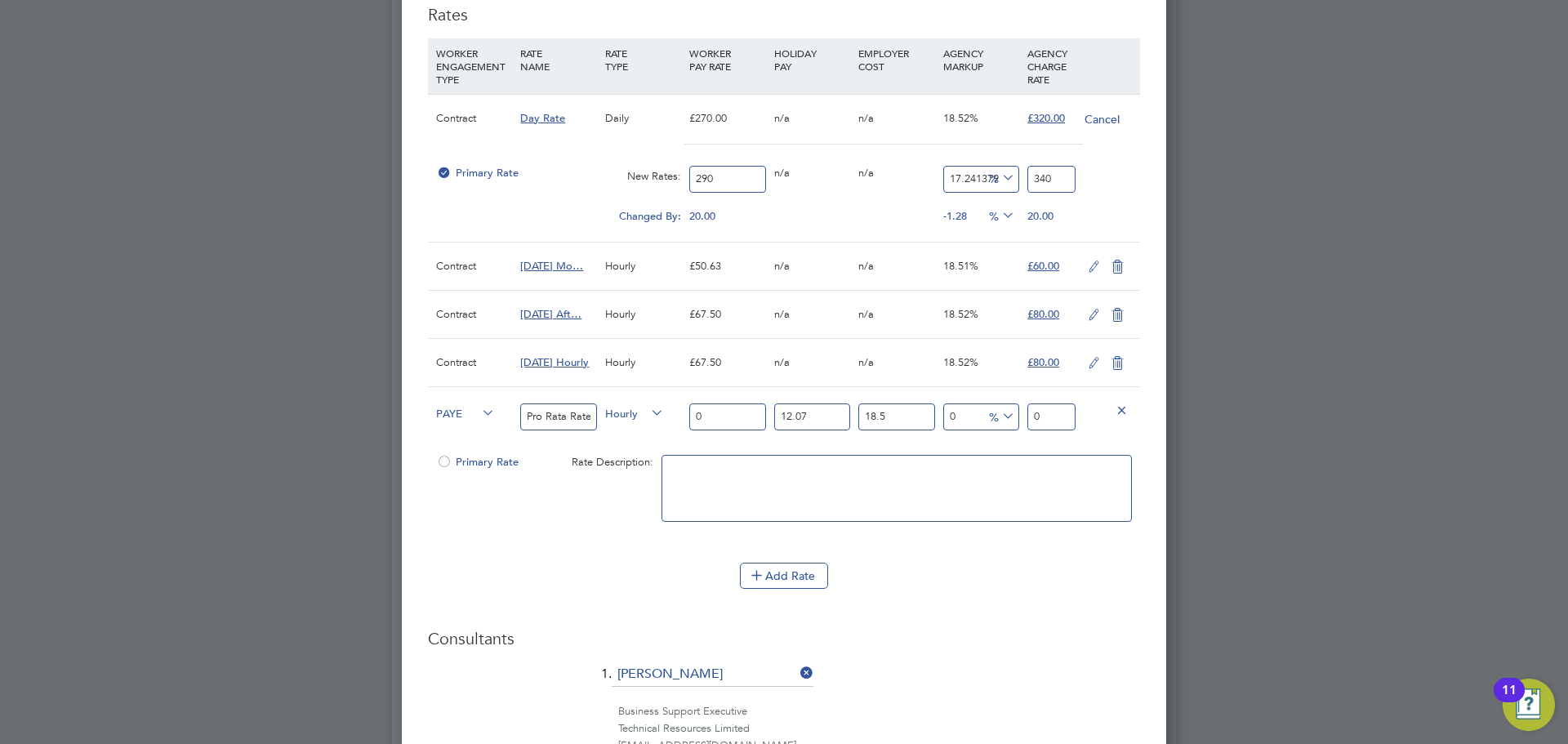
type input "3"
type input "3.9840885"
type input "36"
type input "47.809062"
type input "36.2"
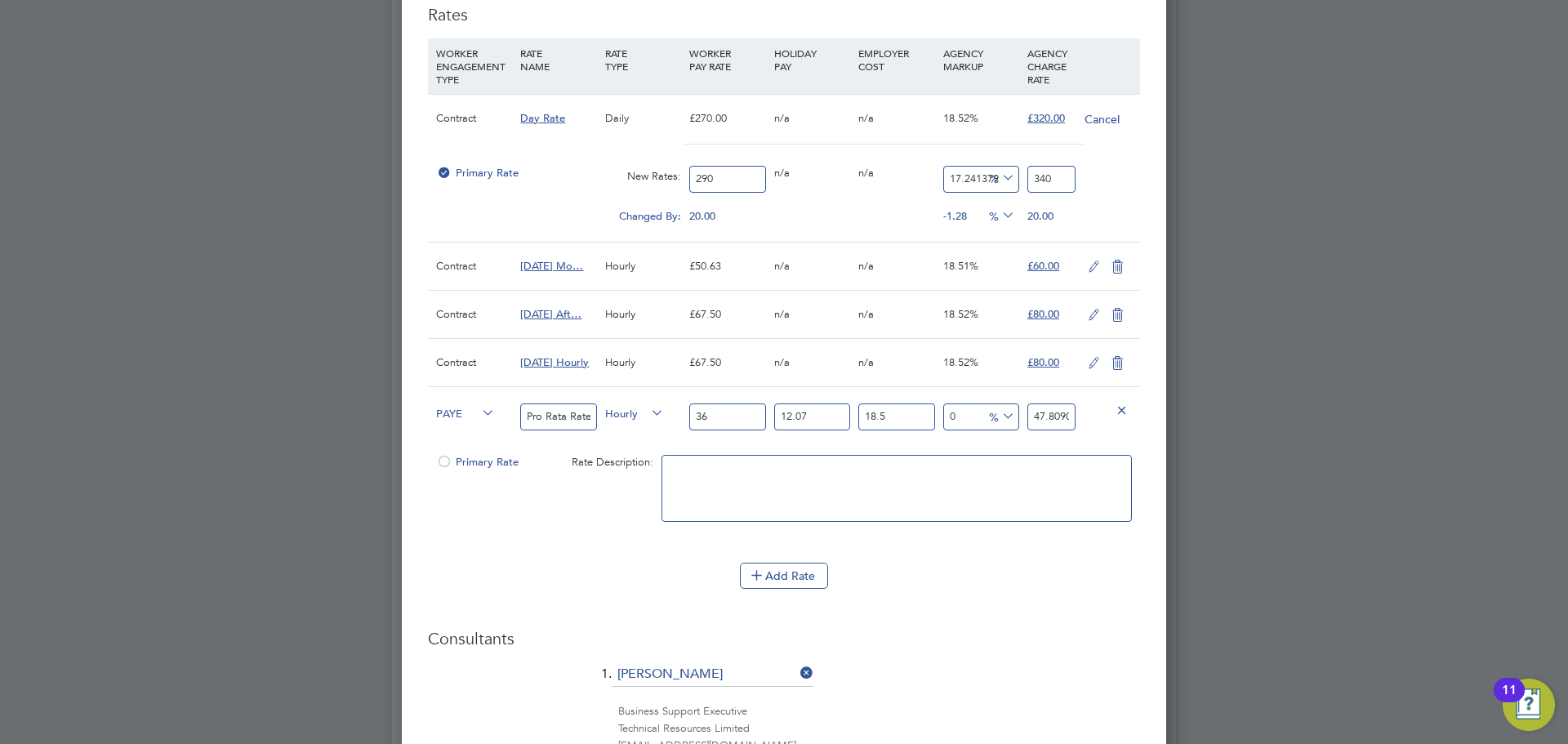
type input "48.0746679"
type input "36.25"
type input "48.141069375"
type input "36.25"
click at [1046, 413] on input "48.141069375" at bounding box center [1051, 417] width 48 height 27
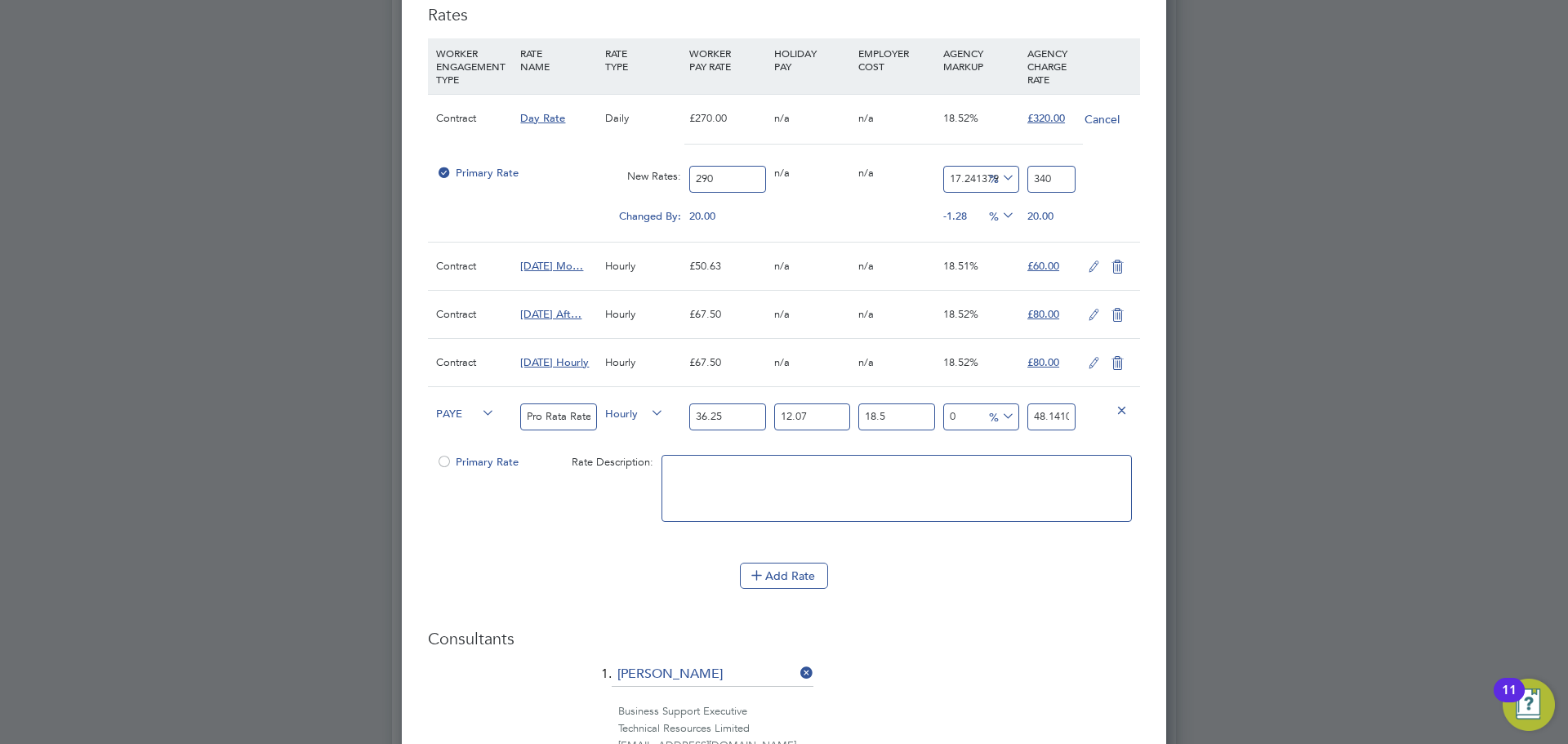
click at [1046, 413] on input "48.141069375" at bounding box center [1051, 417] width 48 height 27
type input "-91.69108611019507"
type input "4"
type input "-12.756404157048287"
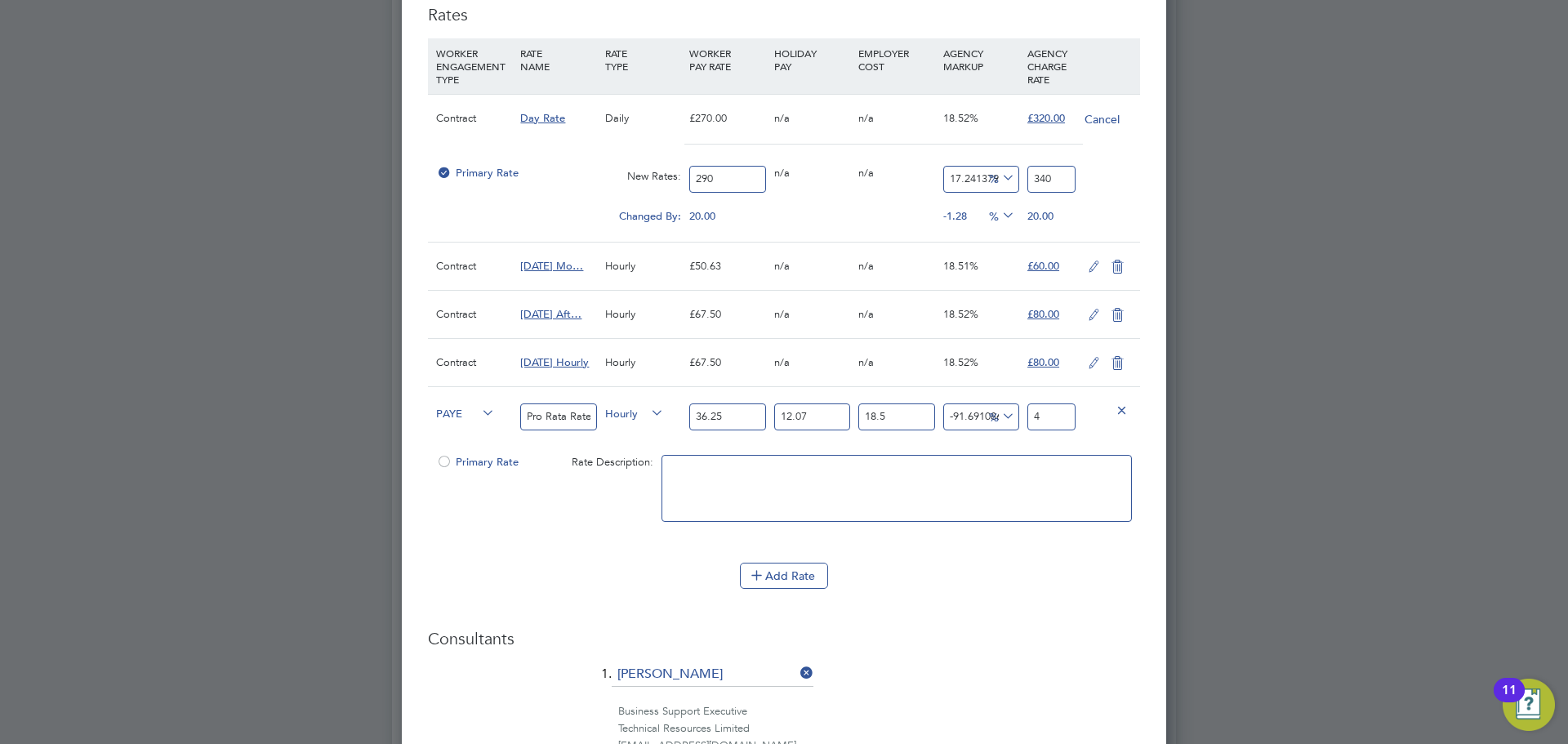
type input "42"
type input "-11.717789920822671"
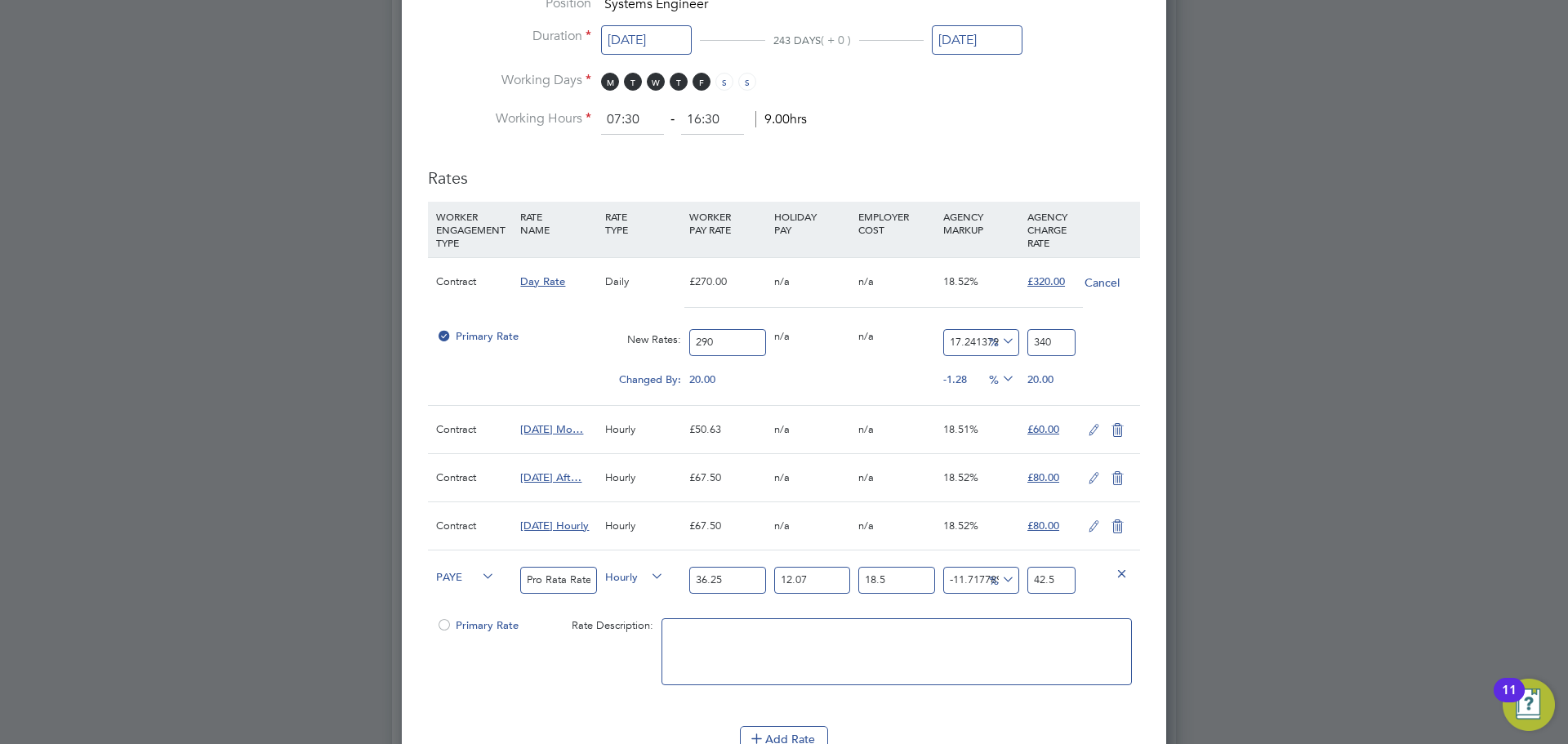
type input "42.5"
click at [1092, 426] on icon at bounding box center [1094, 431] width 20 height 13
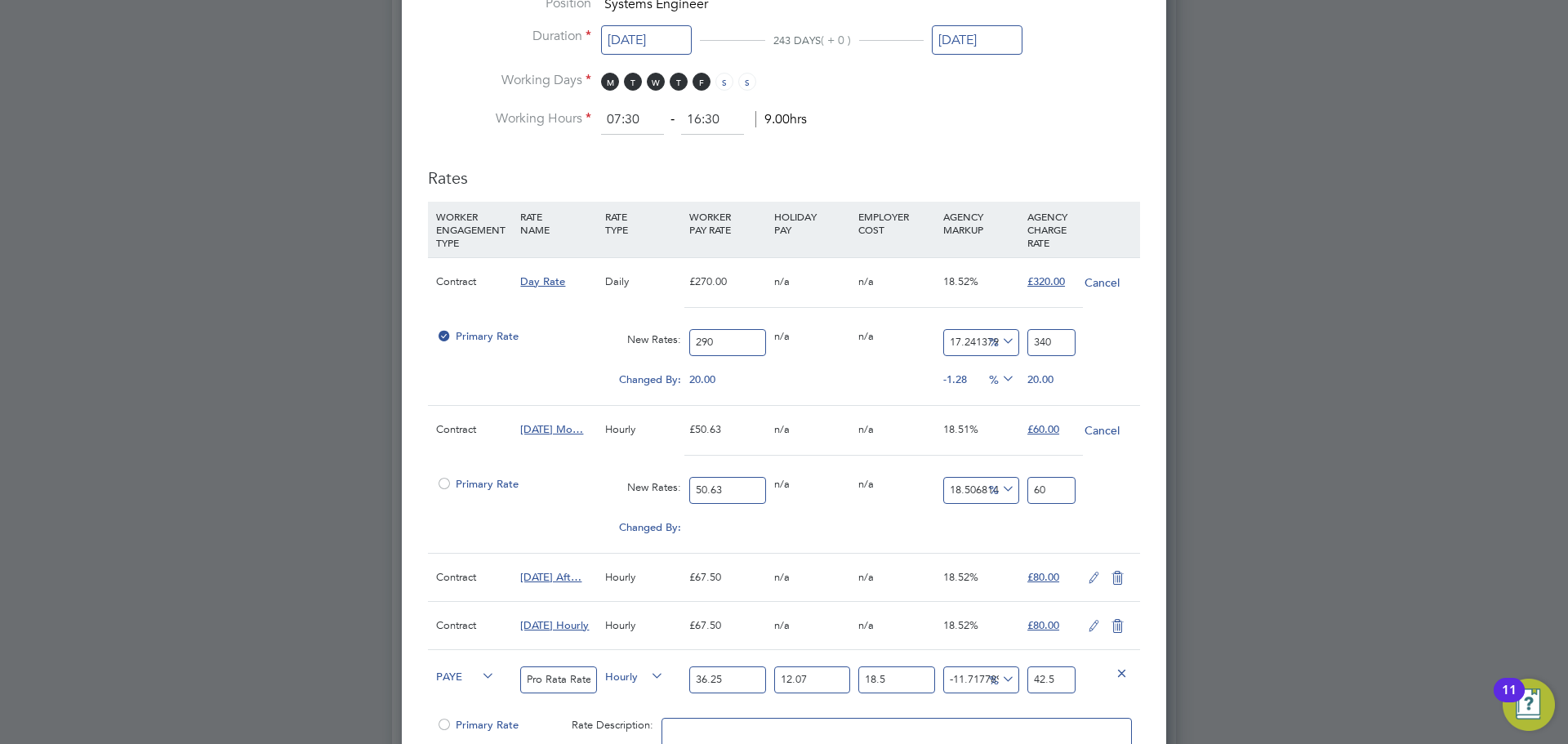
click at [747, 500] on input "50.63" at bounding box center [727, 491] width 76 height 27
click at [747, 497] on input "50.63" at bounding box center [727, 491] width 76 height 27
click at [747, 496] on input "50.63" at bounding box center [727, 491] width 76 height 27
type input "5"
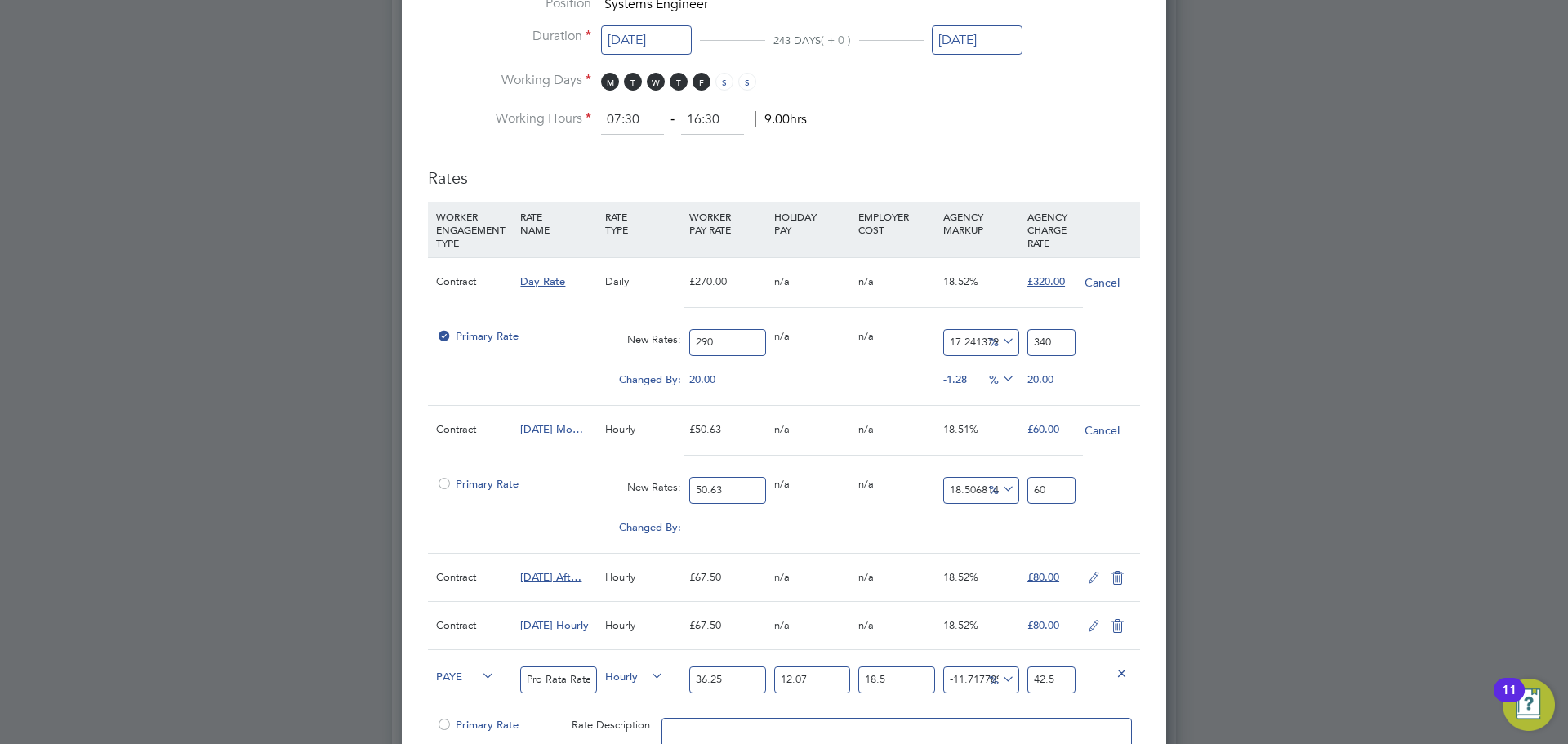
type input "5.925340707090657"
type input "54"
type input "63.9936796365791"
type input "54.3"
type input "64.34920007900455"
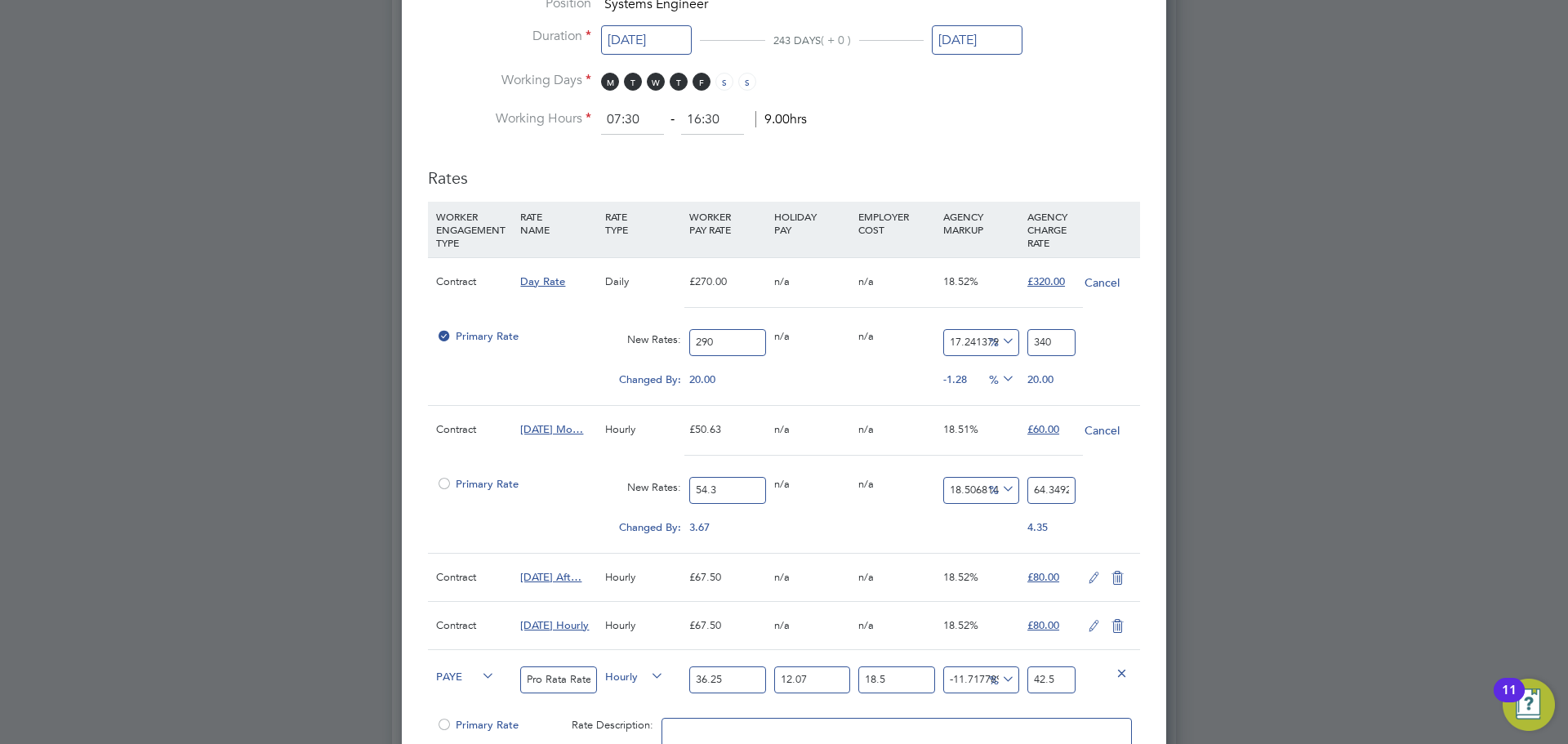
type input "54.38"
type input "64.444005530318"
type input "54.38"
click at [1057, 489] on input "64.444005530318" at bounding box center [1051, 491] width 48 height 27
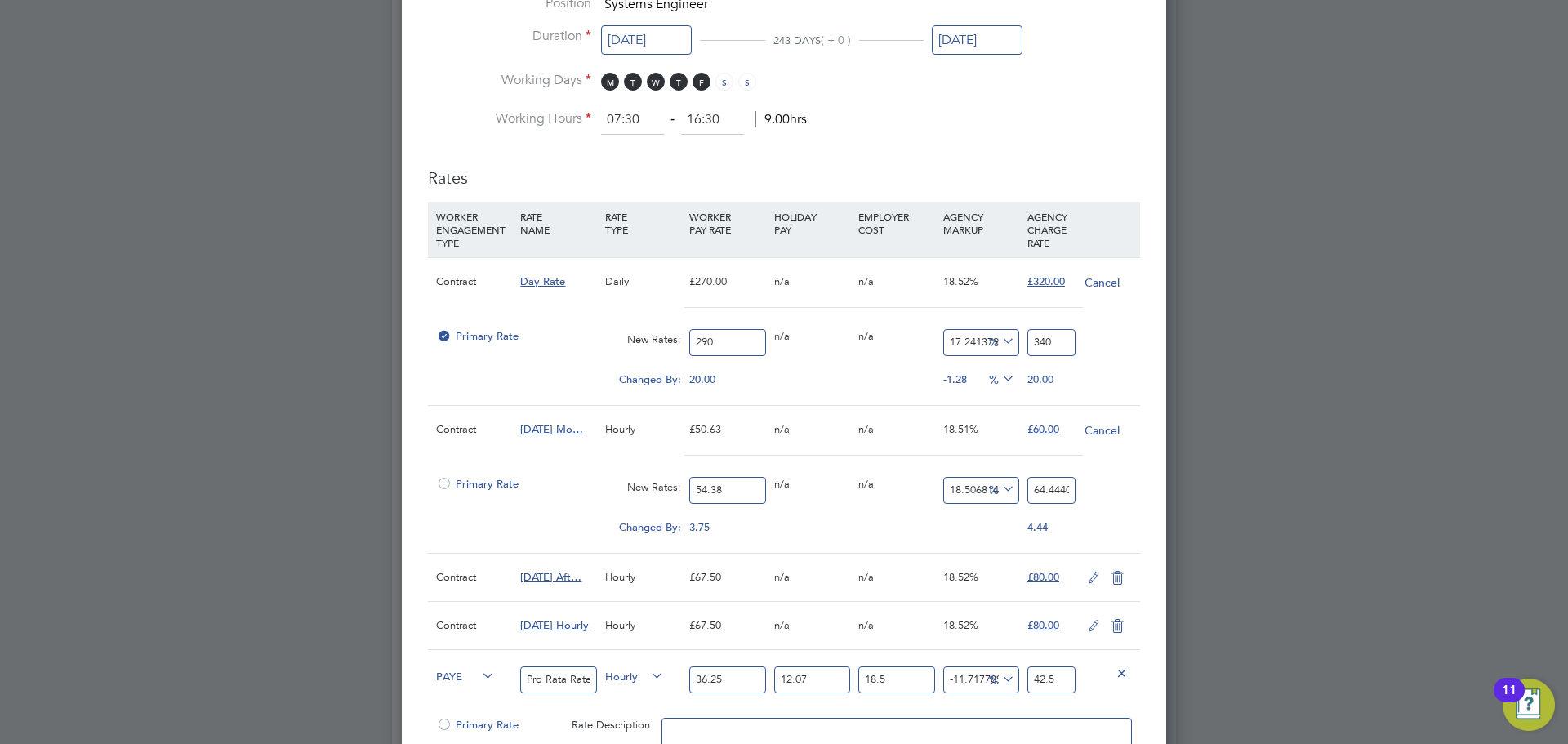
click at [1057, 489] on input "64.444005530318" at bounding box center [1051, 491] width 48 height 27
type input "-88.96653181316661"
type input "6"
type input "15.851415961750643"
type input "63"
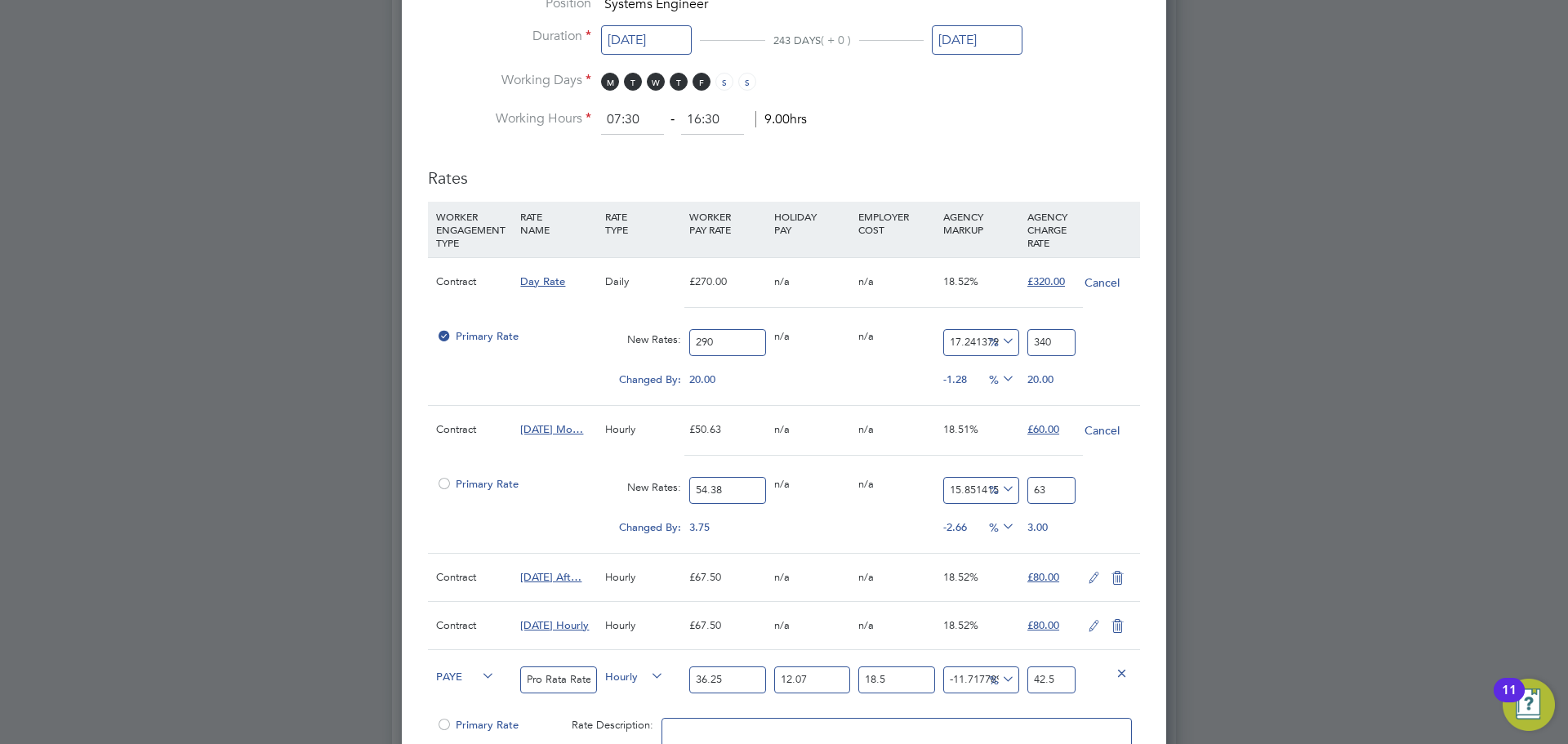
type input "17.138653916881207"
type input "63.7"
type input "17.23059948510482"
type input "63.75"
click at [1096, 575] on icon at bounding box center [1094, 578] width 20 height 13
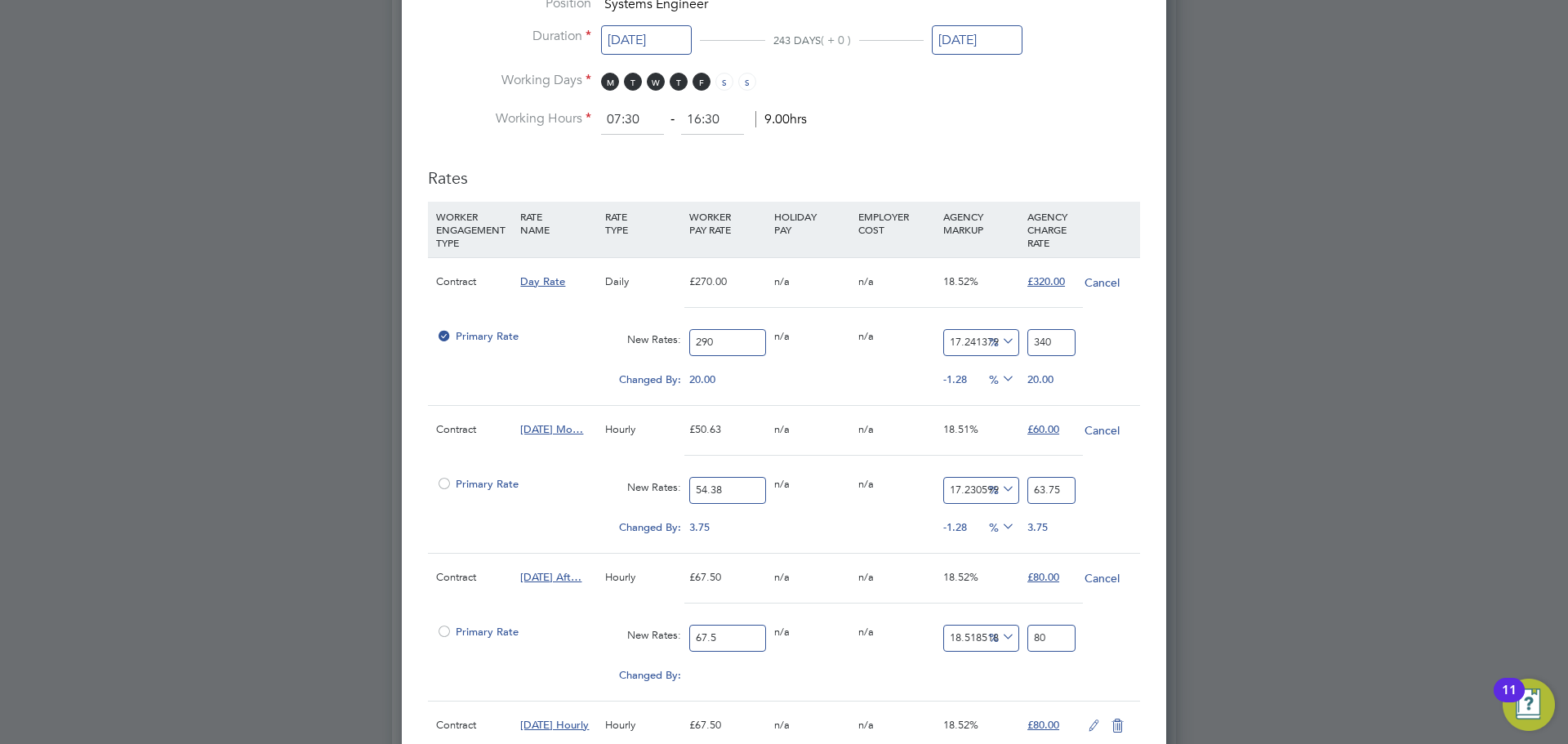
click at [743, 635] on input "67.5" at bounding box center [727, 638] width 76 height 27
type input "7"
type input "8.296296296296296"
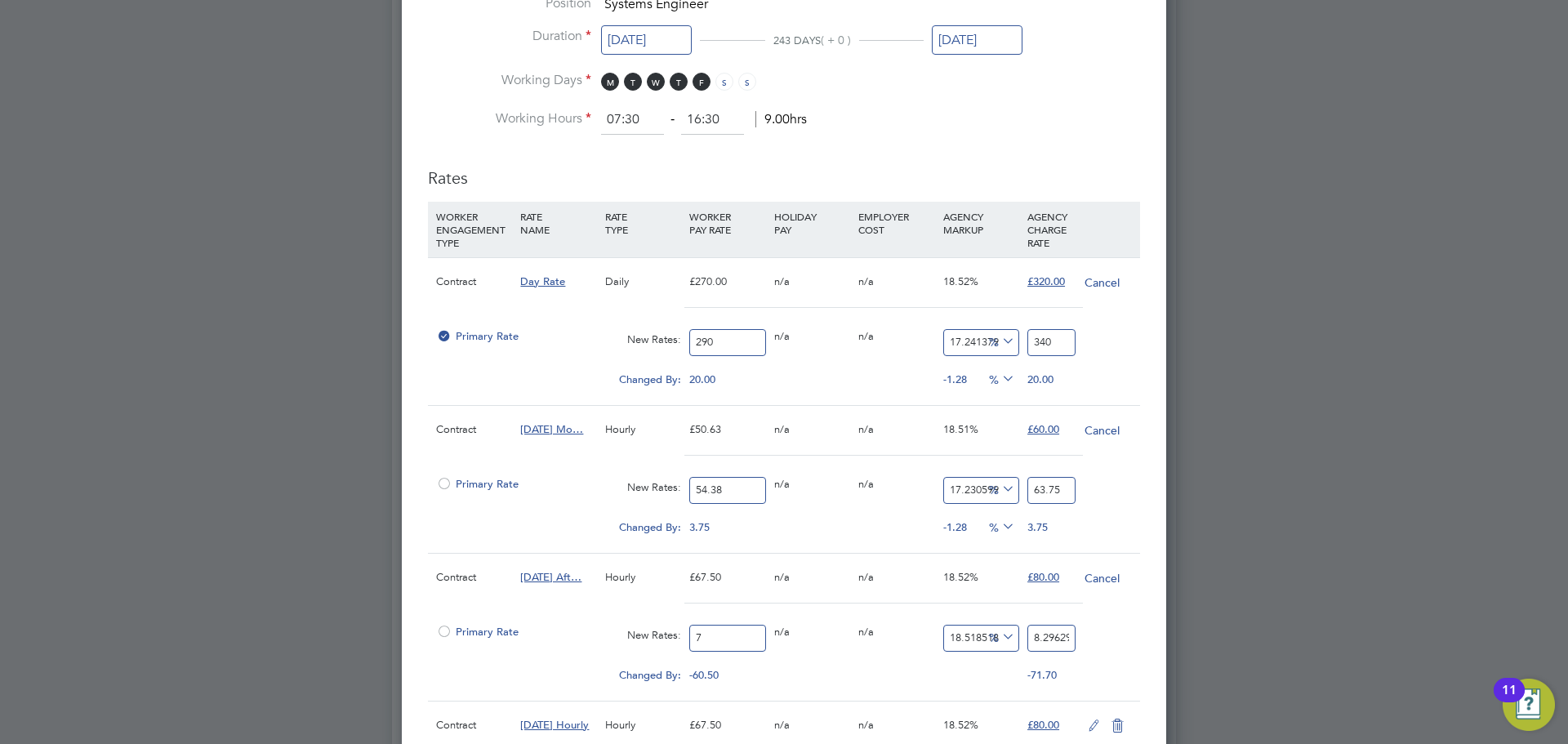
type input "72"
type input "85.33333333333333"
type input "72.5"
type input "85.92592592592592"
type input "72.5"
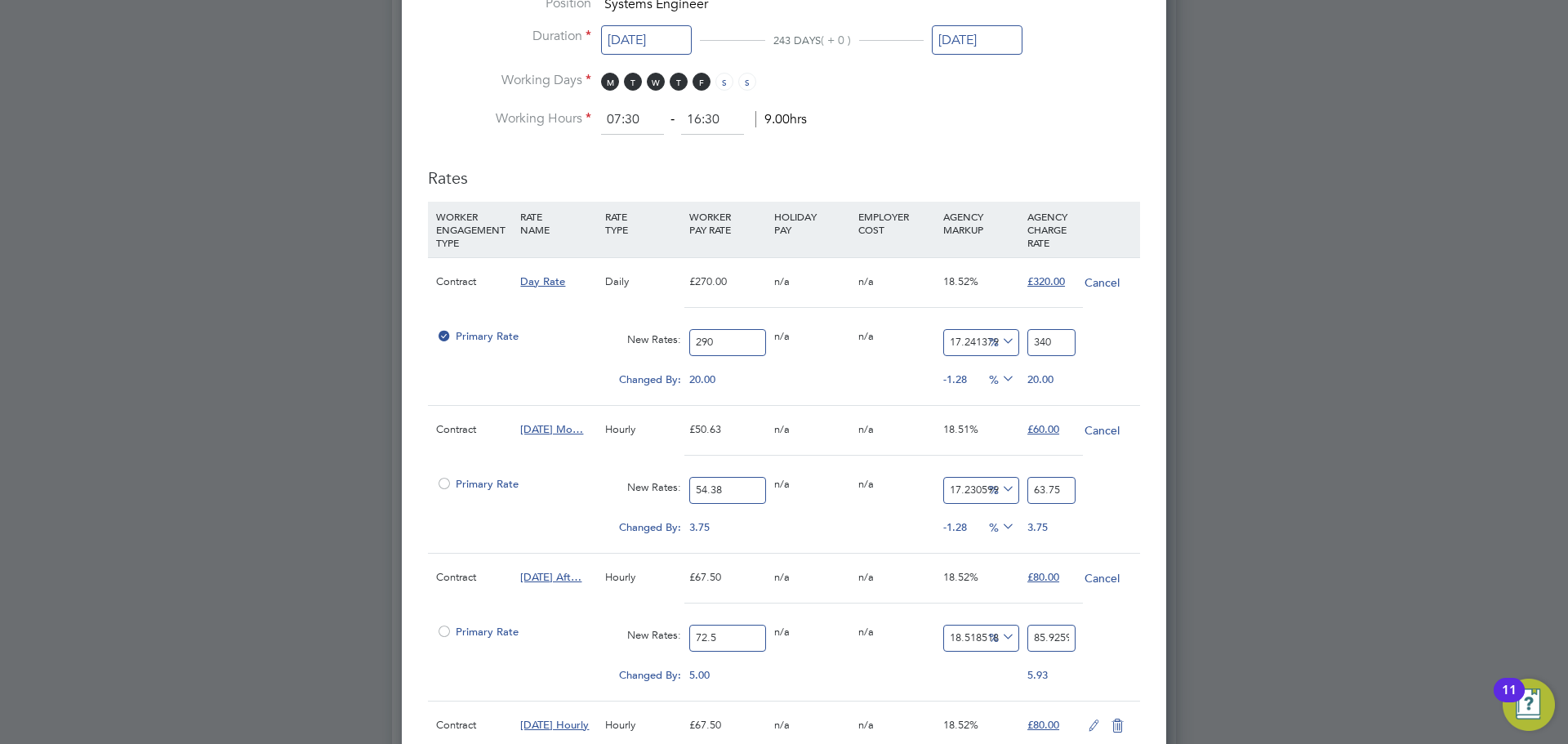
click at [1047, 634] on input "85.92592592592592" at bounding box center [1051, 638] width 48 height 27
type input "-88.96551724137932"
type input "8"
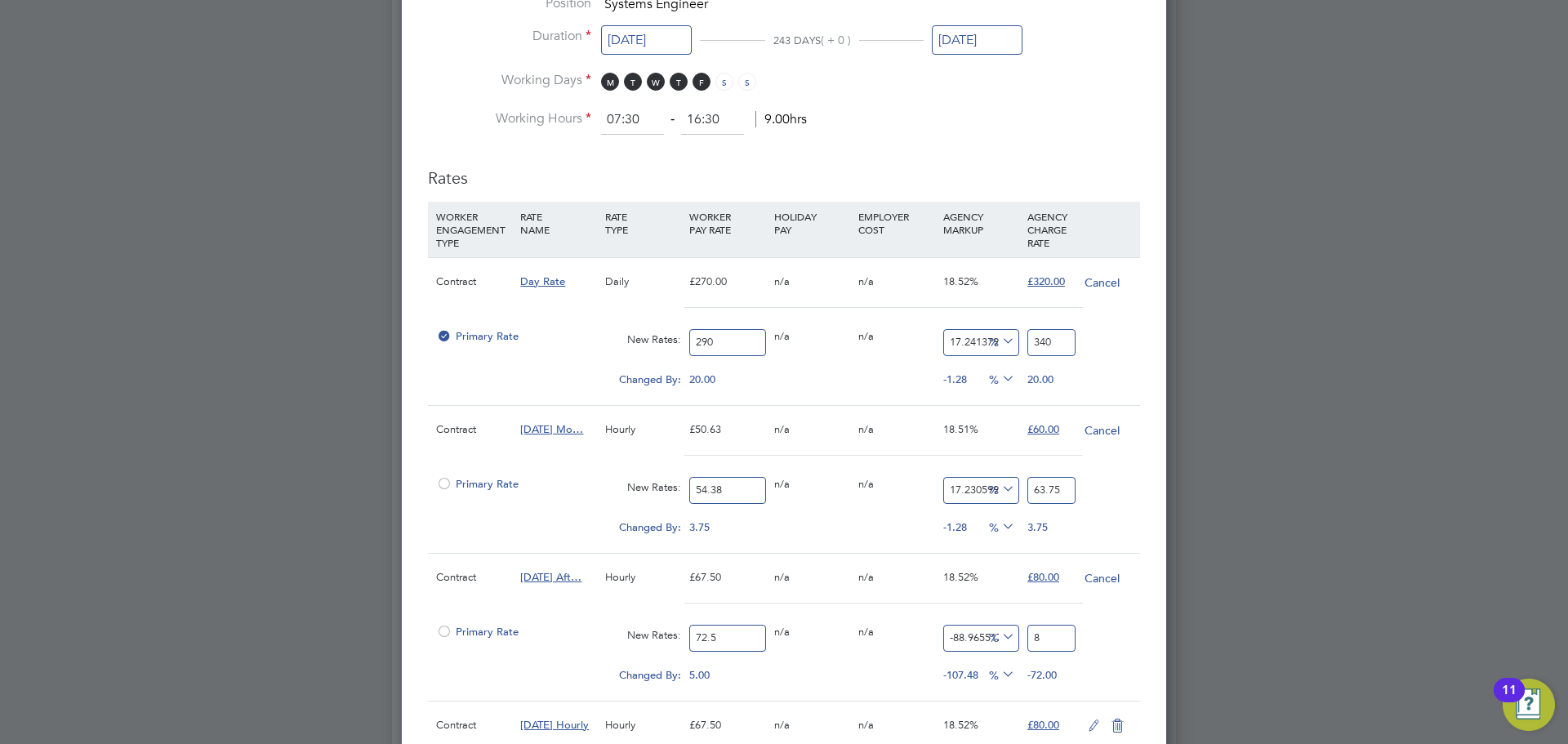
type input "17.24137931034483"
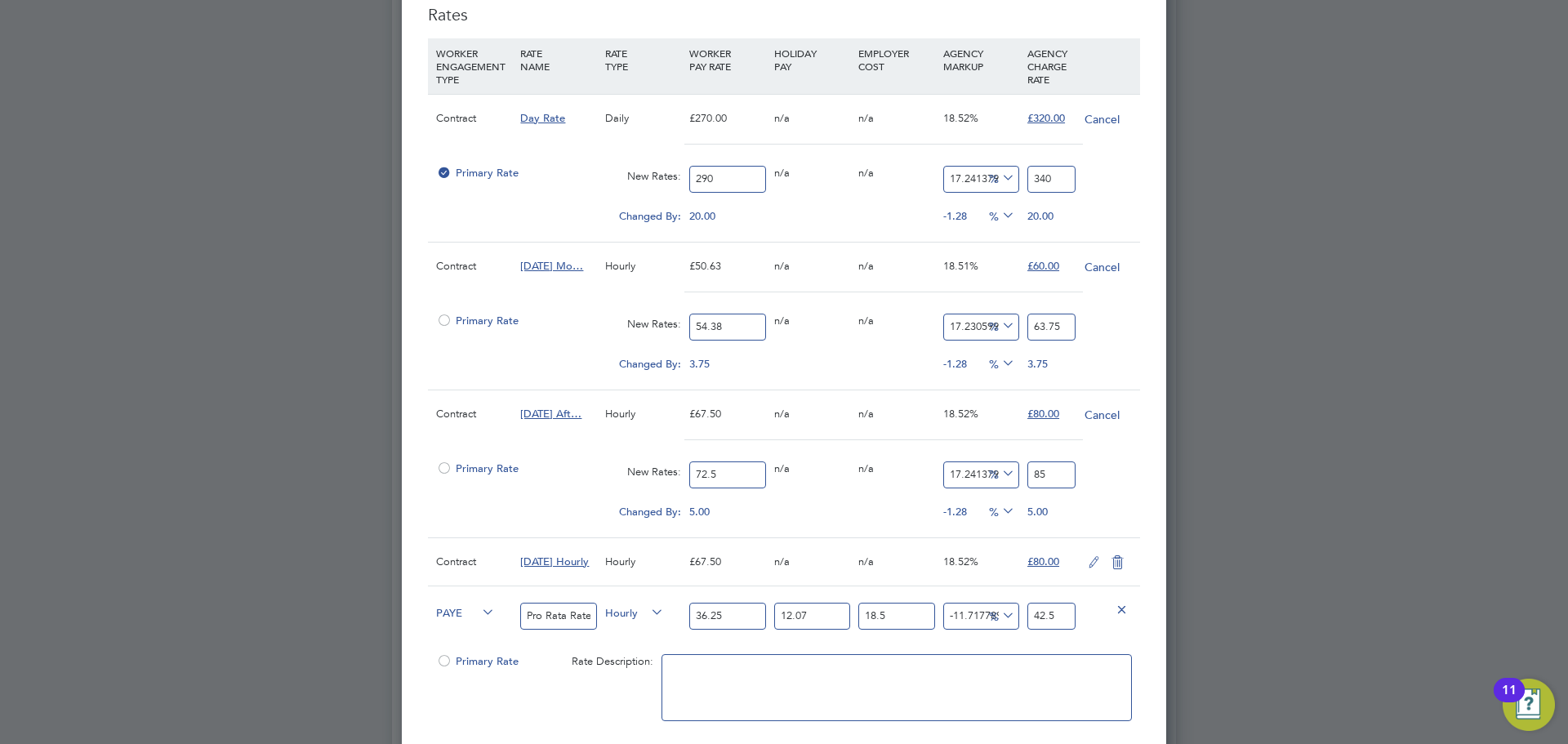
type input "85"
click at [1095, 561] on icon at bounding box center [1094, 563] width 20 height 13
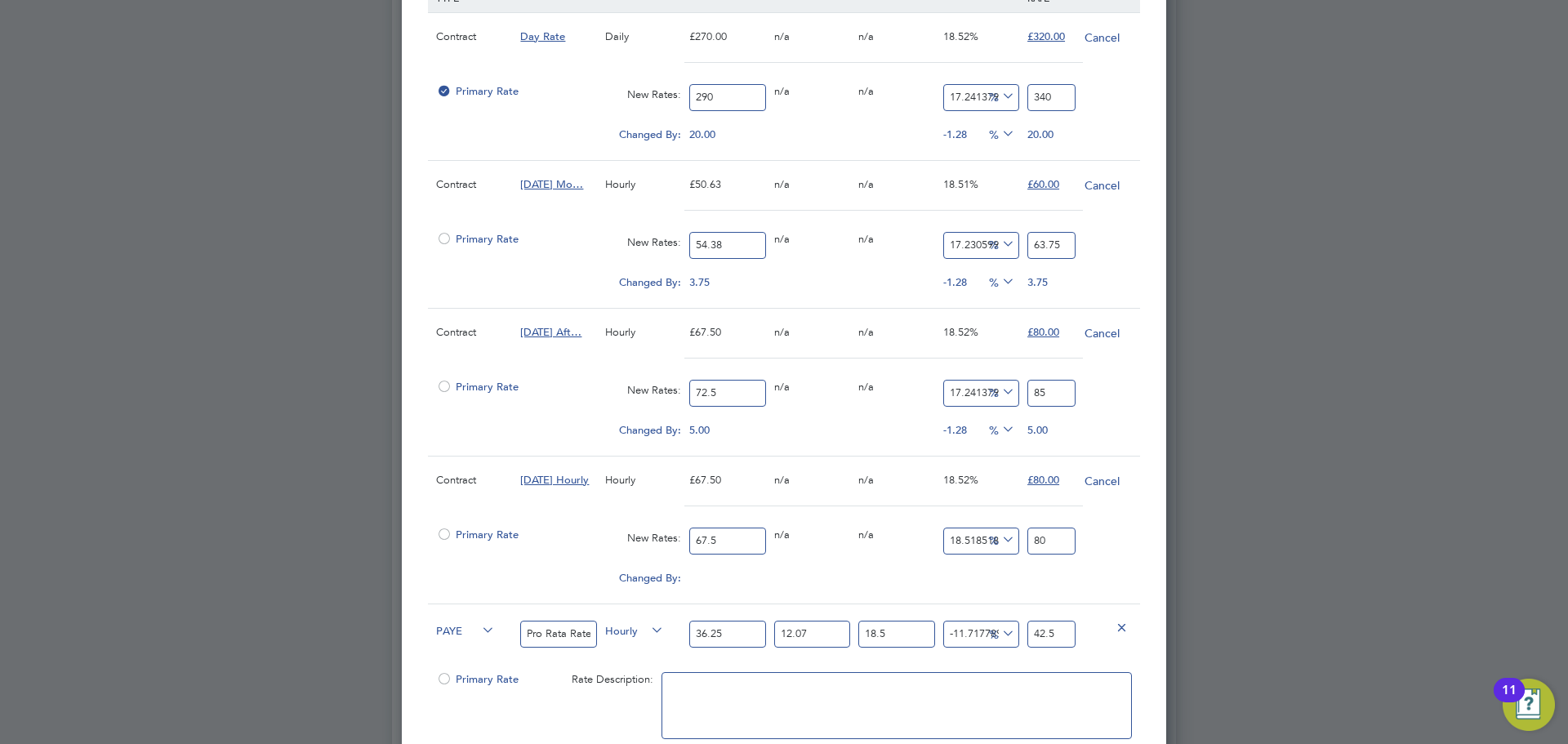
click at [743, 539] on input "67.5" at bounding box center [727, 541] width 76 height 27
type input "7"
type input "8.296296296296296"
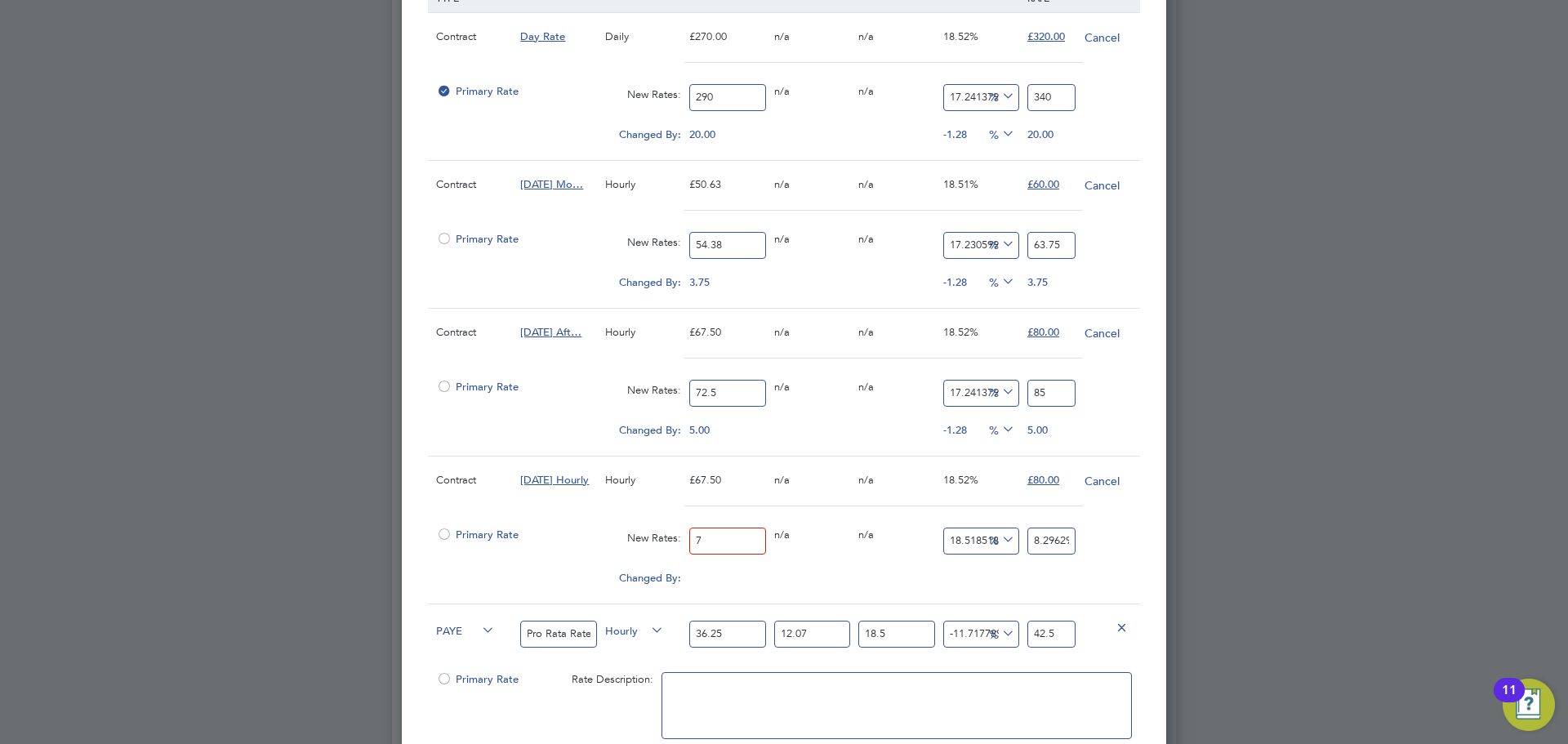
type input "72"
type input "85.33333333333333"
type input "72.5"
type input "85.92592592592592"
type input "72.5"
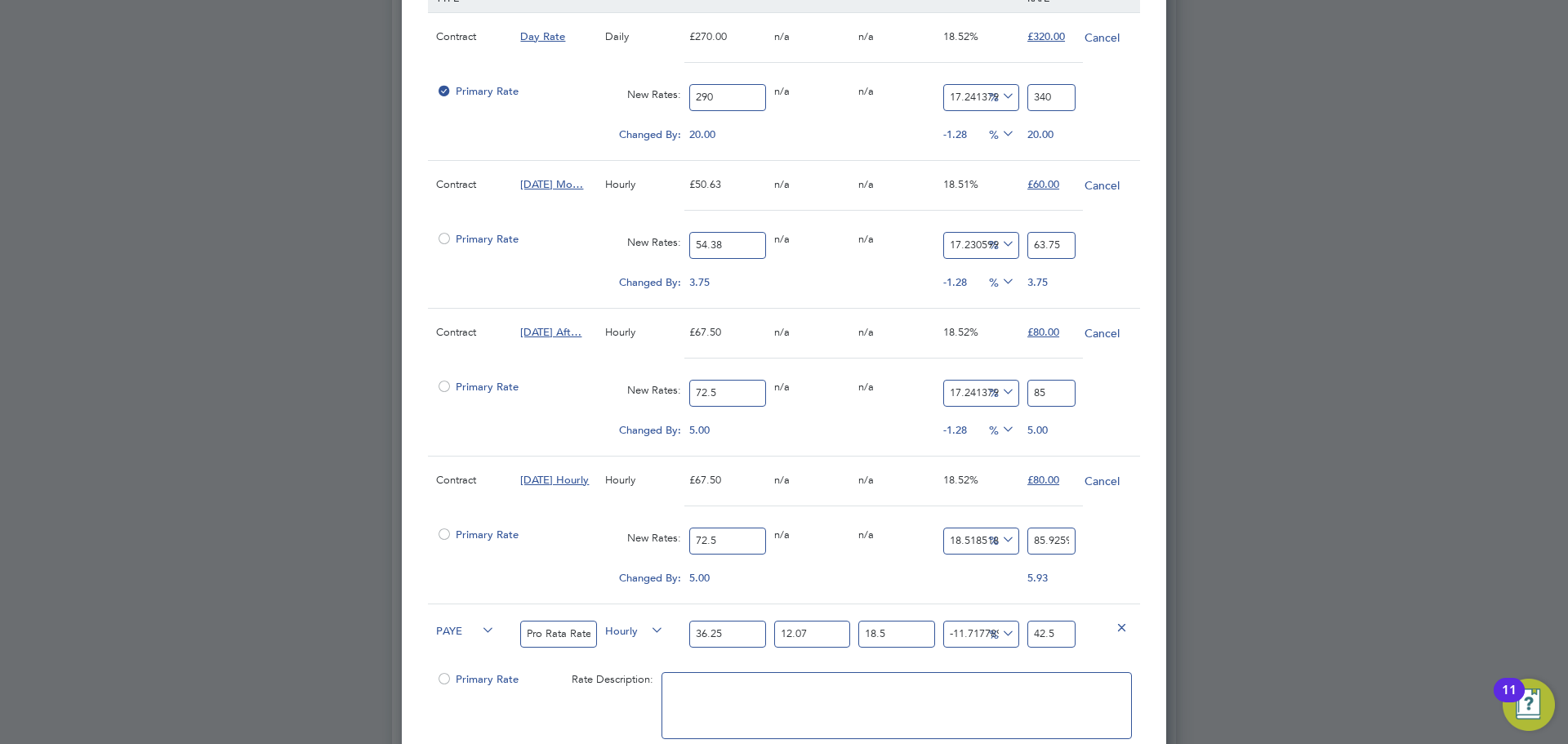
click at [1048, 538] on input "85.92592592592592" at bounding box center [1051, 541] width 48 height 27
type input "-88.96551724137932"
type input "8"
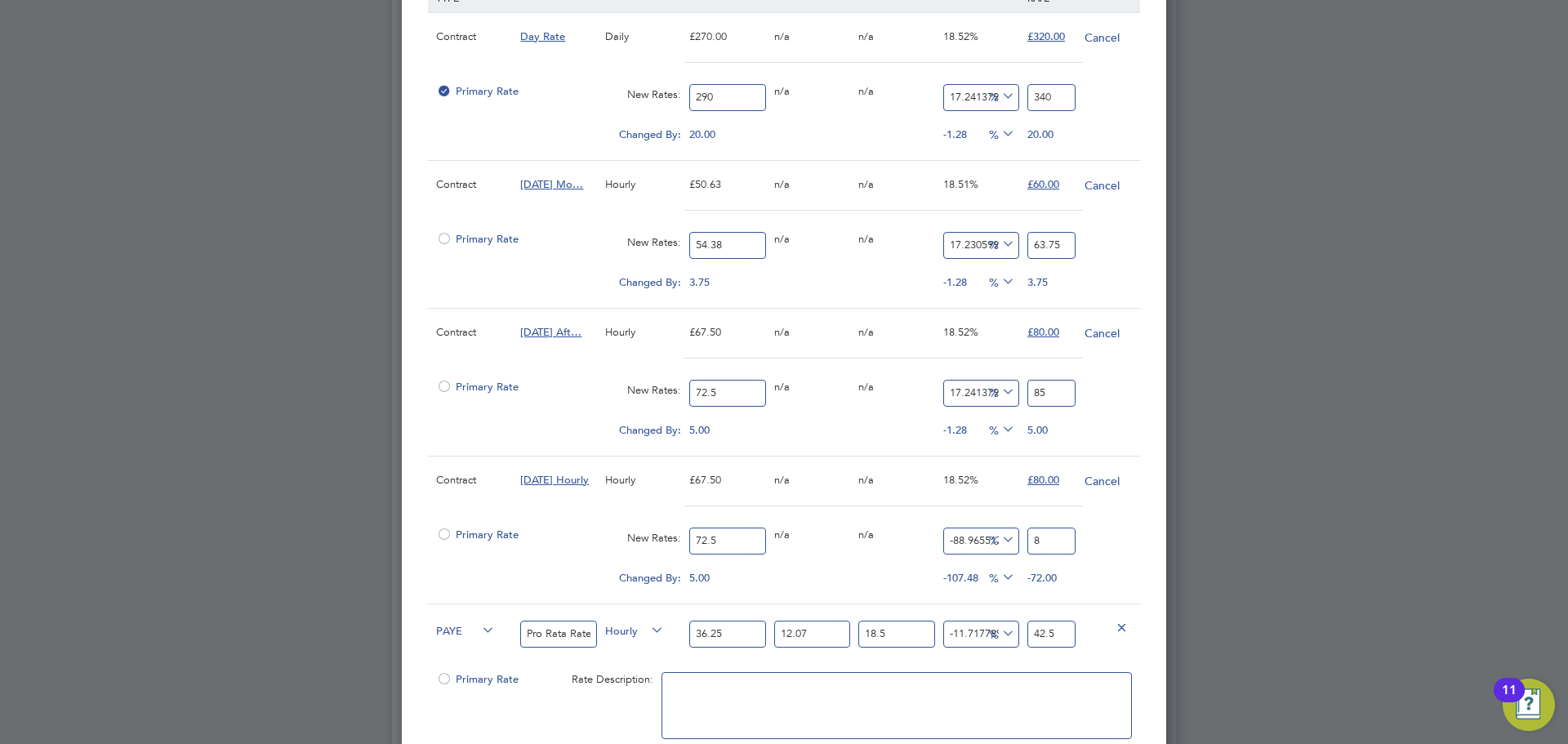
type input "17.24137931034483"
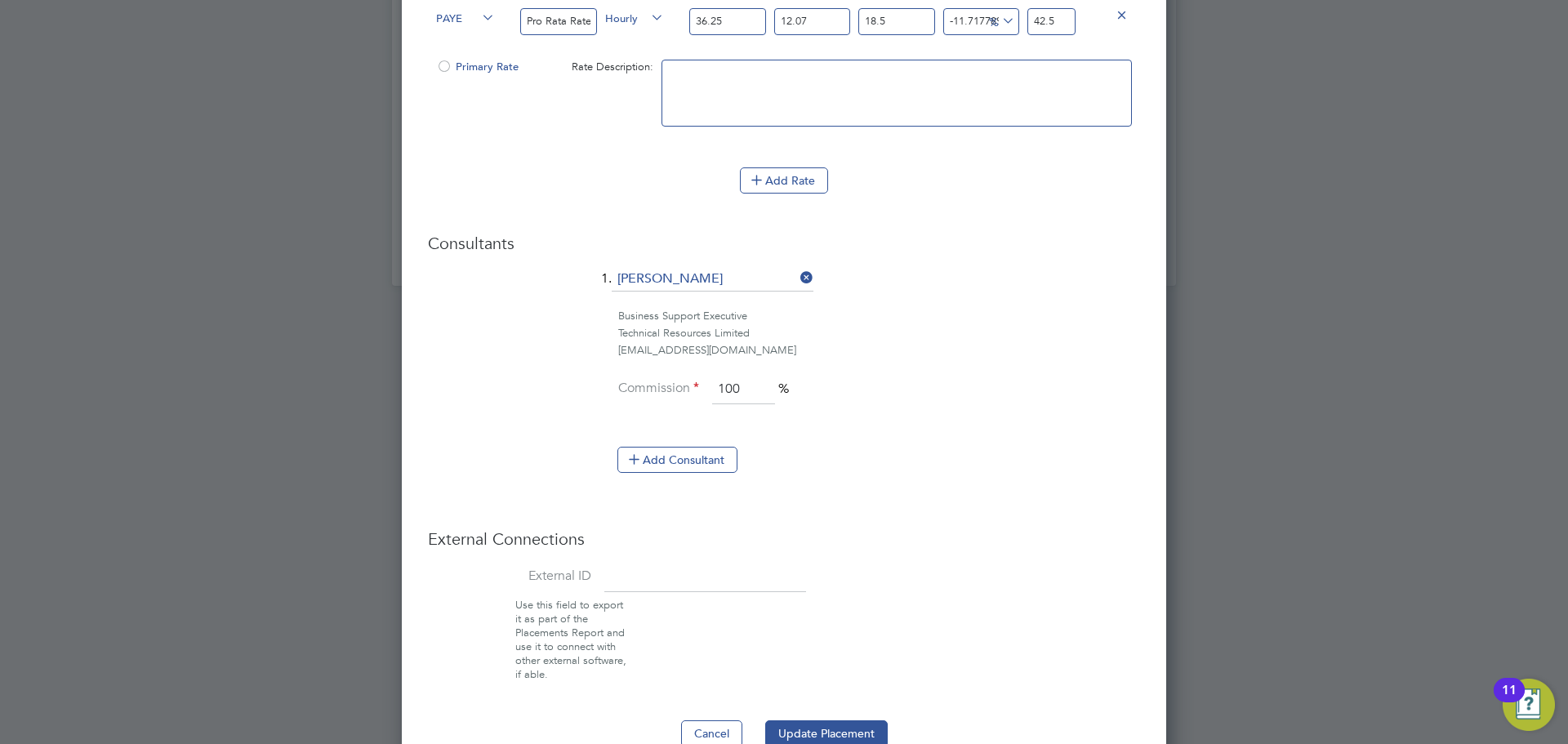
scroll to position [1800, 0]
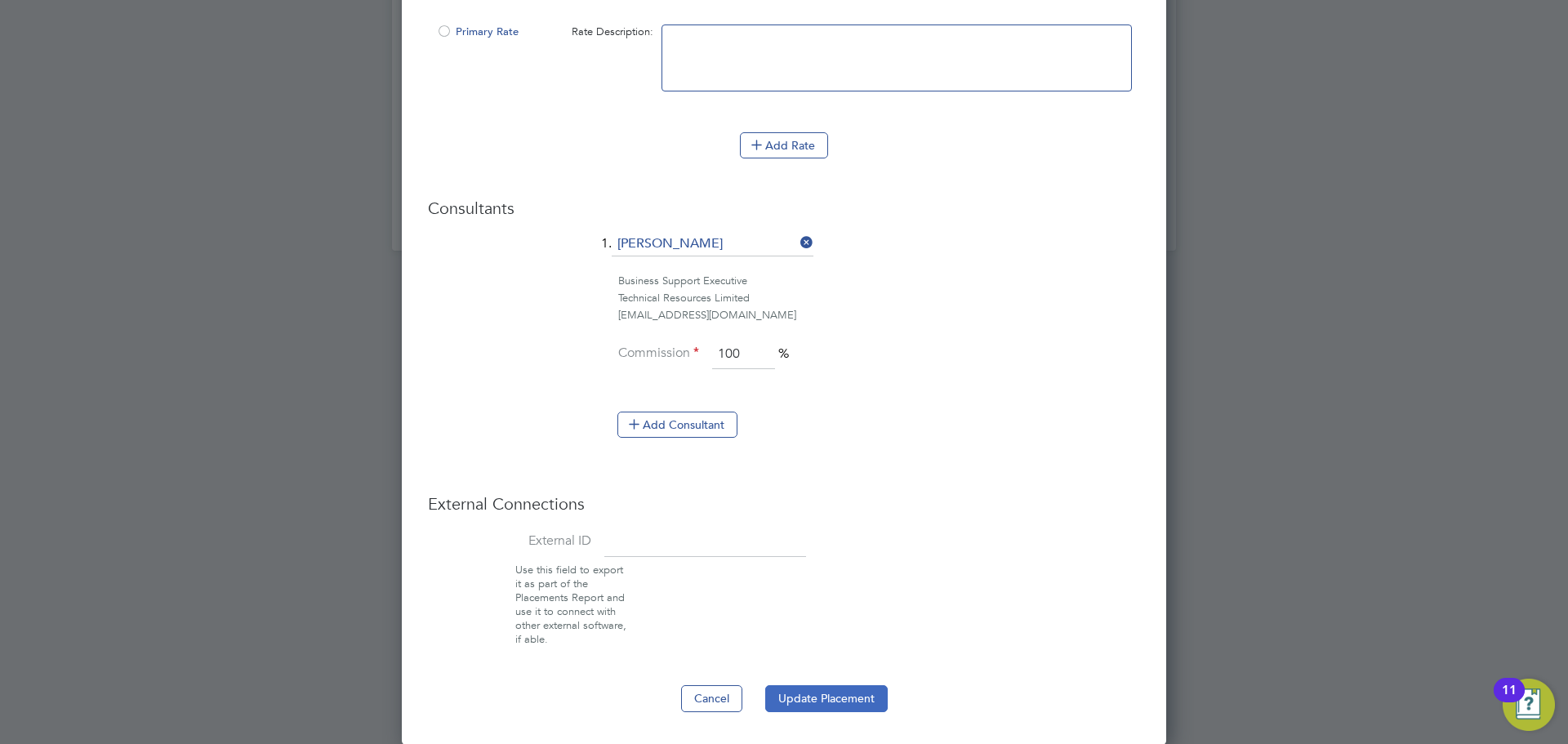
type input "85"
click at [837, 694] on button "Update Placement" at bounding box center [827, 698] width 123 height 26
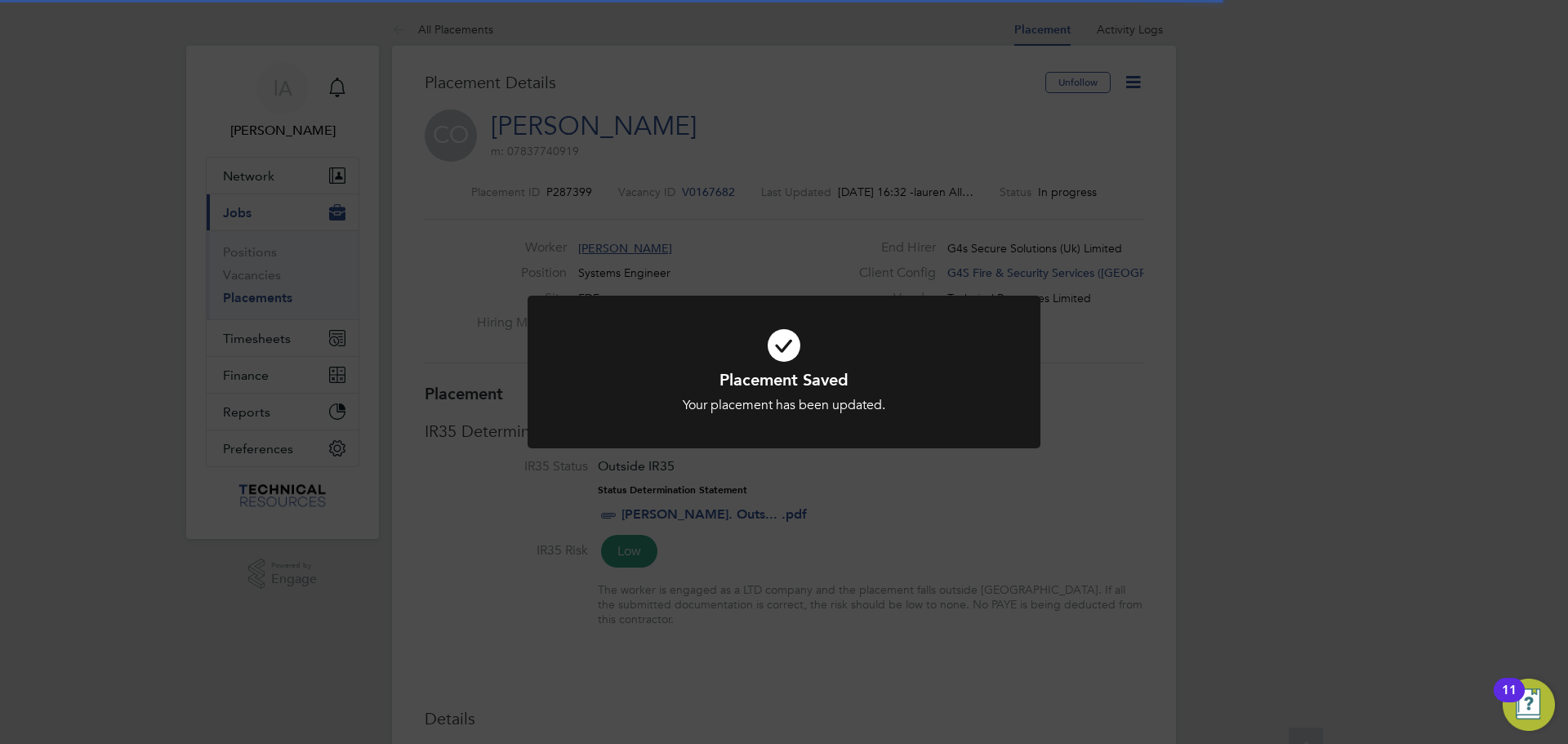
scroll to position [8, 8]
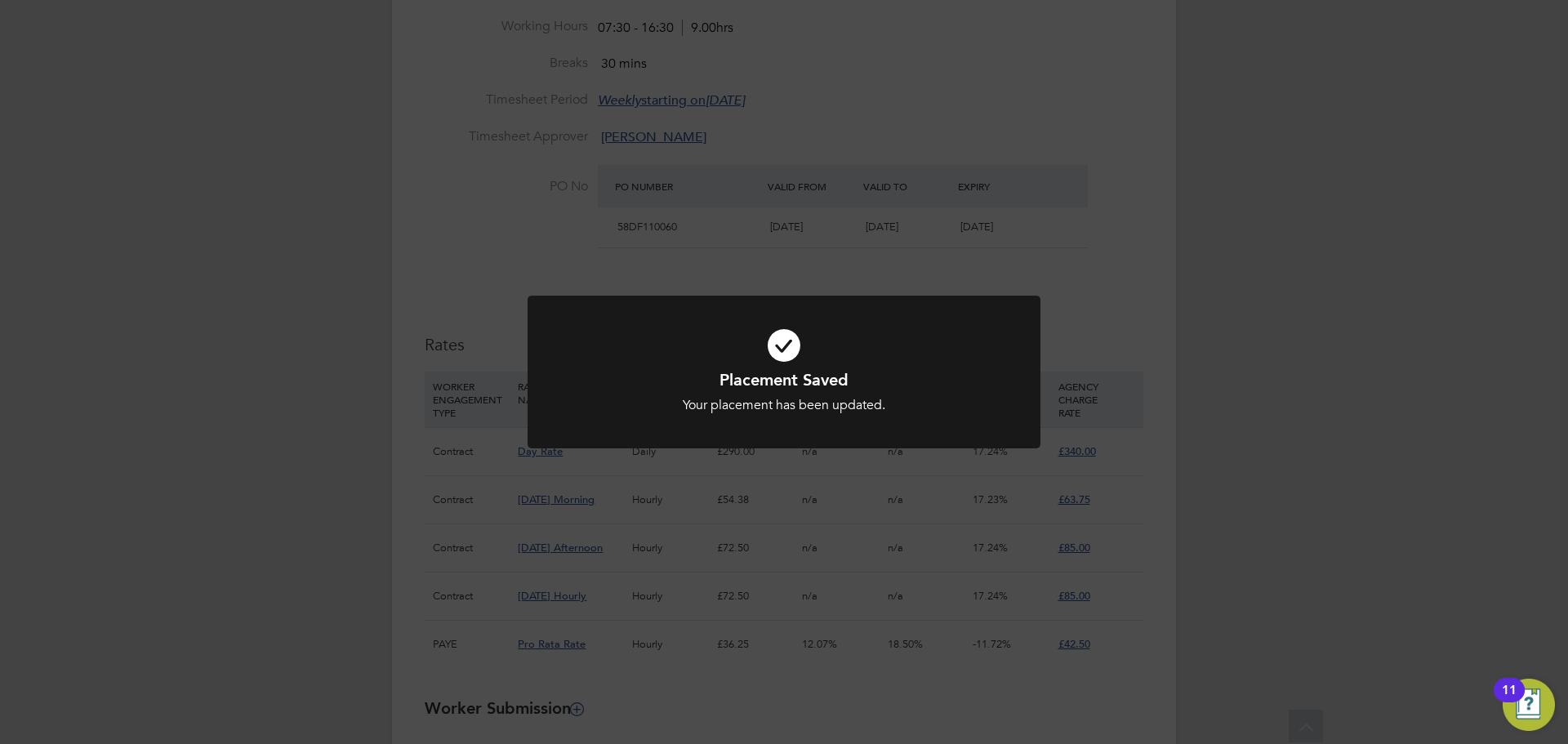
click at [1331, 332] on div "Placement Saved Your placement has been updated. Cancel Okay" at bounding box center [784, 372] width 1568 height 744
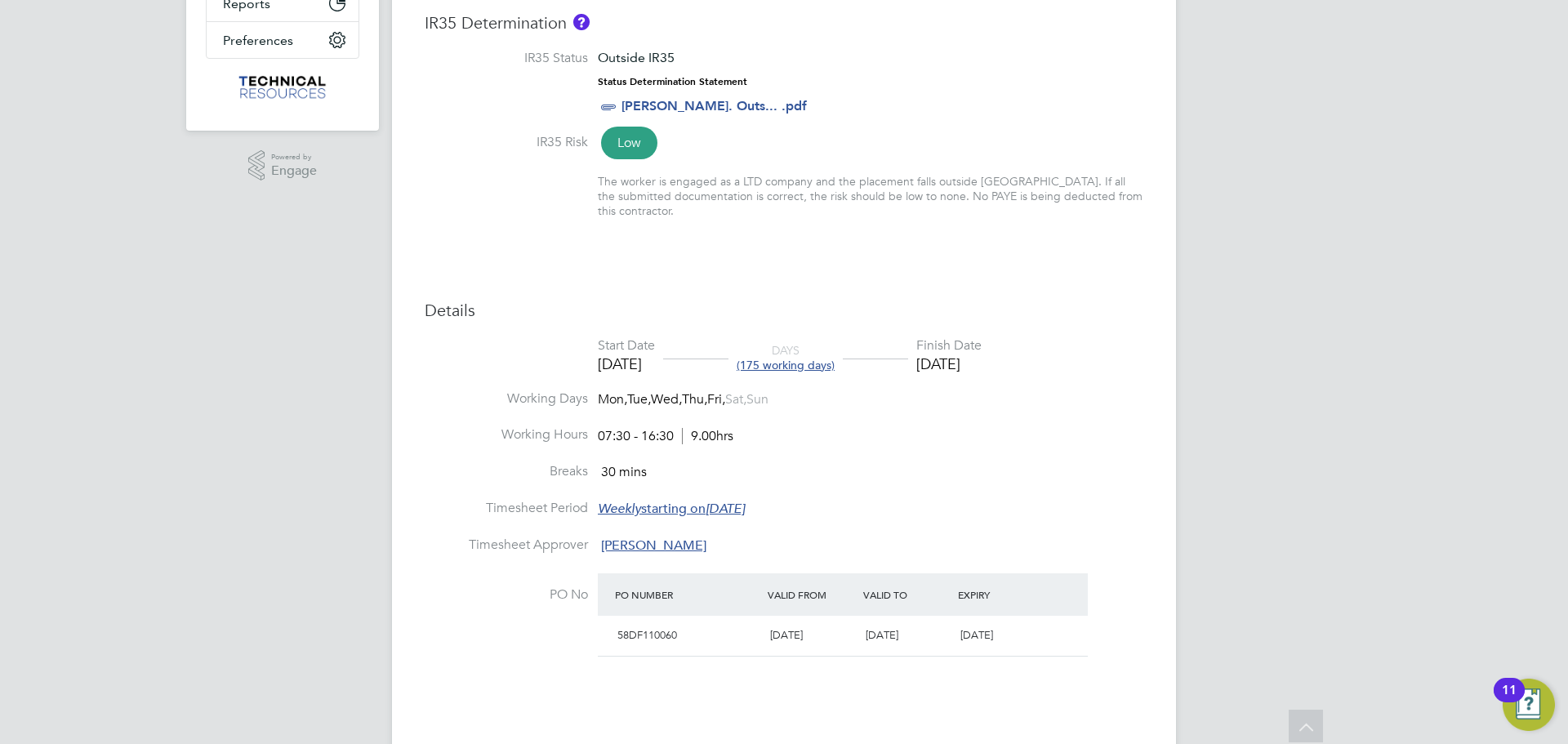
scroll to position [82, 0]
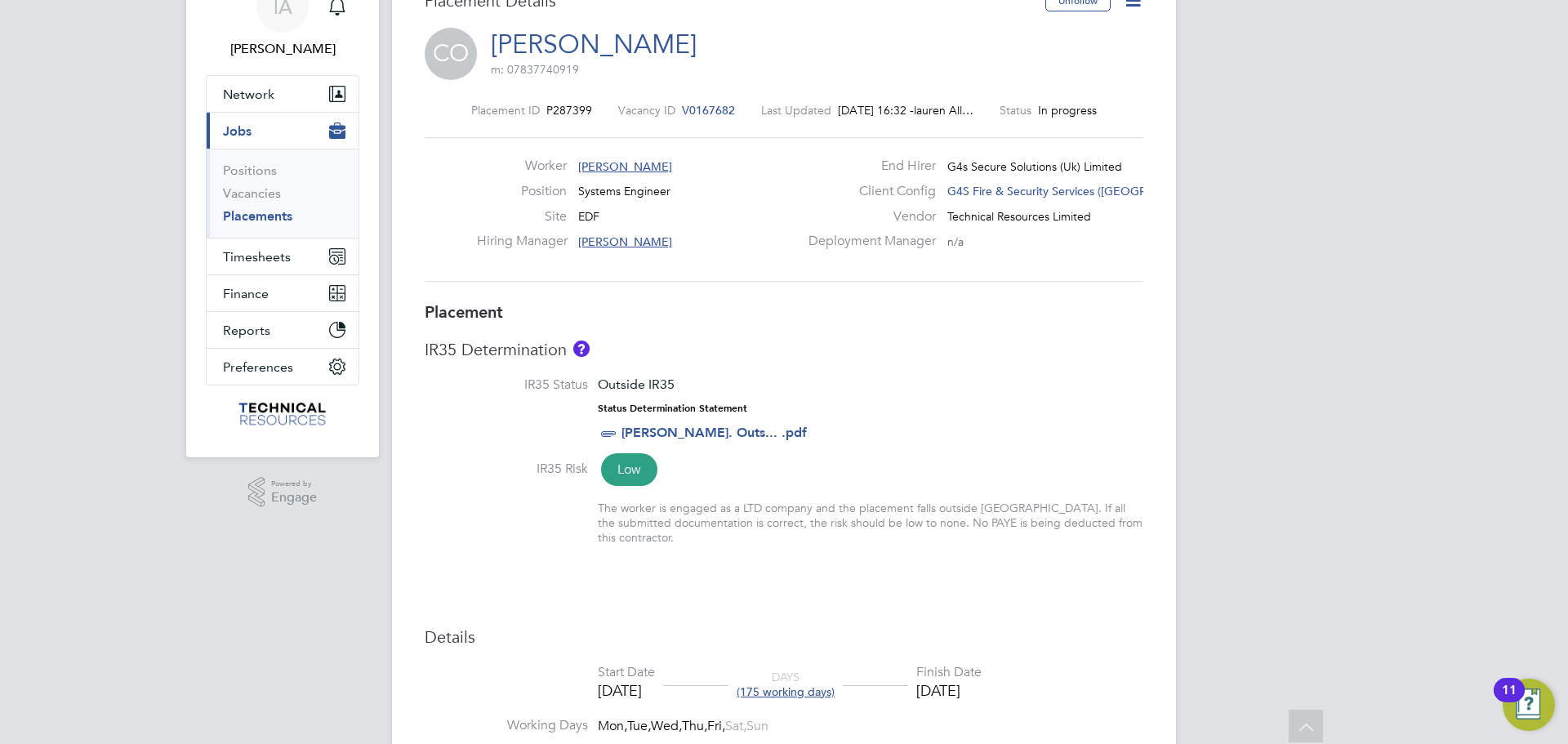
click at [263, 222] on link "Placements" at bounding box center [258, 215] width 69 height 15
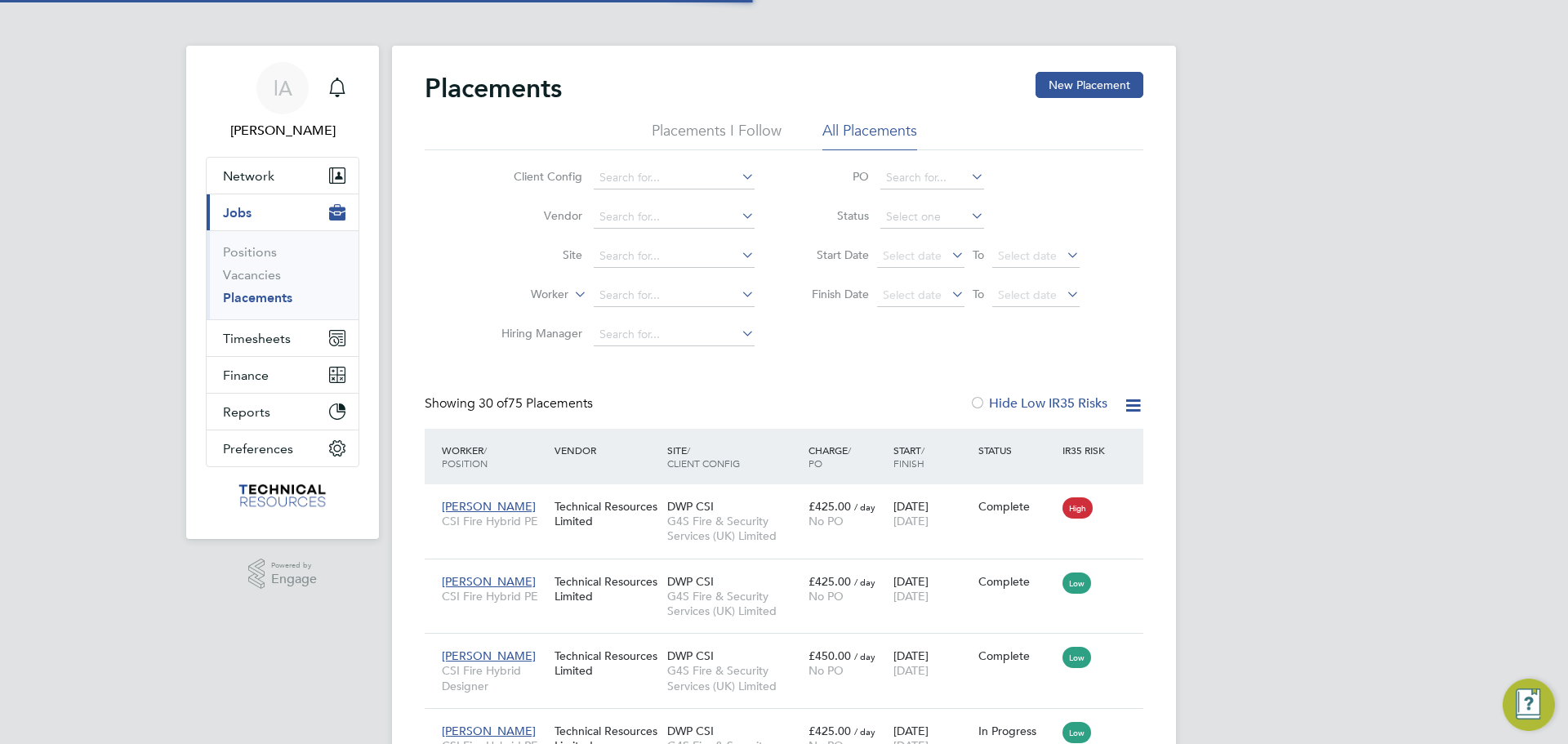
scroll to position [8, 8]
click at [640, 292] on input at bounding box center [673, 295] width 161 height 23
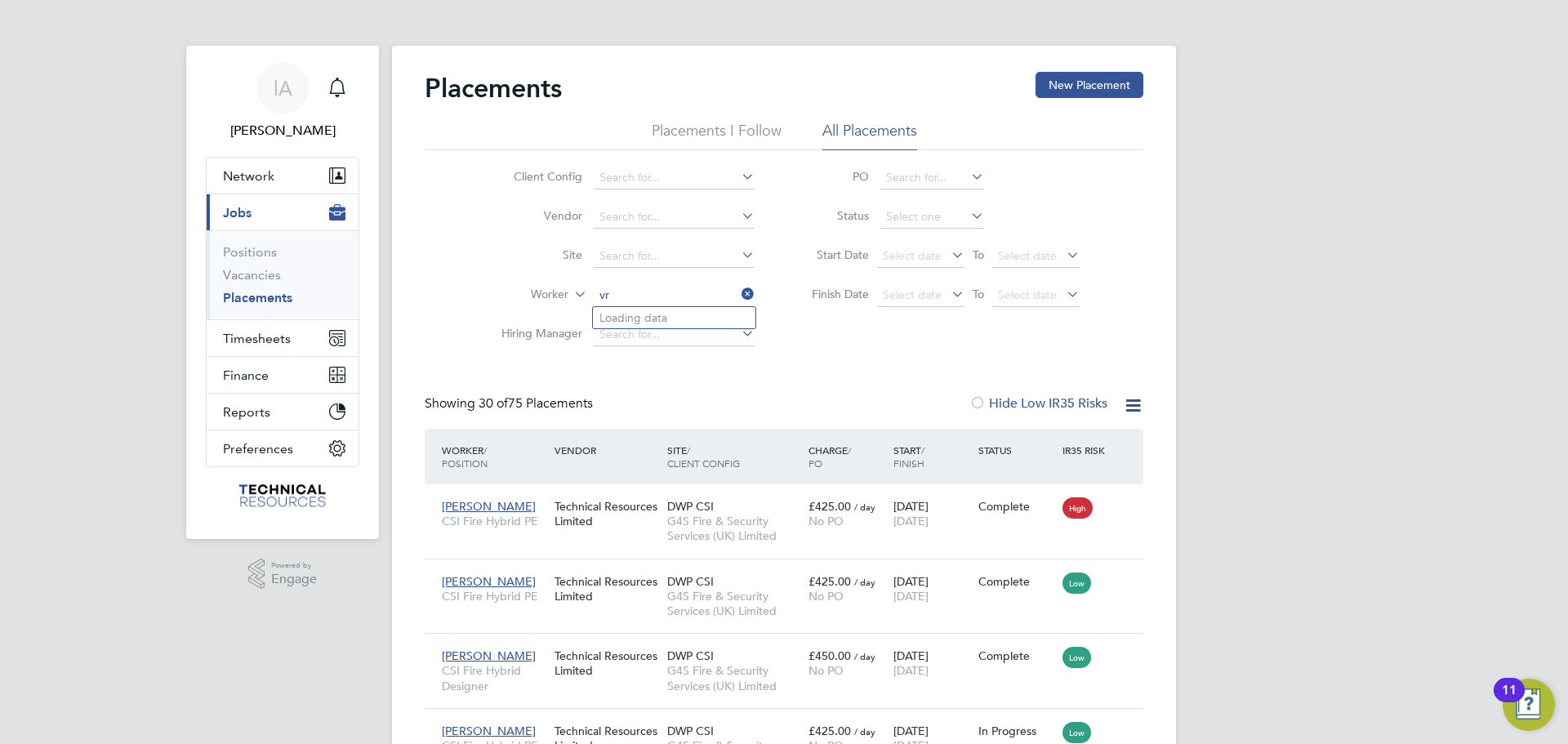
type input "v"
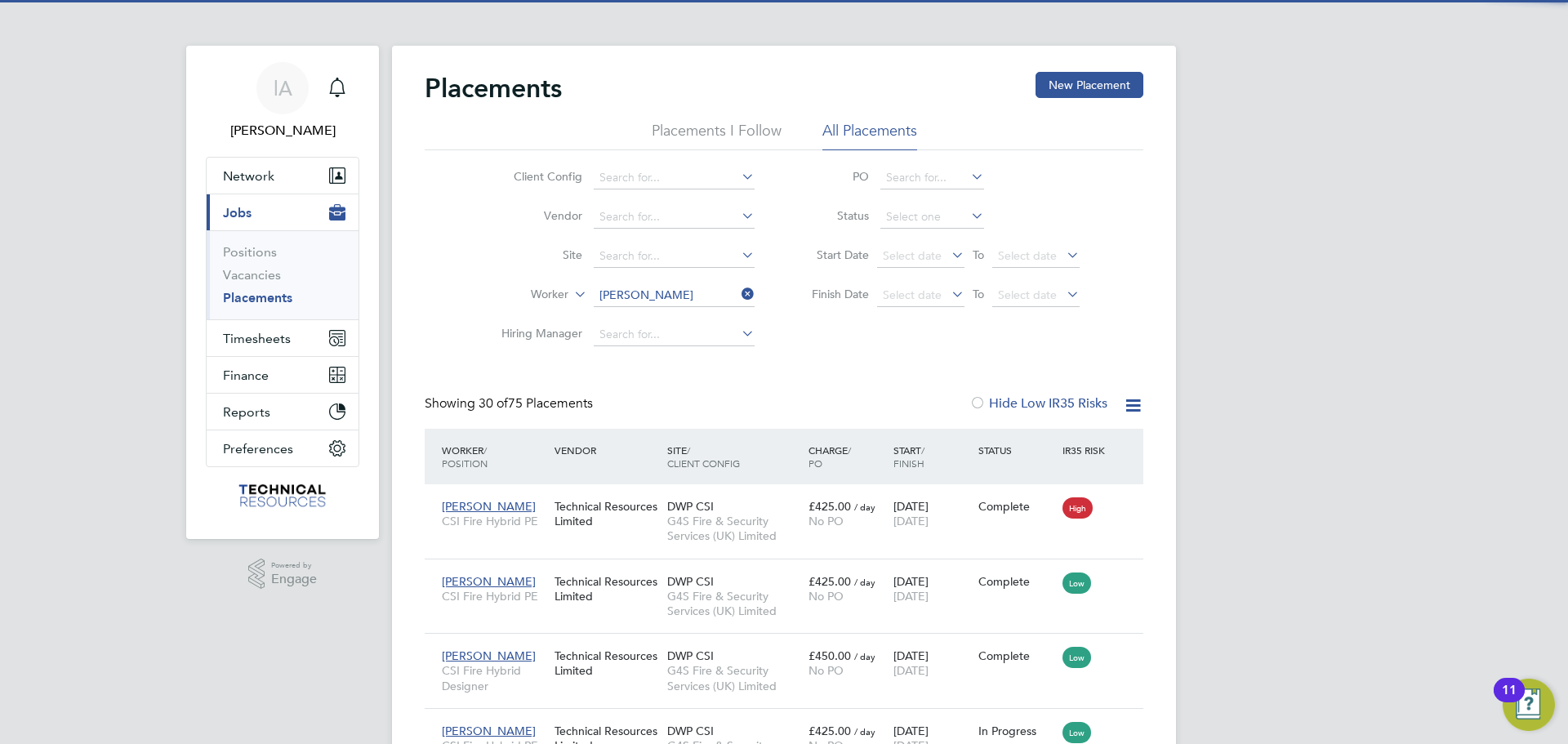
click at [675, 317] on li "Craig O'Connor" at bounding box center [694, 318] width 202 height 22
type input "[PERSON_NAME]"
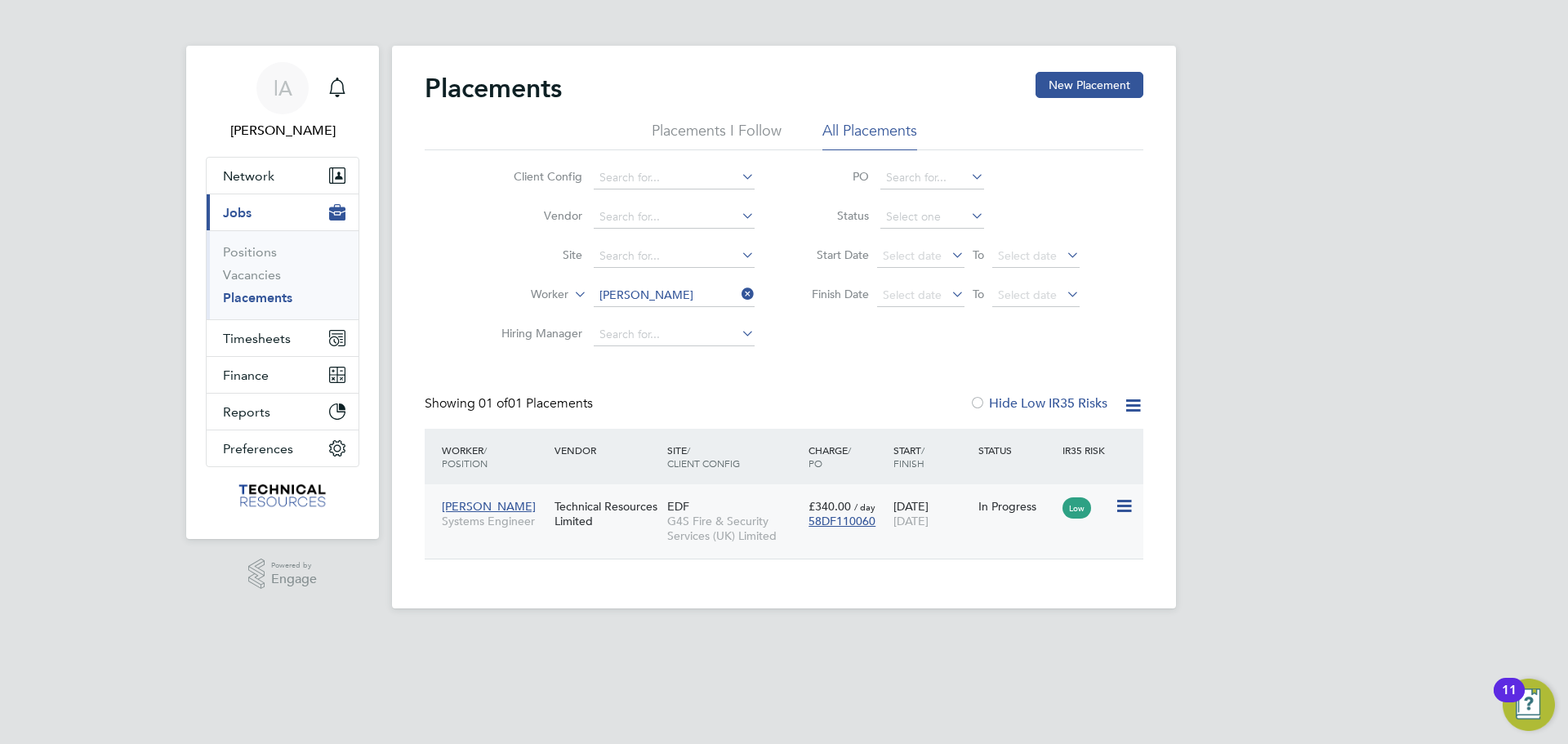
click at [638, 542] on div "Craig O'Connor Systems Engineer Technical Resources Limited EDF G4S Fire & Secu…" at bounding box center [784, 521] width 719 height 74
click at [627, 547] on div "Craig O'Connor Systems Engineer Technical Resources Limited EDF G4S Fire & Secu…" at bounding box center [784, 521] width 719 height 74
click at [602, 524] on div "Technical Resources Limited" at bounding box center [607, 513] width 113 height 45
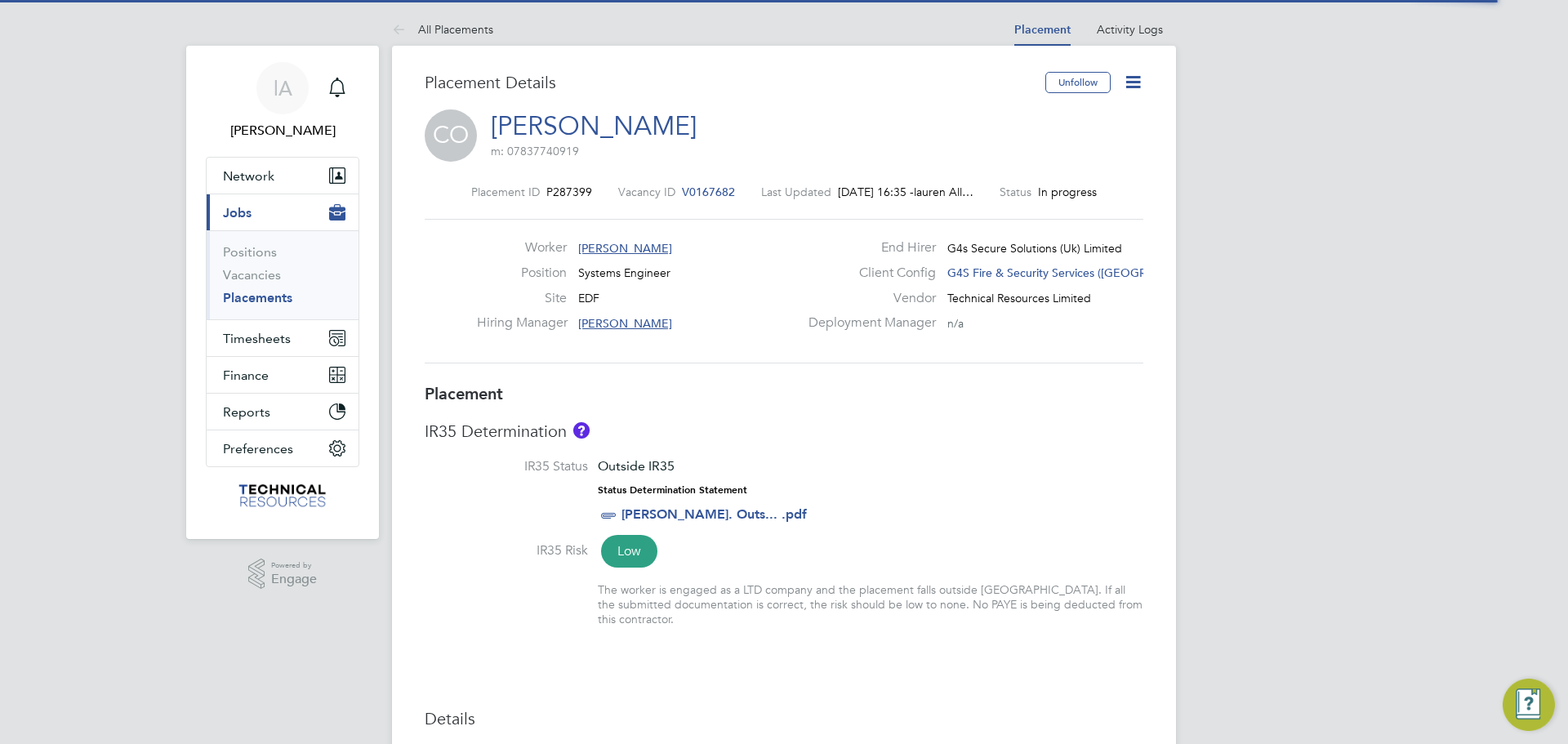
click at [1127, 83] on icon at bounding box center [1133, 82] width 20 height 20
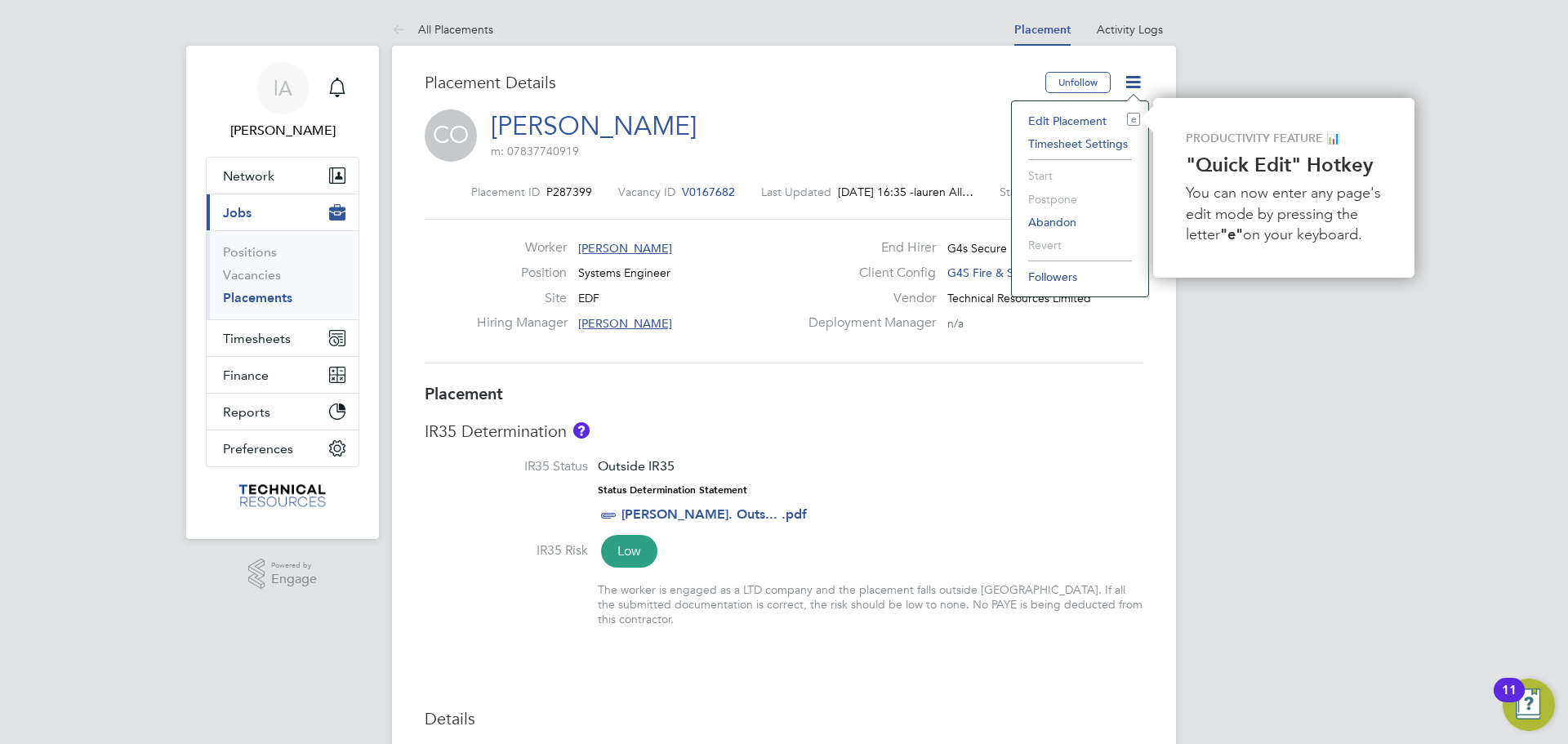
click at [1084, 118] on li "Edit Placement e" at bounding box center [1080, 120] width 120 height 23
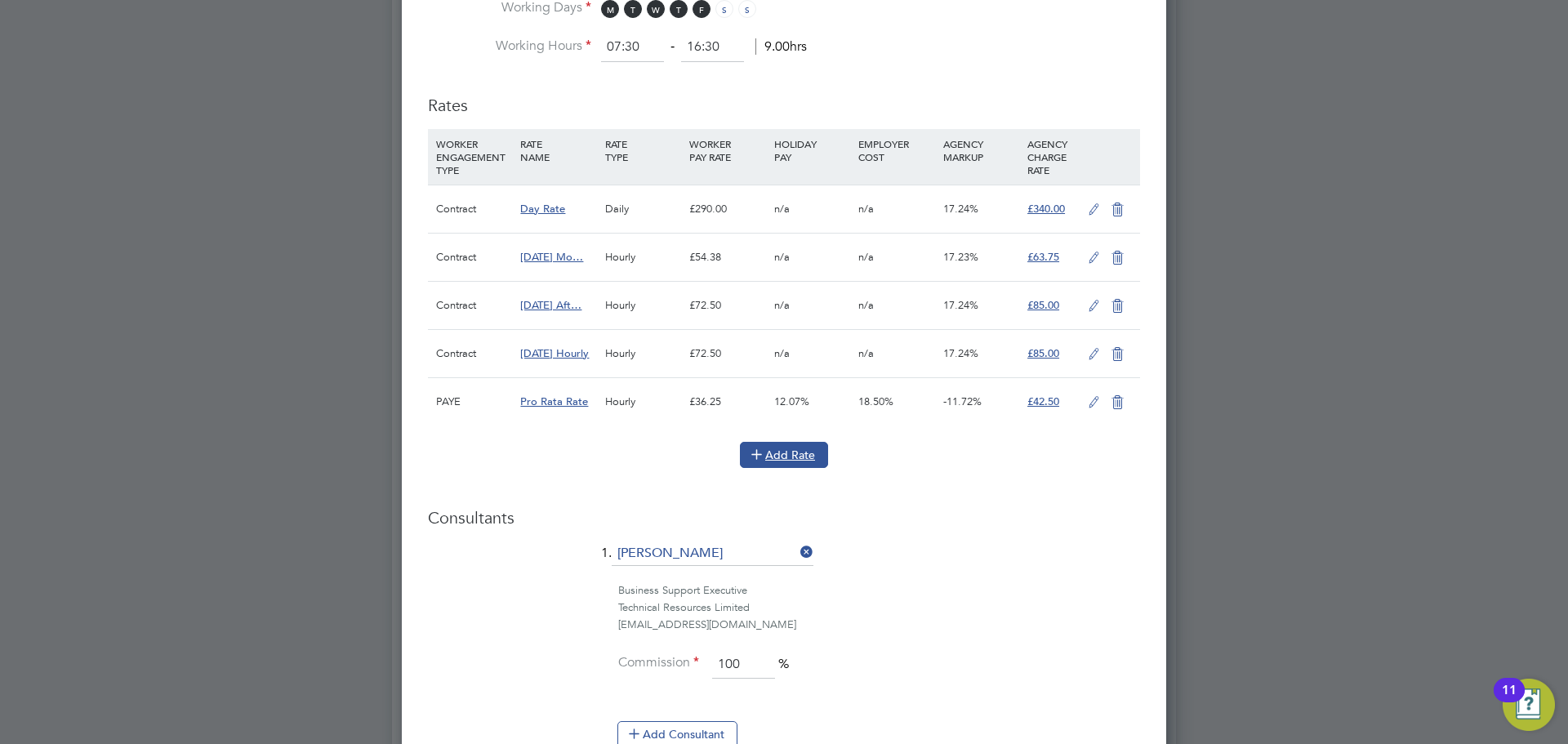
click at [763, 450] on icon at bounding box center [757, 454] width 13 height 13
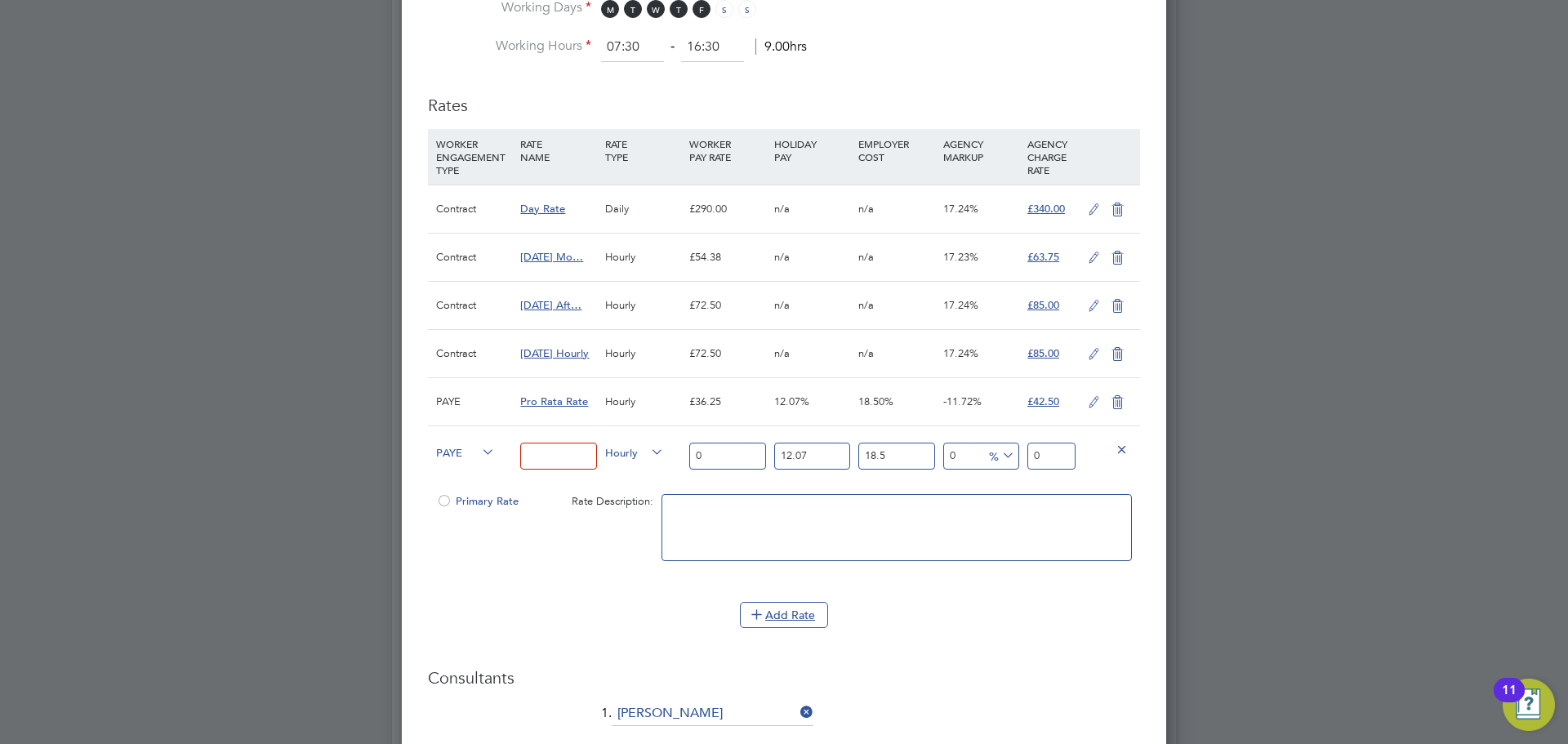
click at [551, 454] on input at bounding box center [558, 456] width 76 height 27
type input "Overtime"
click at [723, 458] on input "0" at bounding box center [727, 456] width 76 height 27
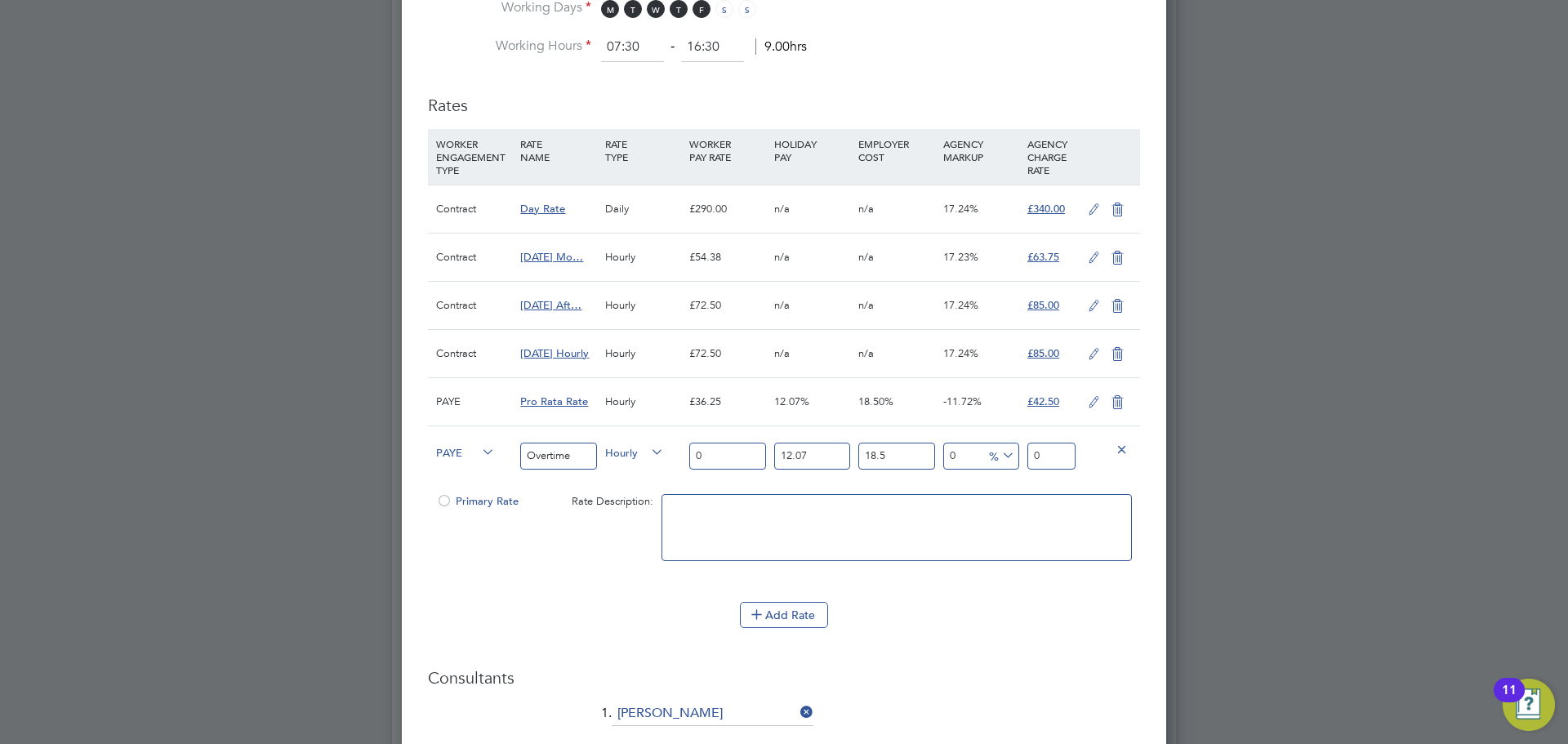
type input "3"
type input "3.9840885"
type input "36"
type input "47.809062"
type input "36.5"
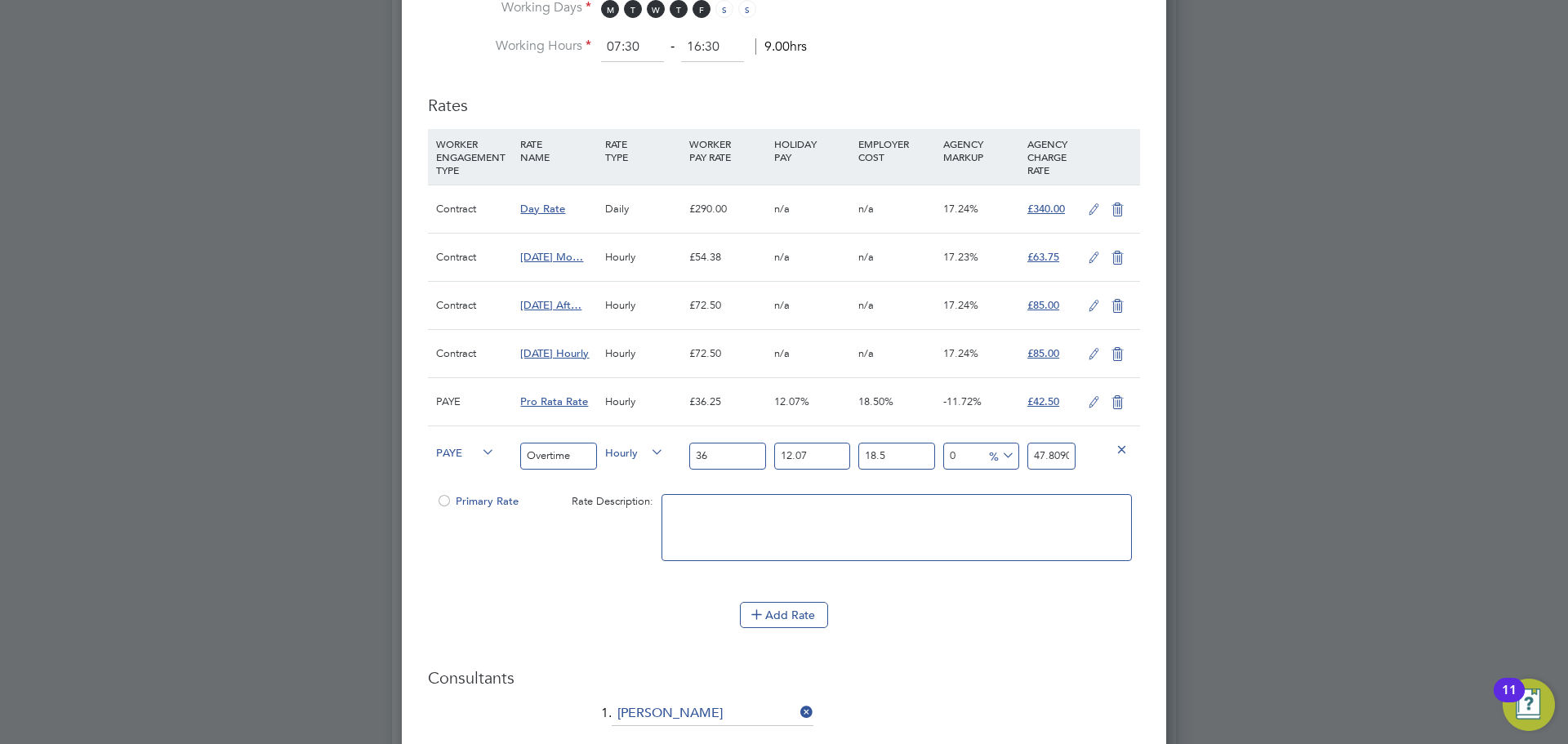
type input "48.47307675"
type input "36"
type input "47.809062"
type input "36.2"
type input "48.0746679"
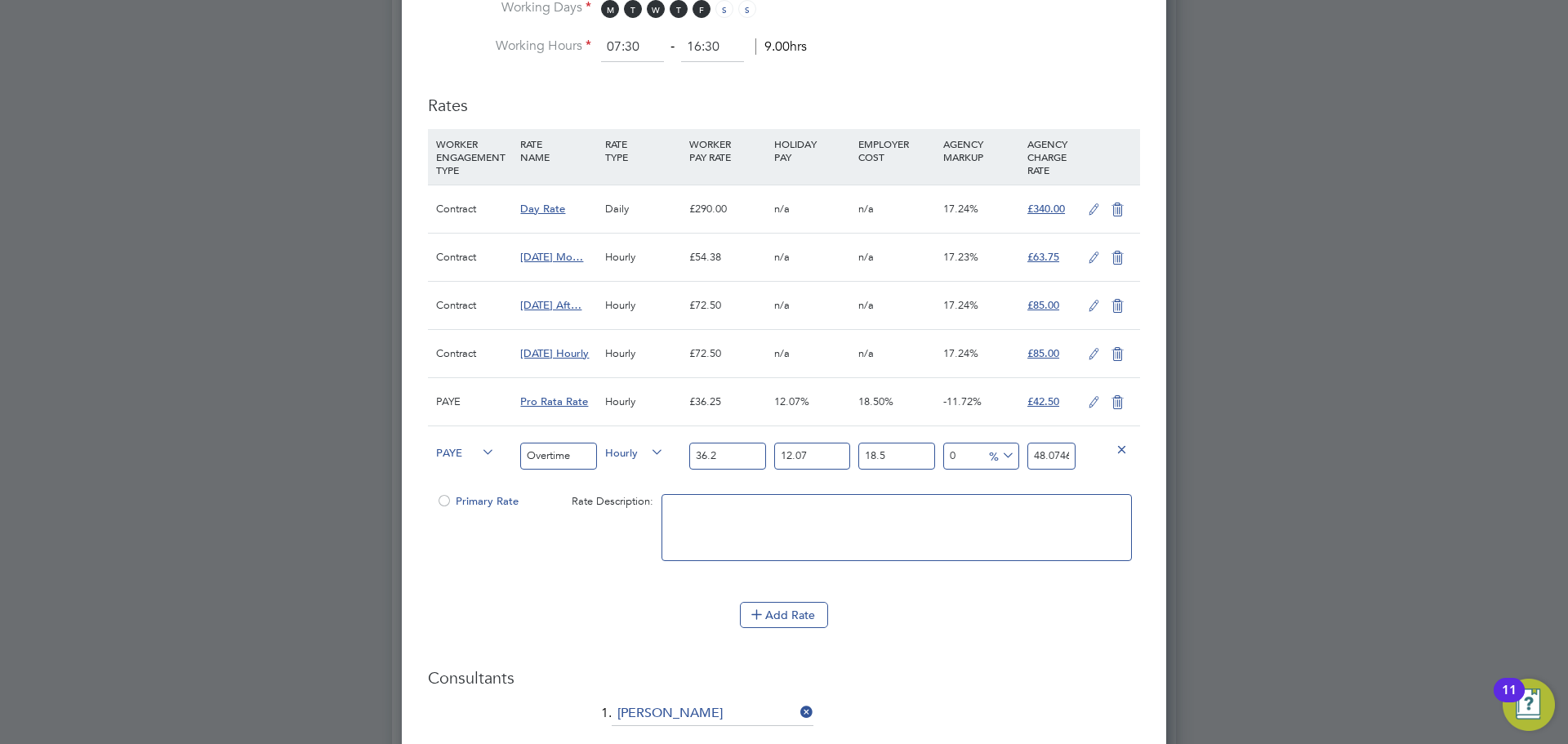
type input "36.25"
type input "48.141069375"
type input "36.25"
click at [1055, 449] on input "48.141069375" at bounding box center [1051, 456] width 48 height 27
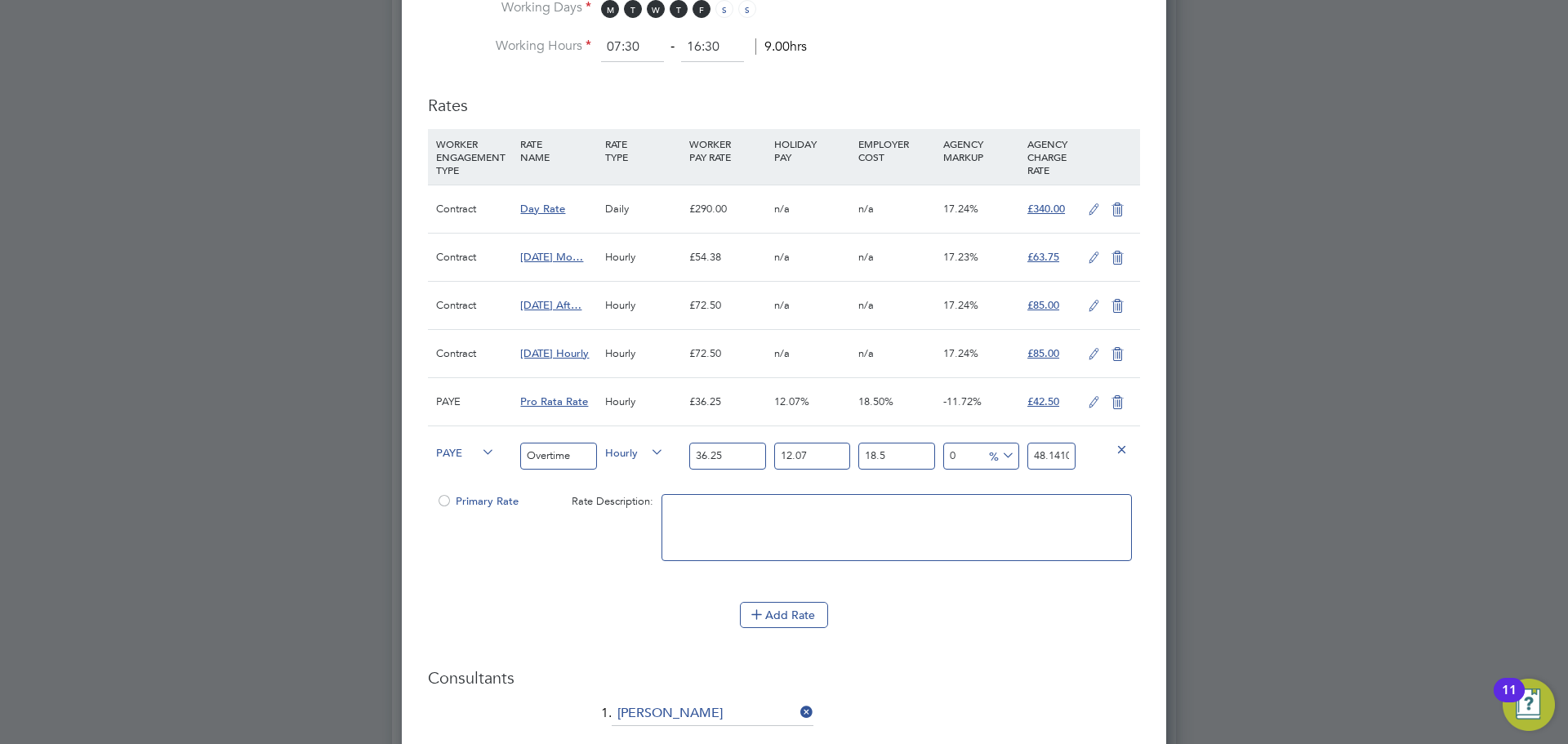
click at [1055, 449] on input "48.141069375" at bounding box center [1051, 456] width 48 height 27
type input "-85.45940069284138"
type input "7"
type input "-91.69108611019507"
type input "4"
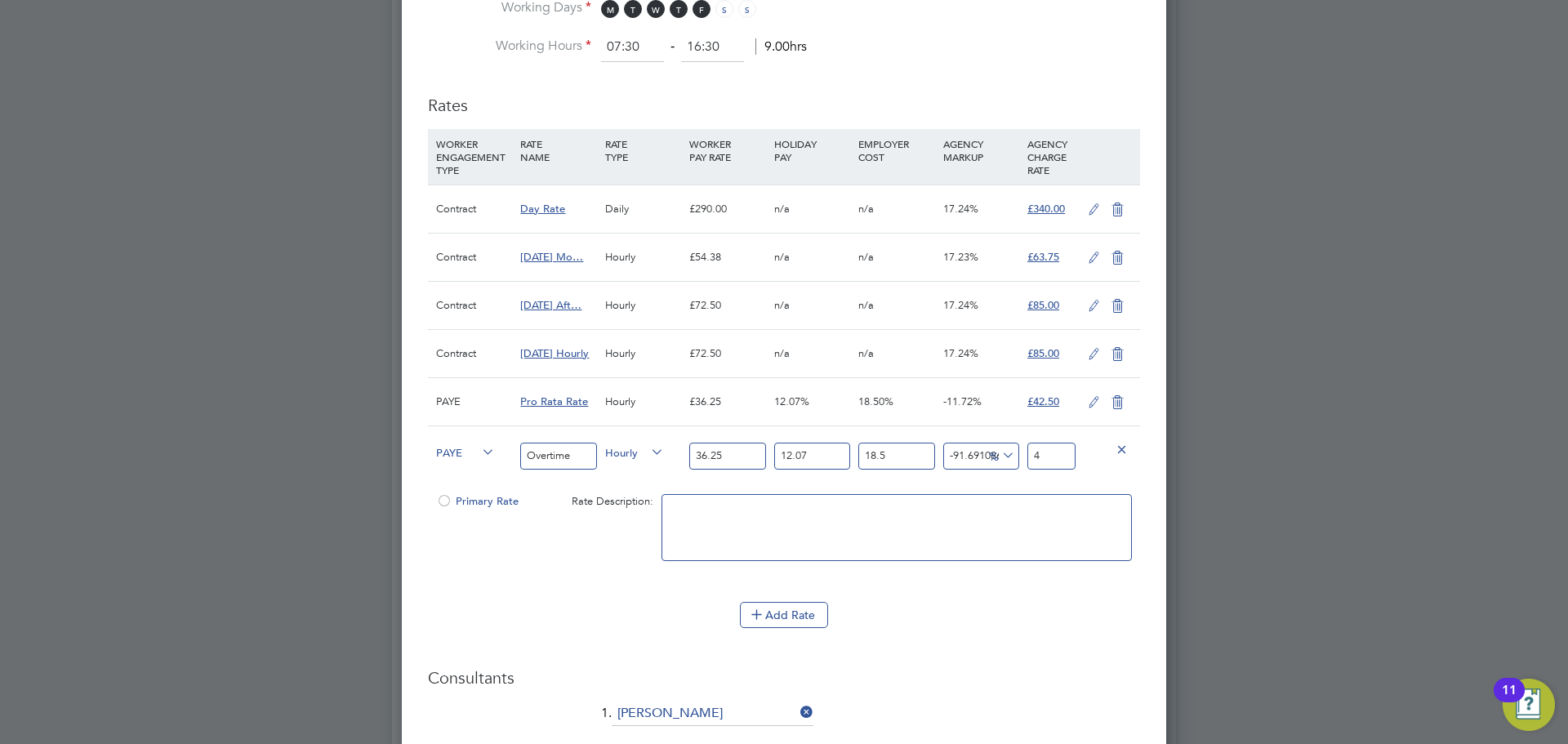
type input "-12.756404157048287"
type input "42"
type input "-11.717789920822671"
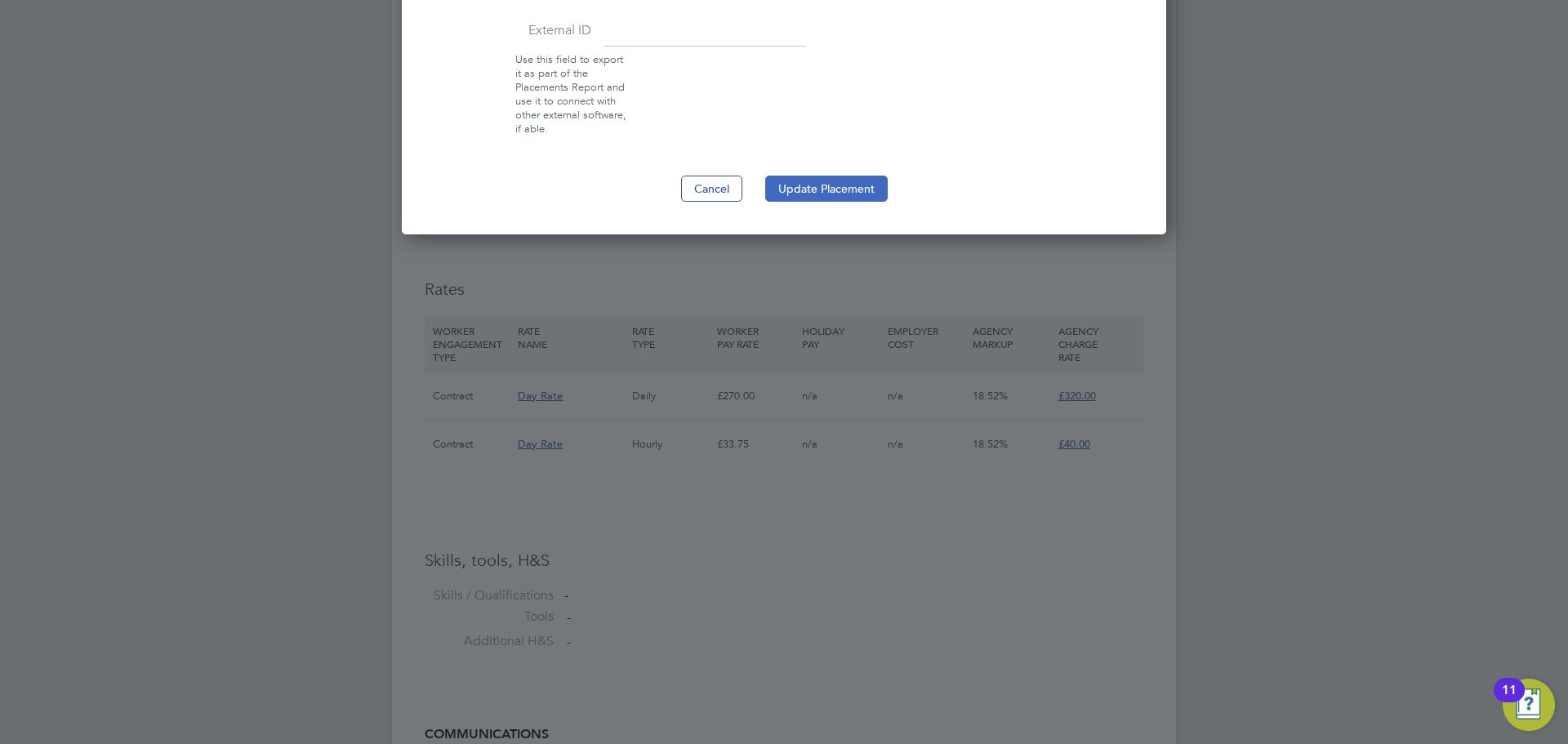
type input "42.5"
drag, startPoint x: 854, startPoint y: 191, endPoint x: 874, endPoint y: 183, distance: 21.5
click at [854, 190] on button "Update Placement" at bounding box center [827, 189] width 123 height 26
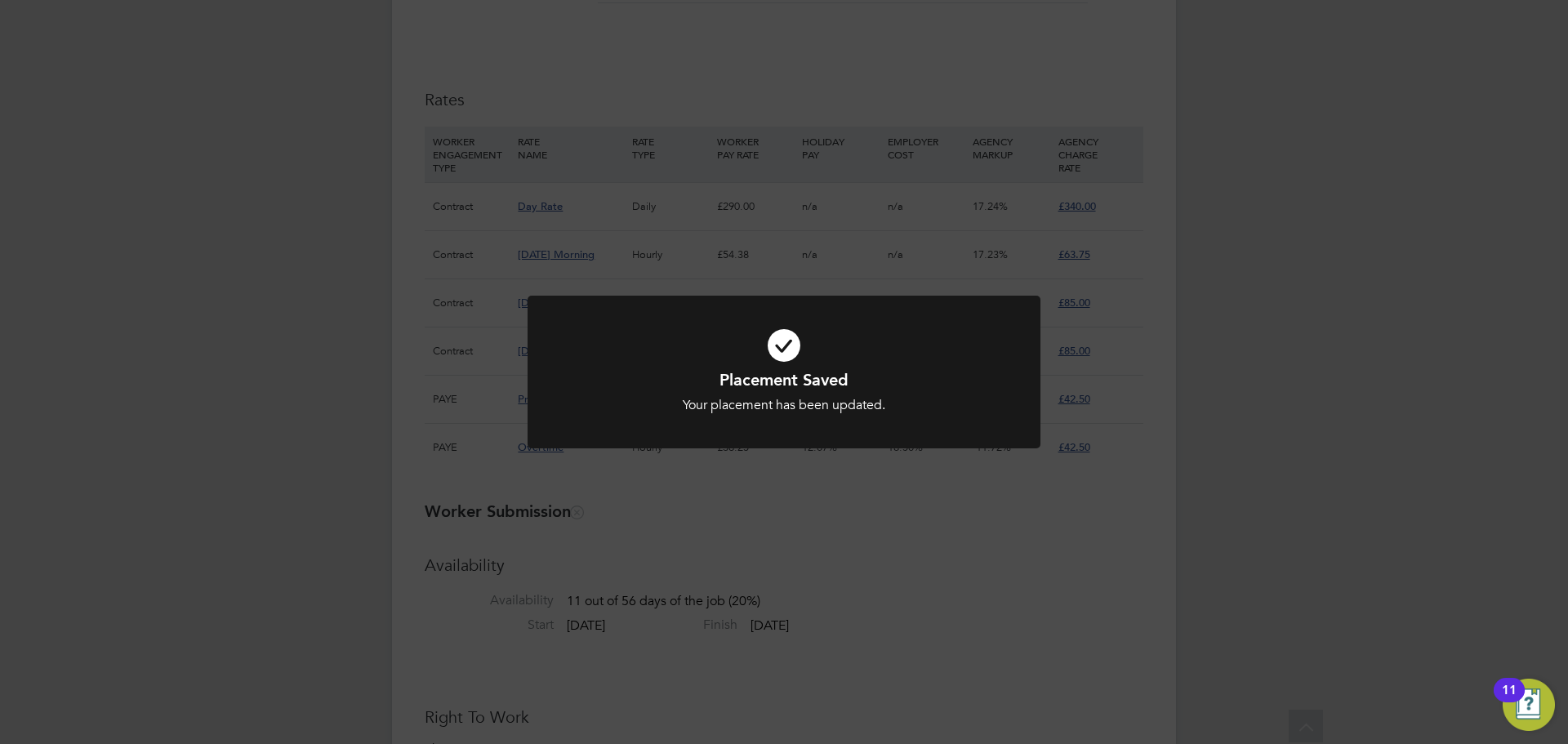
click at [1326, 344] on div "Placement Saved Your placement has been updated. Cancel Okay" at bounding box center [784, 372] width 1568 height 744
